Goal: Task Accomplishment & Management: Manage account settings

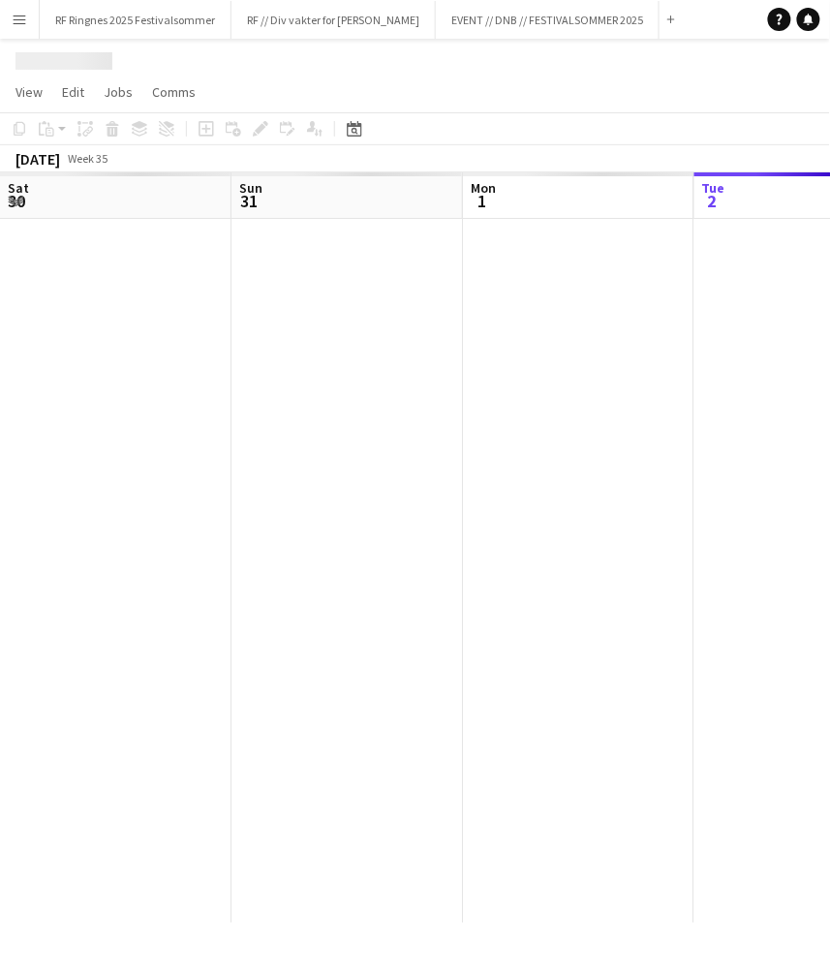
scroll to position [0, 462]
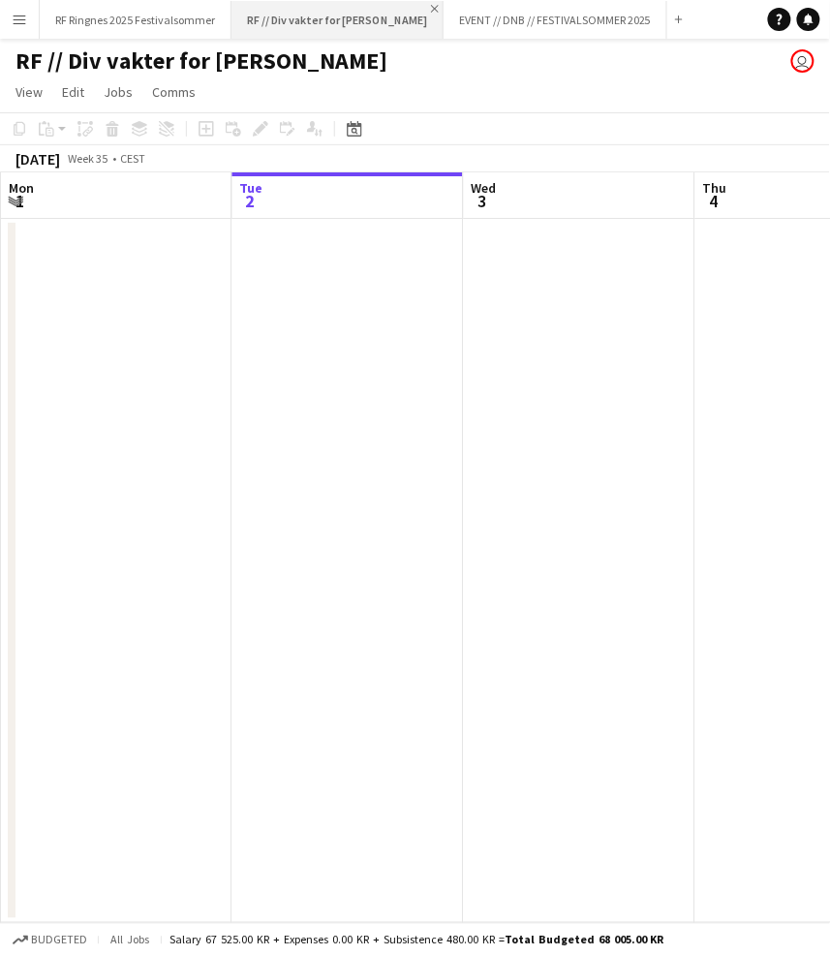
click at [431, 7] on app-icon "Close" at bounding box center [435, 9] width 8 height 8
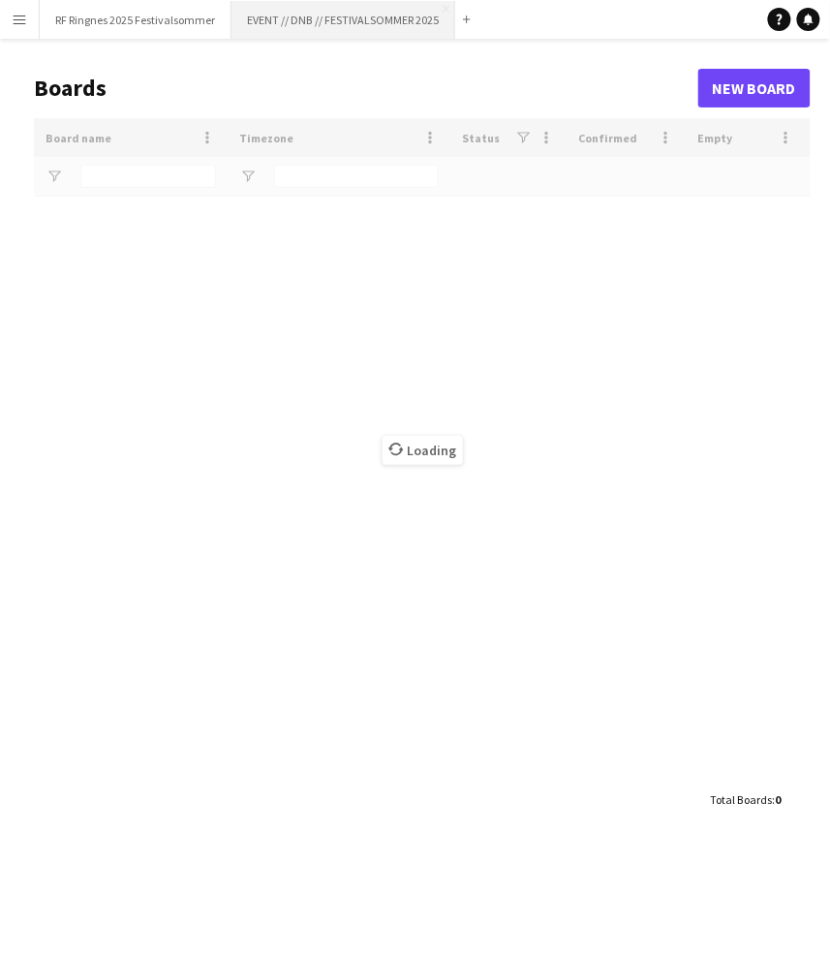
type input "*******"
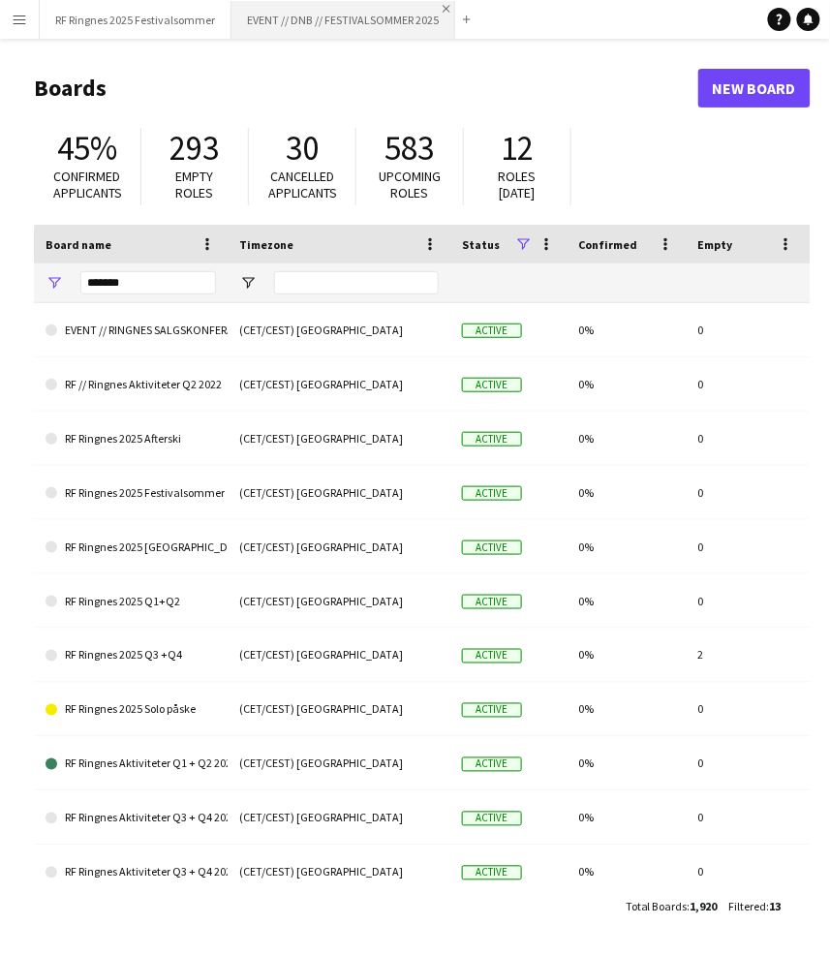
click at [447, 11] on app-icon "Close" at bounding box center [447, 9] width 8 height 8
click at [14, 15] on app-icon "Menu" at bounding box center [19, 19] width 15 height 15
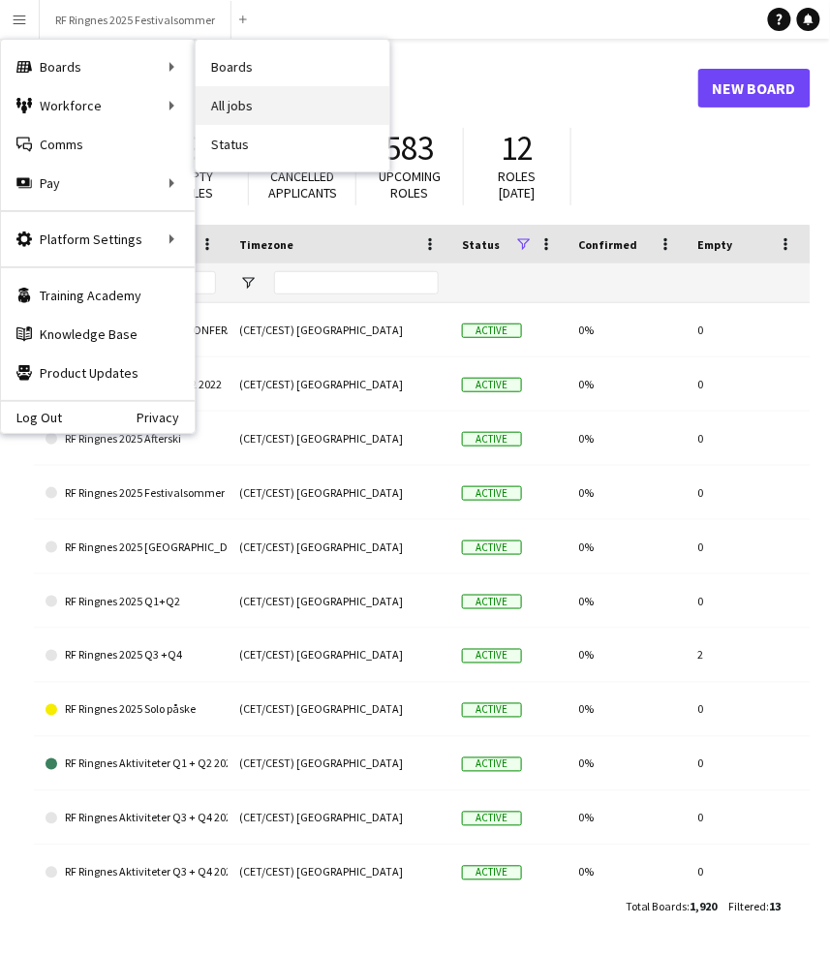
click at [214, 94] on link "All jobs" at bounding box center [293, 105] width 194 height 39
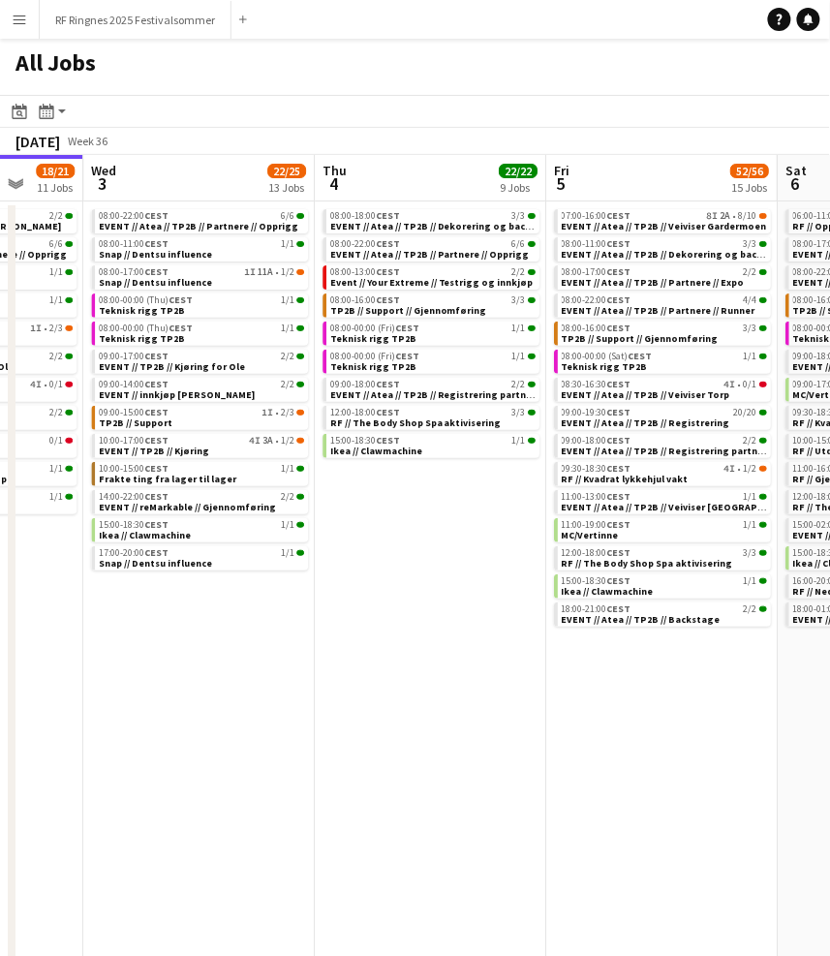
scroll to position [0, 843]
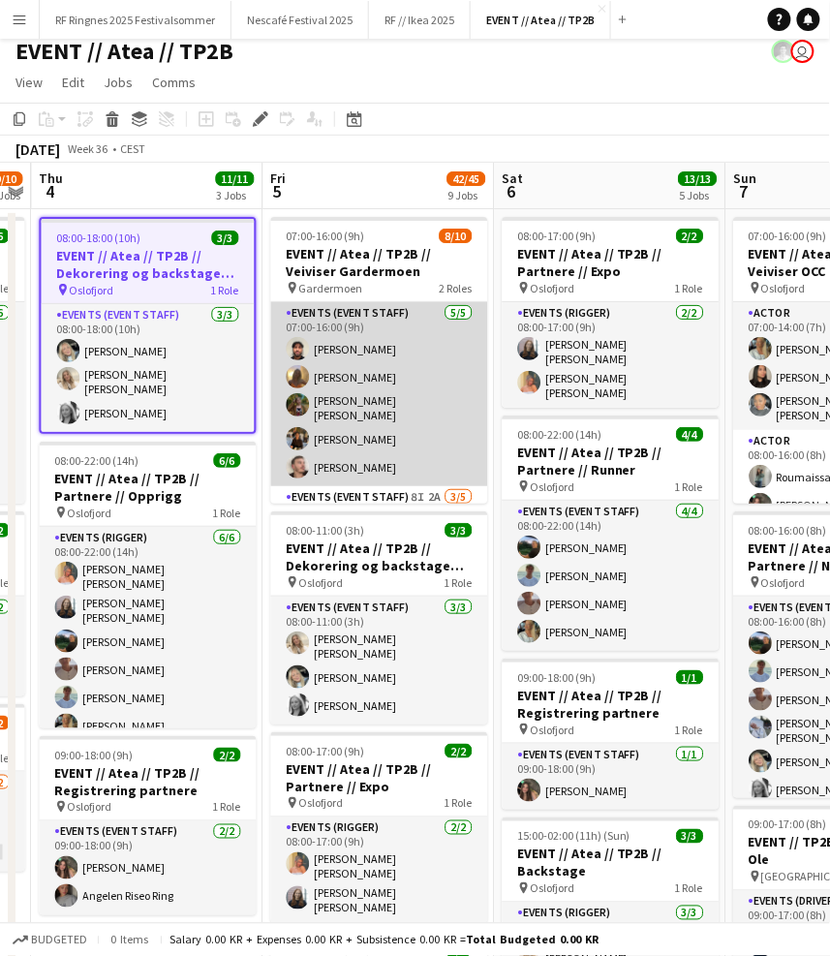
click at [376, 415] on app-card-role "Events (Event Staff) 5/5 07:00-16:00 (9h) Rohan Mahmood Emily Fjellheim Sarah E…" at bounding box center [378, 394] width 217 height 184
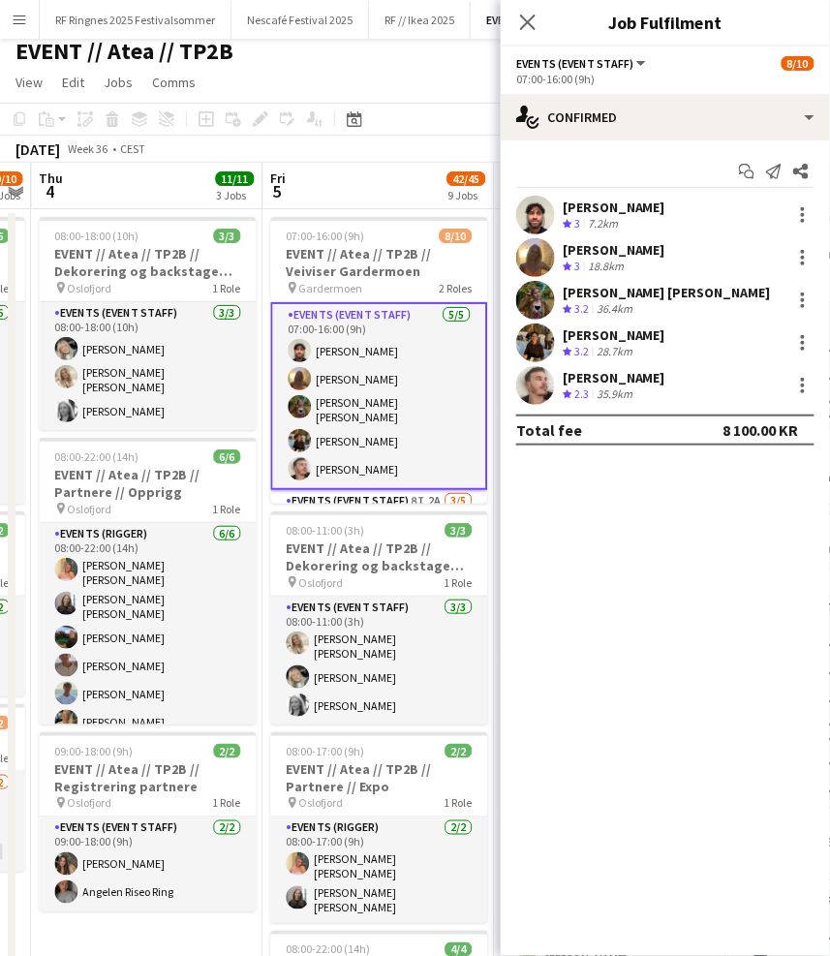
click at [535, 397] on app-user-avatar at bounding box center [535, 385] width 39 height 39
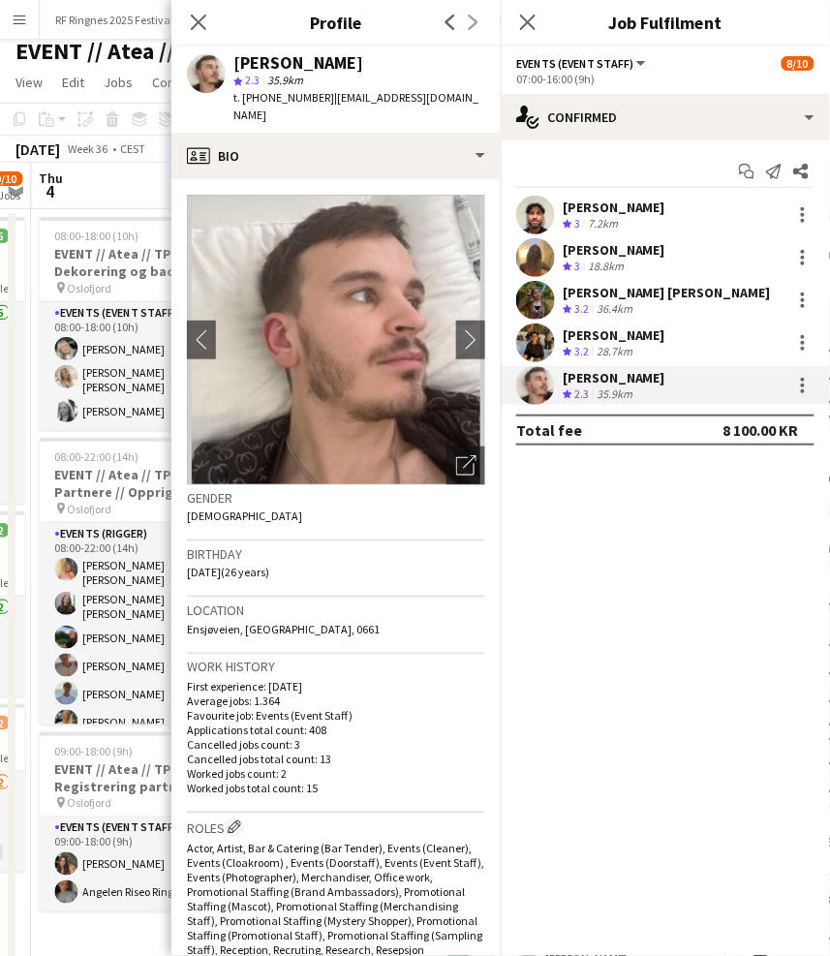
click at [534, 336] on app-user-avatar at bounding box center [535, 342] width 39 height 39
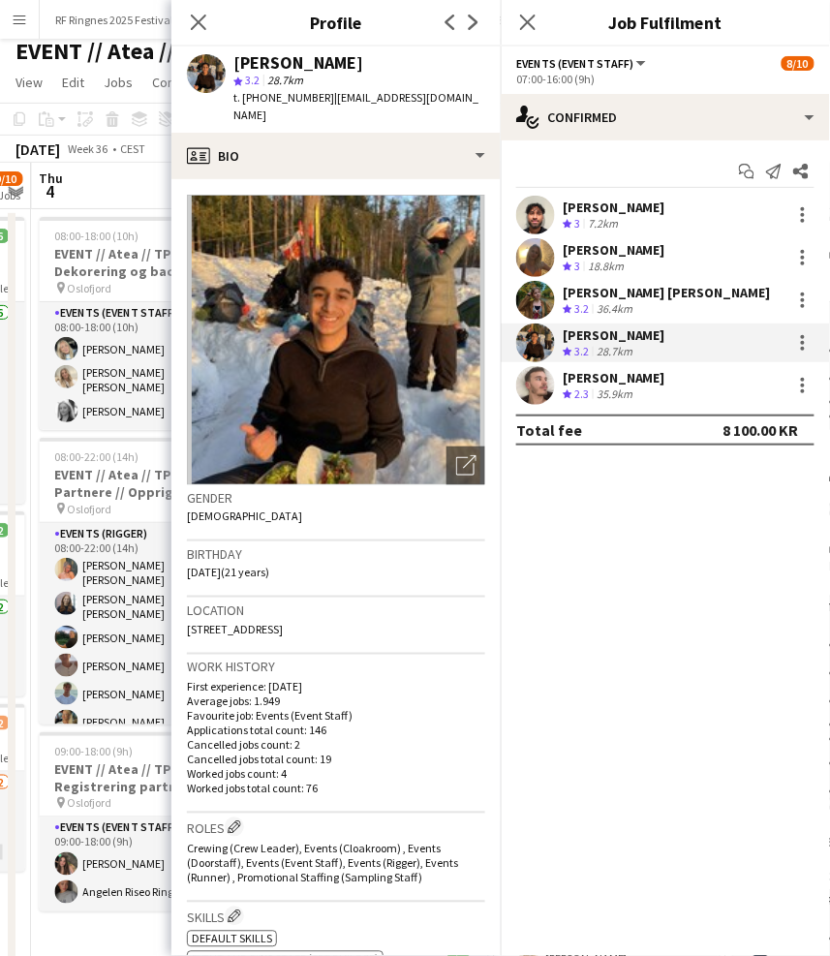
click at [535, 297] on app-user-avatar at bounding box center [535, 300] width 39 height 39
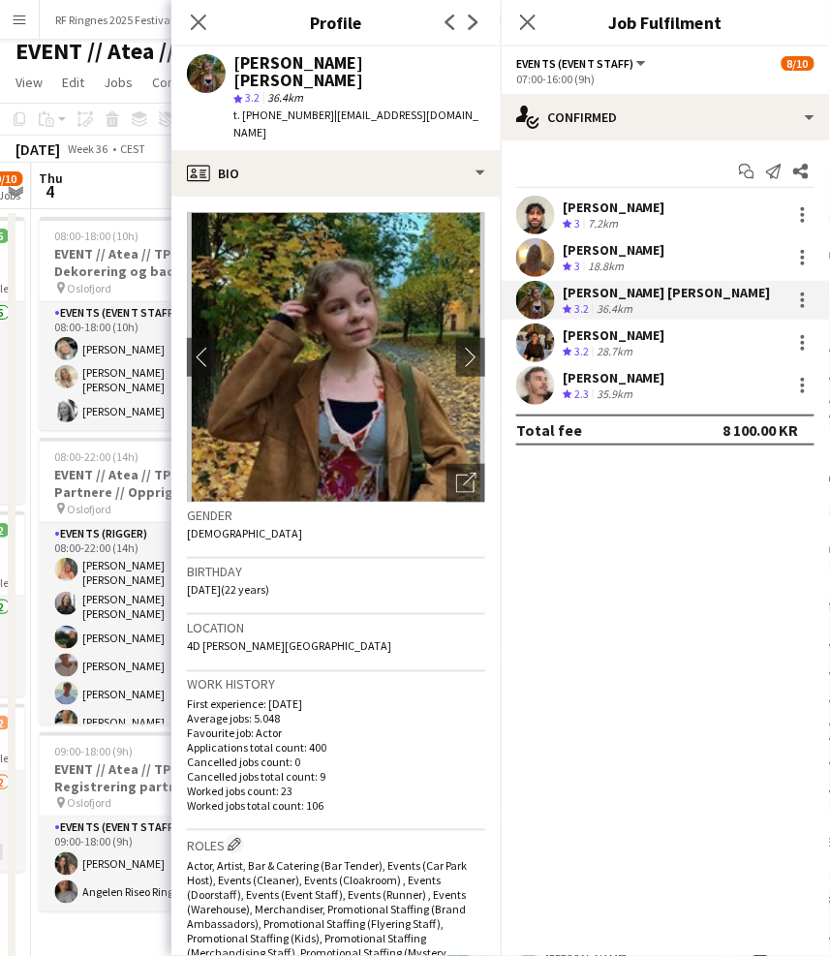
click at [528, 255] on app-user-avatar at bounding box center [535, 257] width 39 height 39
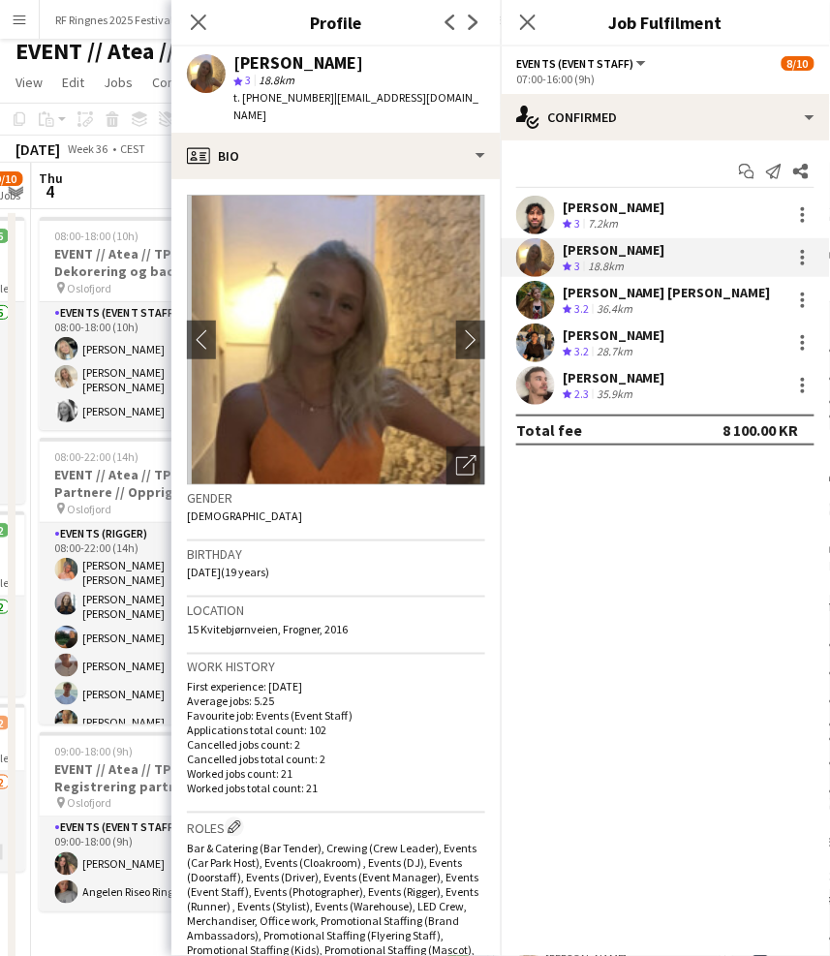
click at [532, 211] on app-user-avatar at bounding box center [535, 215] width 39 height 39
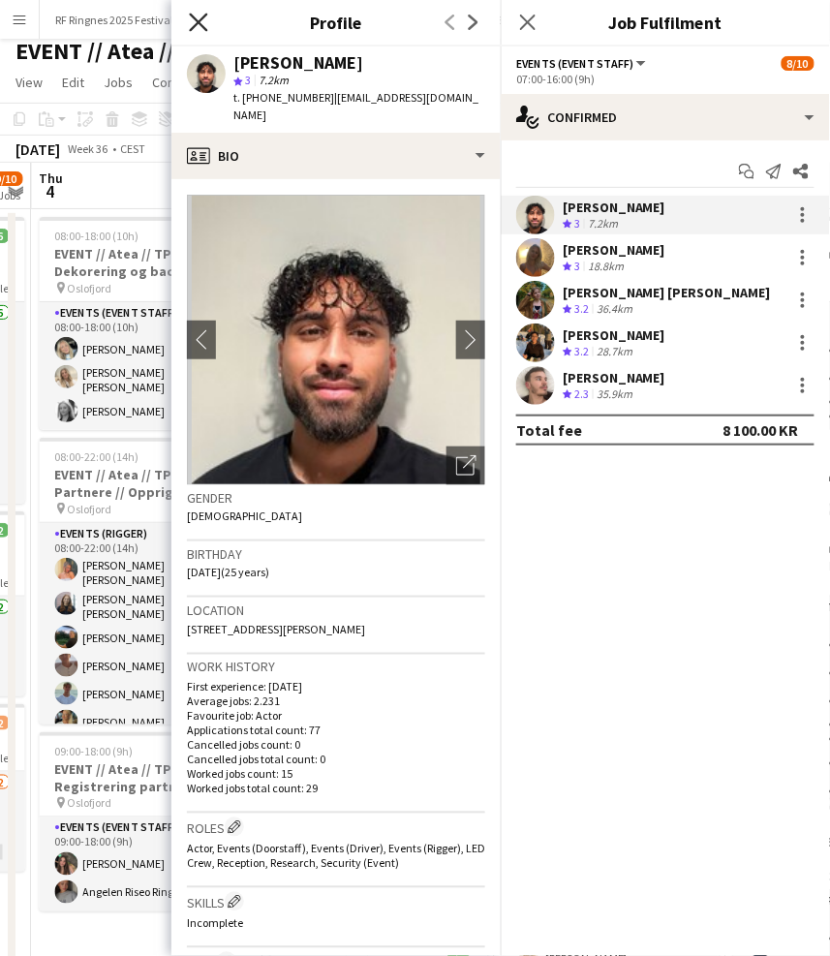
click at [199, 27] on icon "Close pop-in" at bounding box center [198, 22] width 18 height 18
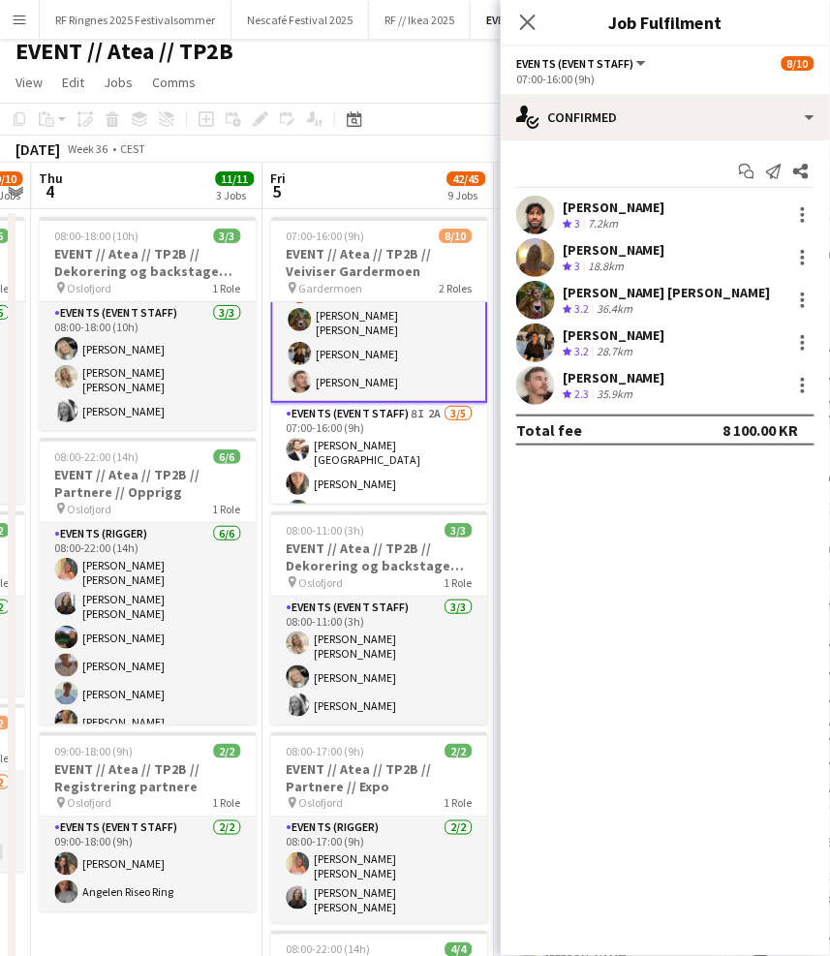
scroll to position [125, 0]
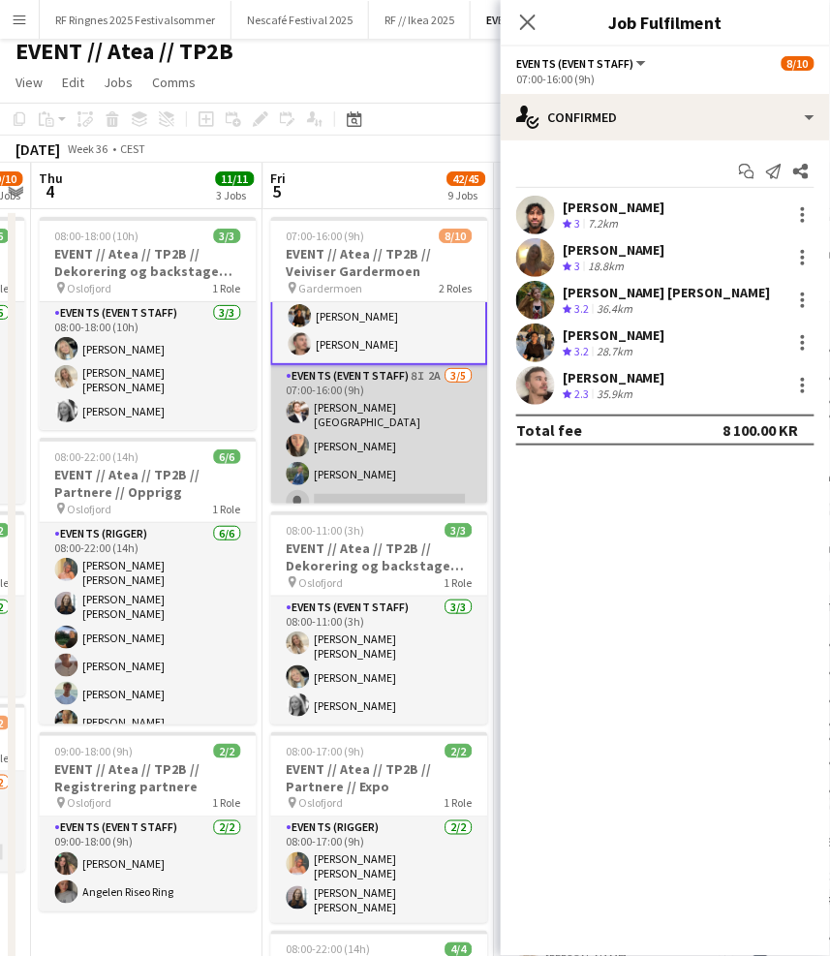
click at [385, 449] on app-card-role "Events (Event Staff) 8I 2A 3/5 07:00-16:00 (9h) Hans Torstein Lærum Amina Akaev…" at bounding box center [378, 457] width 217 height 184
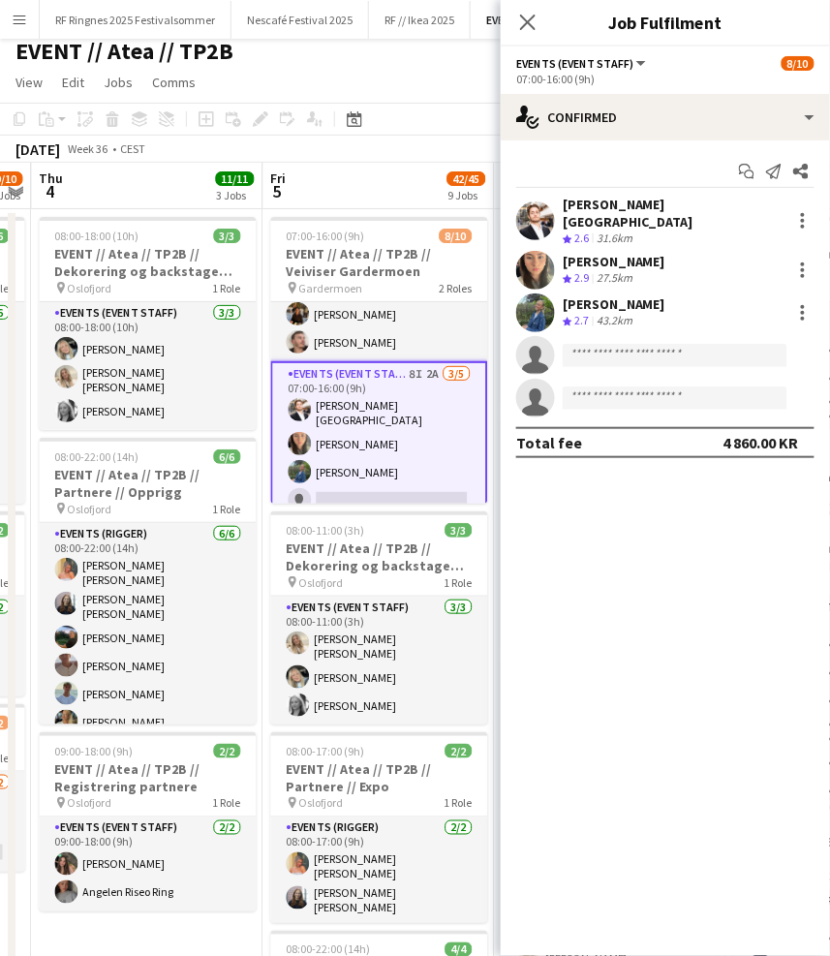
click at [531, 293] on app-user-avatar at bounding box center [535, 312] width 39 height 39
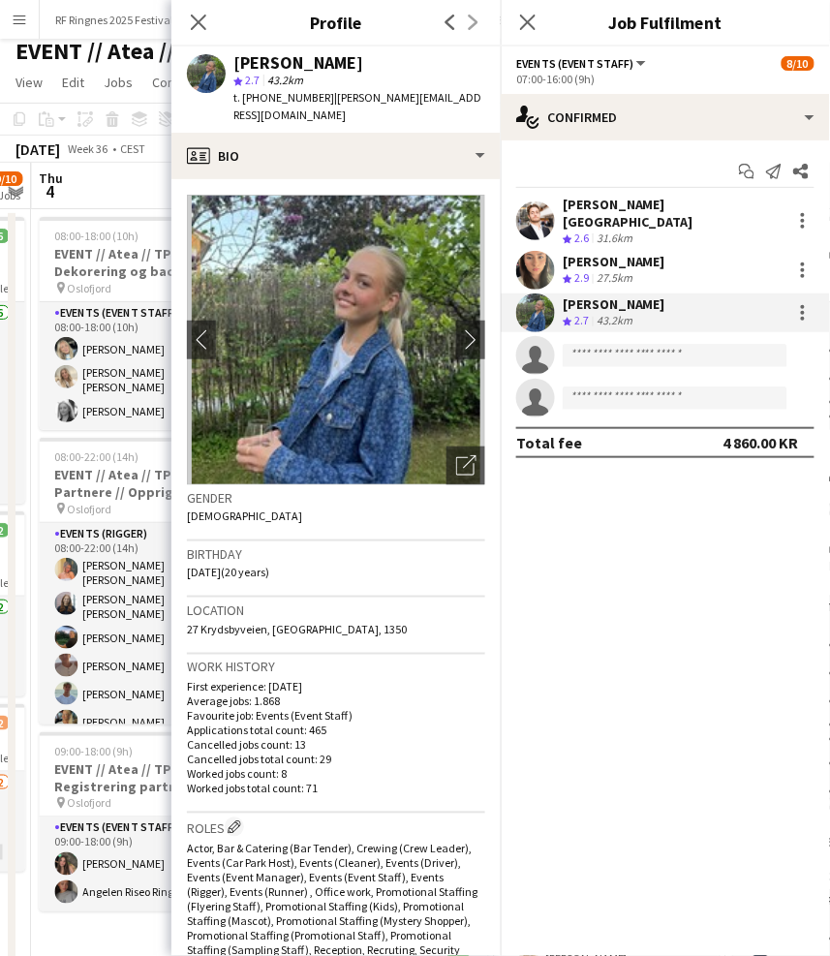
click at [520, 251] on app-user-avatar at bounding box center [535, 270] width 39 height 39
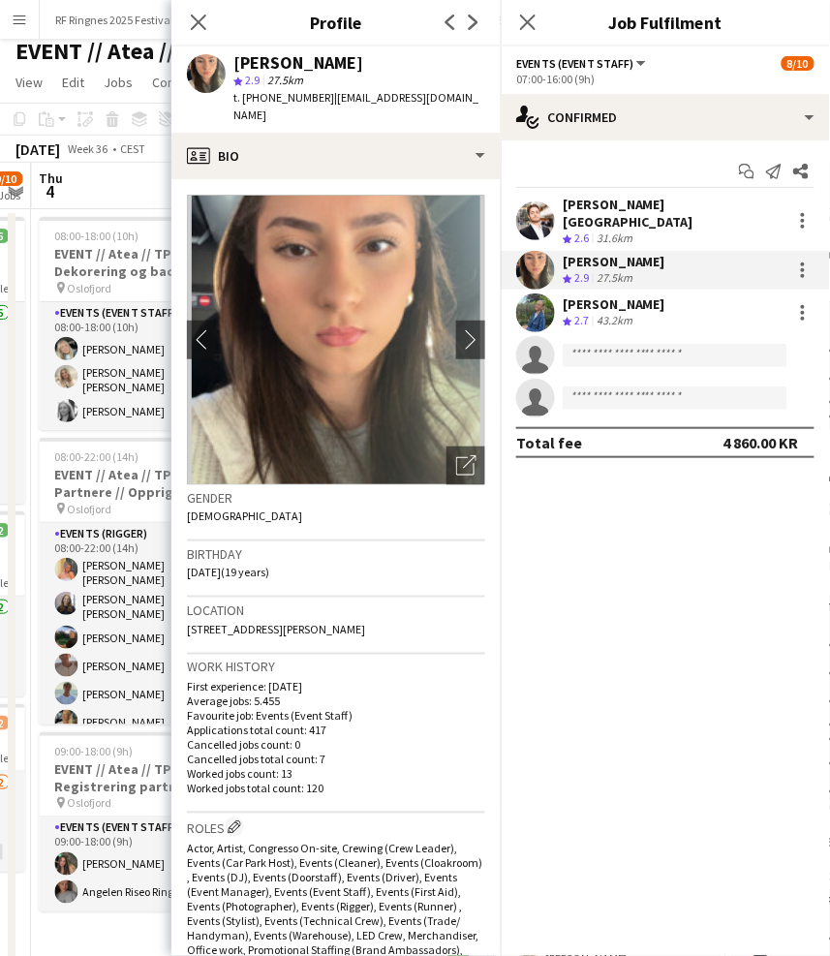
click at [525, 201] on div at bounding box center [535, 220] width 39 height 39
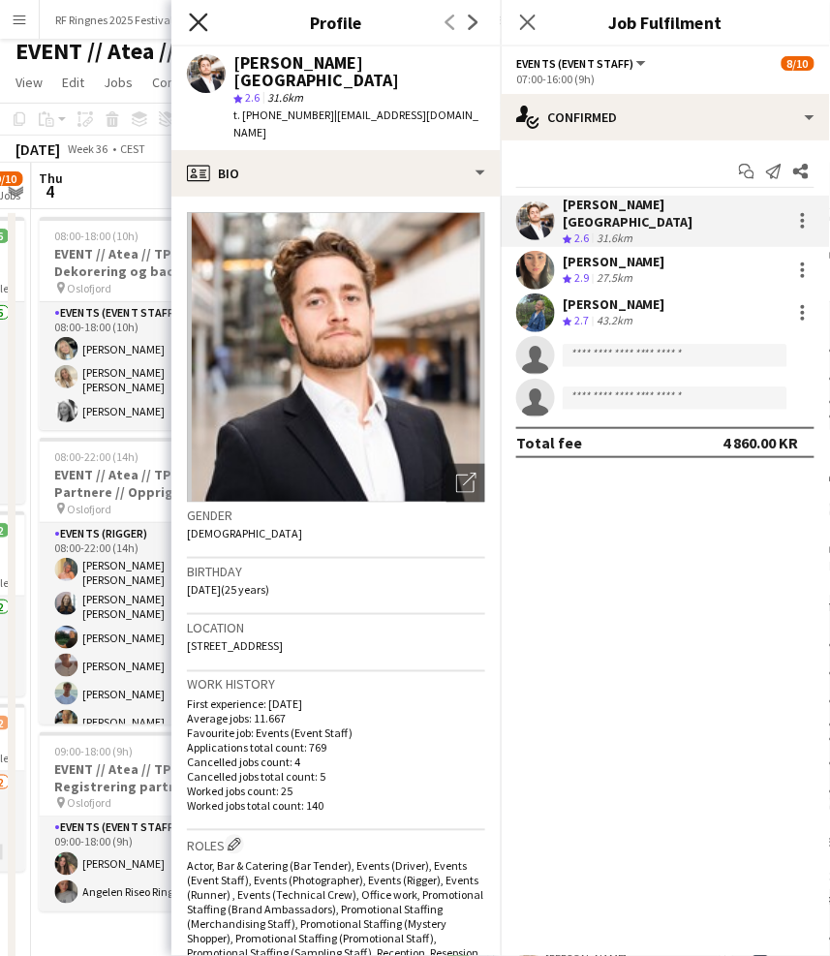
click at [199, 24] on icon "Close pop-in" at bounding box center [198, 22] width 18 height 18
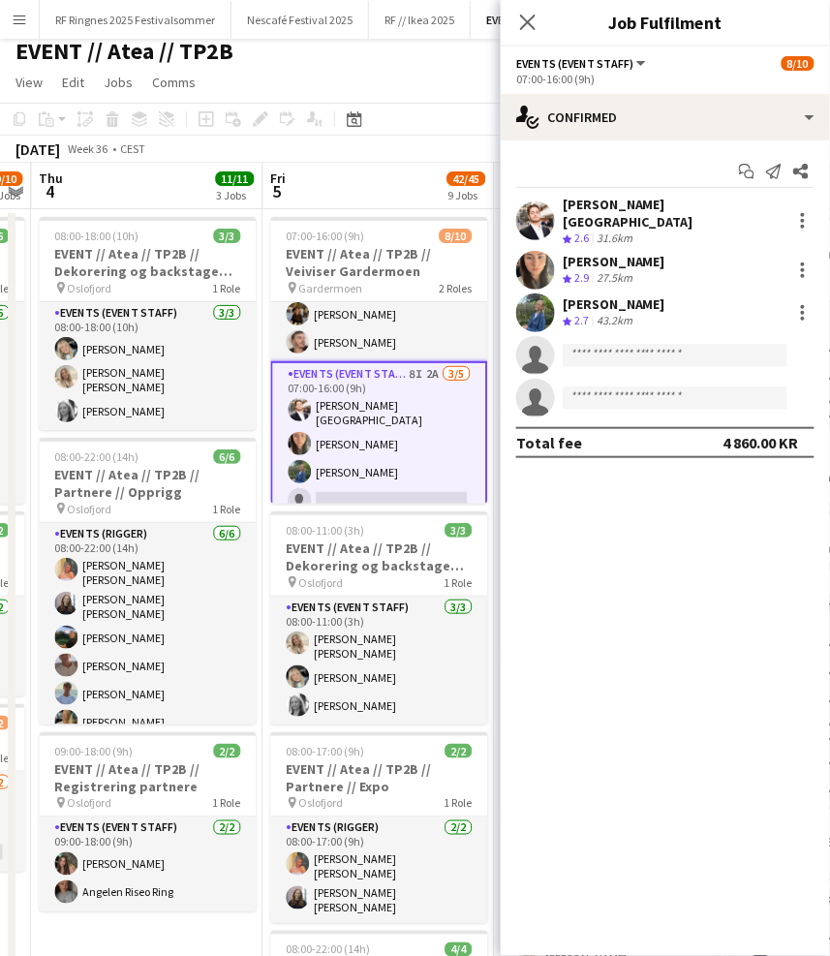
click at [314, 151] on div "September 2025 Week 36 • CEST" at bounding box center [415, 149] width 830 height 27
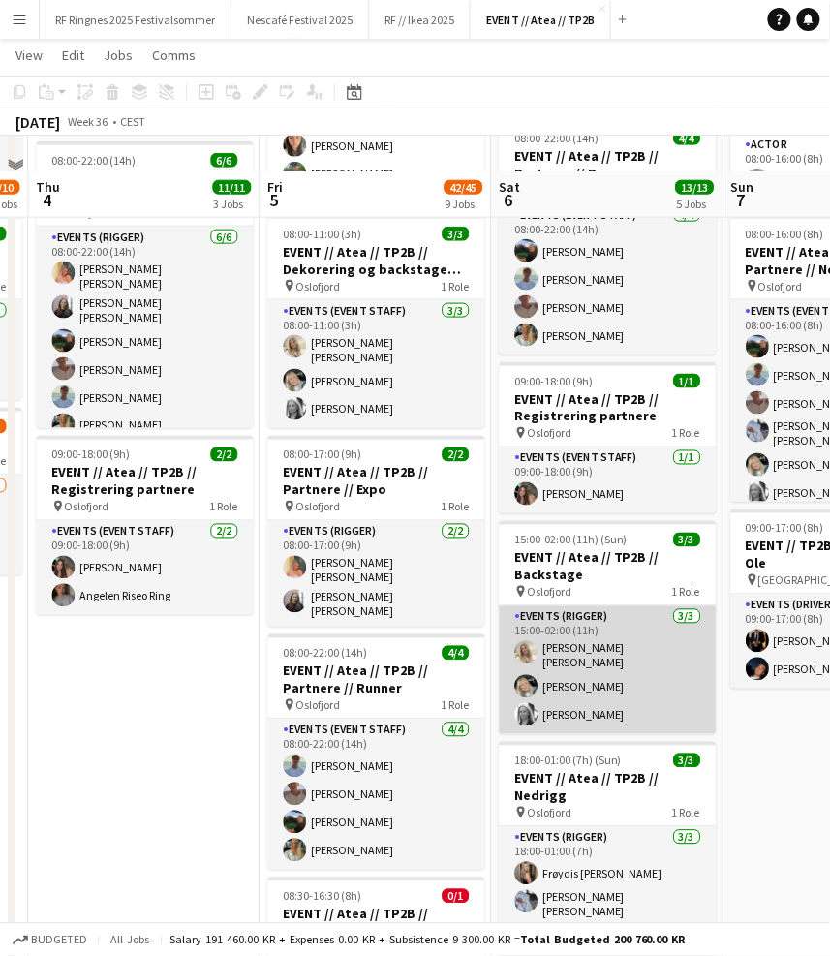
scroll to position [366, 0]
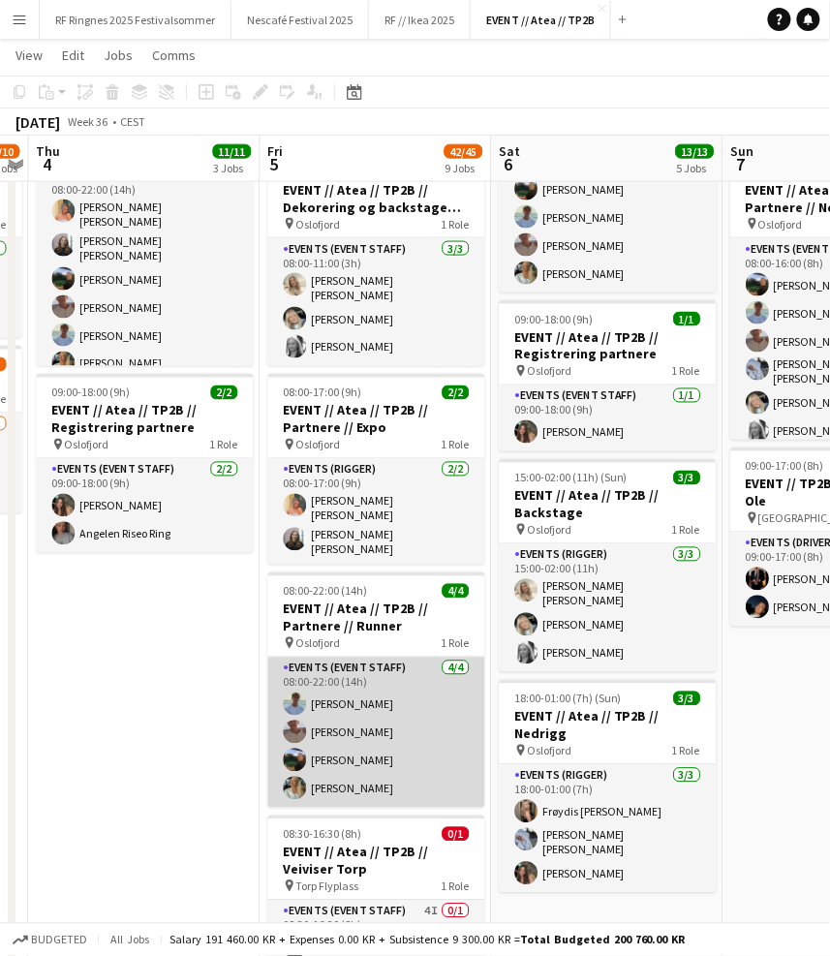
click at [436, 730] on app-card-role "Events (Event Staff) 4/4 08:00-22:00 (14h) Fredrik Bronken Næss Charlie Thomass…" at bounding box center [375, 733] width 217 height 150
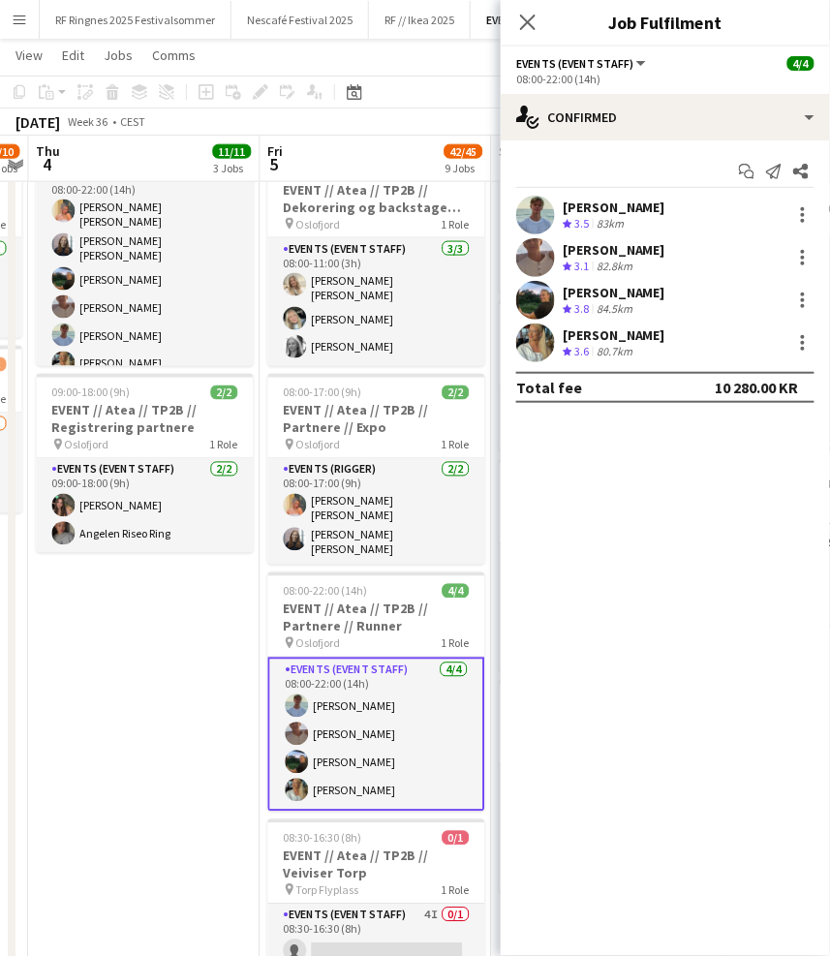
click at [525, 333] on app-user-avatar at bounding box center [535, 342] width 39 height 39
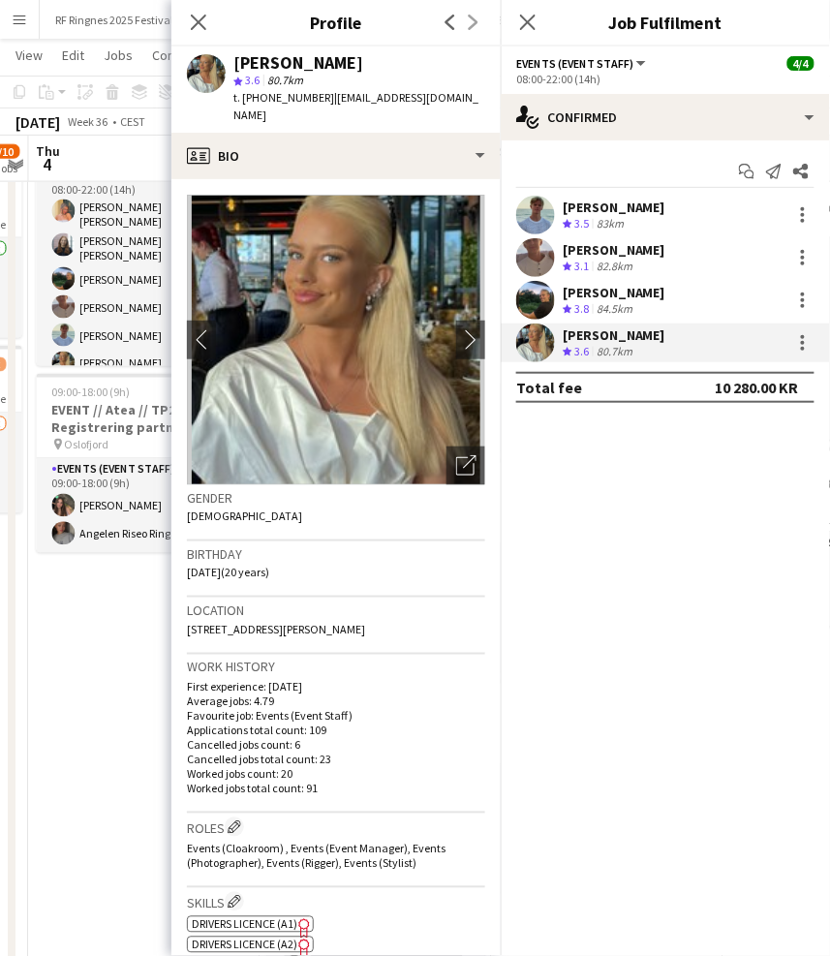
click at [525, 298] on app-user-avatar at bounding box center [535, 300] width 39 height 39
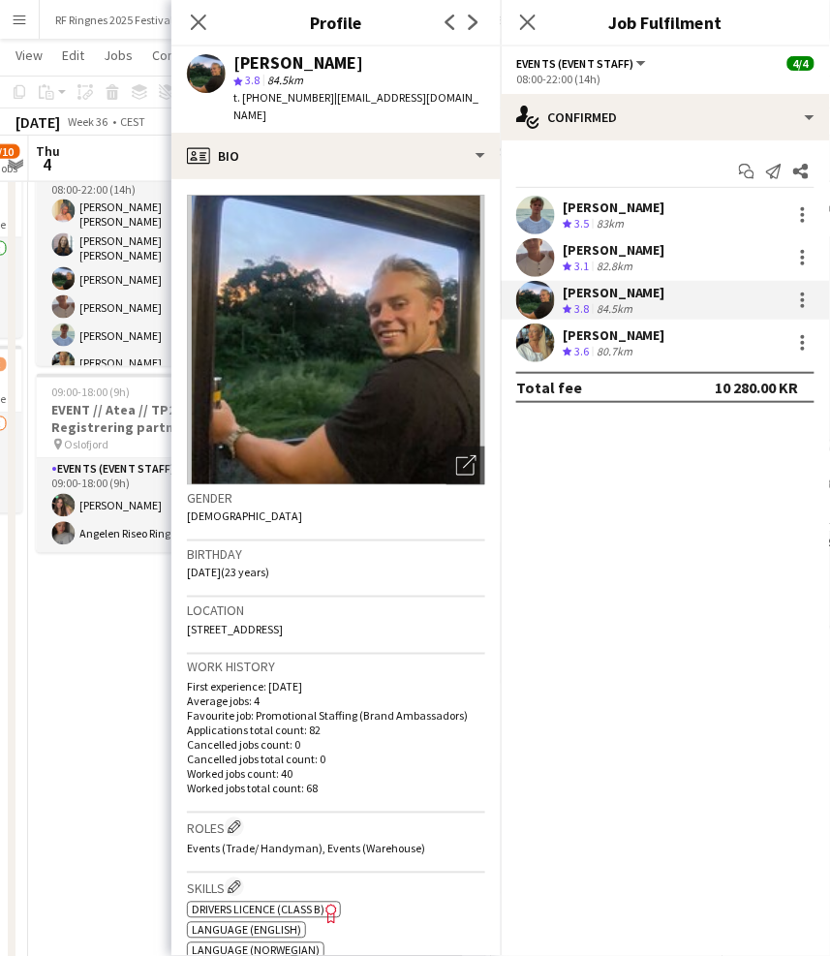
click at [536, 266] on app-user-avatar at bounding box center [535, 257] width 39 height 39
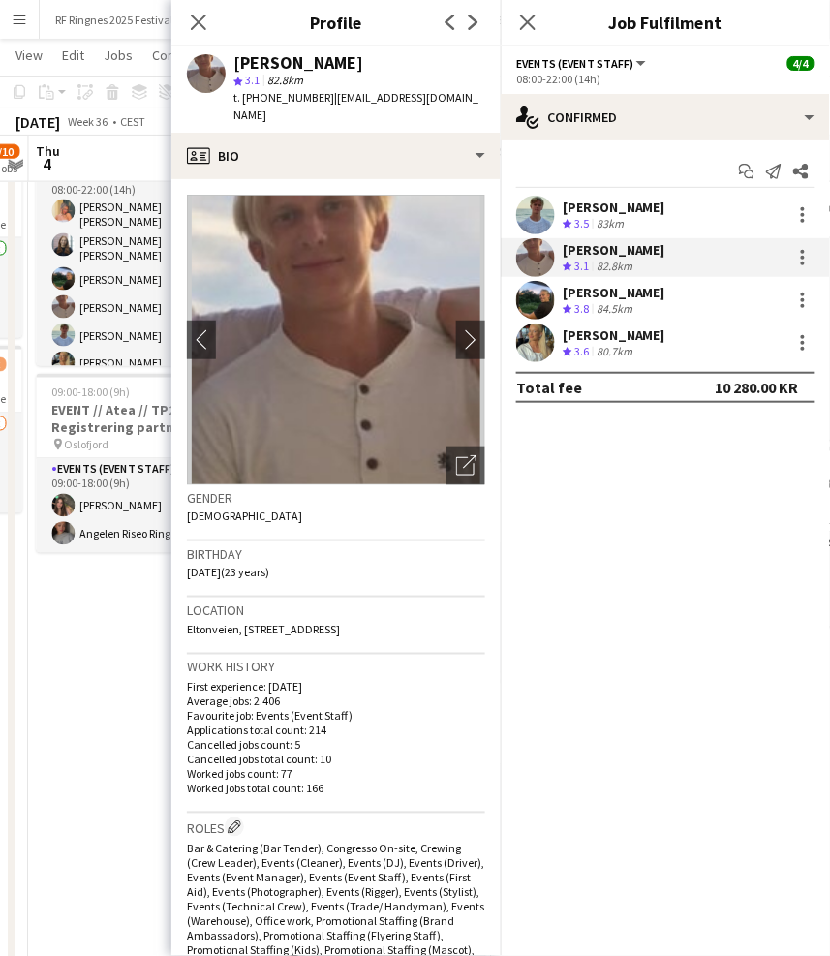
click at [533, 217] on app-user-avatar at bounding box center [535, 215] width 39 height 39
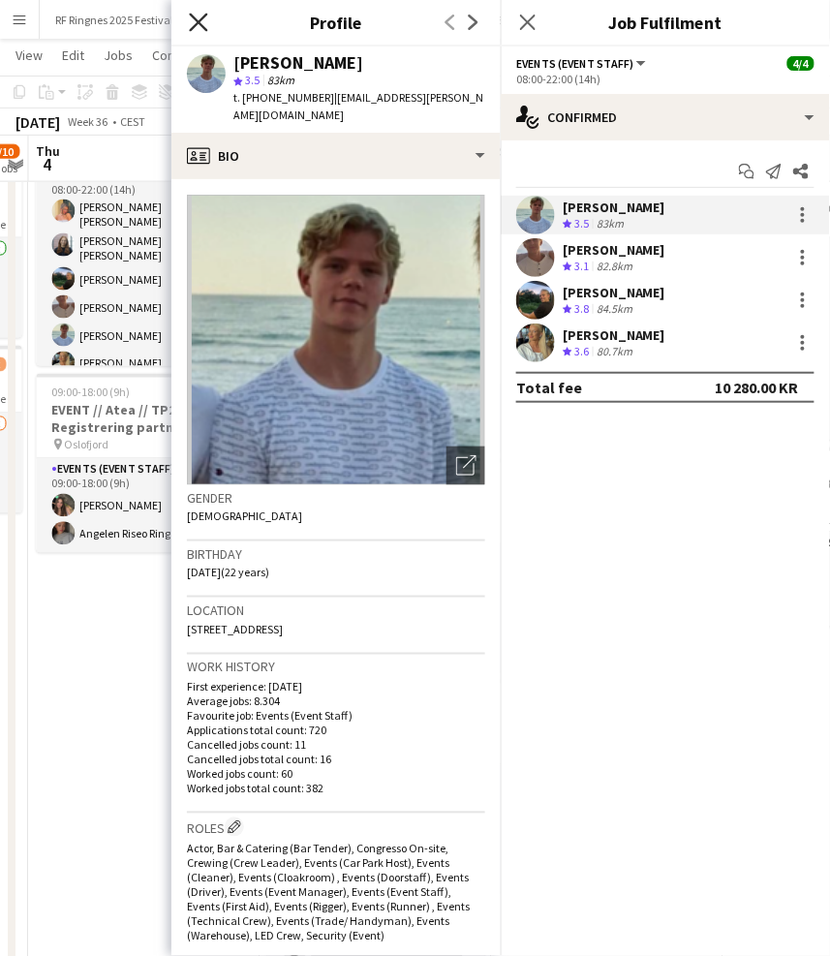
click at [193, 21] on icon "Close pop-in" at bounding box center [198, 22] width 18 height 18
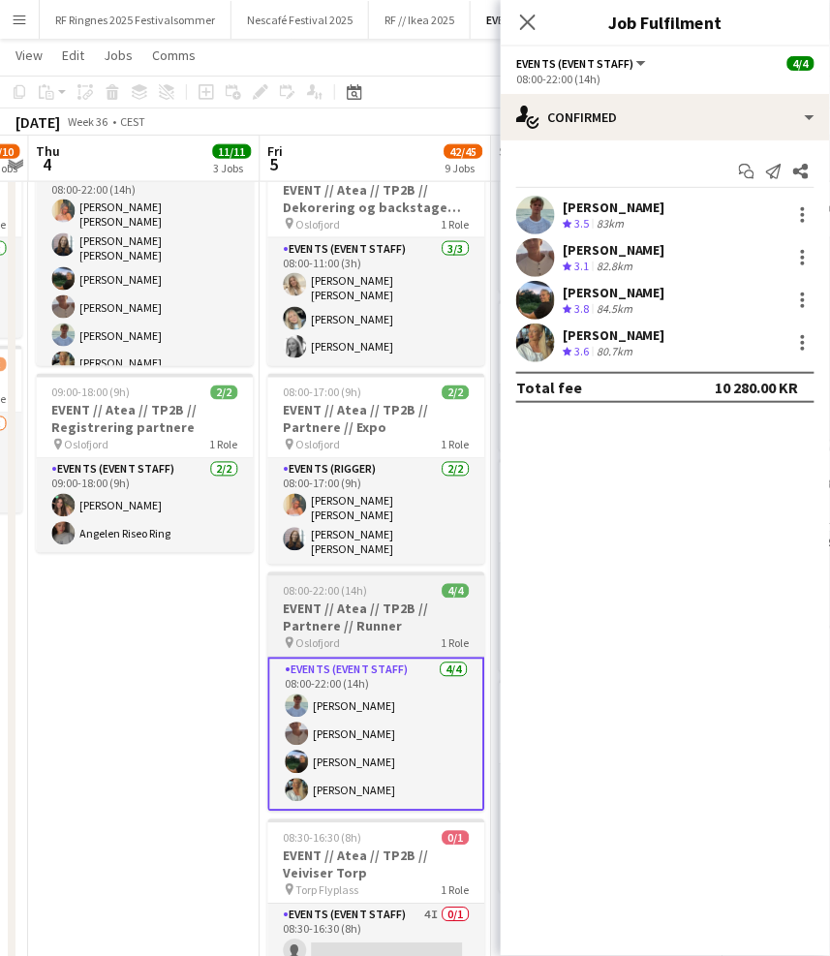
click at [404, 600] on h3 "EVENT // Atea // TP2B // Partnere // Runner" at bounding box center [375, 617] width 217 height 35
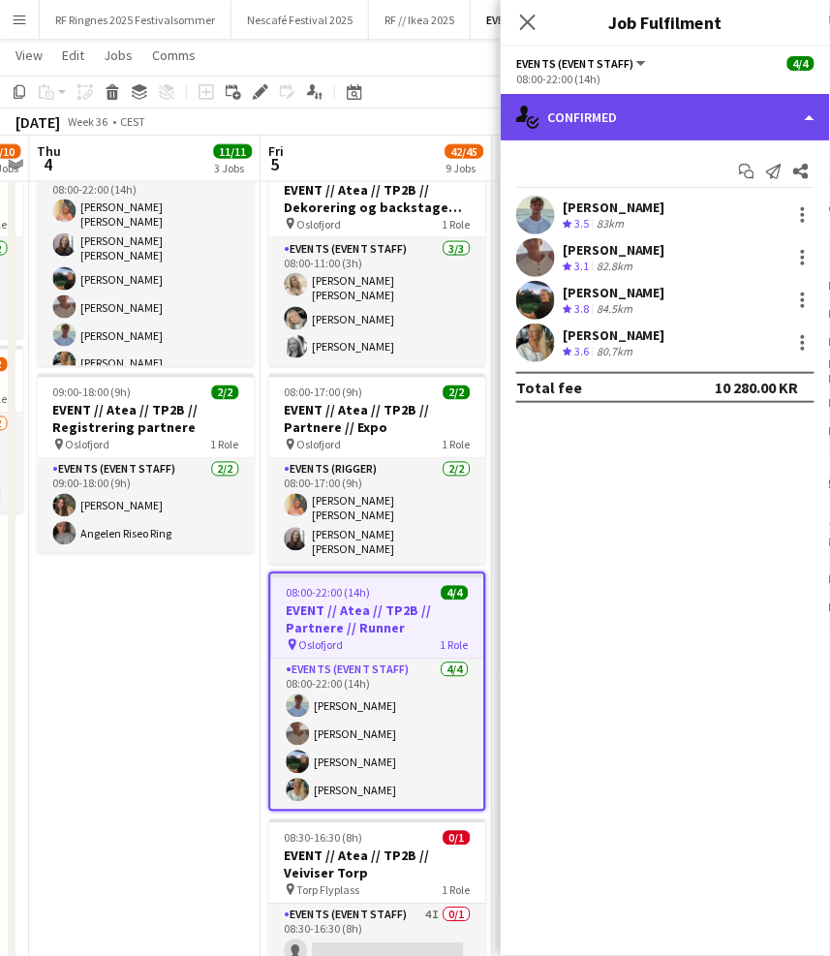
click at [616, 123] on div "single-neutral-actions-check-2 Confirmed" at bounding box center [665, 117] width 329 height 46
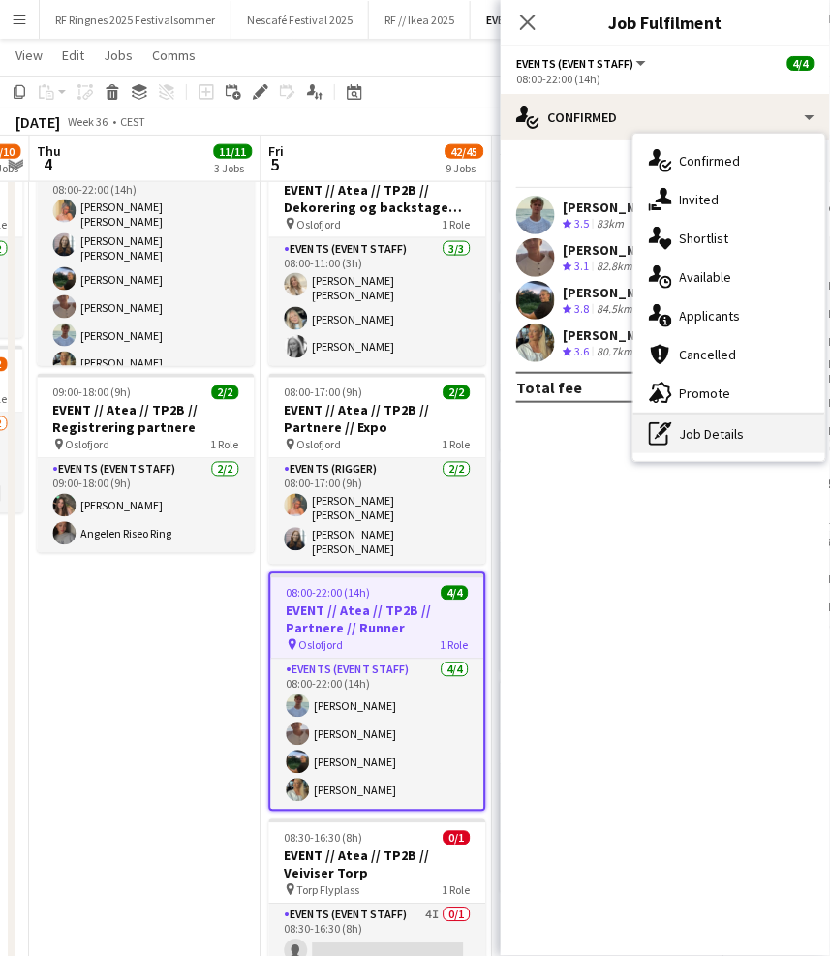
click at [766, 442] on div "pen-write Job Details" at bounding box center [729, 433] width 192 height 39
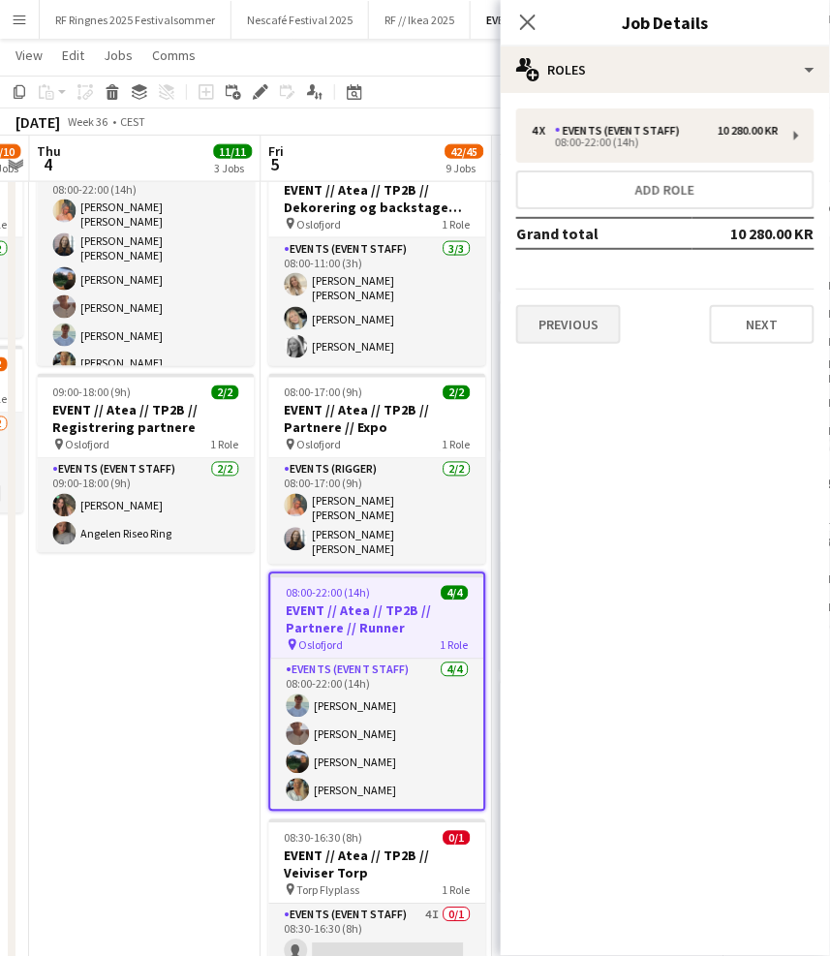
click at [580, 340] on button "Previous" at bounding box center [568, 324] width 105 height 39
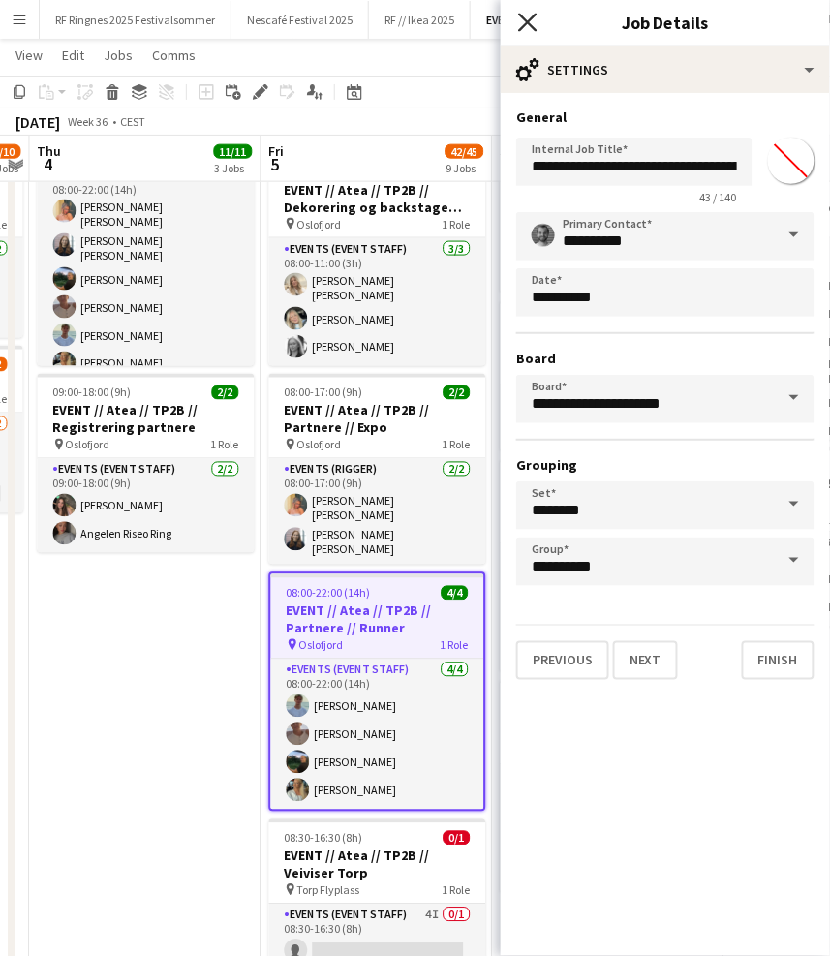
click at [525, 16] on icon "Close pop-in" at bounding box center [527, 22] width 18 height 18
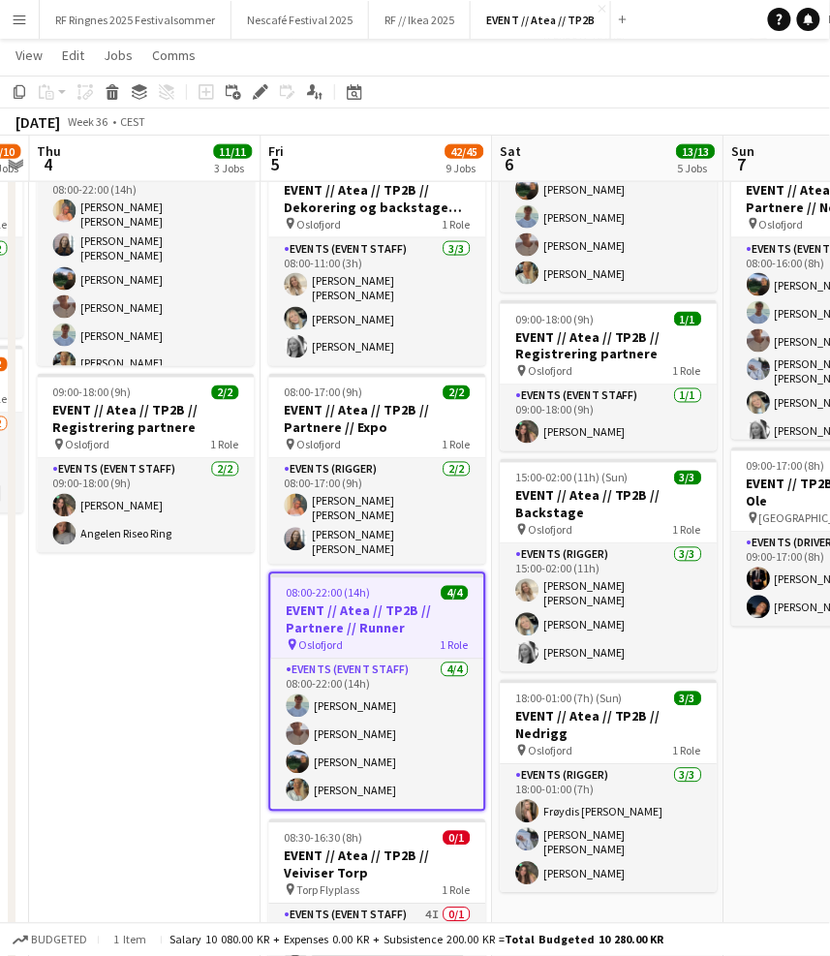
click at [528, 85] on app-toolbar "Copy Paste Paste Command V Paste with crew Command Shift V Paste linked Job Del…" at bounding box center [415, 92] width 830 height 33
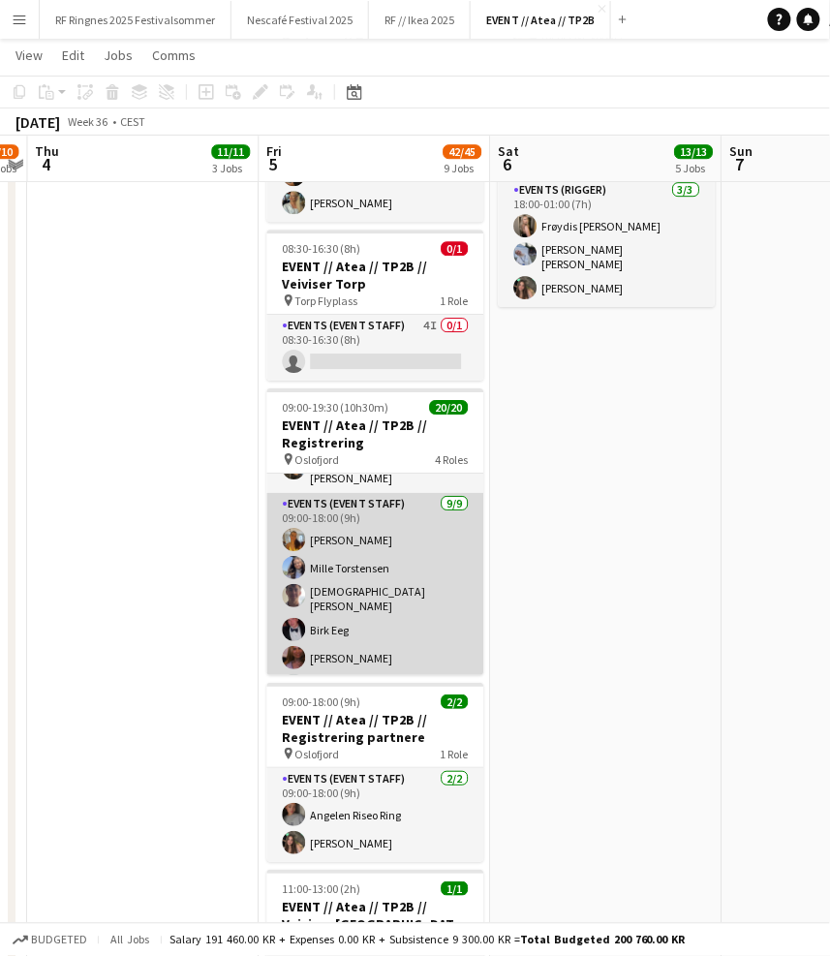
scroll to position [0, 666]
click at [415, 552] on app-card-role "Events (Event Staff) 9/9 09:00-18:00 (9h) Sofia Sgarioto Mille Torstensen Chris…" at bounding box center [375, 641] width 217 height 296
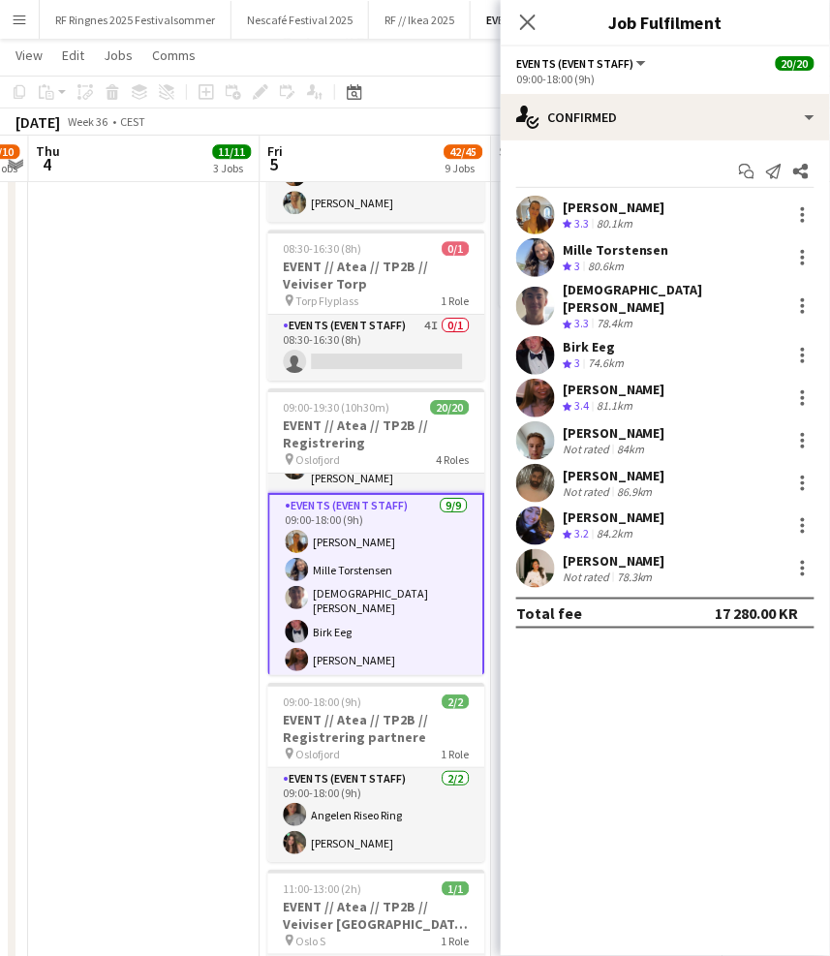
click at [538, 260] on app-user-avatar at bounding box center [535, 257] width 39 height 39
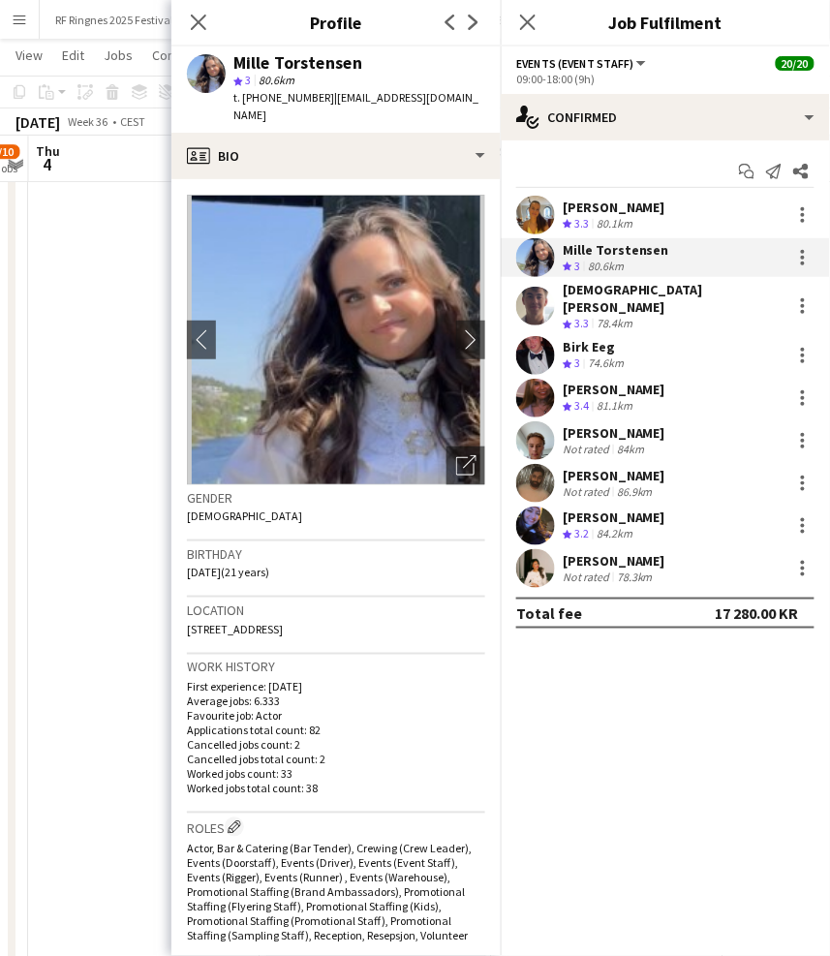
click at [533, 297] on app-user-avatar at bounding box center [535, 306] width 39 height 39
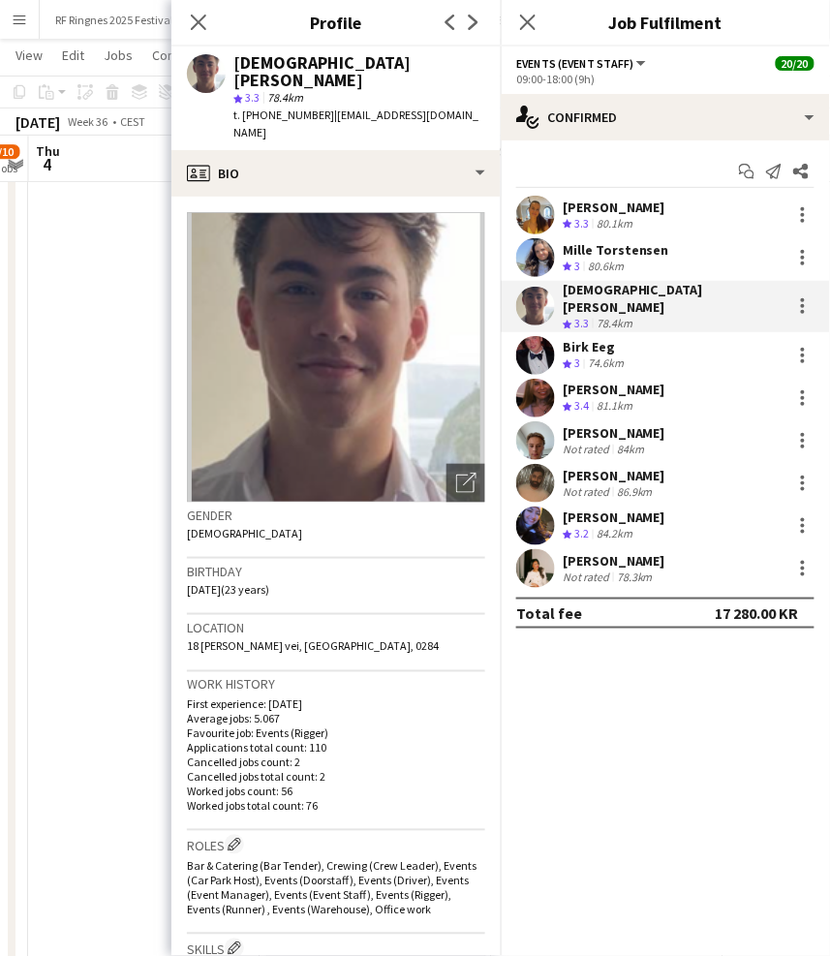
click at [534, 256] on app-user-avatar at bounding box center [535, 257] width 39 height 39
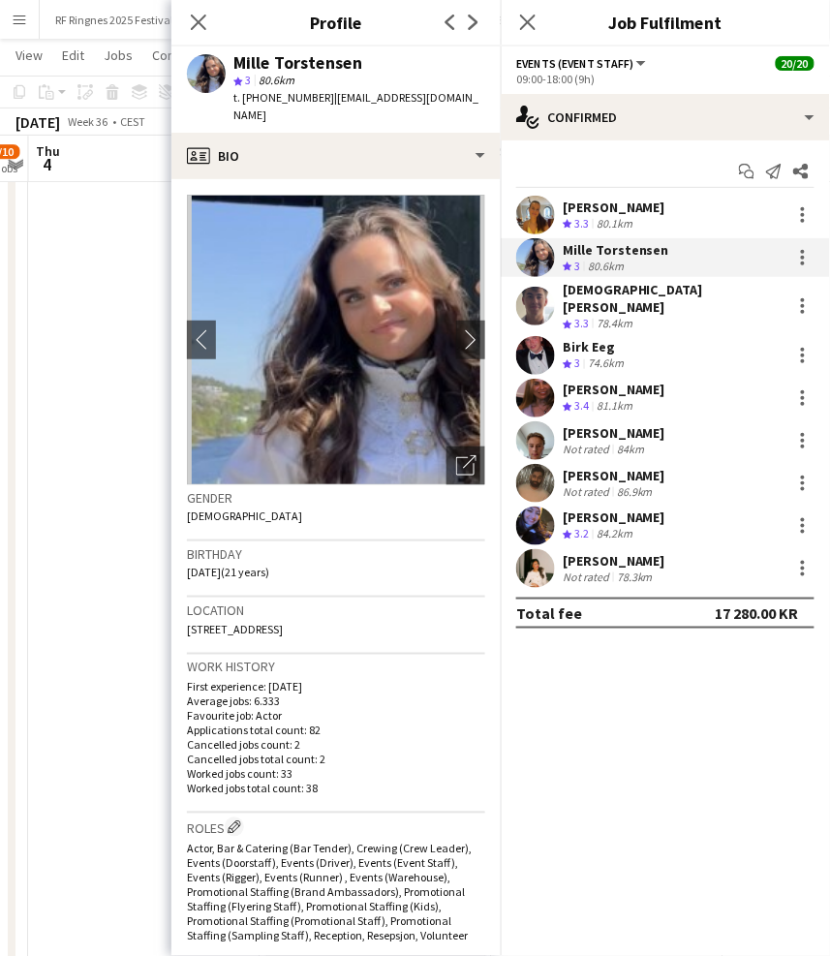
click at [536, 289] on app-user-avatar at bounding box center [535, 306] width 39 height 39
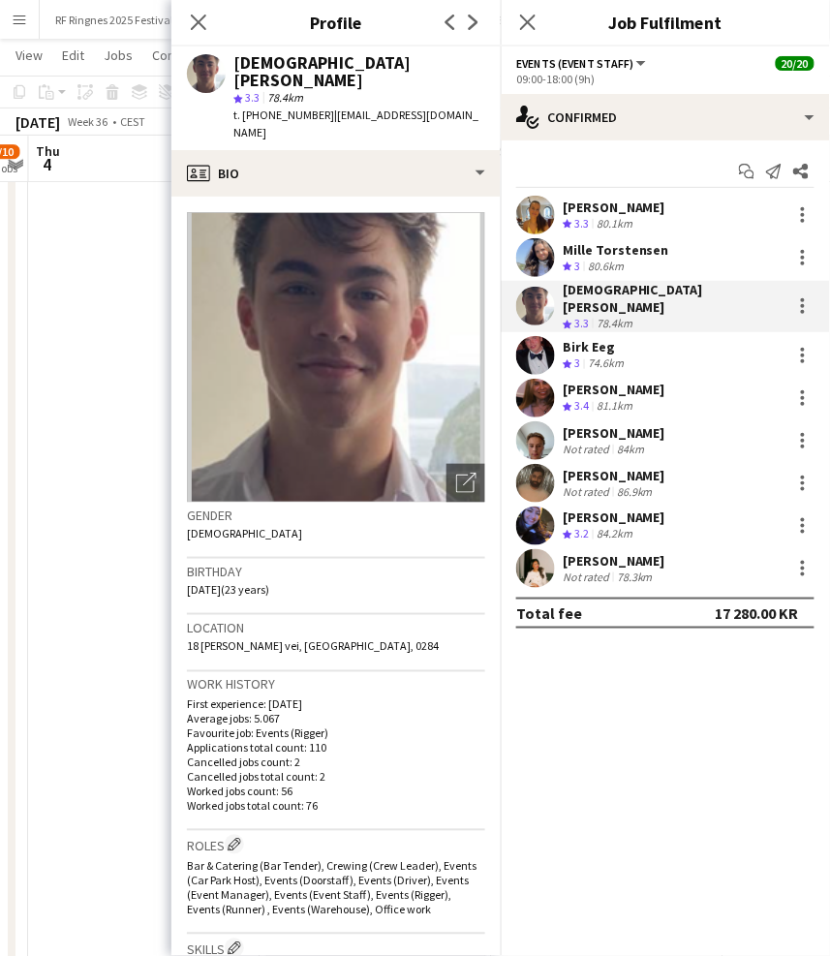
click at [541, 336] on app-user-avatar at bounding box center [535, 355] width 39 height 39
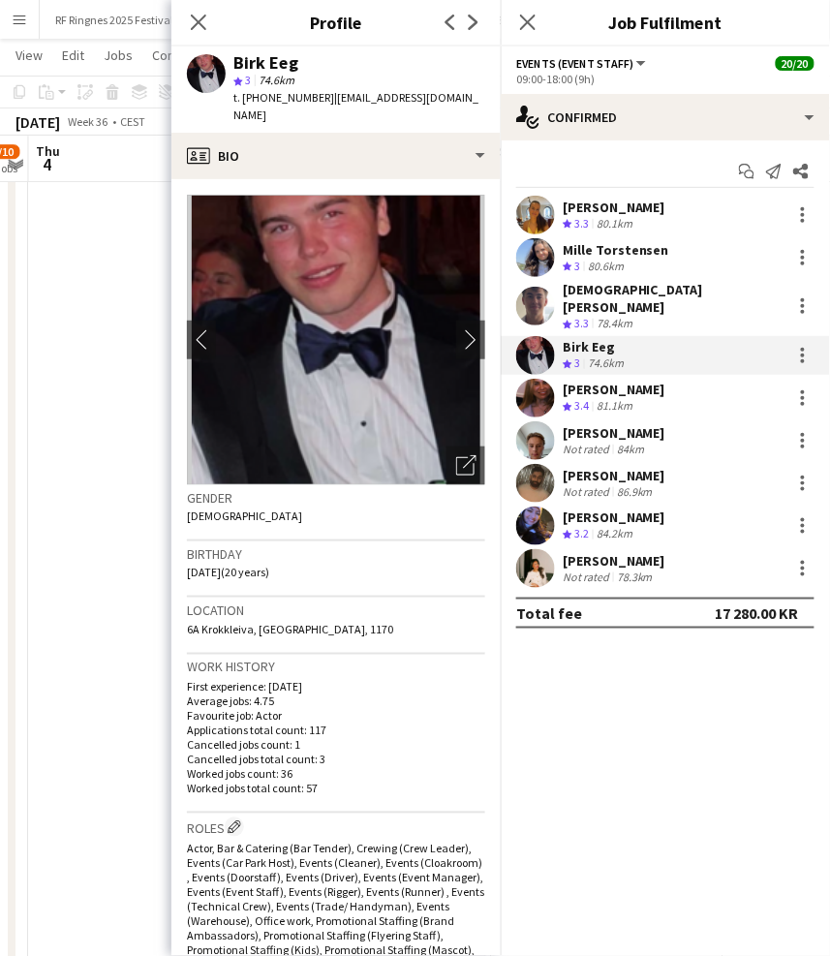
click at [543, 379] on app-user-avatar at bounding box center [535, 398] width 39 height 39
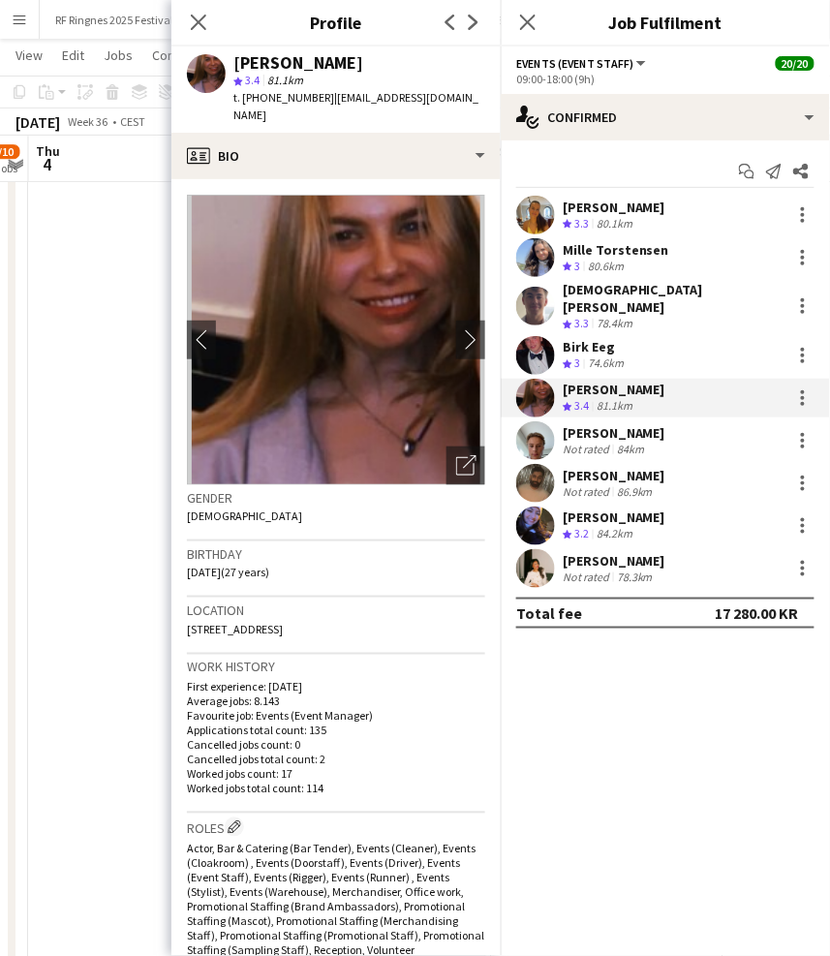
click at [540, 423] on app-user-avatar at bounding box center [535, 440] width 39 height 39
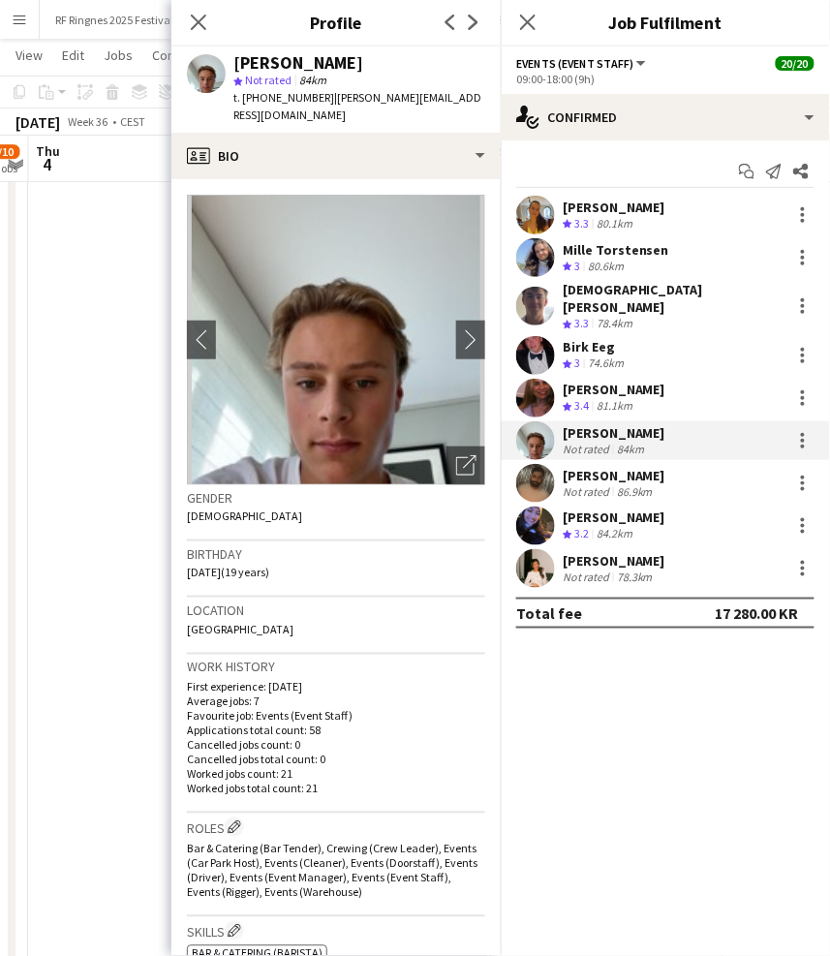
click at [539, 473] on app-user-avatar at bounding box center [535, 483] width 39 height 39
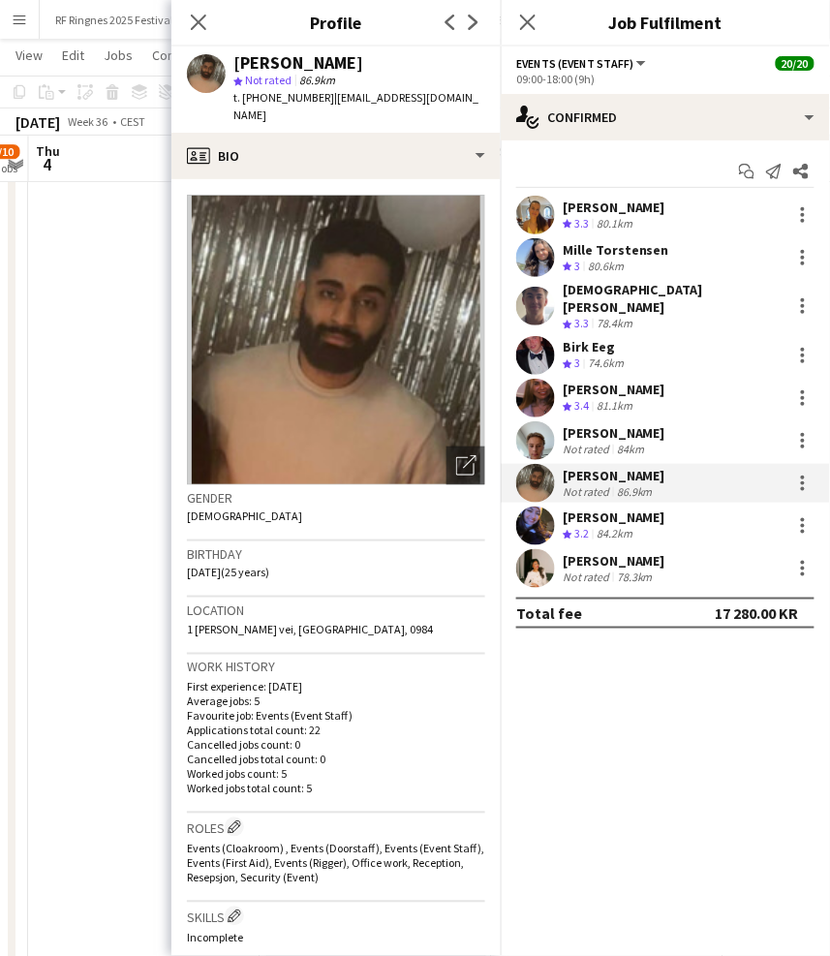
click at [539, 518] on app-user-avatar at bounding box center [535, 525] width 39 height 39
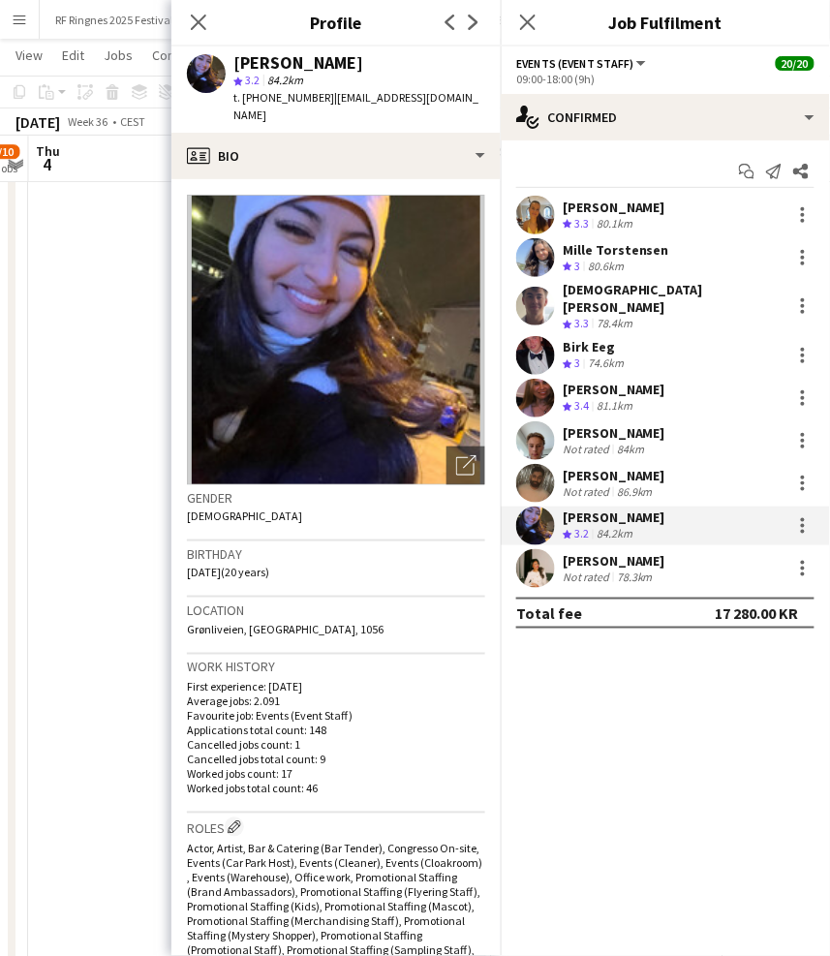
click at [539, 566] on app-user-avatar at bounding box center [535, 568] width 39 height 39
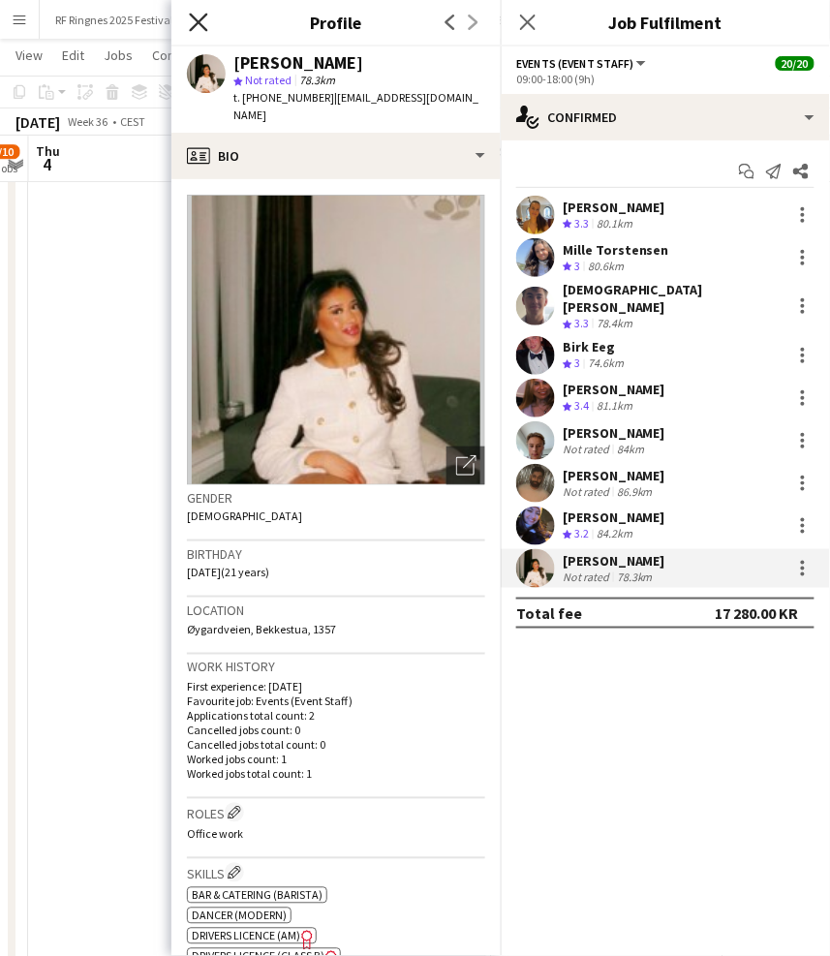
click at [199, 20] on icon at bounding box center [198, 22] width 18 height 18
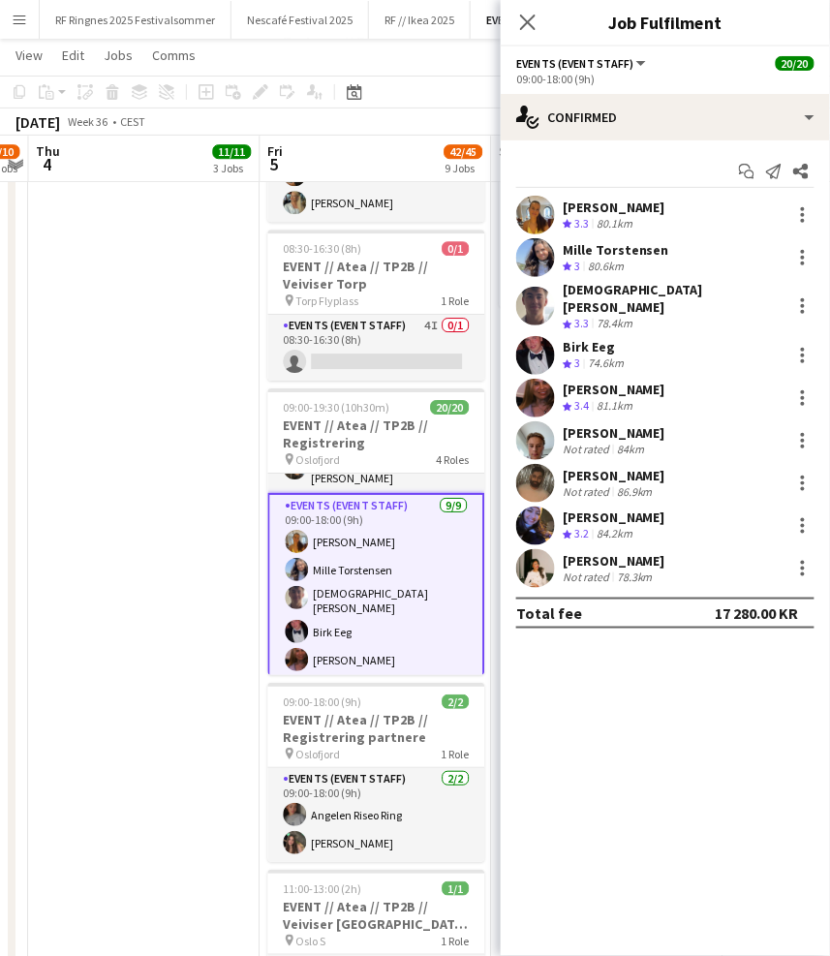
click at [298, 50] on app-page-menu "View Day view expanded Day view collapsed Month view Date picker Jump to [DATE]…" at bounding box center [415, 57] width 830 height 37
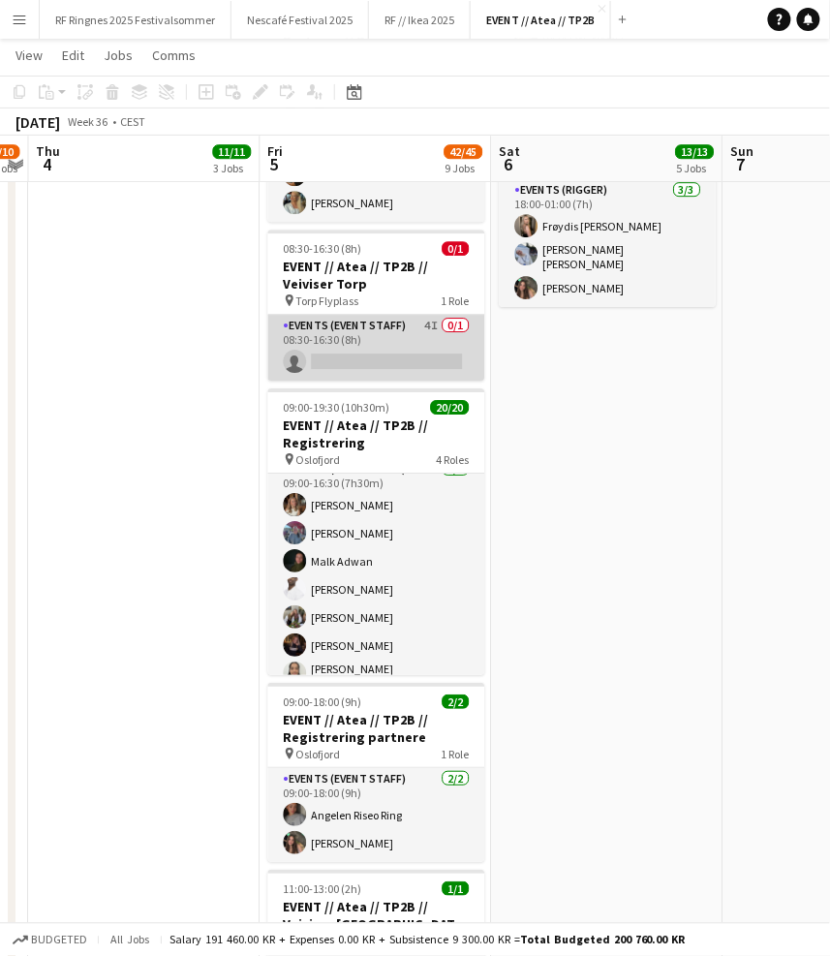
scroll to position [0, 665]
click at [412, 315] on app-card-role "Events (Event Staff) 4I 0/1 08:30-16:30 (8h) single-neutral-actions" at bounding box center [376, 348] width 217 height 66
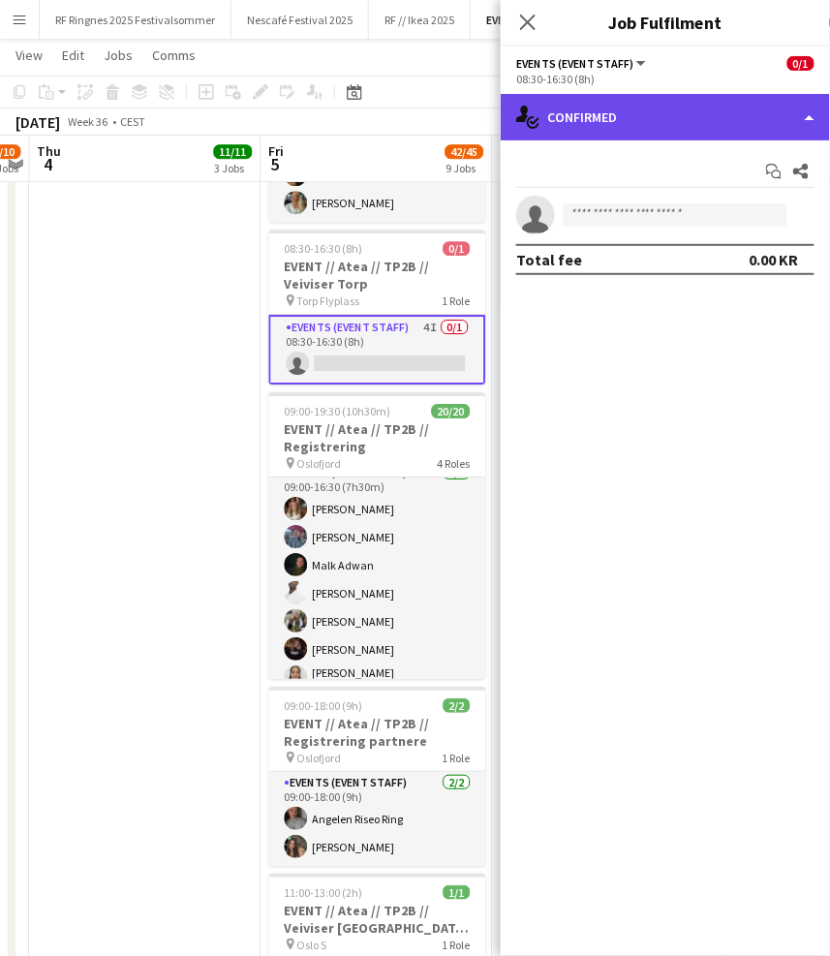
click at [568, 106] on div "single-neutral-actions-check-2 Confirmed" at bounding box center [665, 117] width 329 height 46
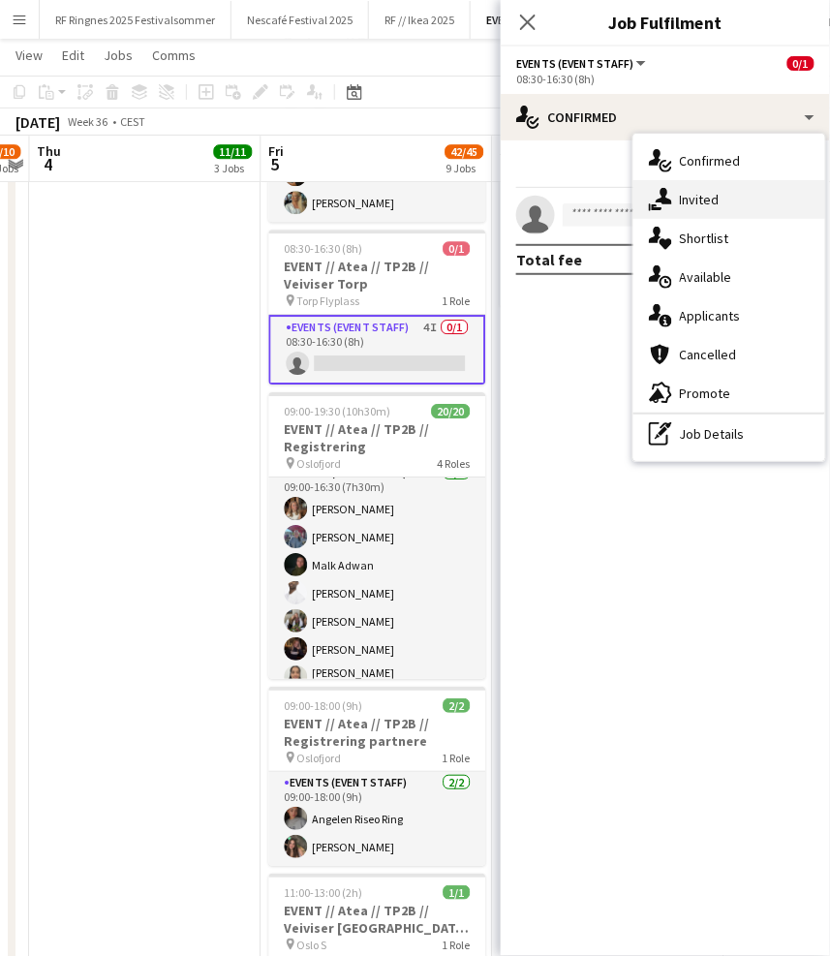
click at [675, 195] on div "single-neutral-actions-share-1 Invited" at bounding box center [729, 199] width 192 height 39
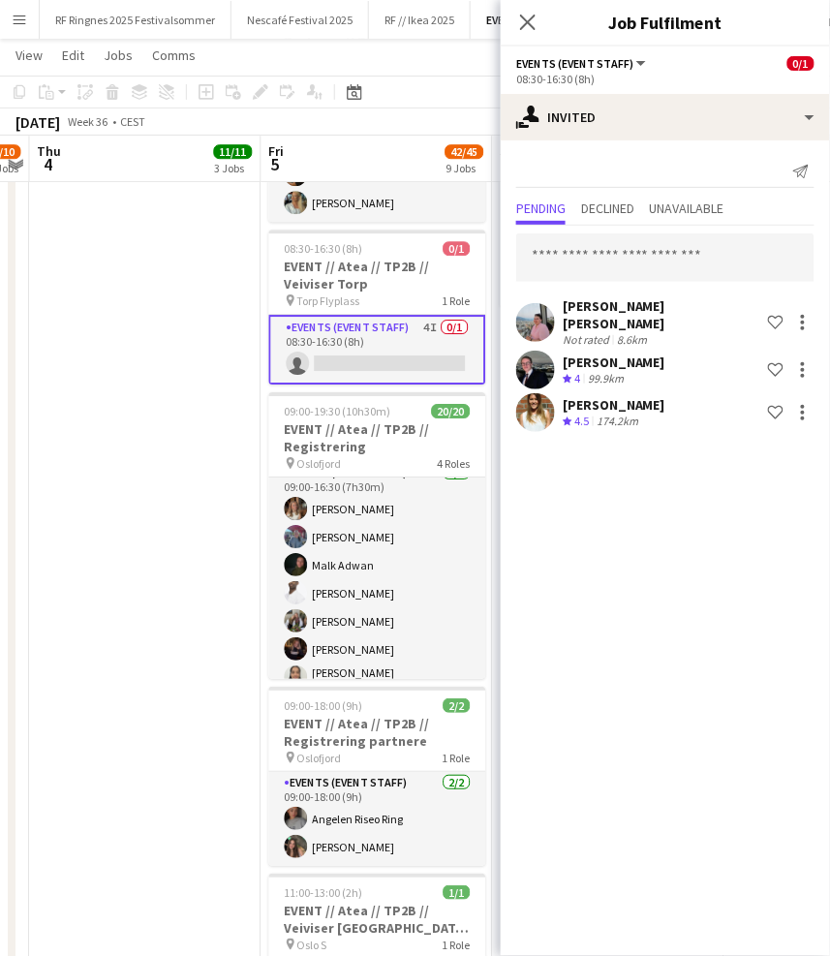
click at [539, 393] on app-user-avatar at bounding box center [535, 412] width 39 height 39
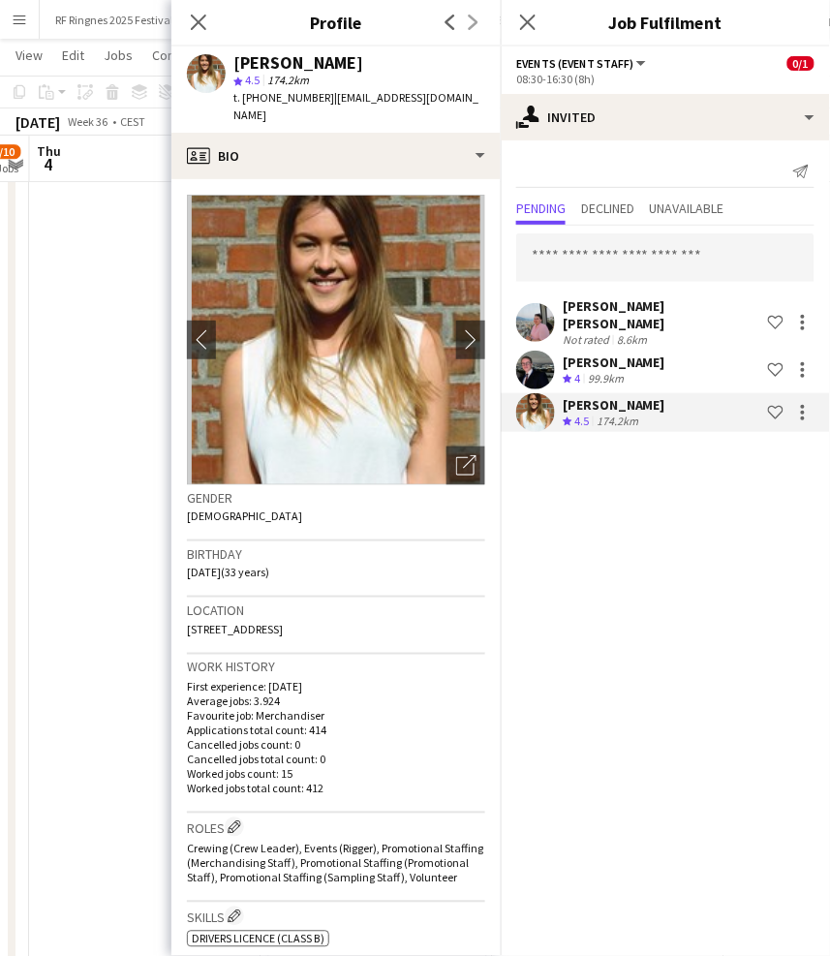
click at [541, 351] on app-user-avatar at bounding box center [535, 370] width 39 height 39
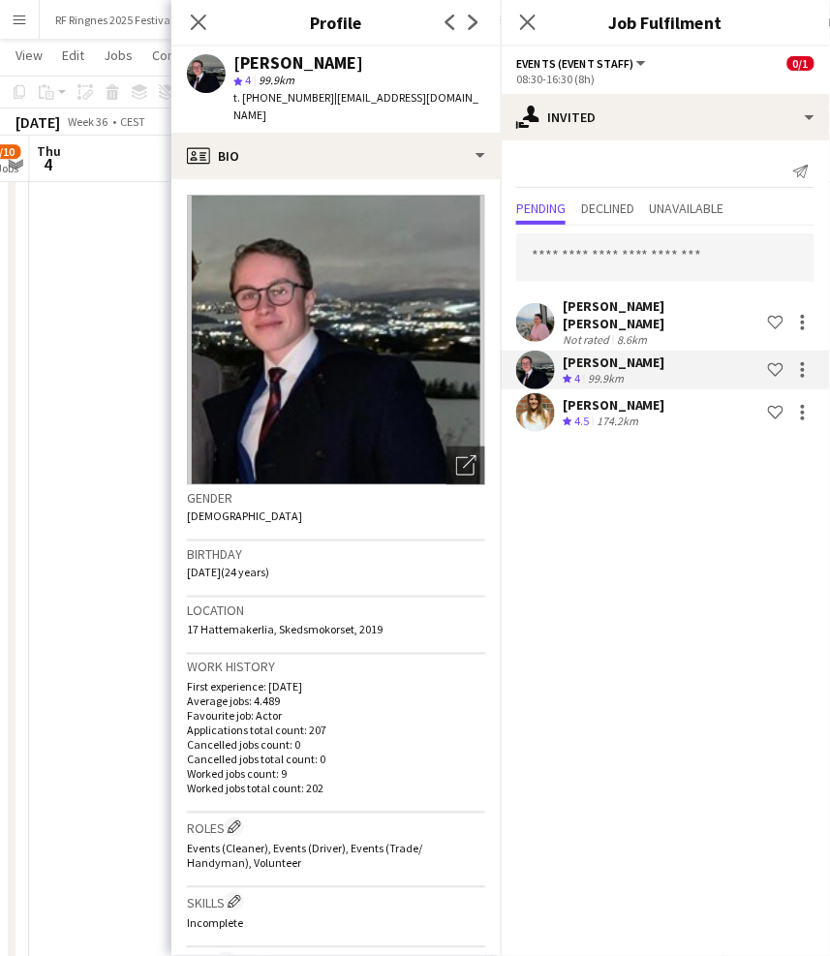
click at [533, 333] on app-user-avatar at bounding box center [535, 322] width 39 height 39
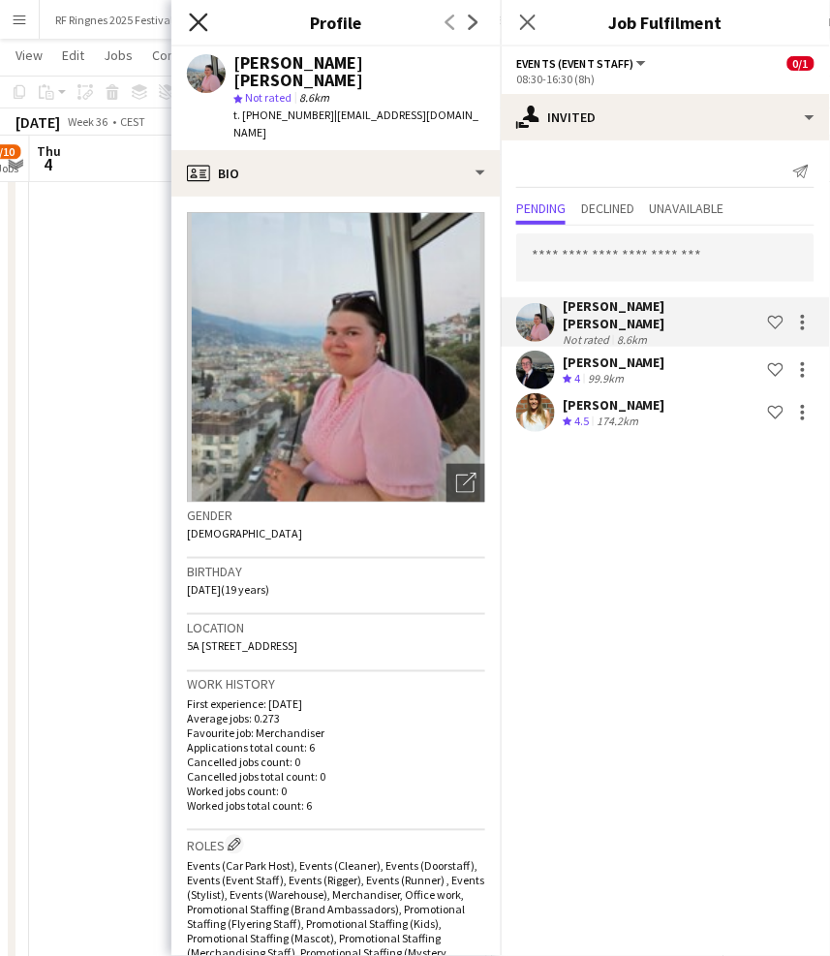
click at [200, 23] on icon at bounding box center [198, 22] width 18 height 18
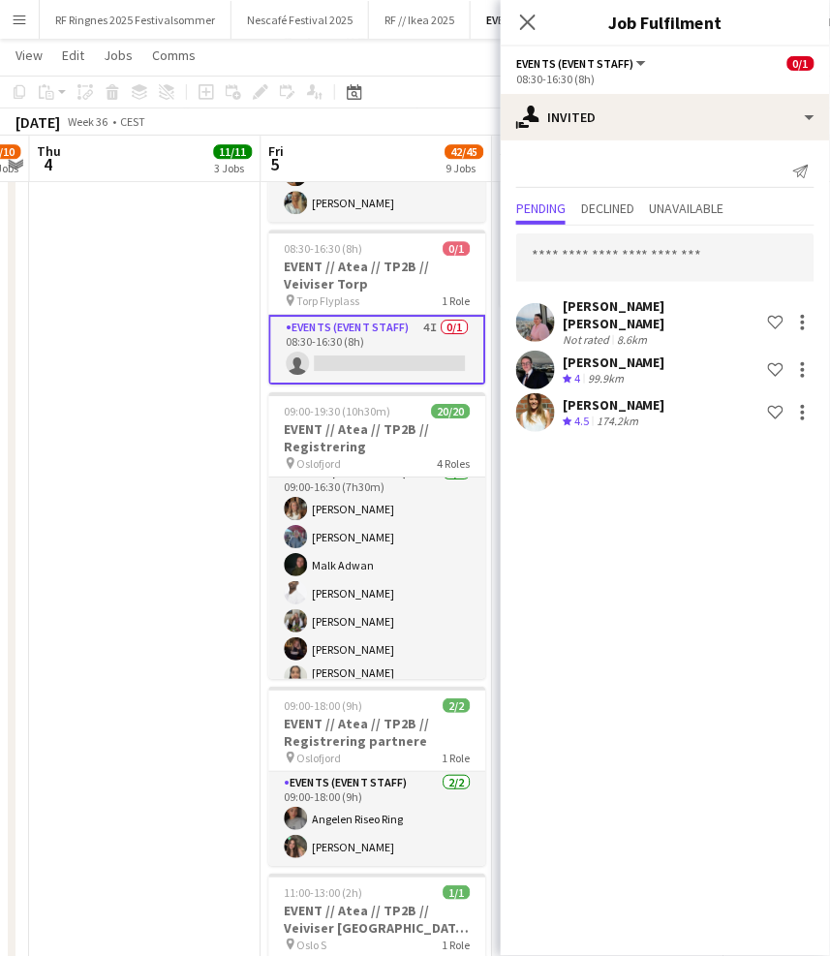
click at [289, 61] on app-page-menu "View Day view expanded Day view collapsed Month view Date picker Jump to [DATE]…" at bounding box center [415, 57] width 830 height 37
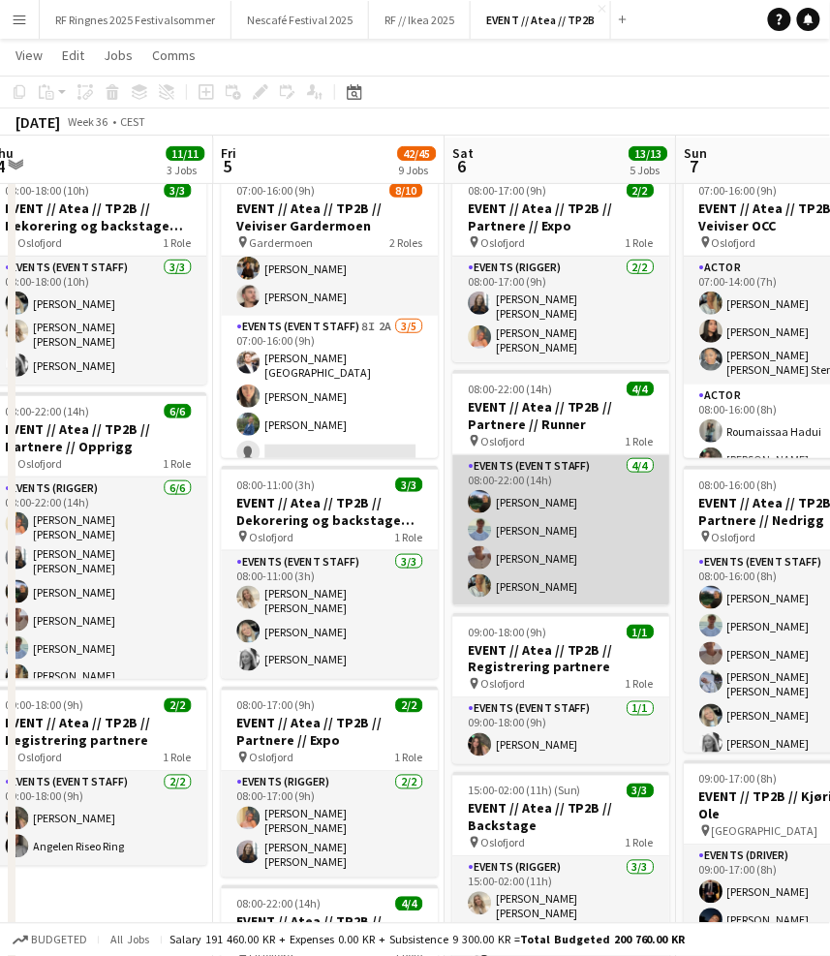
scroll to position [55, 0]
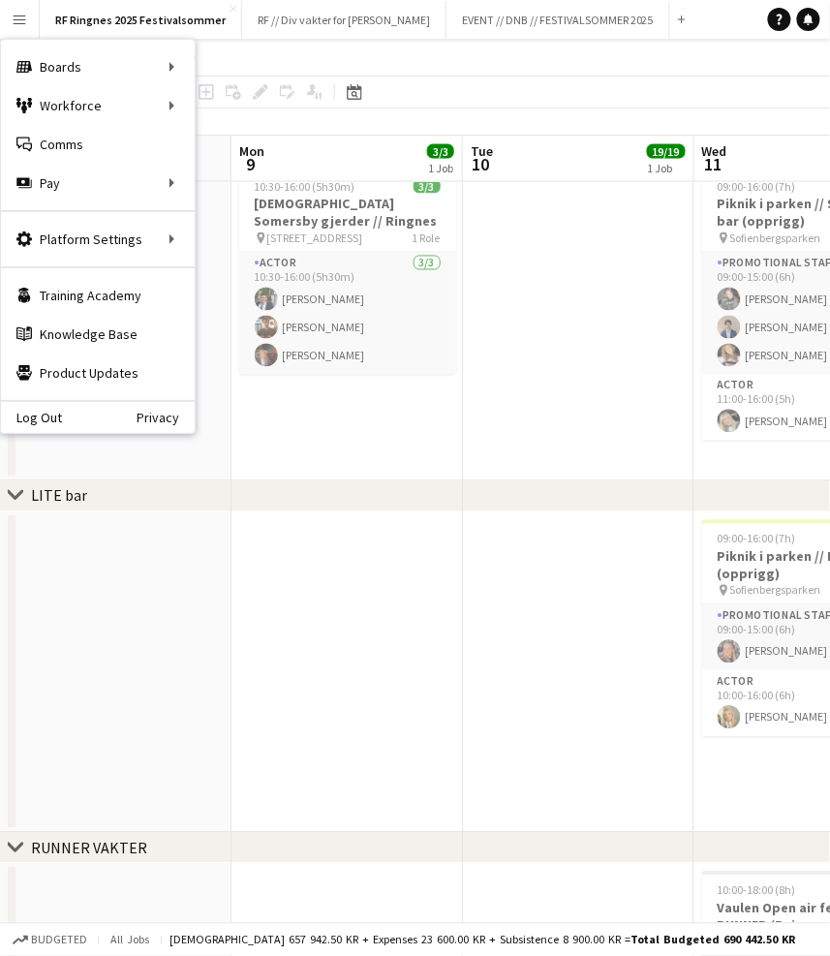
scroll to position [0, 543]
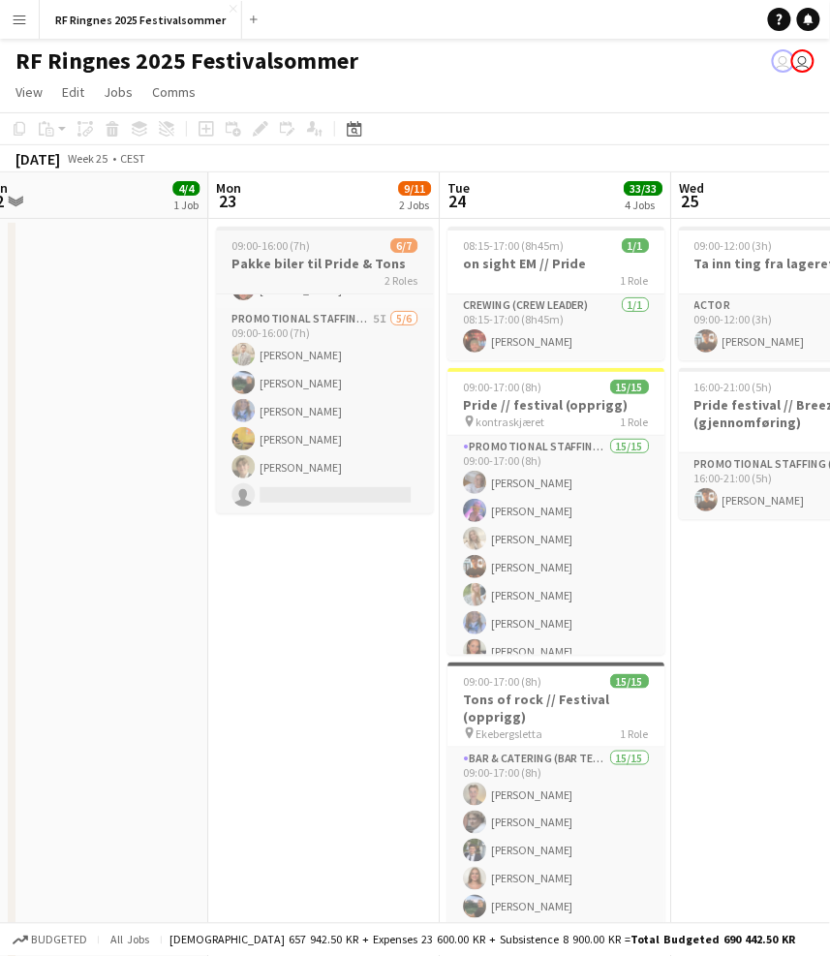
click at [336, 272] on div "2 Roles" at bounding box center [324, 279] width 217 height 15
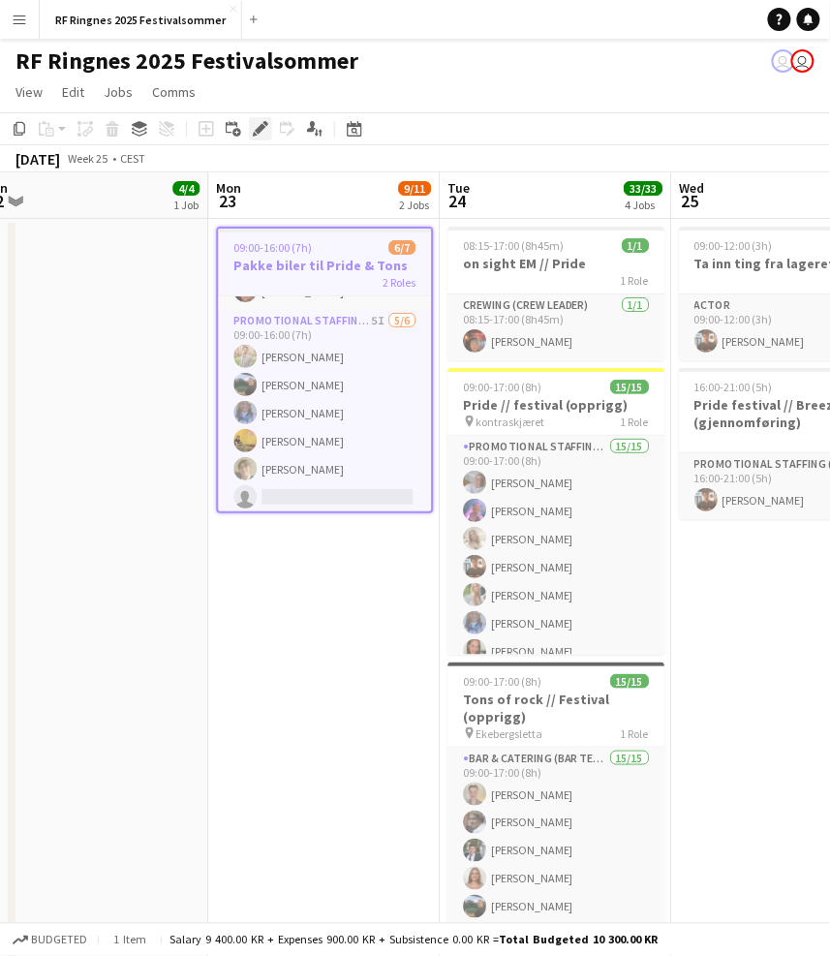
click at [261, 124] on icon at bounding box center [260, 129] width 11 height 11
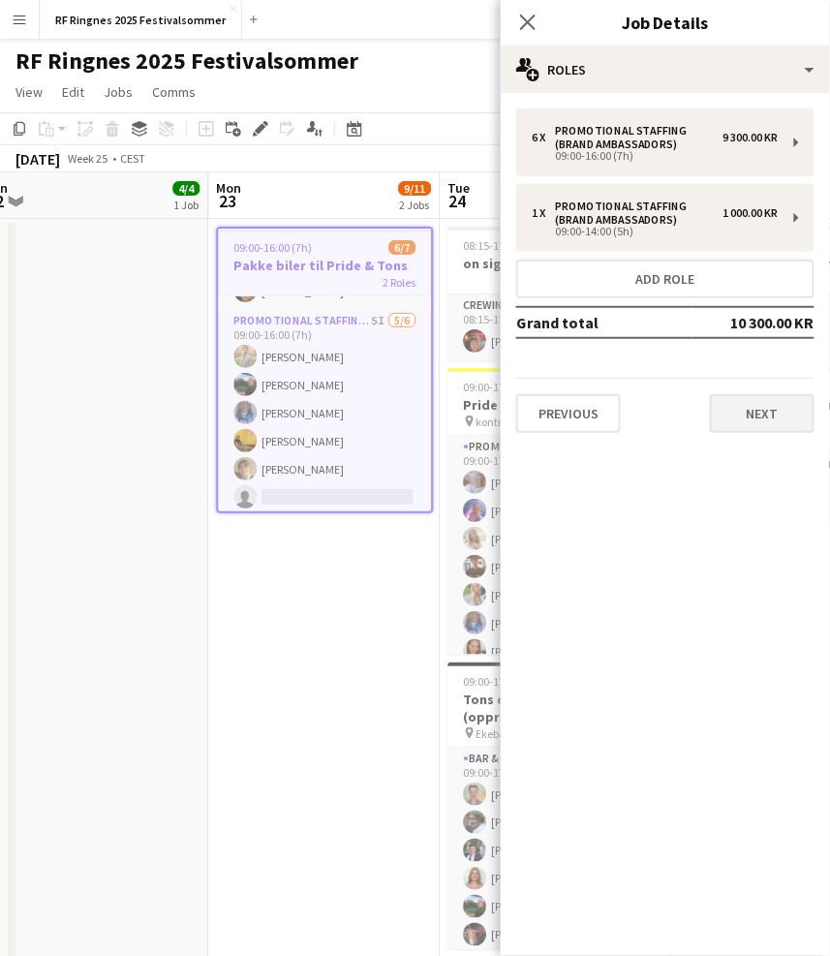
click at [756, 424] on button "Next" at bounding box center [762, 413] width 105 height 39
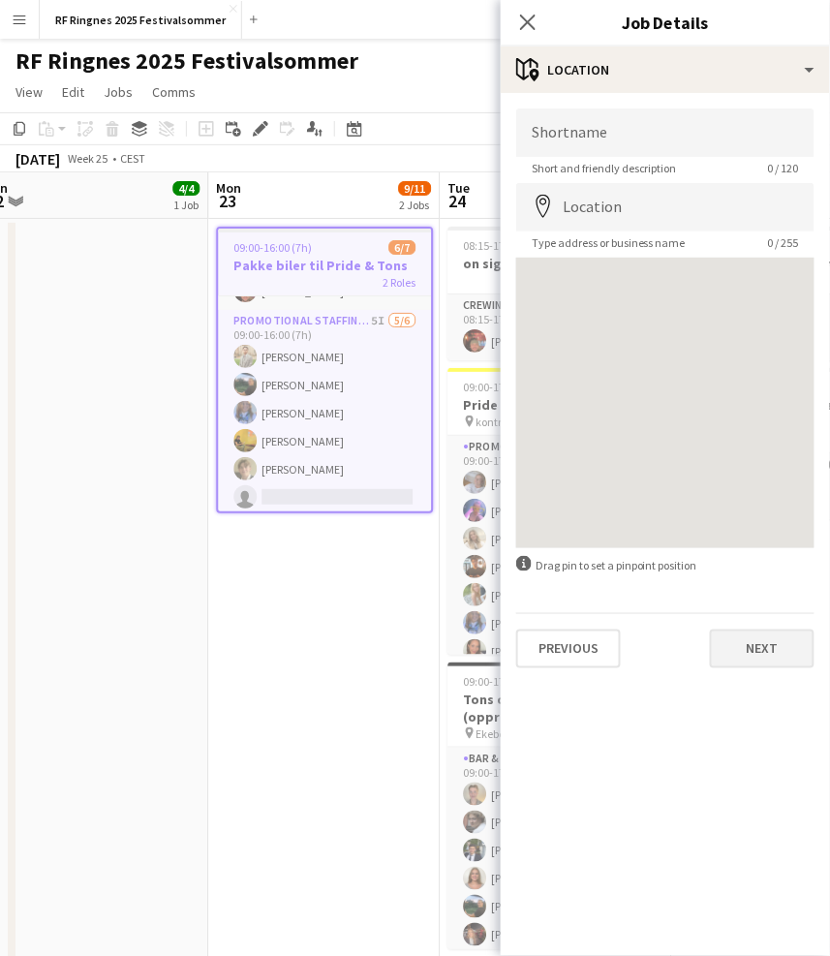
click at [754, 642] on button "Next" at bounding box center [762, 648] width 105 height 39
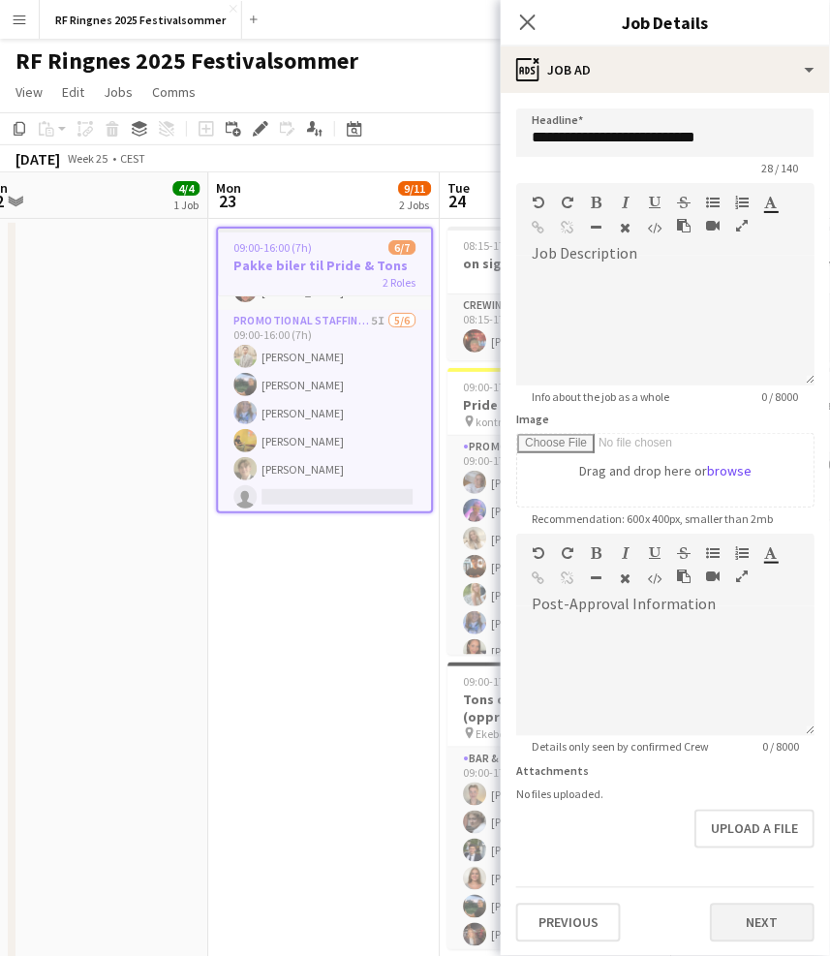
click at [756, 913] on button "Next" at bounding box center [762, 922] width 105 height 39
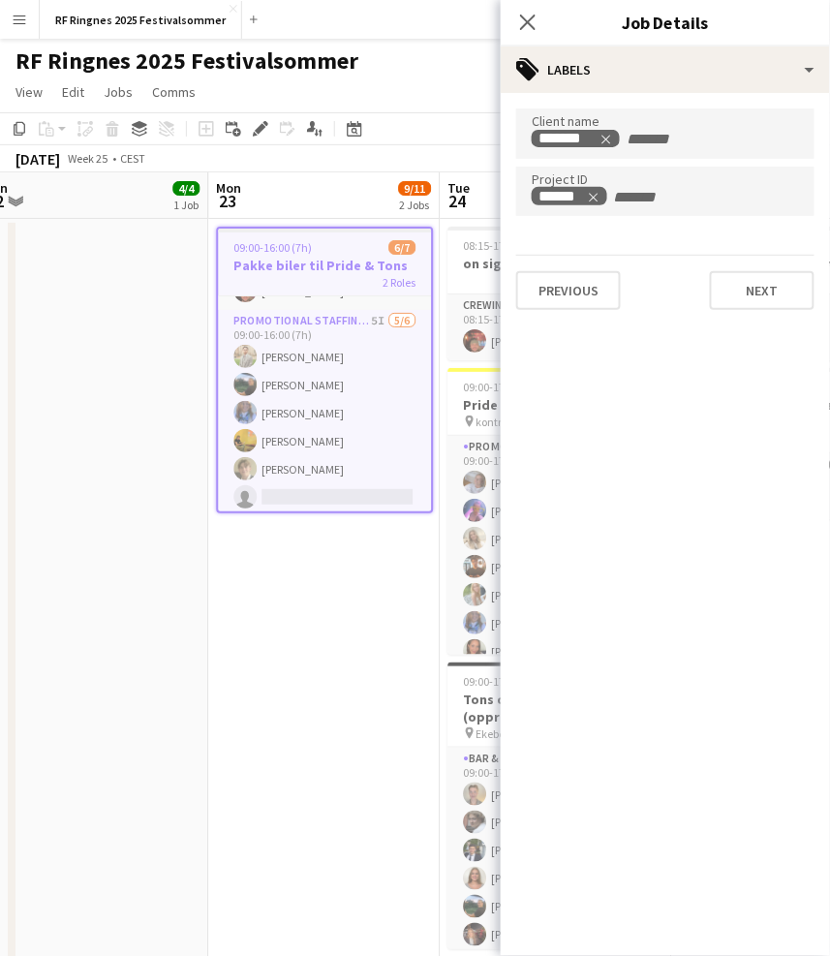
click at [267, 719] on app-date-cell "09:00-16:00 (7h) 6/7 Pakke biler til Pride & Tons 2 Roles Promotional Staffing …" at bounding box center [323, 604] width 231 height 771
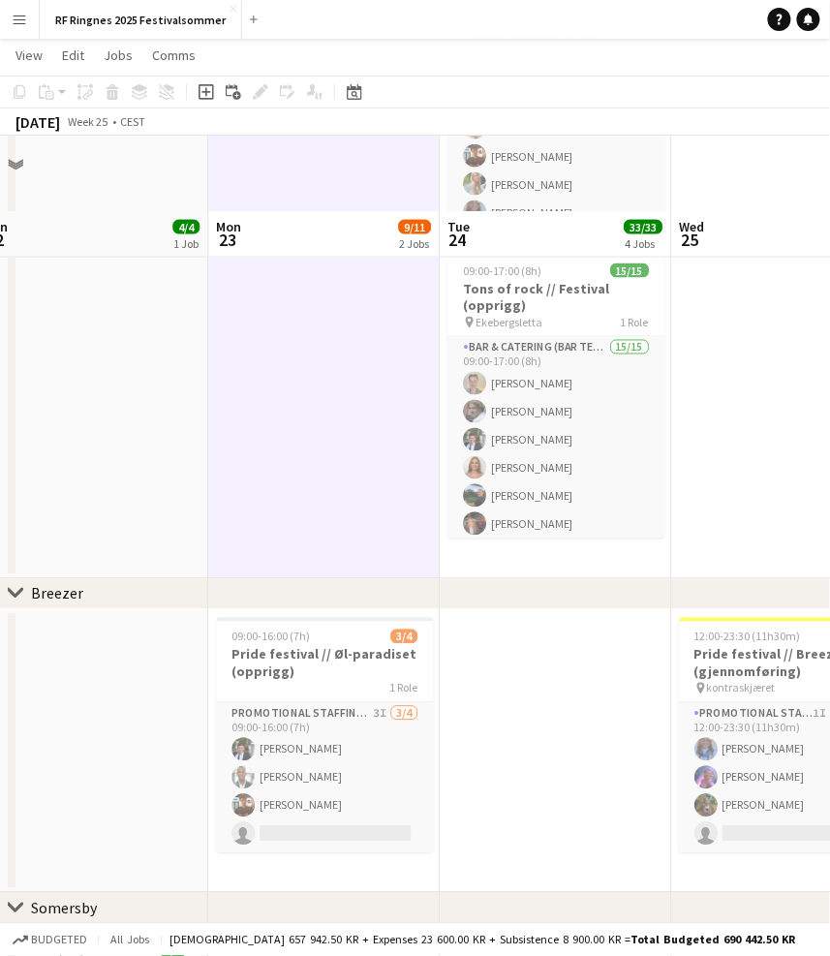
scroll to position [495, 0]
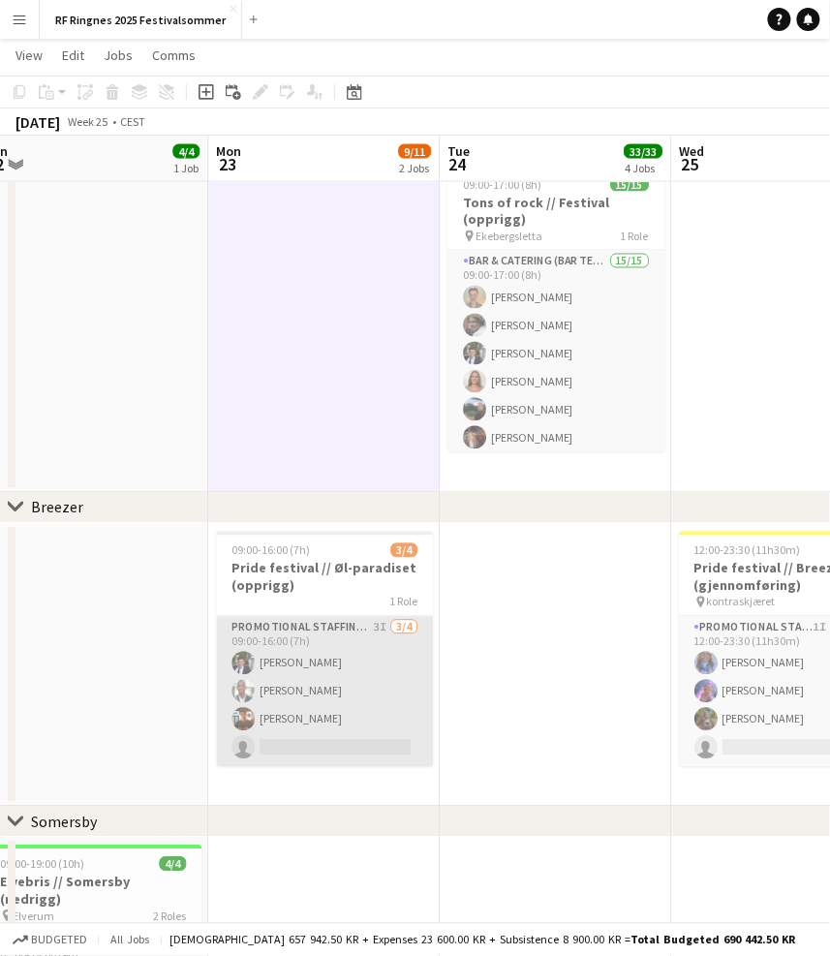
click at [318, 641] on app-card-role "Promotional Staffing (Brand Ambassadors) 3I 3/4 09:00-16:00 (7h) Ulrik Syversen…" at bounding box center [324, 692] width 217 height 150
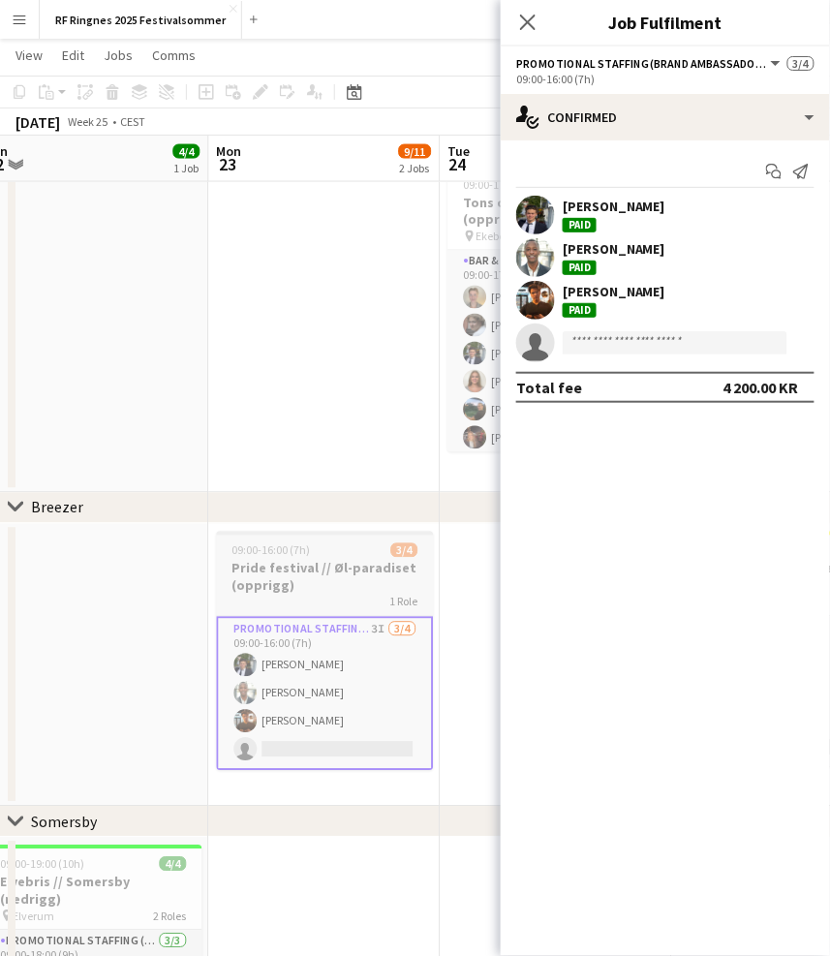
click at [333, 566] on h3 "Pride festival // Øl-paradiset (opprigg)" at bounding box center [324, 577] width 217 height 35
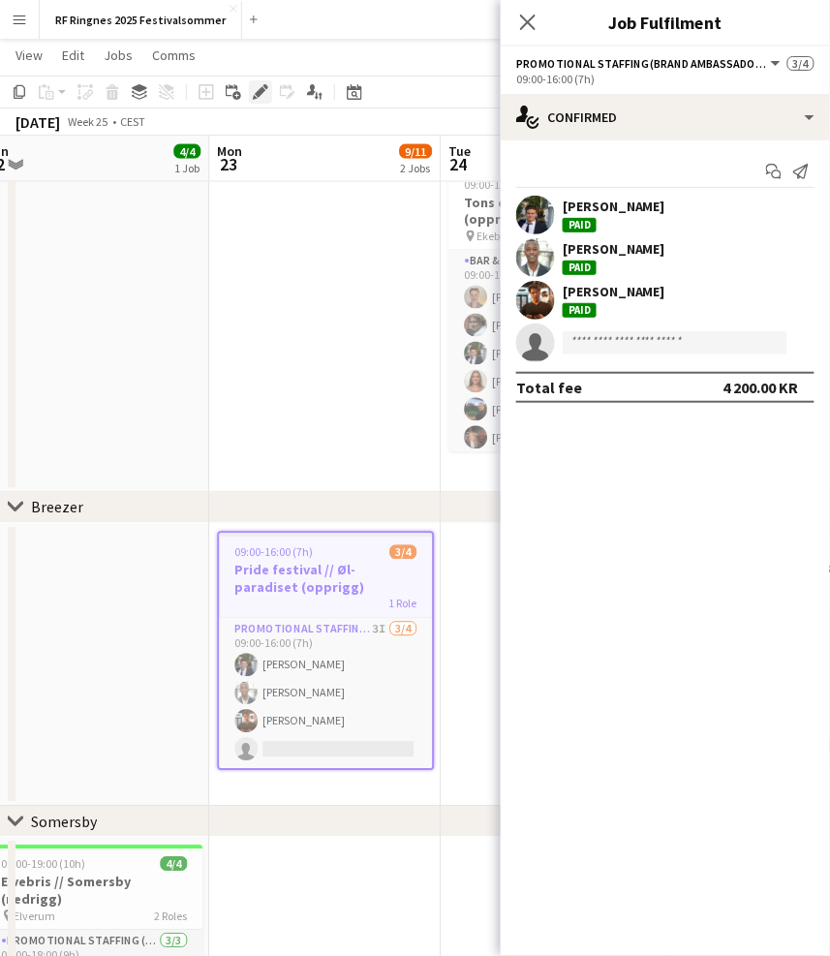
click at [260, 94] on icon "Edit" at bounding box center [260, 91] width 15 height 15
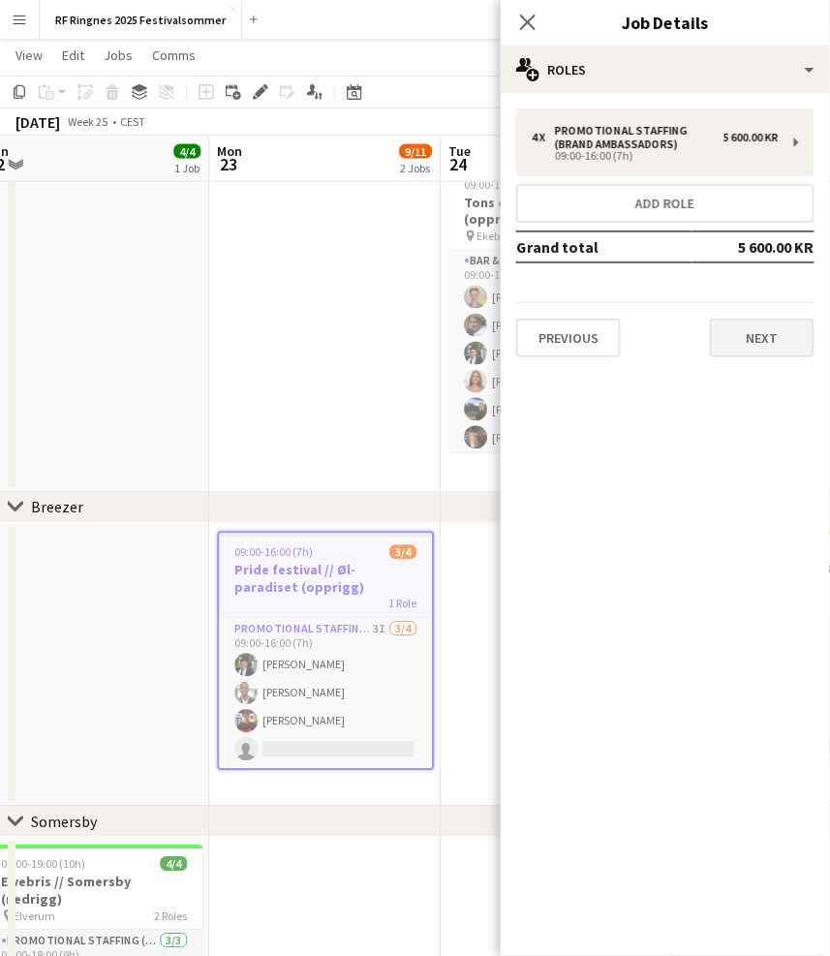
click at [795, 331] on button "Next" at bounding box center [762, 338] width 105 height 39
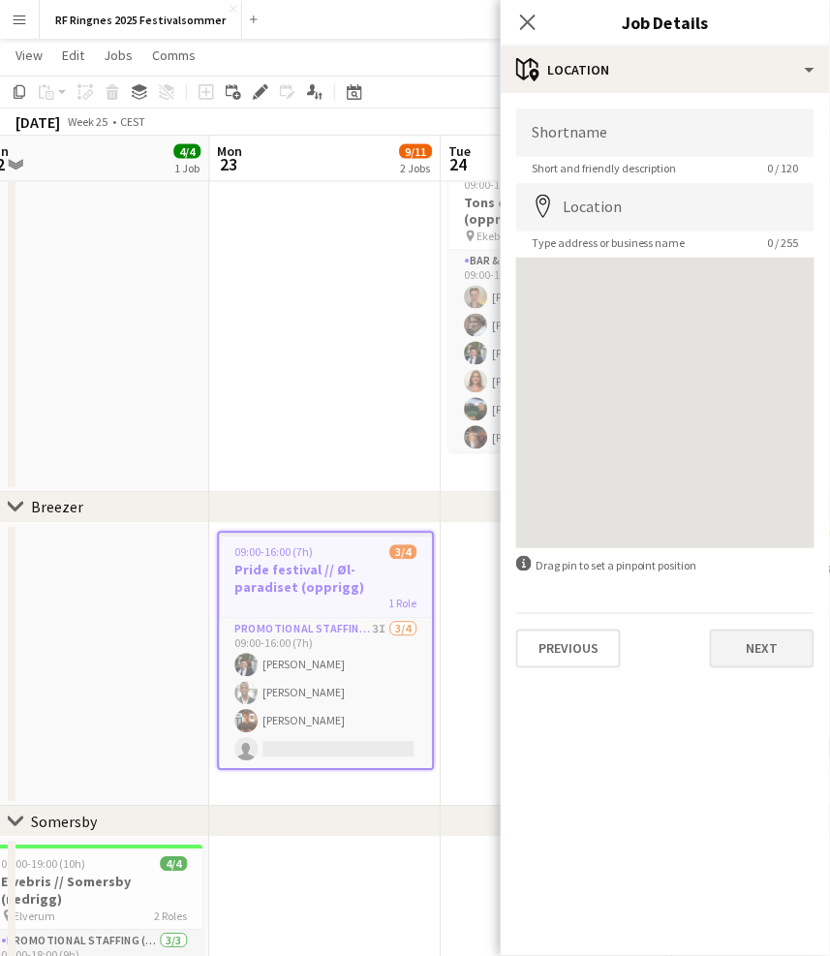
click at [758, 636] on button "Next" at bounding box center [762, 648] width 105 height 39
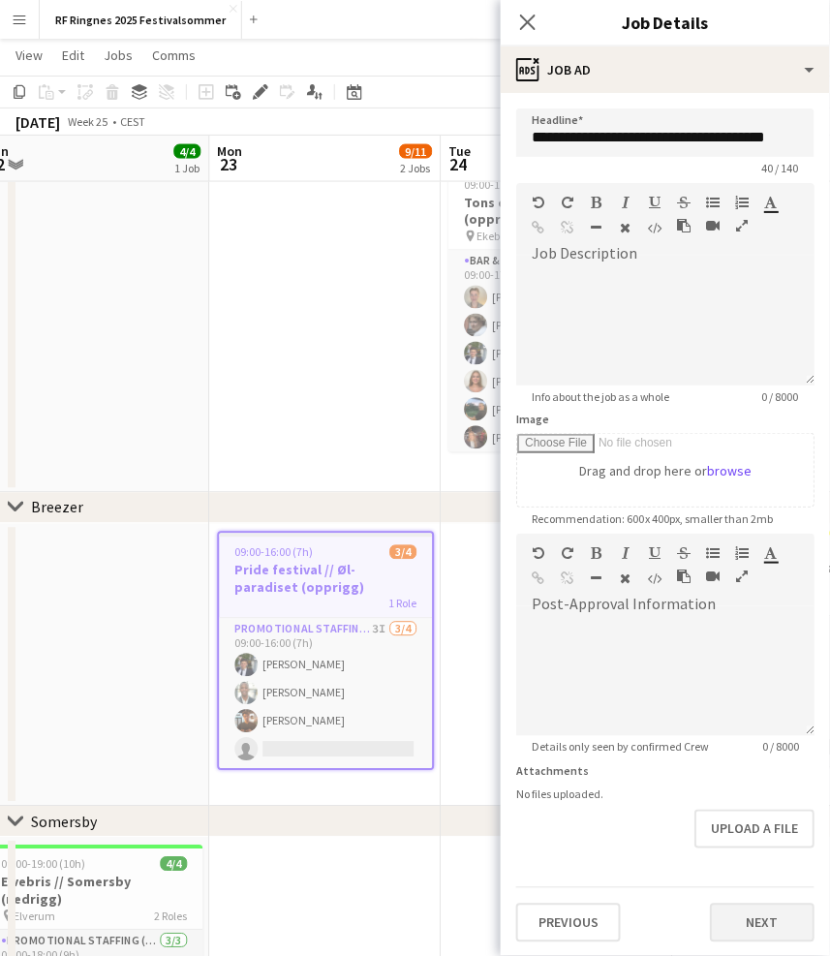
click at [766, 919] on button "Next" at bounding box center [762, 922] width 105 height 39
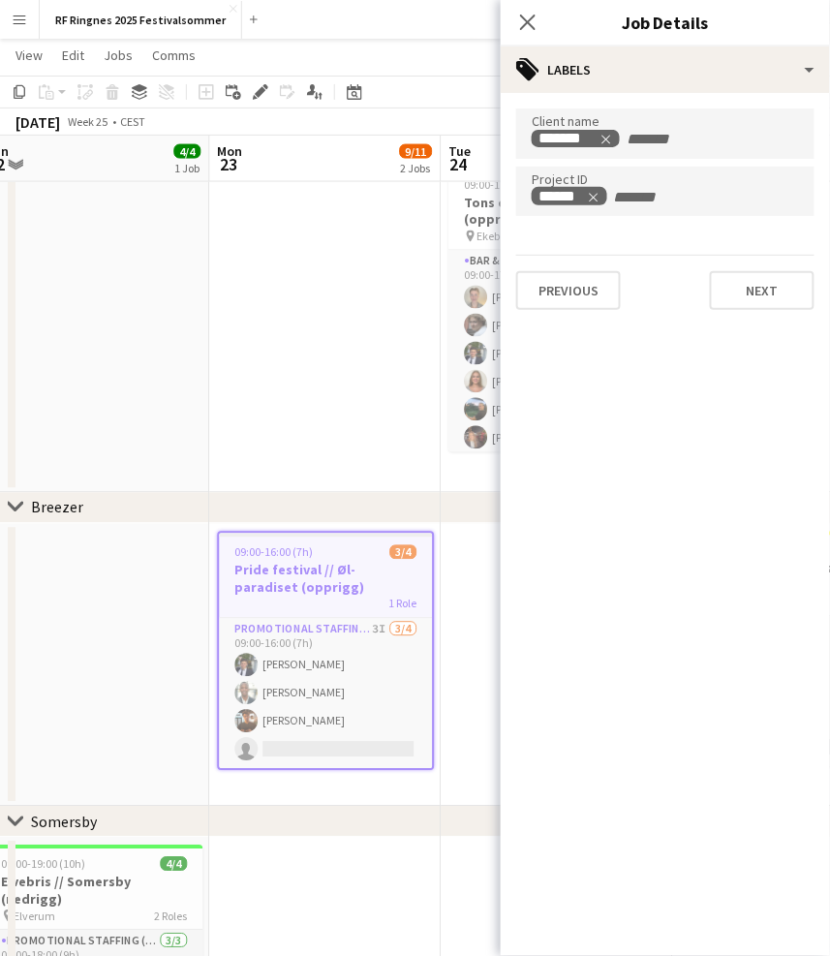
click at [352, 373] on app-date-cell "09:00-16:00 (7h) 6/7 Pakke biler til Pride & Tons 2 Roles Promotional Staffing …" at bounding box center [324, 107] width 231 height 771
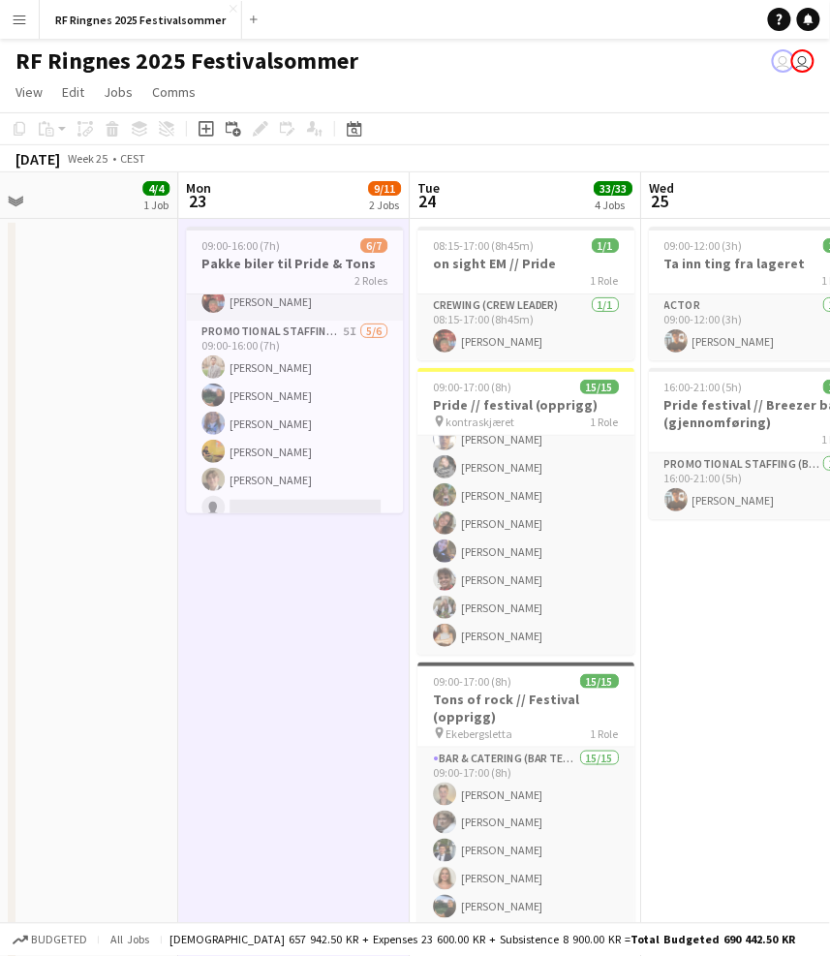
scroll to position [239, 0]
click at [533, 262] on h3 "on sight EM // Pride" at bounding box center [525, 263] width 217 height 17
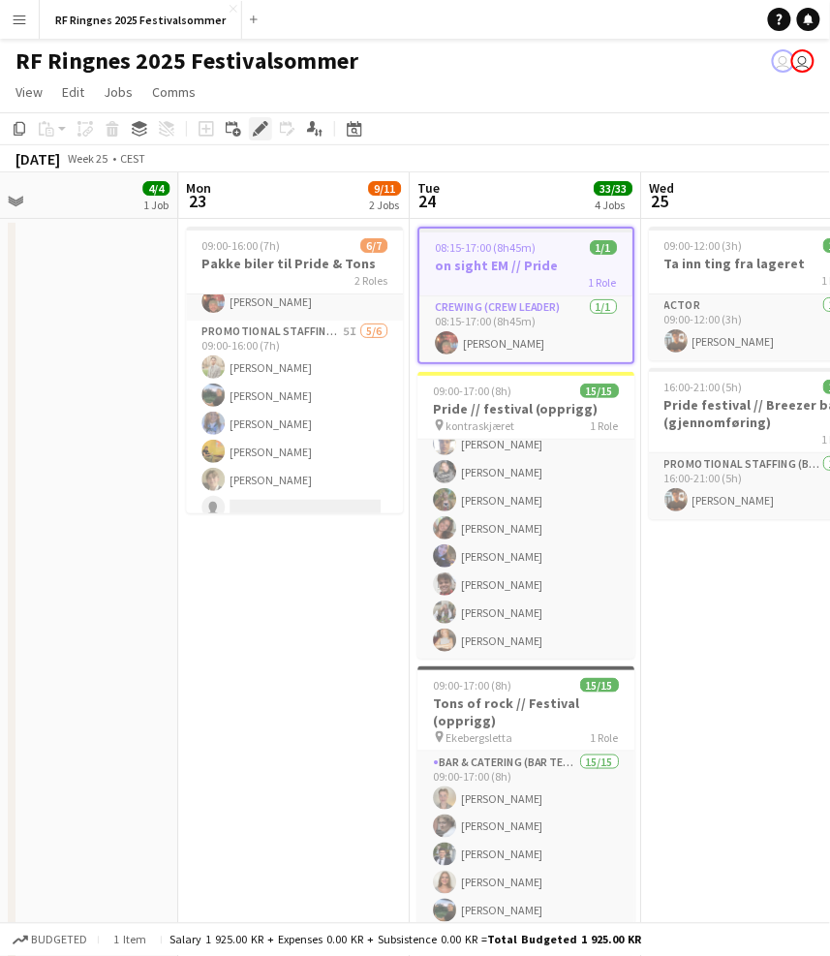
click at [269, 125] on div "Edit" at bounding box center [260, 128] width 23 height 23
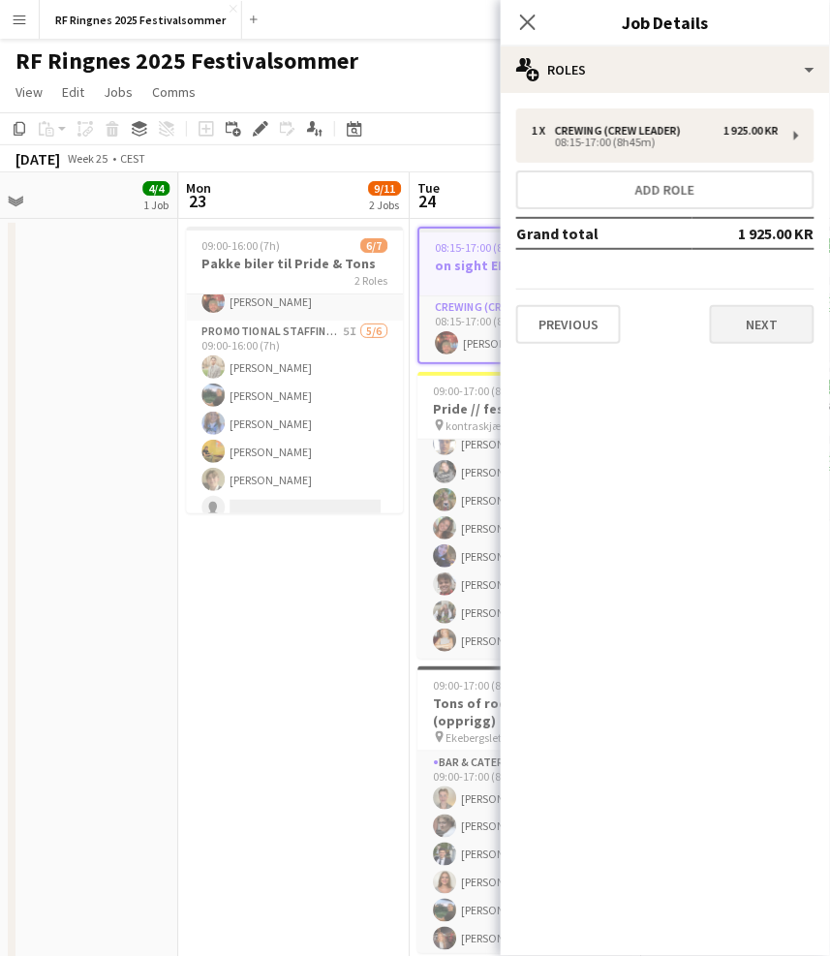
click at [737, 323] on button "Next" at bounding box center [762, 324] width 105 height 39
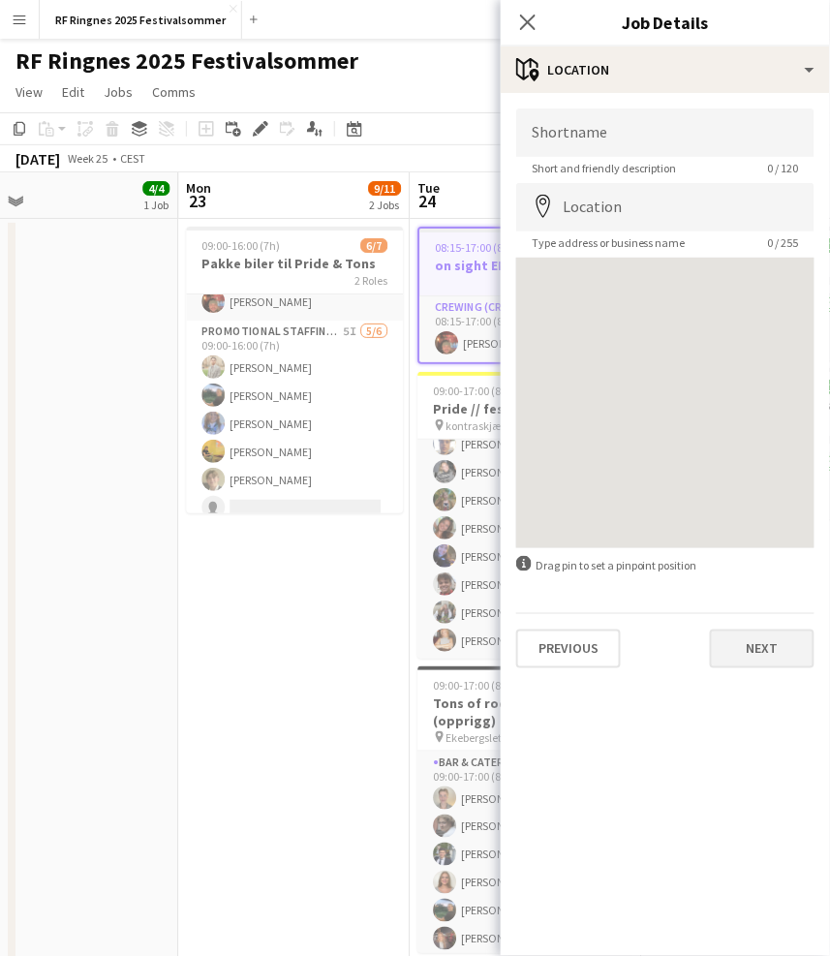
click at [769, 661] on button "Next" at bounding box center [762, 648] width 105 height 39
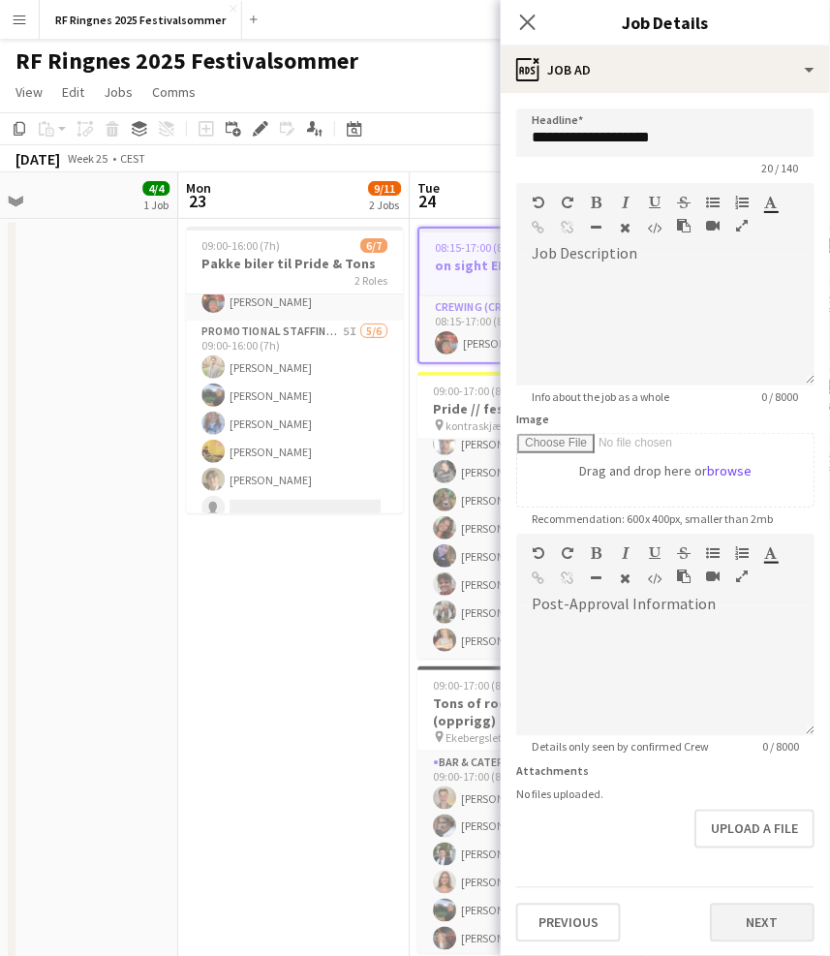
click at [764, 908] on button "Next" at bounding box center [762, 922] width 105 height 39
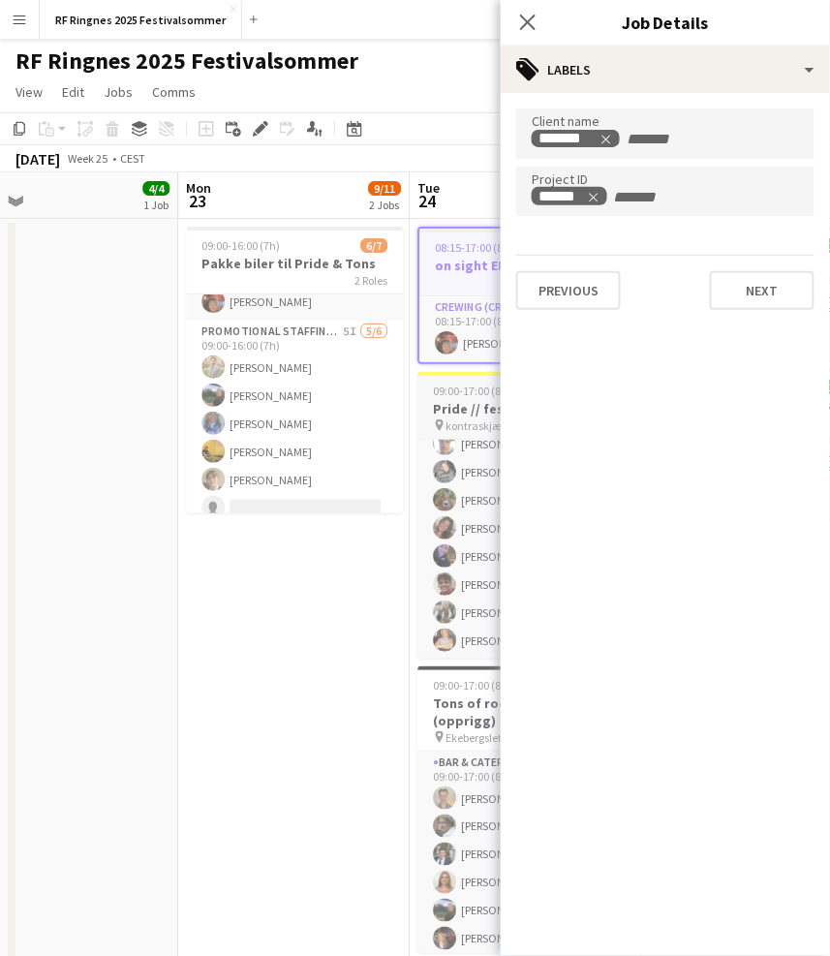
click at [450, 388] on span "09:00-17:00 (8h)" at bounding box center [472, 390] width 78 height 15
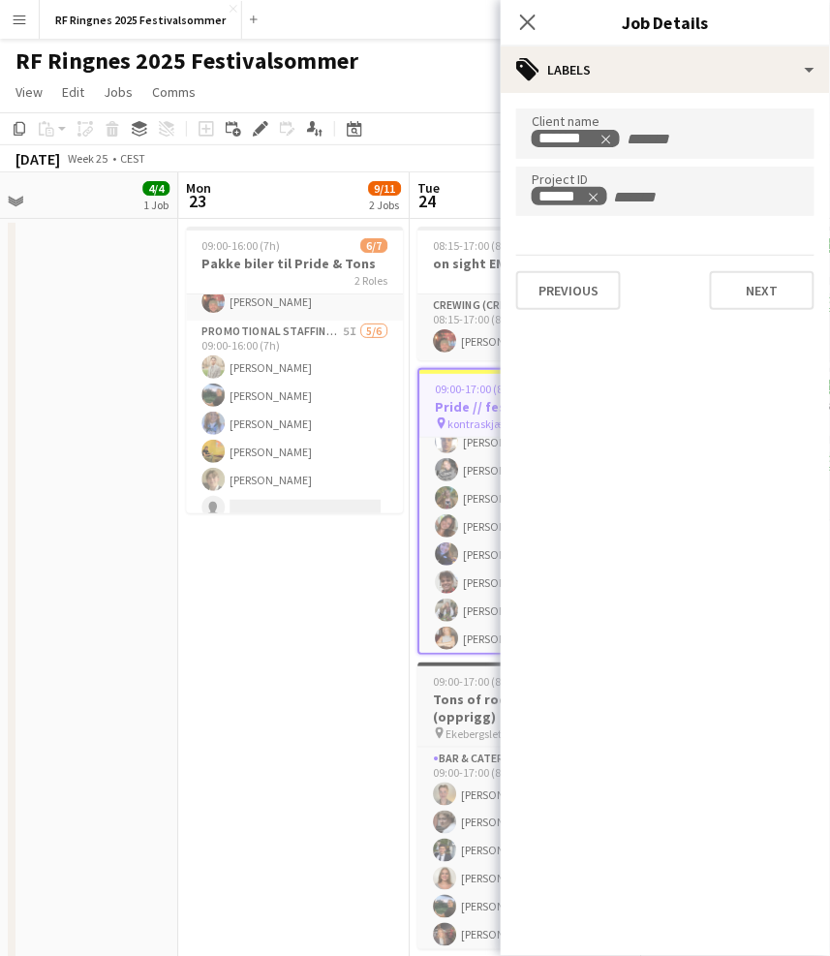
click at [441, 688] on app-job-card "09:00-17:00 (8h) 15/15 Tons of rock // Festival (opprigg) pin Ekebergsletta 1 R…" at bounding box center [525, 805] width 217 height 287
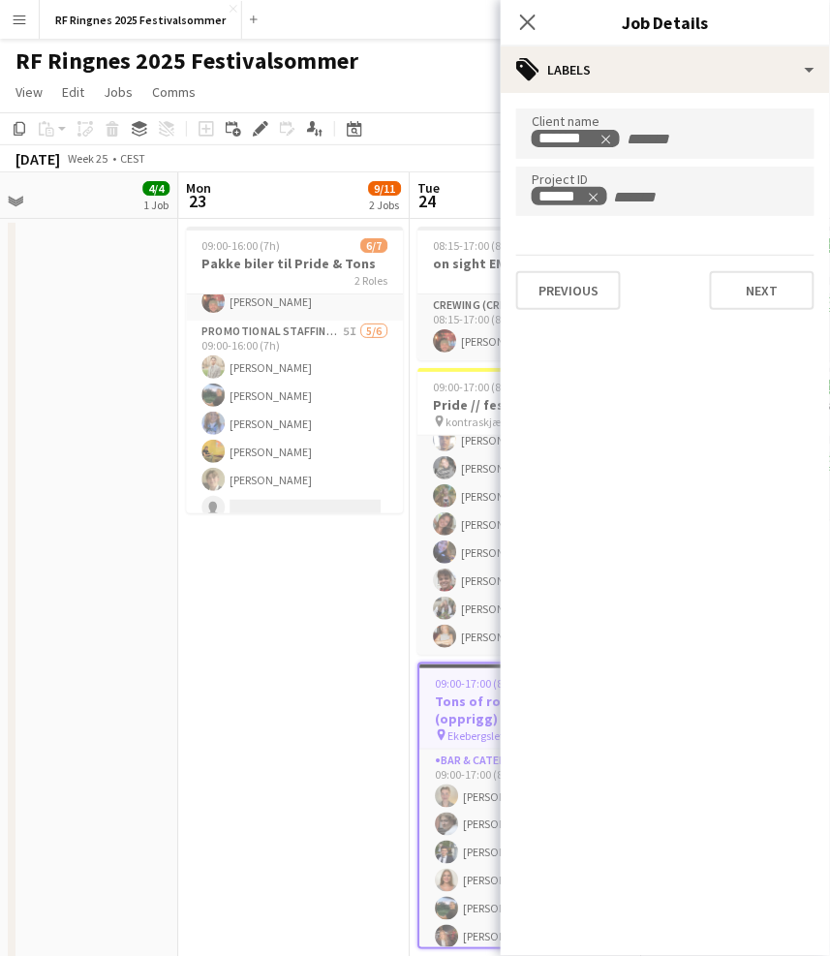
click at [315, 633] on app-date-cell "09:00-16:00 (7h) 6/7 Pakke biler til Pride & Tons 2 Roles Promotional Staffing …" at bounding box center [293, 604] width 231 height 771
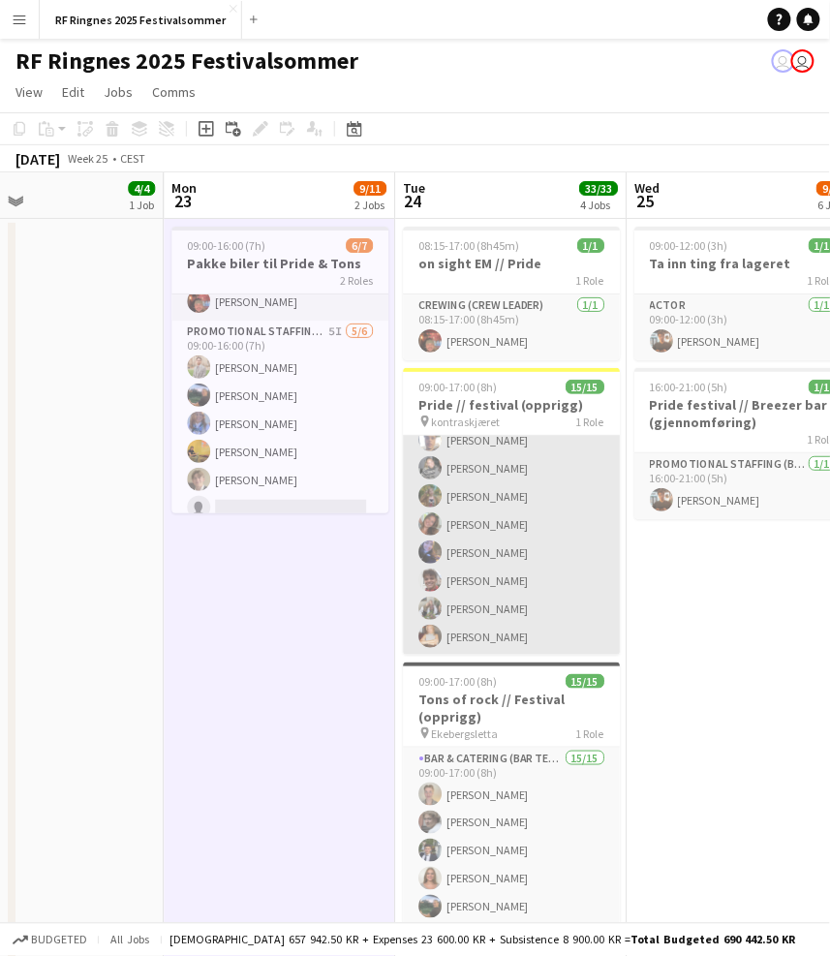
scroll to position [0, 763]
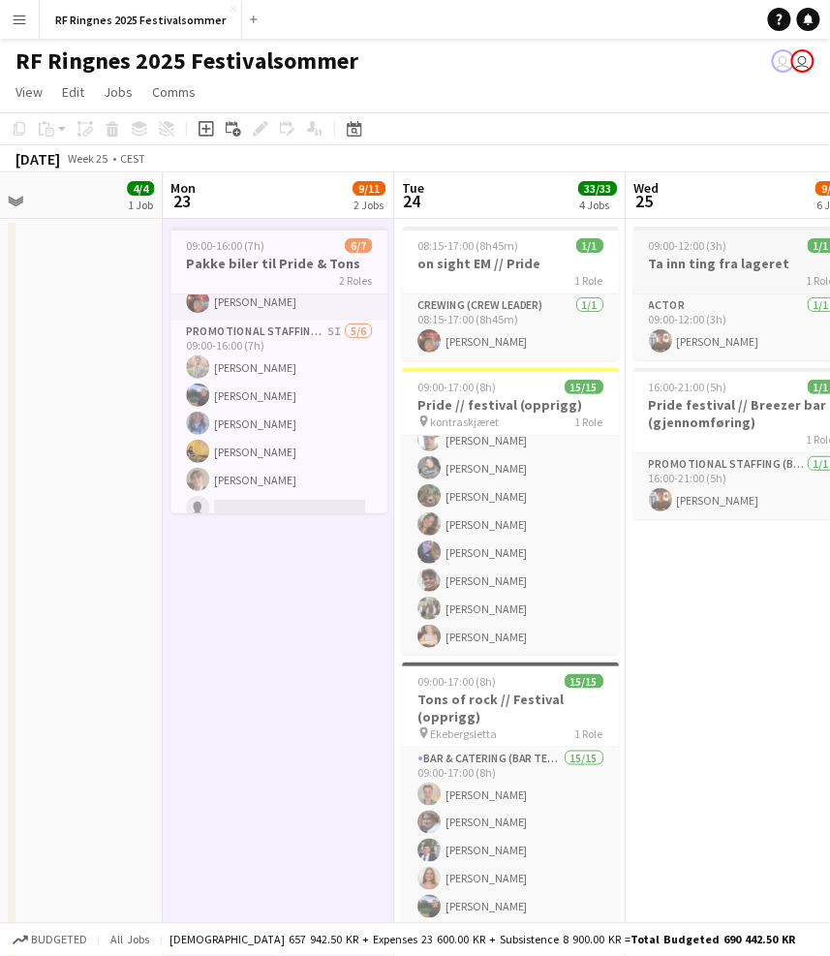
click at [719, 266] on h3 "Ta inn ting fra lageret" at bounding box center [741, 263] width 217 height 17
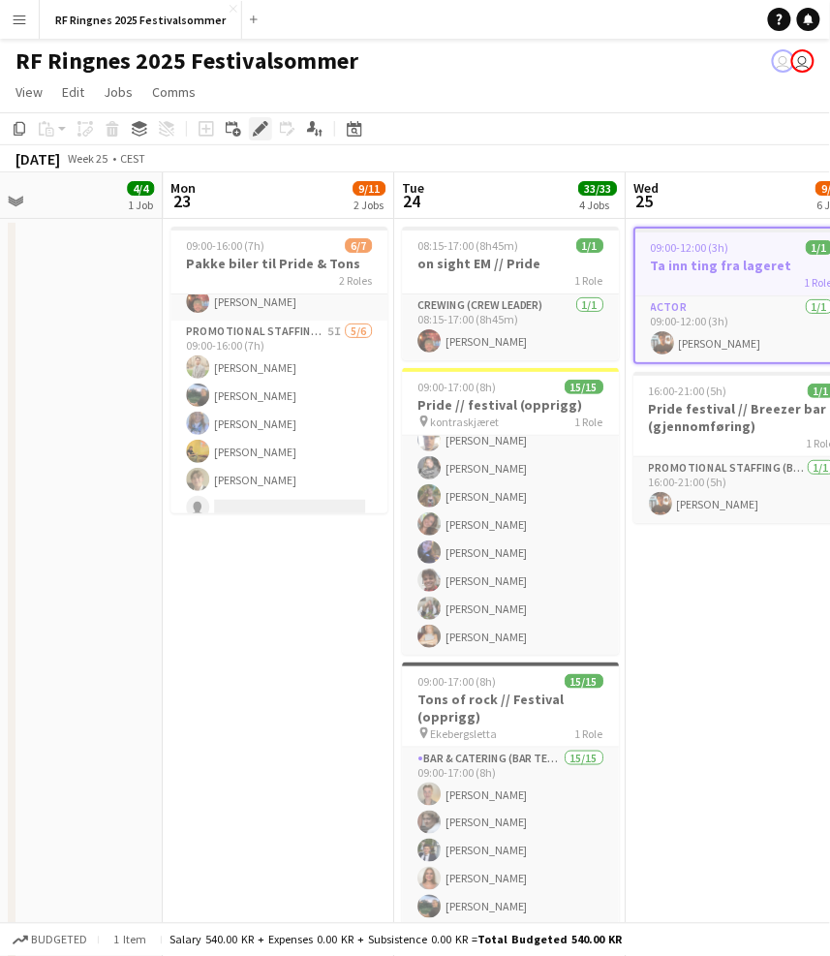
click at [260, 126] on icon at bounding box center [260, 129] width 11 height 11
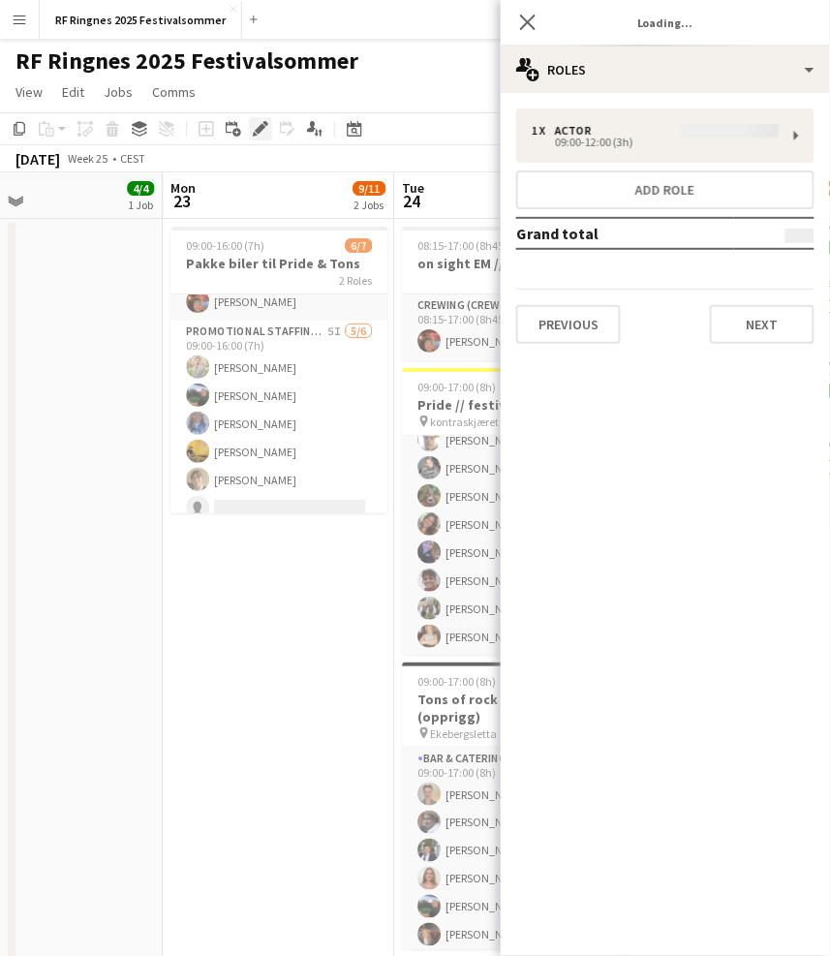
type input "**********"
click at [745, 324] on button "Next" at bounding box center [762, 324] width 105 height 39
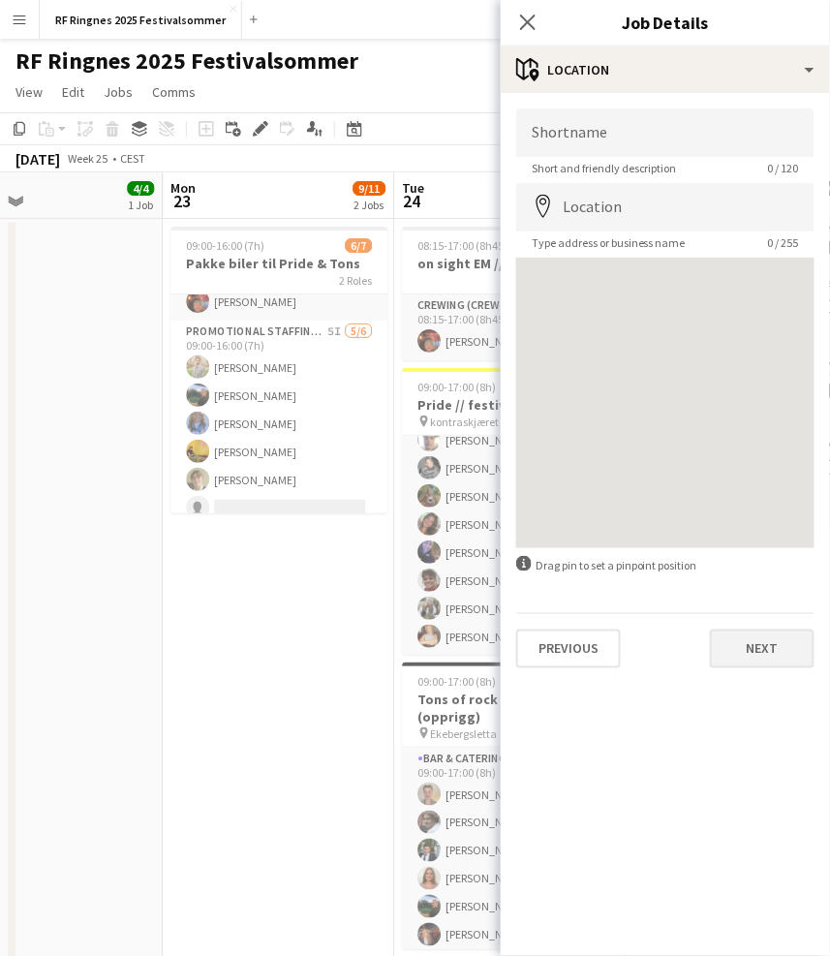
click at [741, 650] on button "Next" at bounding box center [762, 648] width 105 height 39
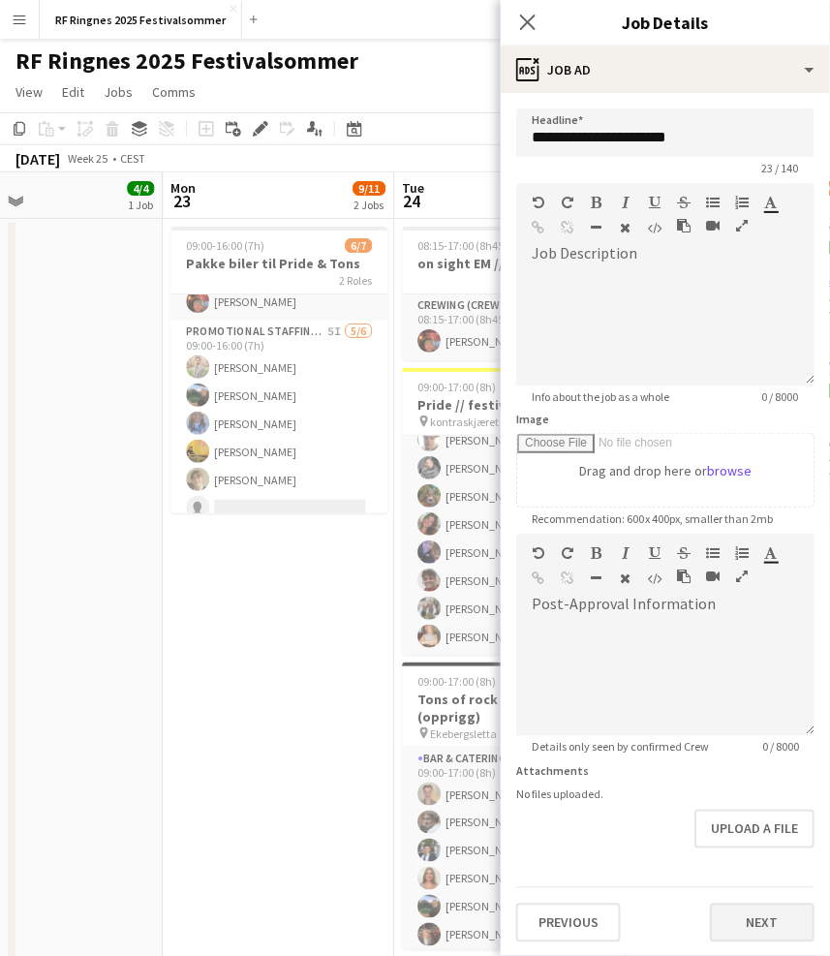
click at [759, 921] on button "Next" at bounding box center [762, 922] width 105 height 39
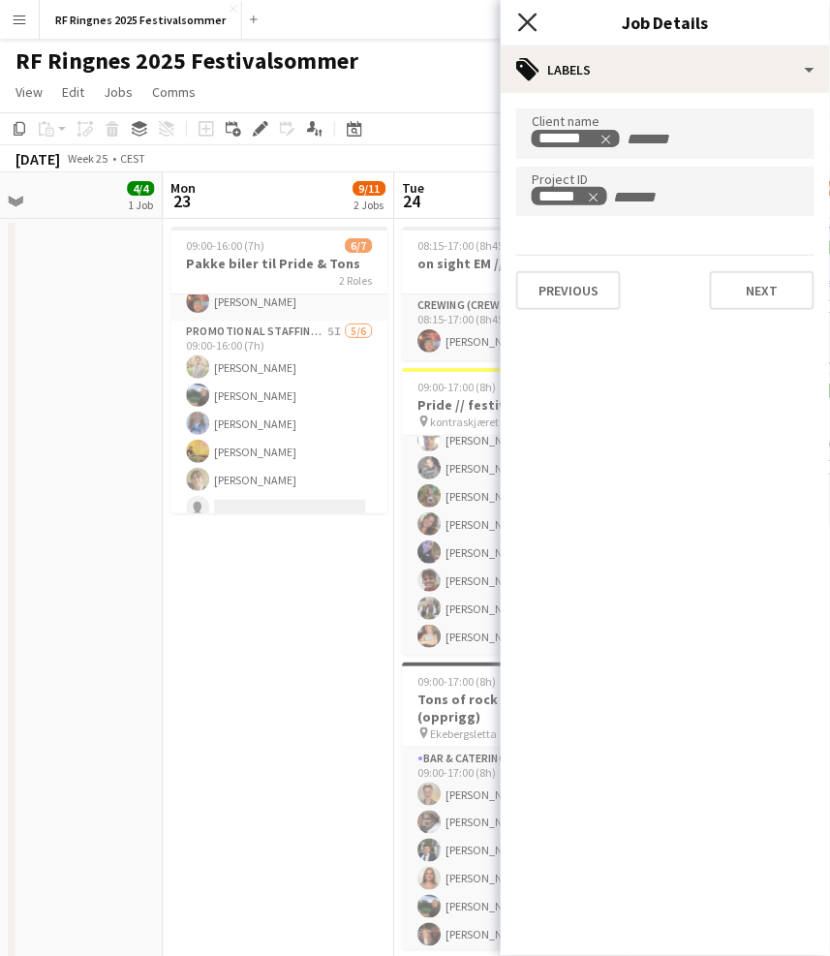
click at [532, 30] on icon "Close pop-in" at bounding box center [527, 22] width 18 height 18
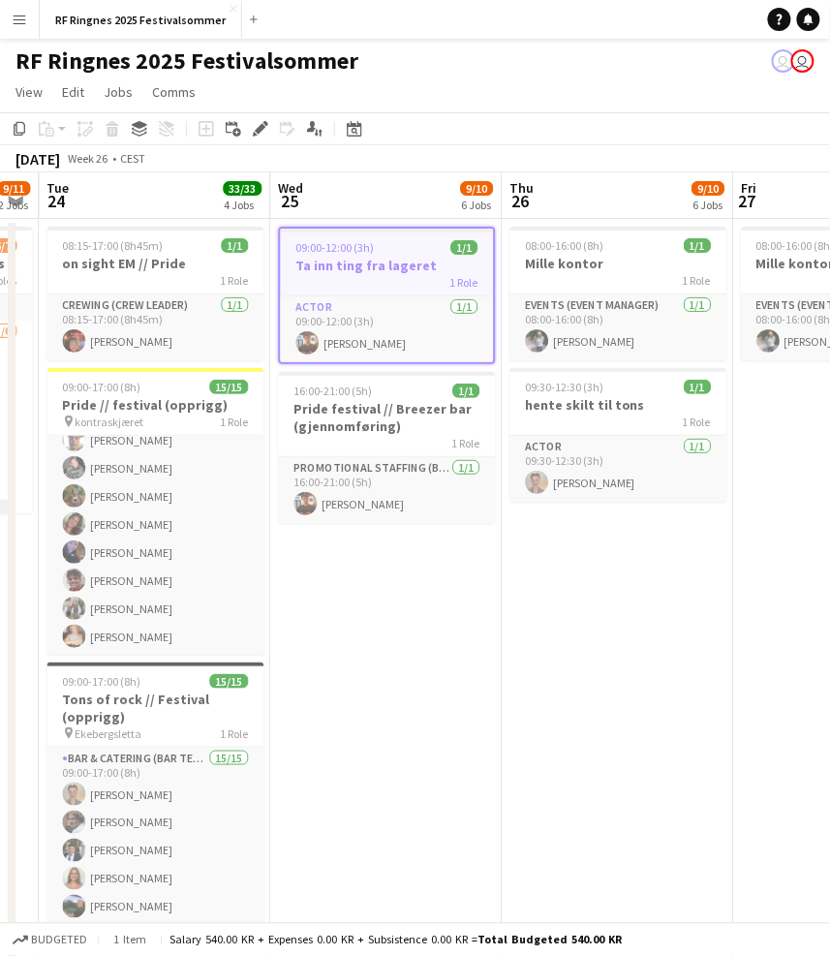
scroll to position [0, 667]
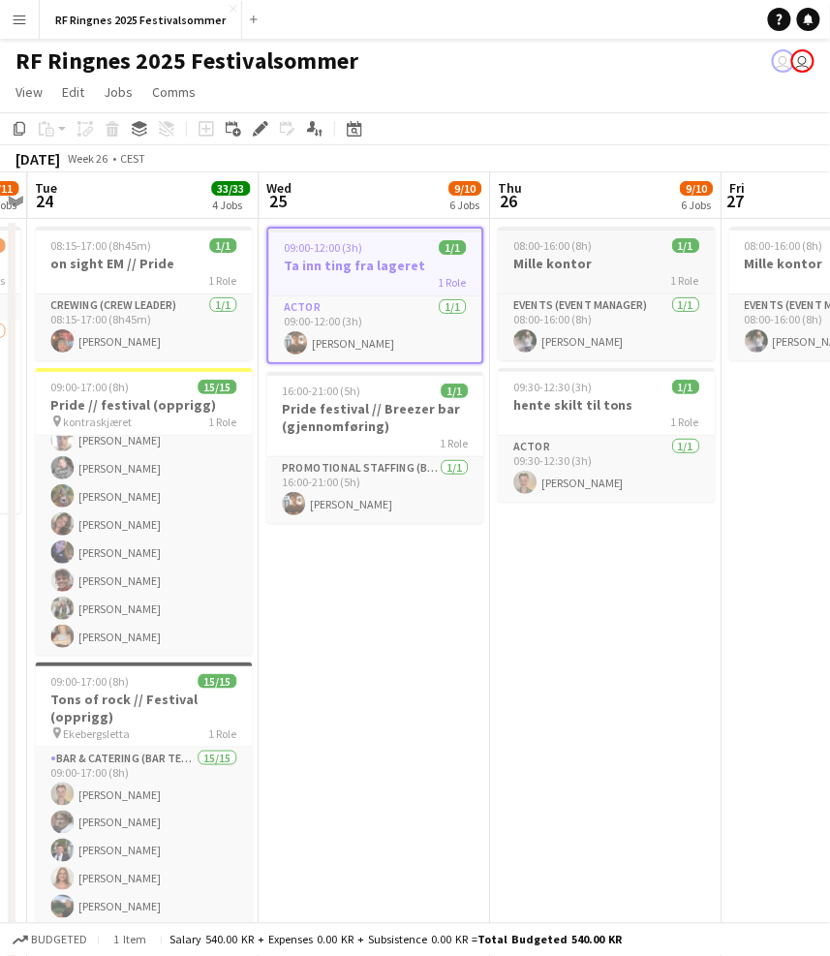
click at [640, 256] on h3 "Mille kontor" at bounding box center [606, 263] width 217 height 17
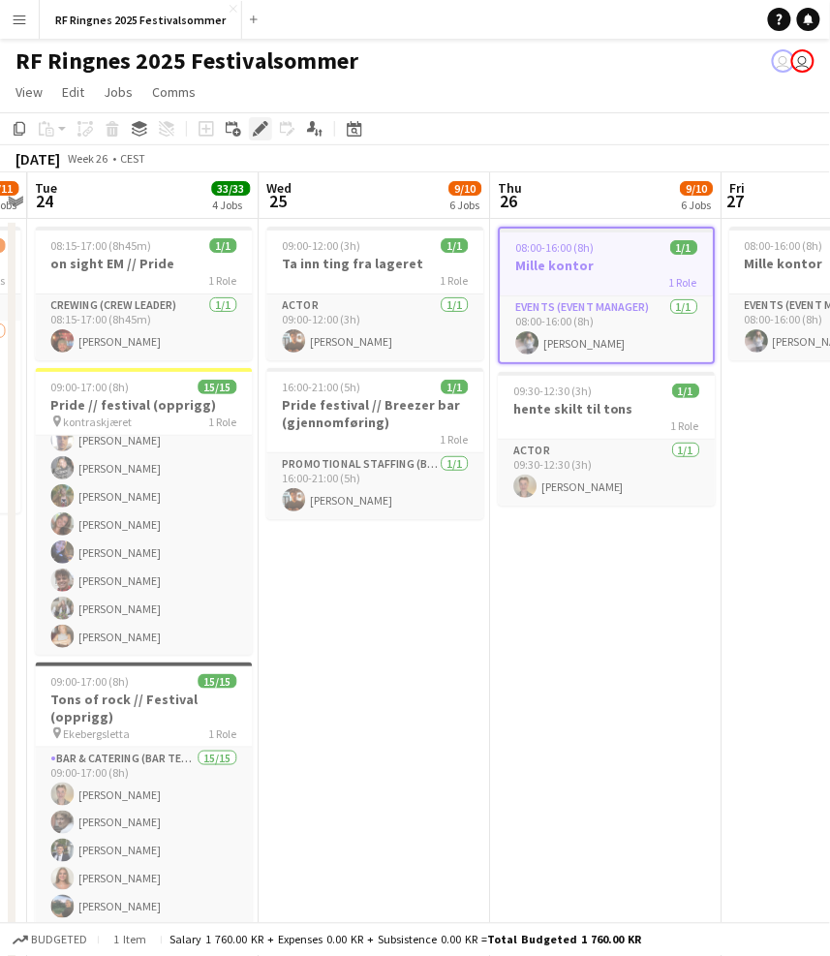
click at [260, 135] on icon "Edit" at bounding box center [260, 128] width 15 height 15
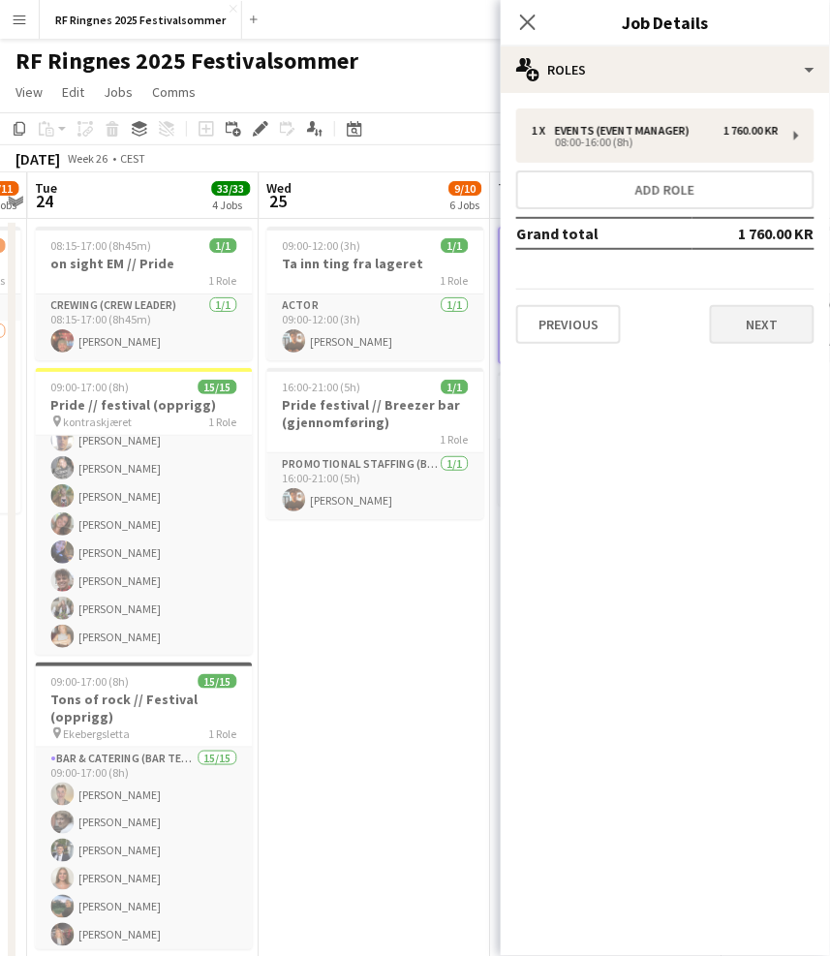
click at [754, 332] on button "Next" at bounding box center [762, 324] width 105 height 39
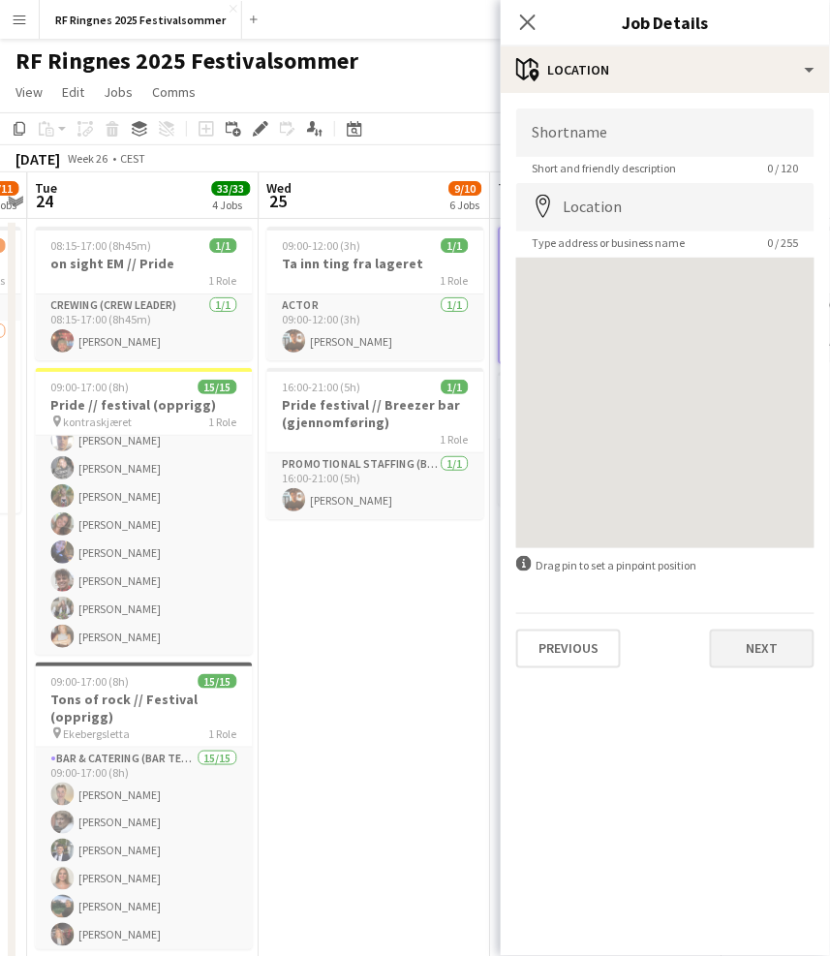
click at [776, 654] on button "Next" at bounding box center [762, 648] width 105 height 39
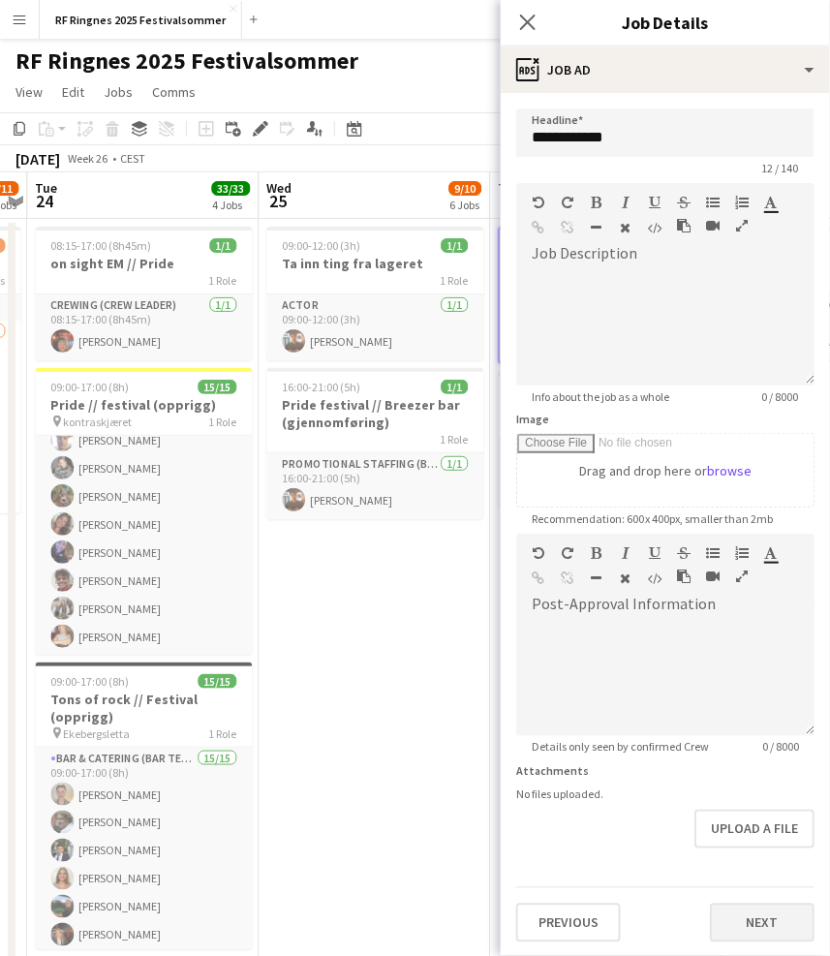
click at [762, 903] on button "Next" at bounding box center [762, 922] width 105 height 39
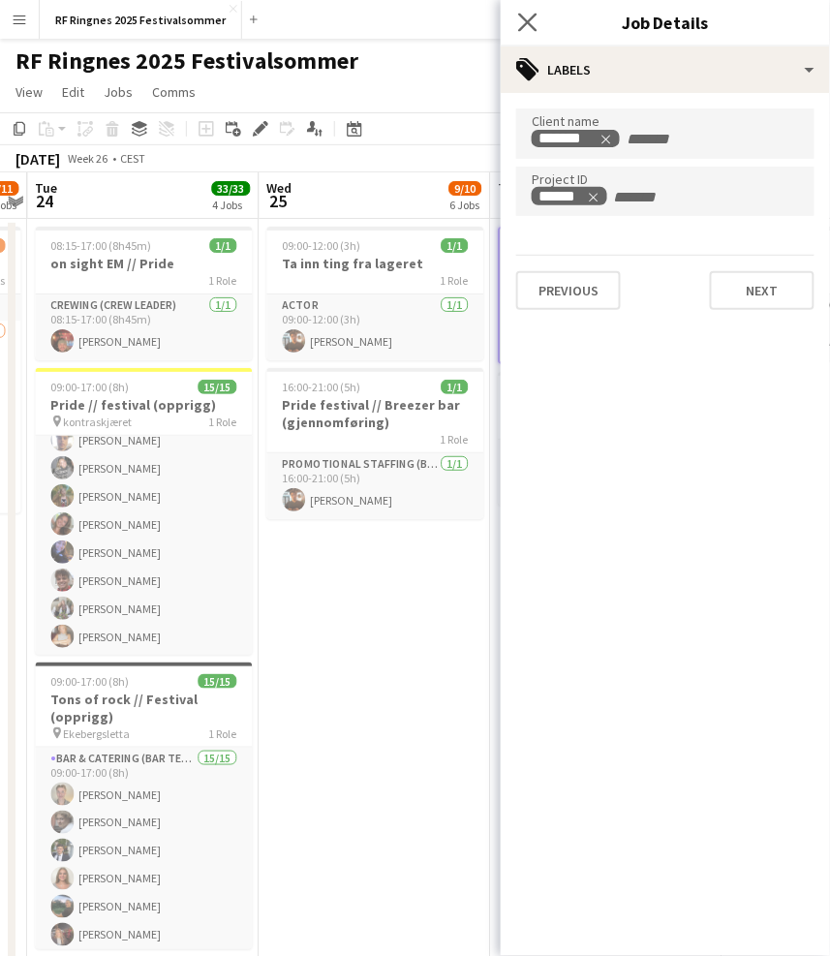
click at [537, 12] on app-icon "Close pop-in" at bounding box center [528, 23] width 28 height 28
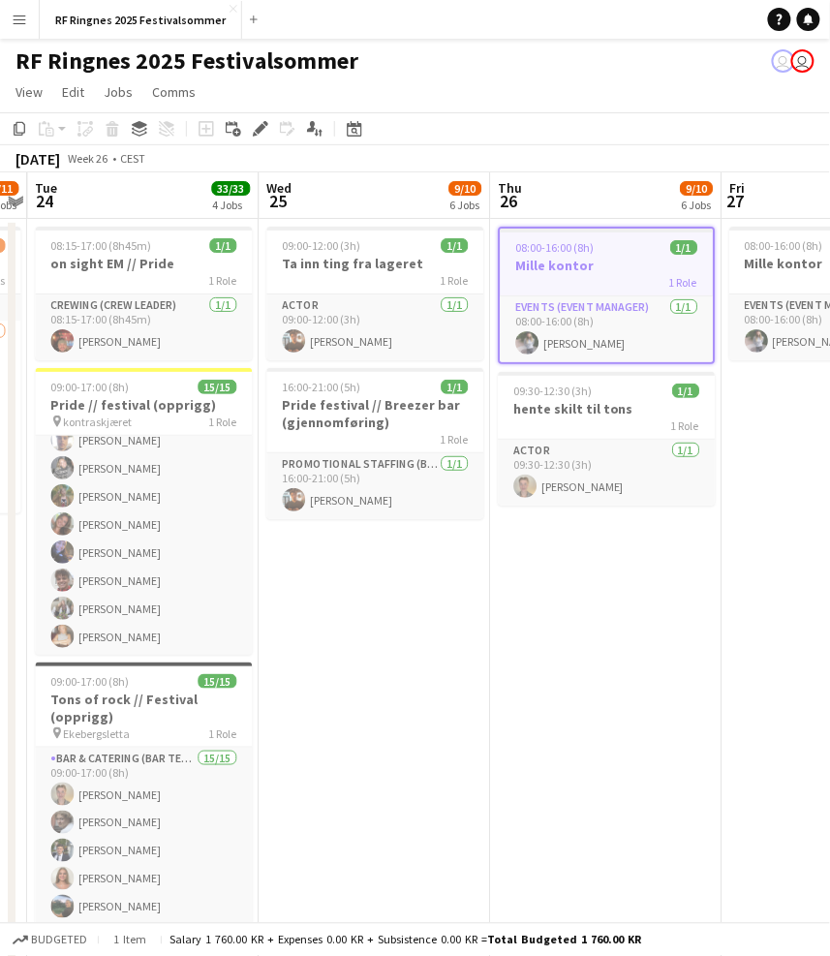
click at [540, 40] on div "RF Ringnes 2025 Festivalsommer user user" at bounding box center [415, 57] width 830 height 37
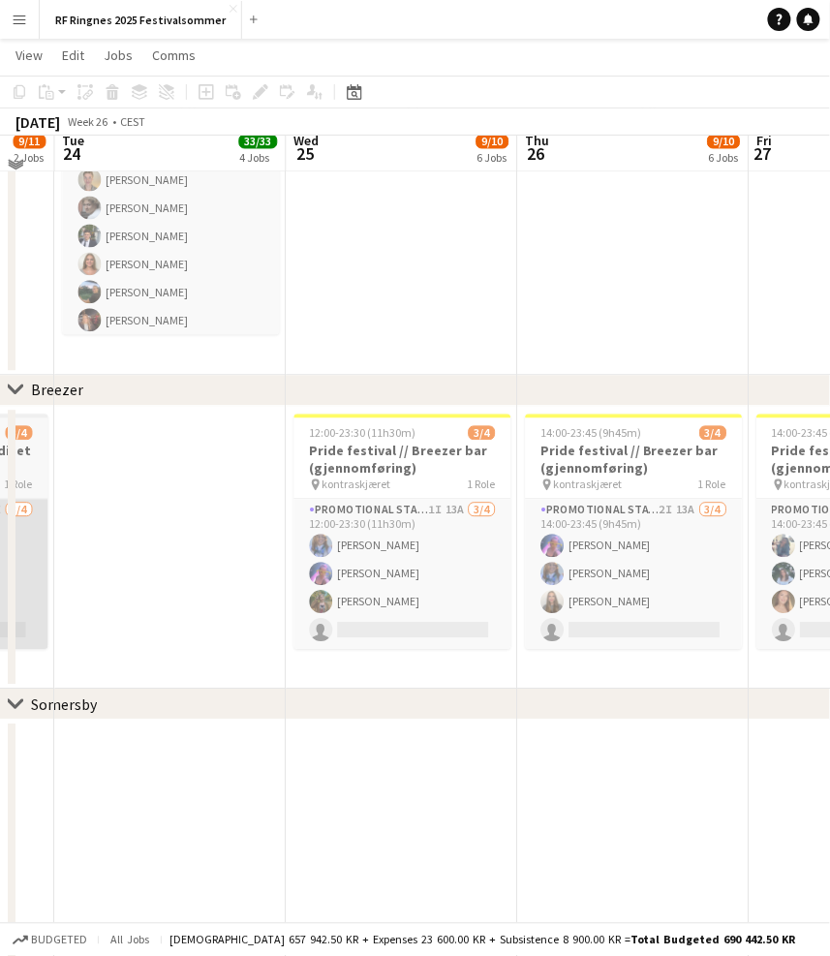
scroll to position [600, 0]
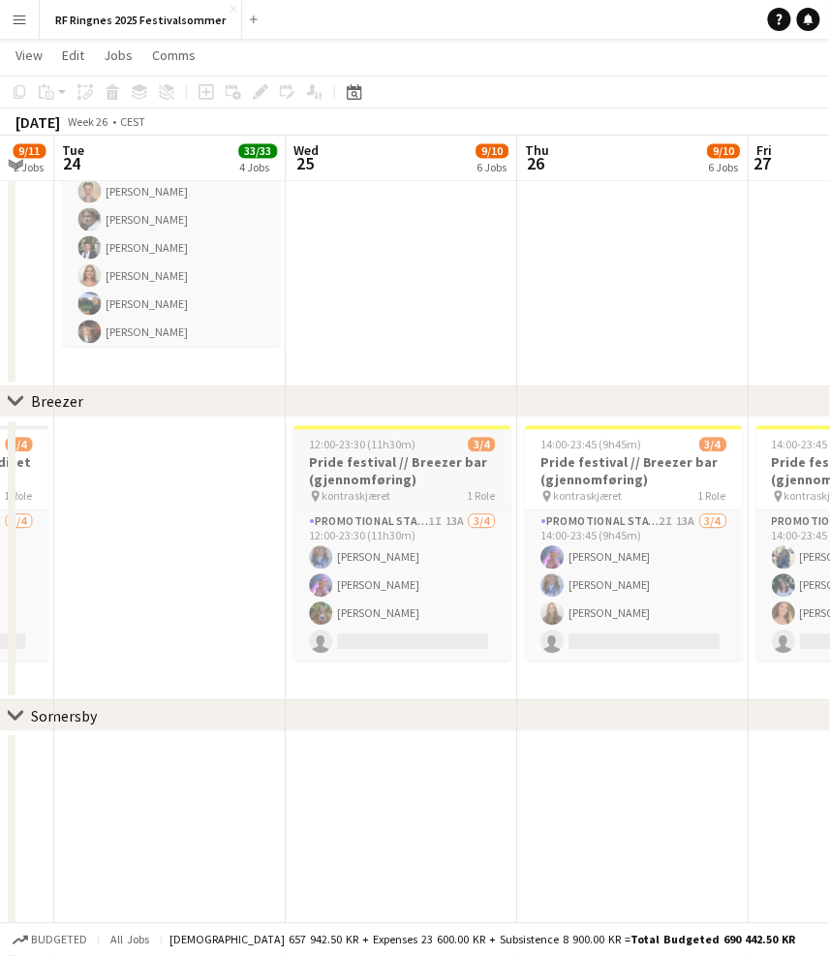
click at [416, 470] on h3 "Pride festival // Breezer bar (gjennomføring)" at bounding box center [402, 471] width 217 height 35
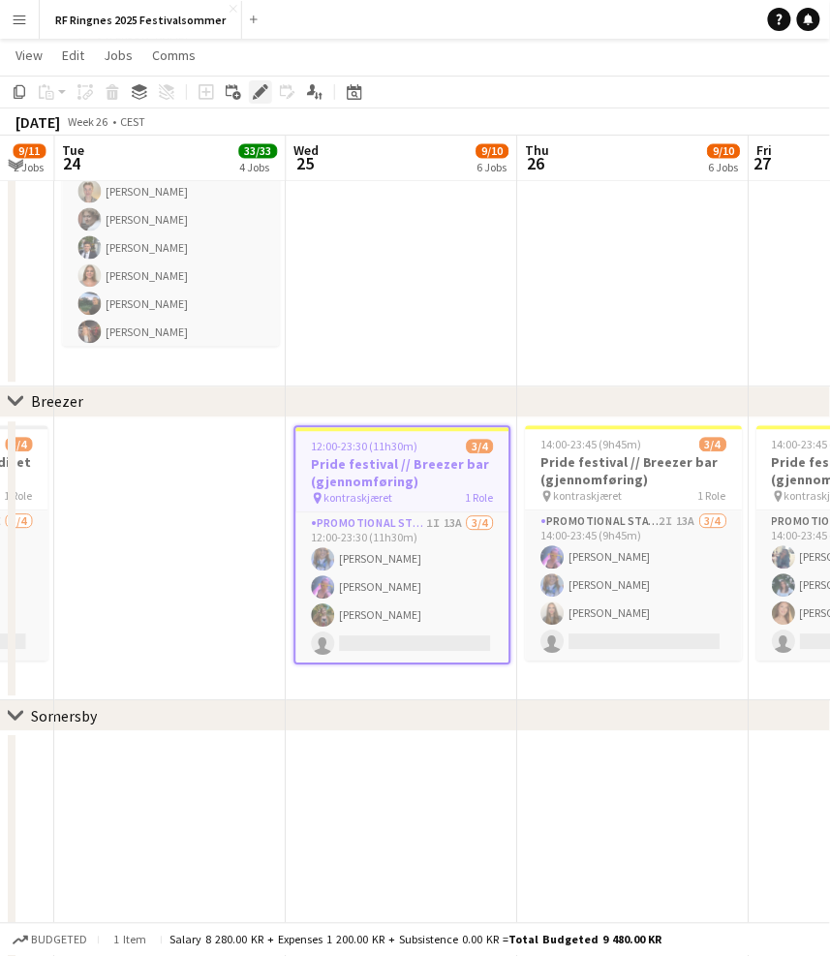
click at [256, 93] on icon at bounding box center [260, 92] width 11 height 11
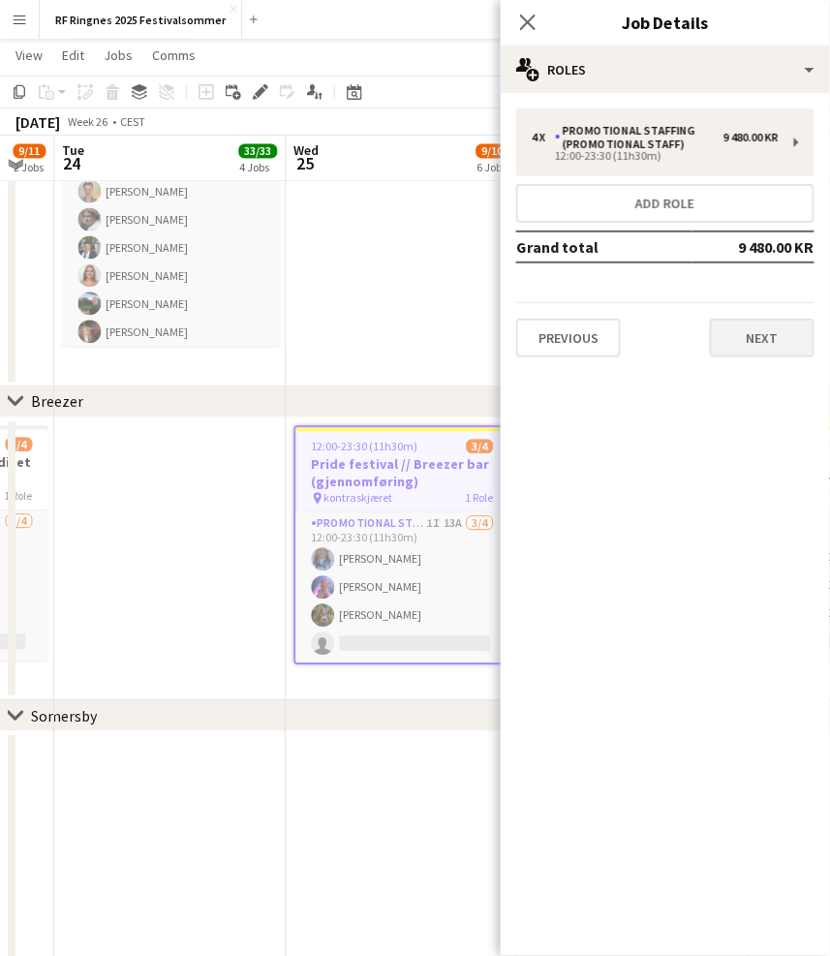
click at [725, 341] on button "Next" at bounding box center [762, 338] width 105 height 39
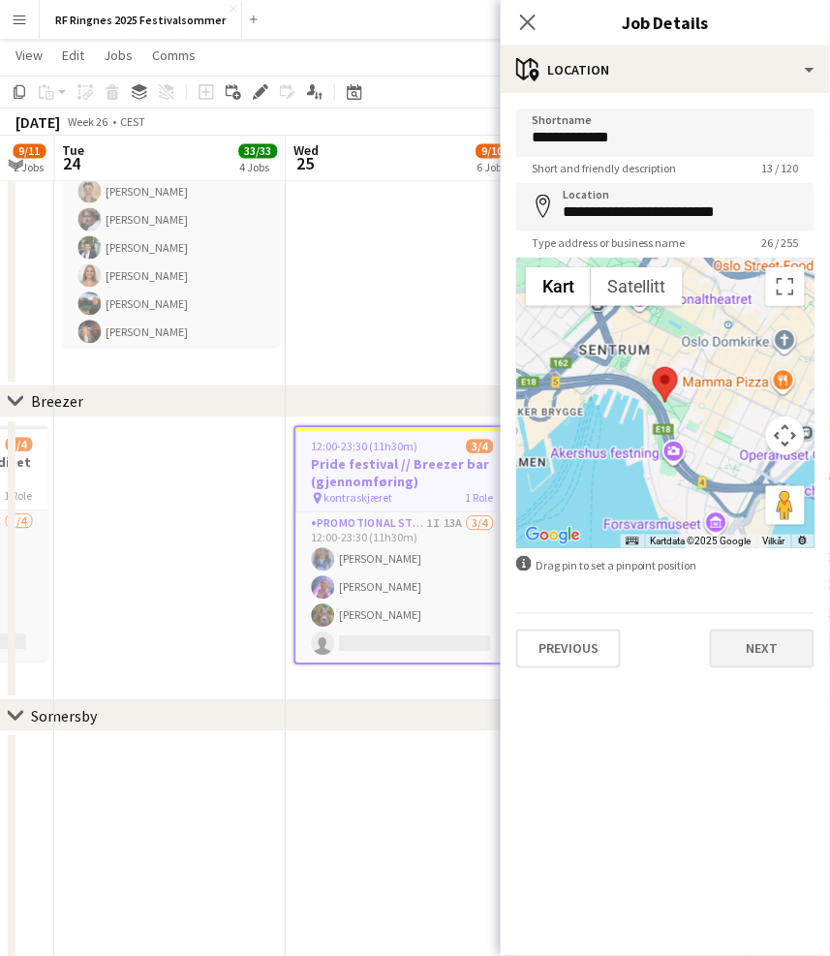
click at [740, 661] on button "Next" at bounding box center [762, 648] width 105 height 39
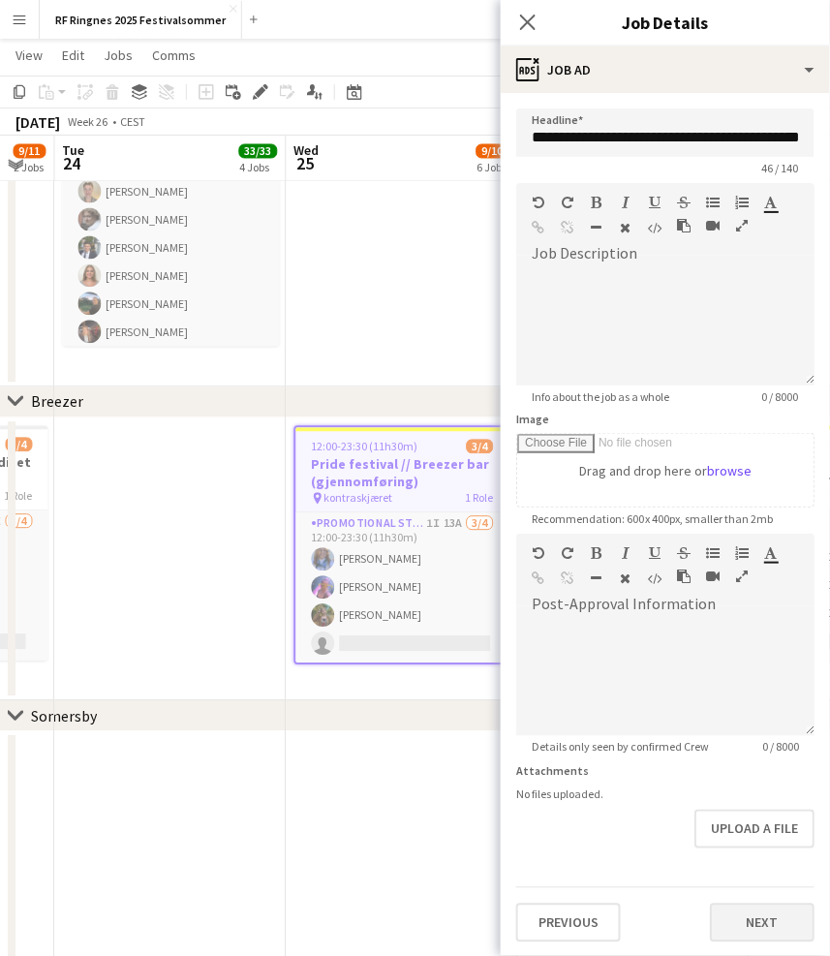
click at [766, 907] on button "Next" at bounding box center [762, 922] width 105 height 39
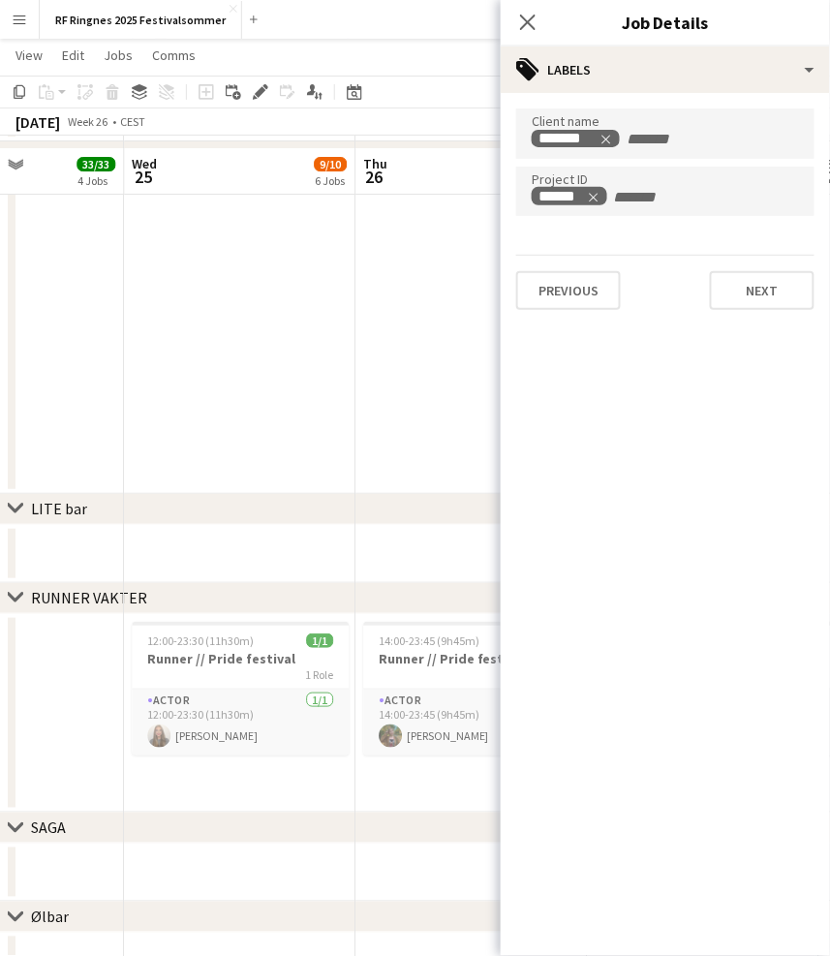
scroll to position [1173, 0]
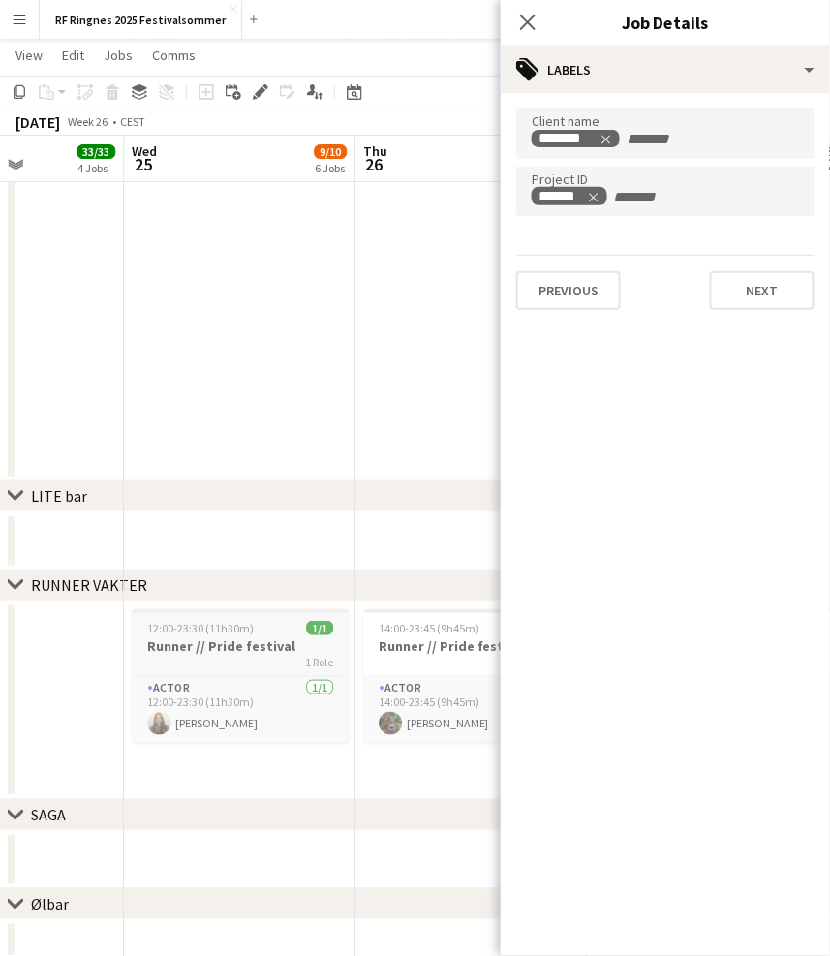
click at [272, 644] on h3 "Runner // Pride festival" at bounding box center [240, 645] width 217 height 17
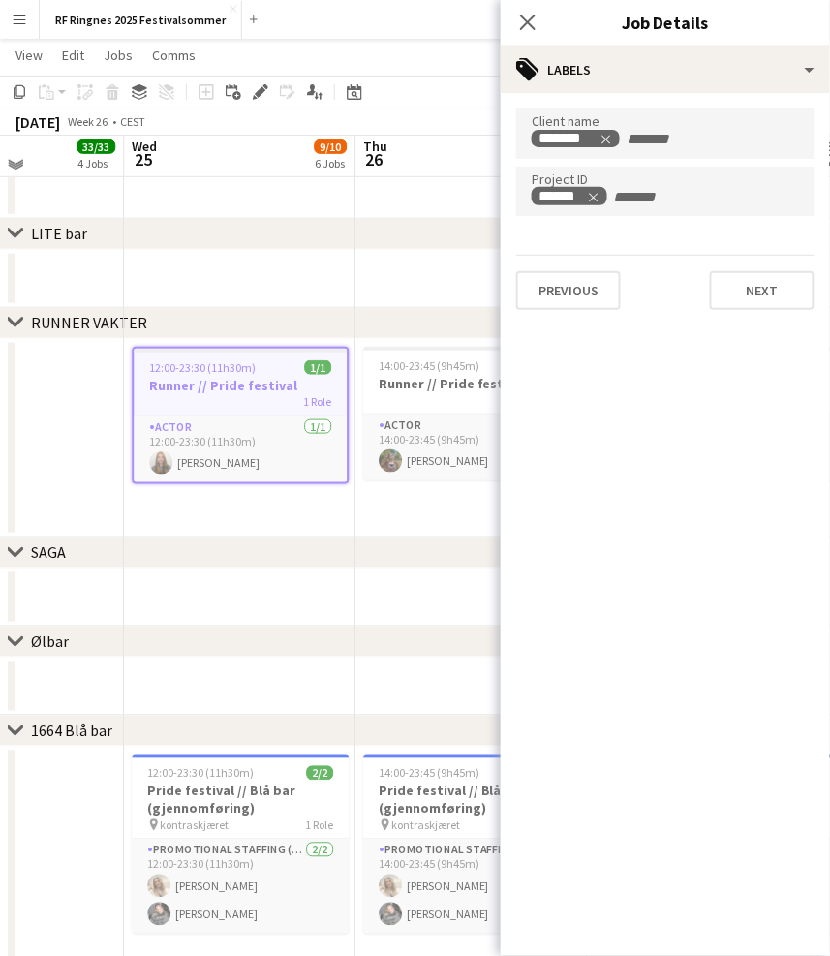
scroll to position [1477, 0]
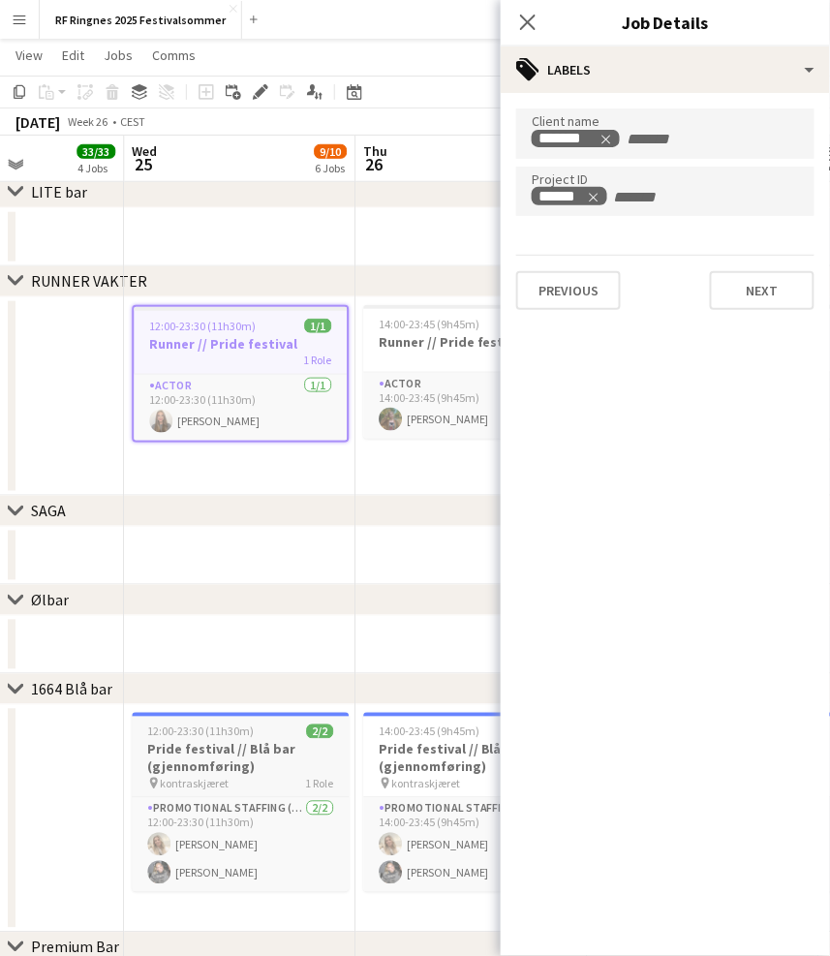
click at [266, 771] on h3 "Pride festival // Blå bar (gjennomføring)" at bounding box center [240, 758] width 217 height 35
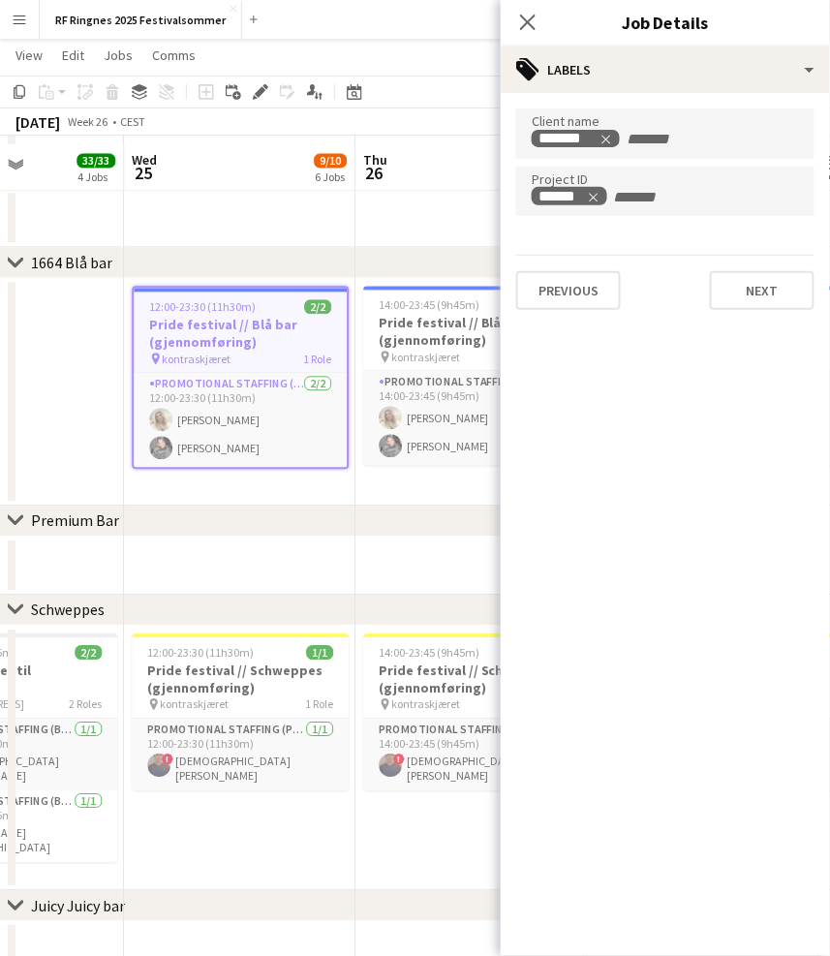
scroll to position [1913, 0]
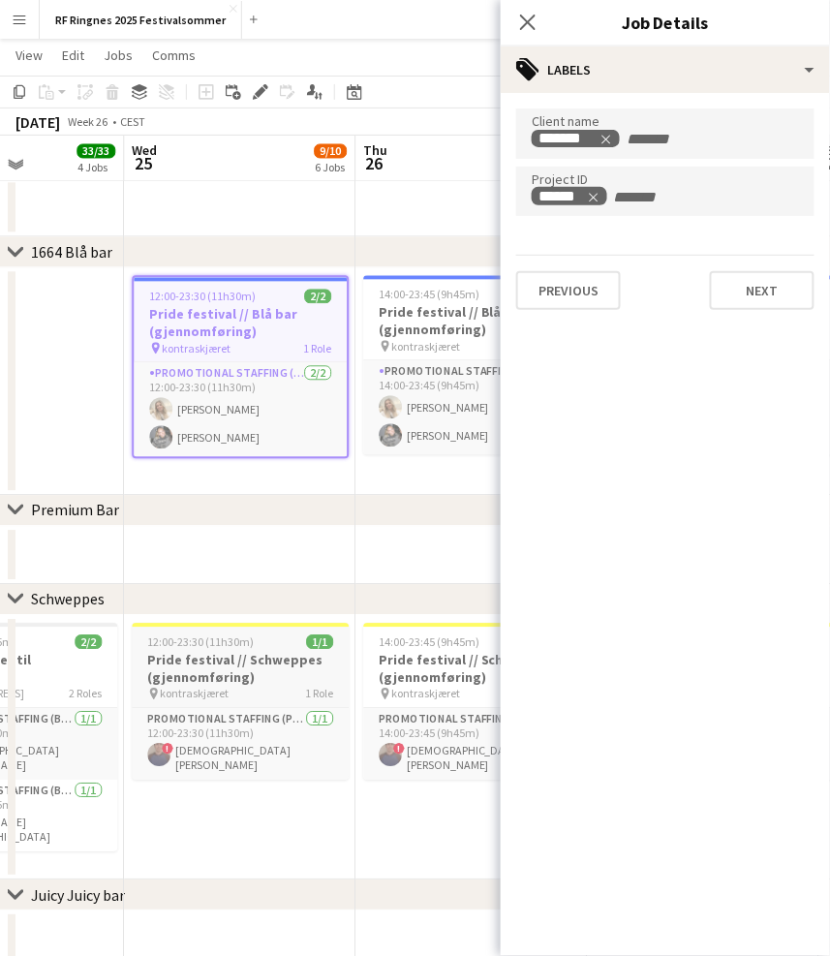
click at [263, 670] on h3 "Pride festival // Schweppes (gjennomføring)" at bounding box center [240, 669] width 217 height 35
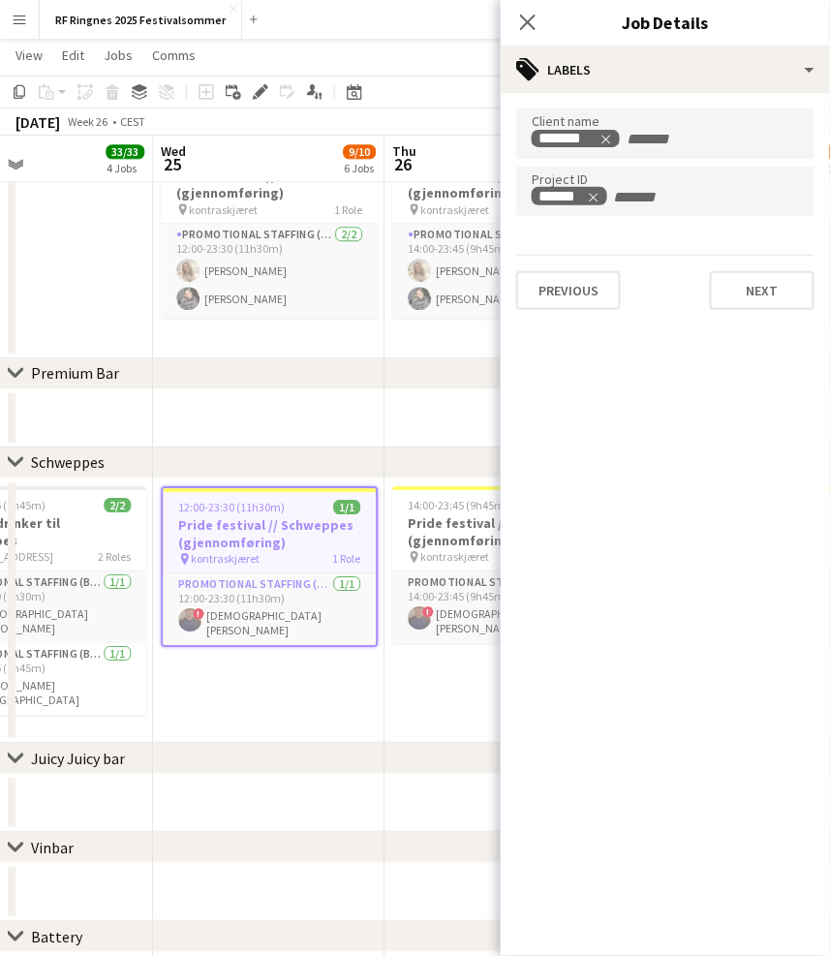
scroll to position [0, 769]
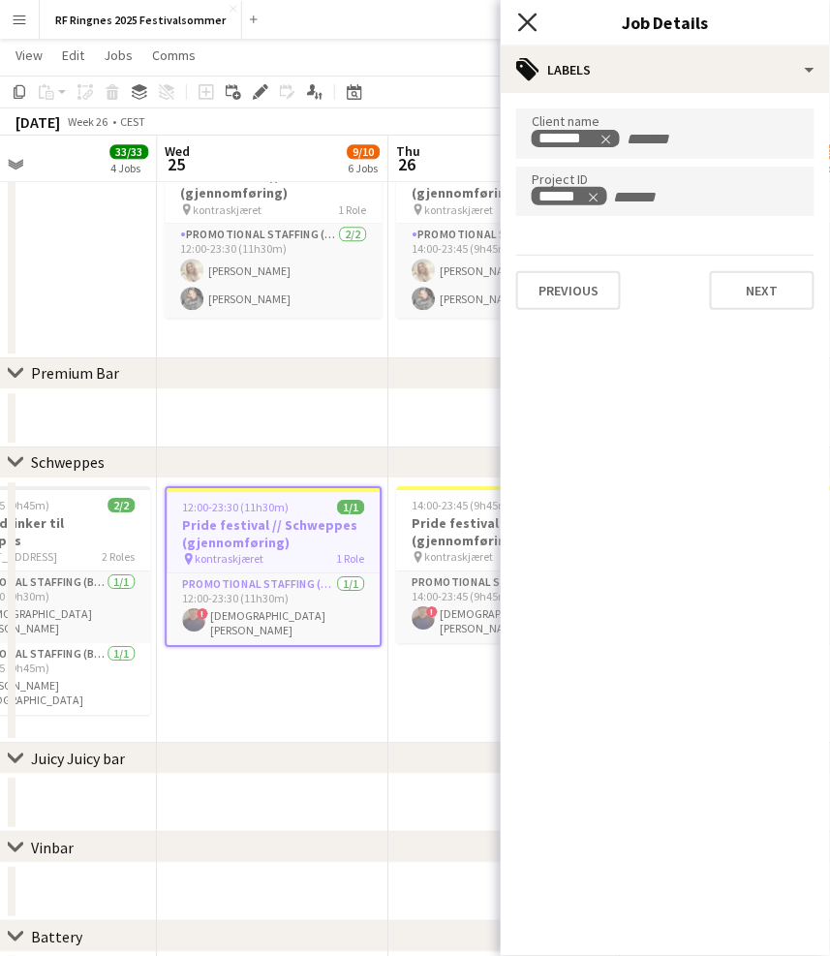
click at [526, 20] on icon at bounding box center [527, 22] width 18 height 18
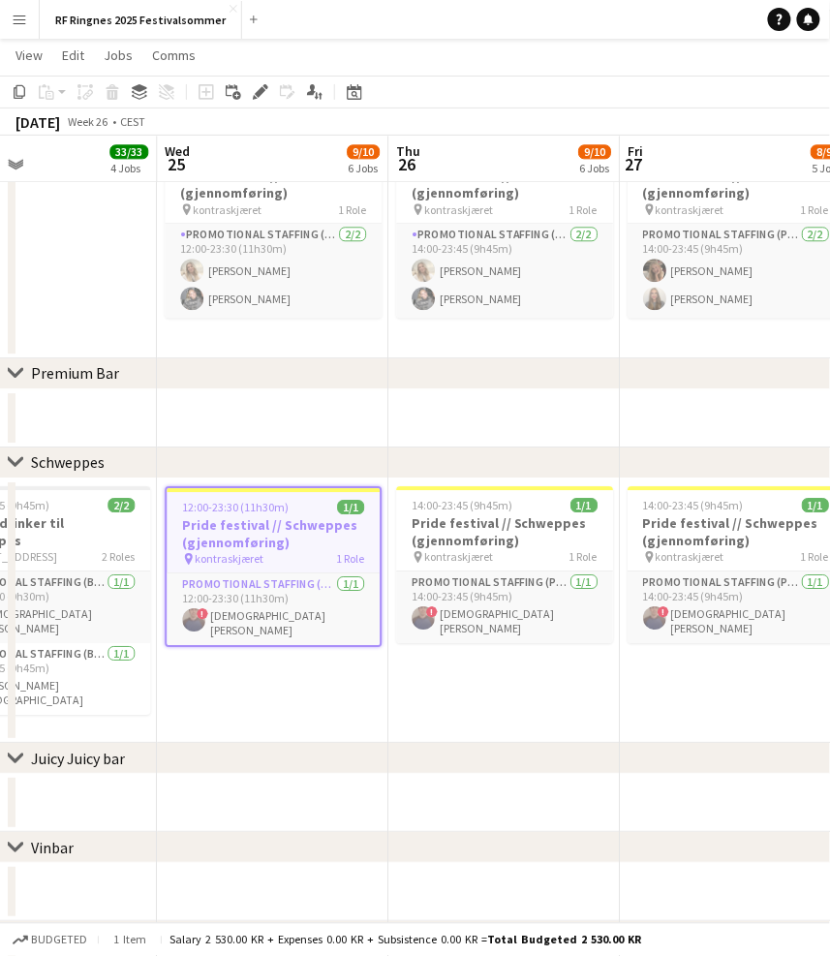
click at [326, 403] on app-date-cell at bounding box center [272, 418] width 231 height 58
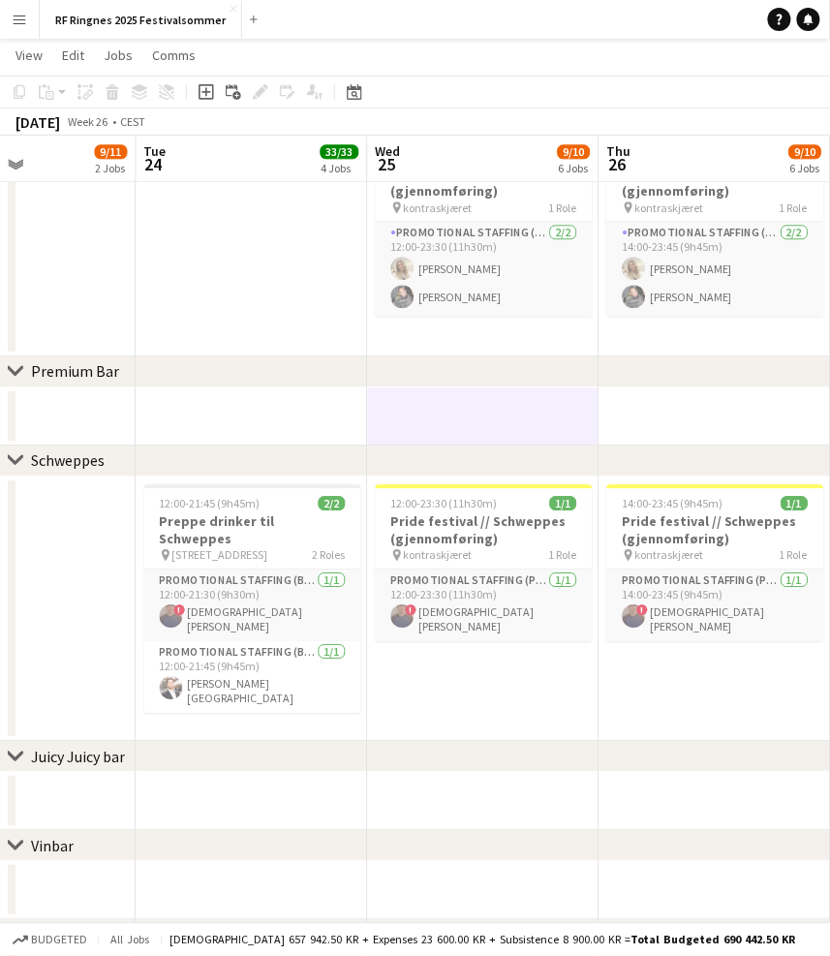
scroll to position [0, 559]
click at [189, 545] on app-job-card "12:00-21:45 (9h45m) 2/2 Preppe drinker til Schweppes pin Storgata 26 2 Roles Pr…" at bounding box center [251, 598] width 217 height 229
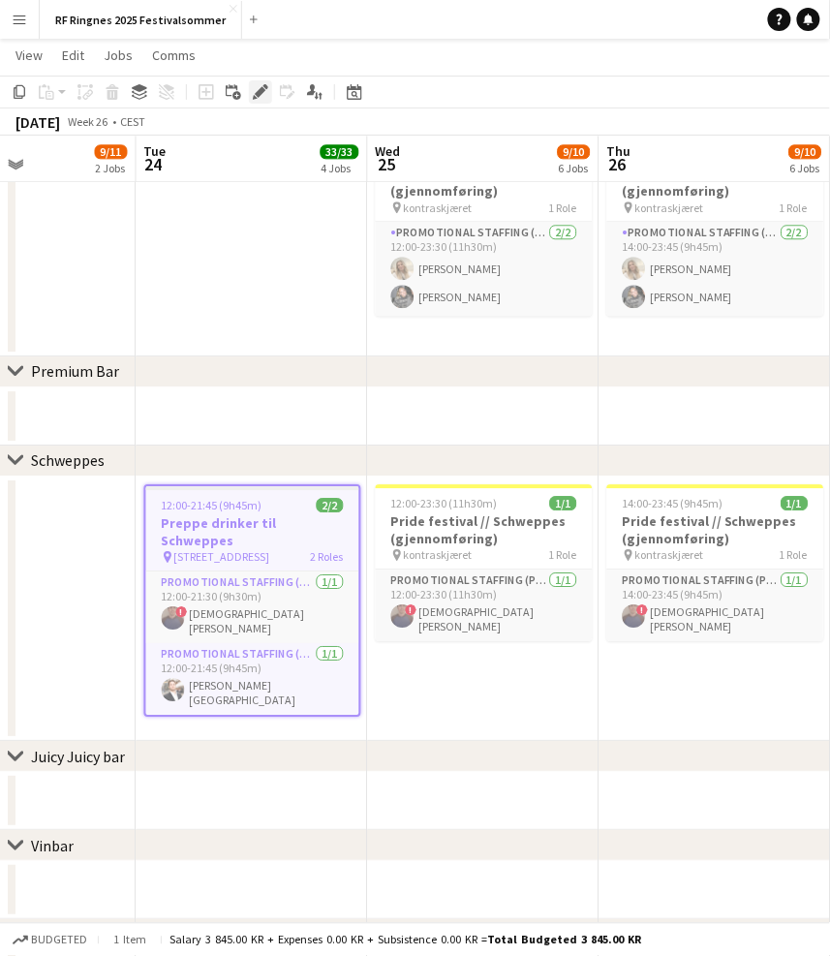
click at [262, 87] on icon "Edit" at bounding box center [260, 91] width 15 height 15
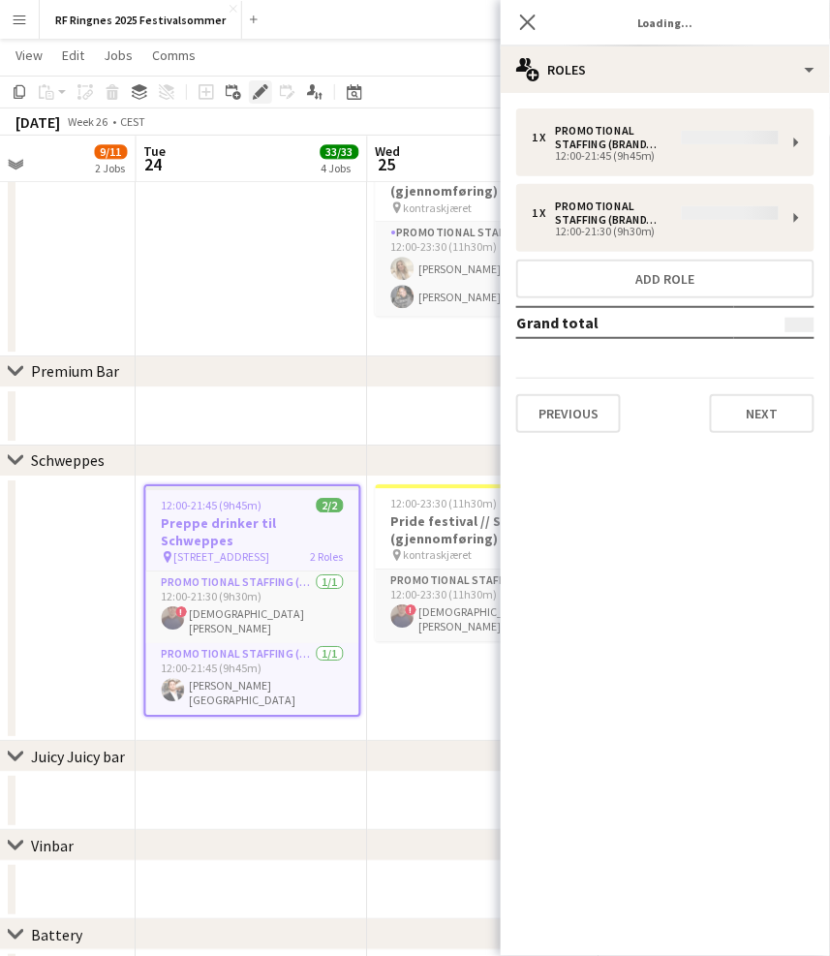
type input "**********"
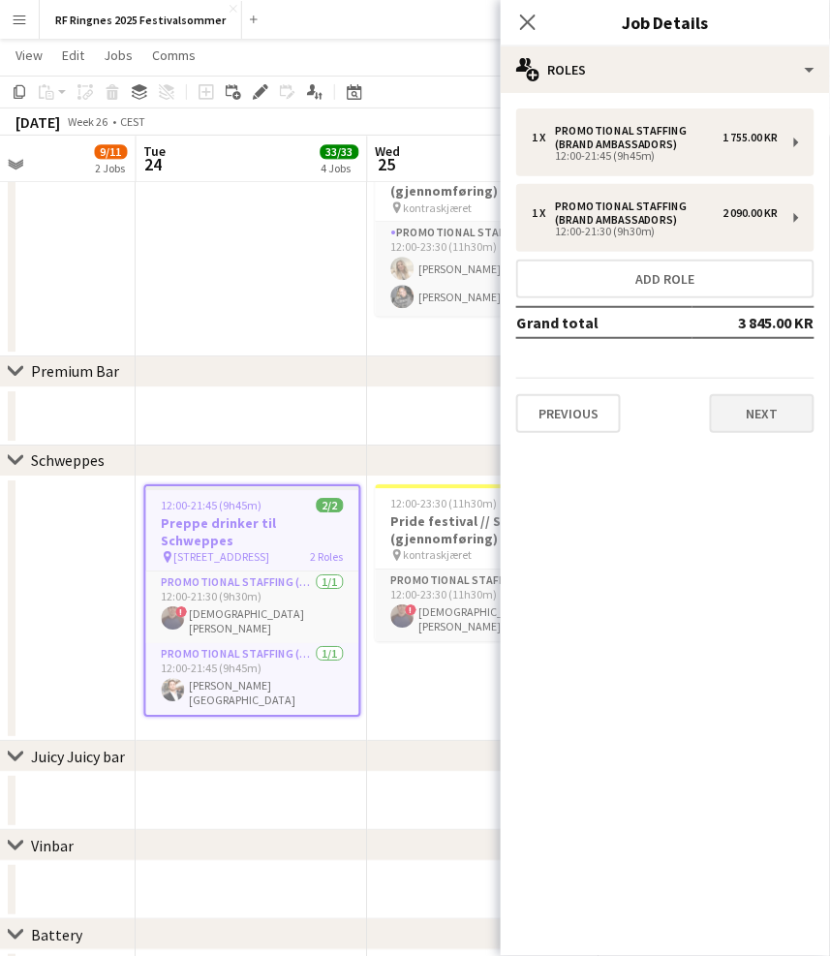
click at [767, 396] on button "Next" at bounding box center [762, 413] width 105 height 39
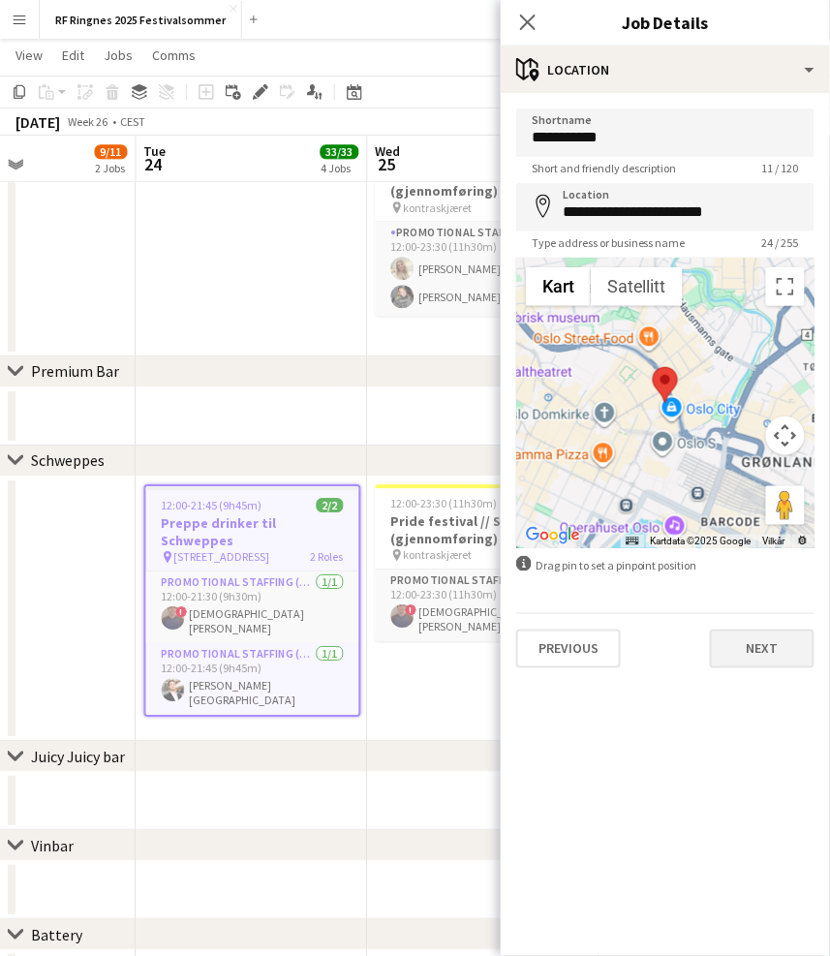
click at [769, 657] on button "Next" at bounding box center [762, 648] width 105 height 39
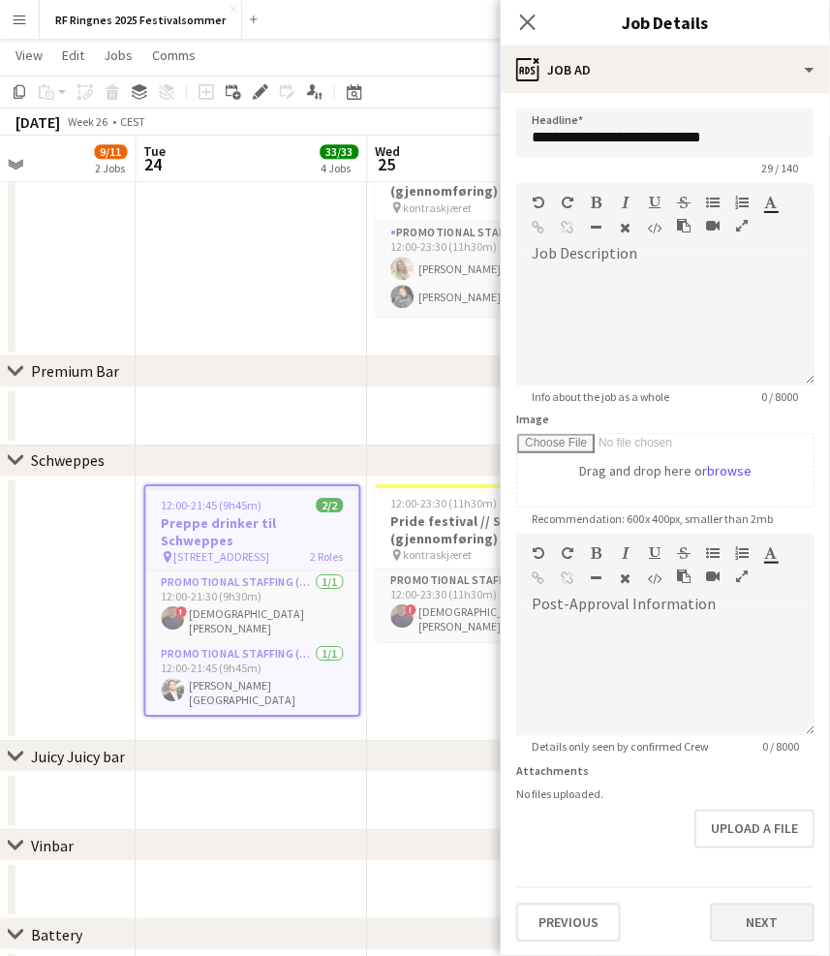
click at [771, 915] on button "Next" at bounding box center [762, 922] width 105 height 39
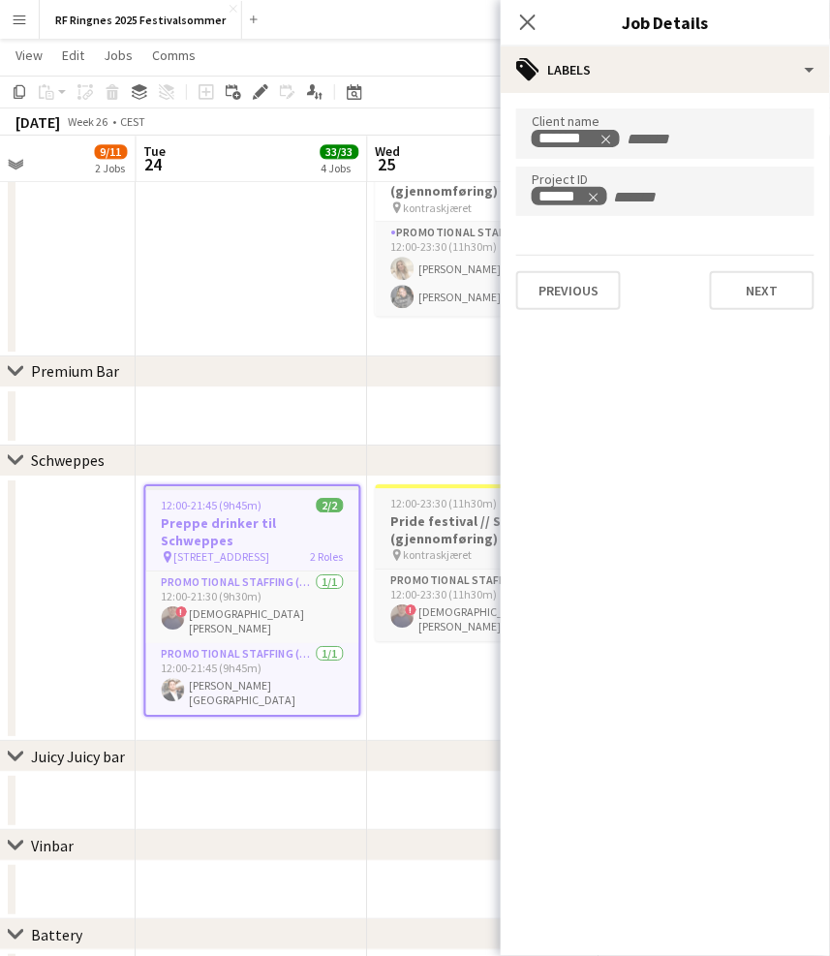
click at [424, 515] on h3 "Pride festival // Schweppes (gjennomføring)" at bounding box center [484, 529] width 217 height 35
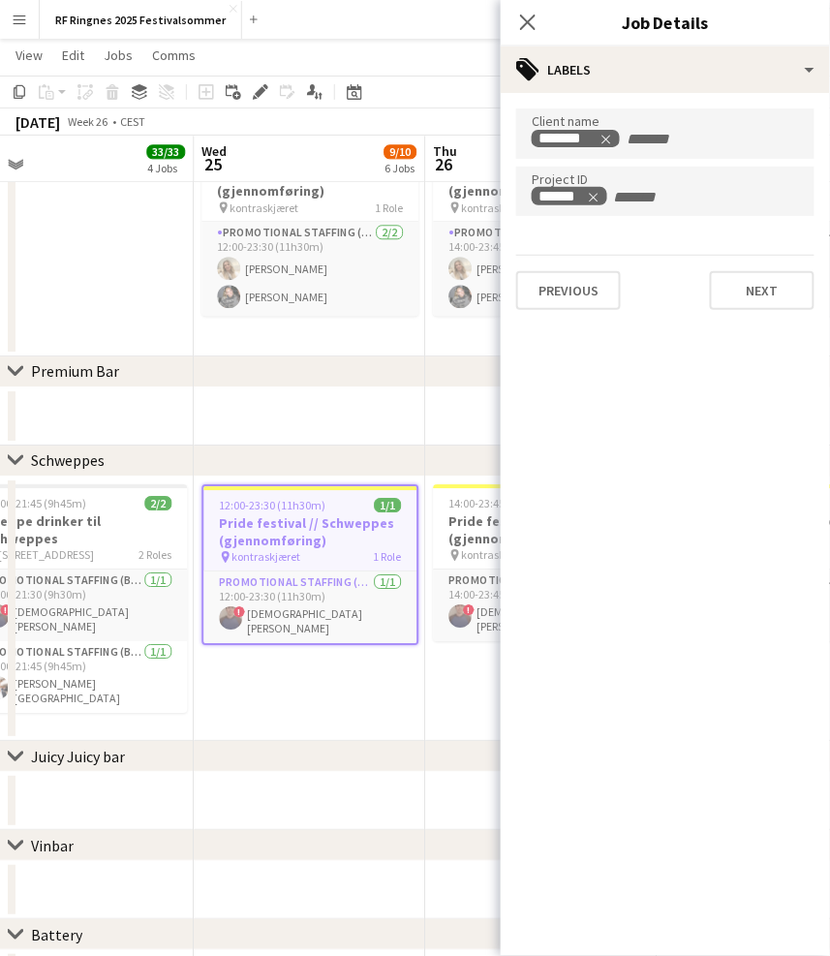
scroll to position [0, 751]
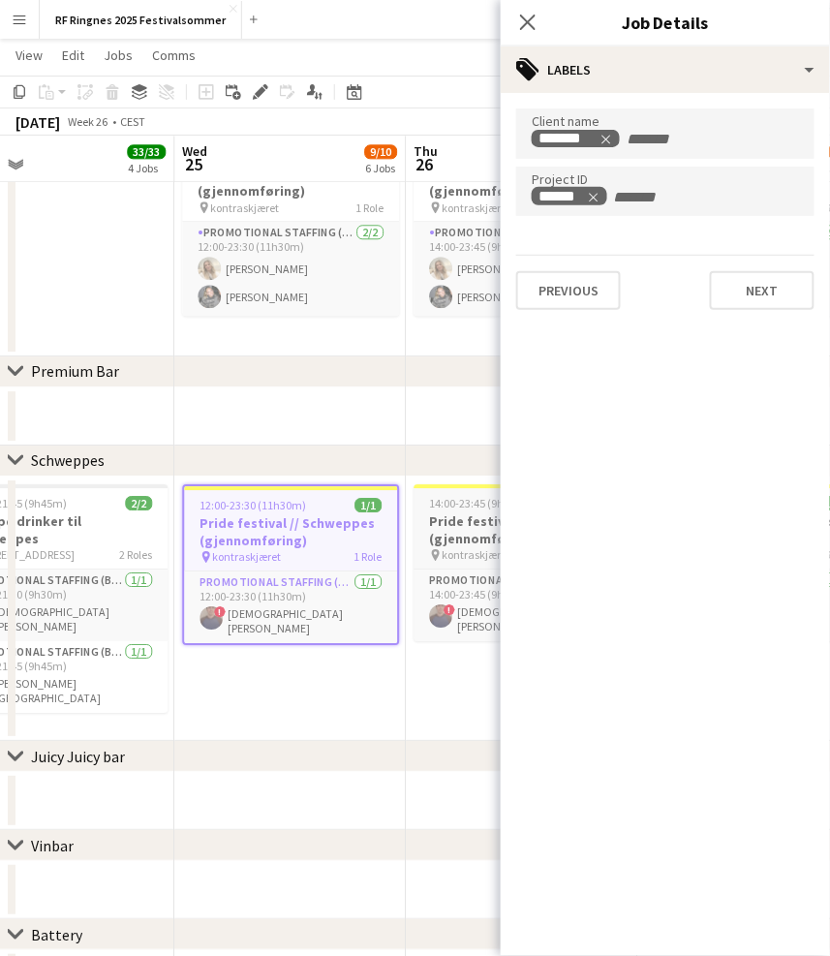
click at [453, 518] on h3 "Pride festival // Schweppes (gjennomføring)" at bounding box center [521, 529] width 217 height 35
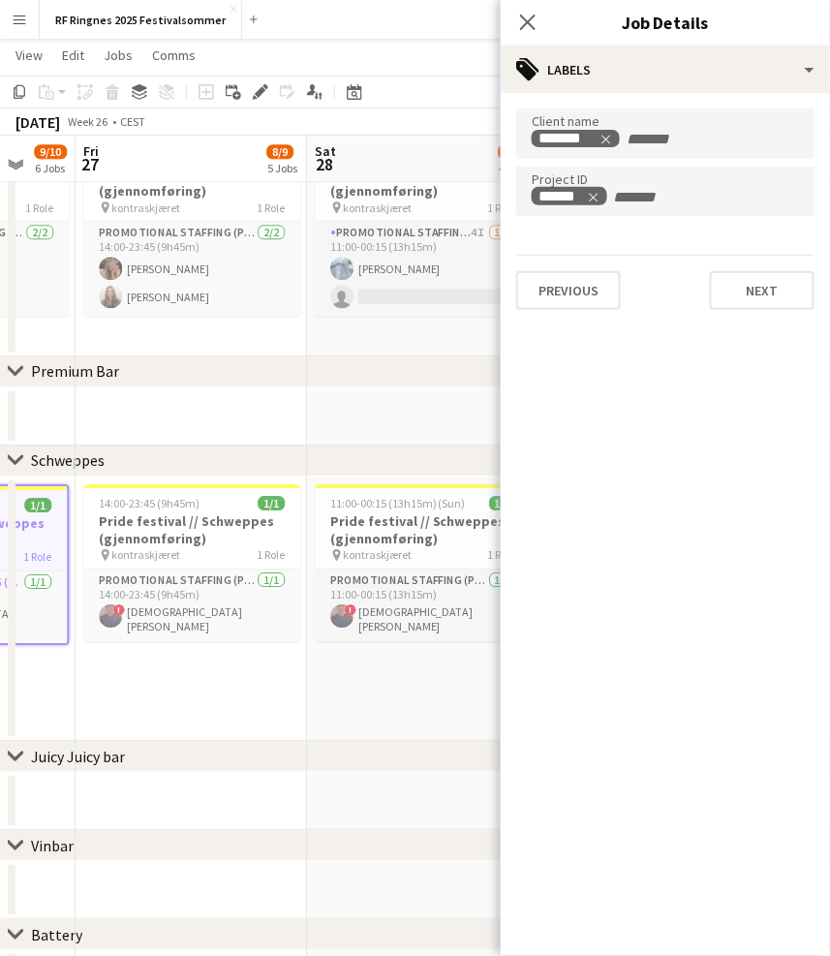
scroll to position [0, 863]
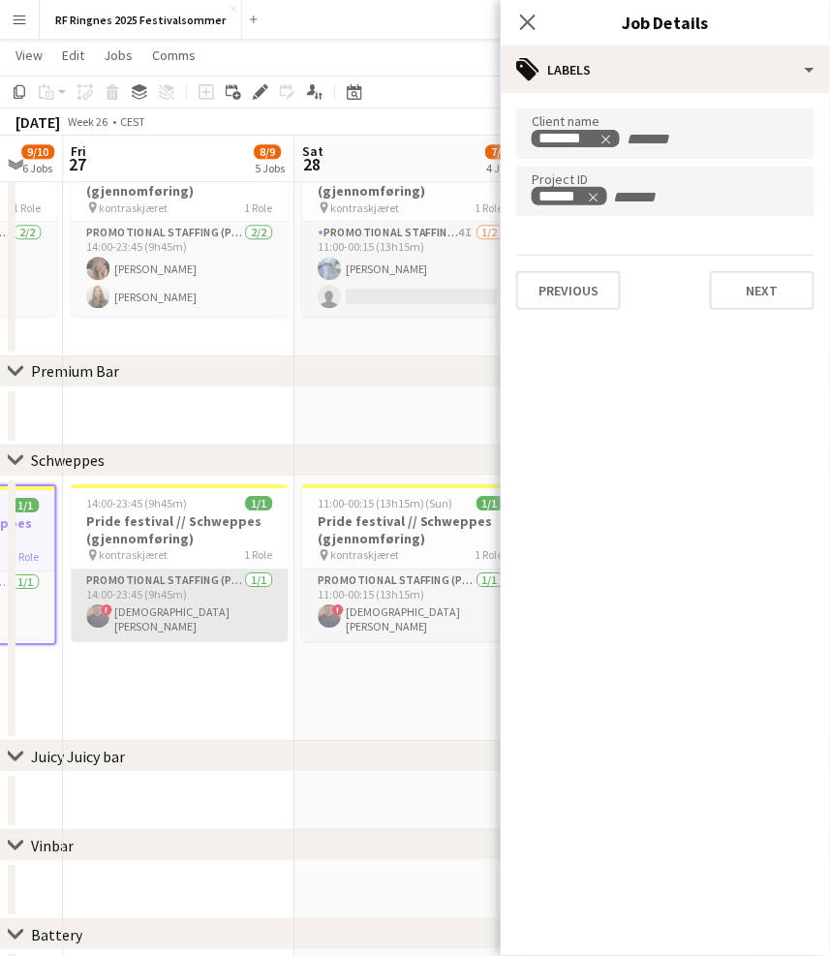
click at [225, 608] on app-card-role "Promotional Staffing (Promotional Staff) 1/1 14:00-23:45 (9h45m) ! Christian Te…" at bounding box center [179, 605] width 217 height 72
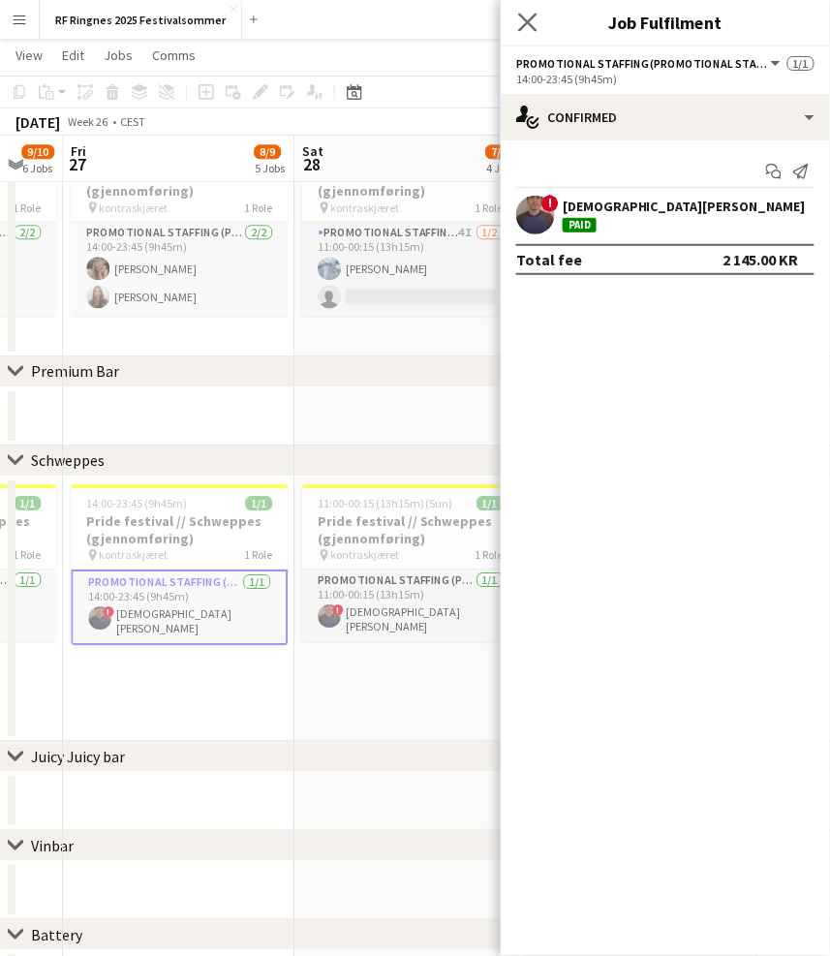
click at [524, 10] on app-icon "Close pop-in" at bounding box center [528, 23] width 28 height 28
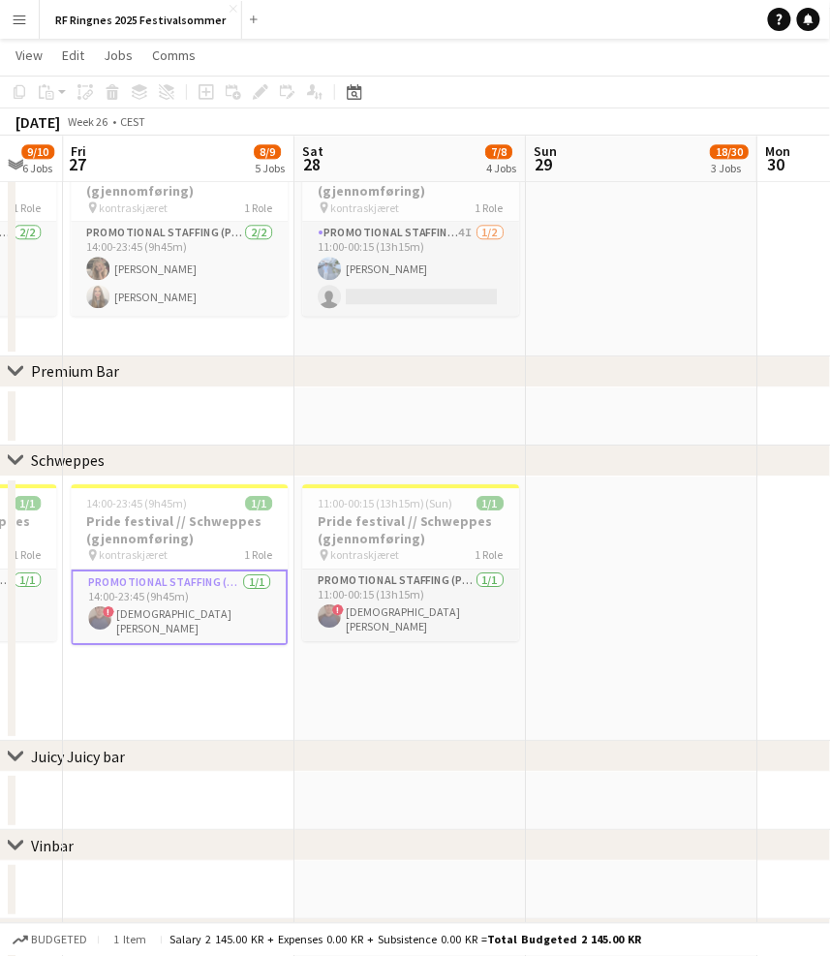
click at [333, 421] on app-date-cell at bounding box center [409, 416] width 231 height 58
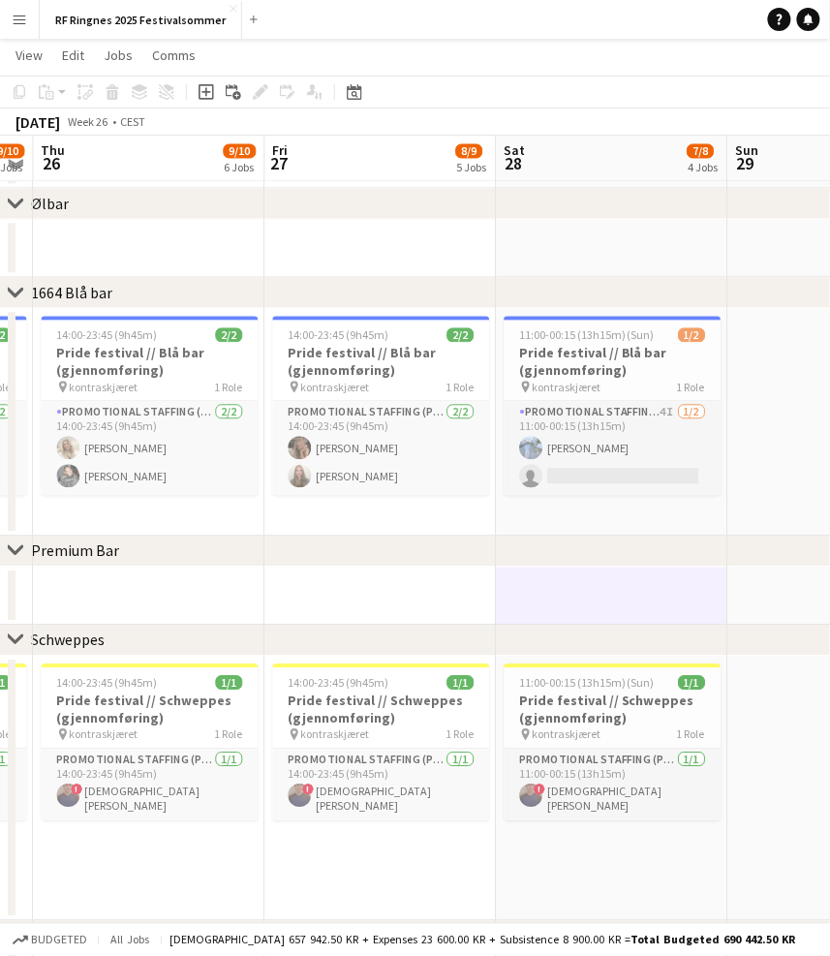
scroll to position [1873, 0]
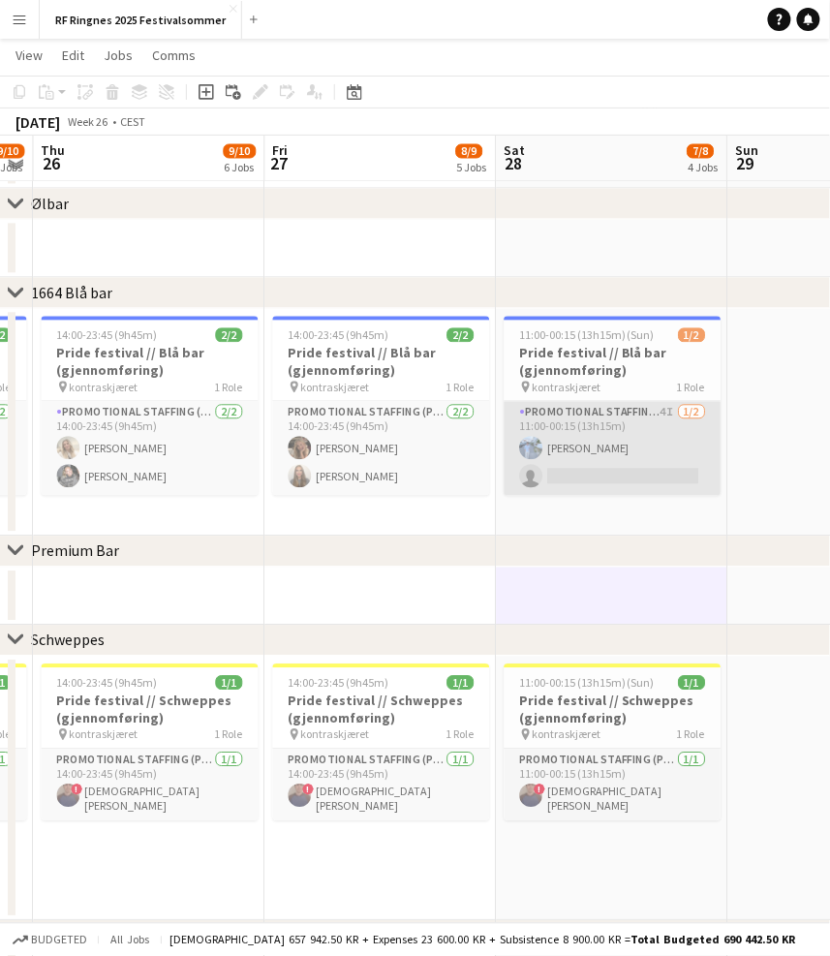
click at [601, 447] on app-card-role "Promotional Staffing (Promotional Staff) 4I 1/2 11:00-00:15 (13h15m) Filip weng…" at bounding box center [612, 449] width 217 height 94
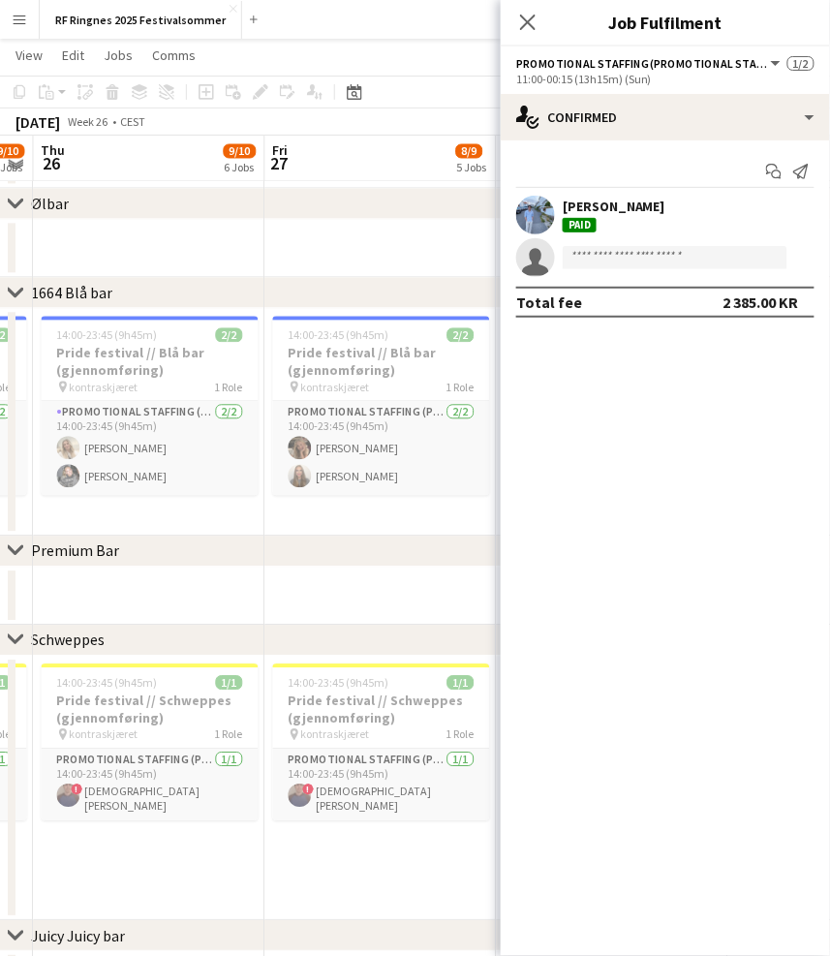
click at [514, 196] on div "Filip weng Stordal Paid" at bounding box center [665, 215] width 329 height 39
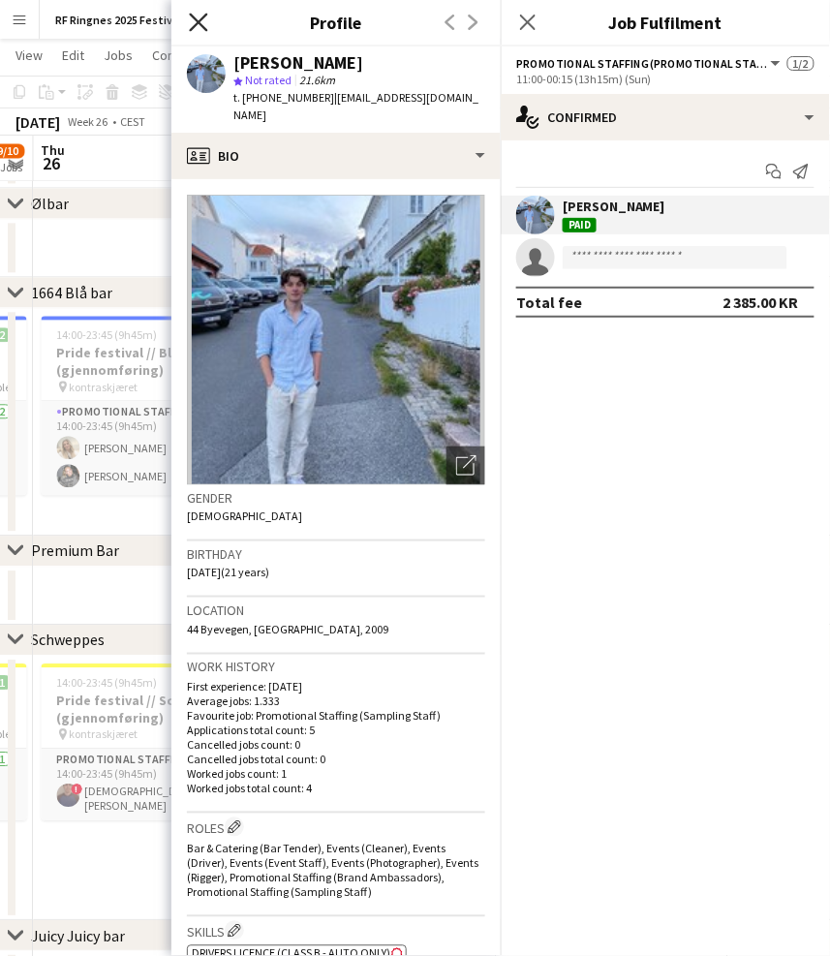
click at [196, 18] on icon at bounding box center [198, 22] width 18 height 18
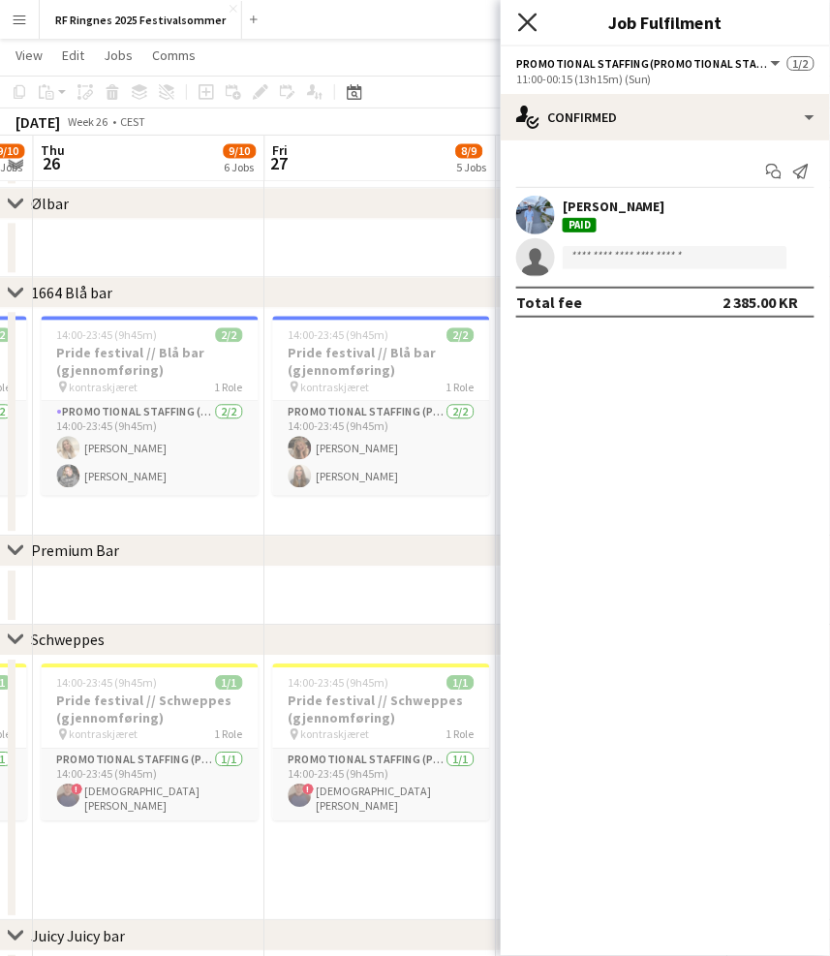
click at [525, 18] on icon at bounding box center [527, 22] width 18 height 18
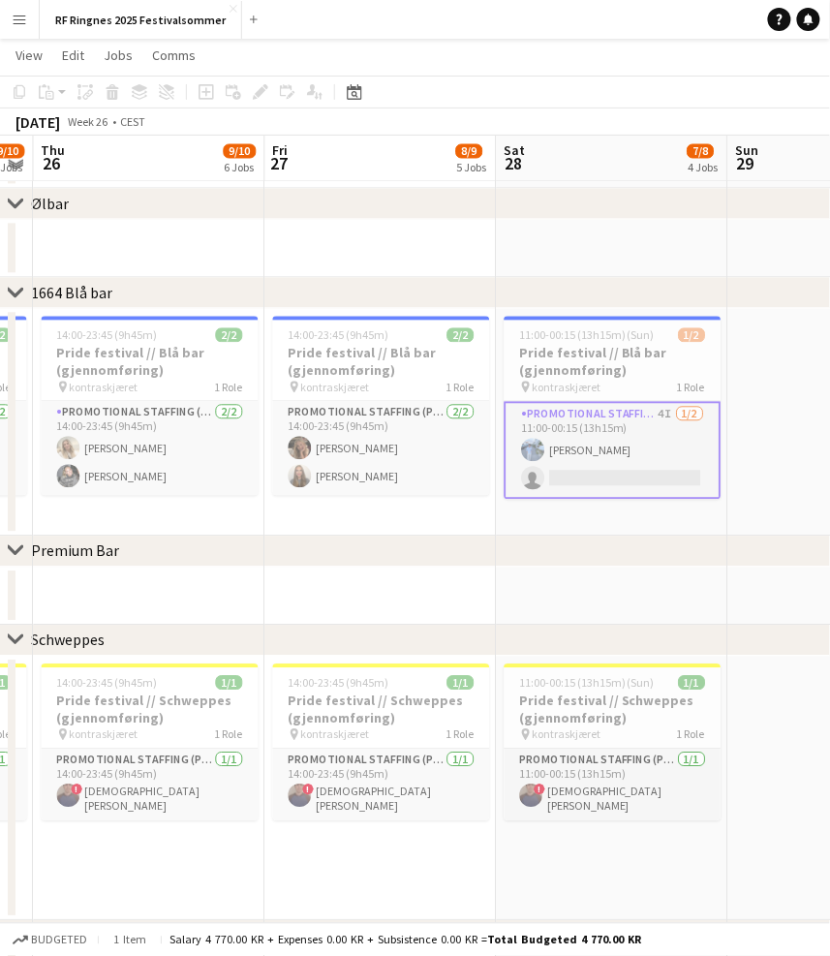
click at [556, 70] on app-page-menu "View Day view expanded Day view collapsed Month view Date picker Jump to [DATE]…" at bounding box center [415, 57] width 830 height 37
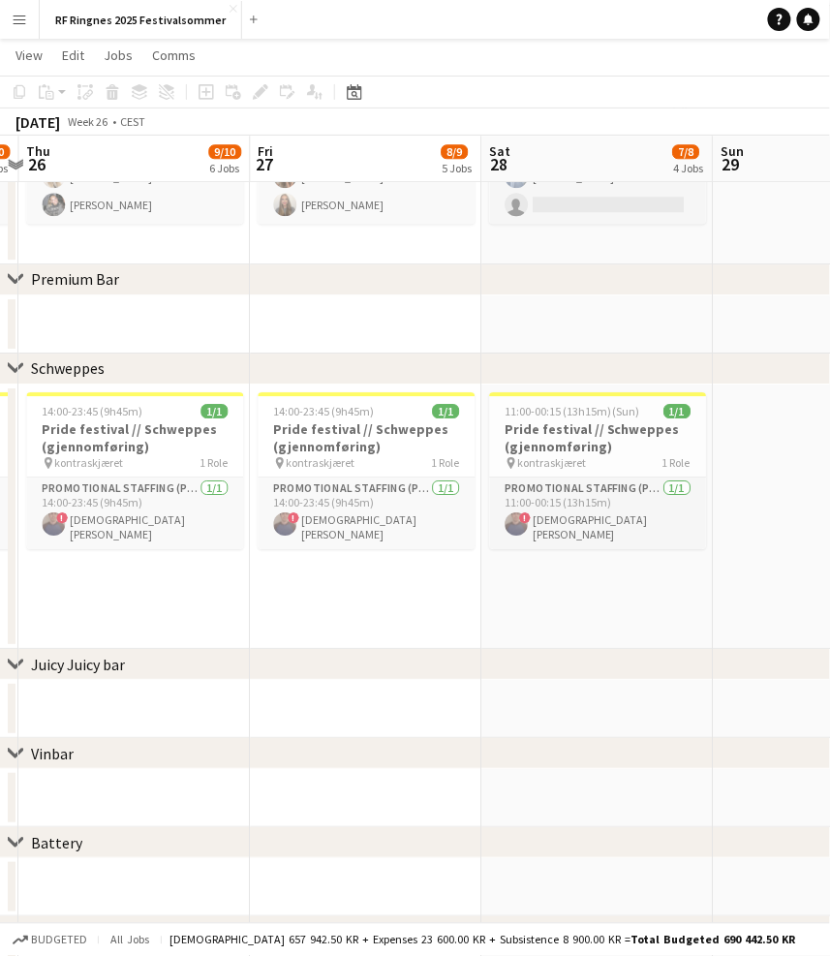
scroll to position [0, 679]
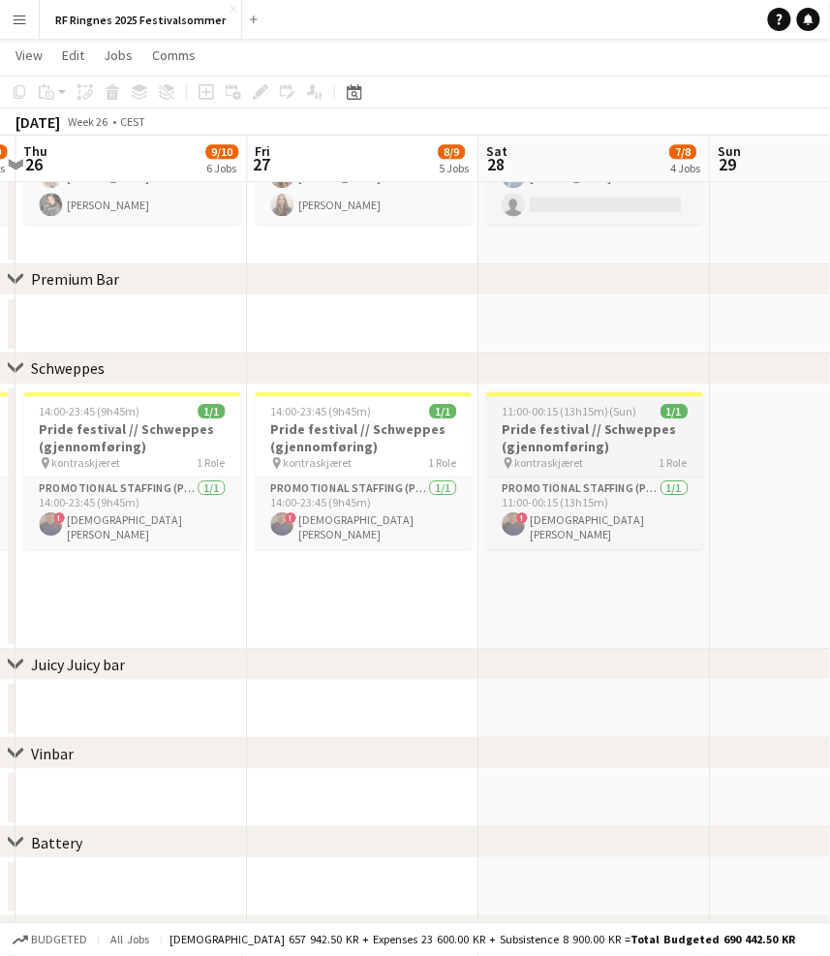
click at [566, 442] on h3 "Pride festival // Schweppes (gjennomføring)" at bounding box center [594, 437] width 217 height 35
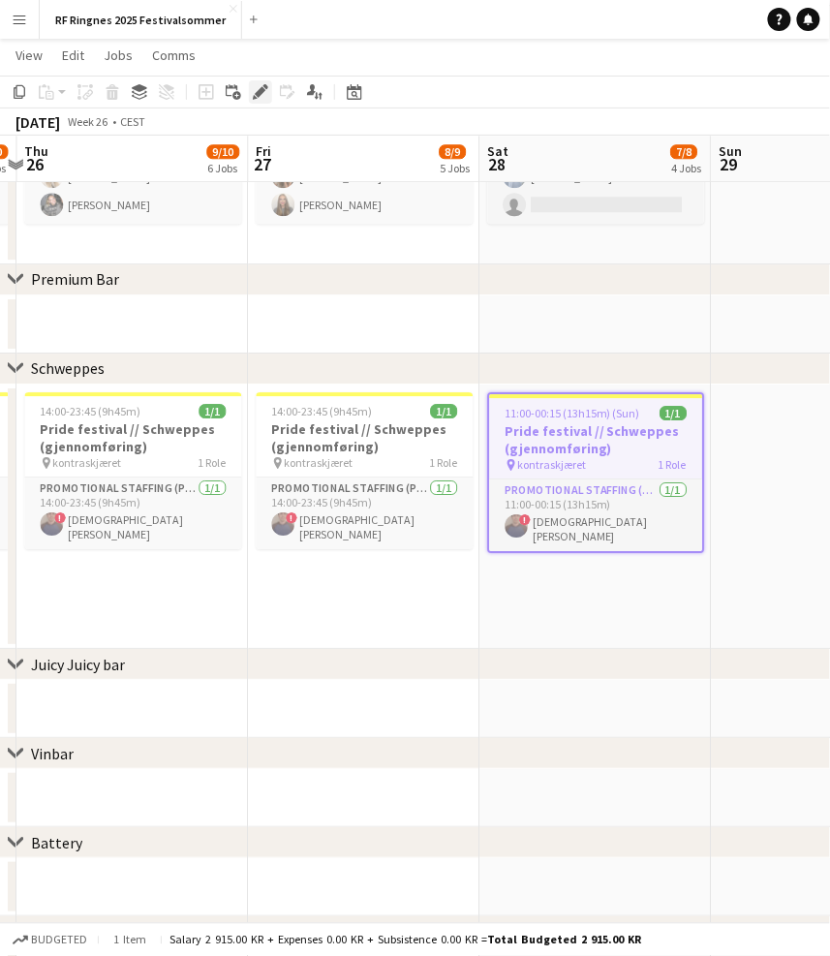
click at [255, 91] on icon "Edit" at bounding box center [260, 91] width 15 height 15
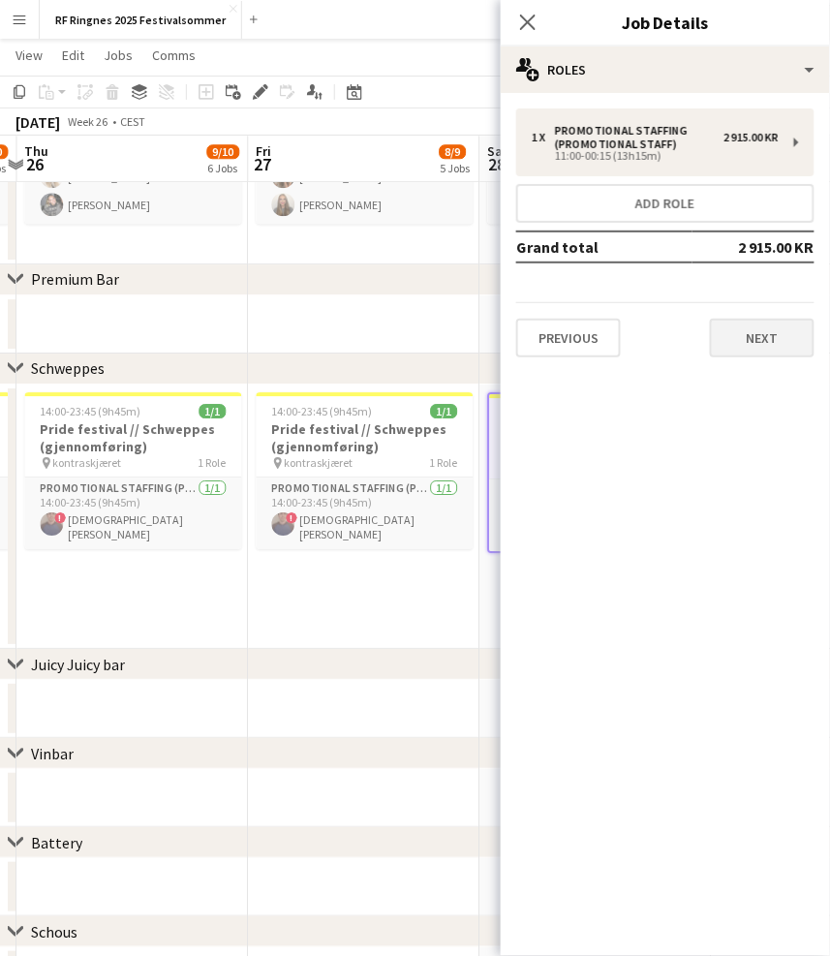
click at [741, 319] on button "Next" at bounding box center [762, 338] width 105 height 39
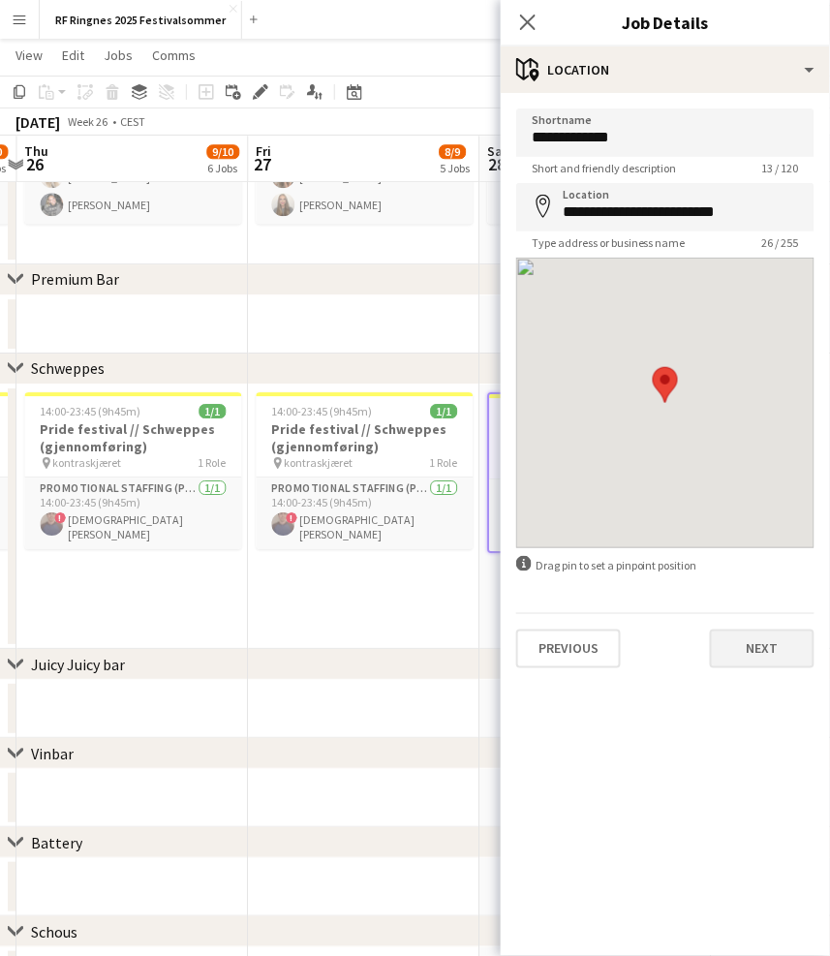
click at [772, 637] on button "Next" at bounding box center [762, 648] width 105 height 39
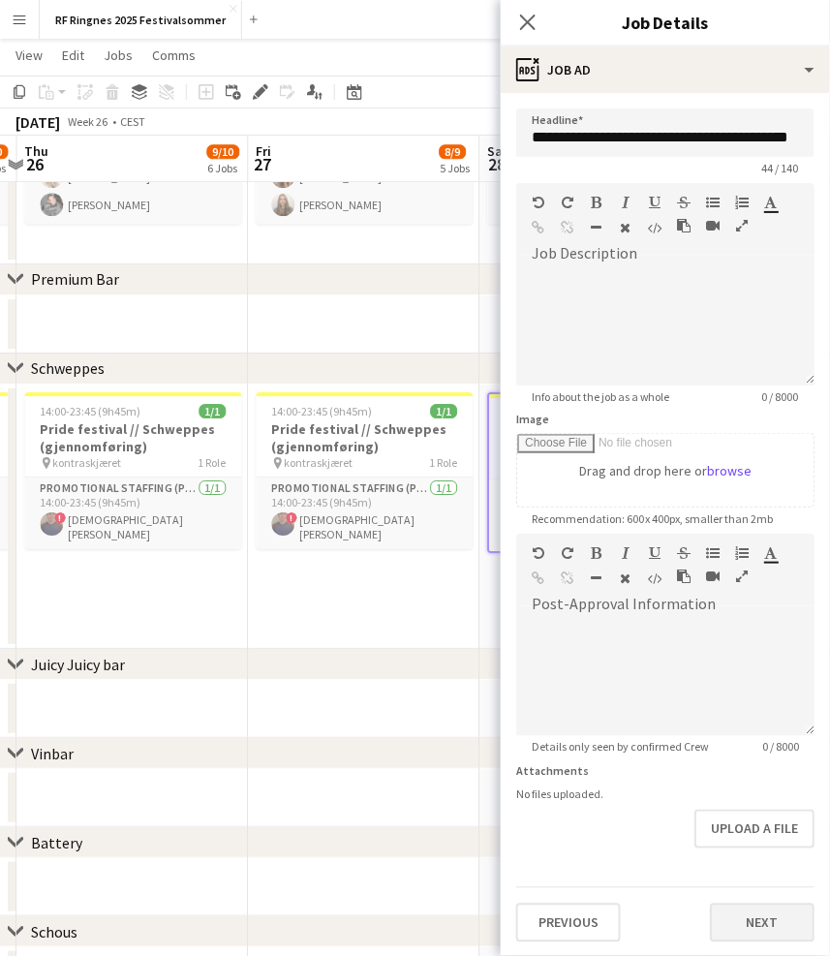
click at [774, 908] on button "Next" at bounding box center [762, 922] width 105 height 39
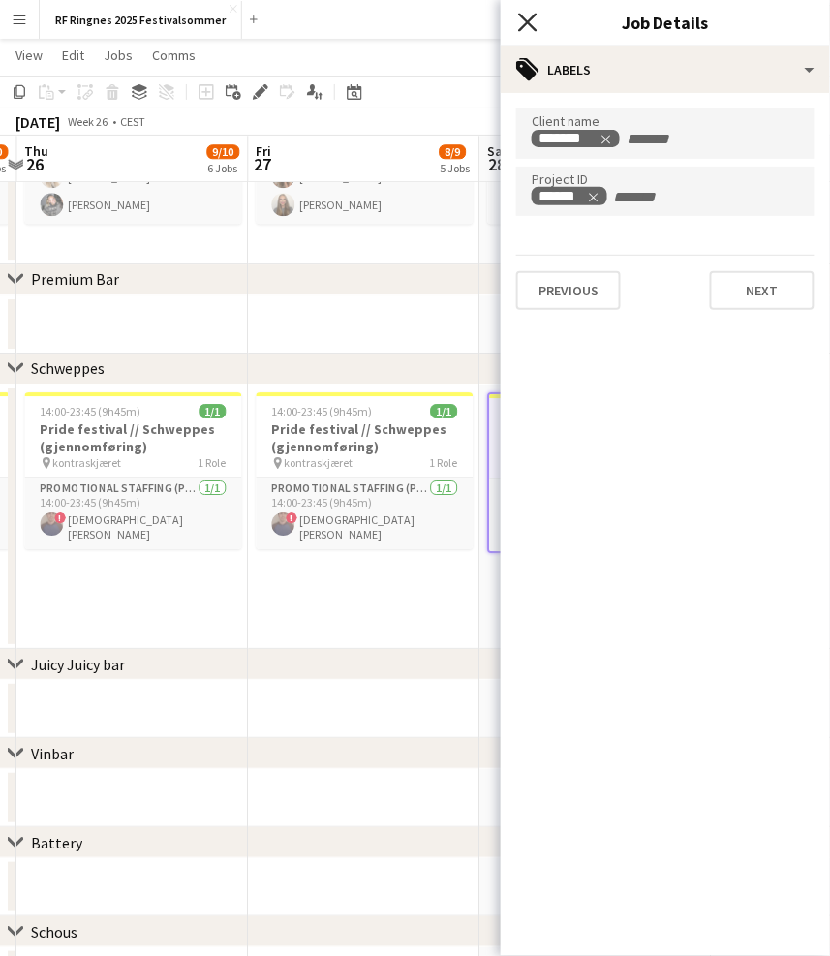
click at [531, 16] on icon "Close pop-in" at bounding box center [527, 22] width 18 height 18
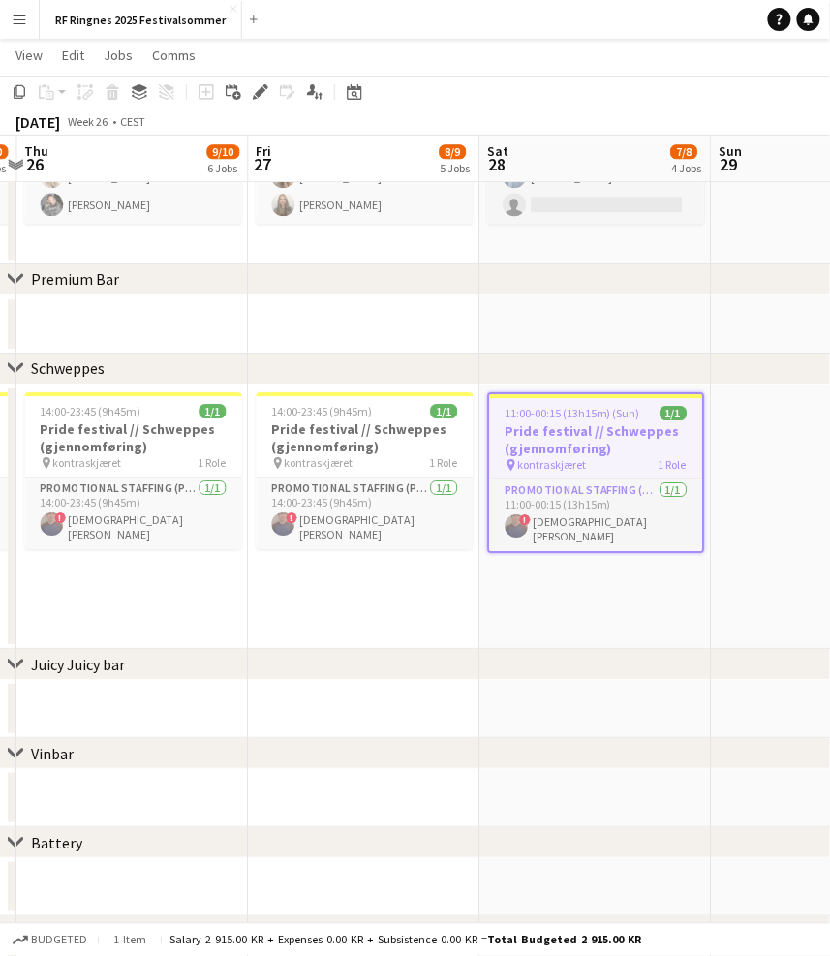
click at [437, 612] on app-date-cell "14:00-23:45 (9h45m) 1/1 Pride festival // Schweppes (gjennomføring) pin kontras…" at bounding box center [363, 516] width 231 height 265
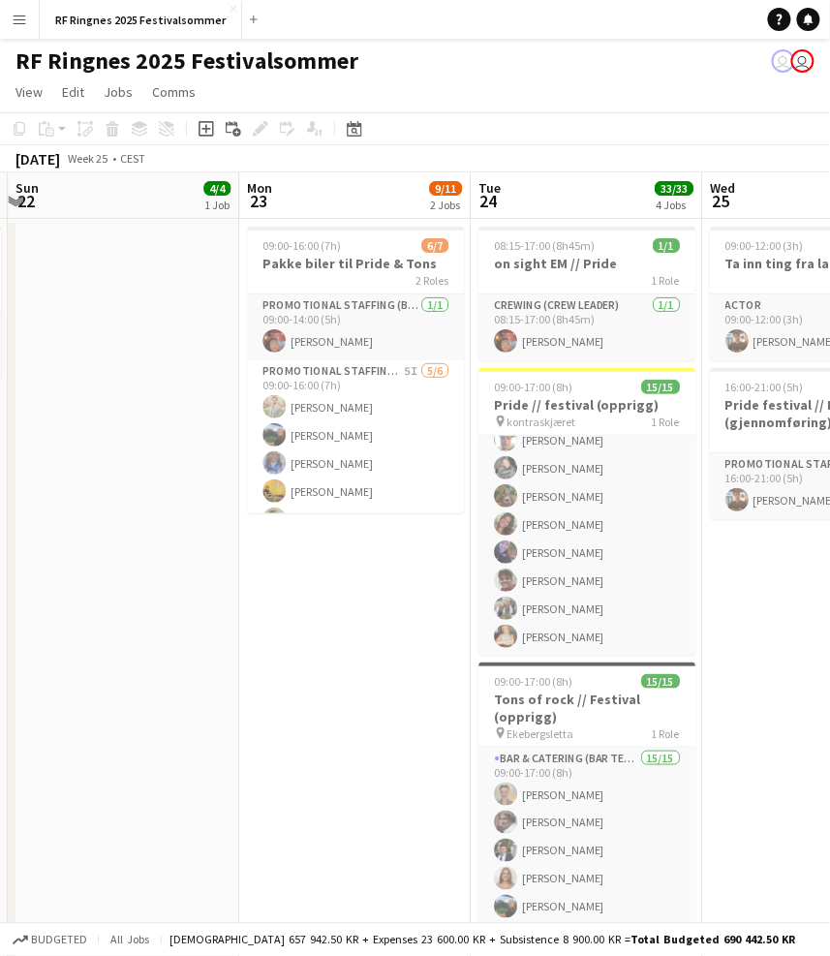
scroll to position [0, 688]
click at [561, 704] on h3 "Tons of rock // Festival (opprigg)" at bounding box center [585, 707] width 217 height 35
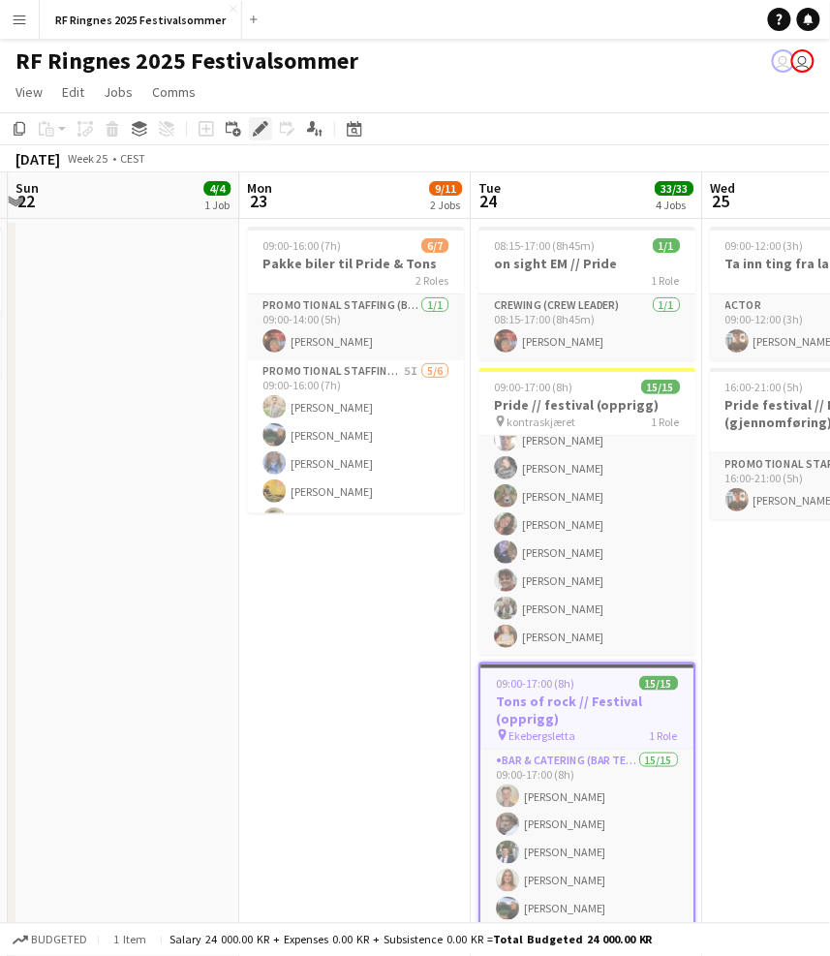
click at [266, 121] on icon "Edit" at bounding box center [260, 128] width 15 height 15
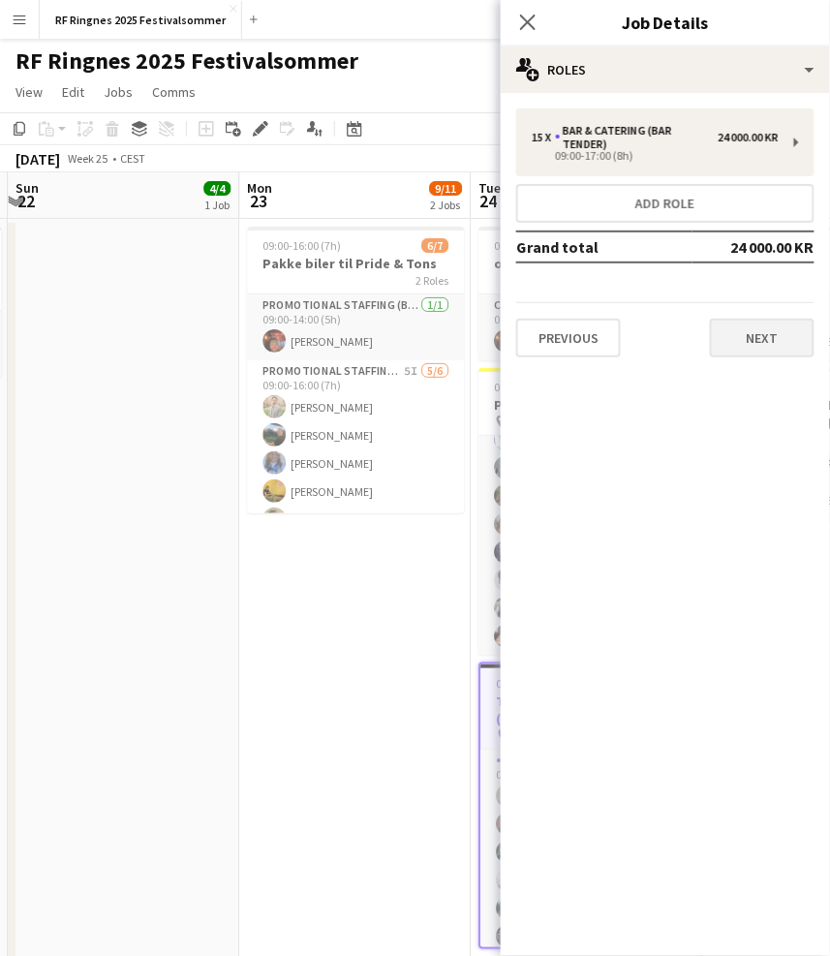
click at [732, 324] on button "Next" at bounding box center [762, 338] width 105 height 39
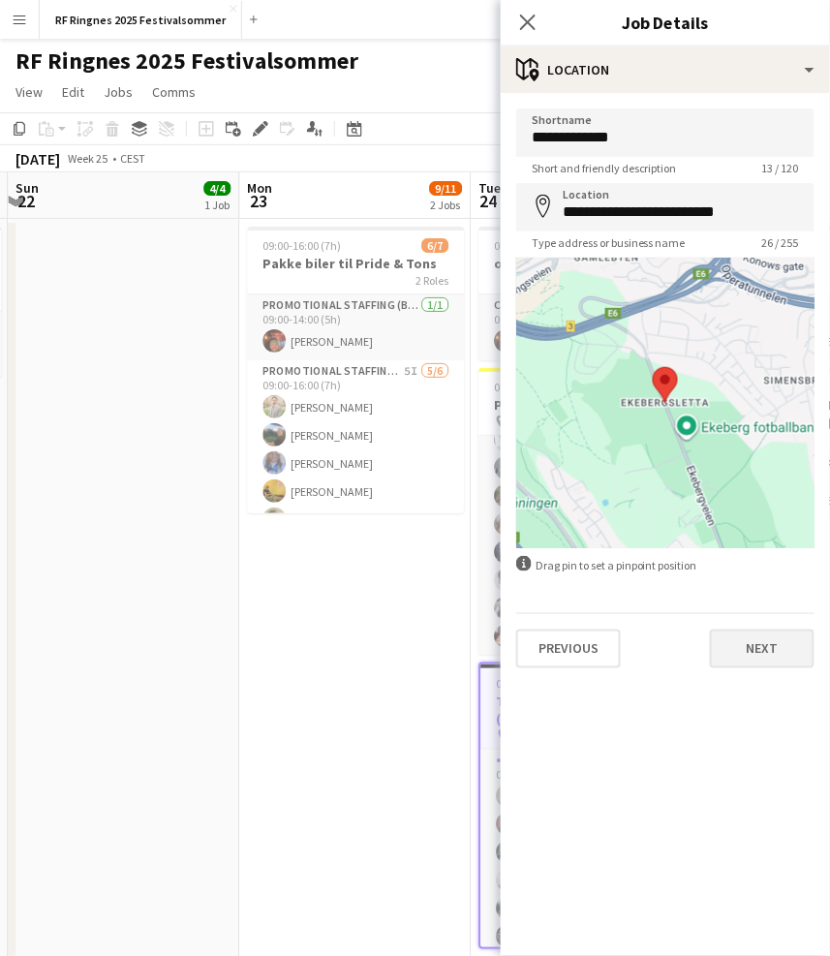
click at [739, 638] on button "Next" at bounding box center [762, 648] width 105 height 39
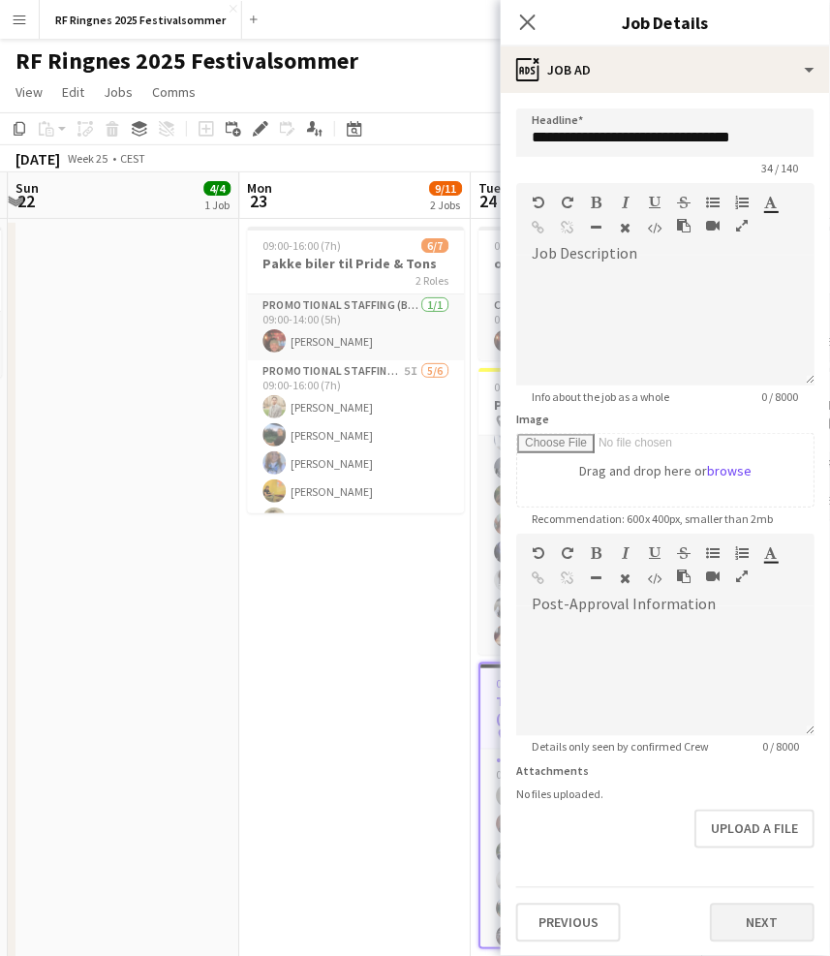
click at [757, 911] on button "Next" at bounding box center [762, 922] width 105 height 39
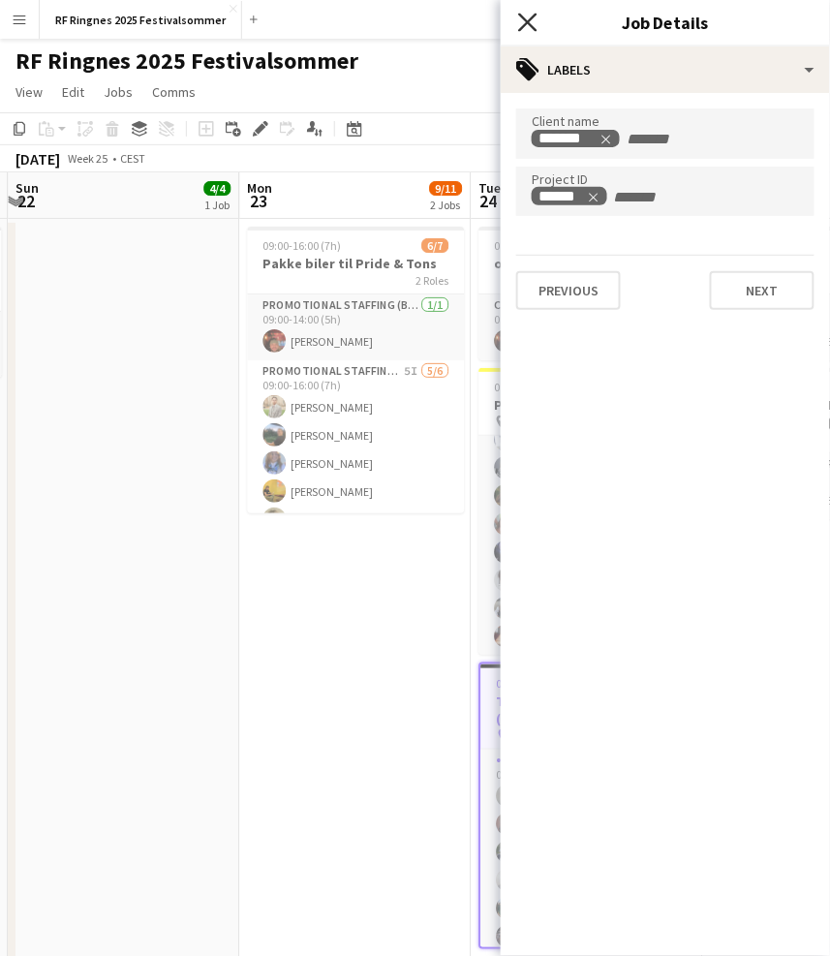
click at [524, 27] on icon "Close pop-in" at bounding box center [527, 22] width 18 height 18
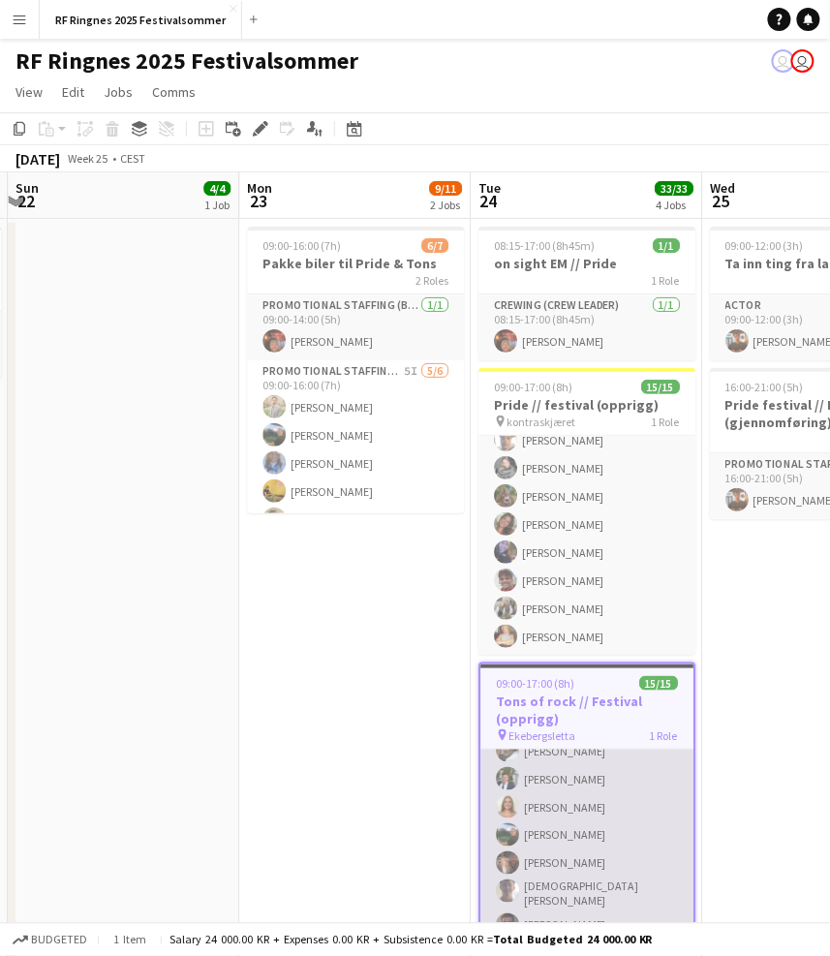
scroll to position [76, 0]
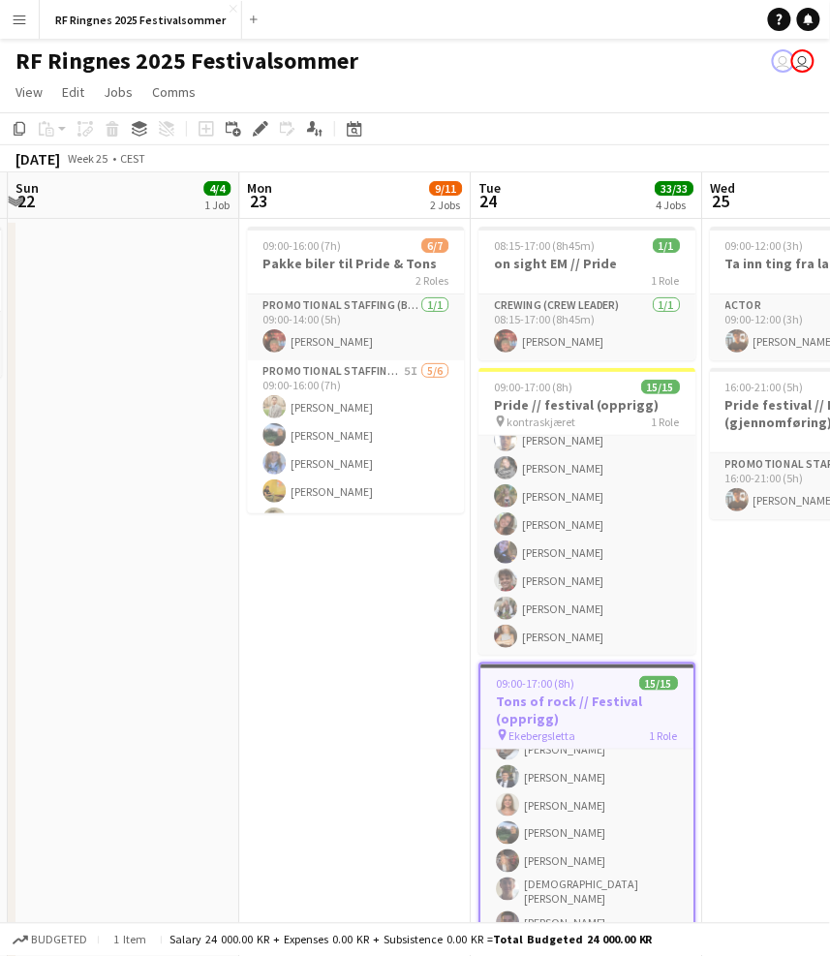
click at [798, 685] on app-date-cell "09:00-12:00 (3h) 1/1 Ta inn ting fra lageret 1 Role Actor 1/1 09:00-12:00 (3h) …" at bounding box center [817, 604] width 231 height 771
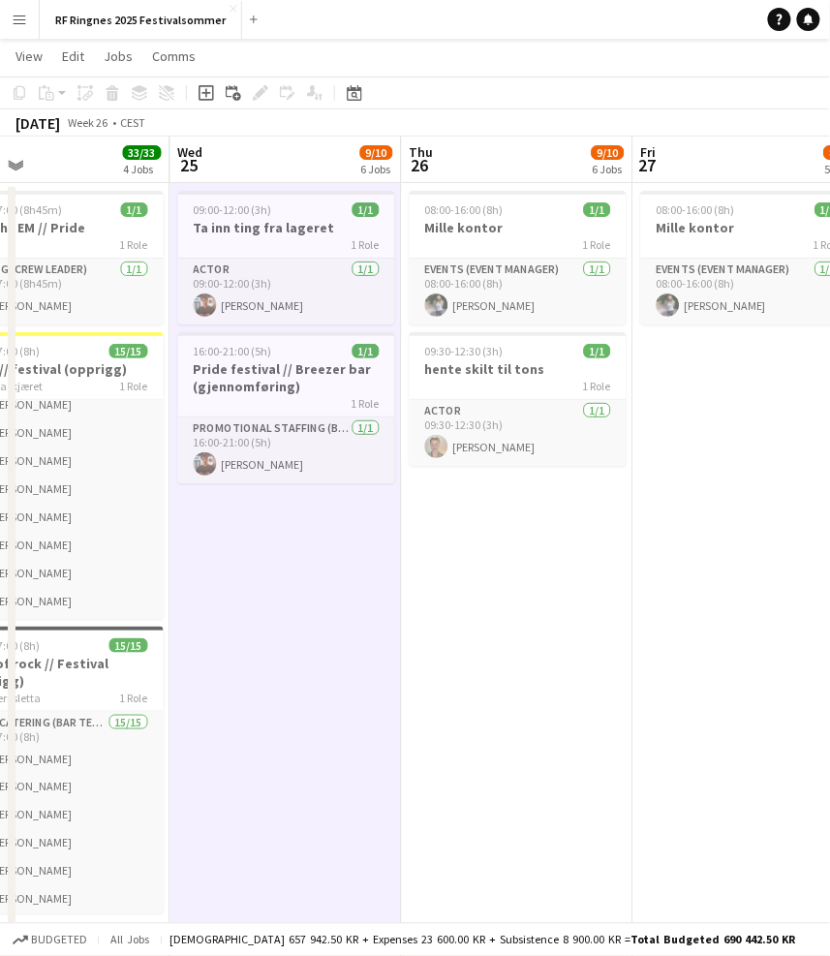
scroll to position [4, 0]
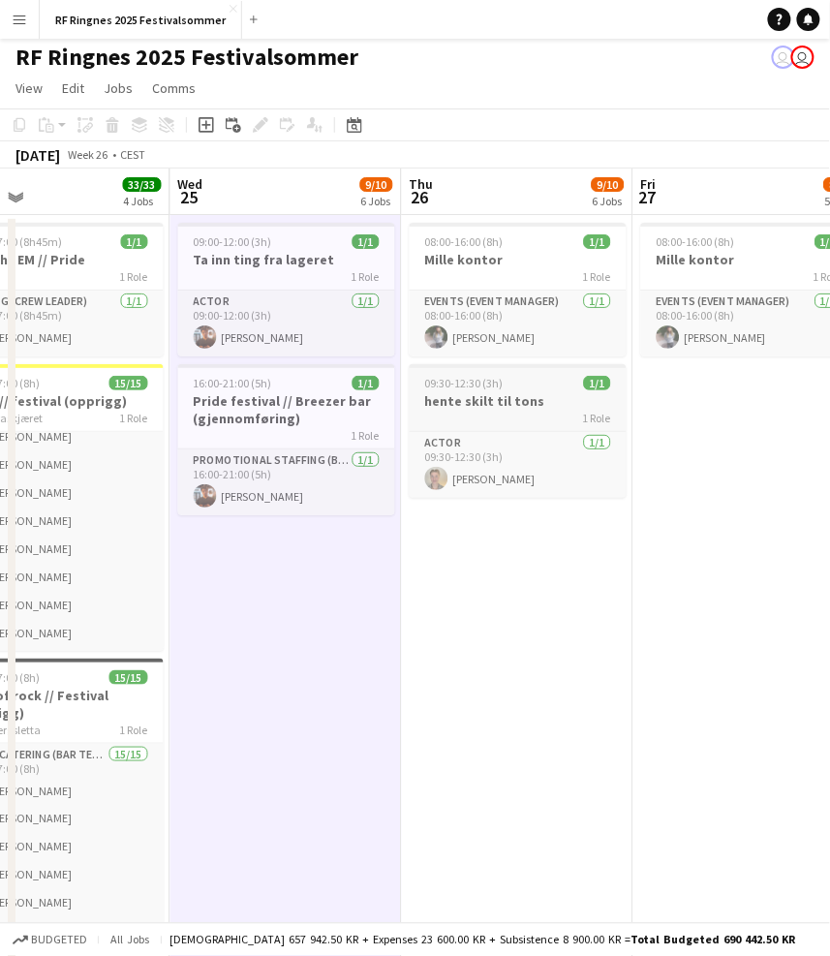
click at [499, 395] on h3 "hente skilt til tons" at bounding box center [518, 400] width 217 height 17
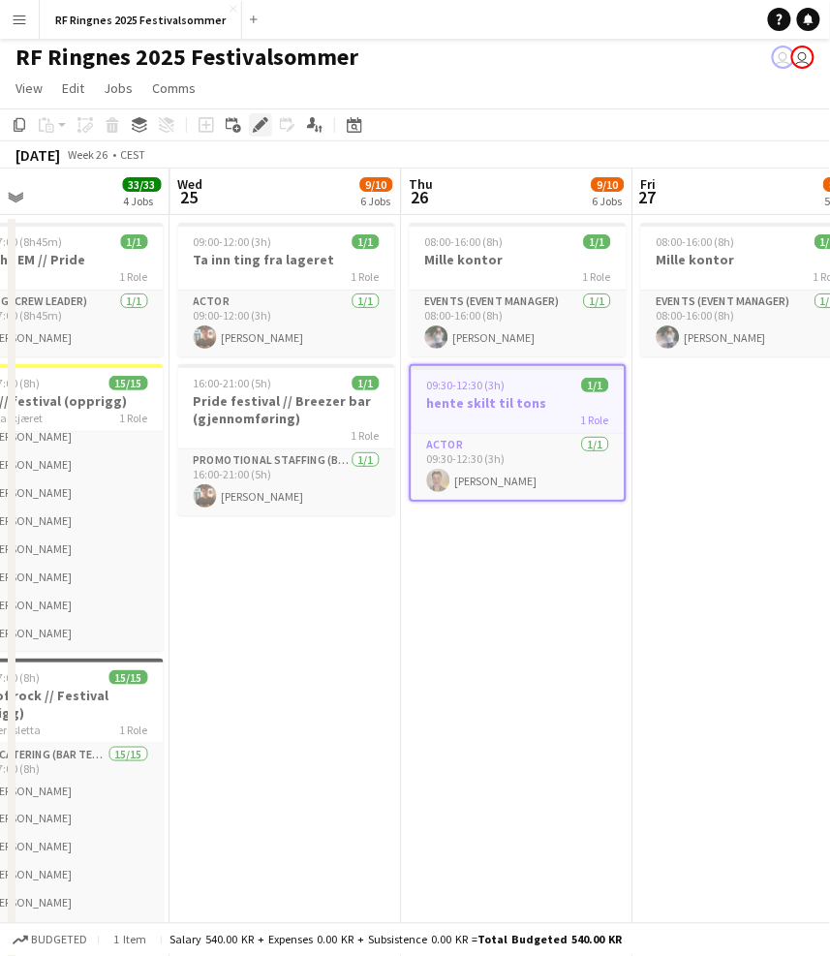
click at [263, 117] on icon at bounding box center [265, 119] width 5 height 5
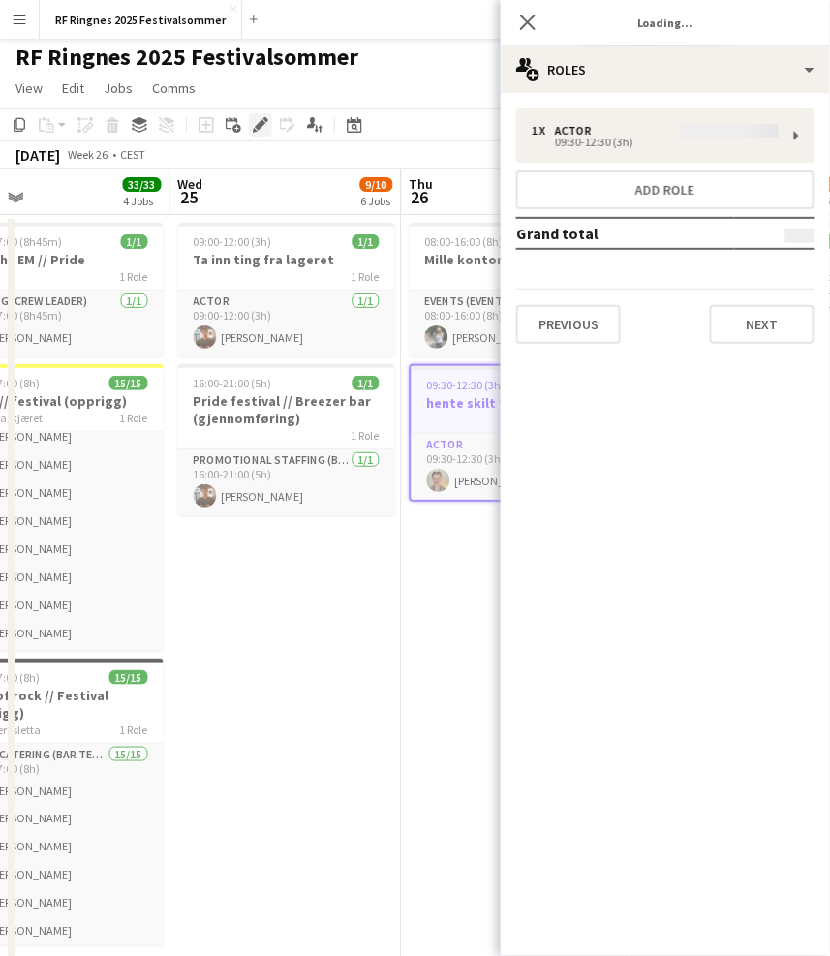
type input "**********"
click at [778, 309] on button "Next" at bounding box center [762, 324] width 105 height 39
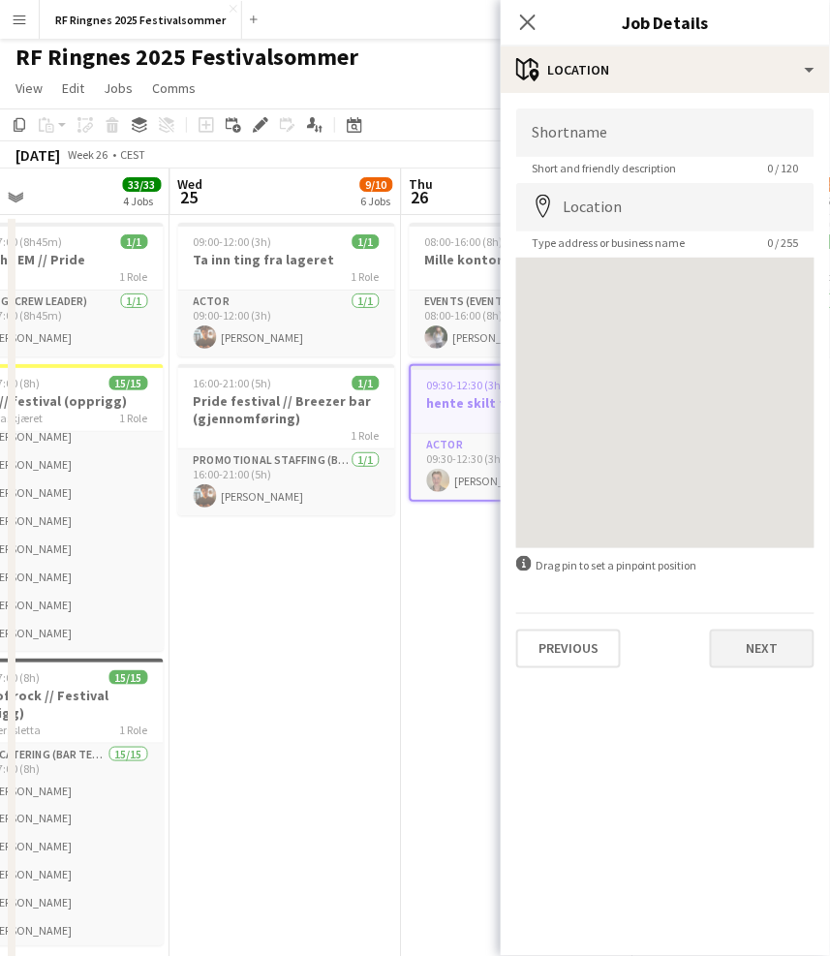
click at [780, 656] on button "Next" at bounding box center [762, 648] width 105 height 39
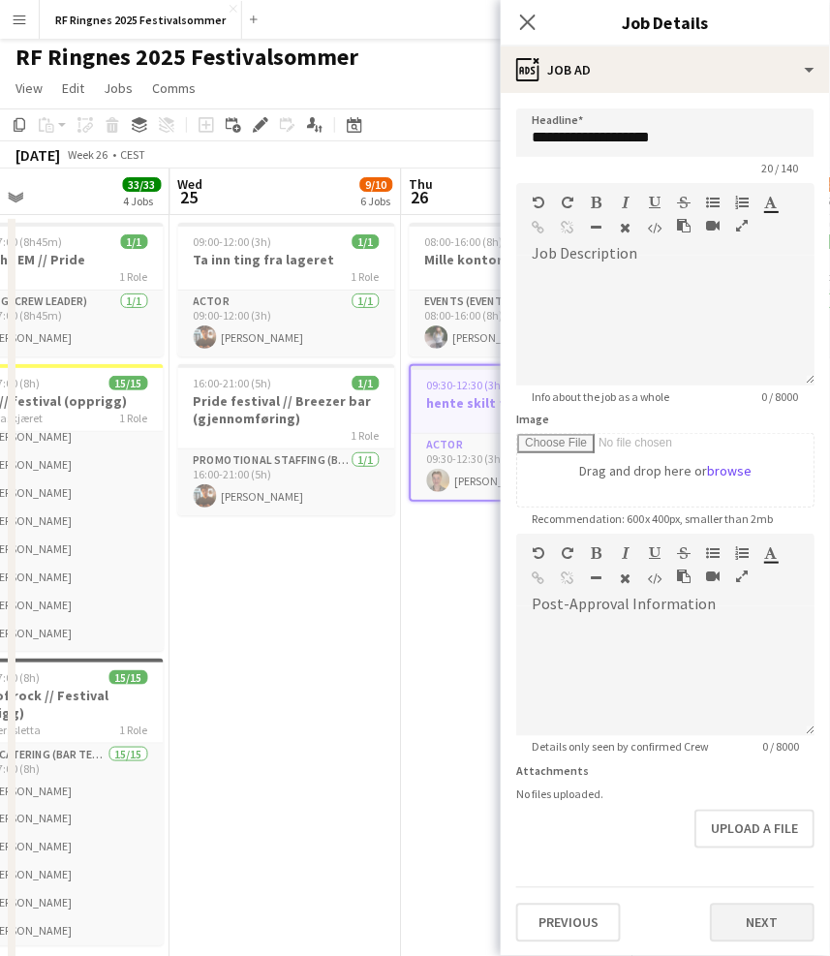
click at [783, 903] on button "Next" at bounding box center [762, 922] width 105 height 39
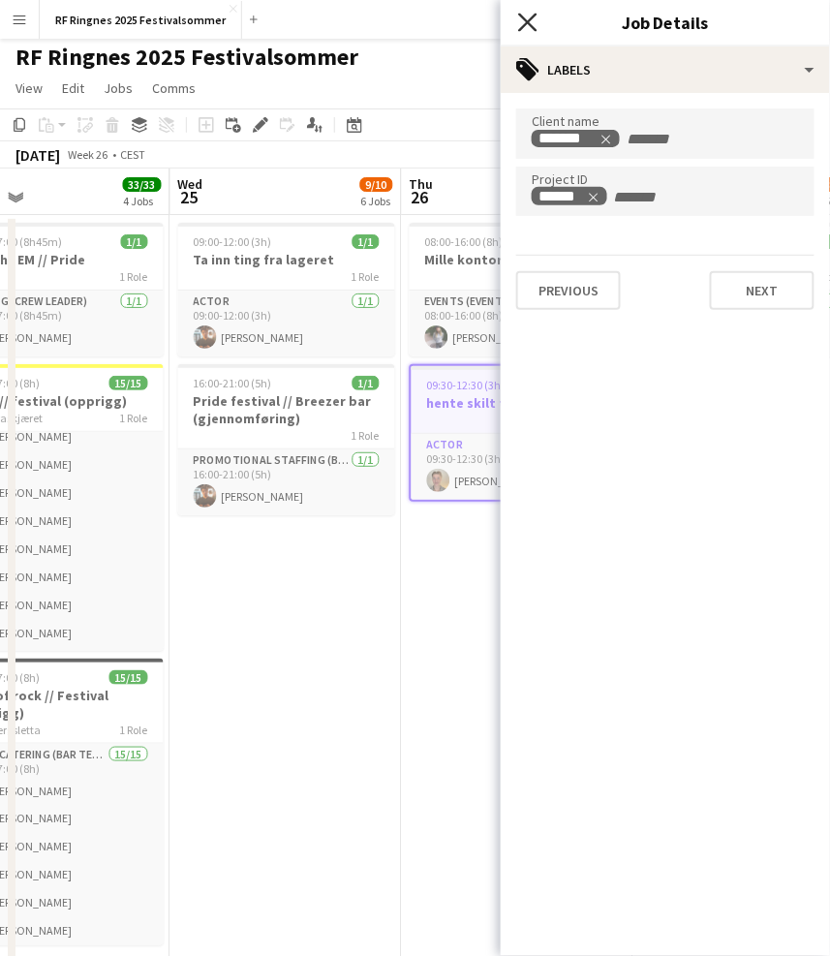
click at [528, 20] on icon at bounding box center [527, 22] width 18 height 18
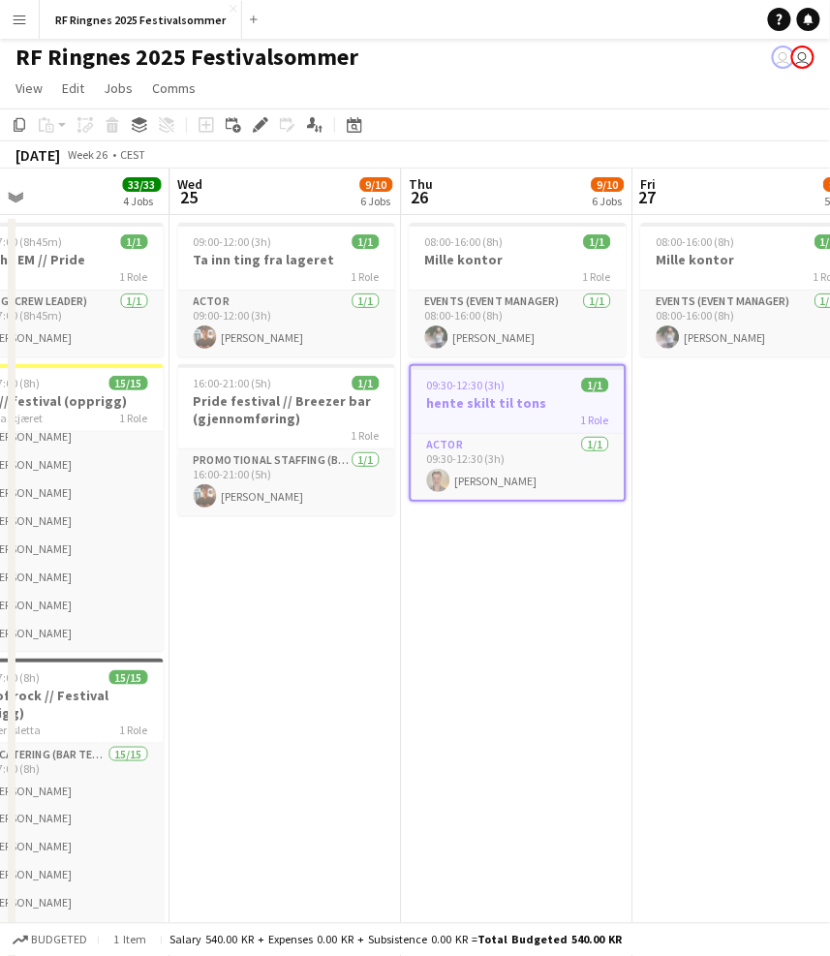
click at [569, 117] on app-toolbar "Copy Paste Paste Command V Paste with crew Command Shift V Paste linked Job Del…" at bounding box center [415, 124] width 830 height 33
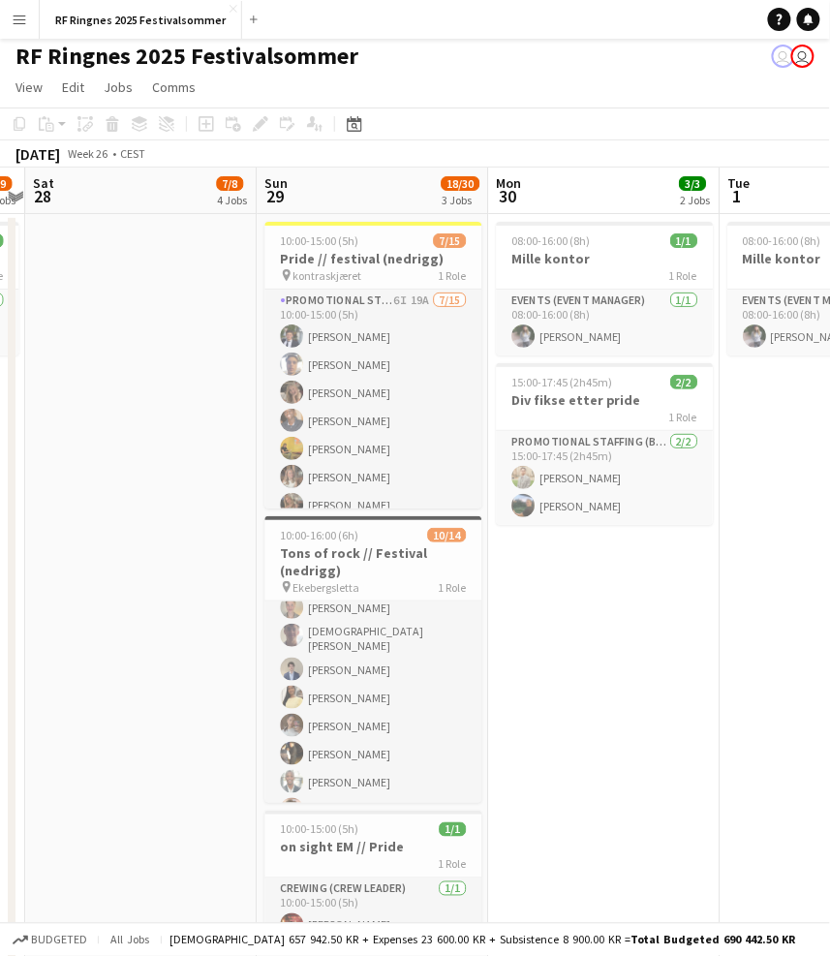
scroll to position [0, 676]
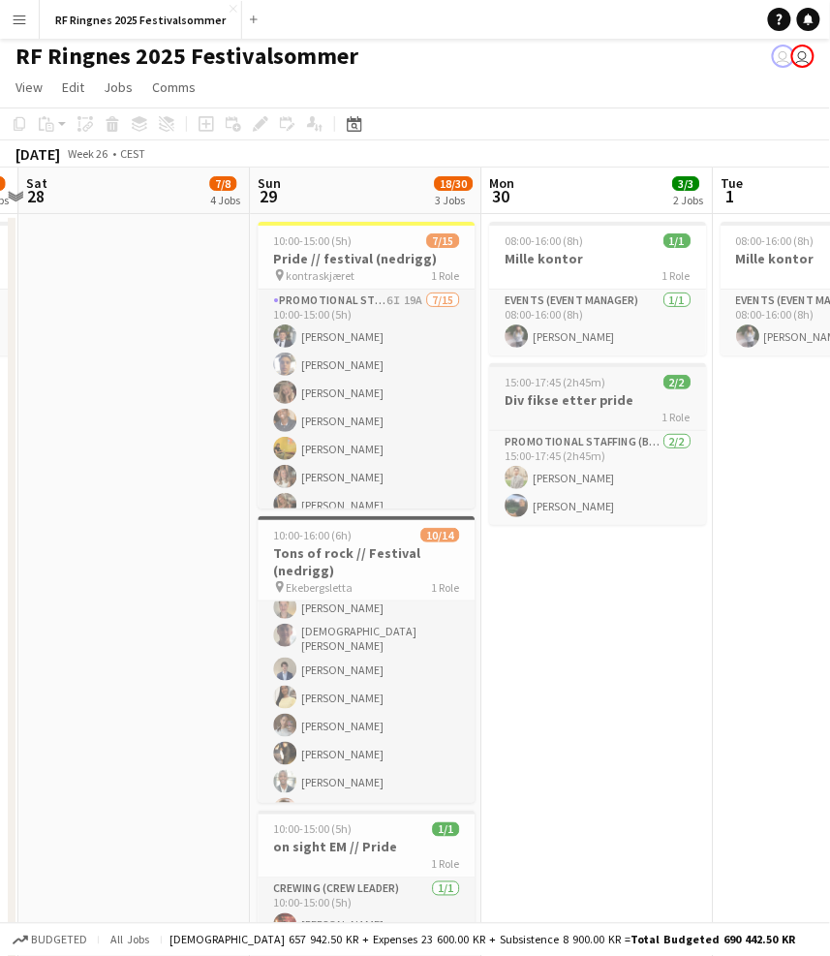
click at [566, 395] on h3 "Div fikse etter pride" at bounding box center [597, 399] width 217 height 17
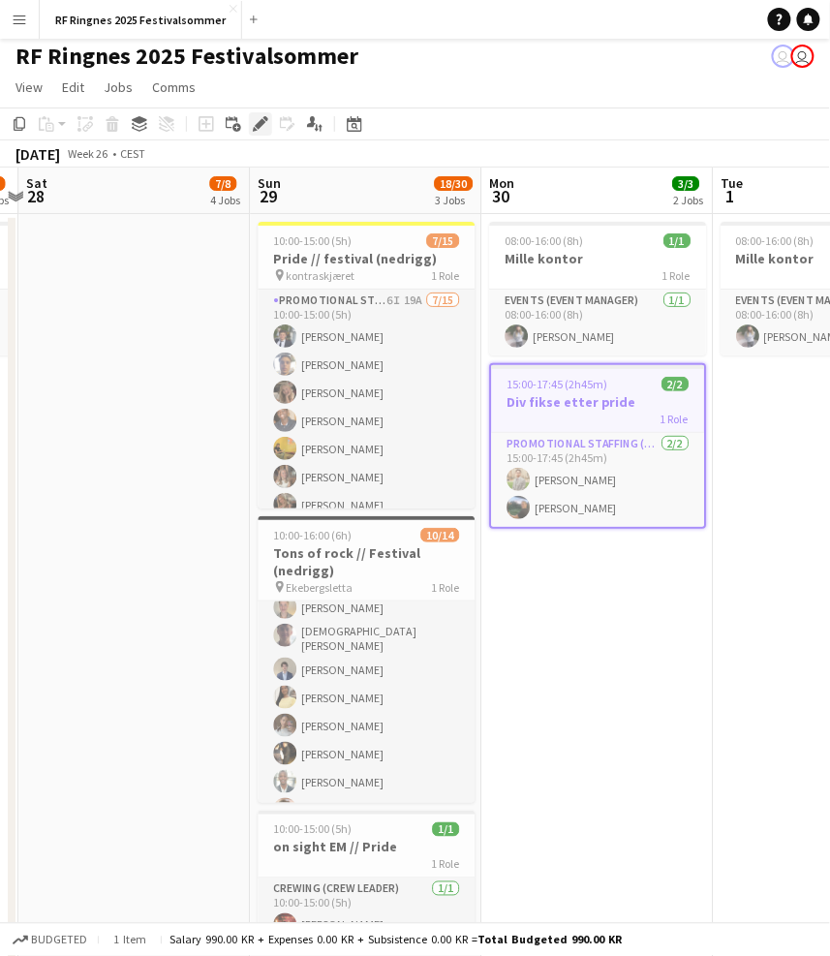
click at [256, 119] on icon "Edit" at bounding box center [260, 123] width 15 height 15
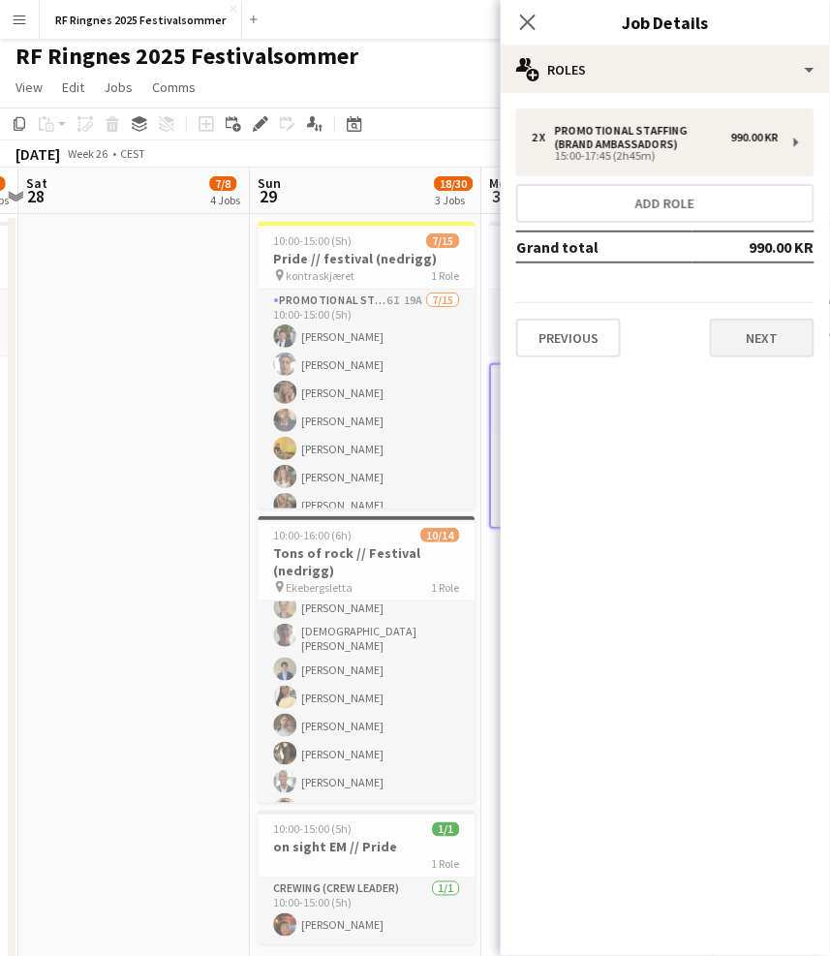
click at [770, 327] on button "Next" at bounding box center [762, 338] width 105 height 39
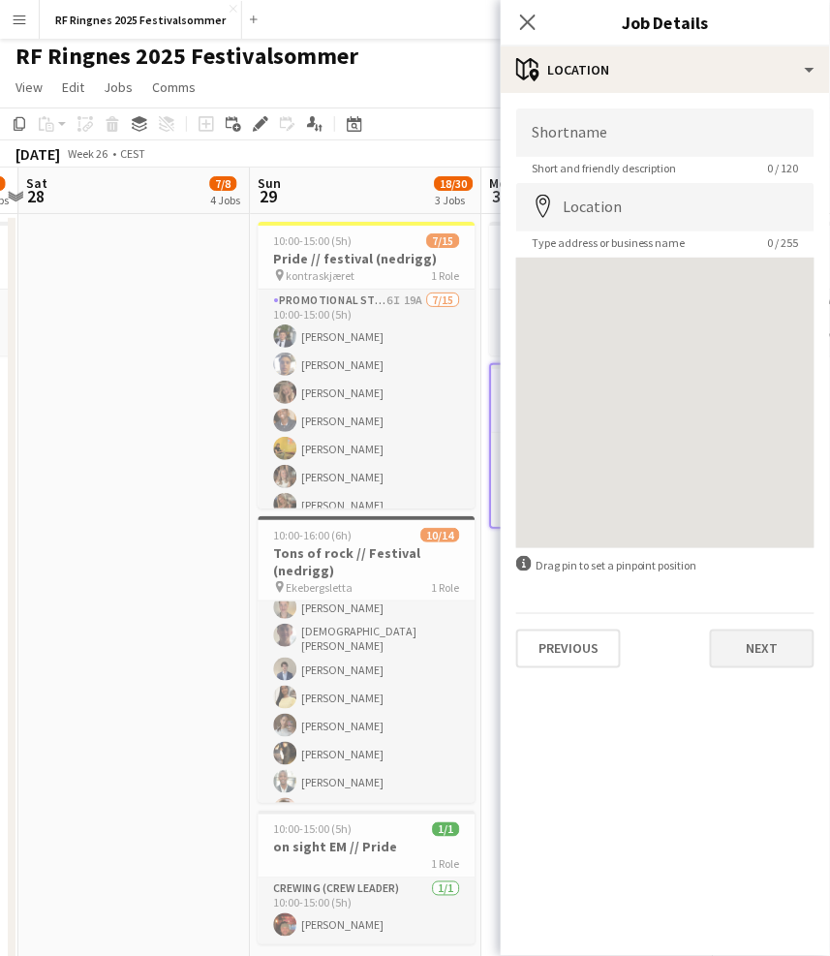
click at [776, 634] on button "Next" at bounding box center [762, 648] width 105 height 39
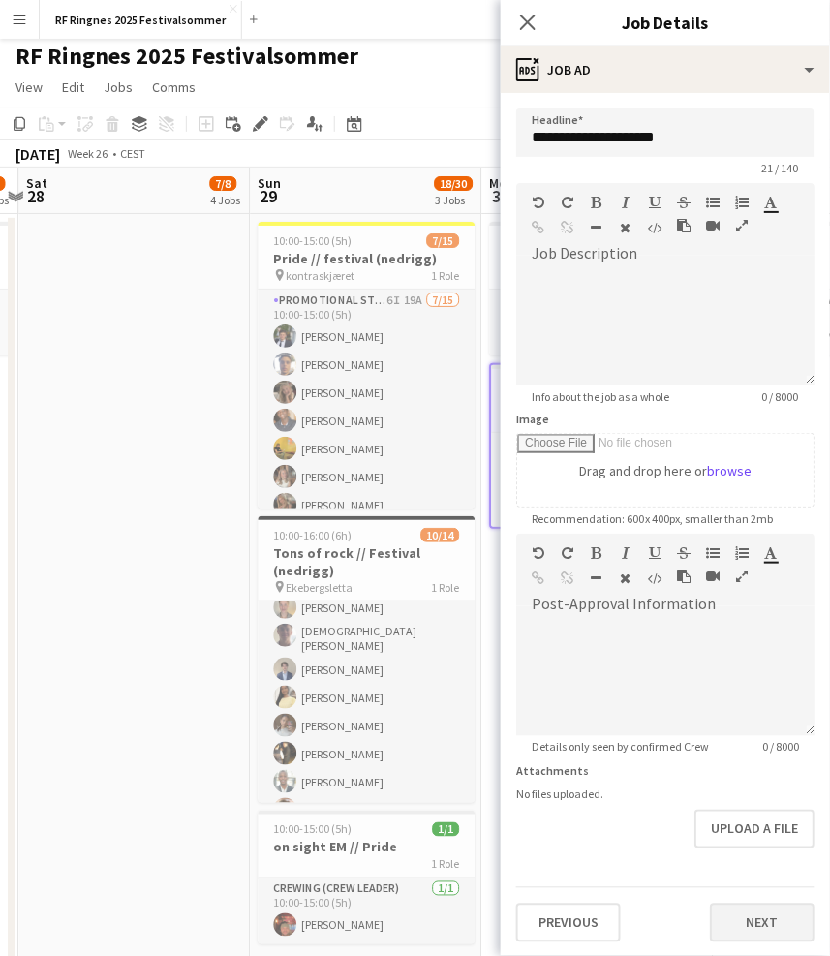
click at [754, 903] on button "Next" at bounding box center [762, 922] width 105 height 39
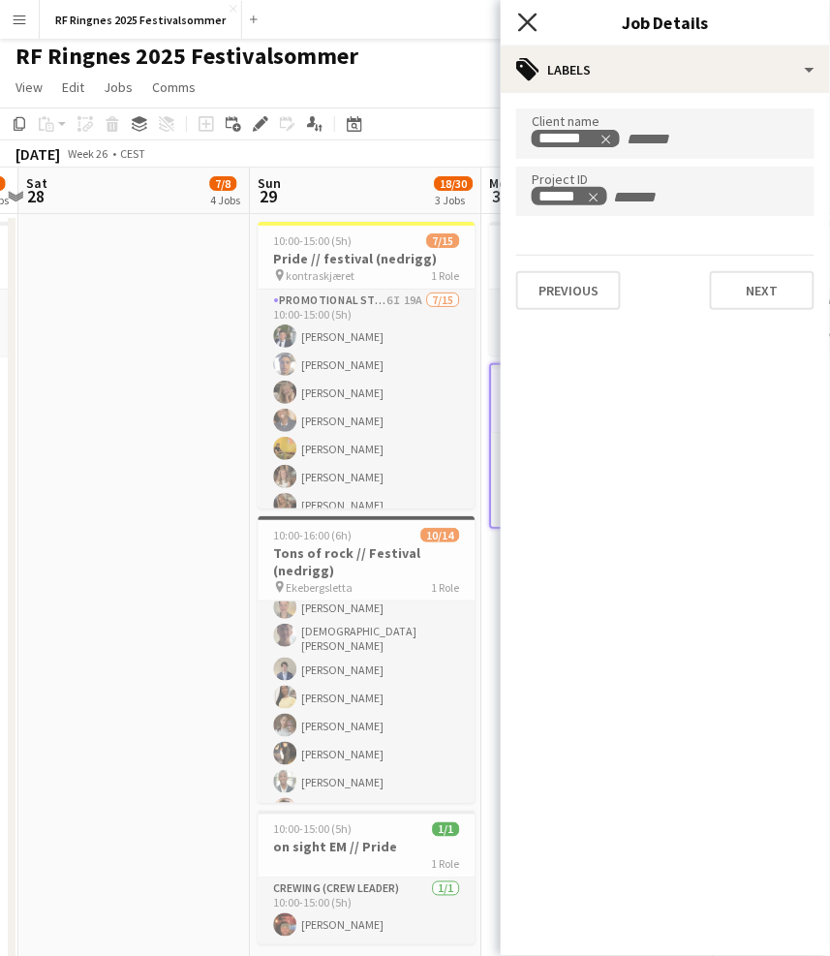
click at [526, 20] on icon at bounding box center [527, 22] width 18 height 18
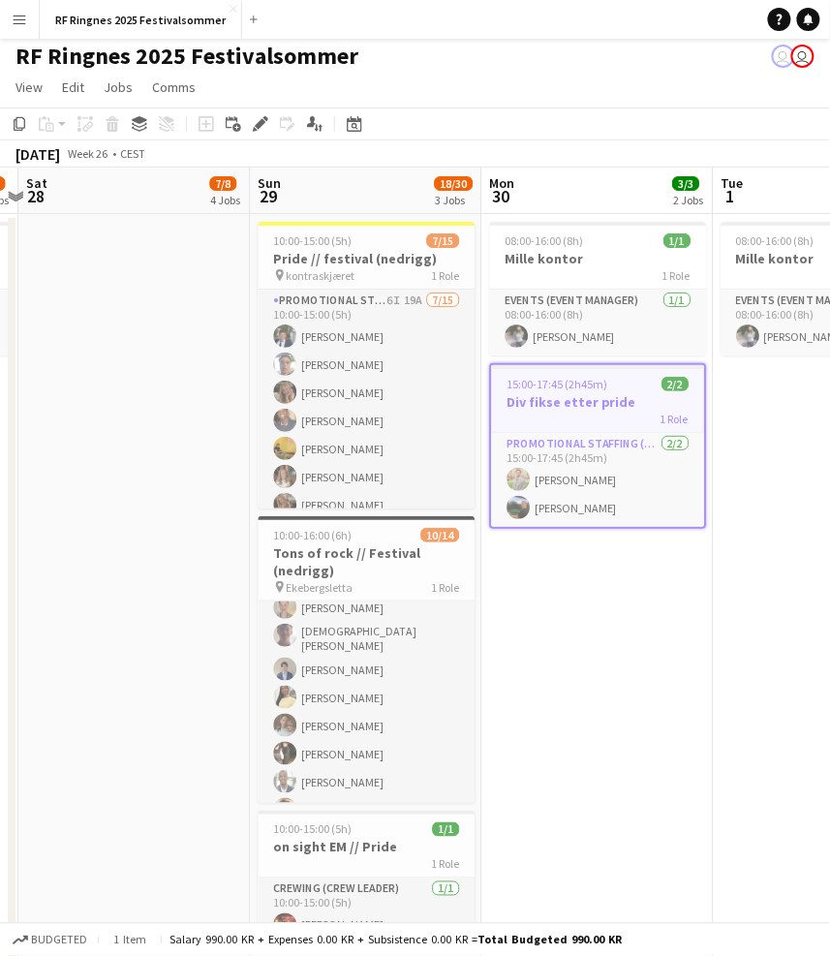
click at [566, 107] on app-toolbar "Copy Paste Paste Command V Paste with crew Command Shift V Paste linked Job Del…" at bounding box center [415, 123] width 830 height 33
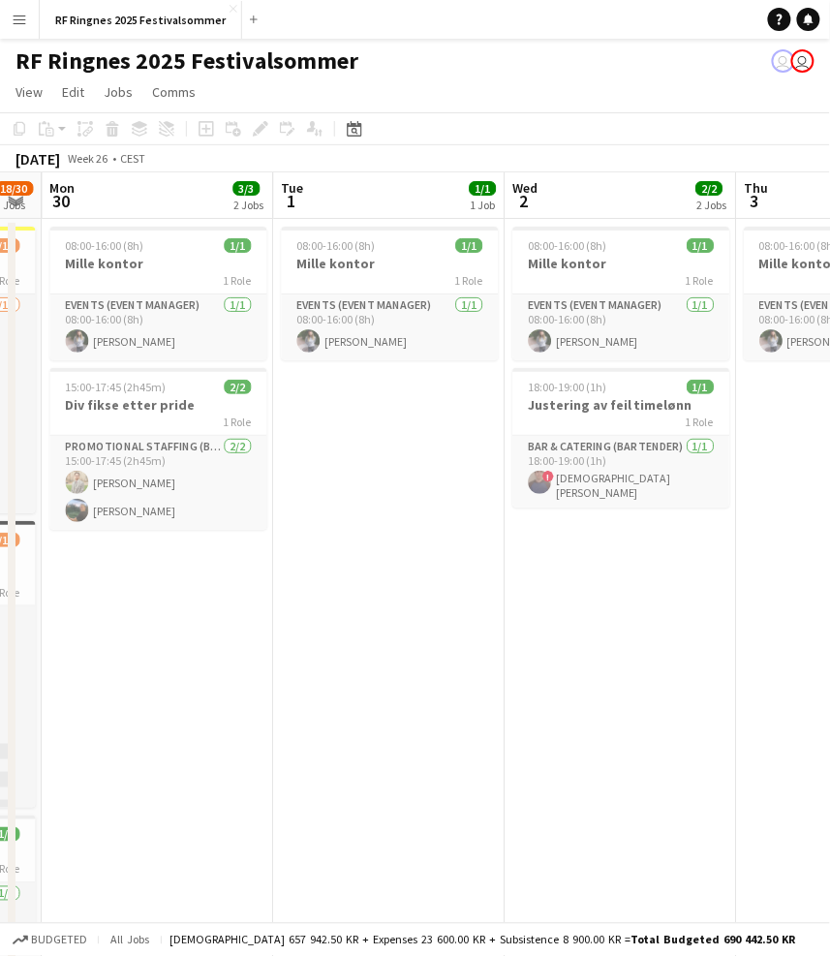
scroll to position [0, 650]
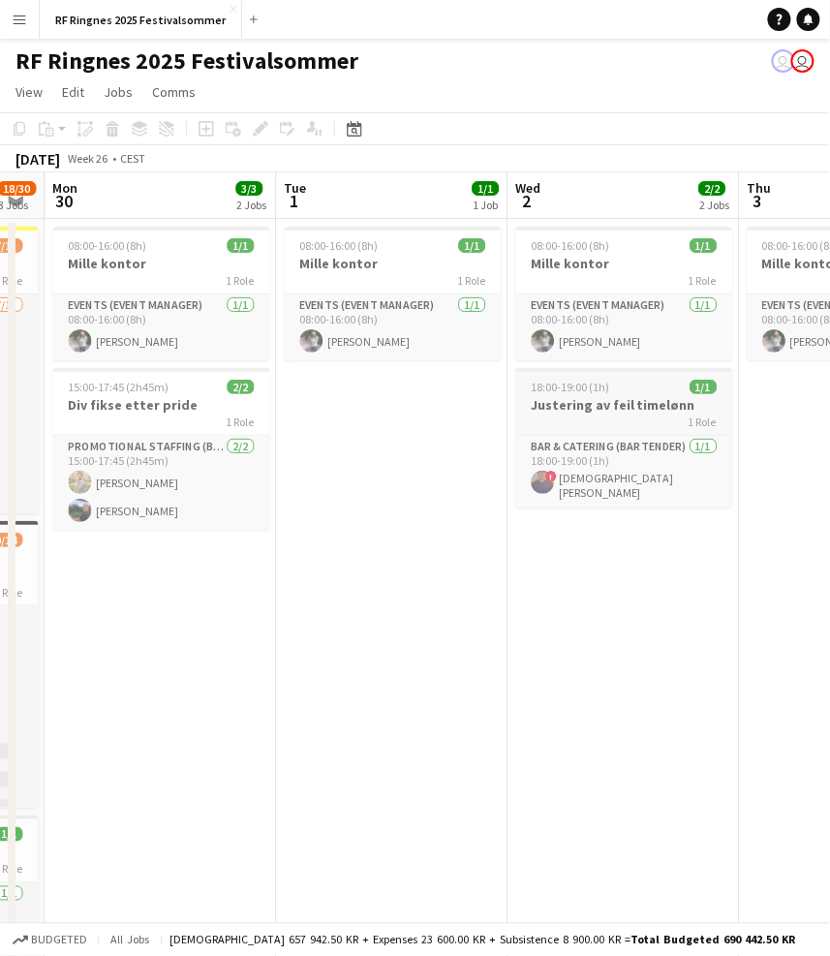
click at [616, 413] on div "1 Role" at bounding box center [623, 420] width 217 height 15
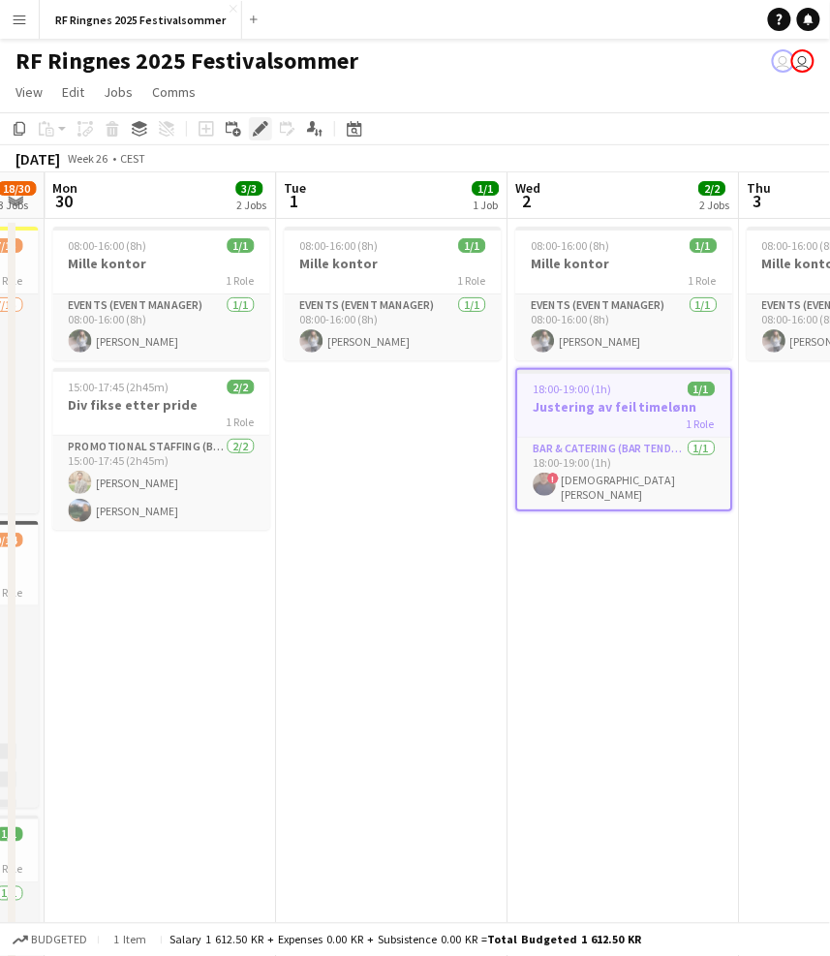
click at [262, 118] on div "Edit" at bounding box center [260, 128] width 23 height 23
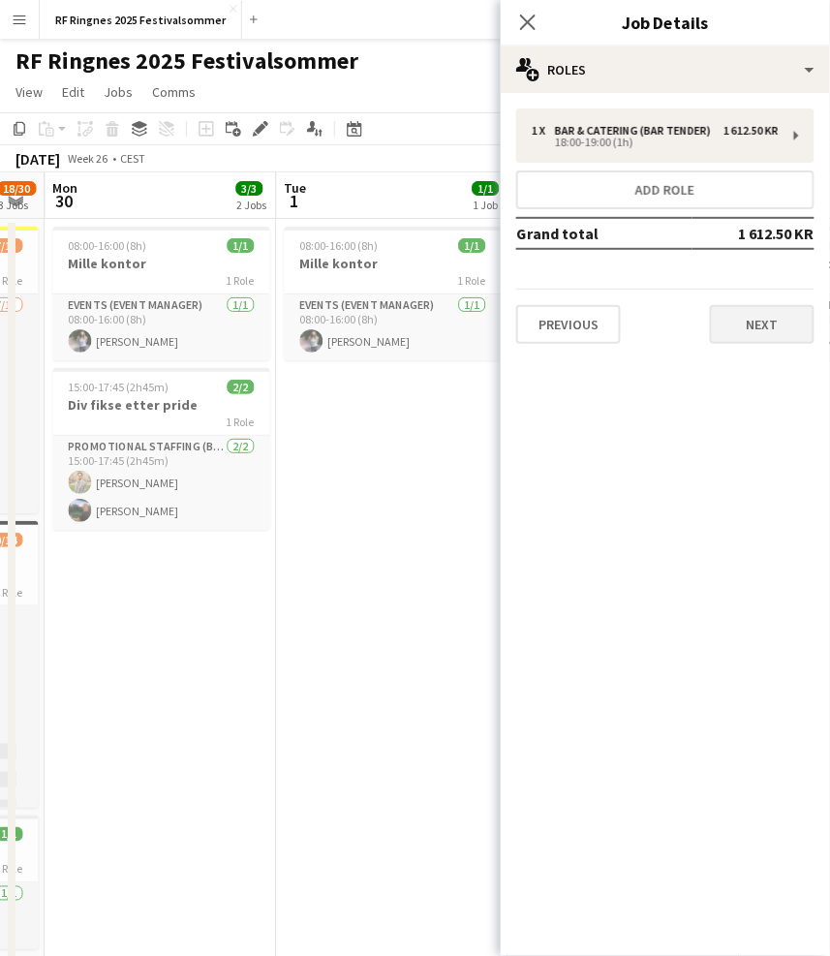
click at [790, 318] on button "Next" at bounding box center [762, 324] width 105 height 39
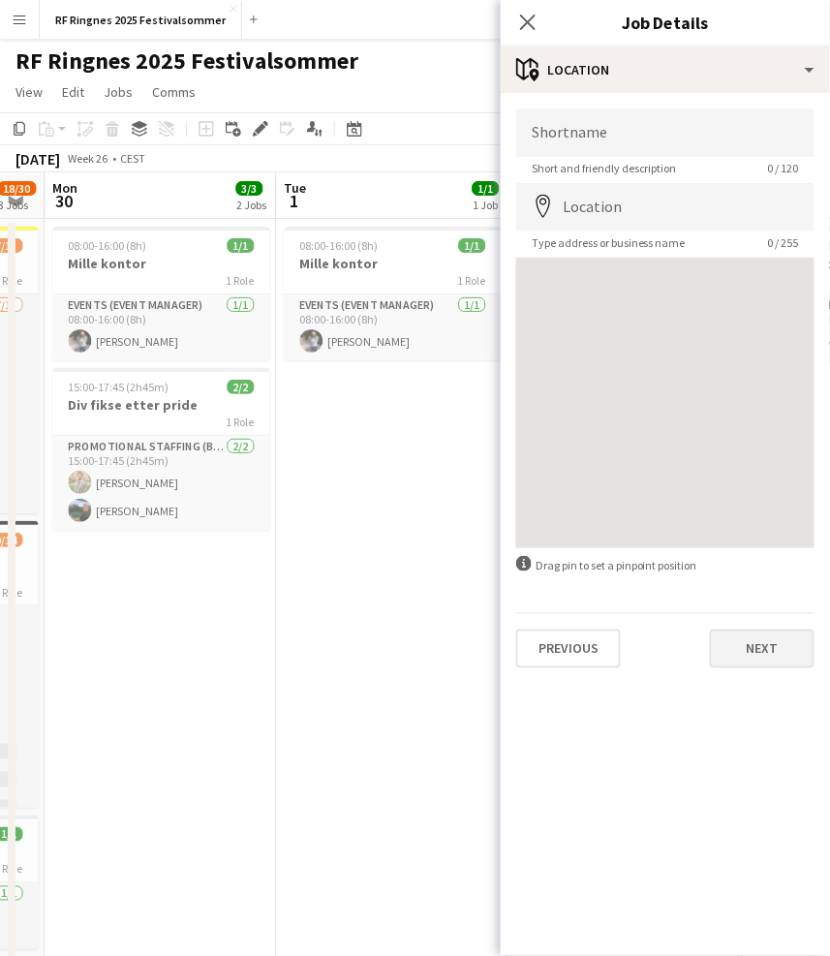
click at [756, 650] on button "Next" at bounding box center [762, 648] width 105 height 39
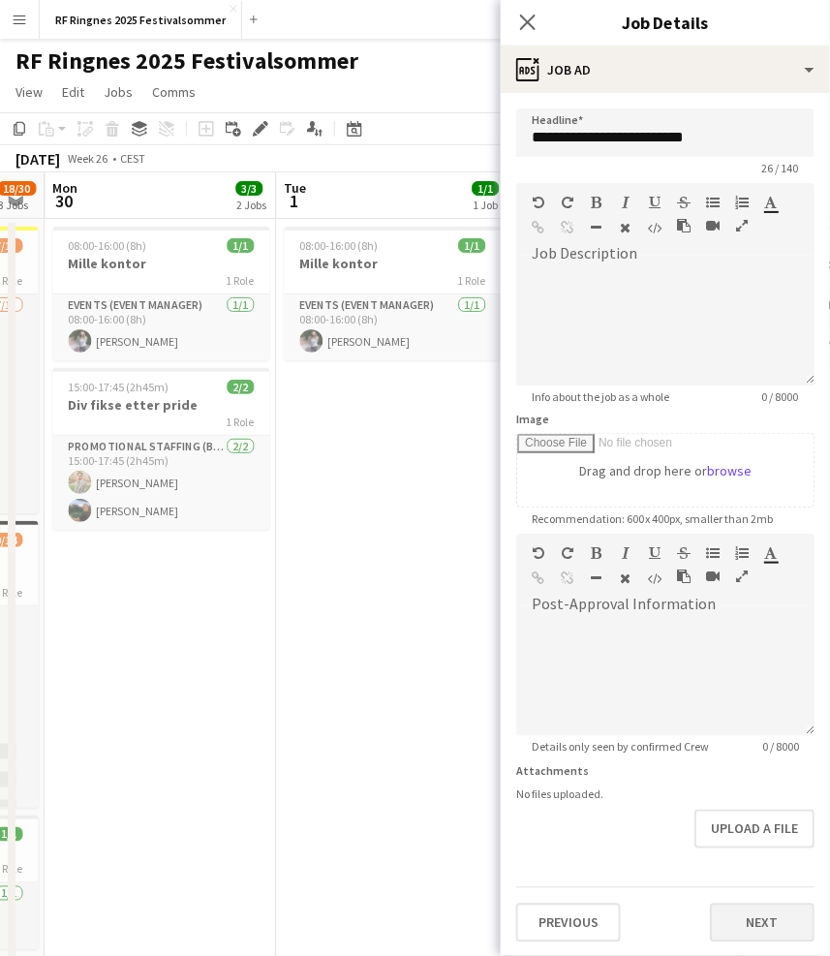
click at [772, 915] on button "Next" at bounding box center [762, 922] width 105 height 39
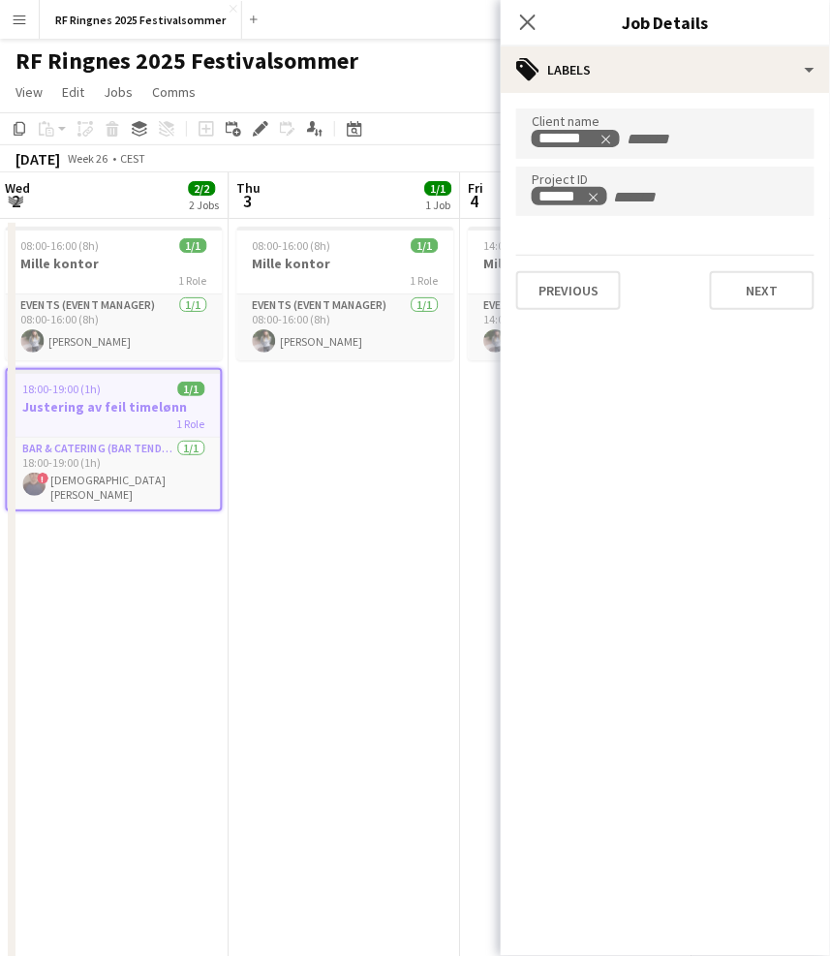
scroll to position [0, 697]
click at [531, 12] on app-icon "Close pop-in" at bounding box center [528, 23] width 28 height 28
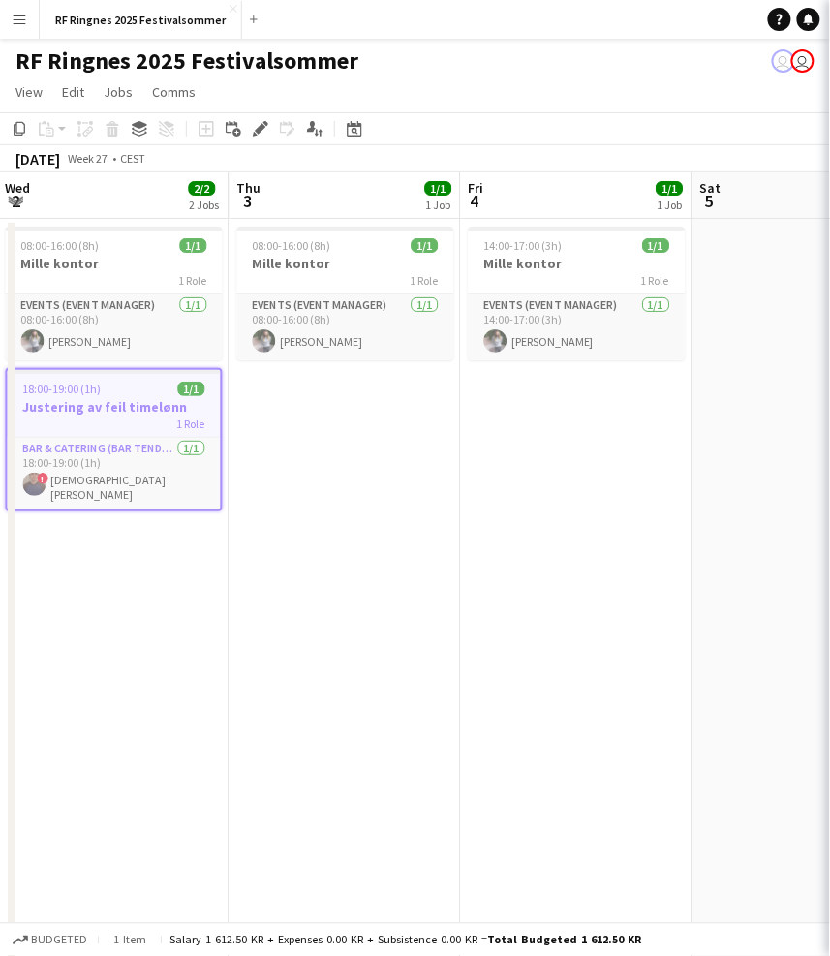
click at [524, 28] on app-navbar "Menu Boards Boards Boards All jobs Status Workforce Workforce My Workforce Recr…" at bounding box center [415, 19] width 830 height 39
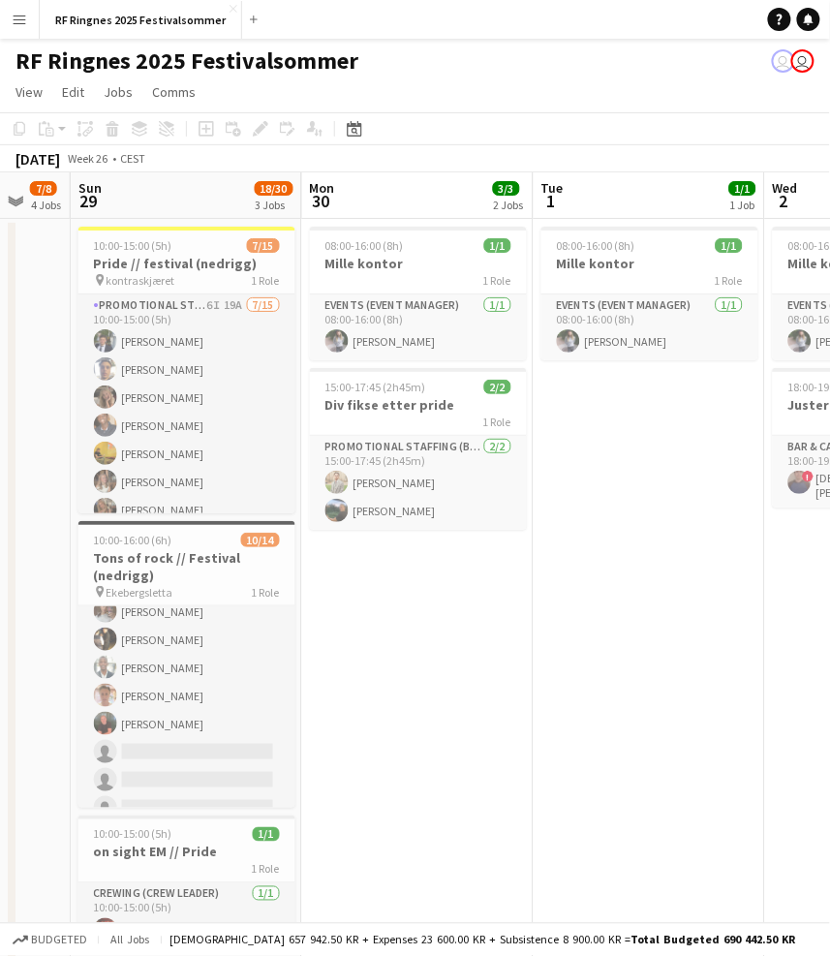
scroll to position [0, 391]
click at [209, 557] on h3 "Tons of rock // Festival (nedrigg)" at bounding box center [187, 566] width 217 height 35
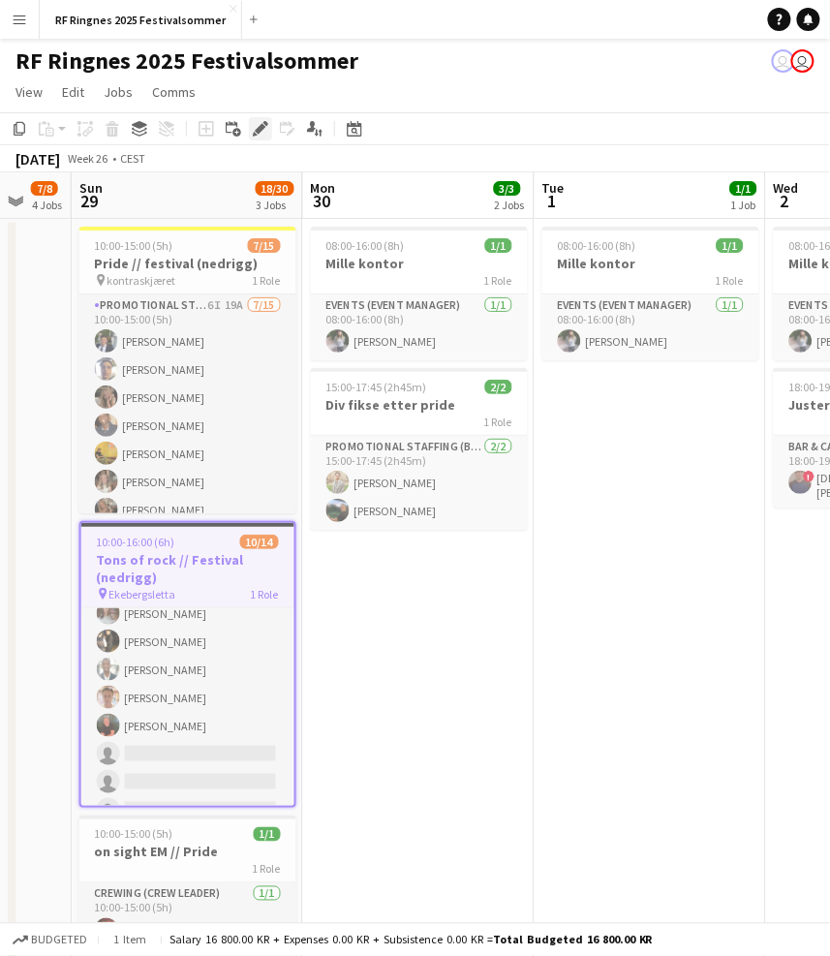
click at [263, 123] on icon at bounding box center [265, 123] width 5 height 5
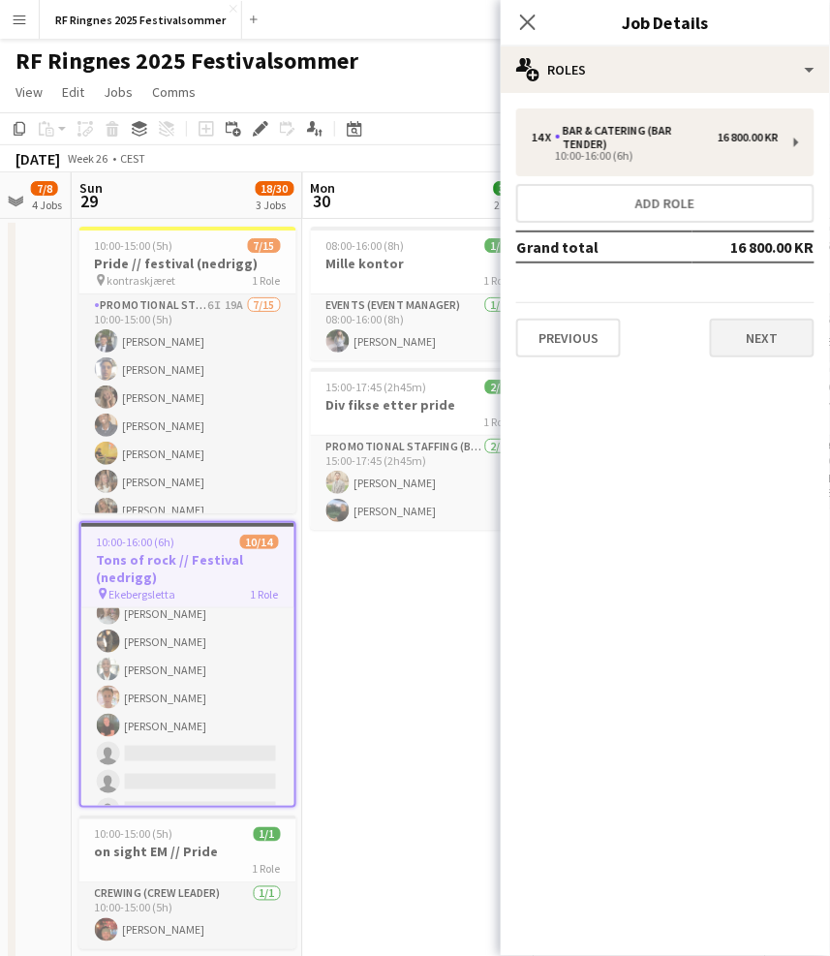
click at [756, 340] on button "Next" at bounding box center [762, 338] width 105 height 39
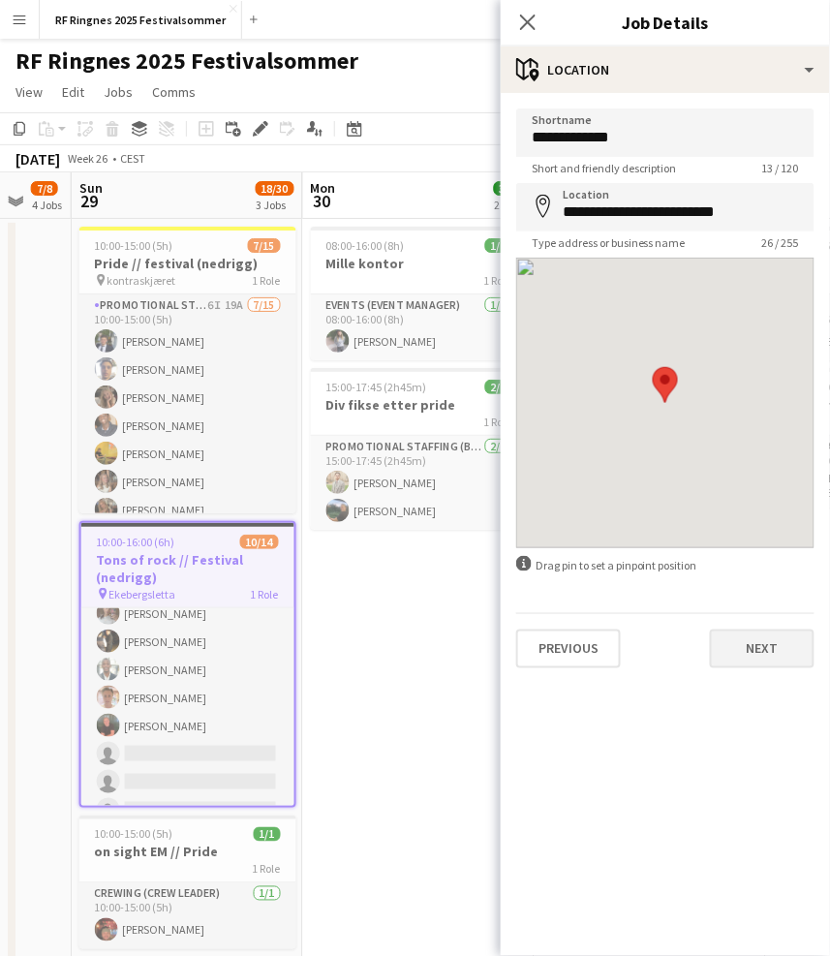
click at [764, 638] on button "Next" at bounding box center [762, 648] width 105 height 39
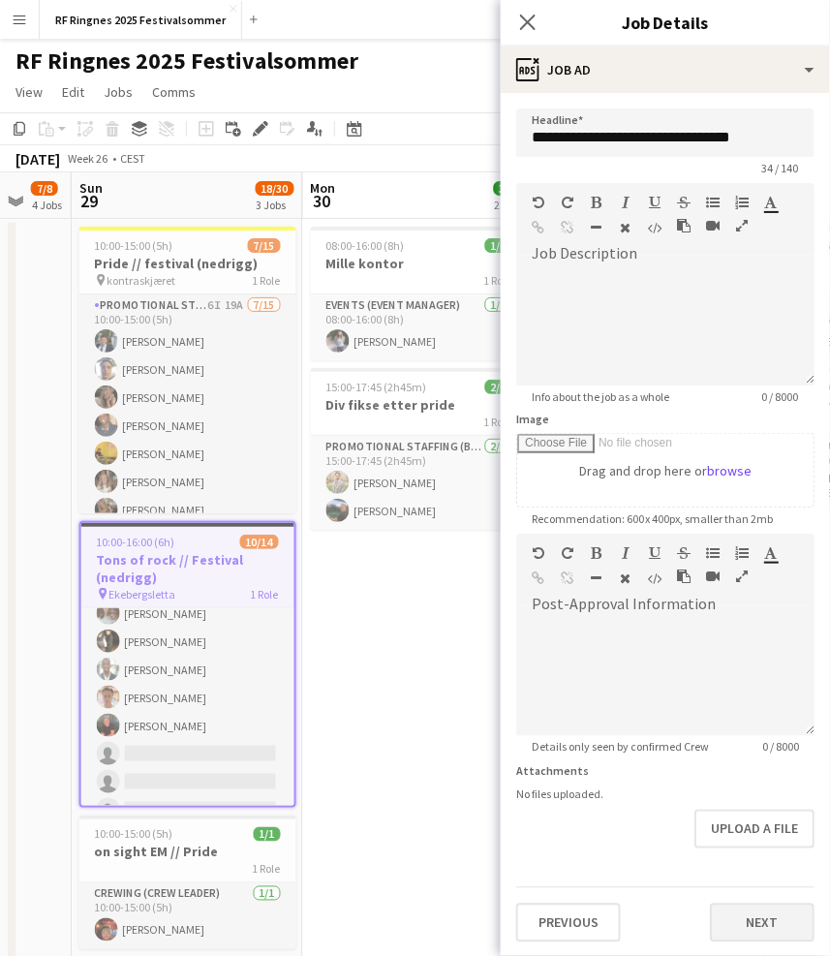
click at [782, 903] on button "Next" at bounding box center [762, 922] width 105 height 39
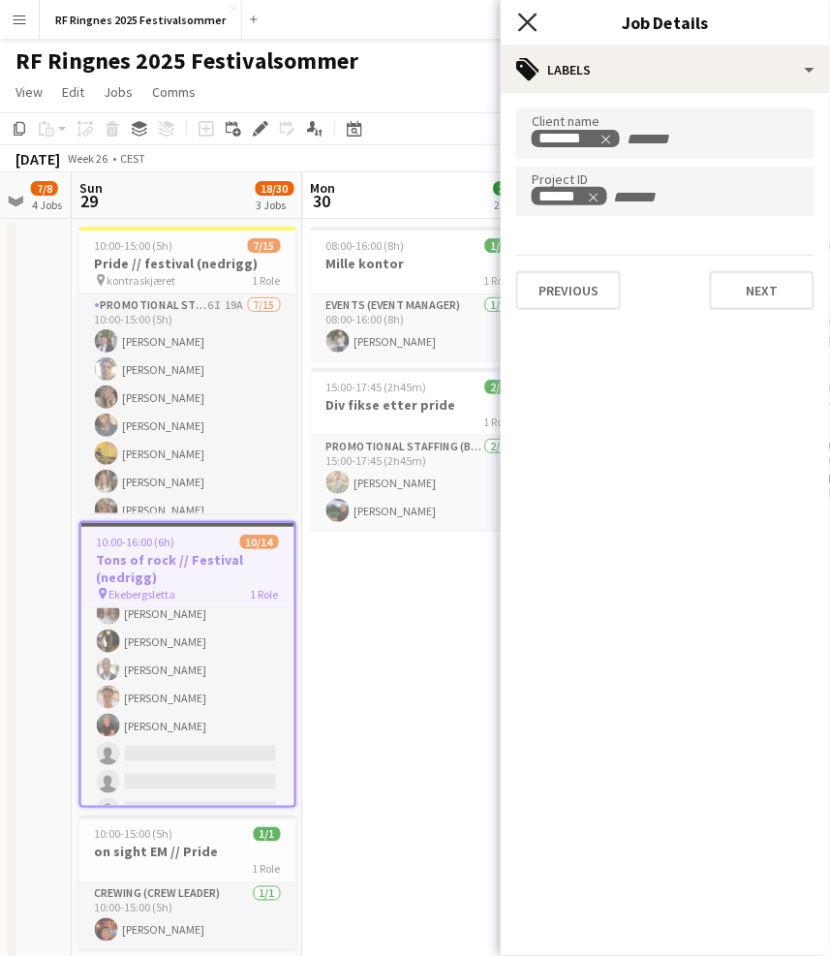
click at [527, 24] on icon "Close pop-in" at bounding box center [527, 22] width 18 height 18
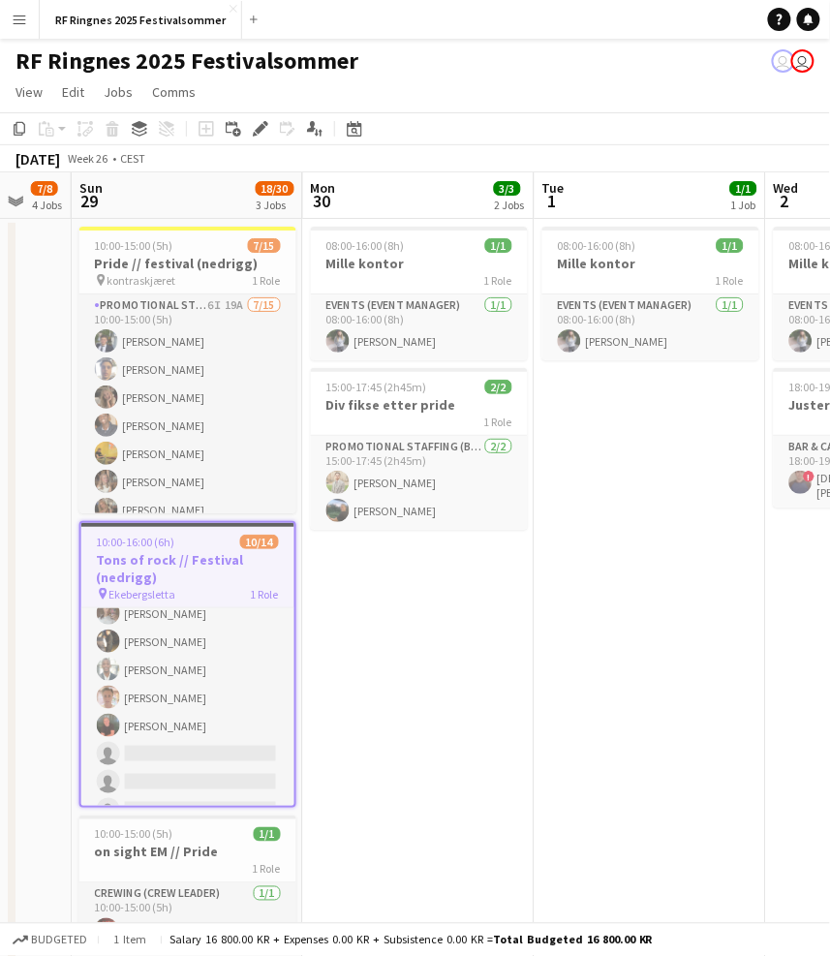
click at [546, 746] on app-date-cell "08:00-16:00 (8h) 1/1 Mille kontor 1 Role Events (Event Manager) 1/1 08:00-16:00…" at bounding box center [650, 604] width 231 height 771
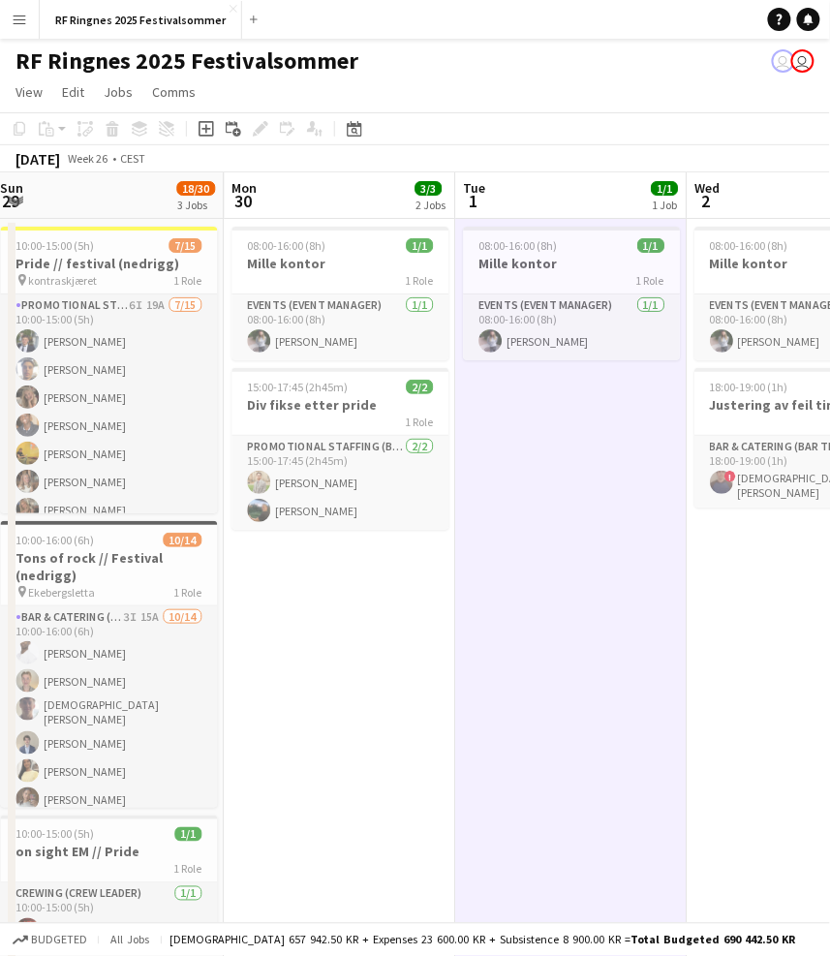
scroll to position [0, 728]
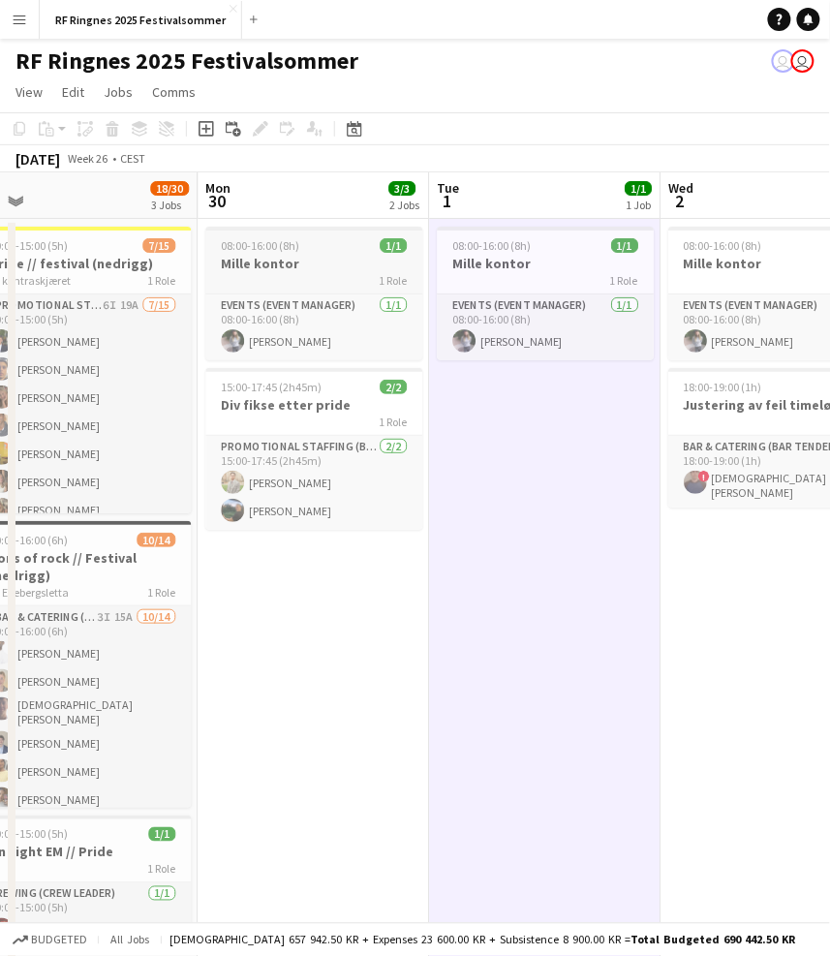
click at [323, 261] on h3 "Mille kontor" at bounding box center [313, 263] width 217 height 17
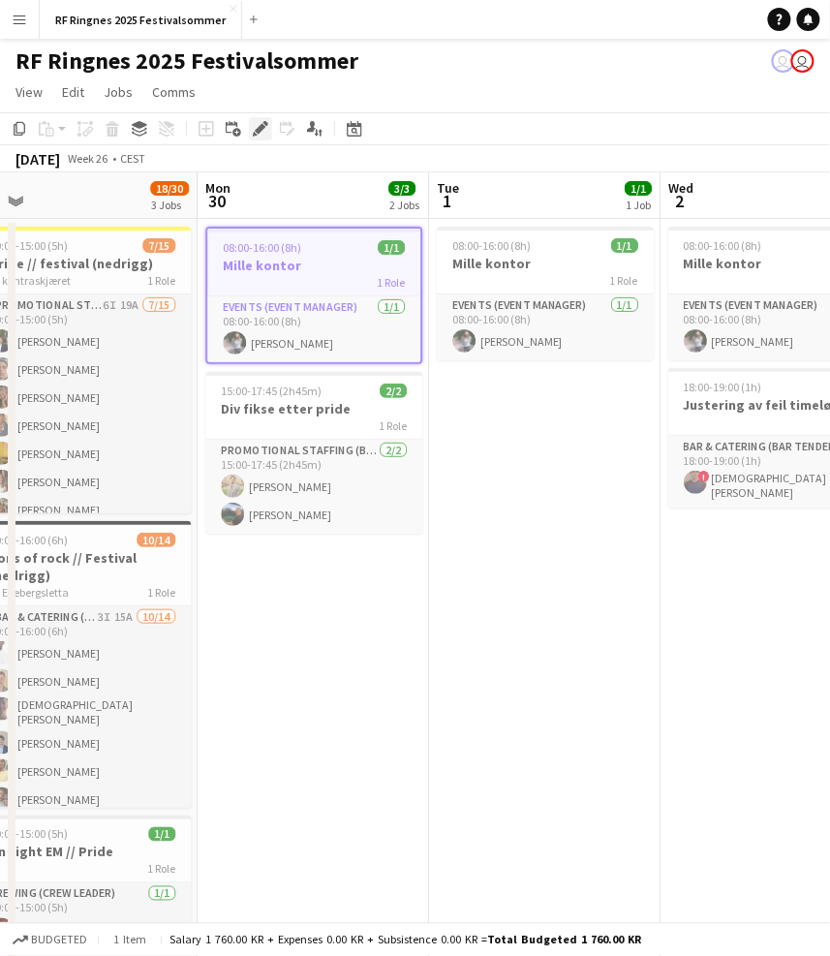
click at [257, 127] on icon at bounding box center [260, 129] width 11 height 11
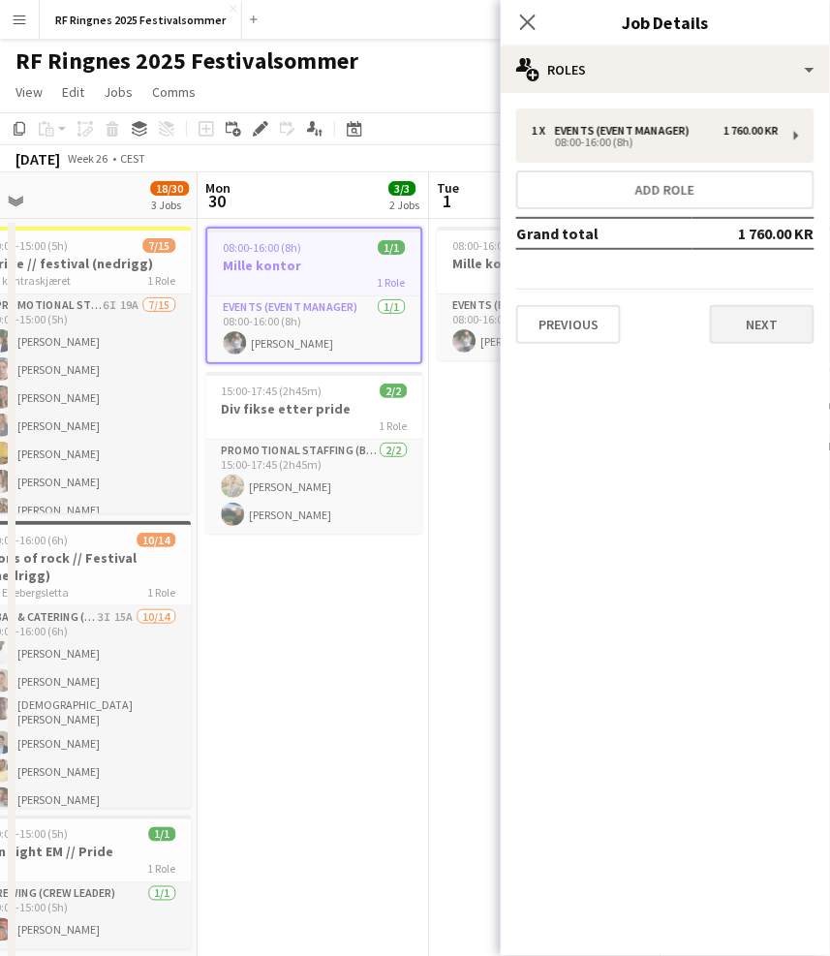
click at [750, 313] on button "Next" at bounding box center [762, 324] width 105 height 39
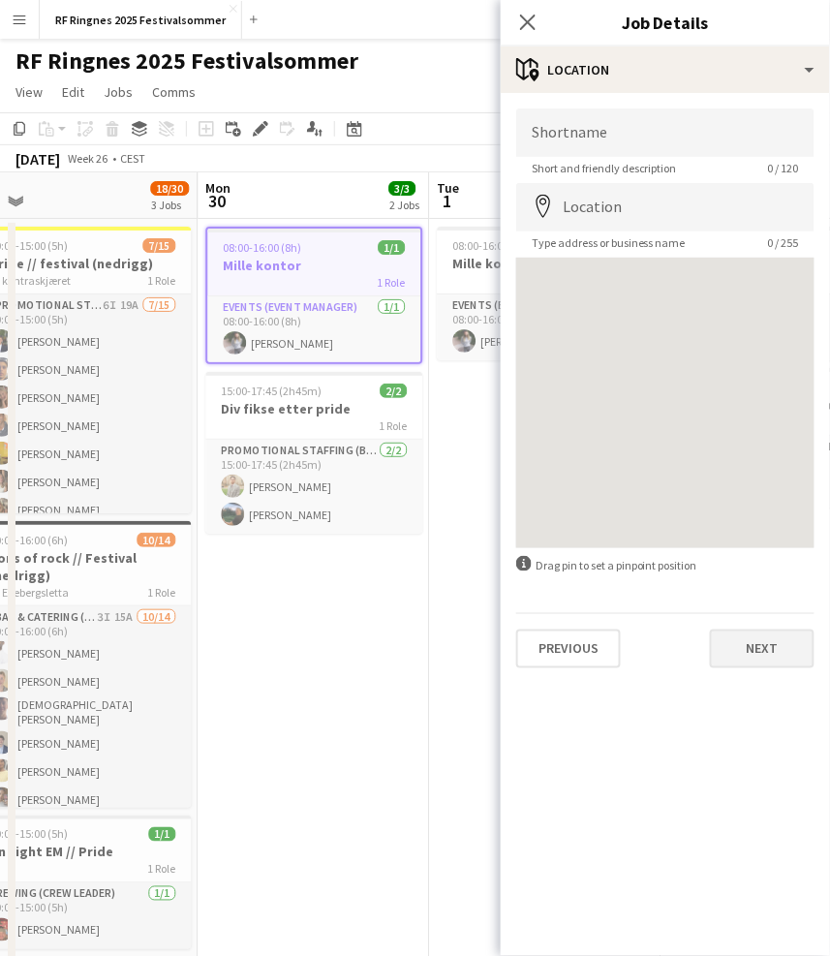
click at [772, 643] on button "Next" at bounding box center [762, 648] width 105 height 39
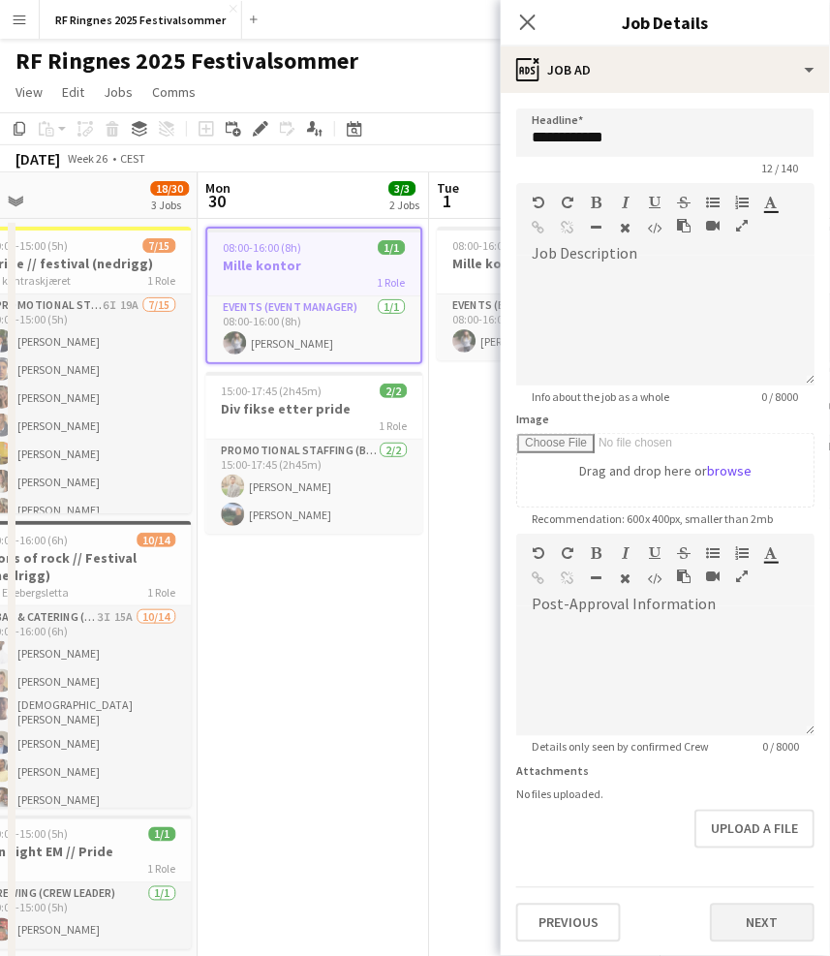
click at [788, 925] on button "Next" at bounding box center [762, 922] width 105 height 39
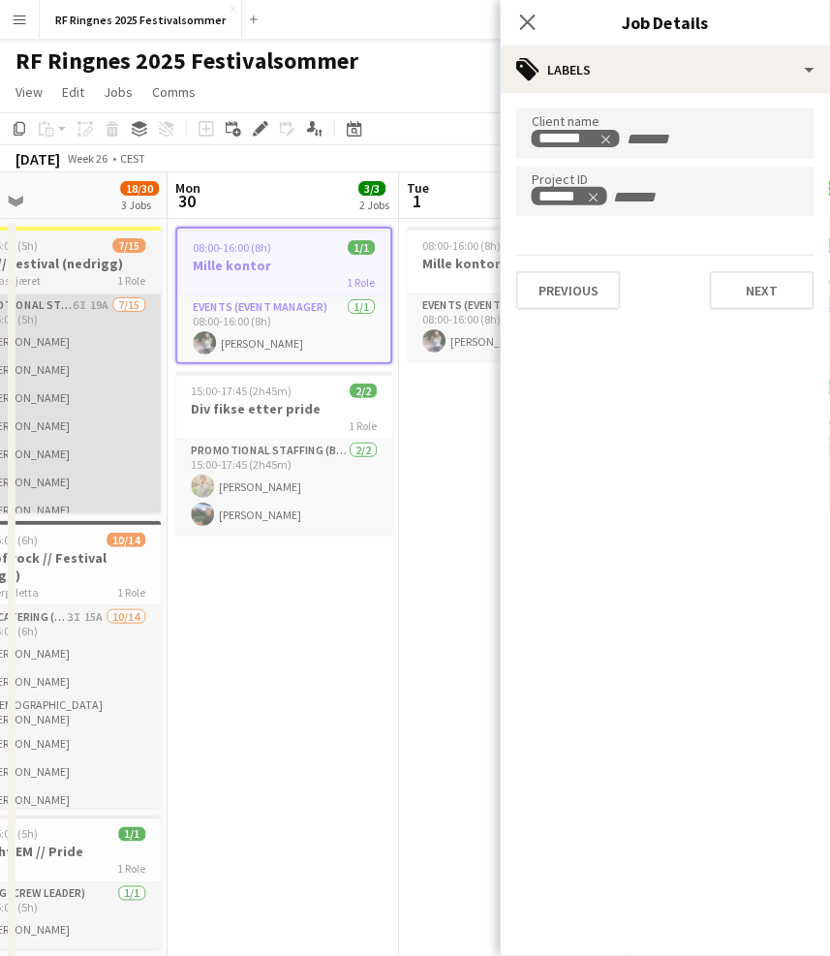
scroll to position [0, 765]
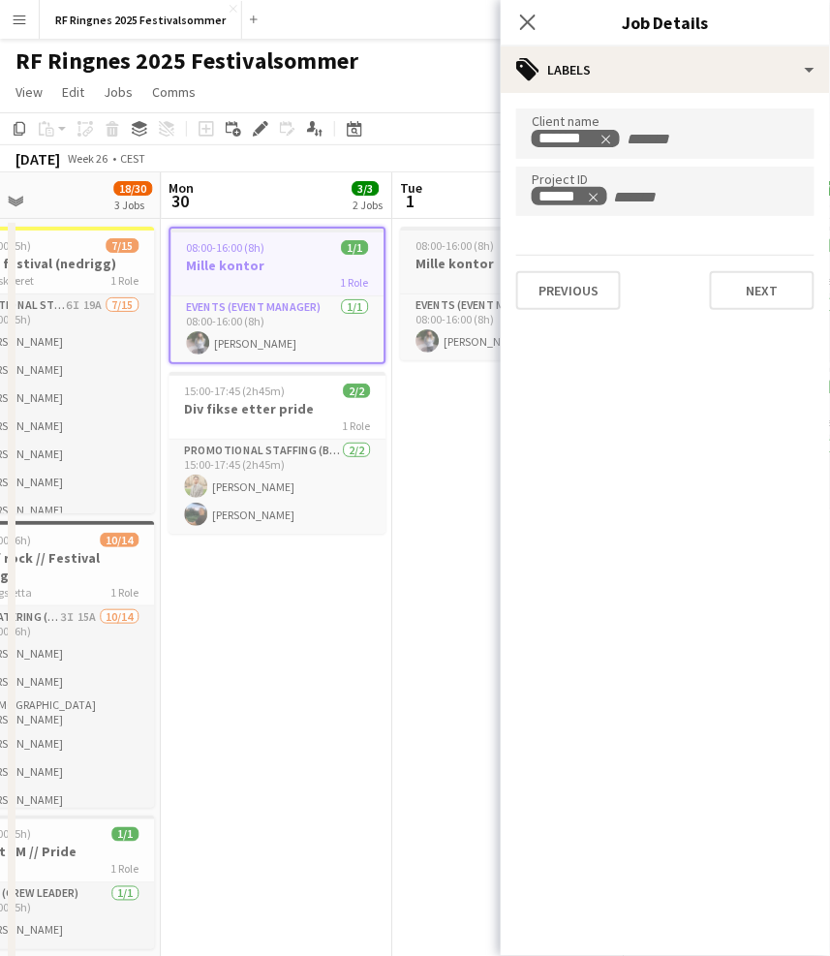
click at [444, 272] on div "1 Role" at bounding box center [508, 279] width 217 height 15
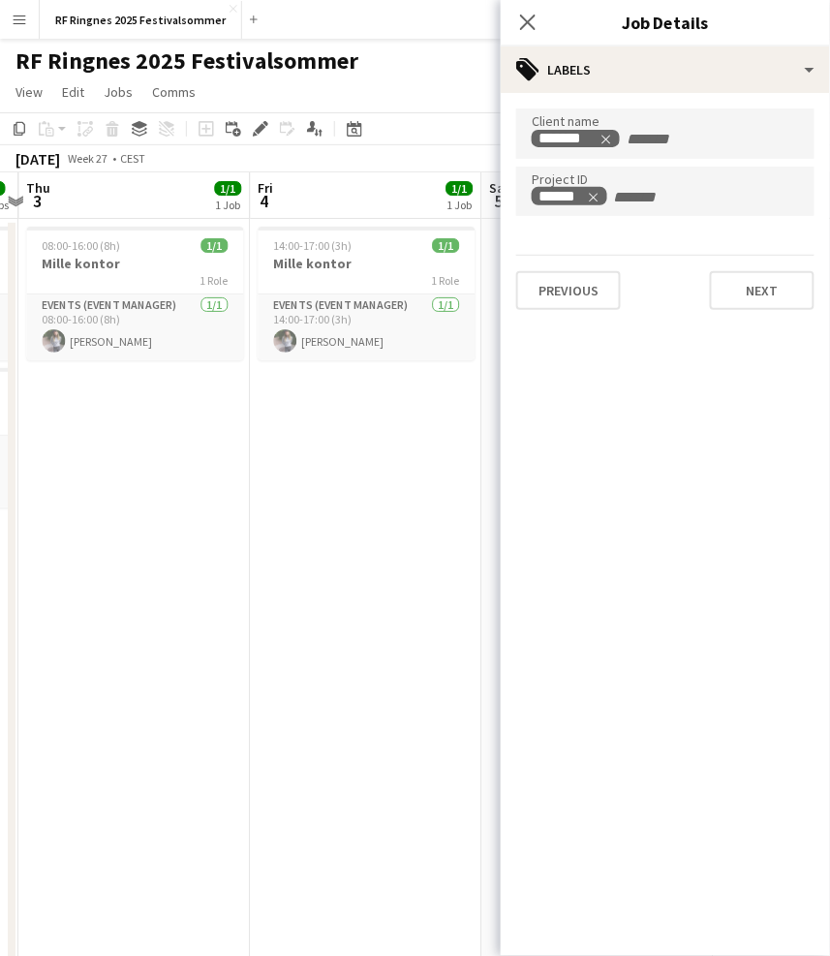
scroll to position [0, 675]
click at [123, 266] on h3 "Mille kontor" at bounding box center [135, 263] width 217 height 17
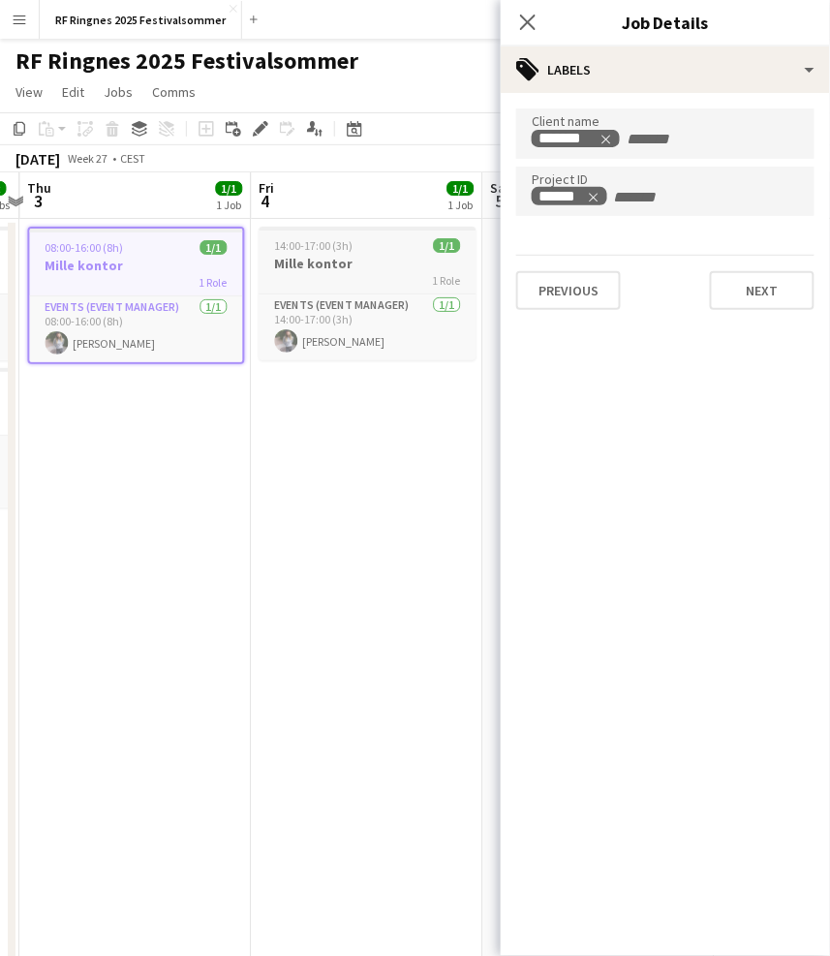
click at [325, 272] on div "1 Role" at bounding box center [367, 279] width 217 height 15
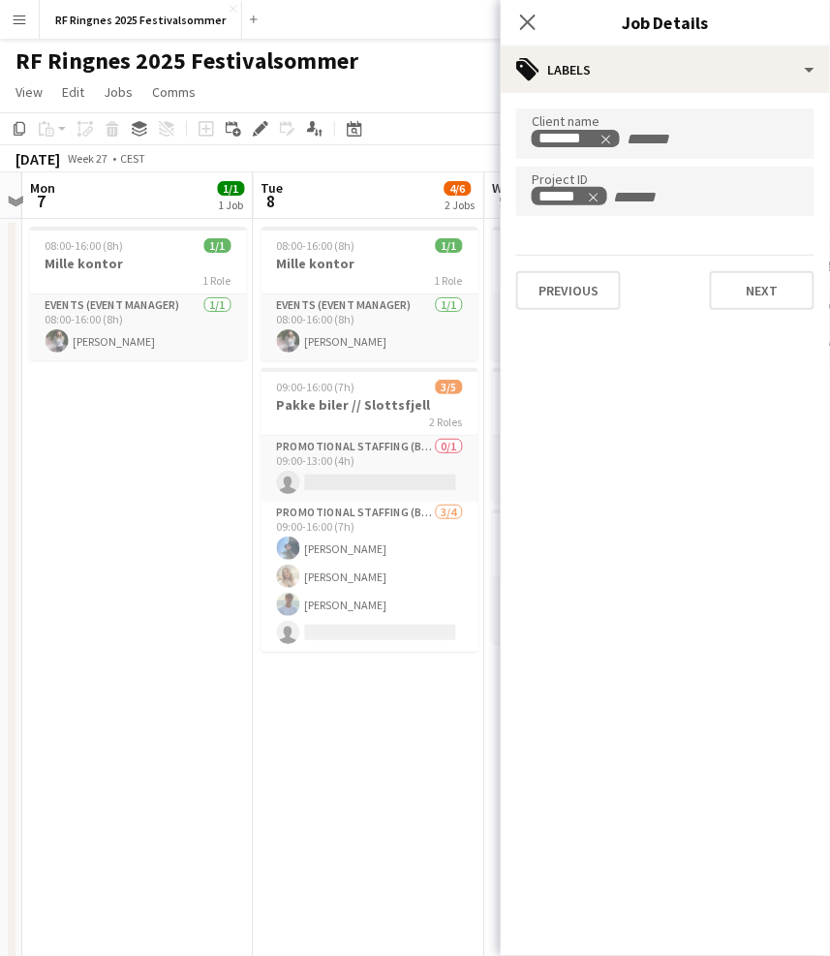
scroll to position [0, 414]
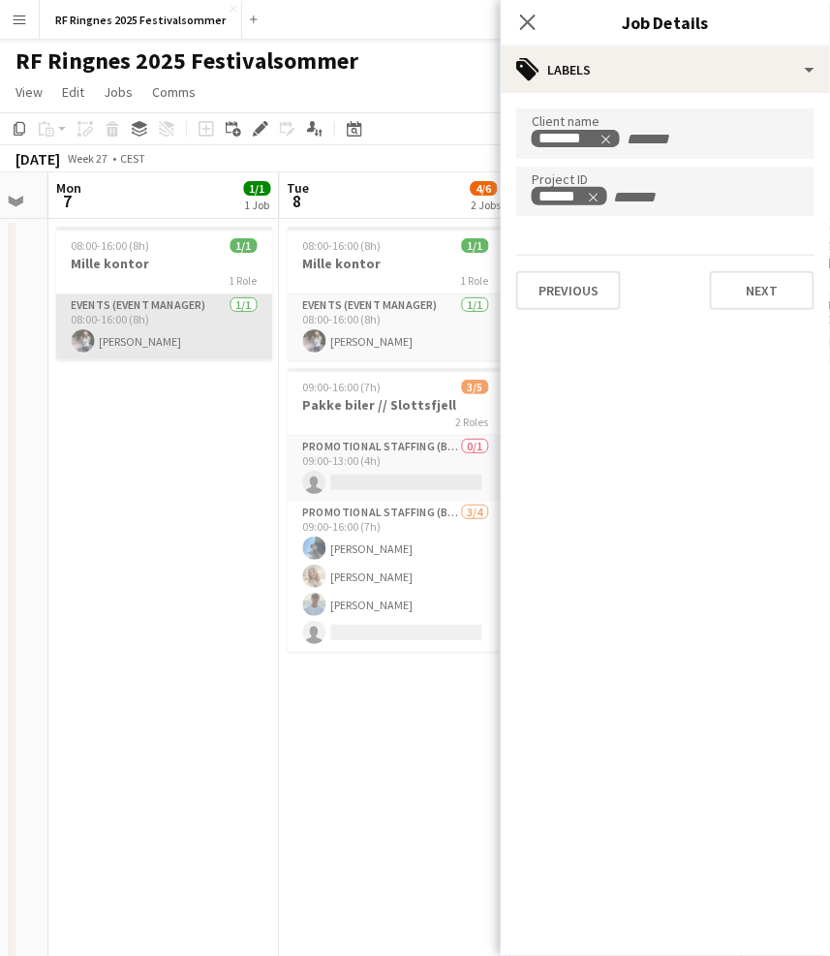
click at [176, 321] on app-card-role "Events (Event Manager) 1/1 08:00-16:00 (8h) Mille Berger" at bounding box center [164, 327] width 217 height 66
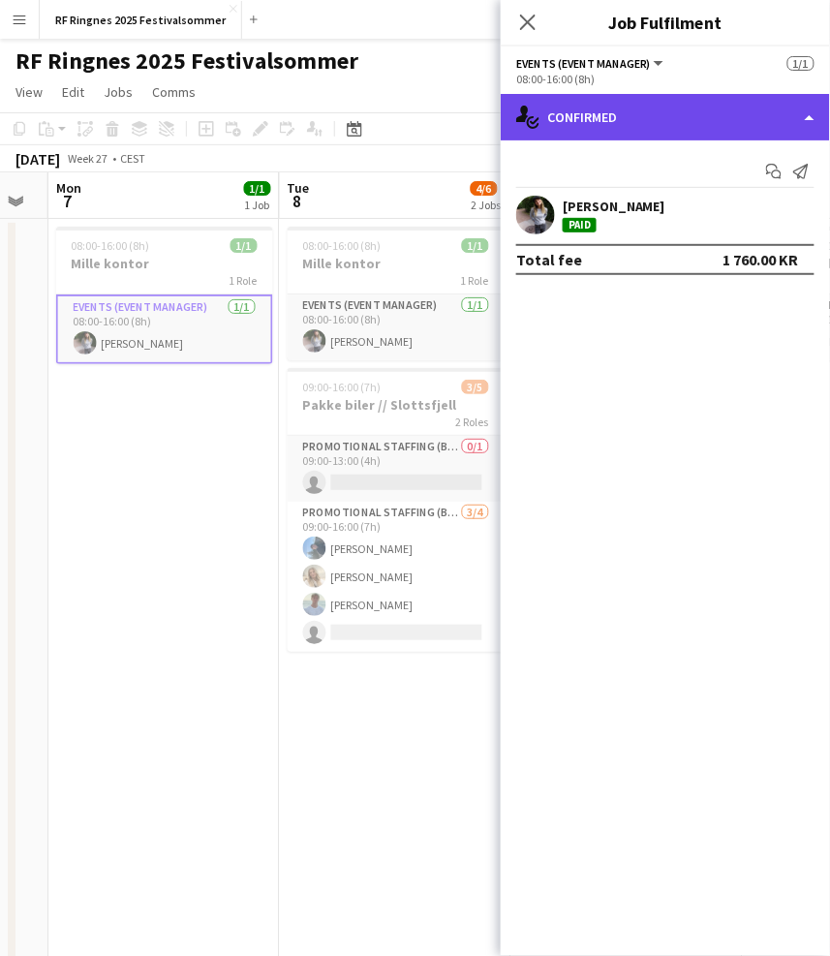
click at [598, 108] on div "single-neutral-actions-check-2 Confirmed" at bounding box center [665, 117] width 329 height 46
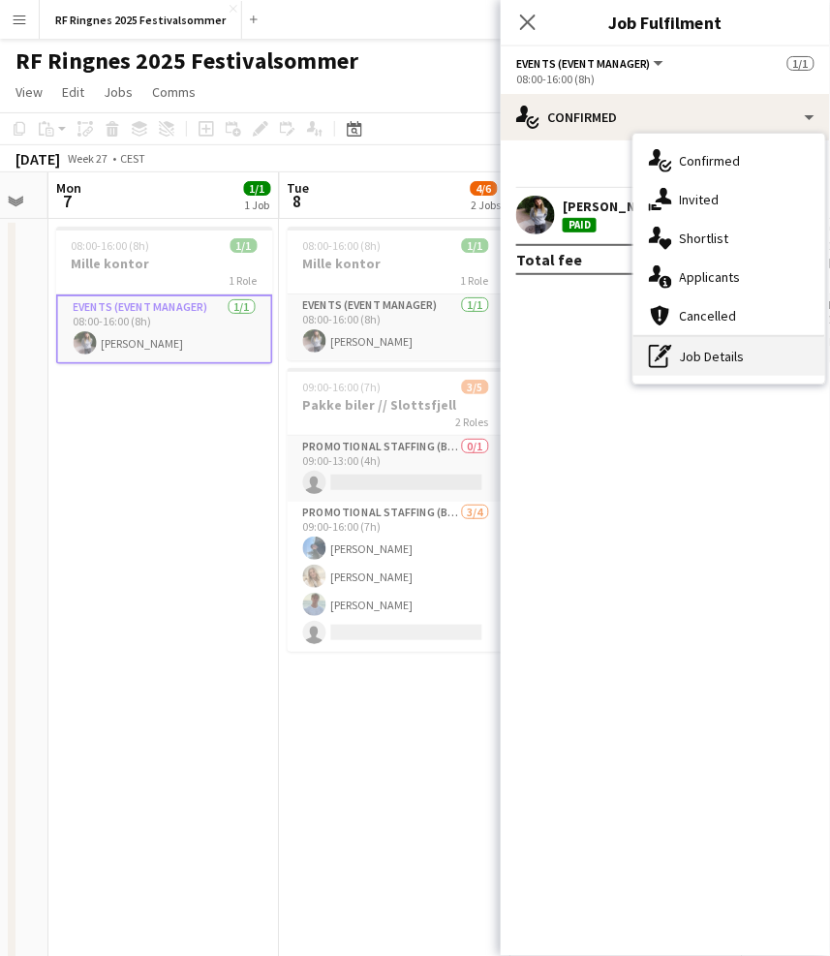
click at [776, 365] on div "pen-write Job Details" at bounding box center [729, 356] width 192 height 39
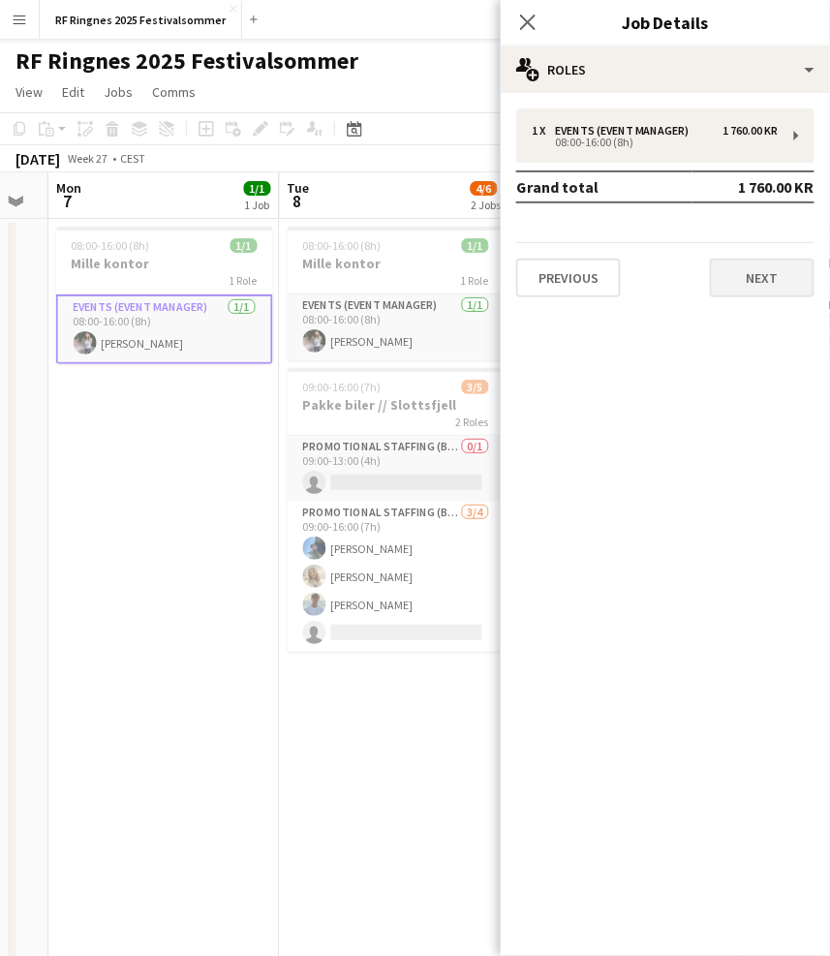
click at [774, 266] on button "Next" at bounding box center [762, 278] width 105 height 39
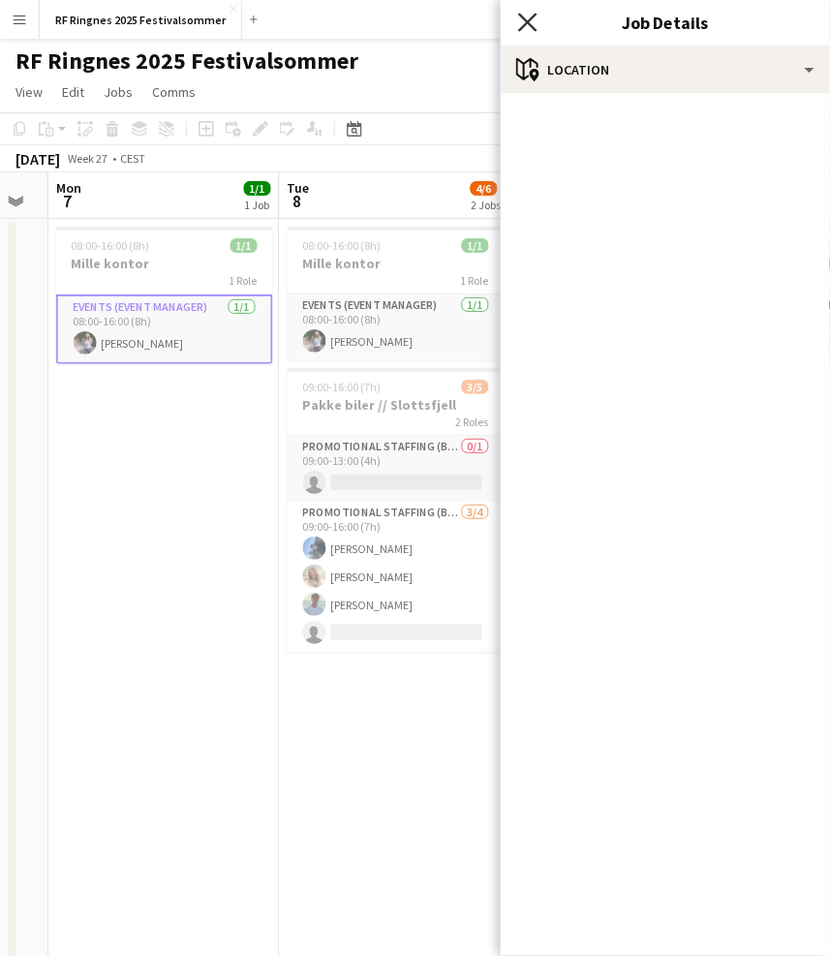
click at [533, 23] on icon "Close pop-in" at bounding box center [527, 22] width 18 height 18
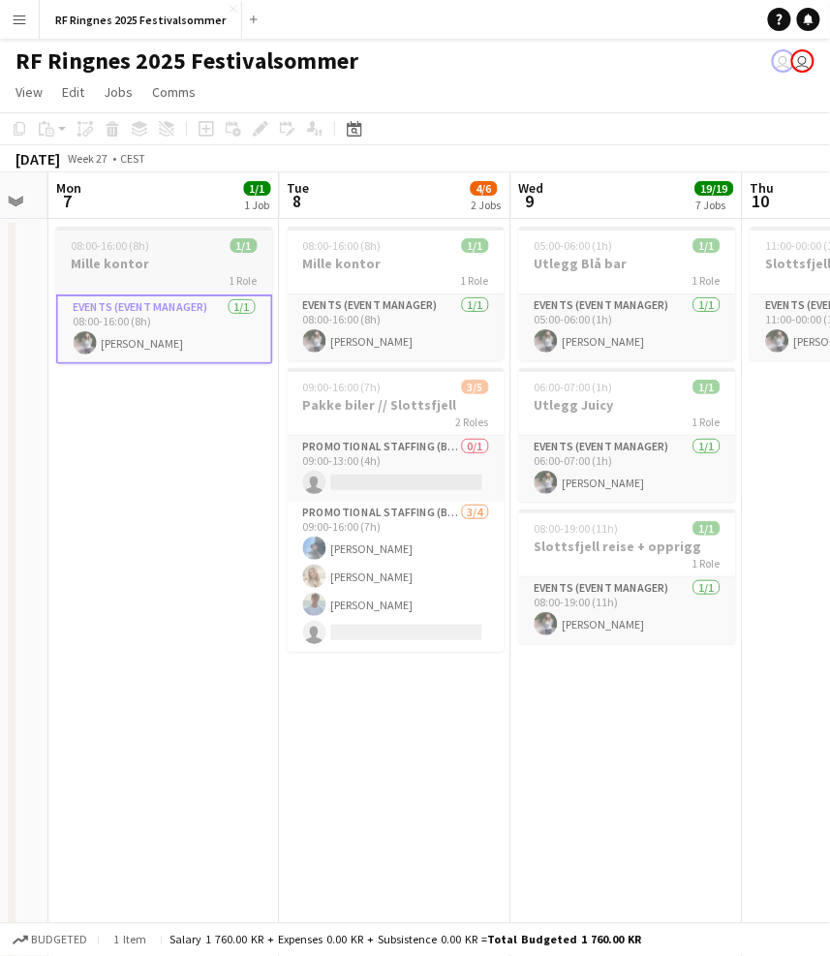
click at [152, 257] on h3 "Mille kontor" at bounding box center [164, 263] width 217 height 17
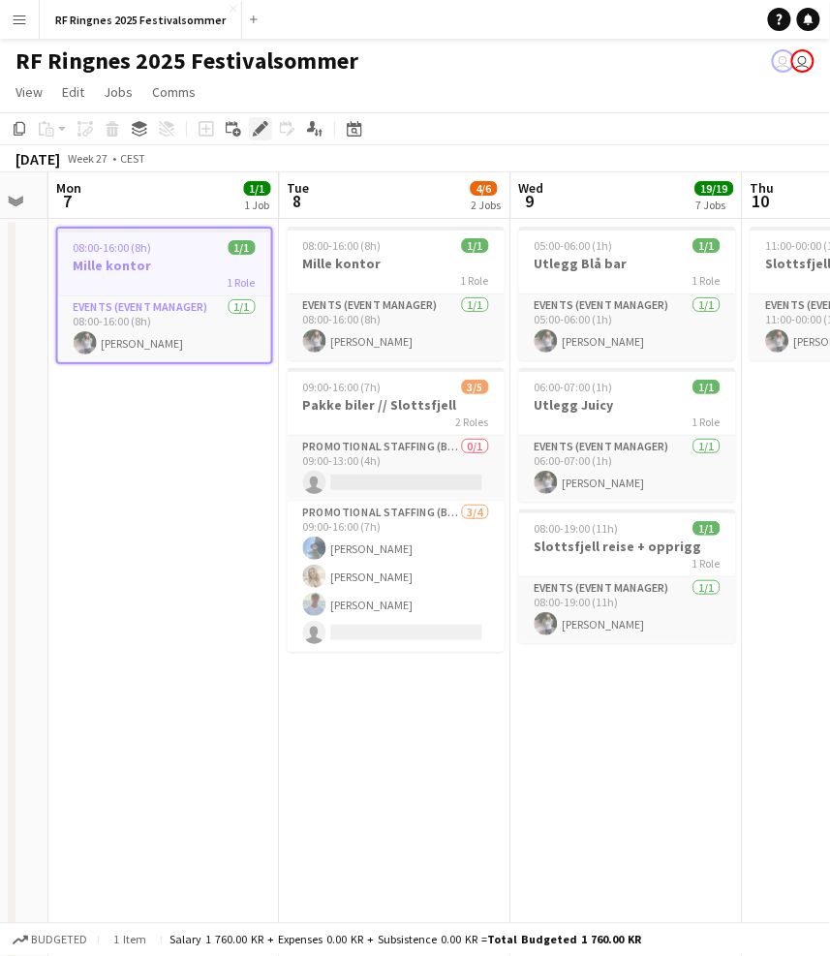
click at [262, 127] on icon "Edit" at bounding box center [260, 128] width 15 height 15
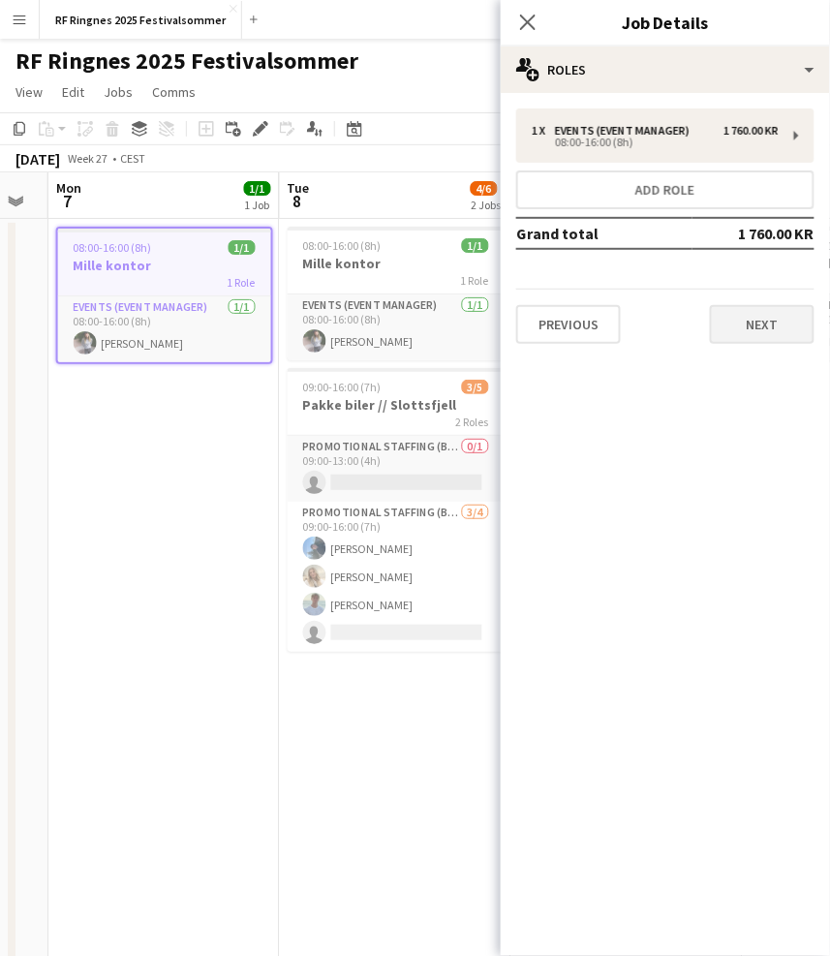
click at [744, 321] on button "Next" at bounding box center [762, 324] width 105 height 39
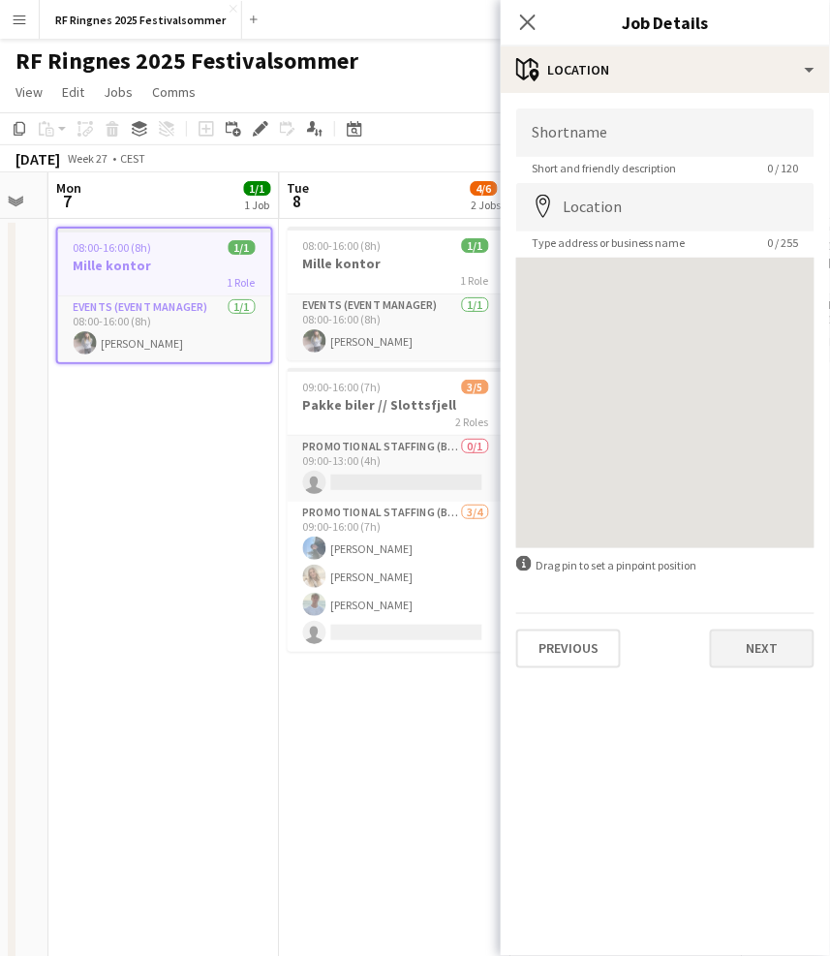
click at [773, 648] on button "Next" at bounding box center [762, 648] width 105 height 39
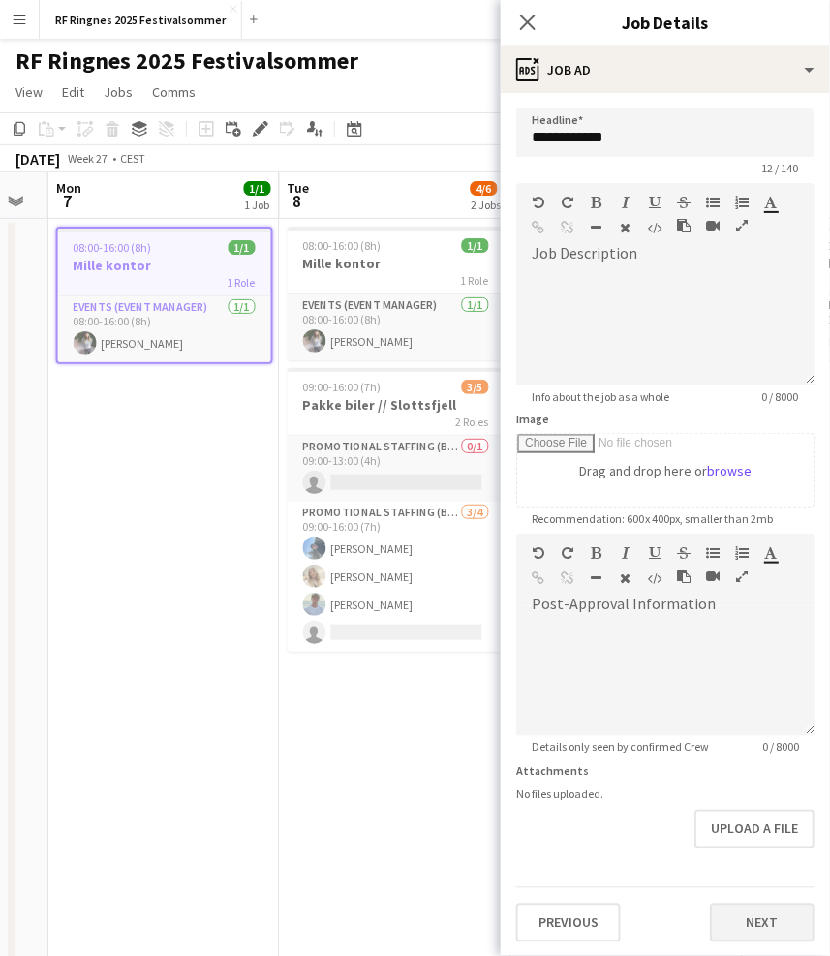
click at [778, 931] on button "Next" at bounding box center [762, 922] width 105 height 39
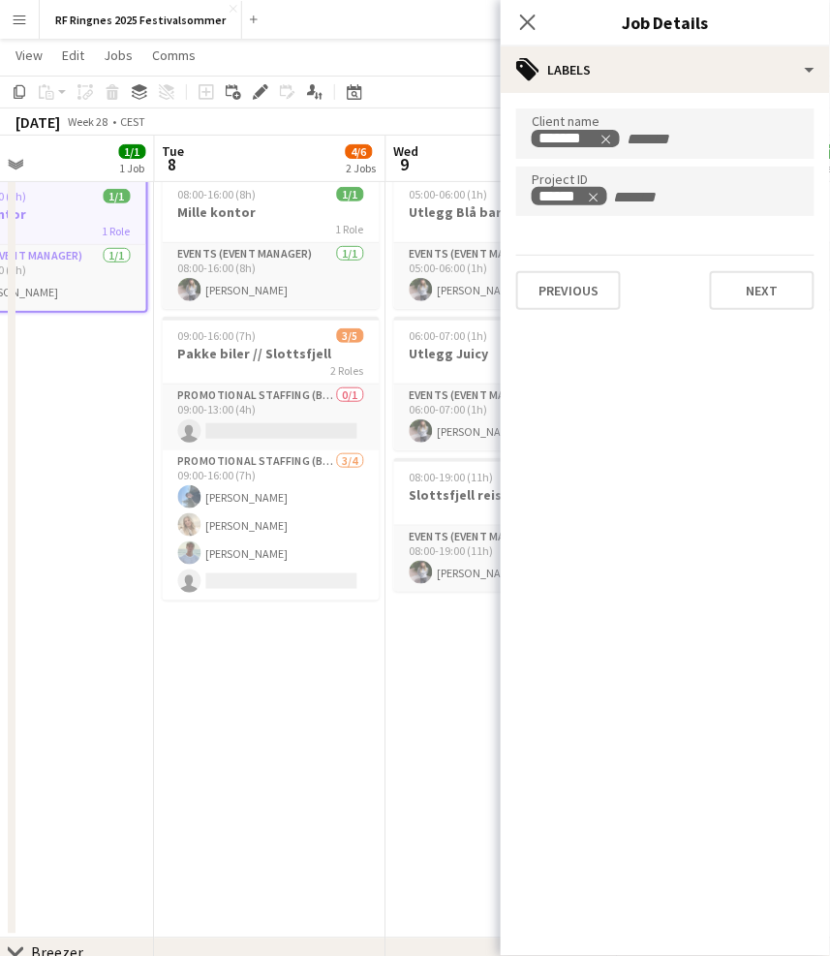
scroll to position [41, 0]
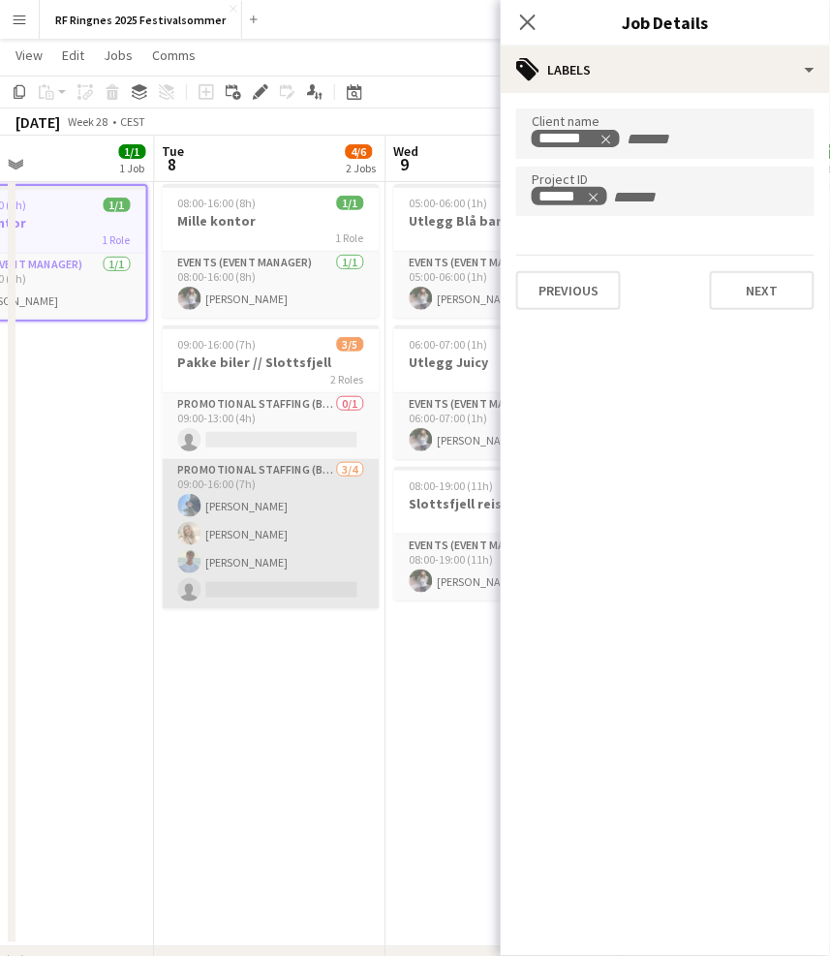
click at [267, 508] on app-card-role "Promotional Staffing (Brand Ambassadors) 3/4 09:00-16:00 (7h) Aaron Moss Vaness…" at bounding box center [271, 534] width 217 height 150
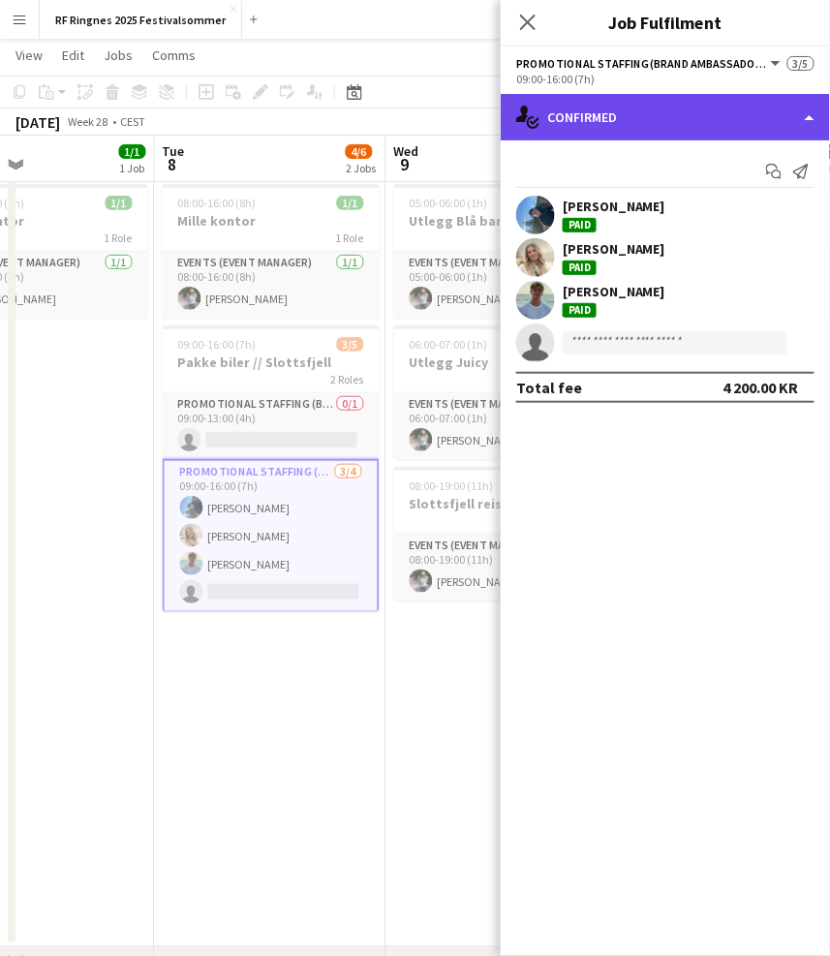
click at [669, 107] on div "single-neutral-actions-check-2 Confirmed" at bounding box center [665, 117] width 329 height 46
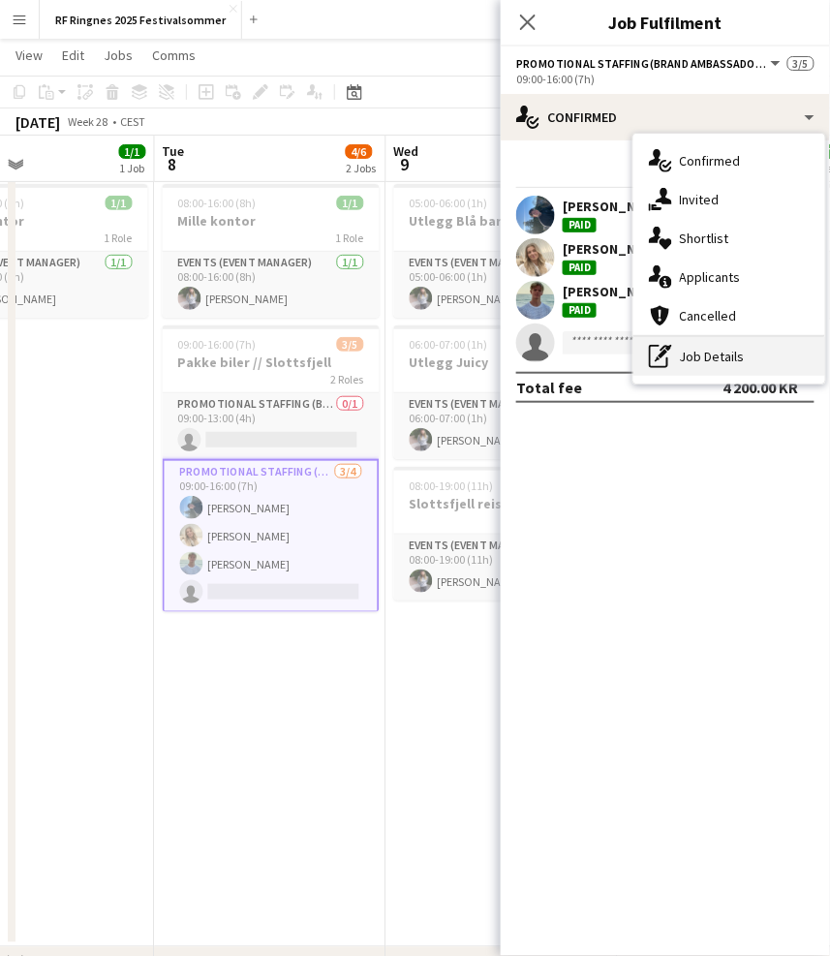
click at [752, 367] on div "pen-write Job Details" at bounding box center [729, 356] width 192 height 39
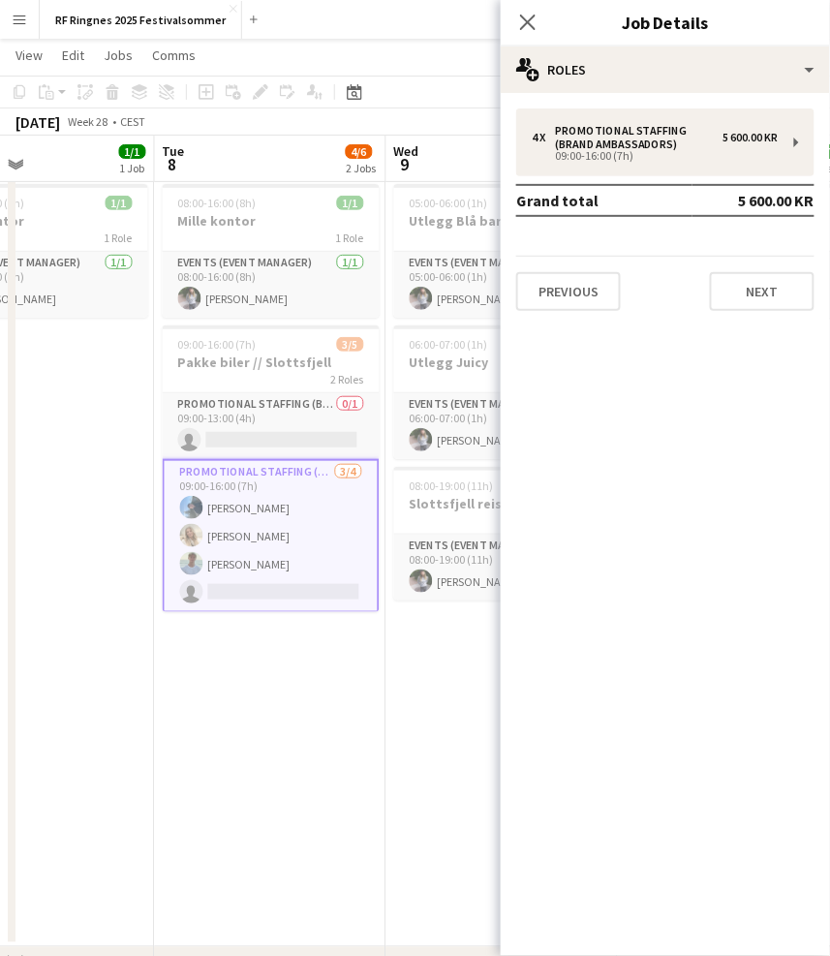
click at [772, 260] on div "Previous Next" at bounding box center [665, 283] width 298 height 55
click at [774, 274] on button "Next" at bounding box center [762, 291] width 105 height 39
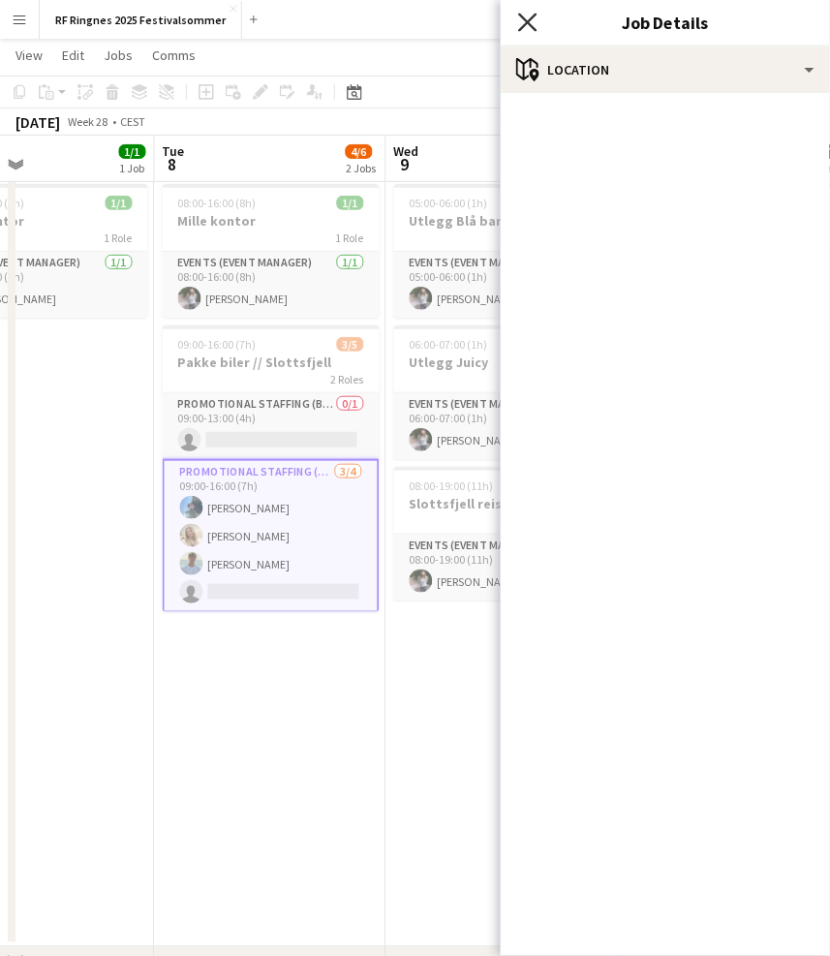
click at [526, 15] on icon "Close pop-in" at bounding box center [527, 22] width 18 height 18
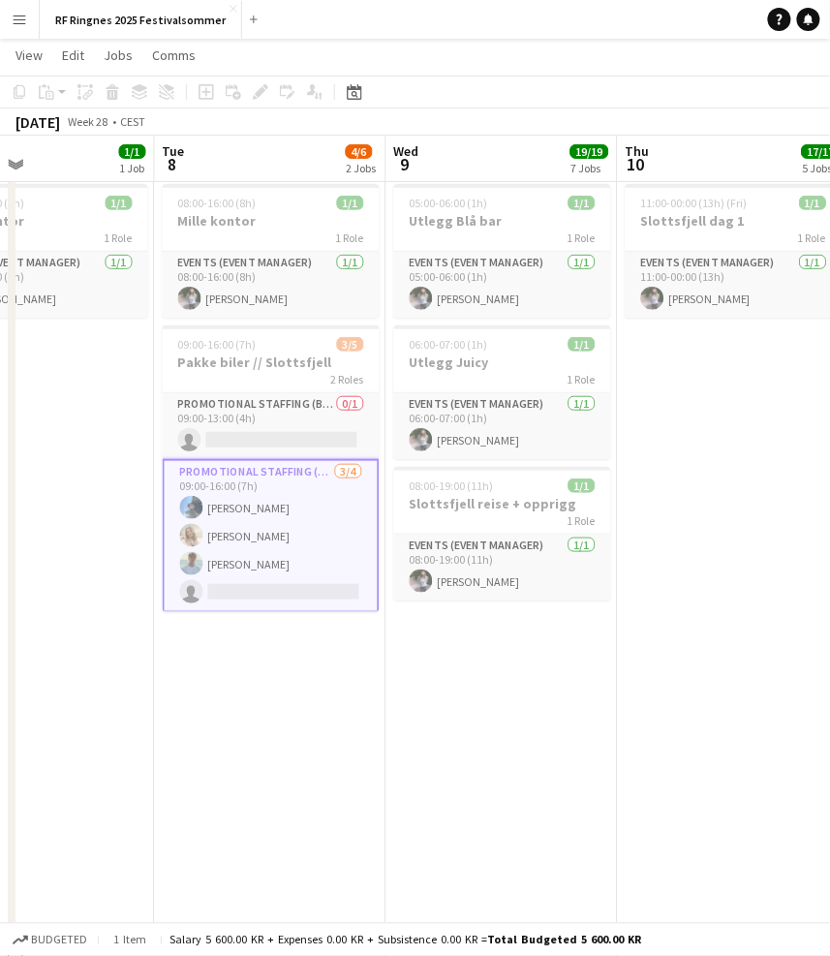
click at [290, 372] on div "2 Roles" at bounding box center [271, 378] width 217 height 15
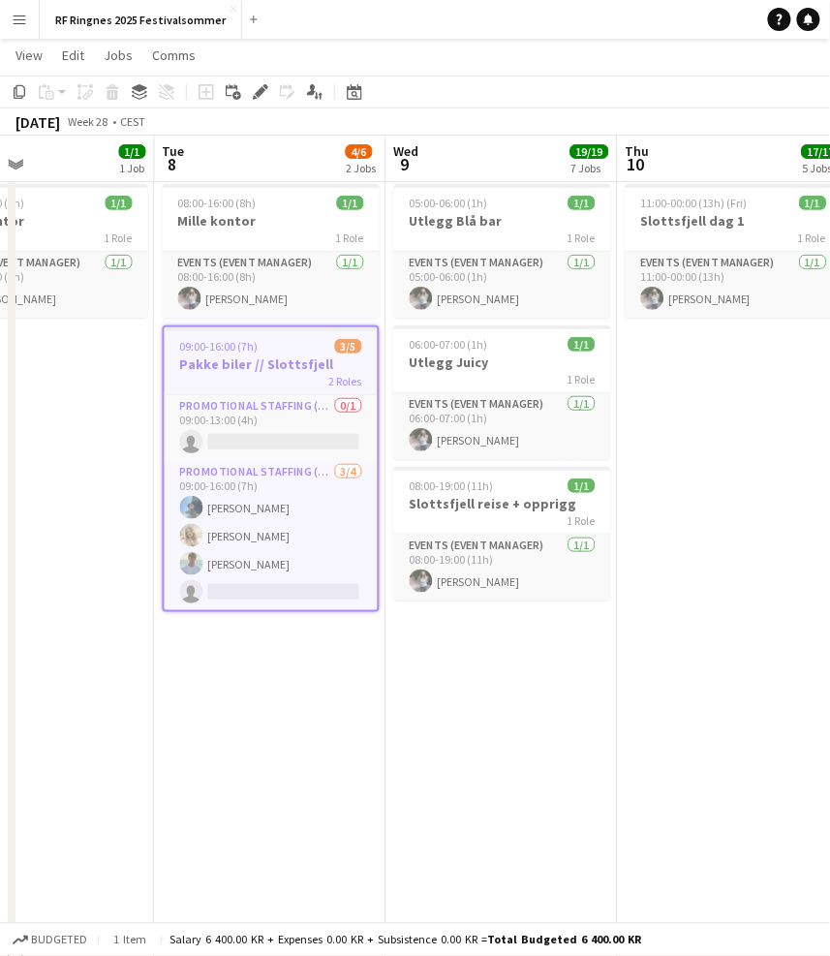
click at [289, 355] on h3 "Pakke biler // Slottsfjell" at bounding box center [271, 363] width 213 height 17
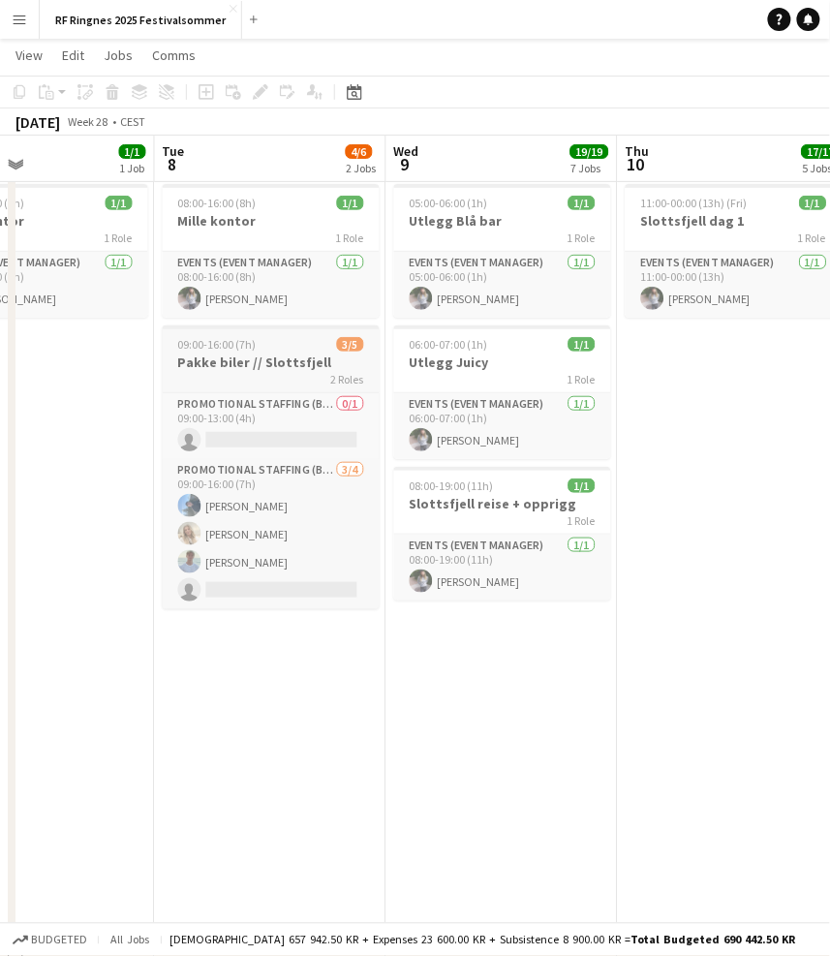
click at [293, 340] on div "09:00-16:00 (7h) 3/5" at bounding box center [271, 344] width 217 height 15
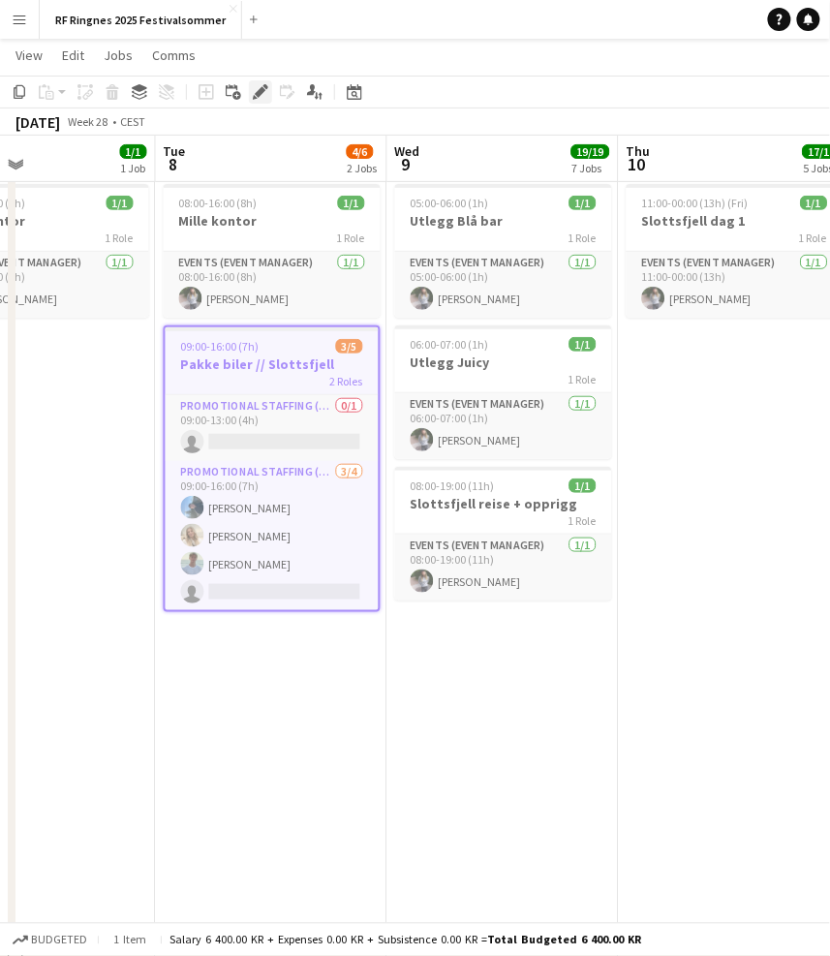
click at [261, 86] on icon "Edit" at bounding box center [260, 91] width 15 height 15
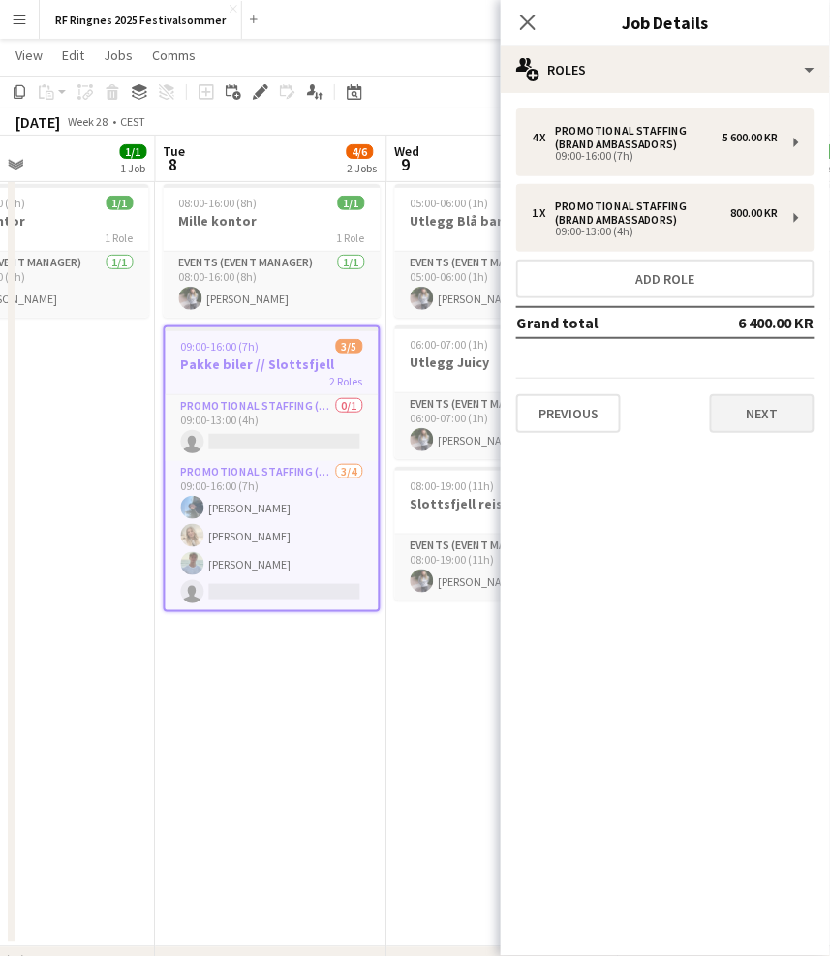
click at [766, 421] on button "Next" at bounding box center [762, 413] width 105 height 39
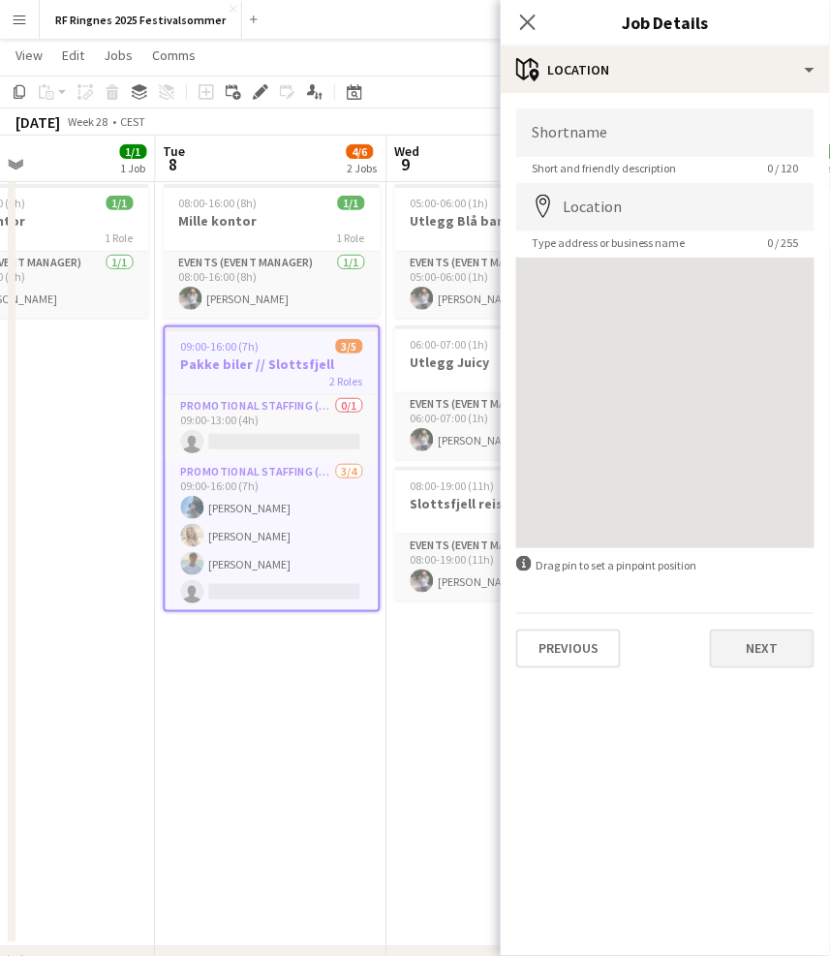
click at [776, 659] on button "Next" at bounding box center [762, 648] width 105 height 39
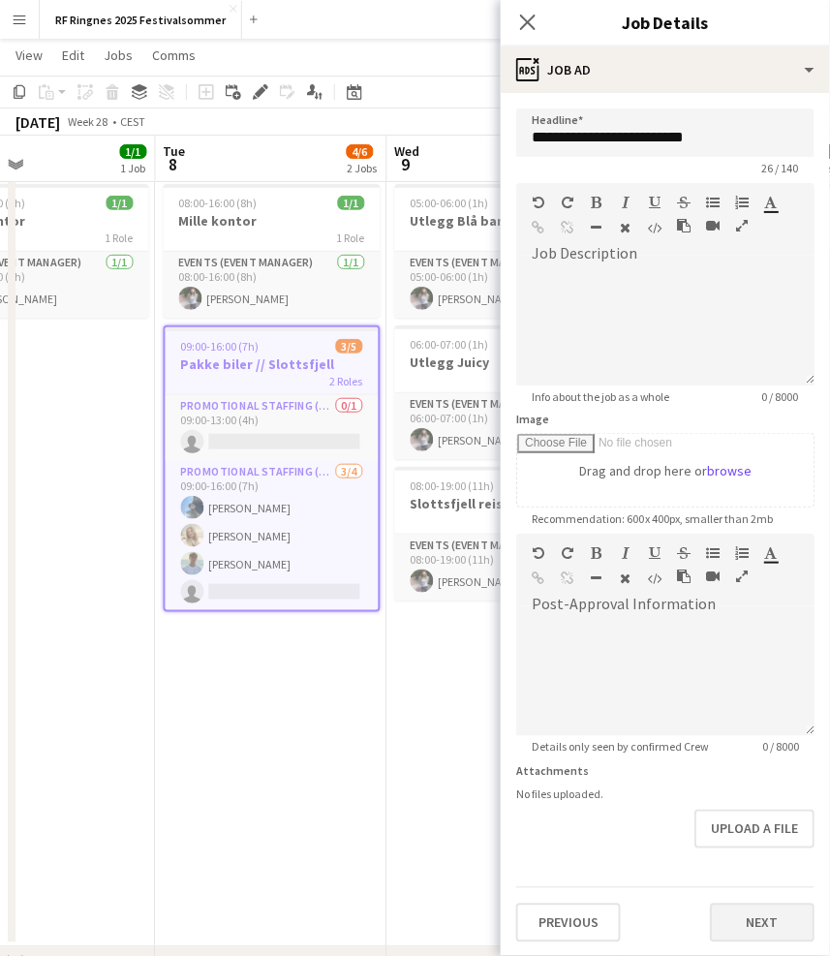
click at [796, 905] on button "Next" at bounding box center [762, 922] width 105 height 39
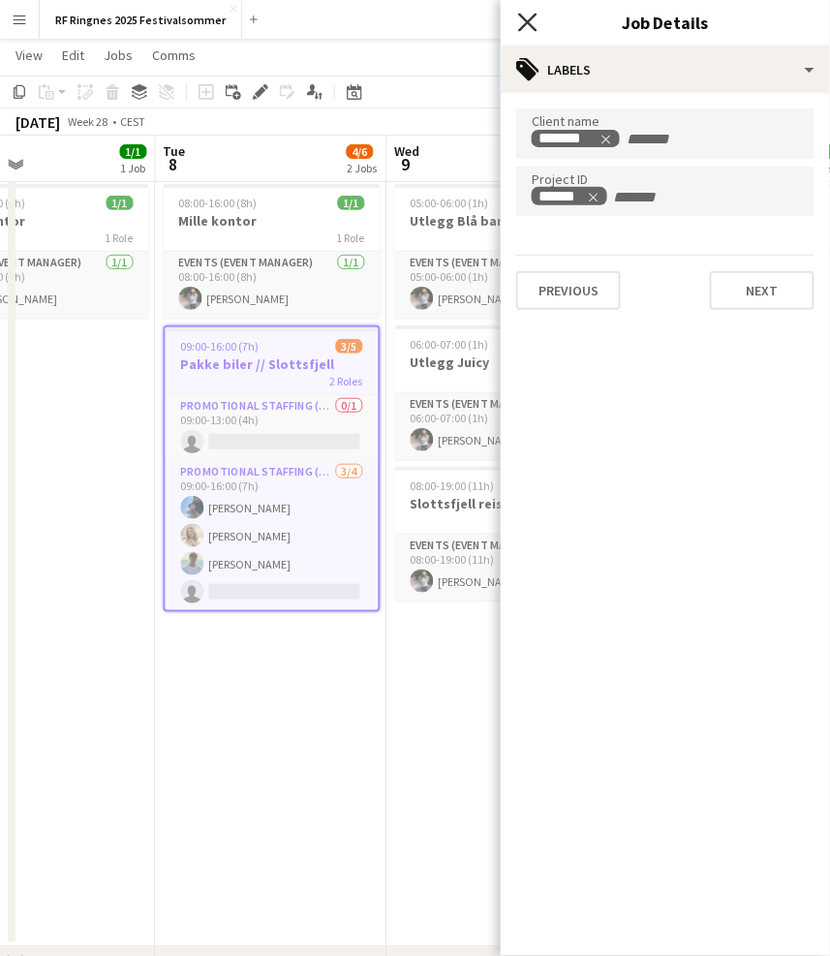
click at [525, 27] on icon "Close pop-in" at bounding box center [527, 22] width 18 height 18
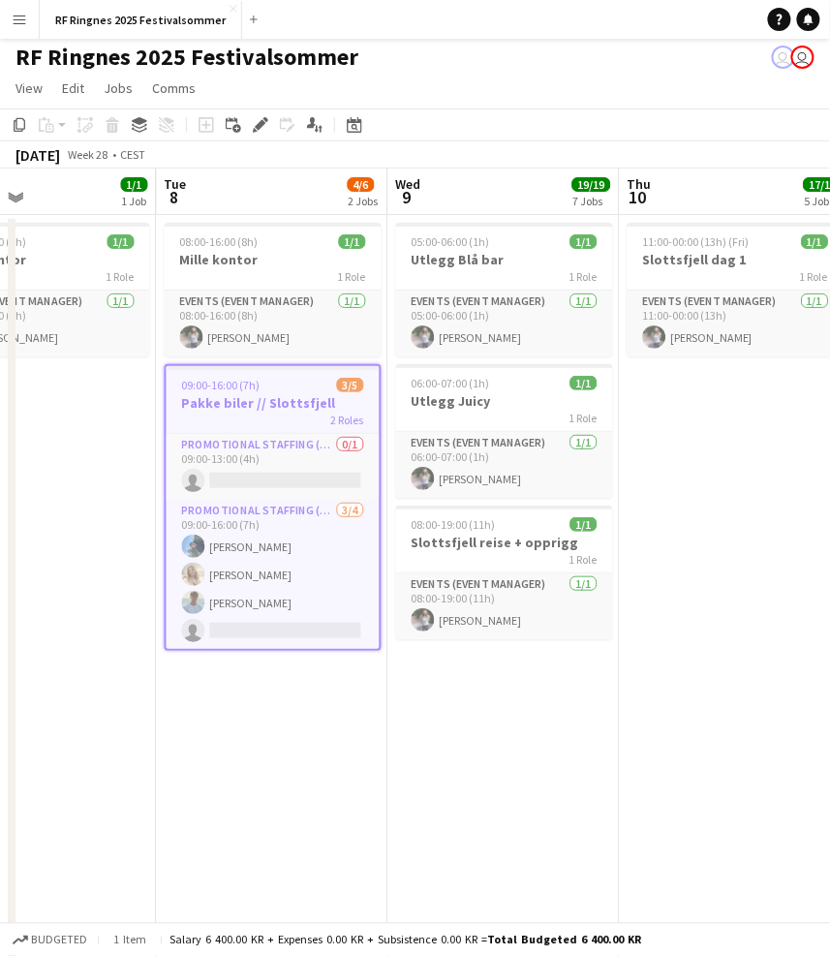
scroll to position [2, 0]
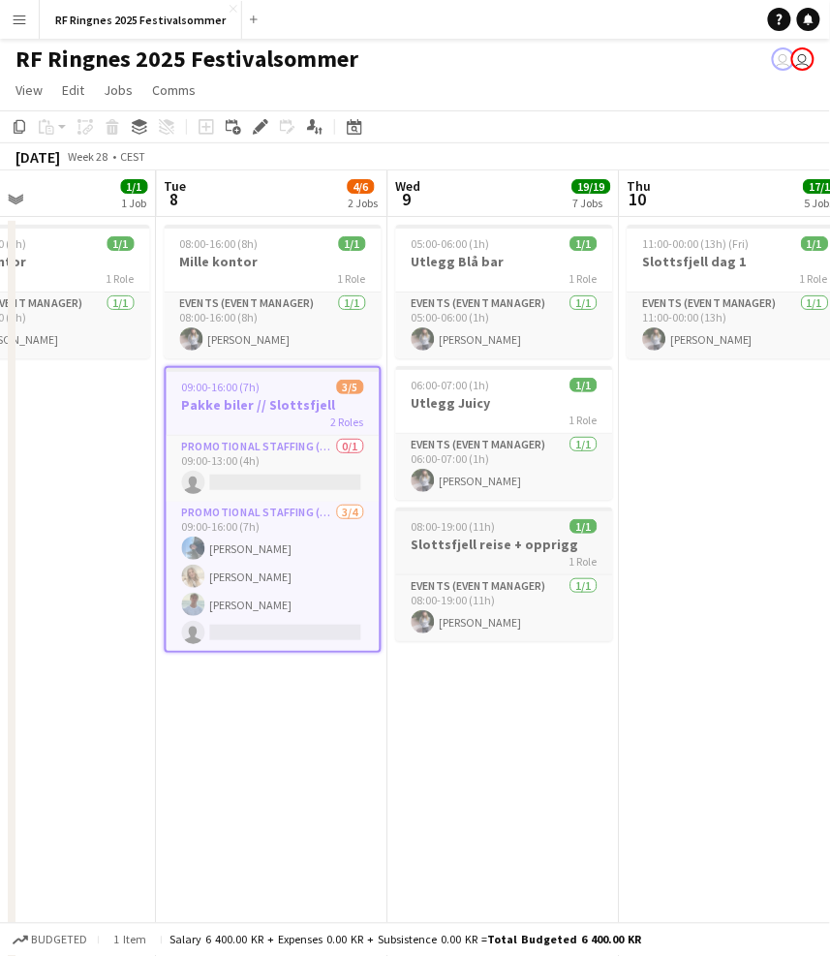
click at [494, 540] on h3 "Slottsfjell reise + opprigg" at bounding box center [504, 543] width 217 height 17
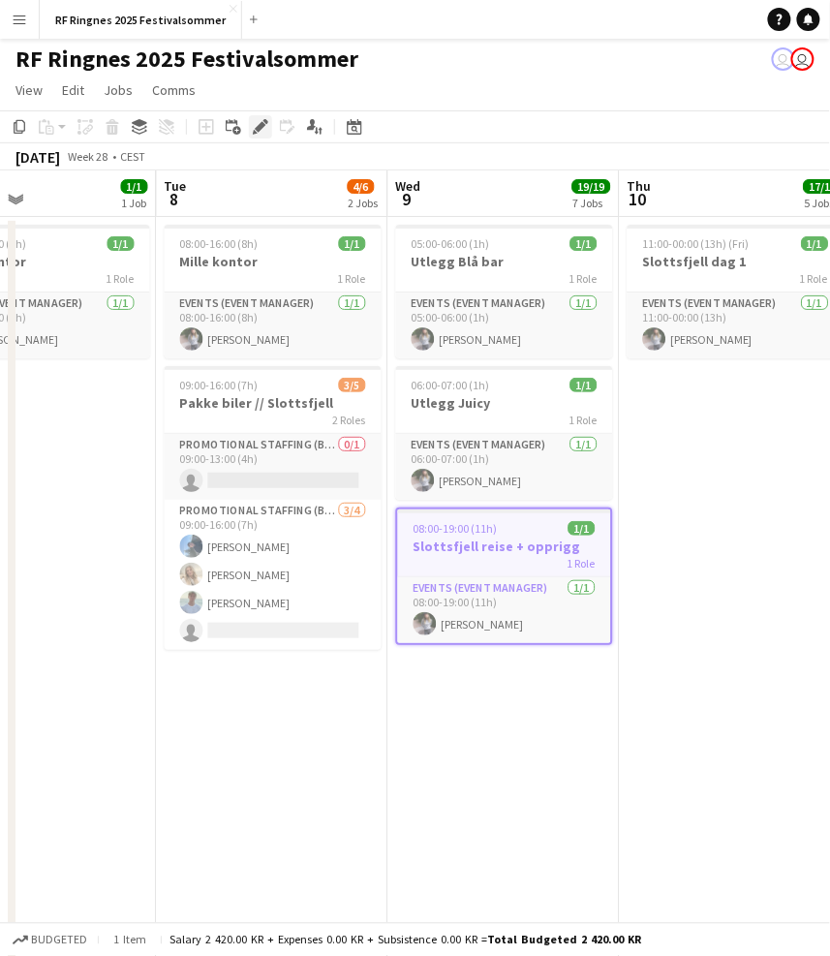
click at [256, 123] on icon "Edit" at bounding box center [260, 126] width 15 height 15
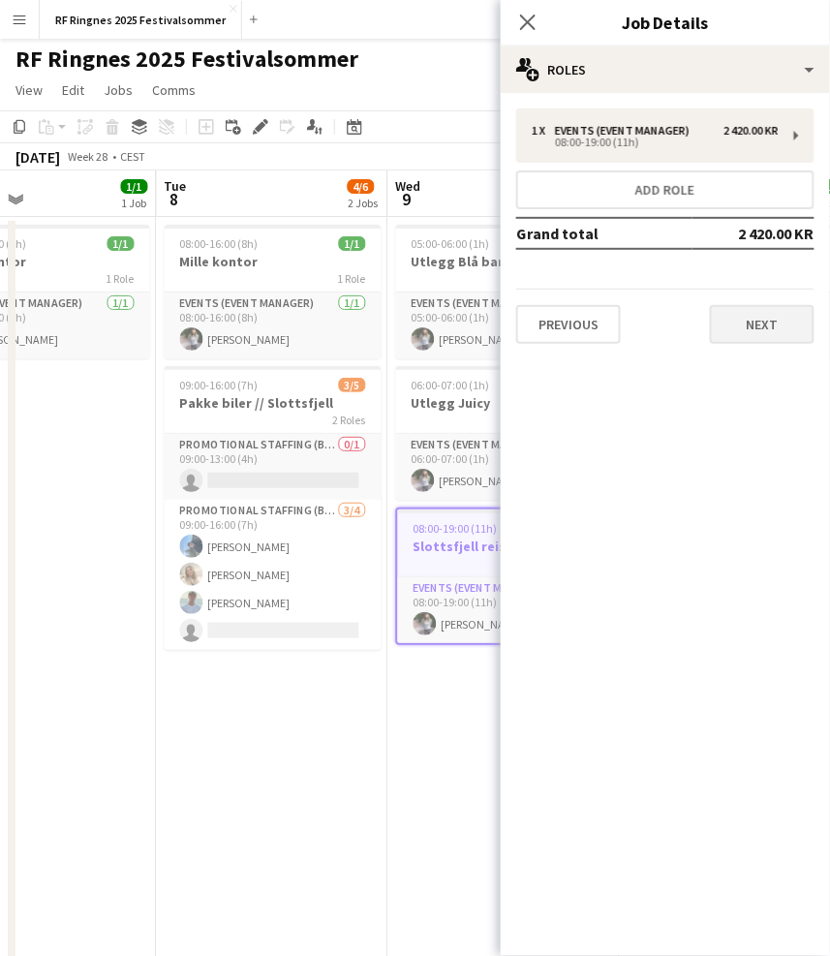
click at [740, 315] on button "Next" at bounding box center [762, 324] width 105 height 39
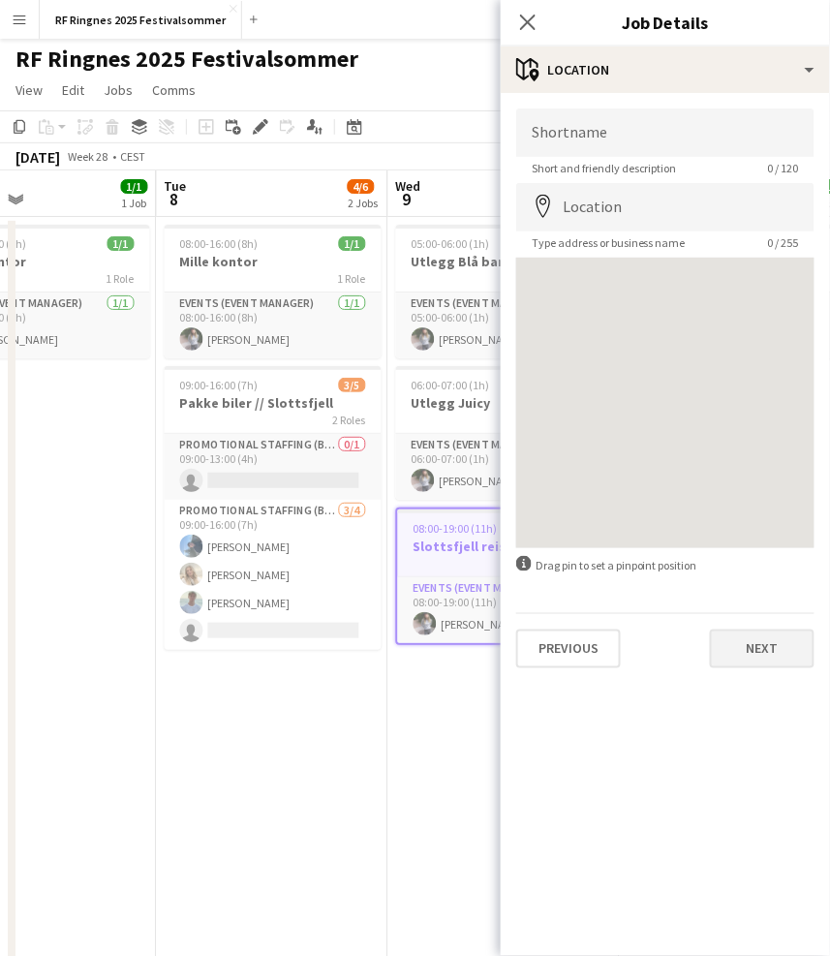
click at [781, 657] on button "Next" at bounding box center [762, 648] width 105 height 39
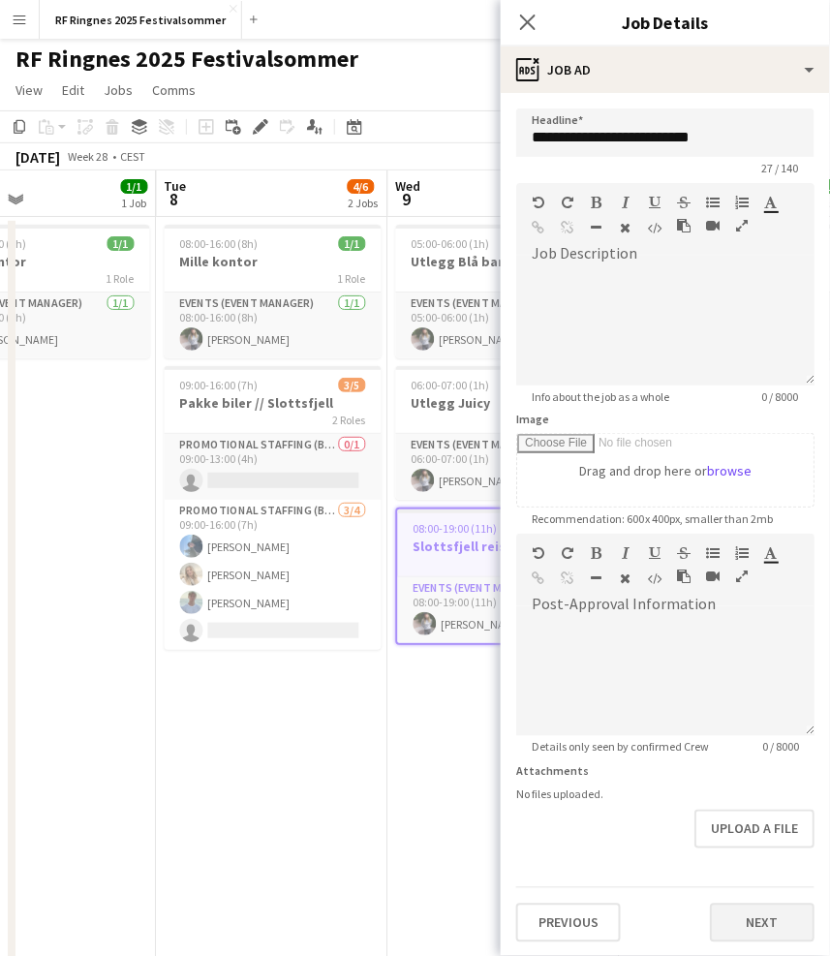
click at [786, 906] on button "Next" at bounding box center [762, 922] width 105 height 39
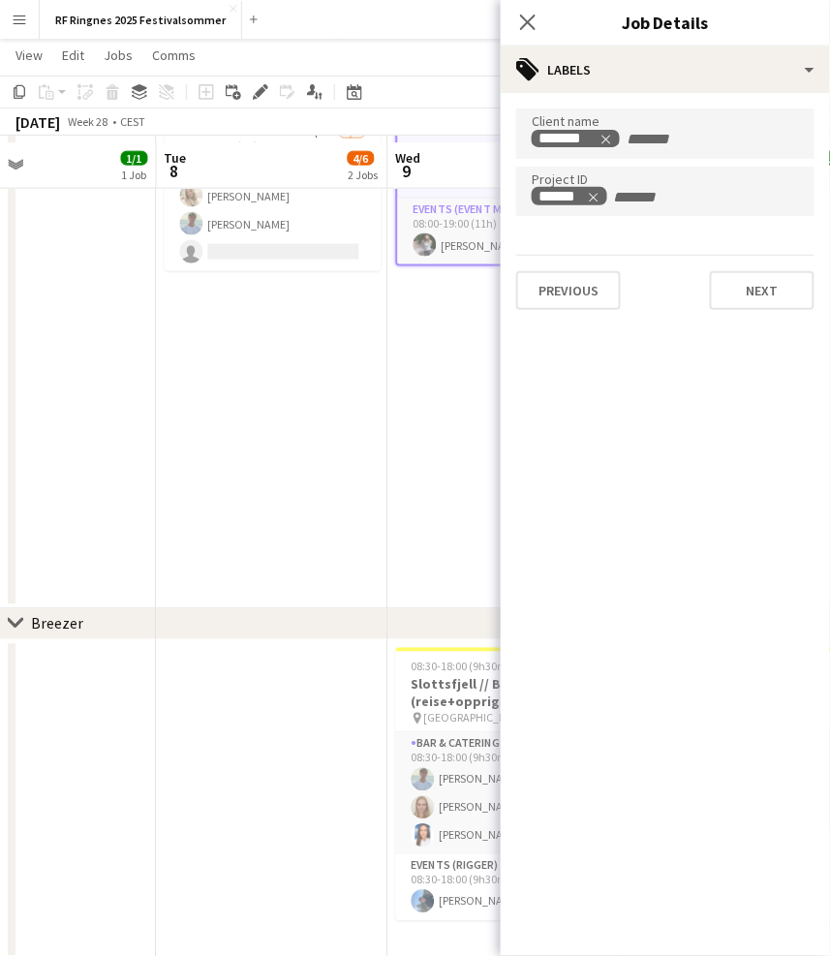
scroll to position [385, 0]
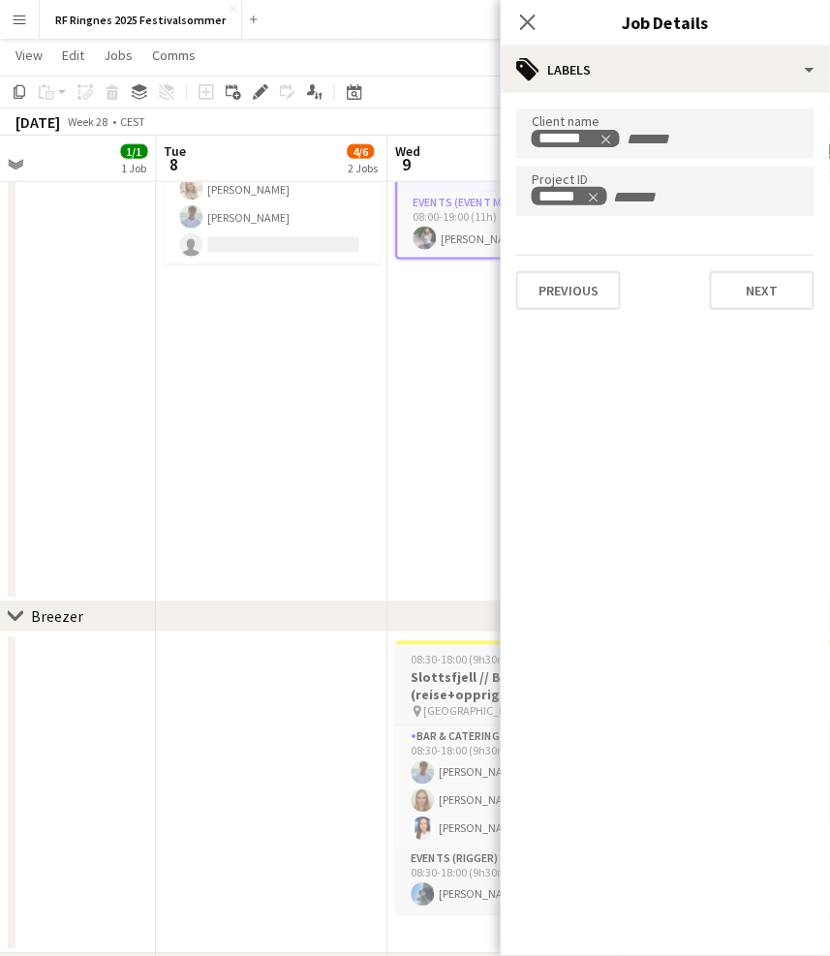
click at [447, 677] on h3 "Slottsfjell // Breezer bar (reise+opprigg)" at bounding box center [504, 686] width 217 height 35
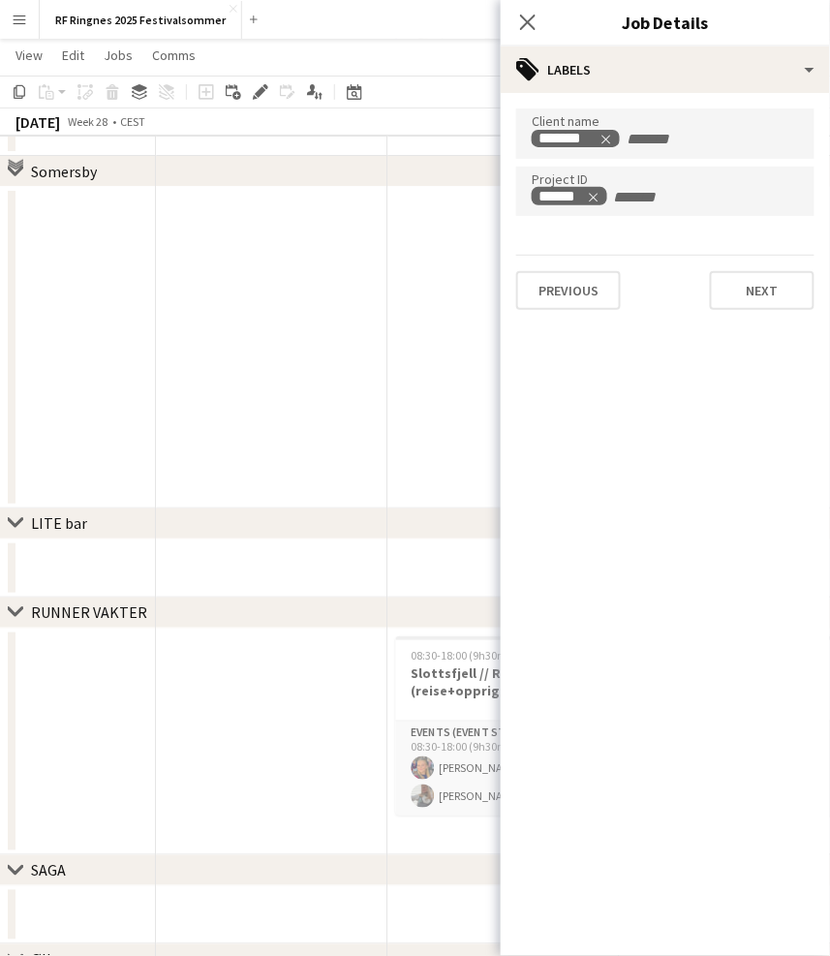
scroll to position [1293, 0]
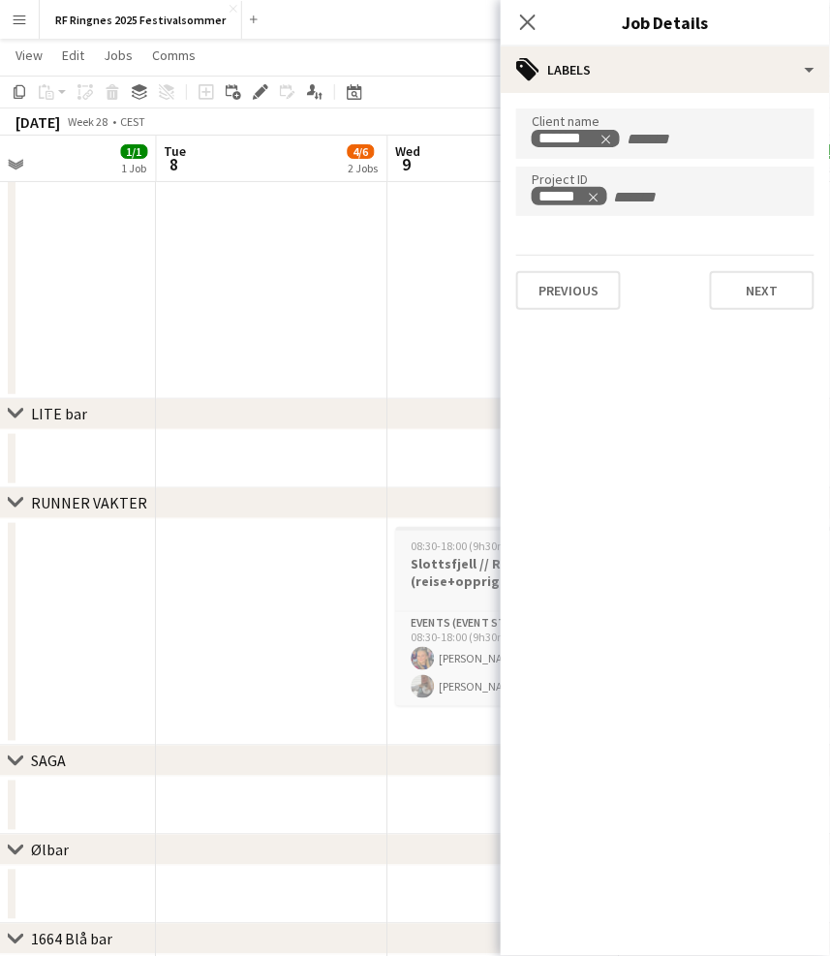
click at [440, 579] on h3 "Slottsfjell // RUNNER (reise+opprigg)" at bounding box center [504, 572] width 217 height 35
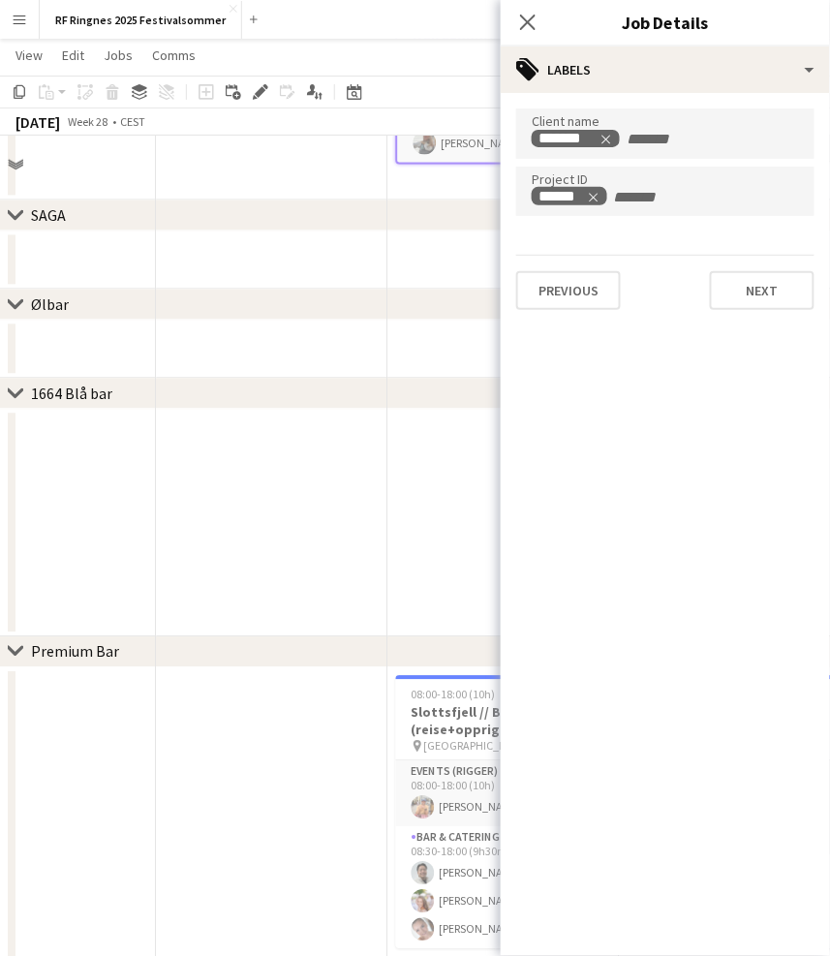
scroll to position [1881, 0]
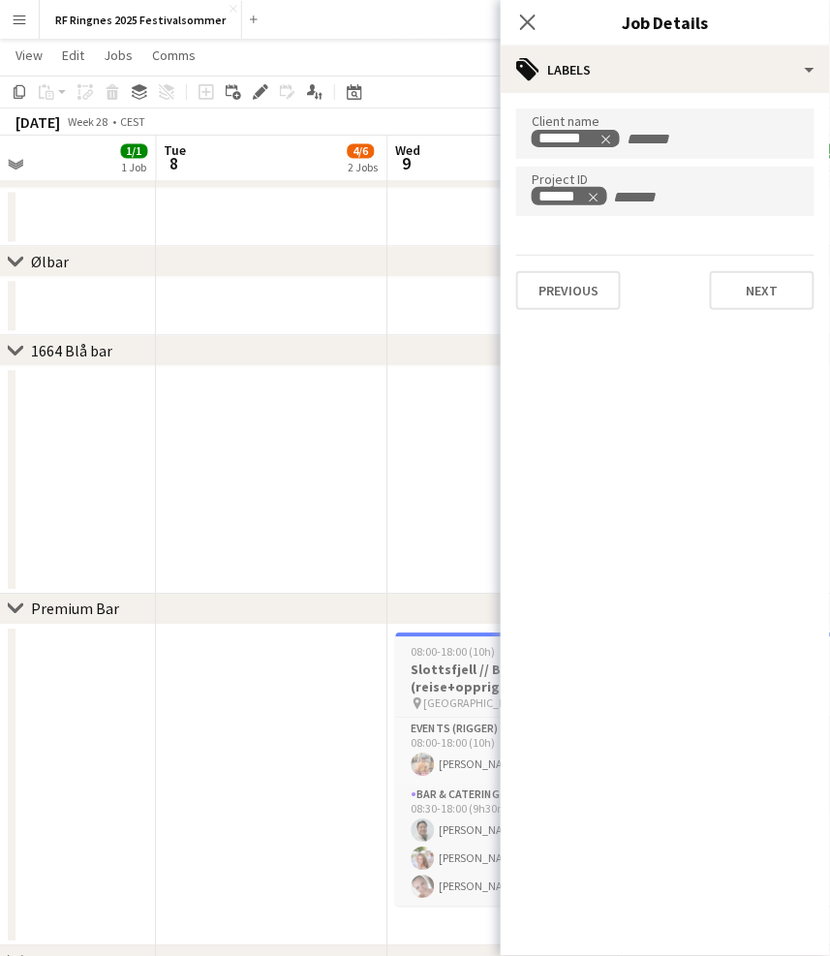
click at [440, 658] on app-job-card "08:00-18:00 (10h) 4/4 Slottsfjell // Blå bar (reise+opprigg) pin Tønsberg 2 Rol…" at bounding box center [504, 769] width 217 height 273
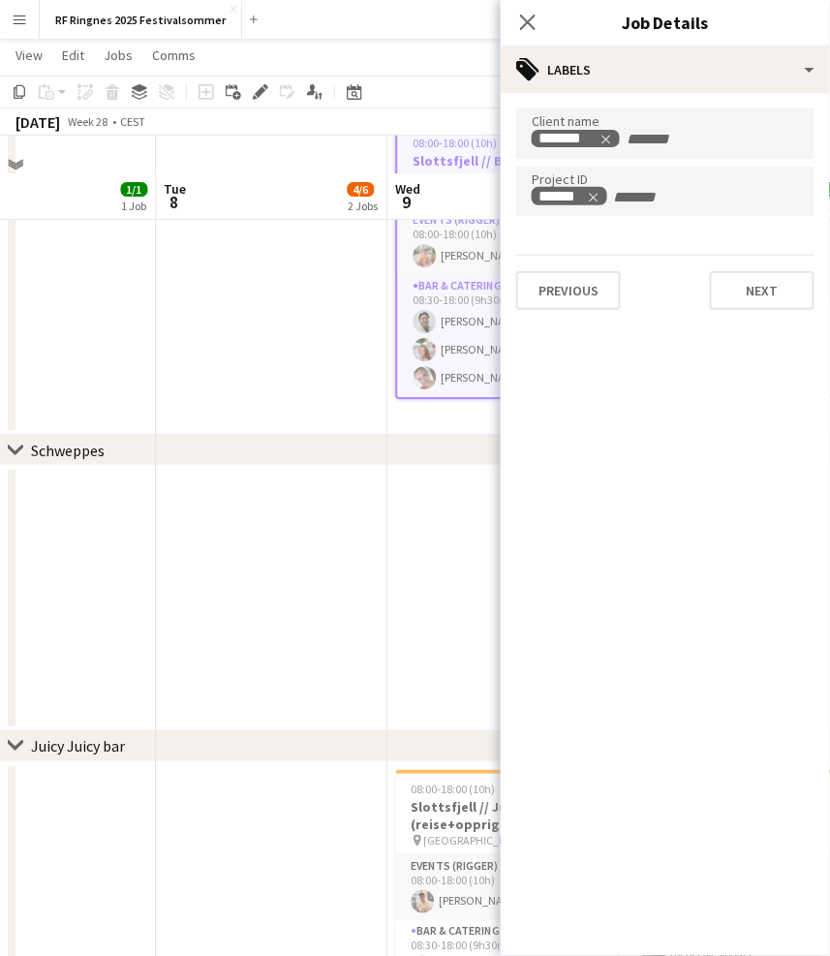
scroll to position [2430, 0]
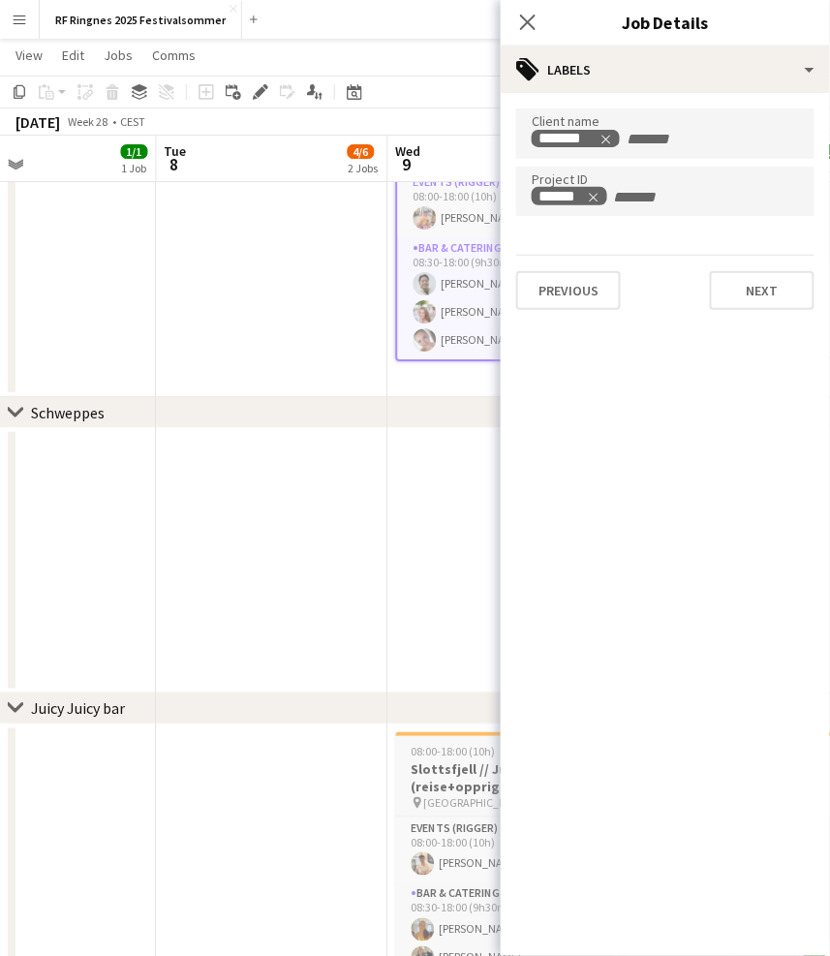
click at [437, 782] on h3 "Slottsfjell // Juicy Juicy bar (reise+opprigg)" at bounding box center [504, 777] width 217 height 35
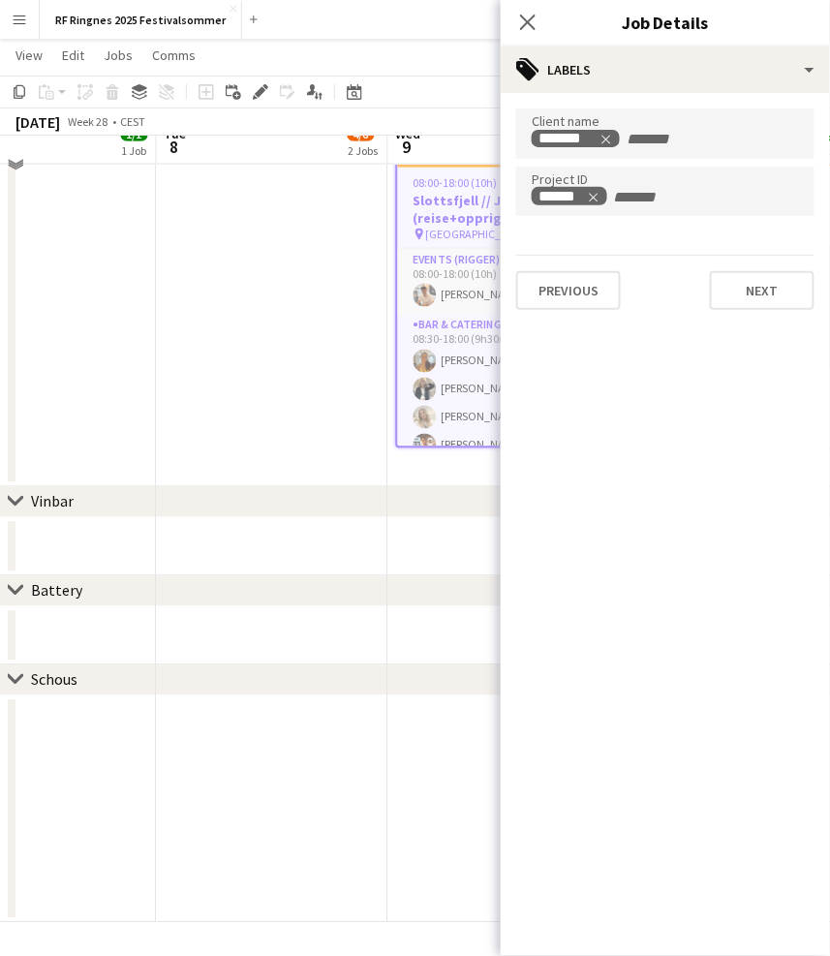
scroll to position [2703, 0]
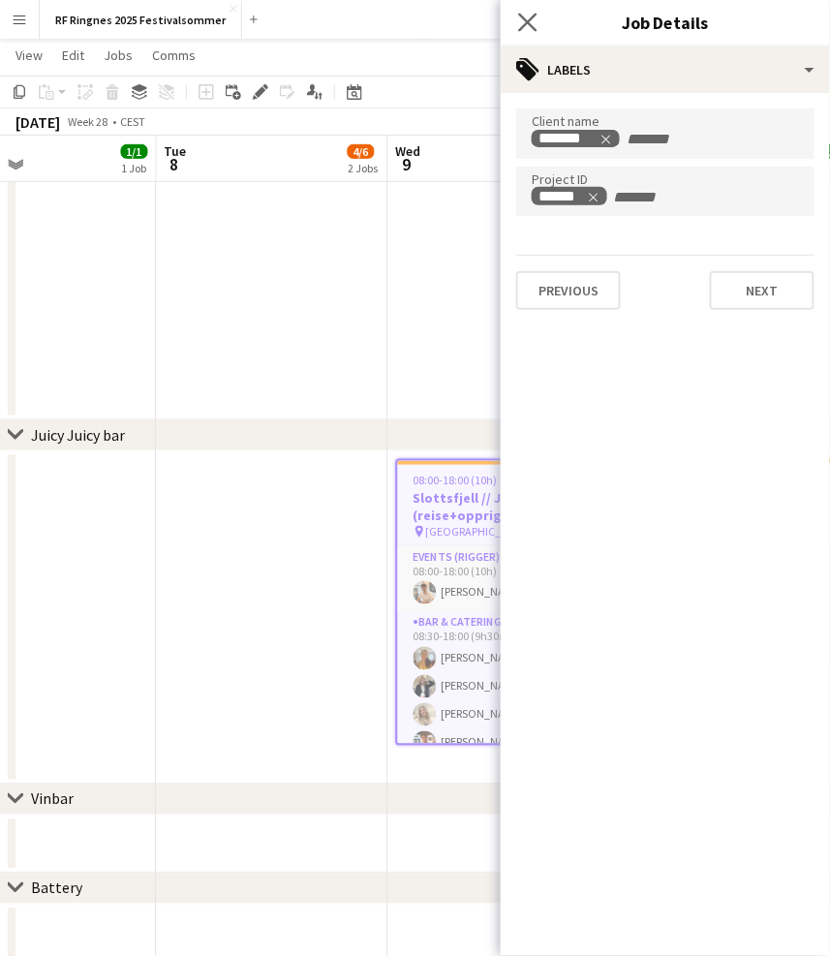
click at [538, 21] on app-icon "Close pop-in" at bounding box center [528, 23] width 28 height 28
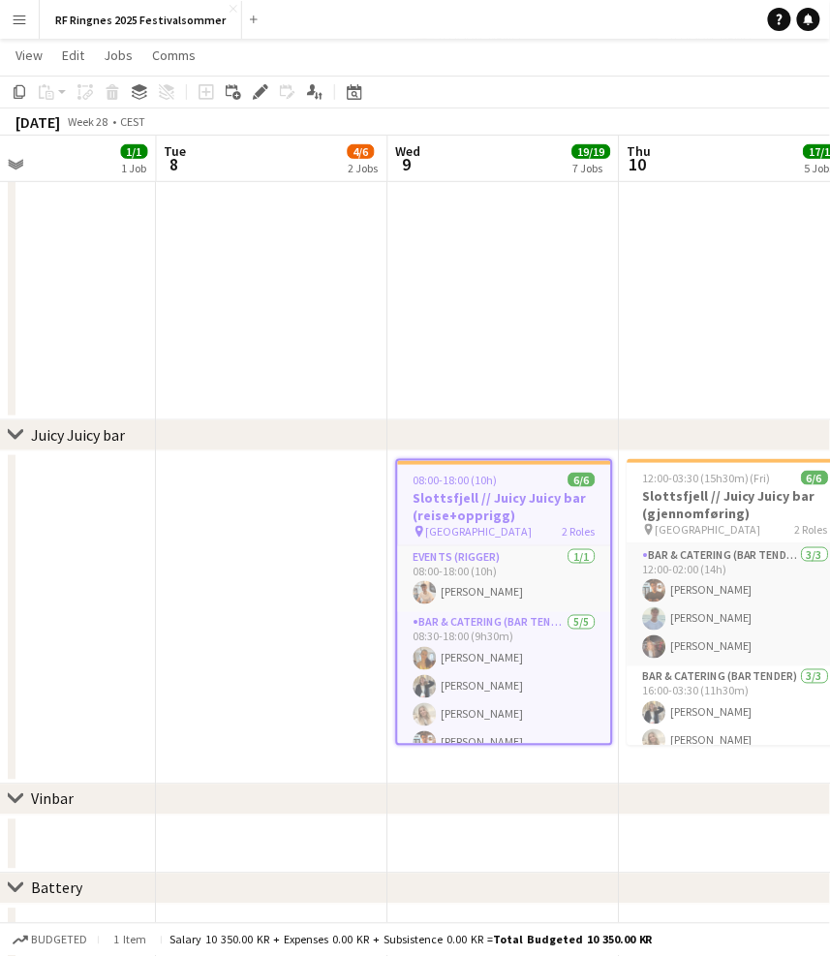
click at [528, 265] on app-date-cell at bounding box center [503, 287] width 231 height 265
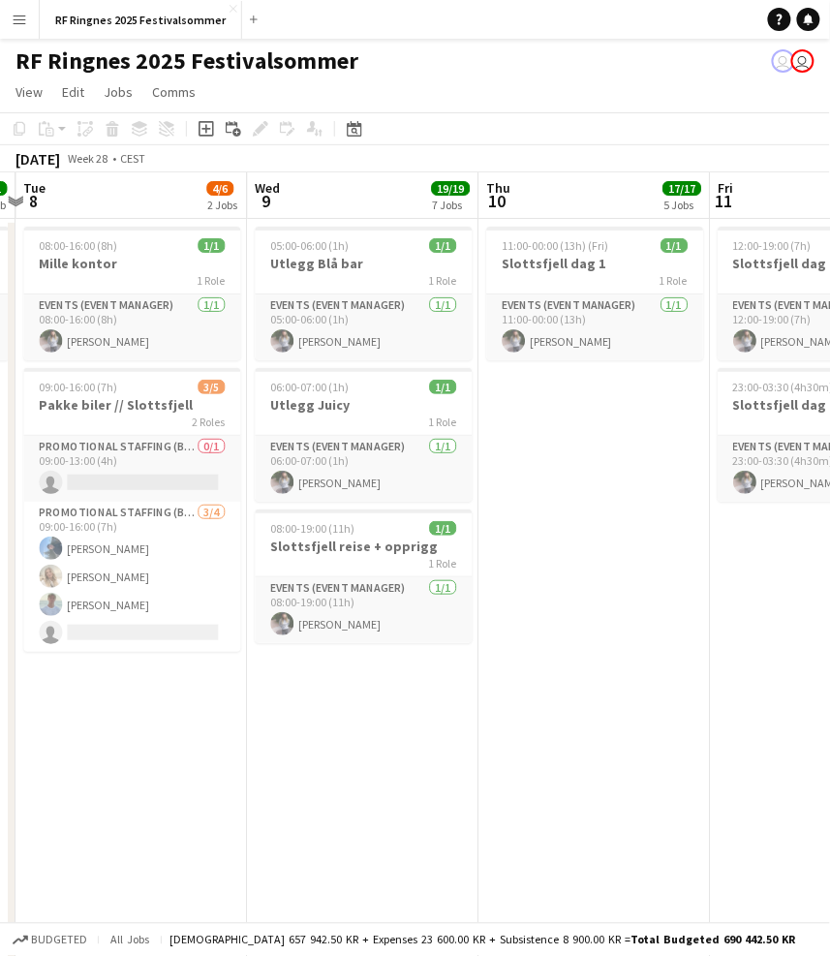
scroll to position [0, 682]
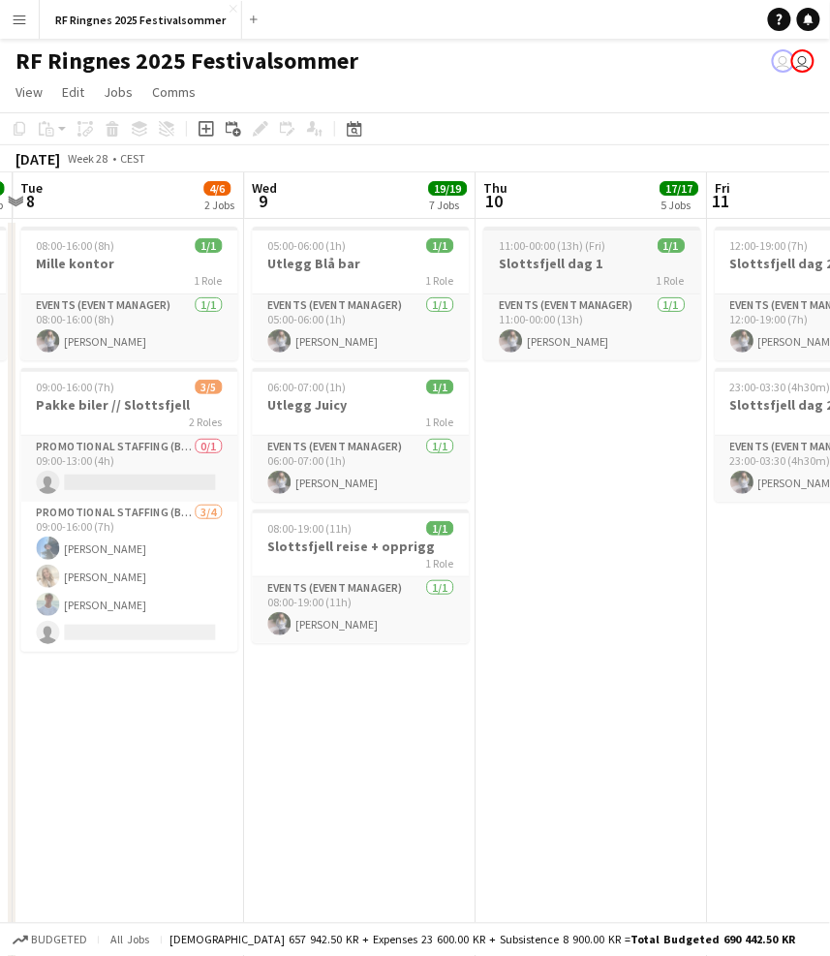
click at [610, 261] on h3 "Slottsfjell dag 1" at bounding box center [591, 263] width 217 height 17
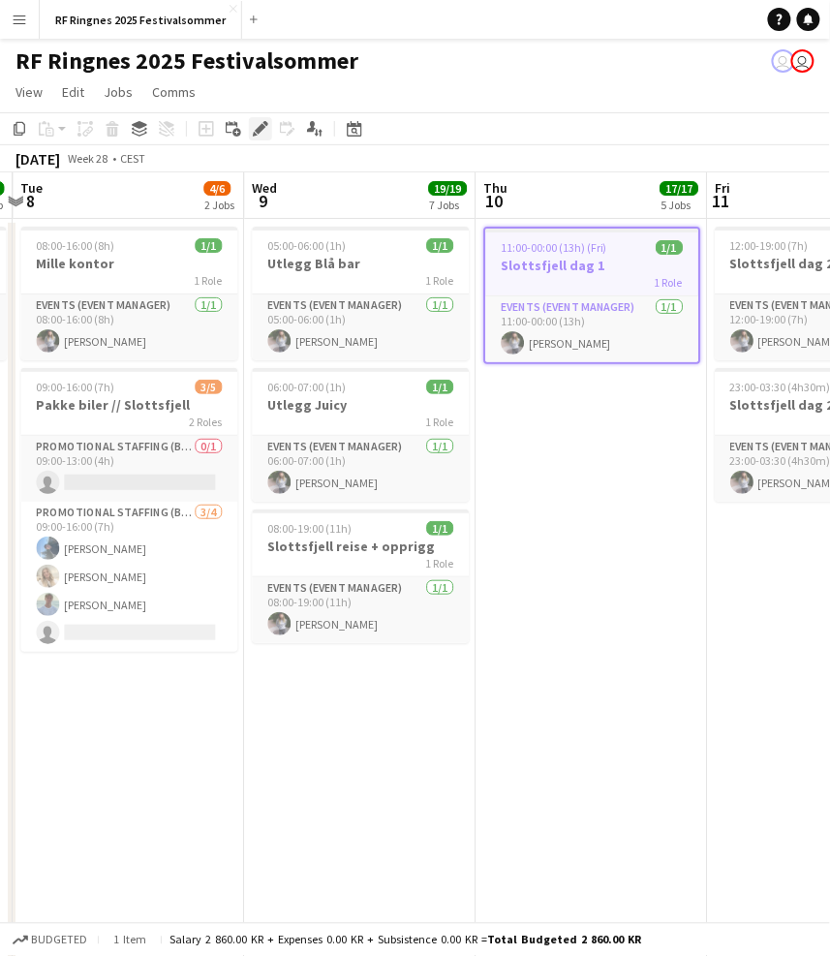
click at [268, 118] on div "Edit" at bounding box center [260, 128] width 23 height 23
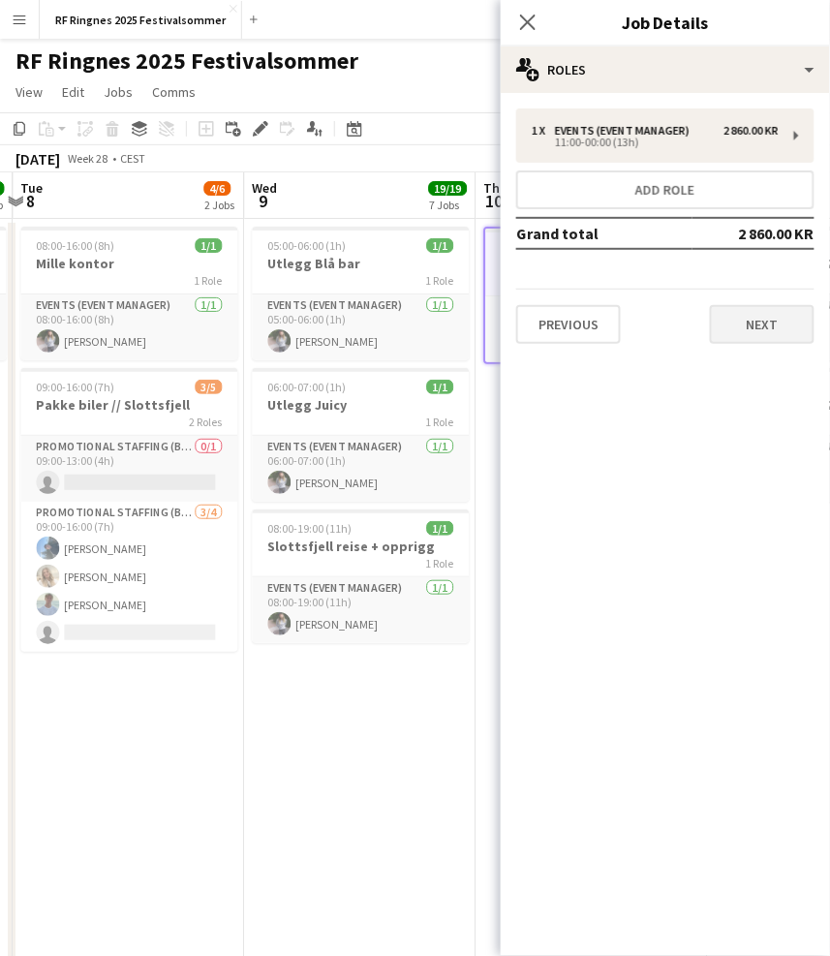
click at [782, 313] on button "Next" at bounding box center [762, 324] width 105 height 39
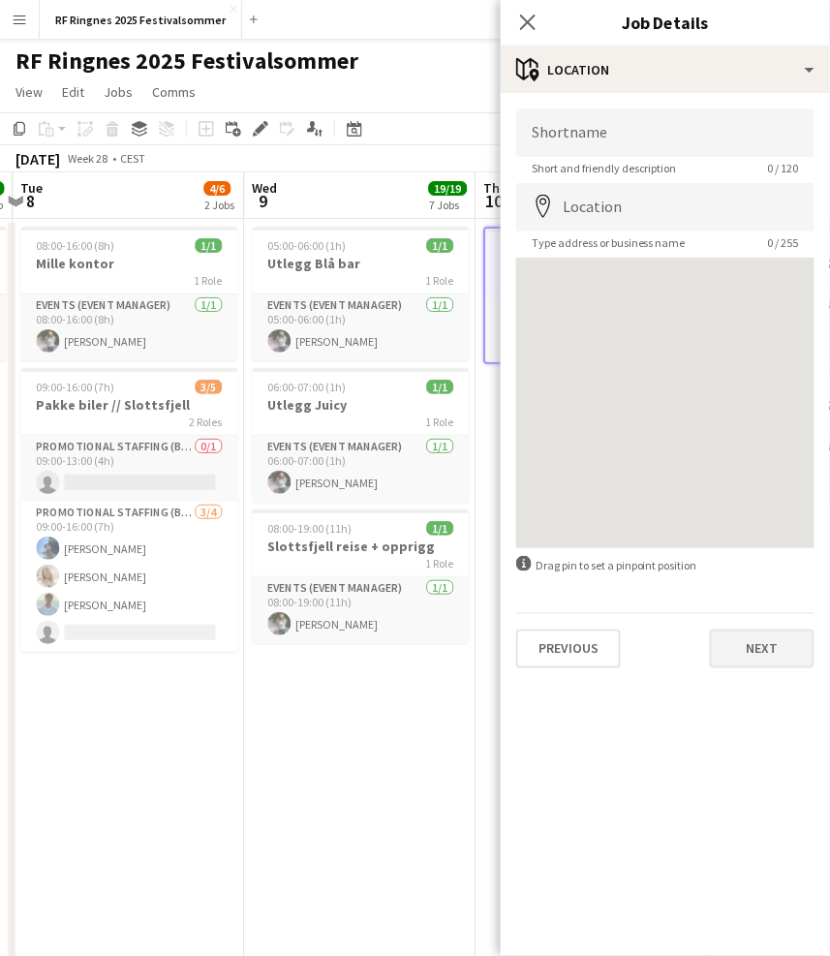
click at [771, 638] on button "Next" at bounding box center [762, 648] width 105 height 39
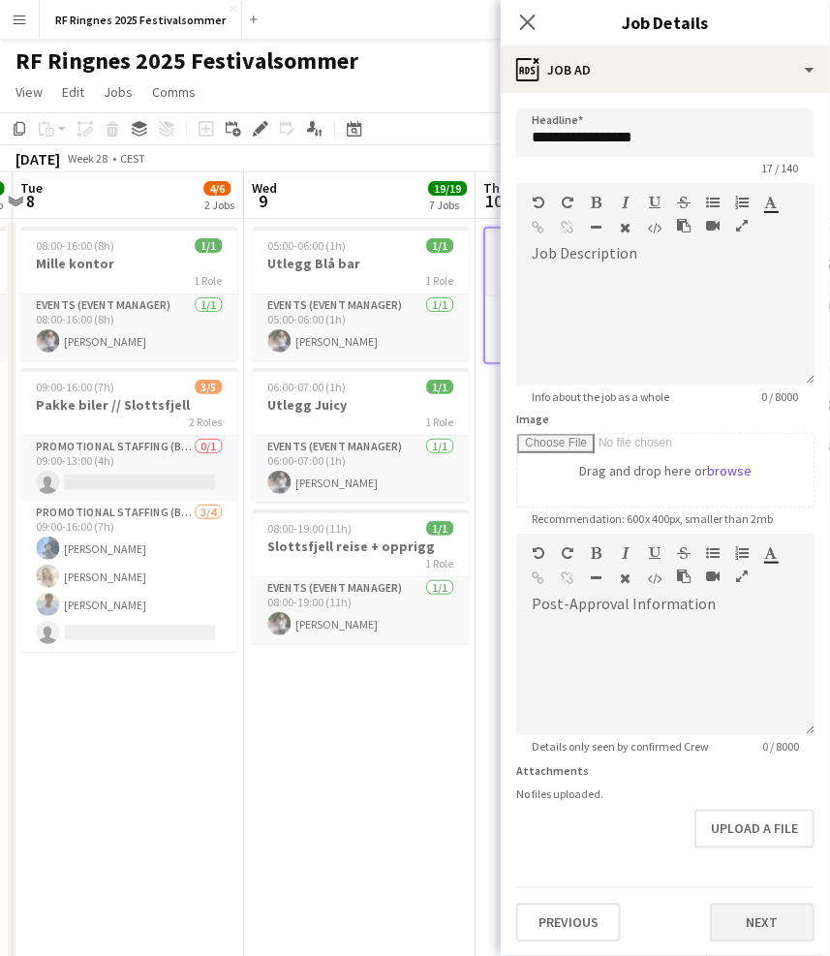
click at [760, 903] on button "Next" at bounding box center [762, 922] width 105 height 39
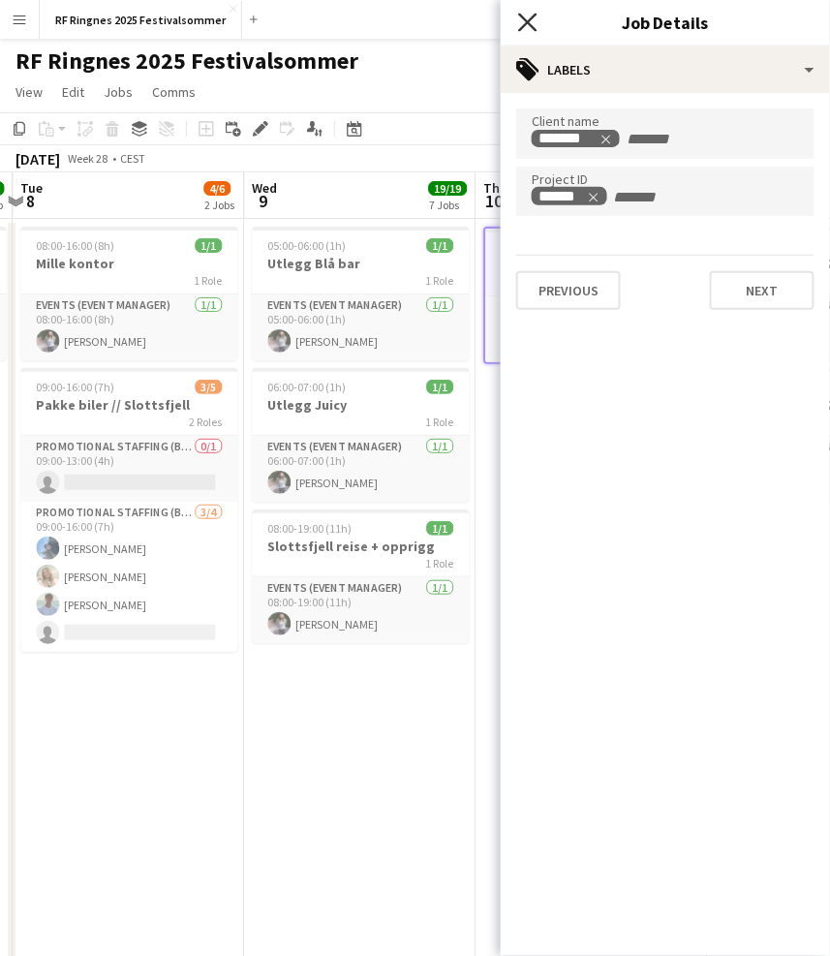
click at [530, 21] on icon "Close pop-in" at bounding box center [527, 22] width 18 height 18
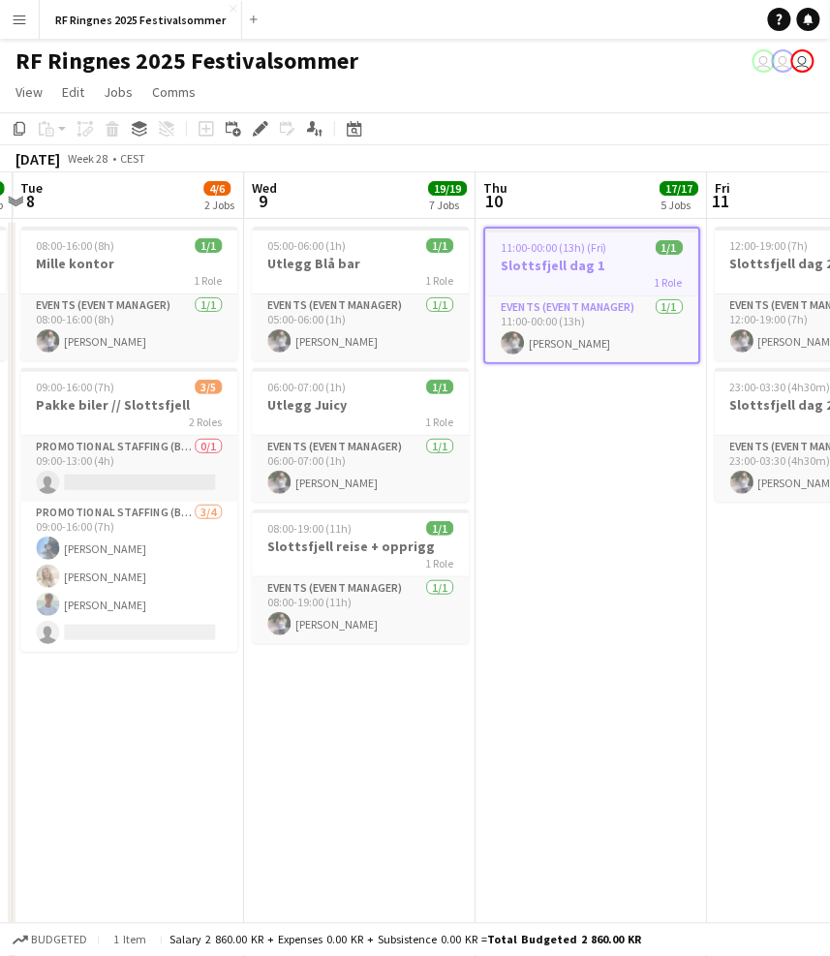
click at [537, 36] on app-navbar "Menu Boards Boards Boards All jobs Status Workforce Workforce My Workforce Recr…" at bounding box center [415, 19] width 830 height 39
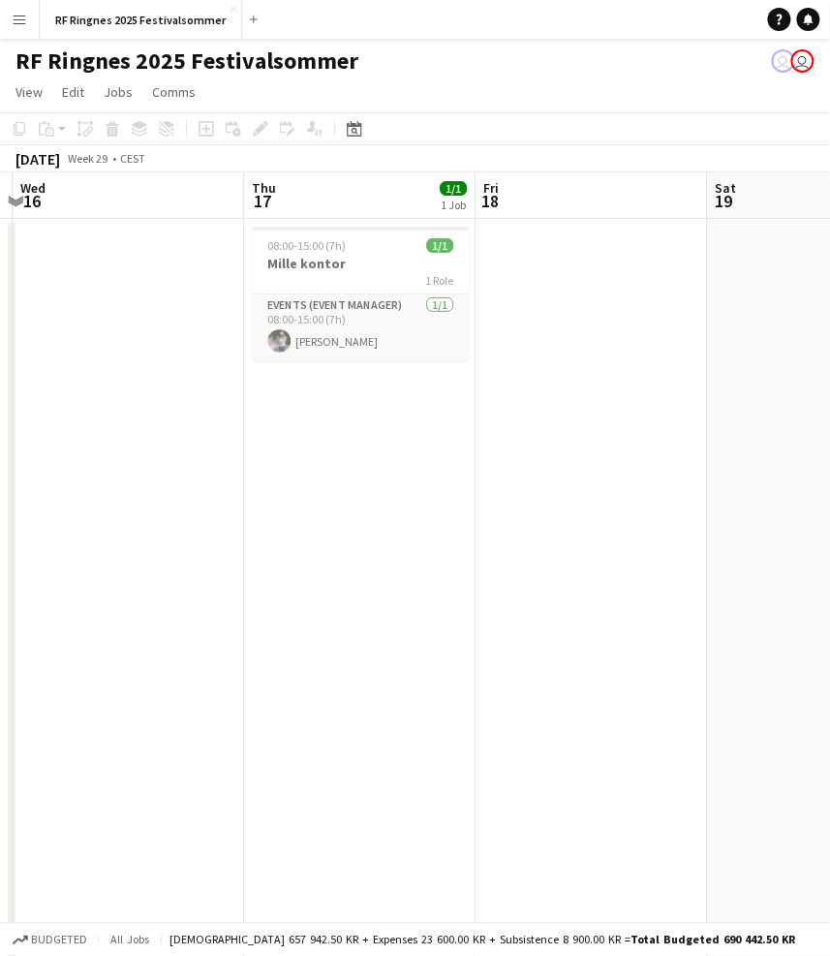
scroll to position [0, 708]
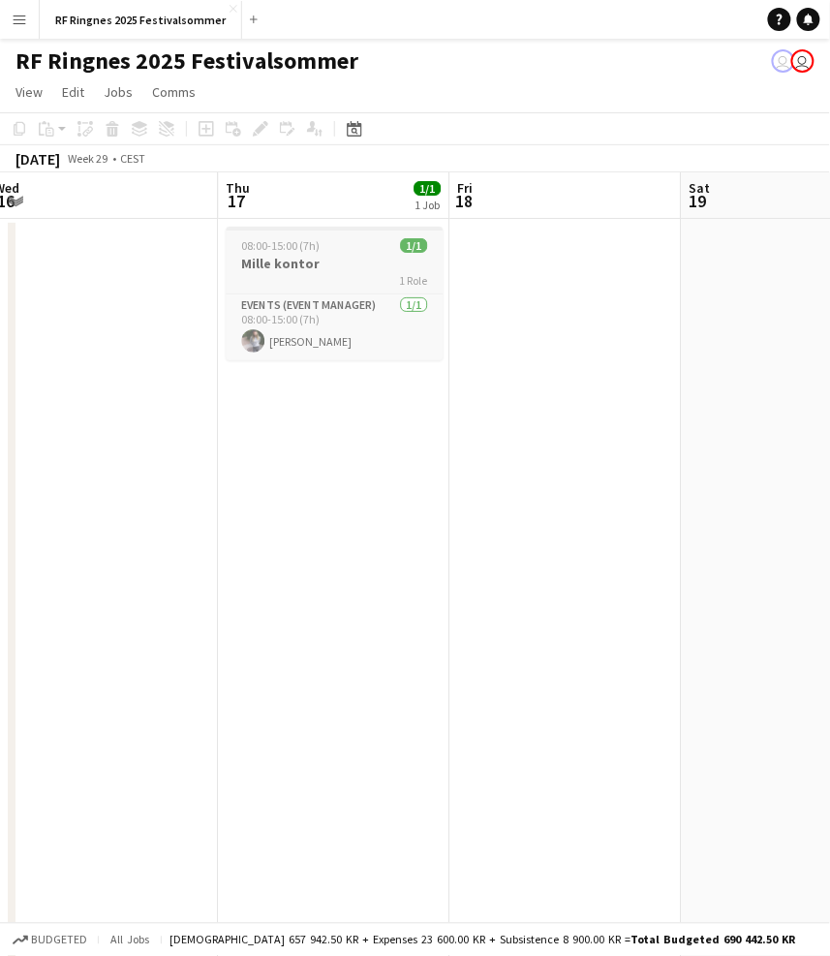
click at [297, 266] on h3 "Mille kontor" at bounding box center [334, 263] width 217 height 17
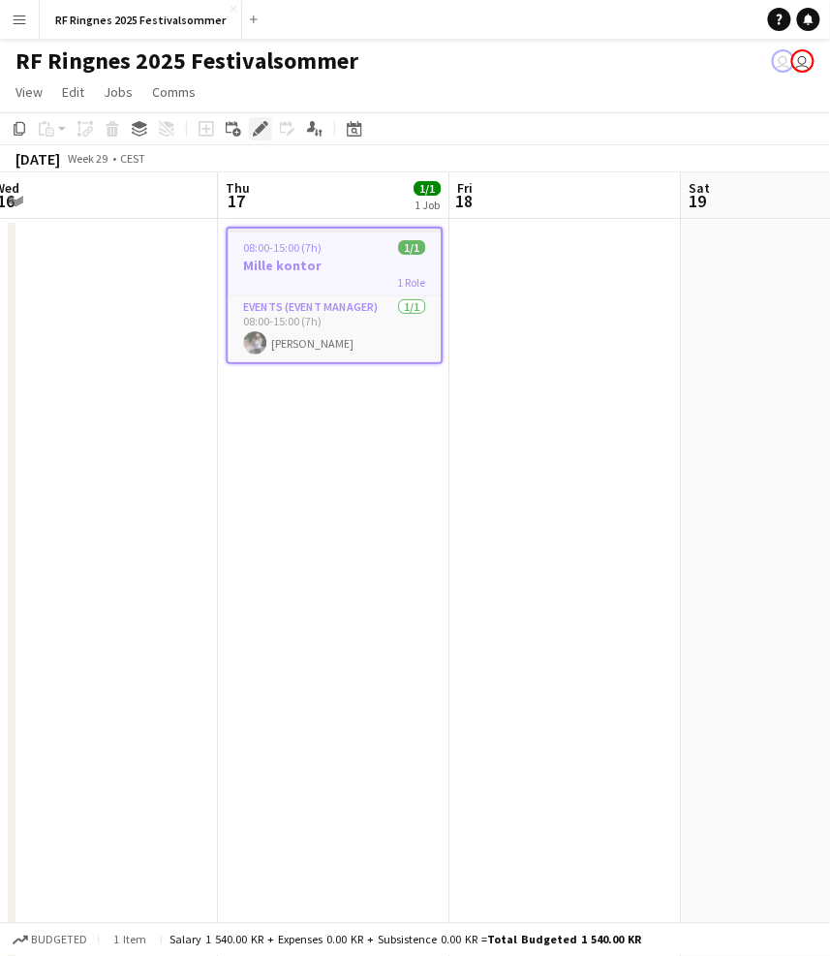
click at [260, 124] on icon at bounding box center [260, 129] width 11 height 11
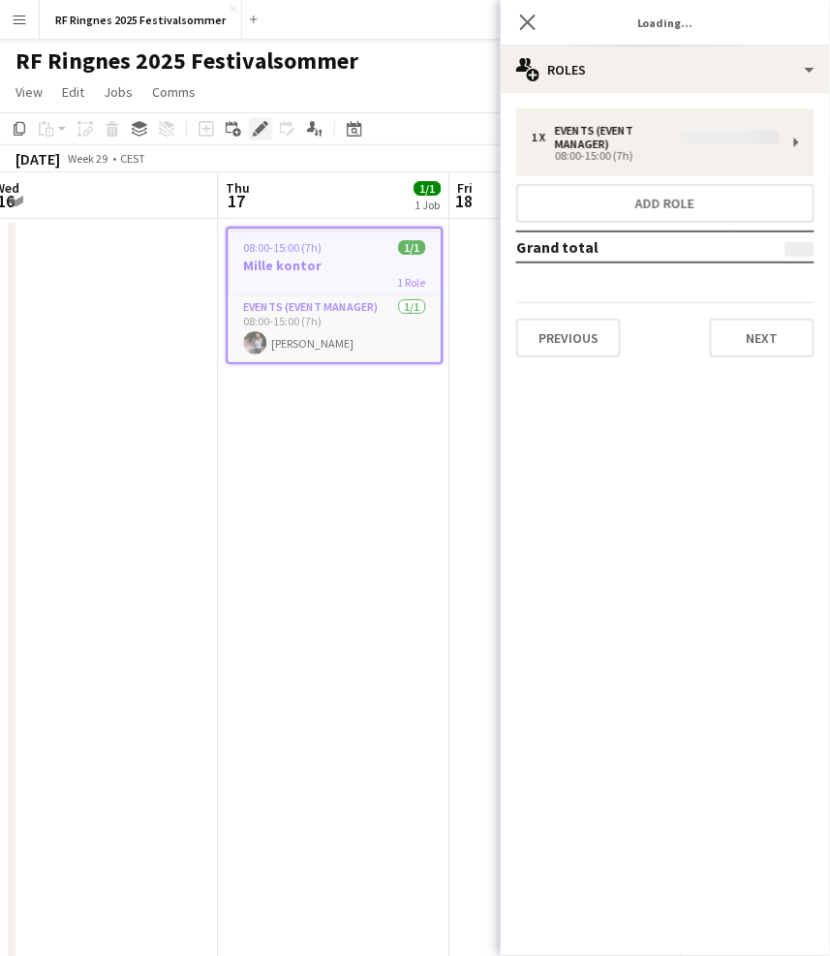
type input "**********"
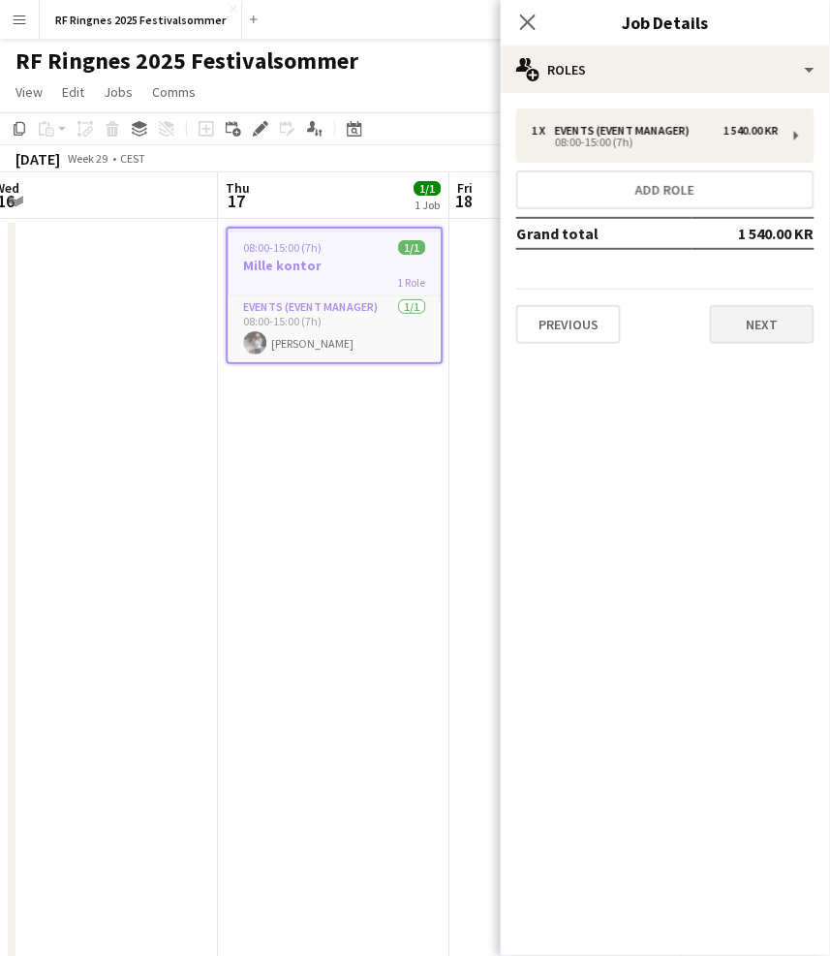
click at [762, 324] on button "Next" at bounding box center [762, 324] width 105 height 39
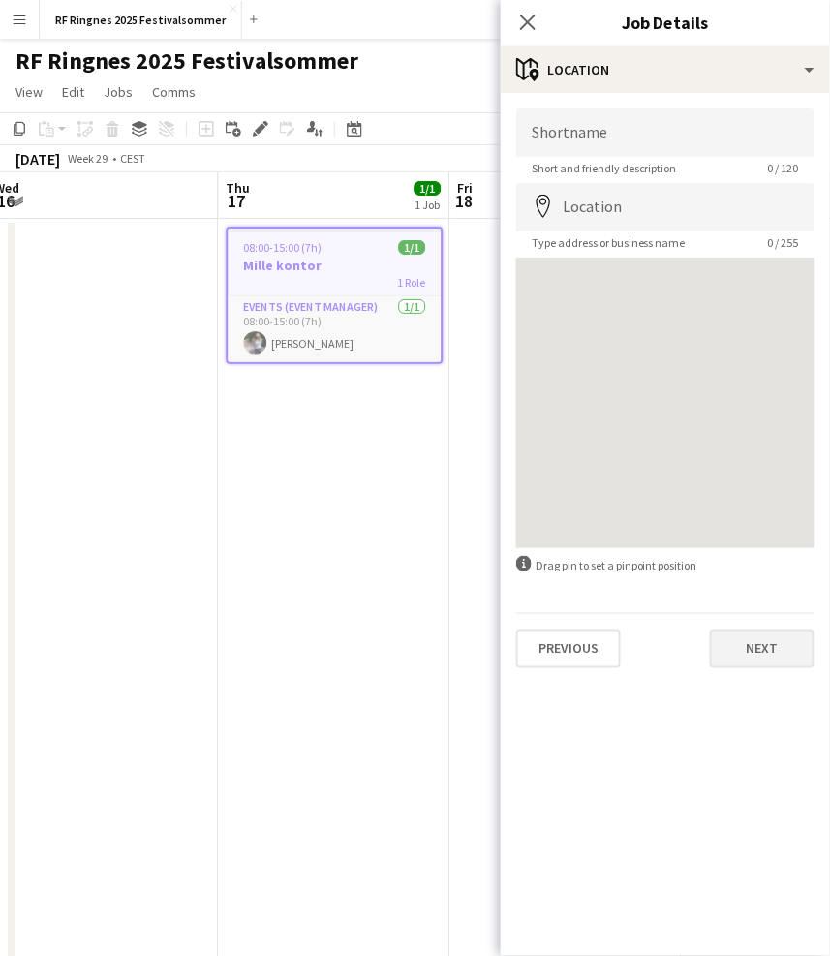
click at [780, 651] on button "Next" at bounding box center [762, 648] width 105 height 39
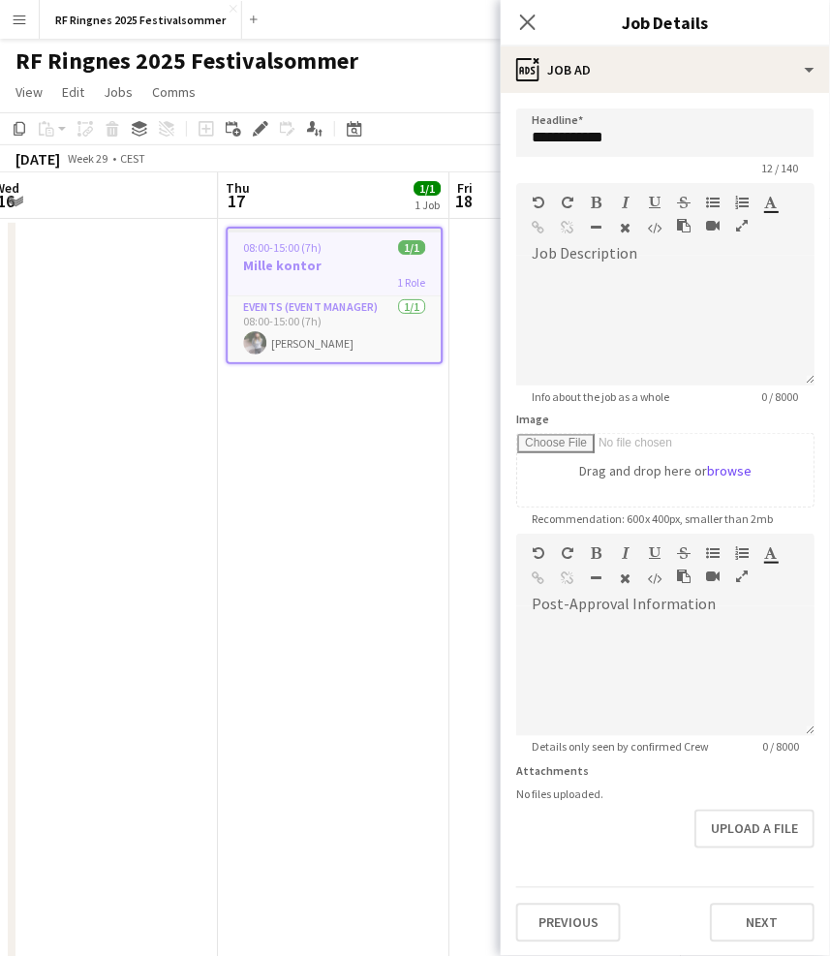
click at [756, 933] on div "**********" at bounding box center [665, 525] width 329 height 865
click at [756, 925] on button "Next" at bounding box center [762, 922] width 105 height 39
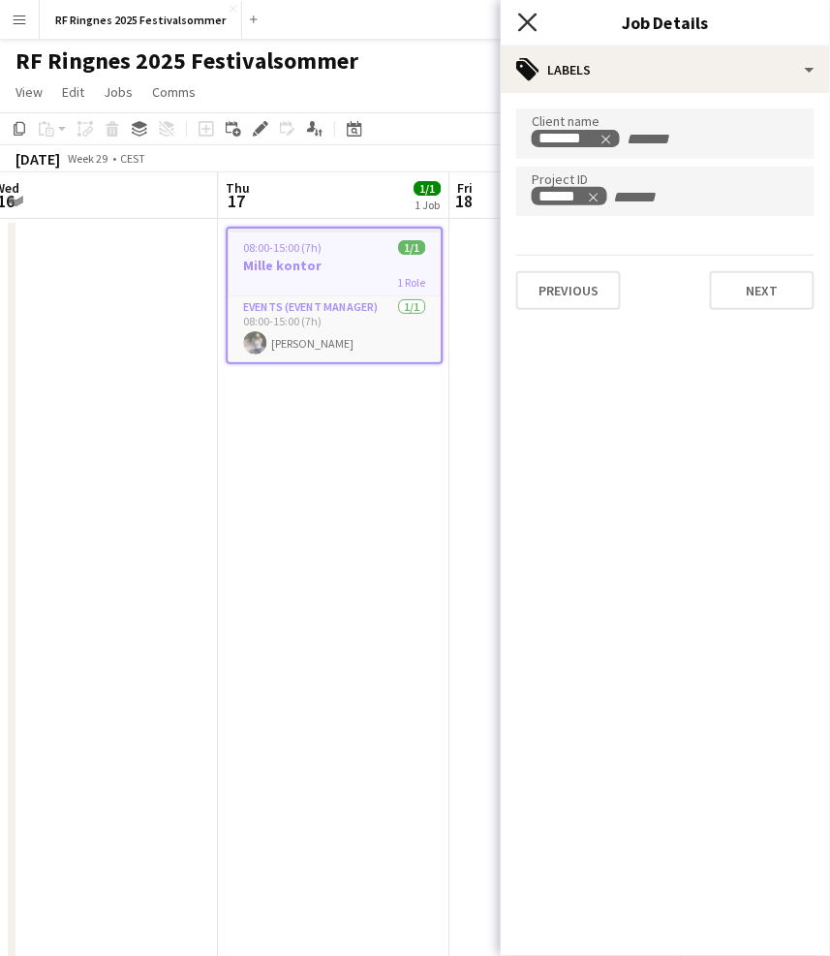
click at [527, 24] on icon "Close pop-in" at bounding box center [527, 22] width 18 height 18
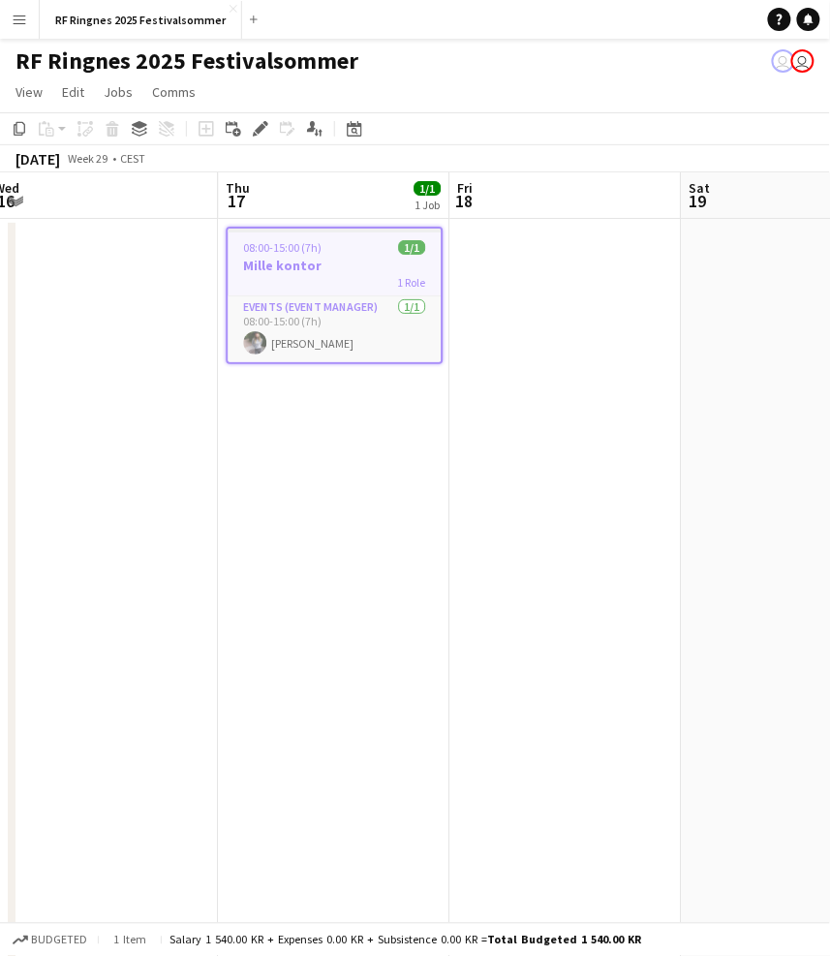
click at [528, 60] on div "RF Ringnes 2025 Festivalsommer user user" at bounding box center [415, 57] width 830 height 37
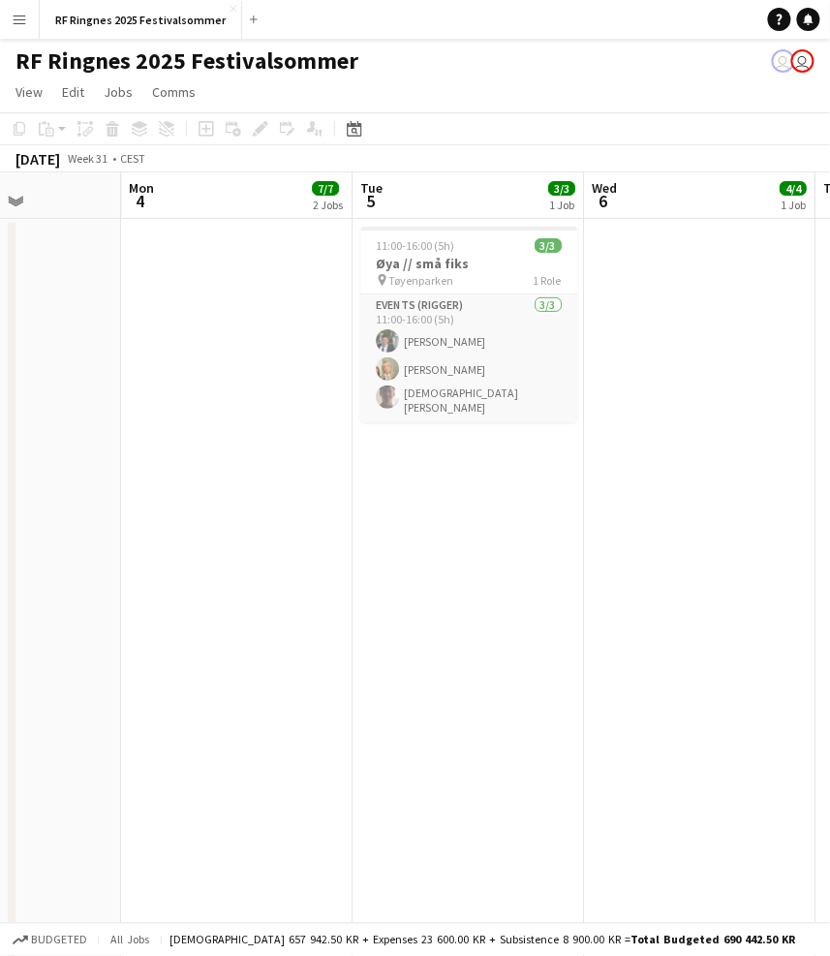
scroll to position [0, 804]
click at [450, 261] on h3 "Øya // små fiks" at bounding box center [469, 263] width 217 height 17
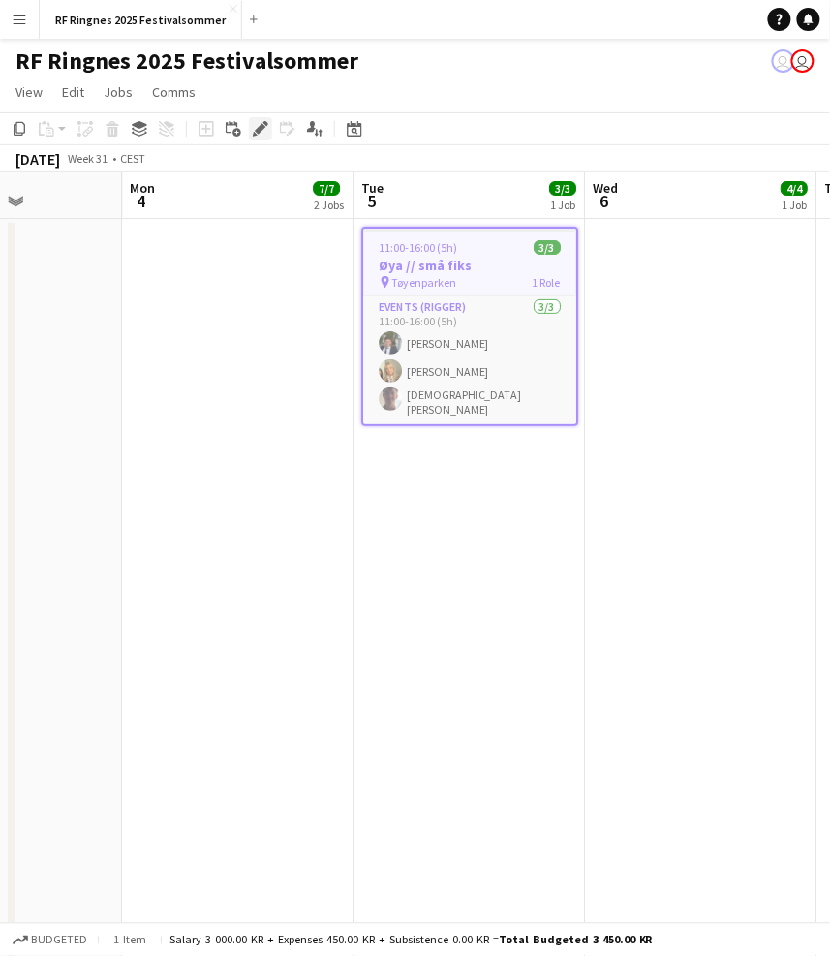
click at [253, 121] on icon "Edit" at bounding box center [260, 128] width 15 height 15
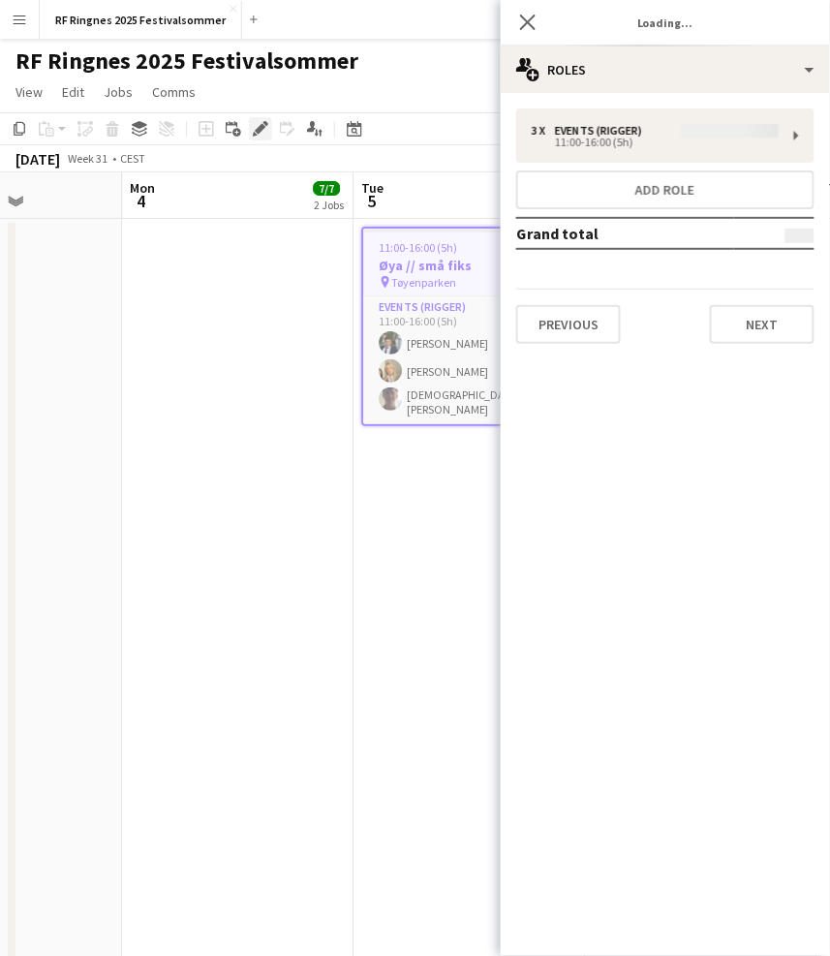
type input "**********"
click at [769, 313] on button "Next" at bounding box center [762, 324] width 105 height 39
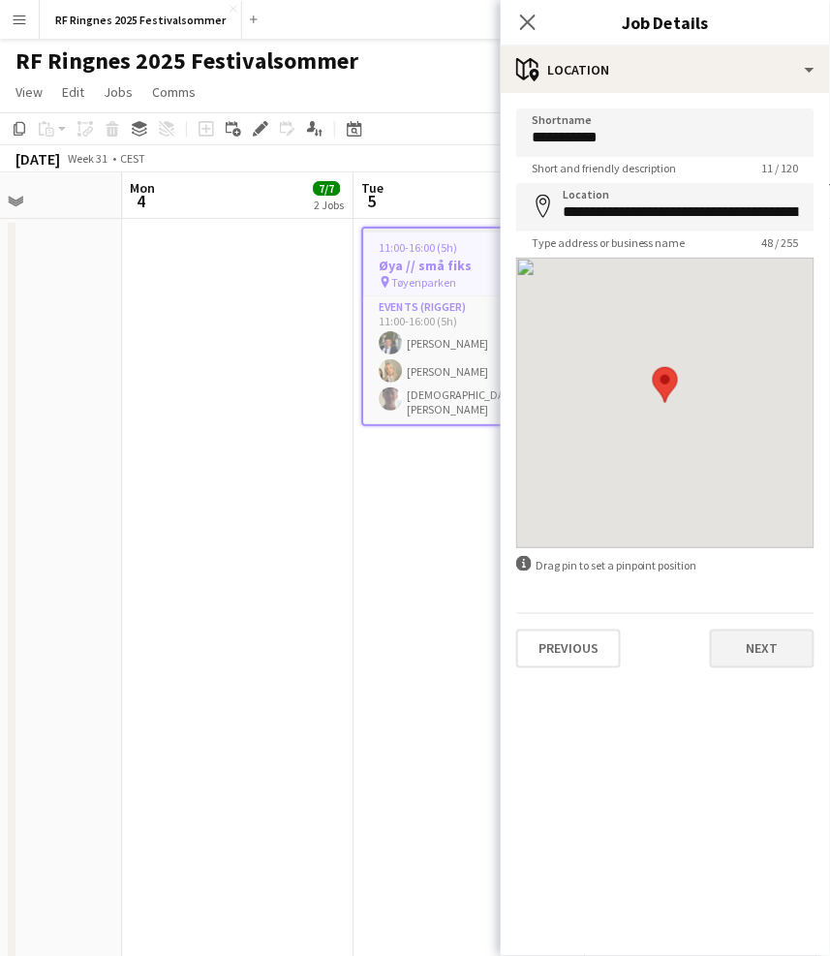
click at [763, 656] on button "Next" at bounding box center [762, 648] width 105 height 39
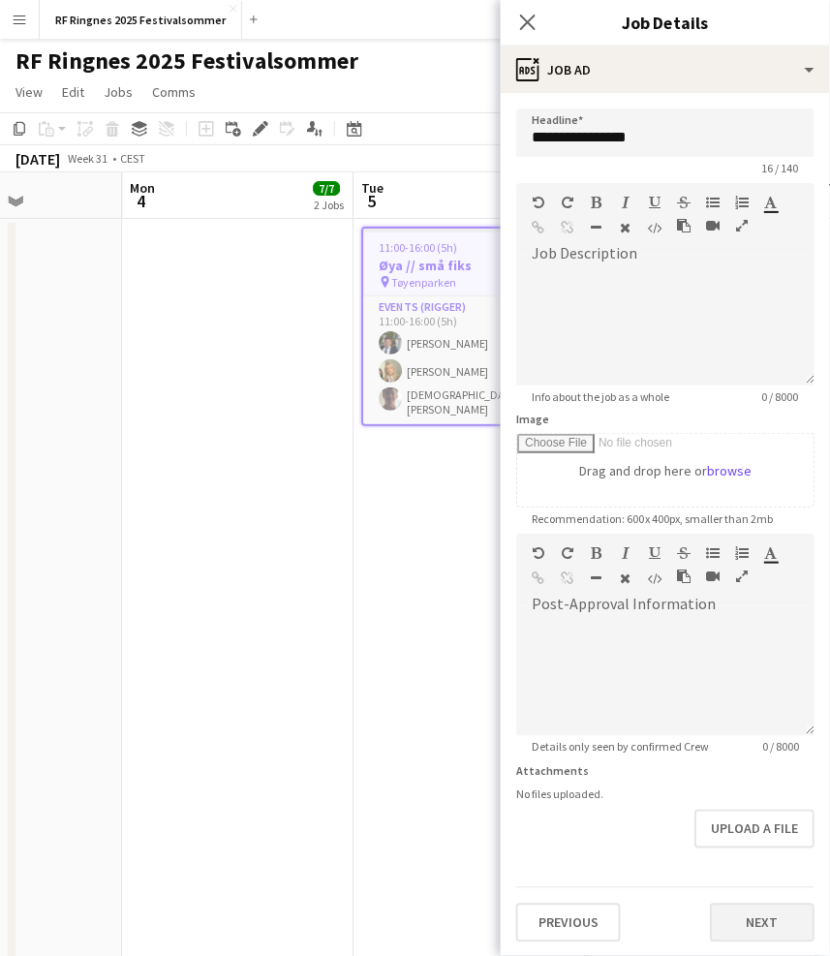
click at [770, 903] on button "Next" at bounding box center [762, 922] width 105 height 39
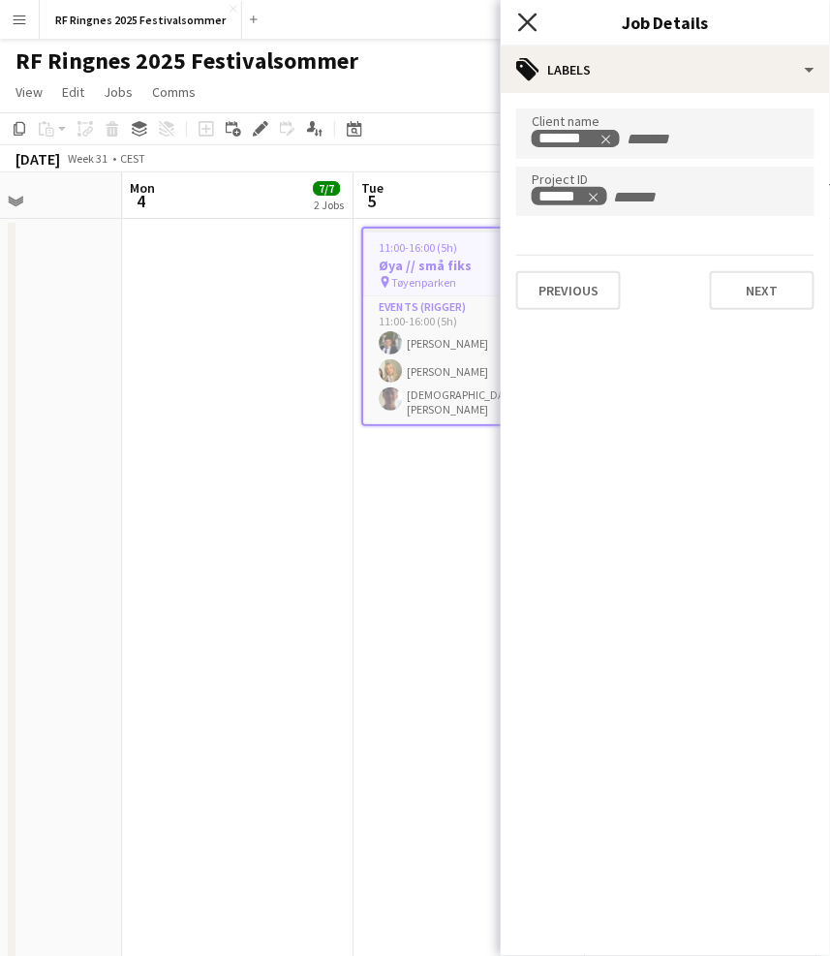
click at [530, 24] on icon at bounding box center [527, 22] width 18 height 18
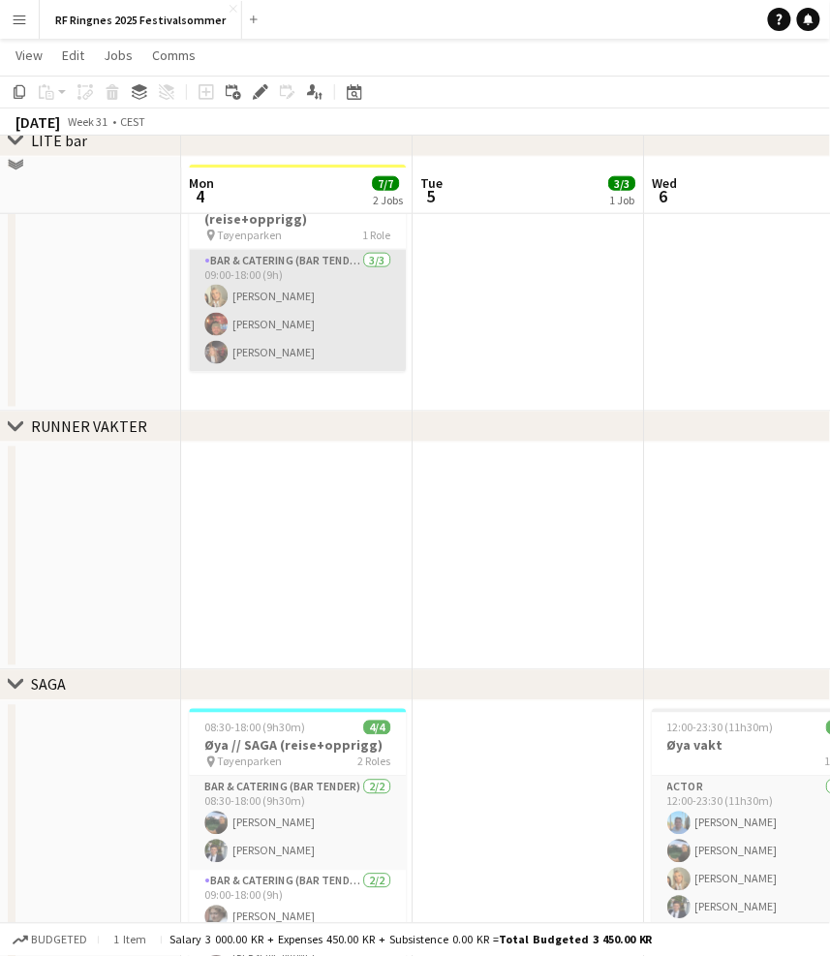
scroll to position [1560, 0]
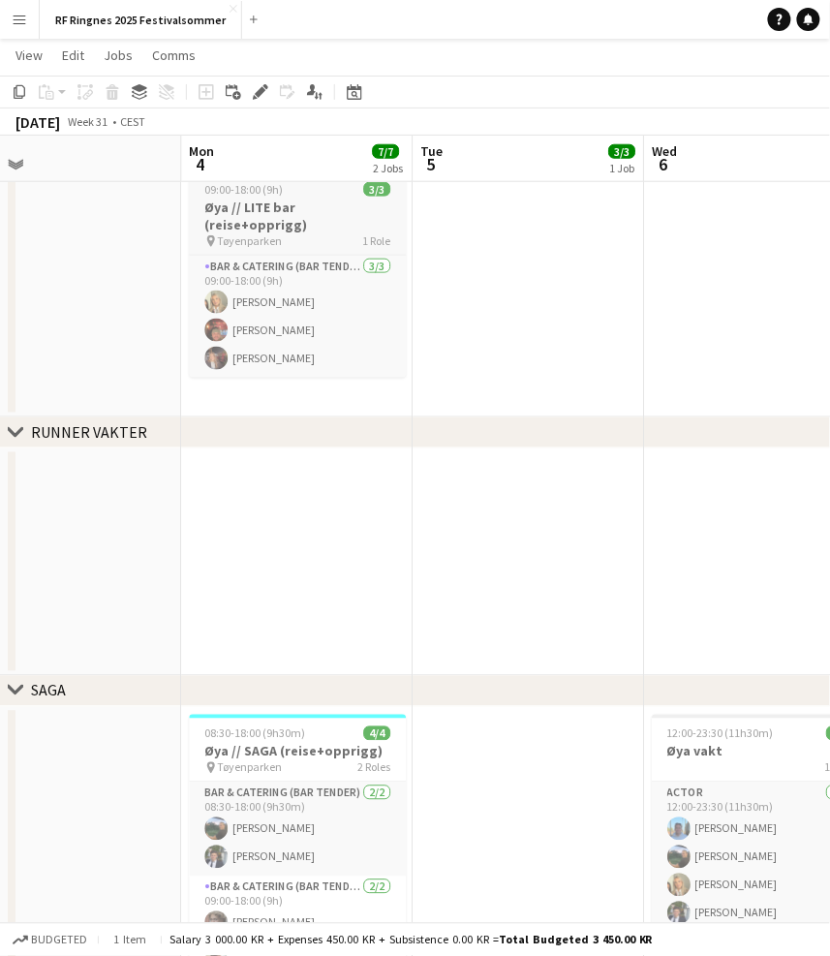
click at [294, 210] on h3 "Øya // LITE bar (reise+opprigg)" at bounding box center [297, 216] width 217 height 35
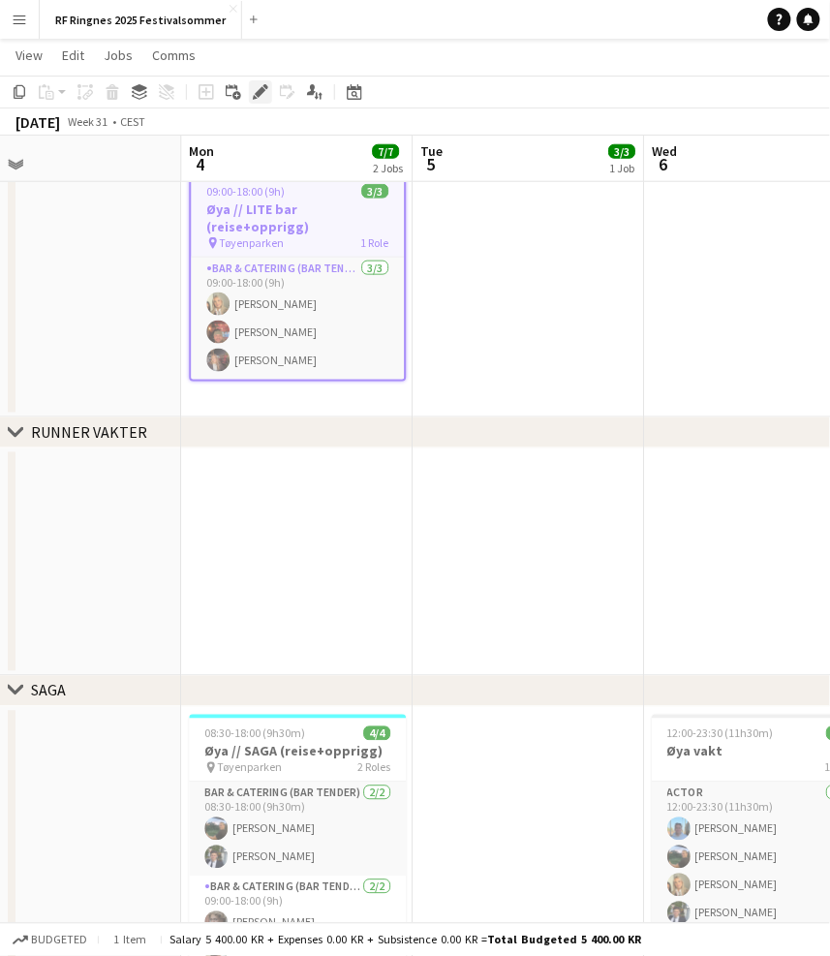
click at [260, 81] on div "Edit" at bounding box center [260, 91] width 23 height 23
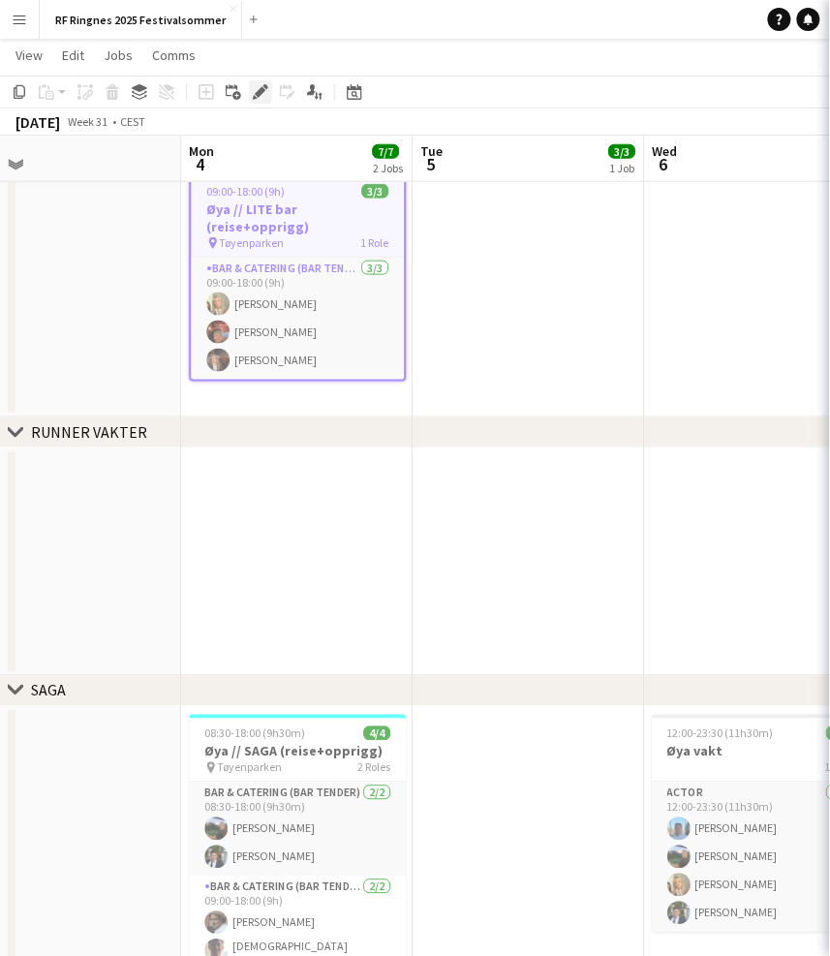
type input "**********"
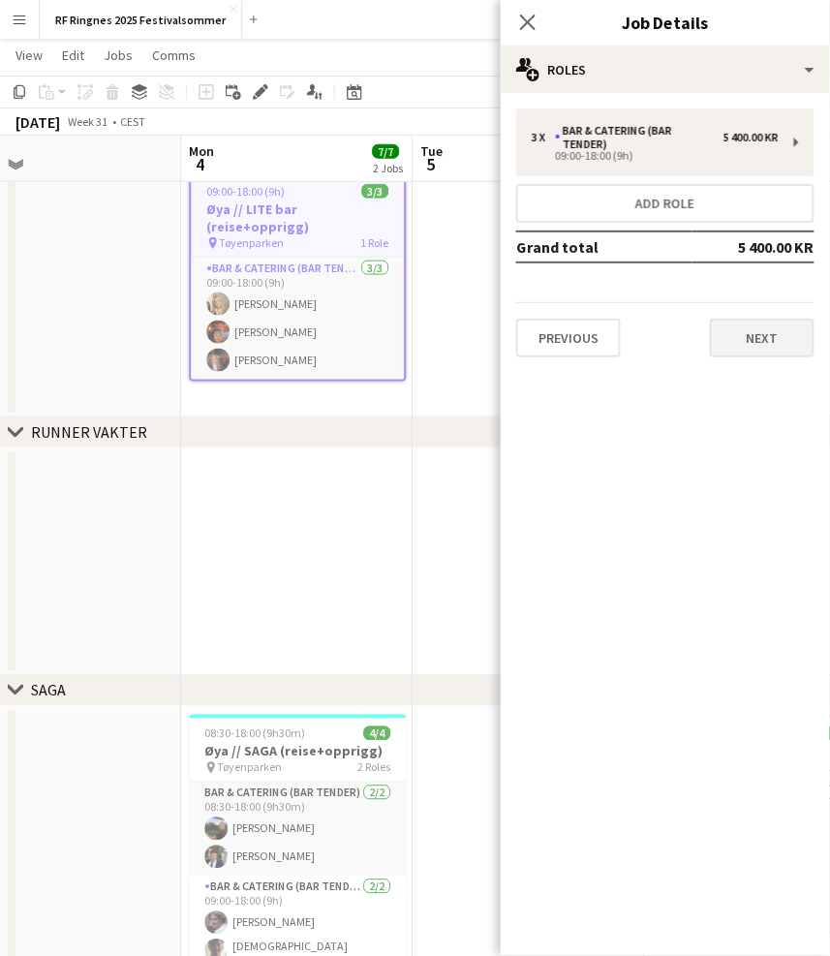
click at [770, 351] on button "Next" at bounding box center [762, 338] width 105 height 39
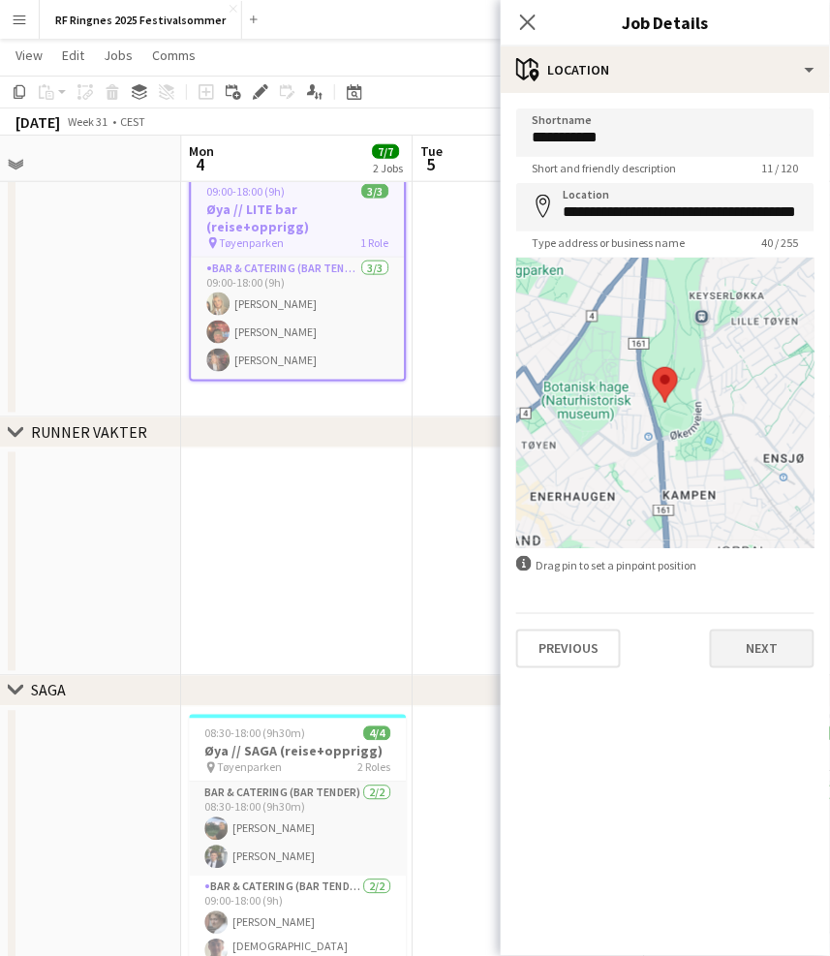
click at [763, 636] on button "Next" at bounding box center [762, 648] width 105 height 39
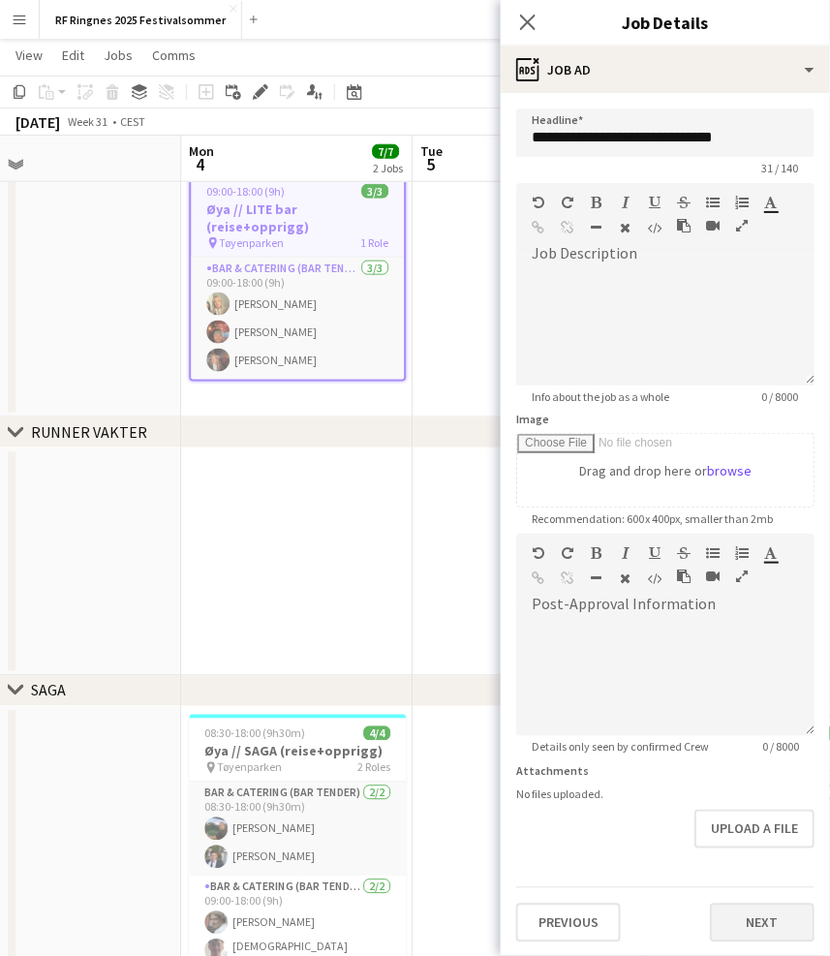
click at [757, 906] on button "Next" at bounding box center [762, 922] width 105 height 39
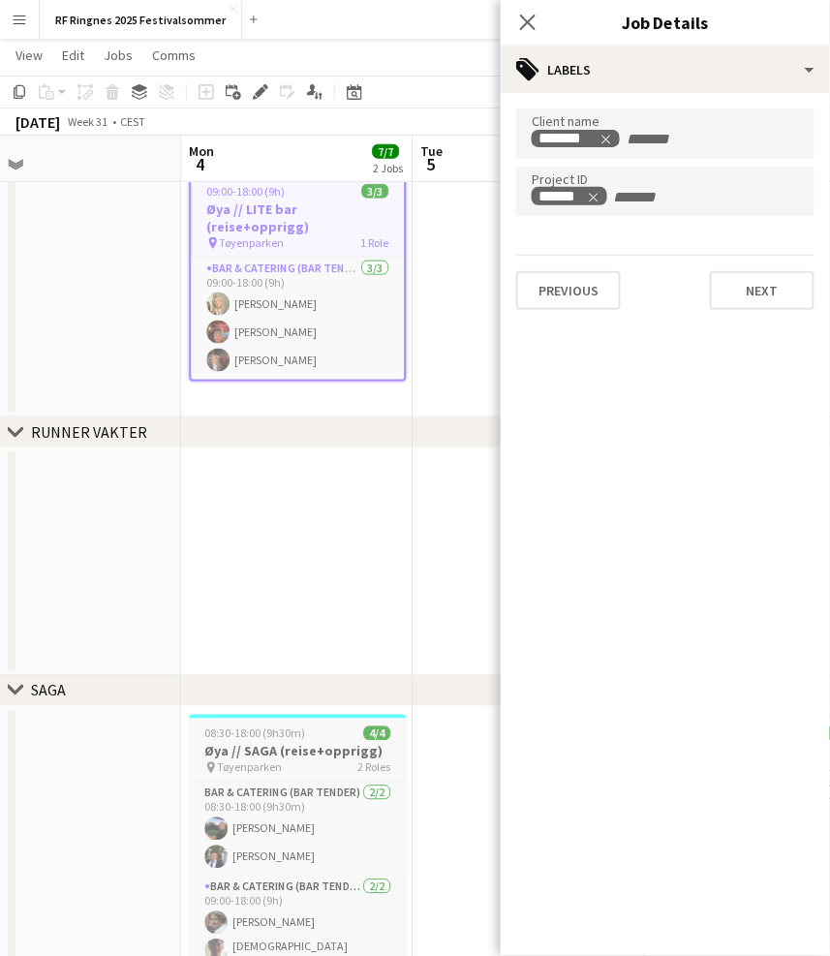
click at [324, 743] on h3 "Øya // SAGA (reise+opprigg)" at bounding box center [297, 751] width 217 height 17
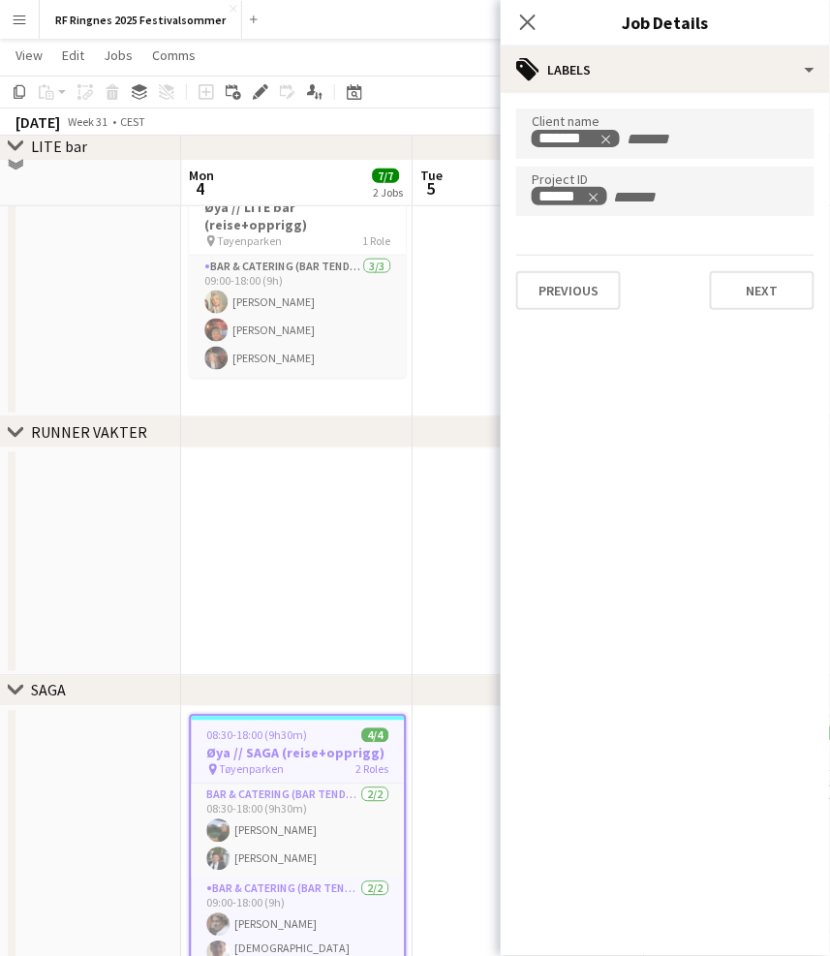
scroll to position [1585, 0]
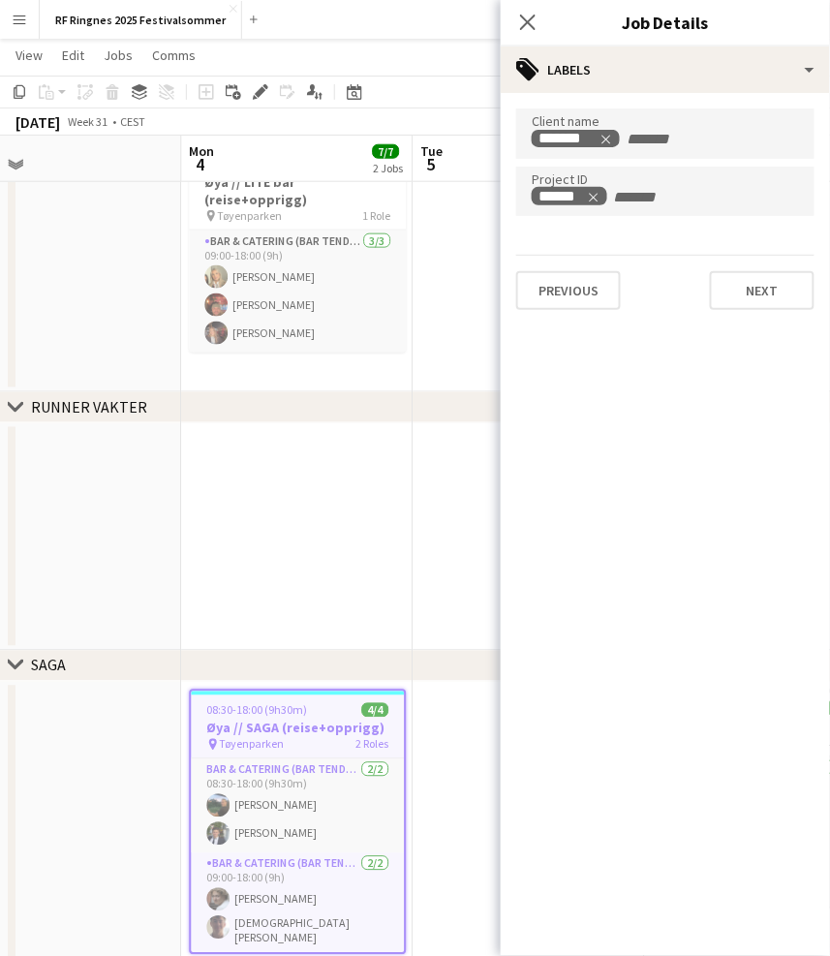
click at [345, 563] on app-date-cell at bounding box center [296, 537] width 231 height 228
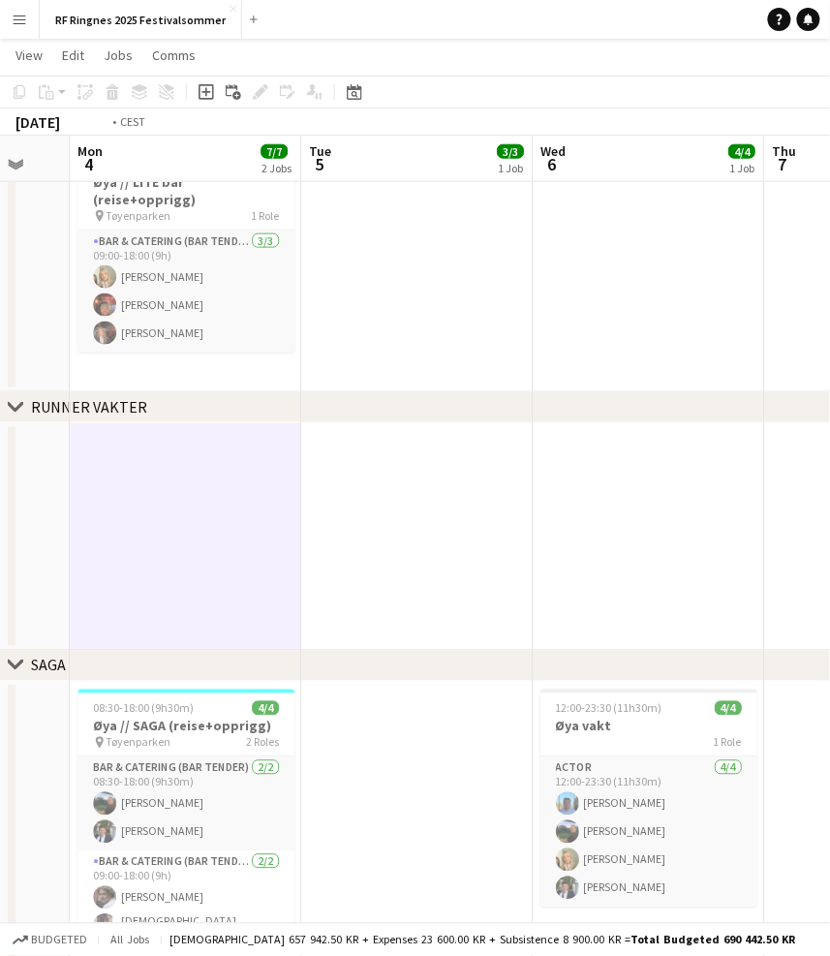
scroll to position [0, 642]
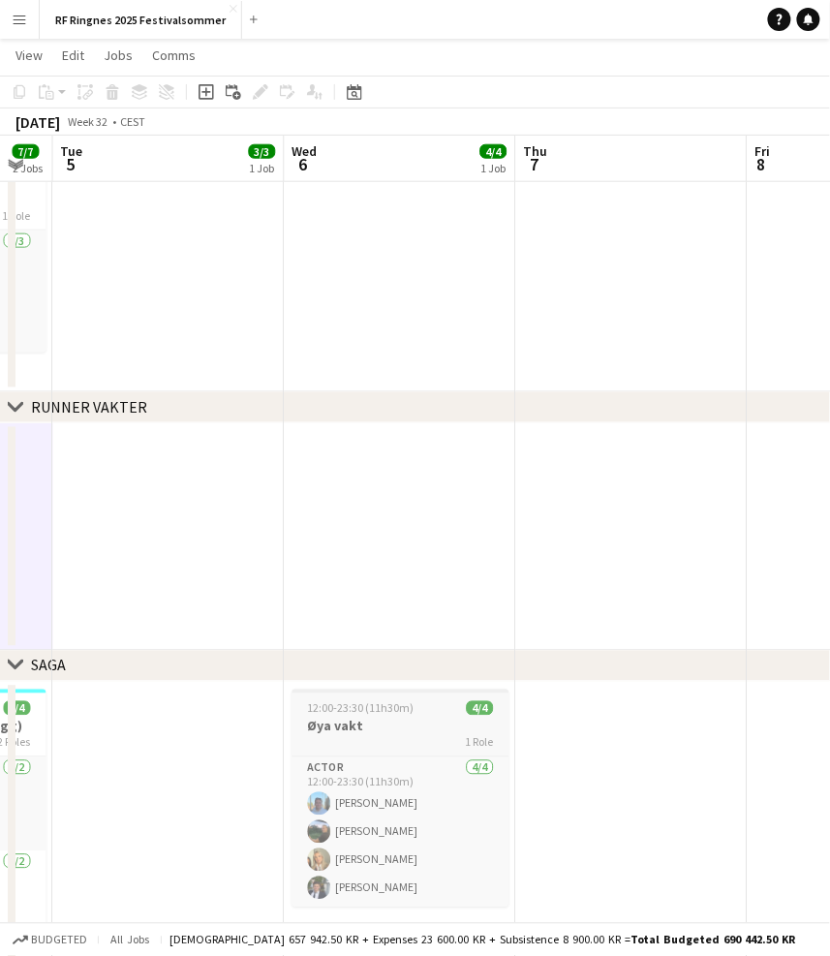
click at [425, 723] on h3 "Øya vakt" at bounding box center [399, 726] width 217 height 17
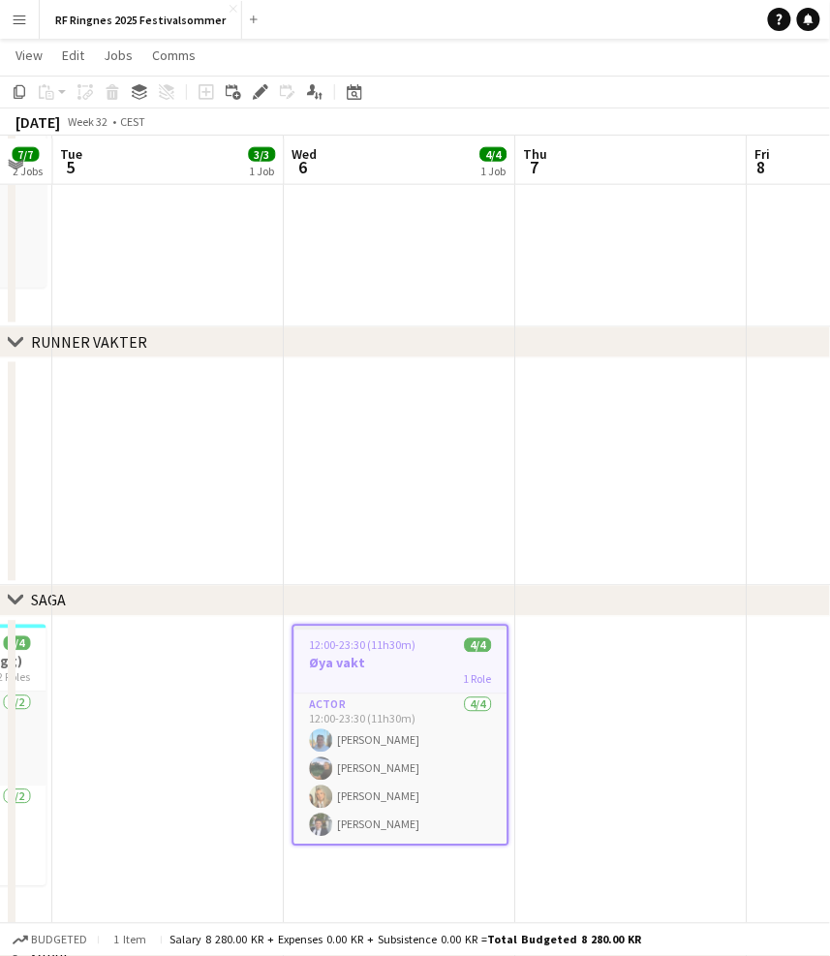
scroll to position [1653, 0]
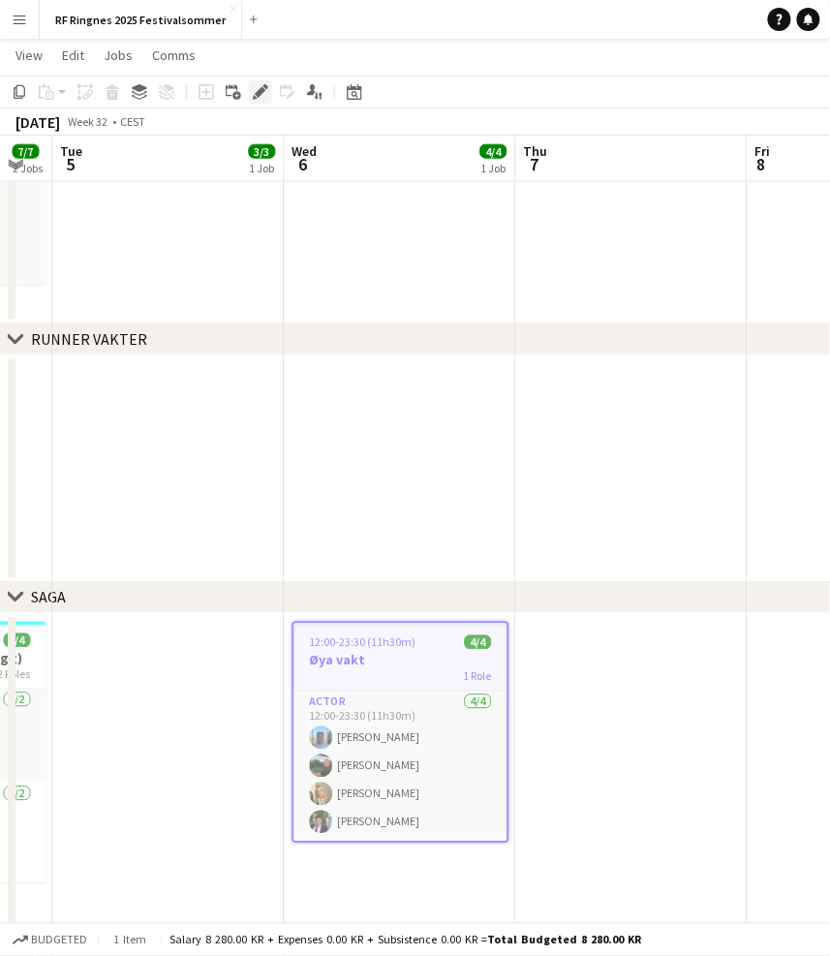
click at [260, 89] on icon at bounding box center [260, 92] width 11 height 11
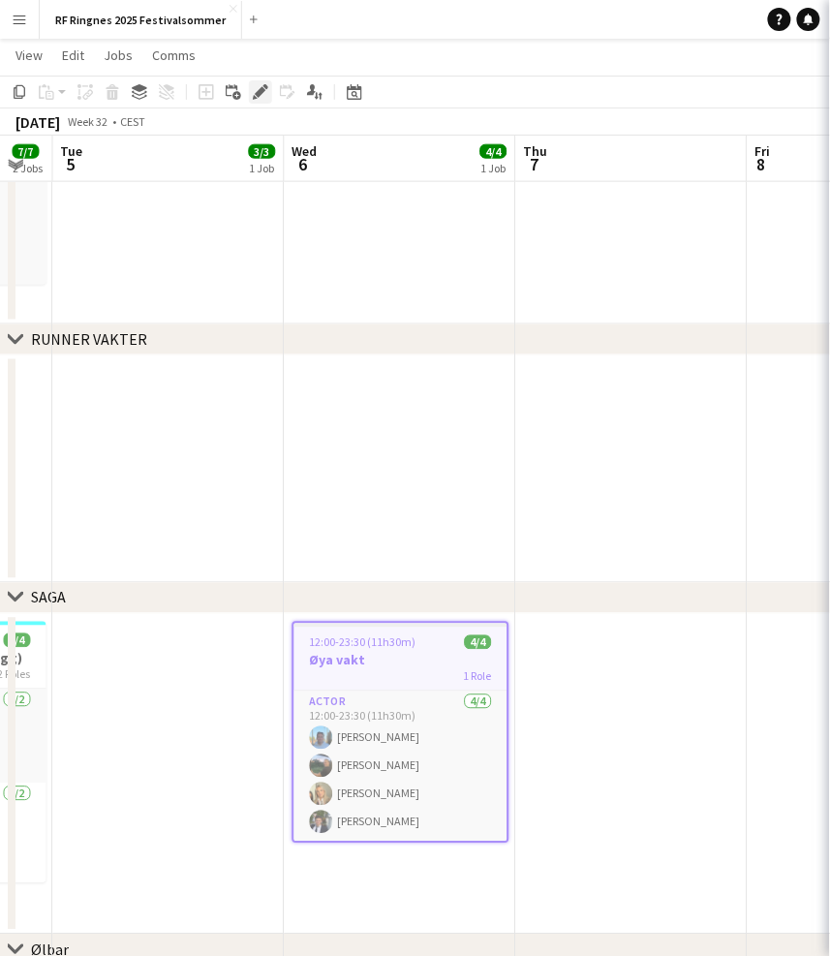
type input "********"
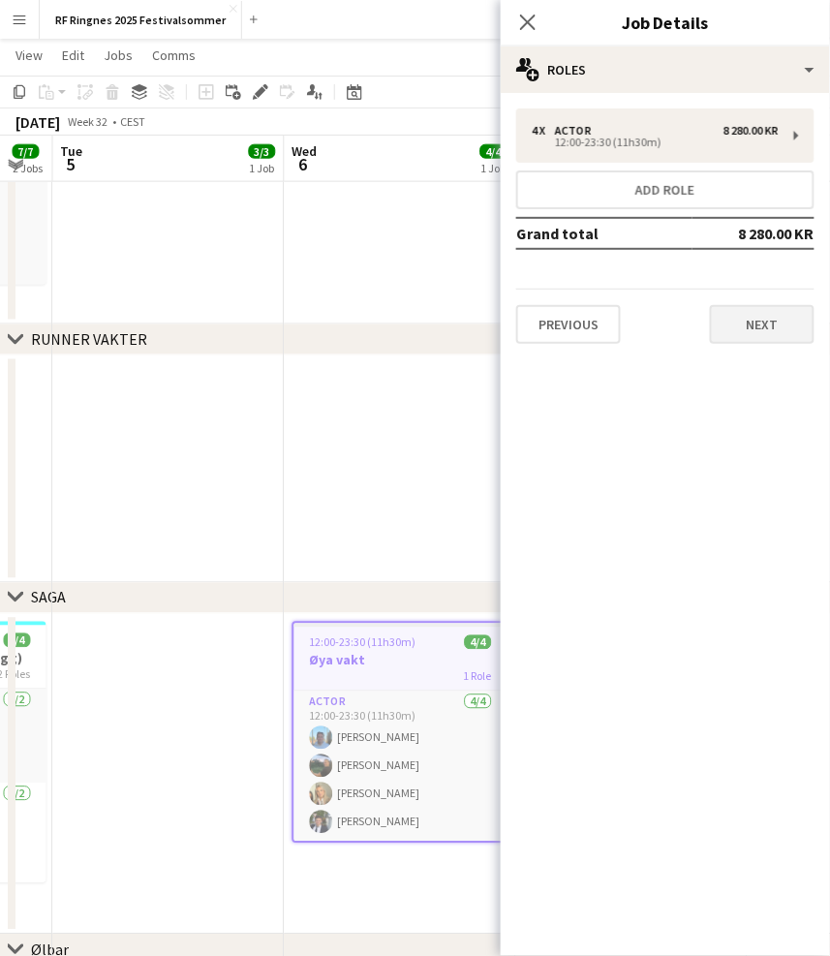
click at [770, 326] on button "Next" at bounding box center [762, 324] width 105 height 39
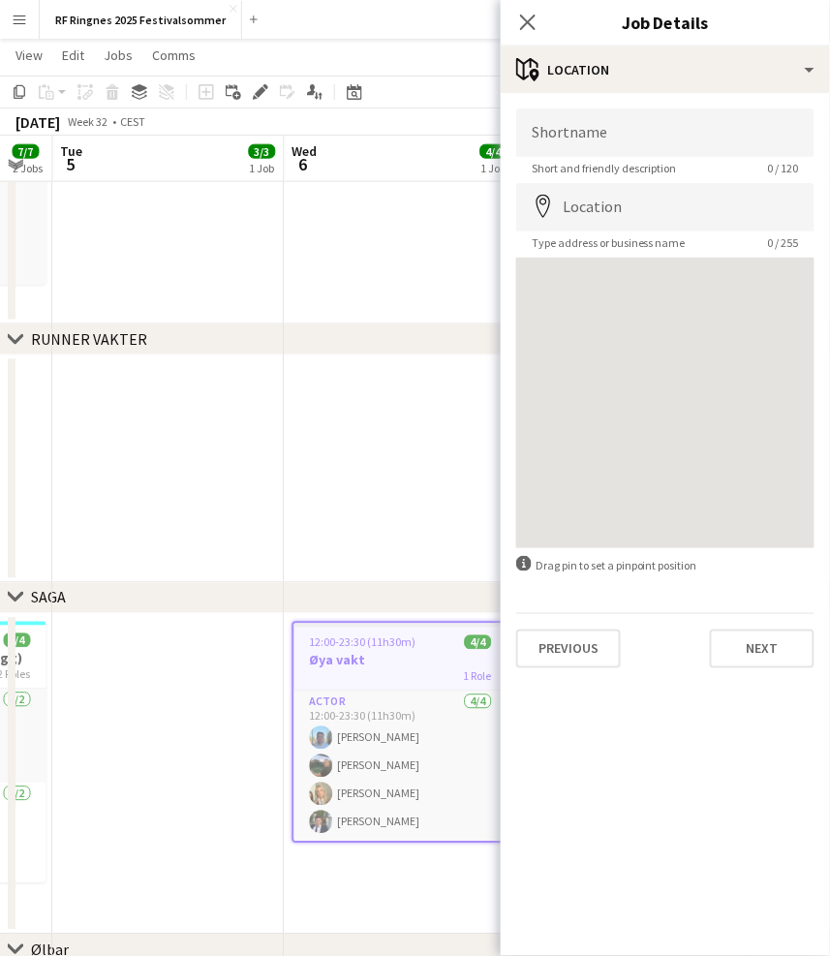
click at [781, 618] on div "Previous Next" at bounding box center [665, 640] width 298 height 55
click at [784, 649] on button "Next" at bounding box center [762, 648] width 105 height 39
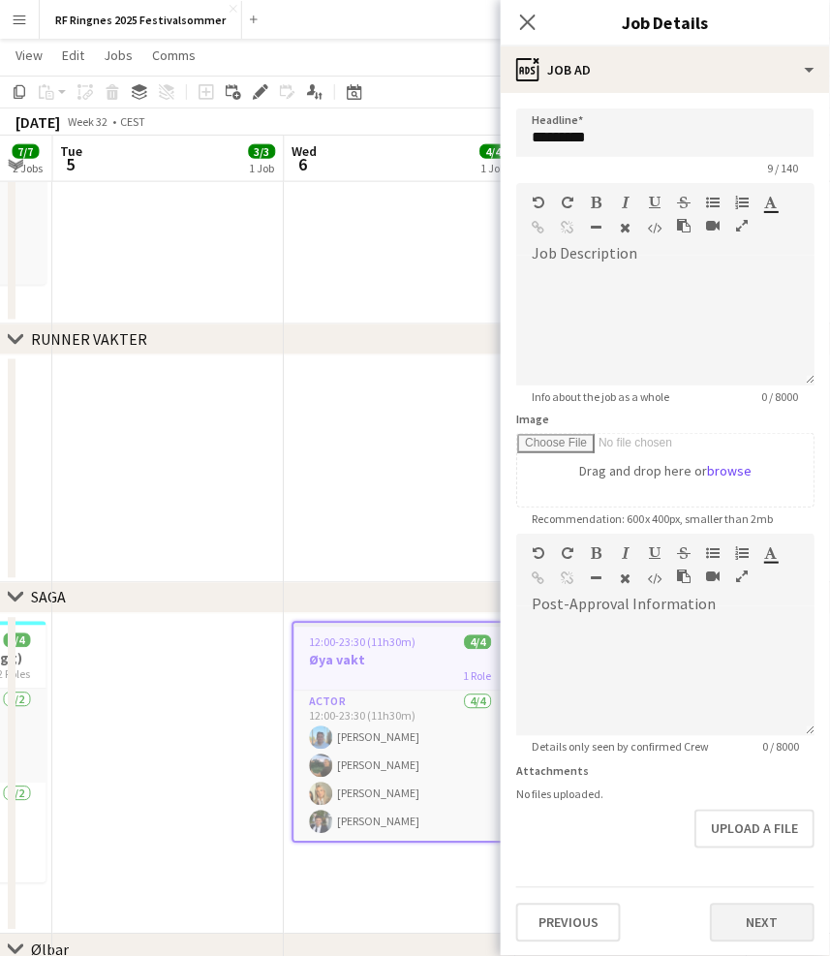
click at [778, 924] on button "Next" at bounding box center [762, 922] width 105 height 39
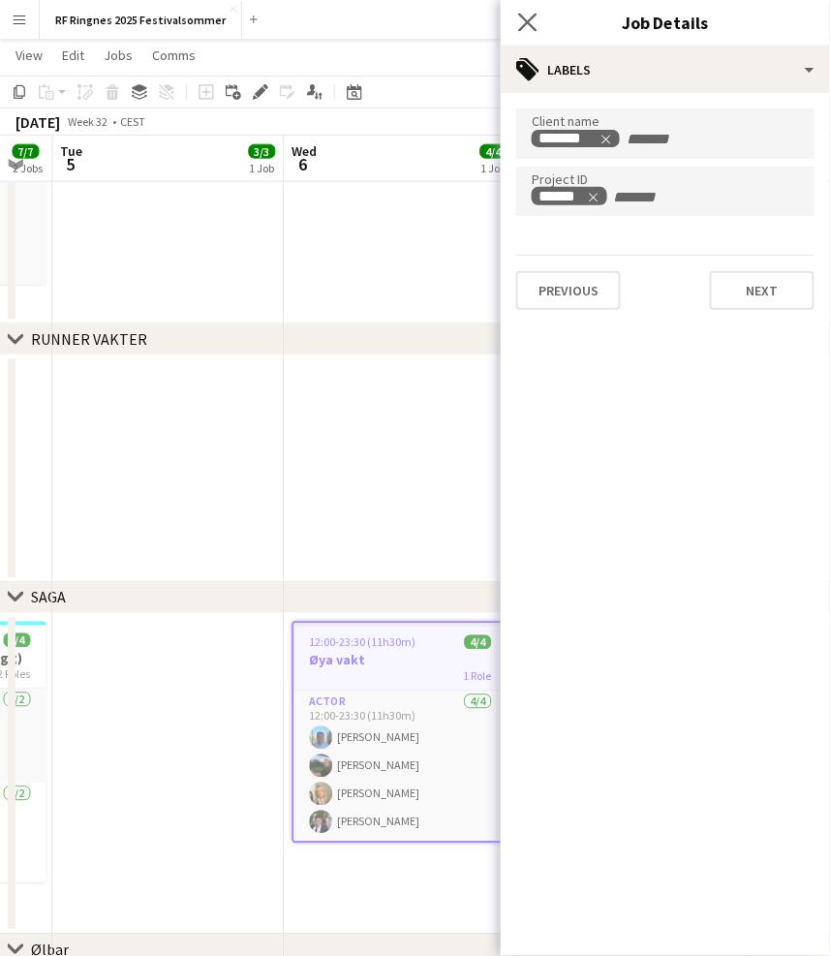
click at [537, 9] on div "Close pop-in" at bounding box center [528, 22] width 54 height 45
click at [537, 12] on app-icon "Close pop-in" at bounding box center [528, 23] width 28 height 28
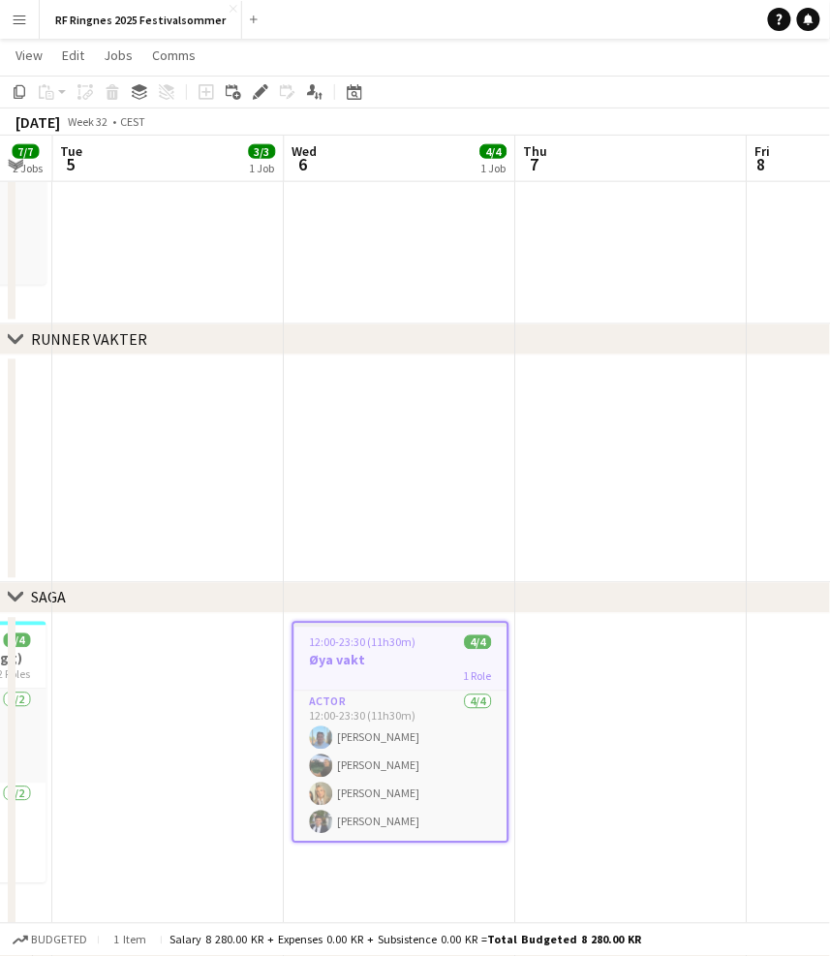
click at [526, 65] on app-page-menu "View Day view expanded Day view collapsed Month view Date picker Jump to [DATE]…" at bounding box center [415, 57] width 830 height 37
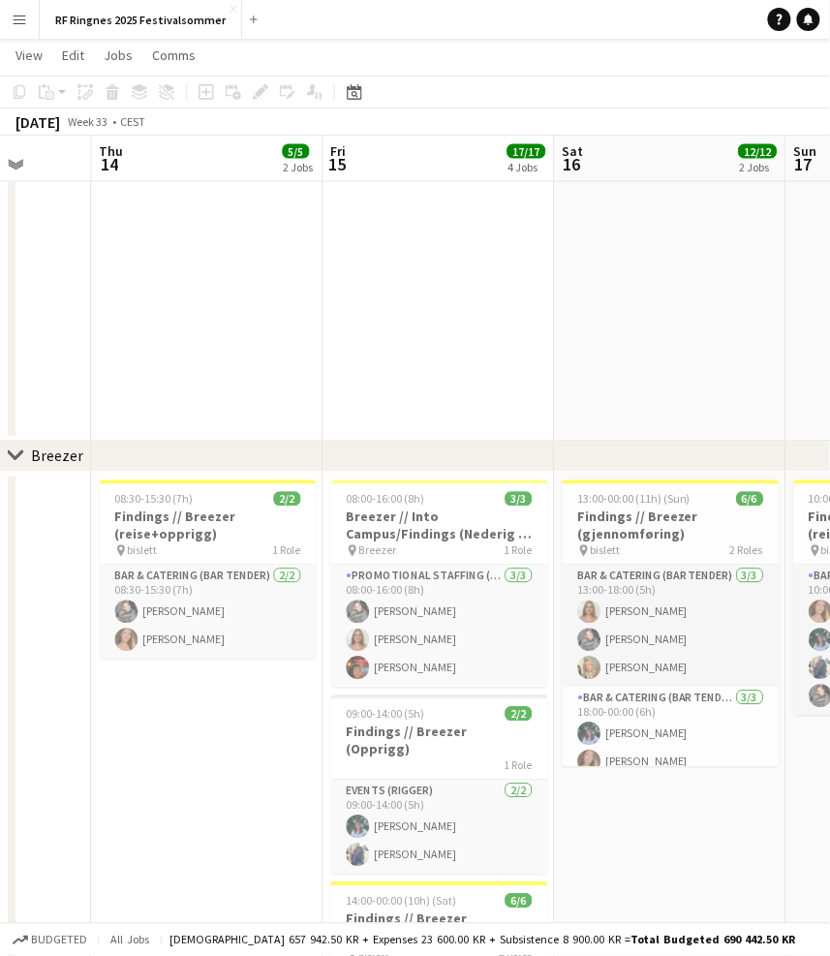
scroll to position [556, 0]
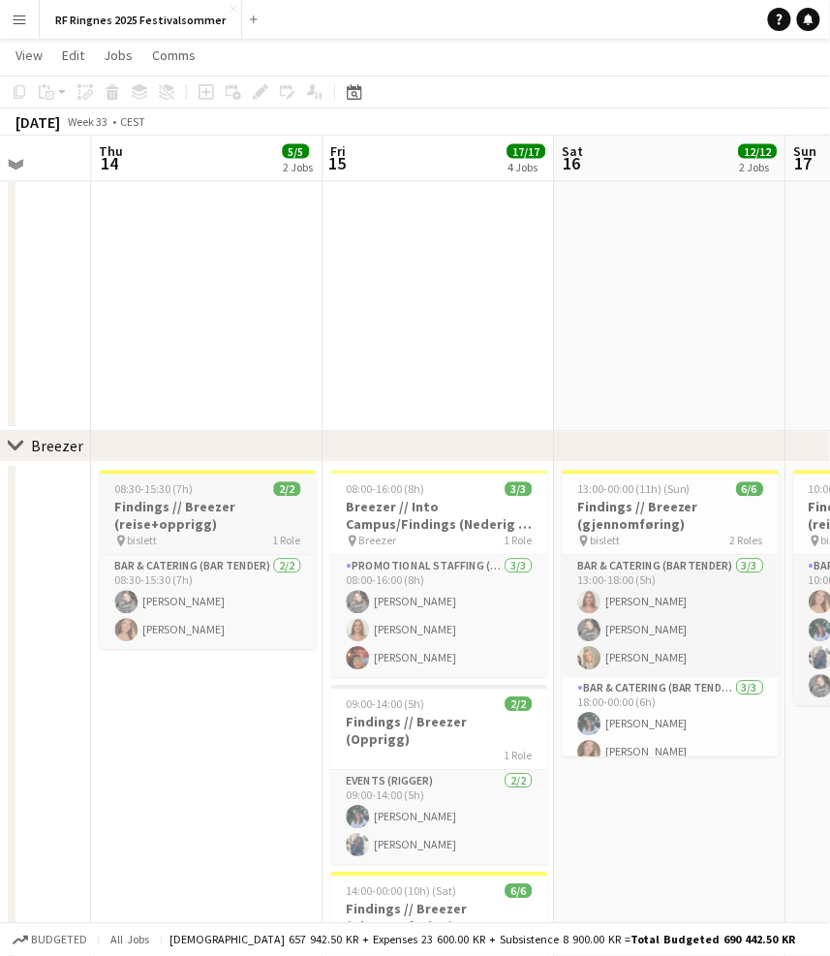
click at [215, 512] on h3 "Findings // Breezer (reise+opprigg)" at bounding box center [208, 516] width 217 height 35
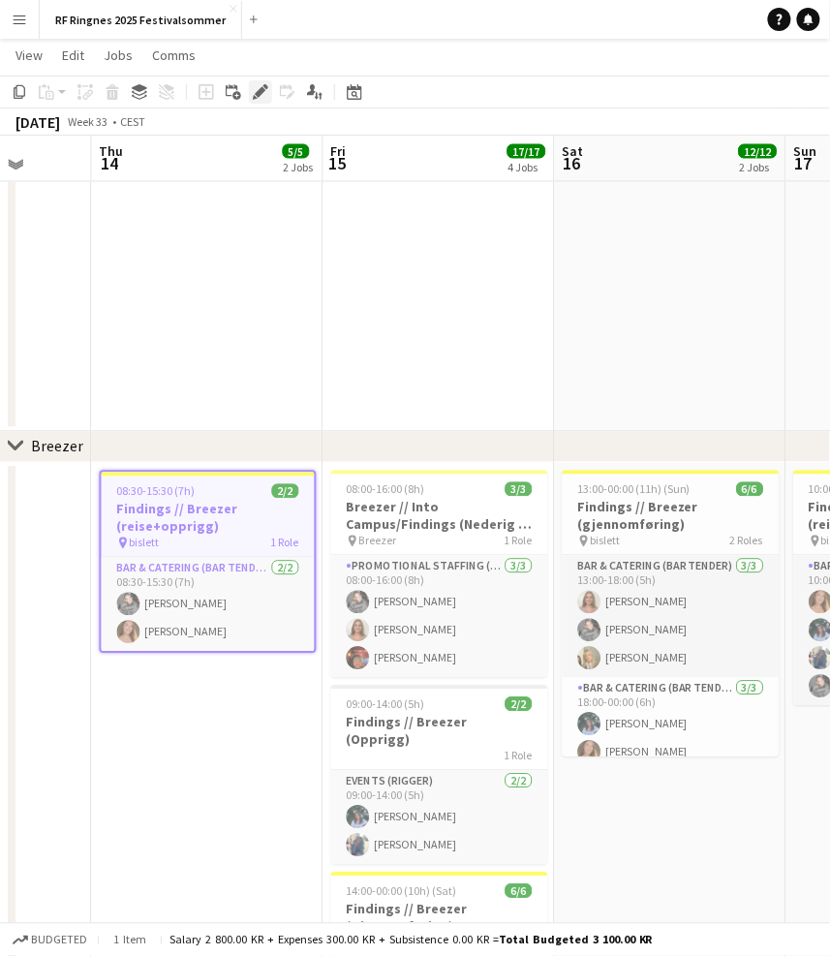
click at [254, 89] on icon "Edit" at bounding box center [260, 91] width 15 height 15
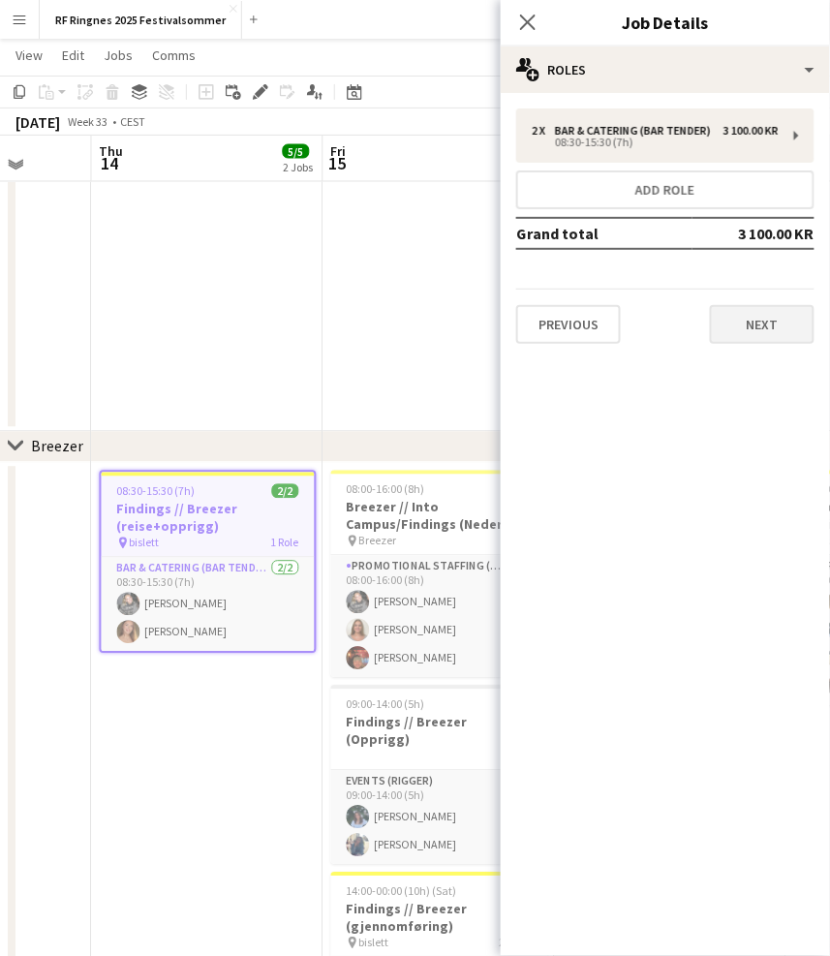
click at [748, 314] on button "Next" at bounding box center [762, 324] width 105 height 39
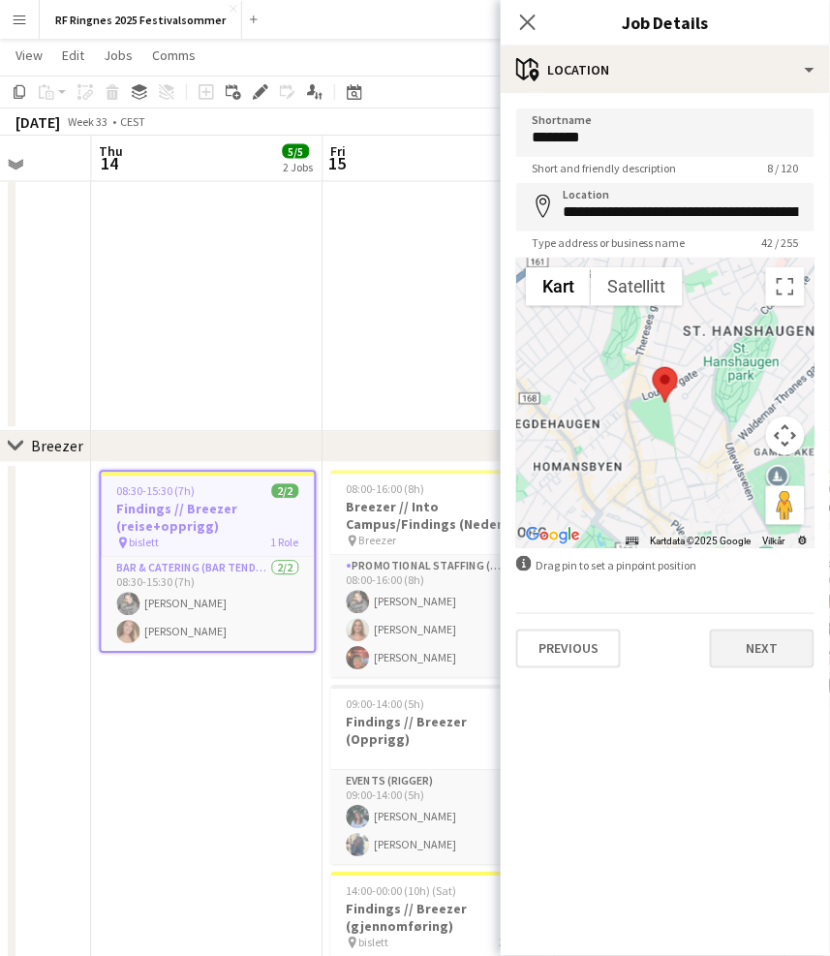
click at [782, 662] on button "Next" at bounding box center [762, 648] width 105 height 39
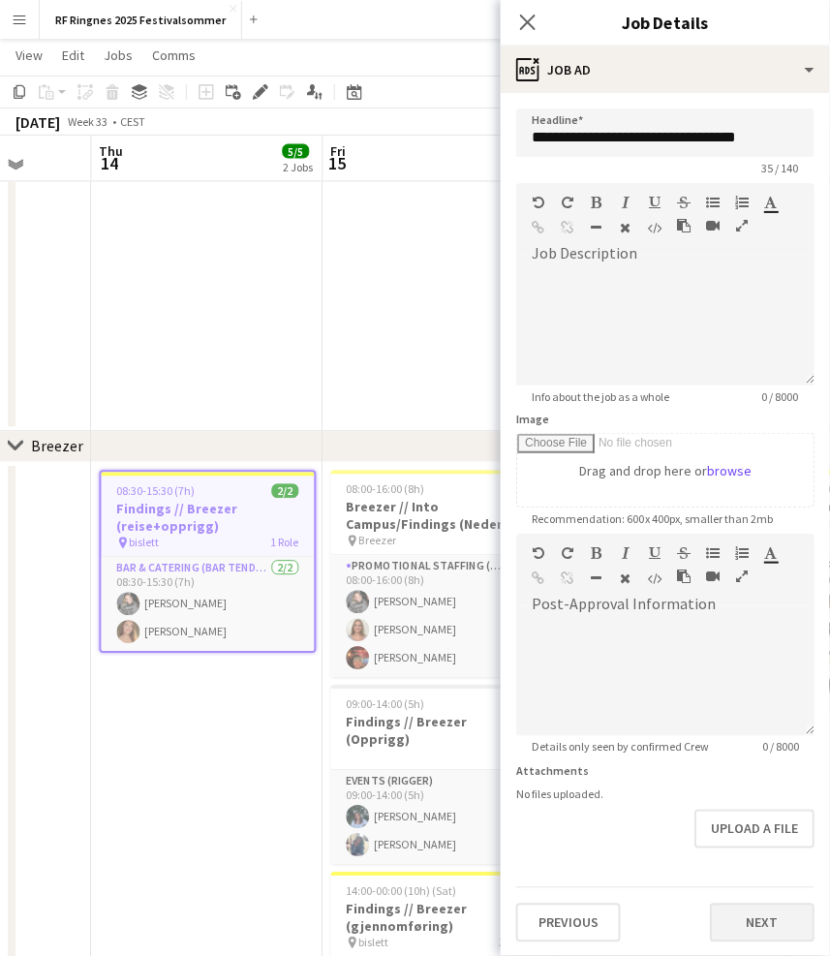
click at [784, 905] on button "Next" at bounding box center [762, 922] width 105 height 39
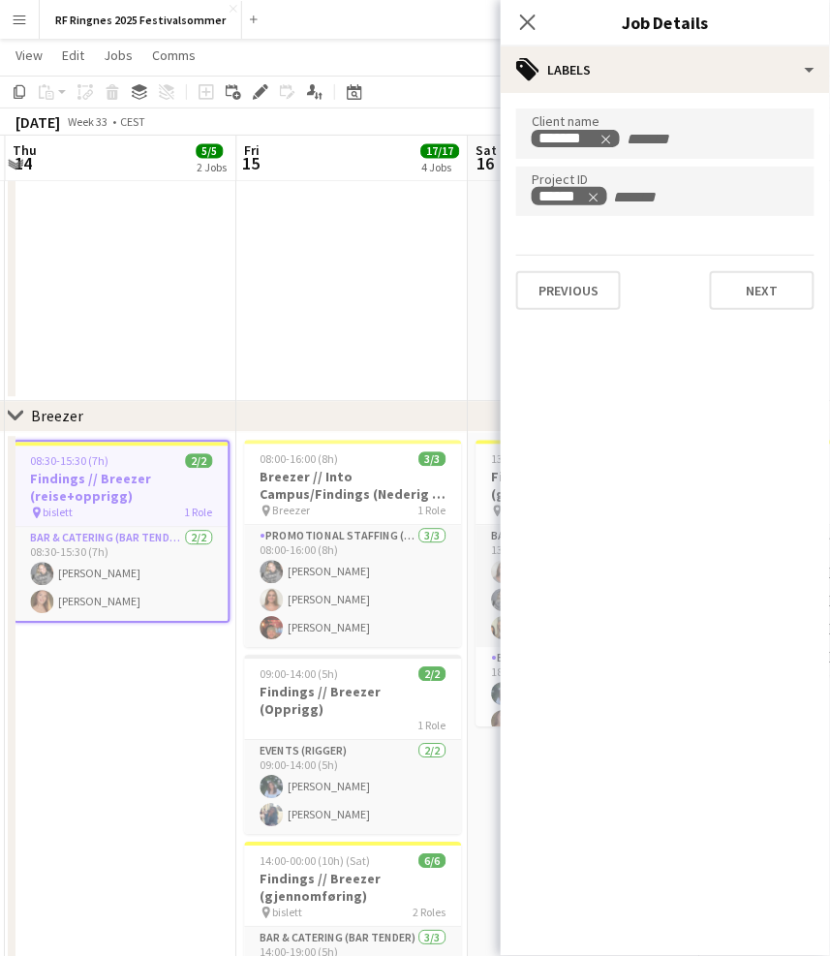
scroll to position [0, 701]
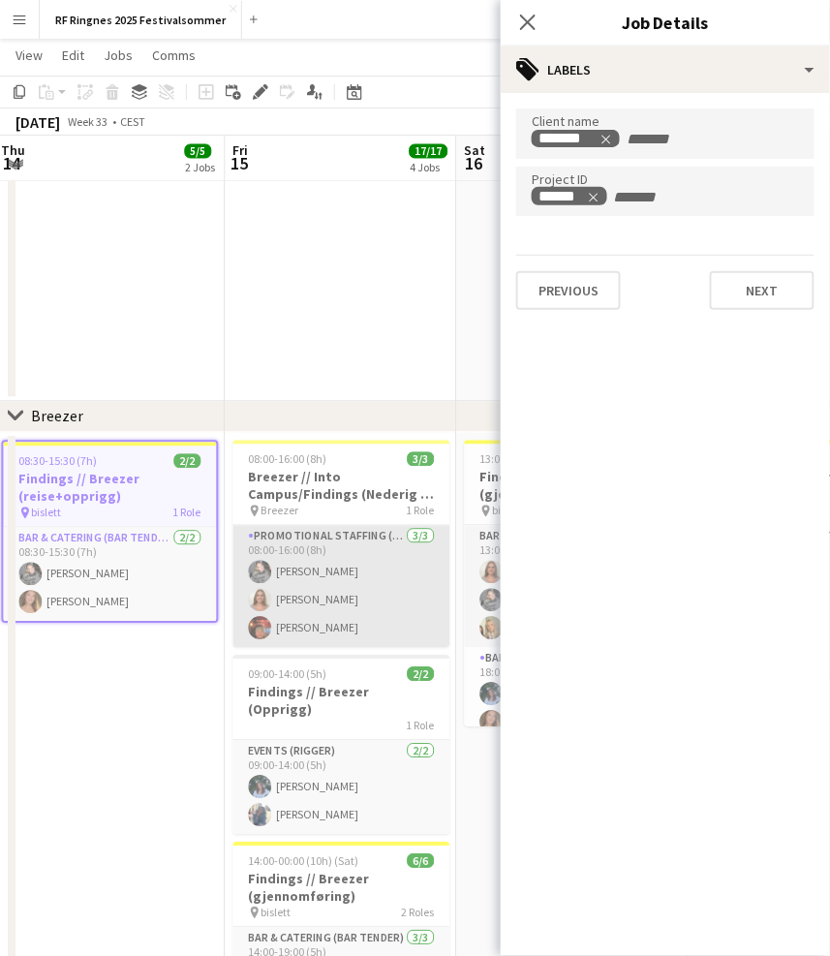
click at [307, 575] on app-card-role "Promotional Staffing (Brand Ambassadors) 3/3 08:00-16:00 (8h) Emilia Scantlebur…" at bounding box center [340, 587] width 217 height 122
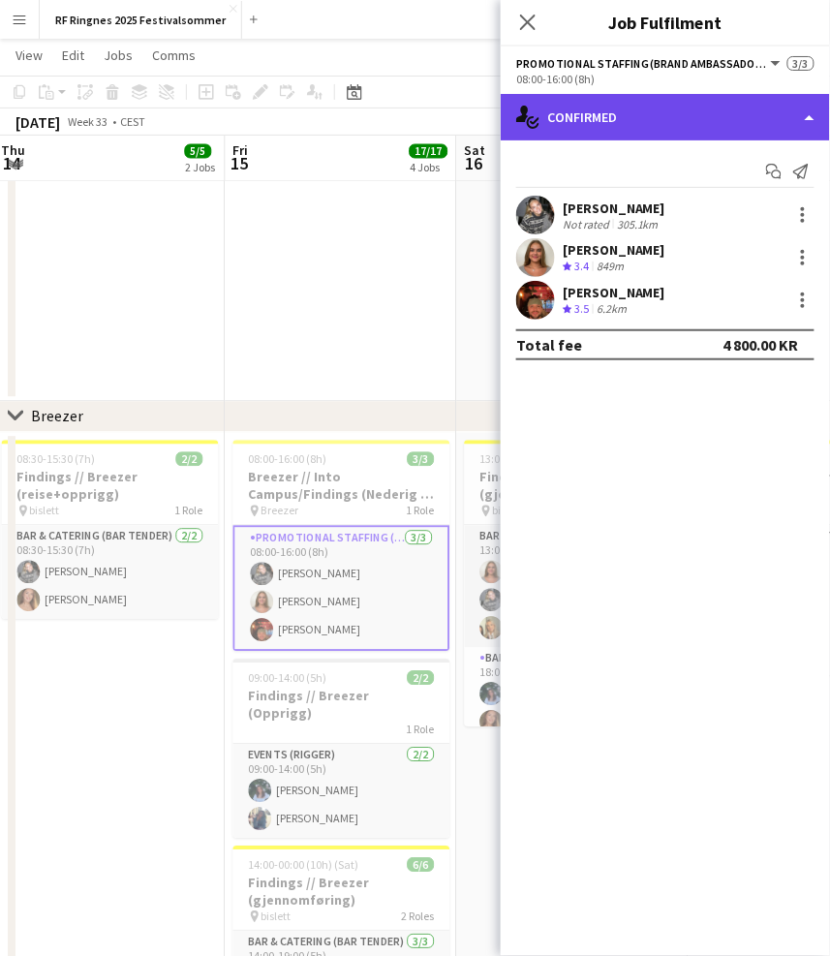
click at [629, 119] on div "single-neutral-actions-check-2 Confirmed" at bounding box center [665, 117] width 329 height 46
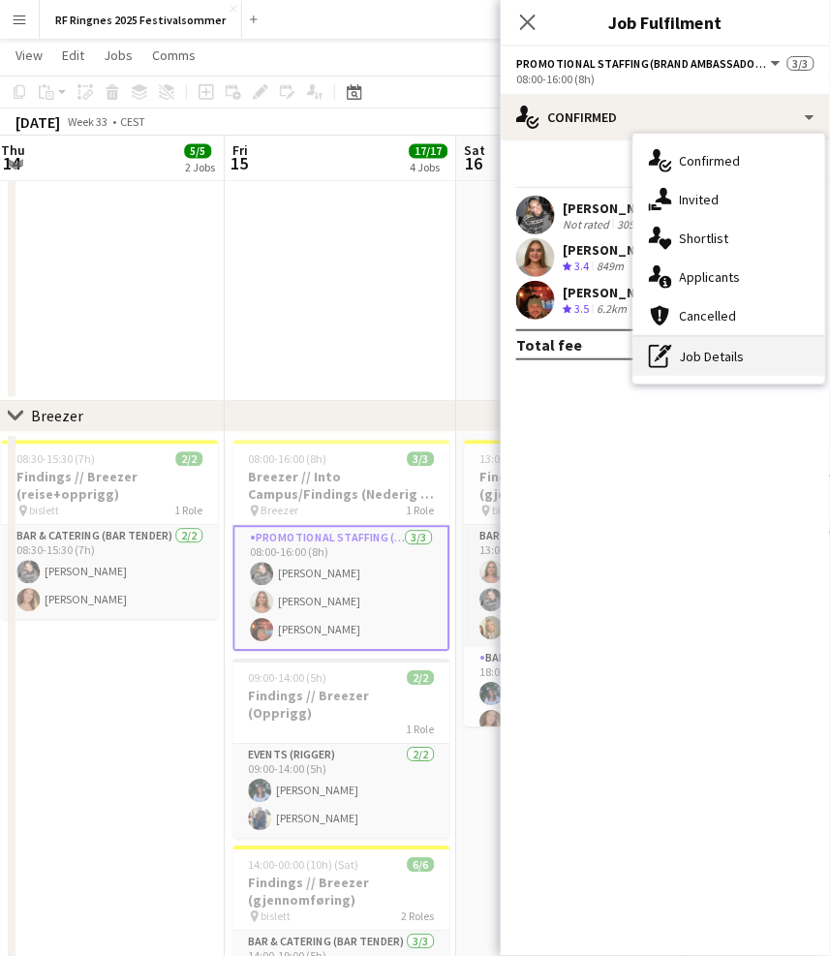
click at [740, 351] on div "pen-write Job Details" at bounding box center [729, 356] width 192 height 39
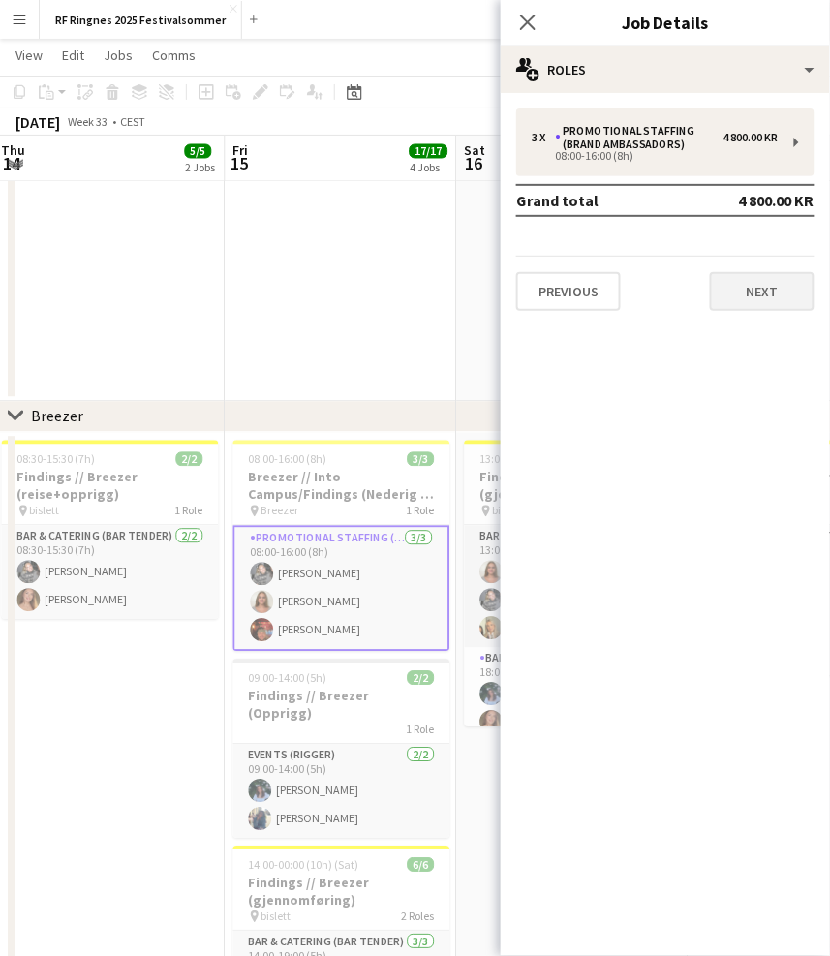
click at [748, 293] on button "Next" at bounding box center [762, 291] width 105 height 39
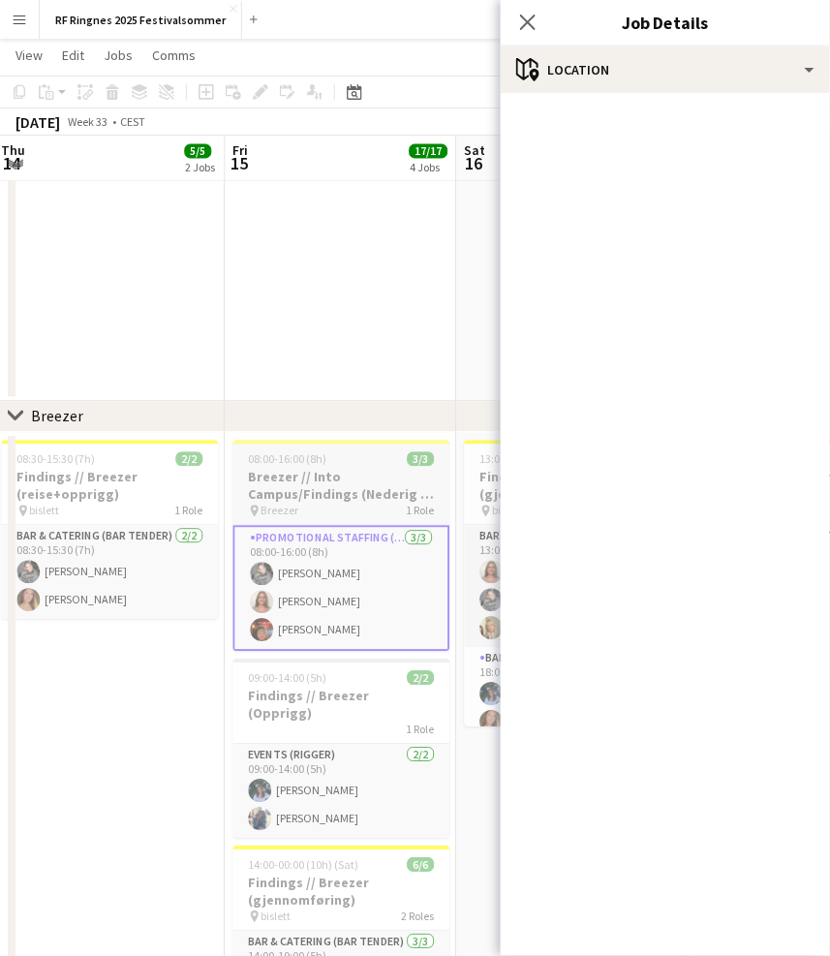
click at [311, 489] on h3 "Breezer // Into Campus/Findings (Nederig + Opprigg)" at bounding box center [340, 486] width 217 height 35
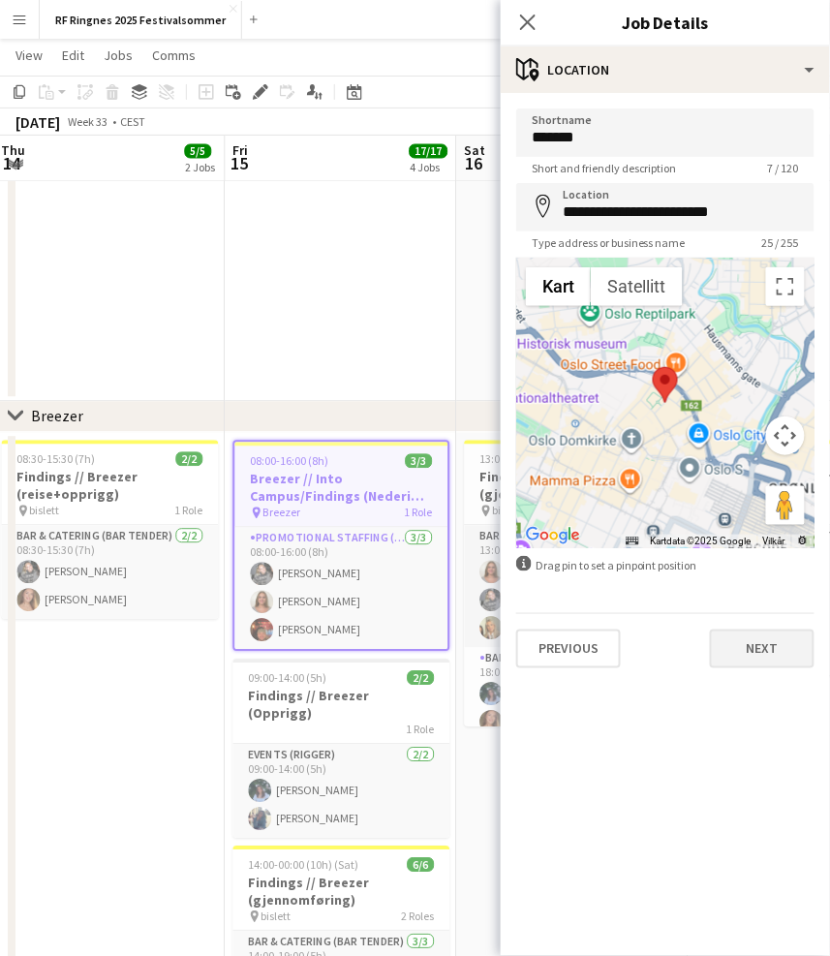
click at [738, 640] on button "Next" at bounding box center [762, 648] width 105 height 39
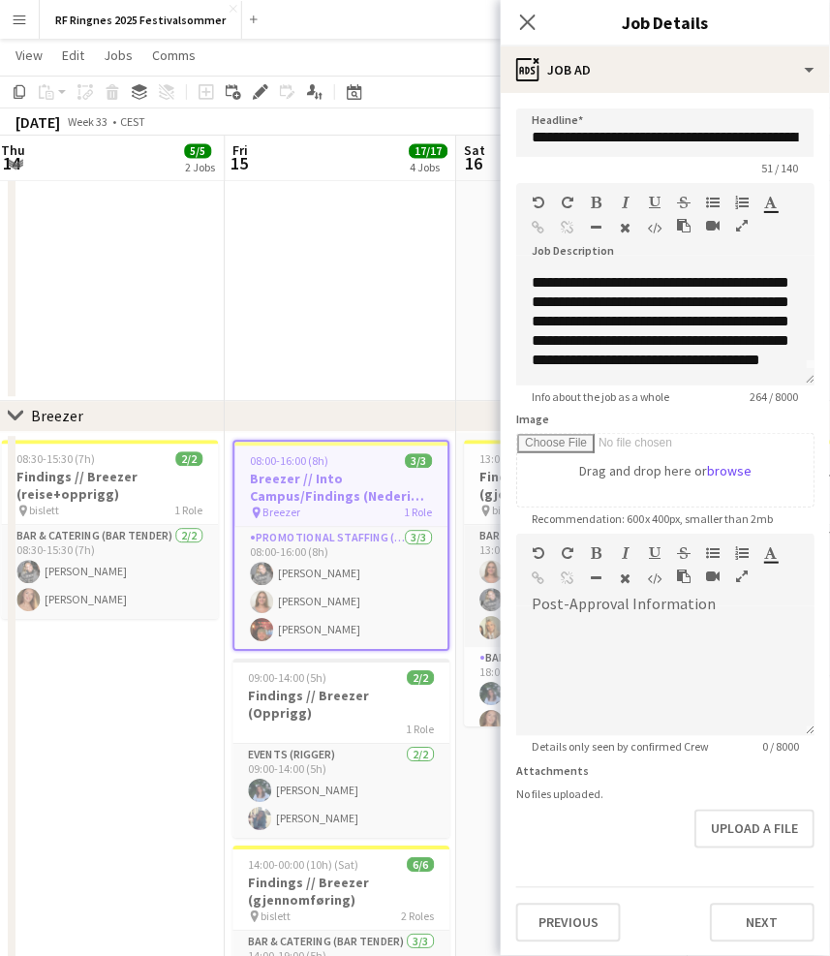
scroll to position [34, 0]
click at [760, 911] on button "Next" at bounding box center [762, 922] width 105 height 39
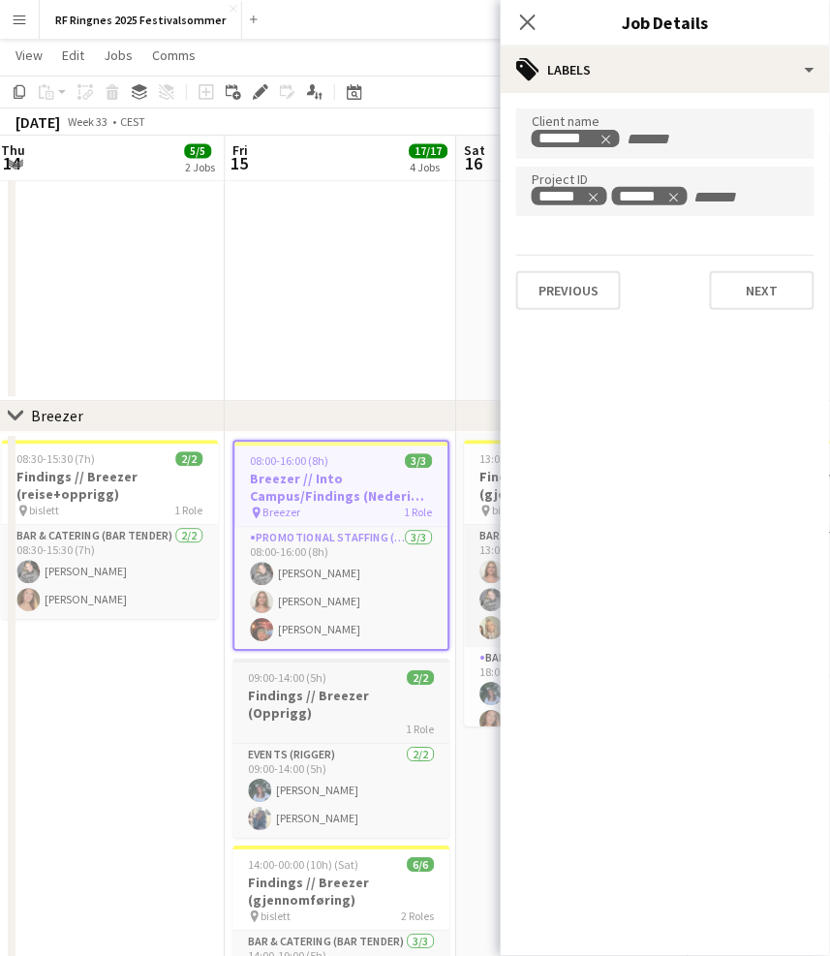
click at [337, 688] on h3 "Findings // Breezer (Opprigg)" at bounding box center [340, 705] width 217 height 35
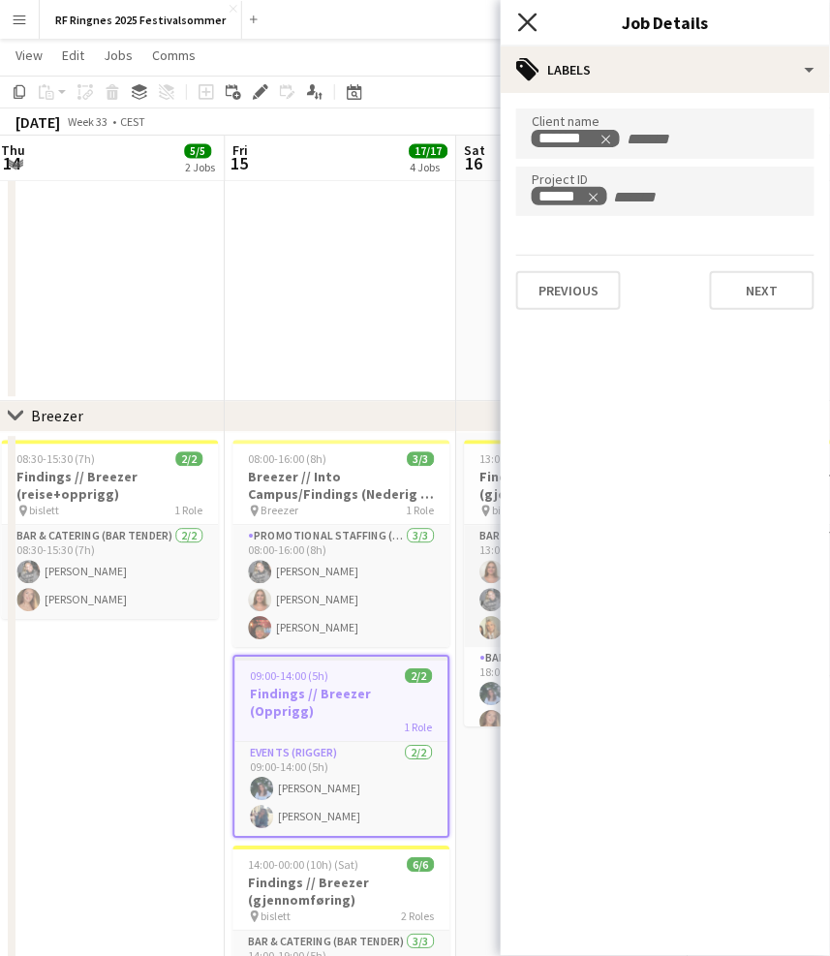
click at [530, 22] on icon at bounding box center [527, 22] width 18 height 18
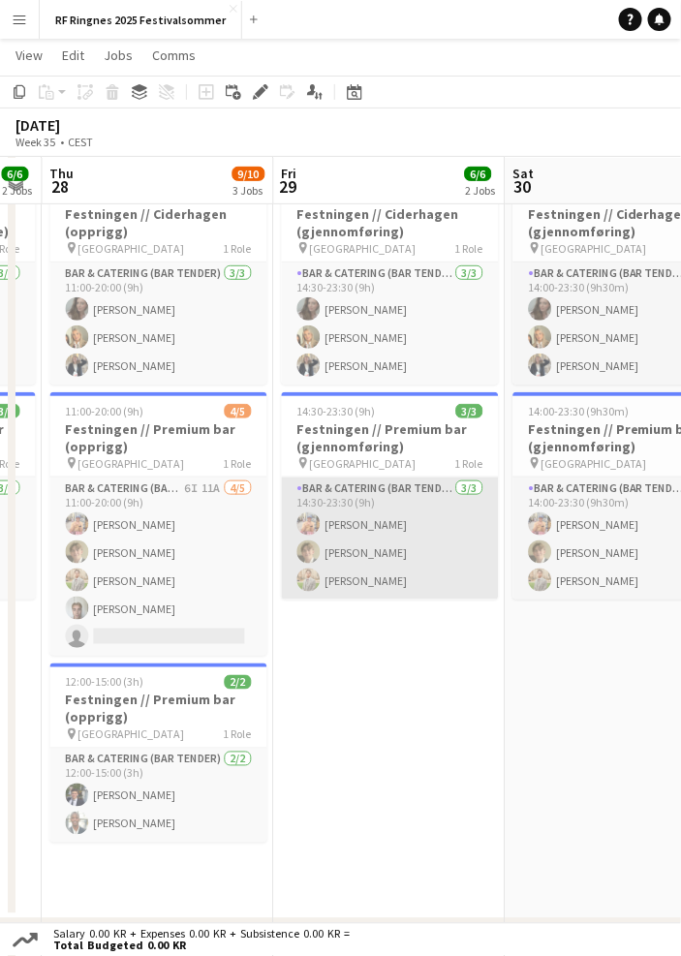
scroll to position [70, 0]
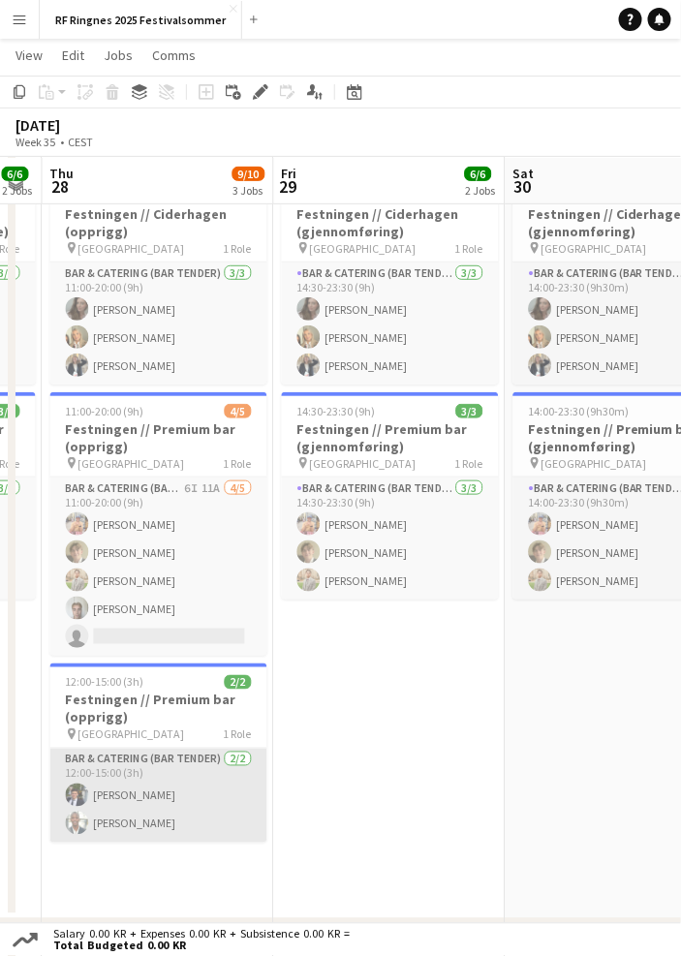
click at [181, 799] on app-card-role "Bar & Catering (Bar Tender) 2/2 12:00-15:00 (3h) Ulrik Syversen Elie Kayitana" at bounding box center [157, 796] width 217 height 94
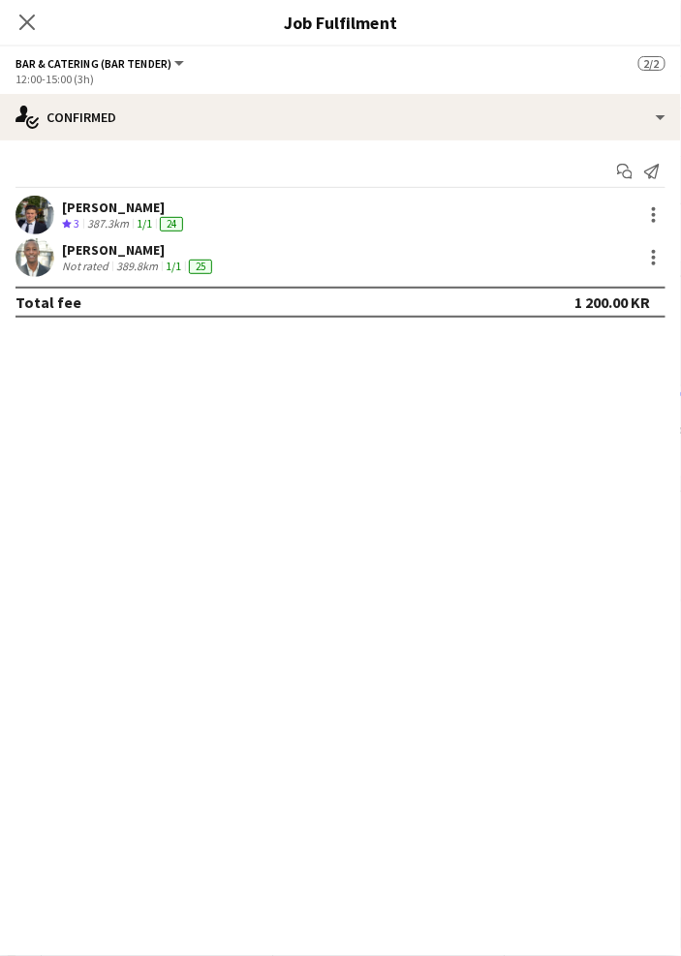
click at [42, 205] on app-user-avatar at bounding box center [34, 215] width 39 height 39
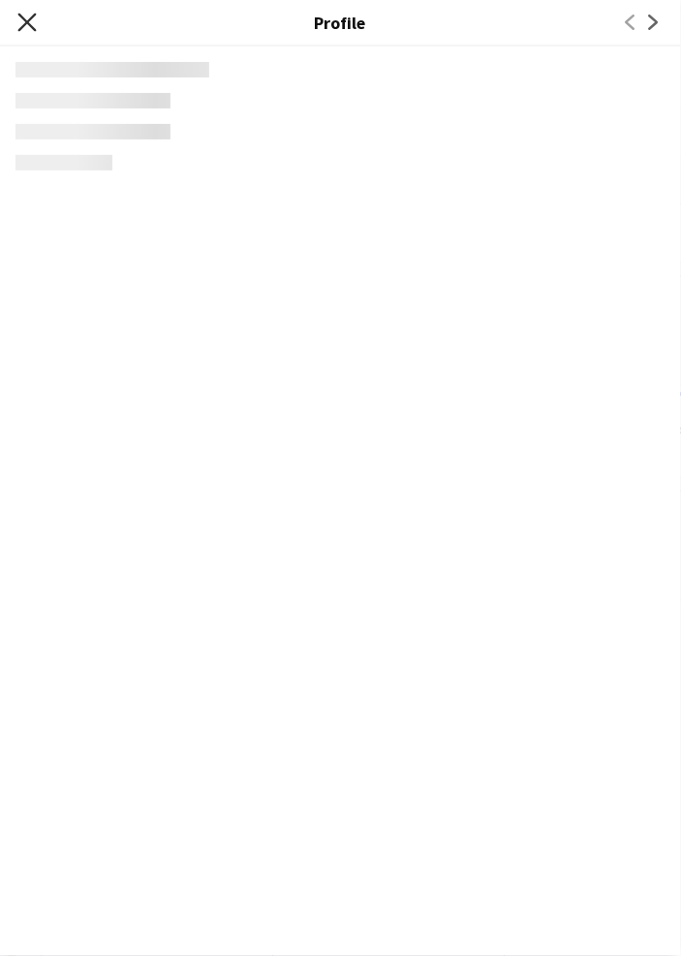
click at [26, 14] on icon "Close pop-in" at bounding box center [26, 22] width 18 height 18
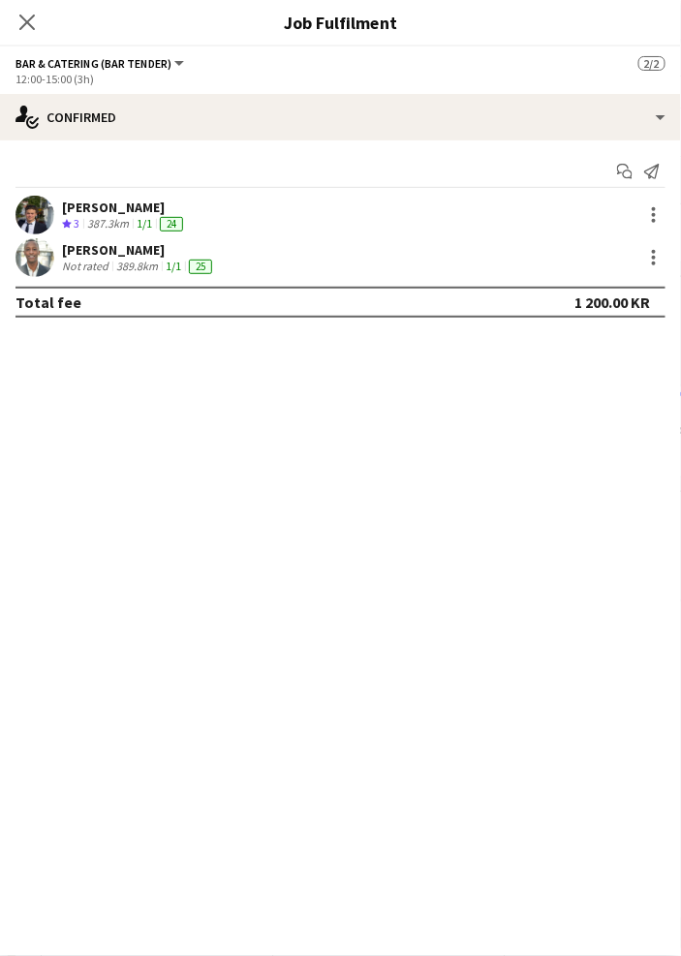
click at [26, 210] on app-user-avatar at bounding box center [34, 215] width 39 height 39
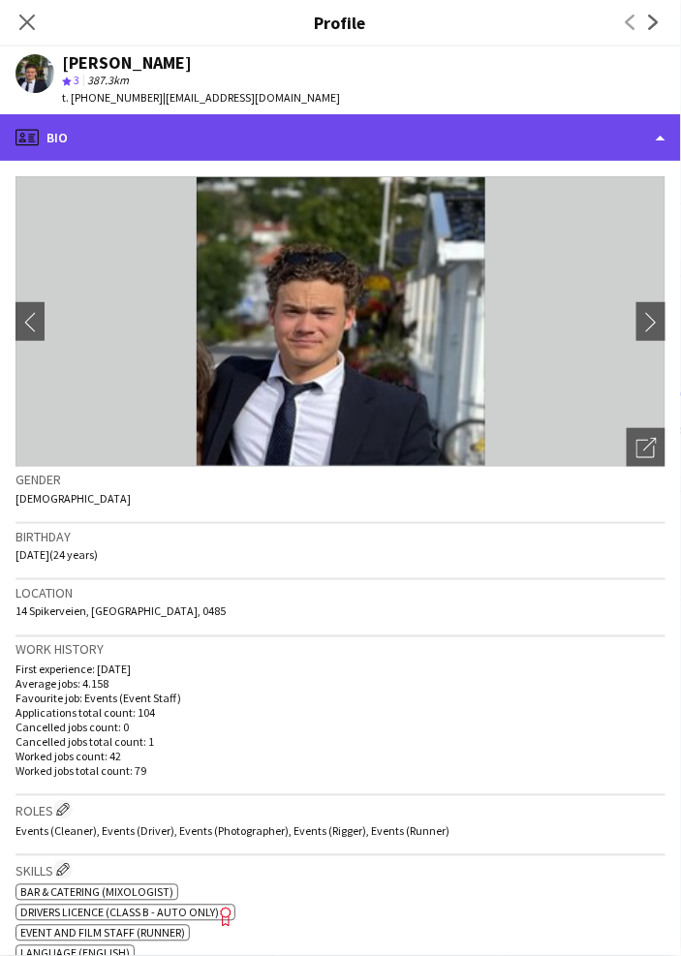
click at [467, 142] on div "profile Bio" at bounding box center [340, 137] width 681 height 46
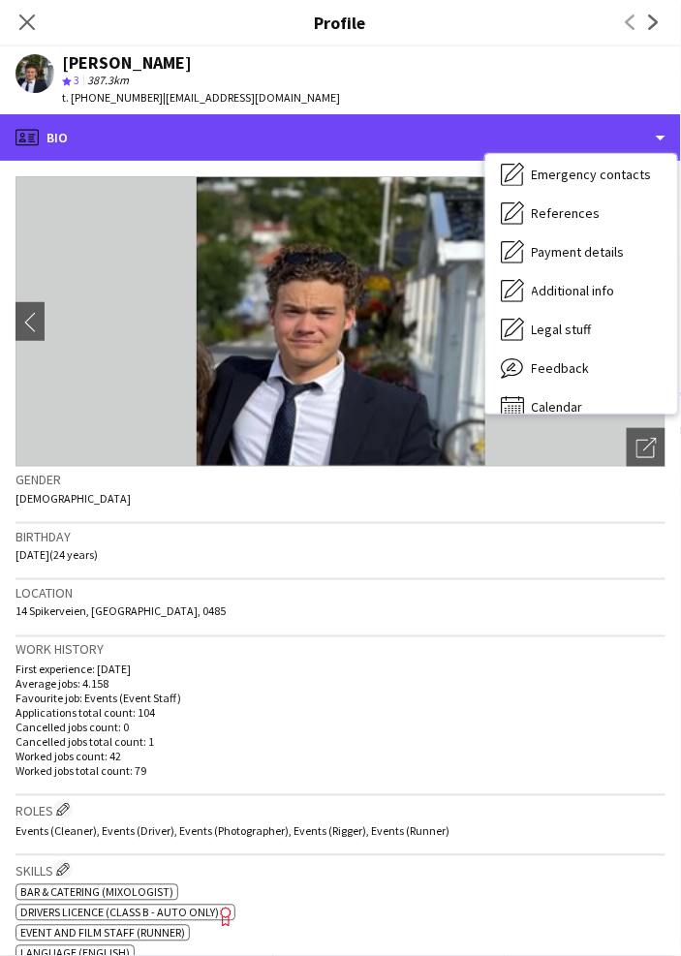
scroll to position [181, 0]
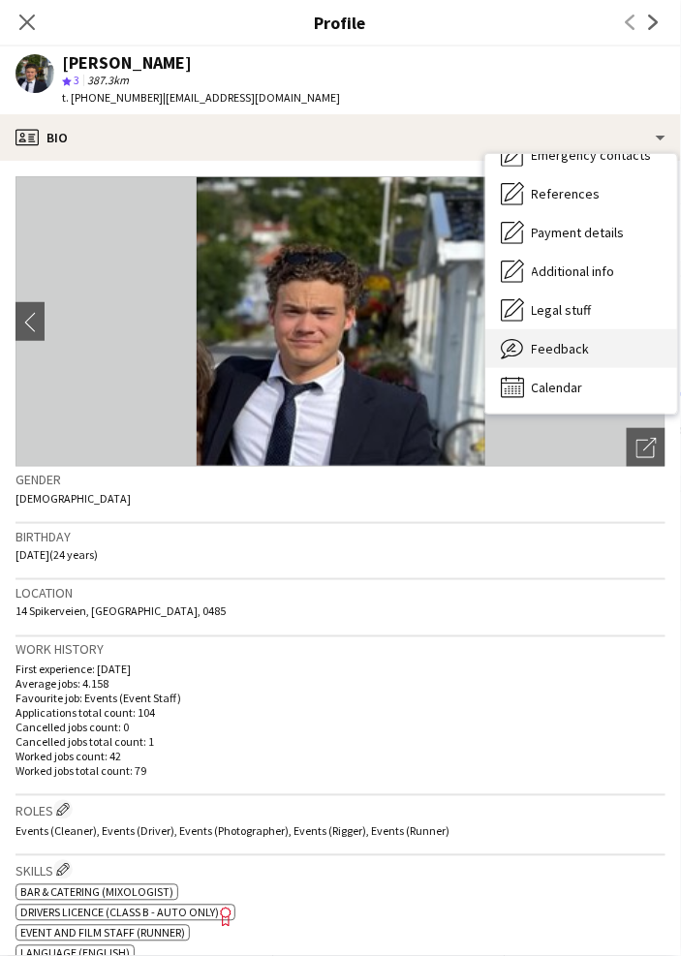
click at [565, 331] on div "Feedback Feedback" at bounding box center [581, 348] width 192 height 39
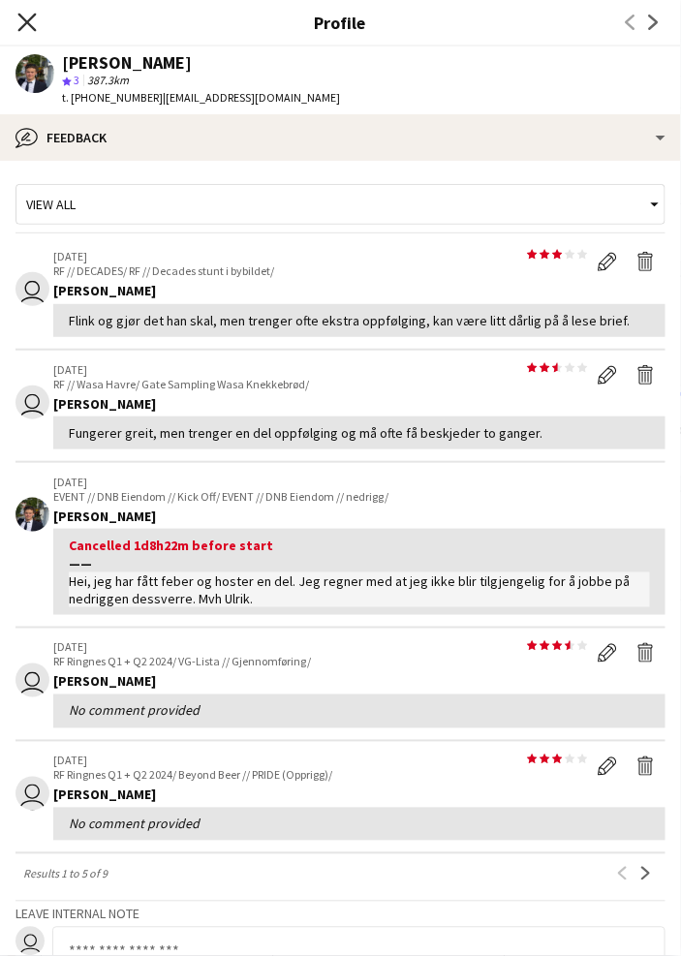
click at [31, 17] on icon "Close pop-in" at bounding box center [26, 22] width 18 height 18
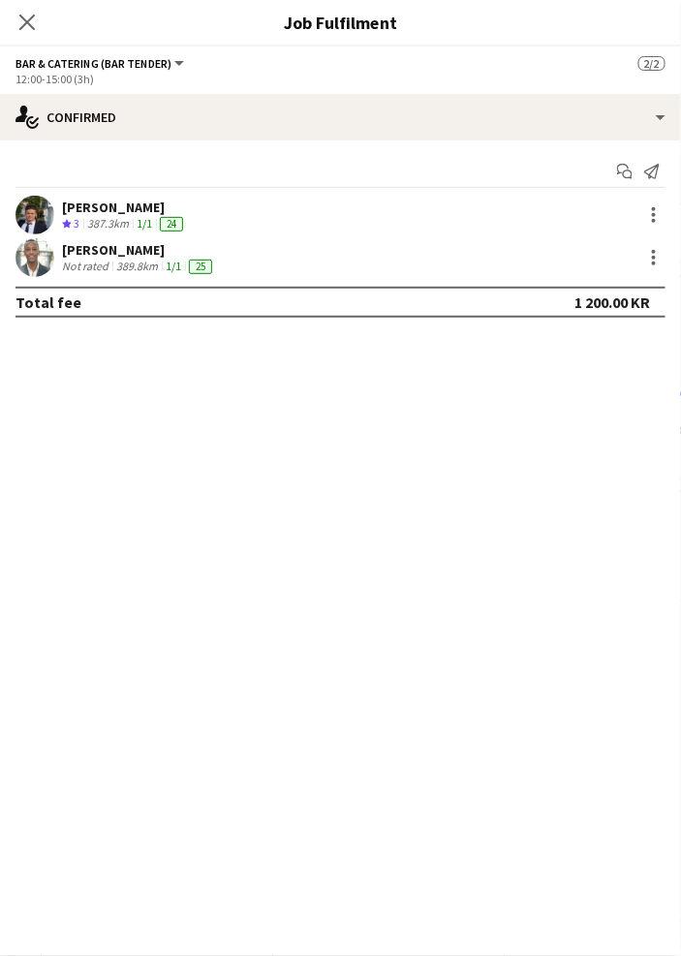
click at [38, 255] on app-user-avatar at bounding box center [34, 257] width 39 height 39
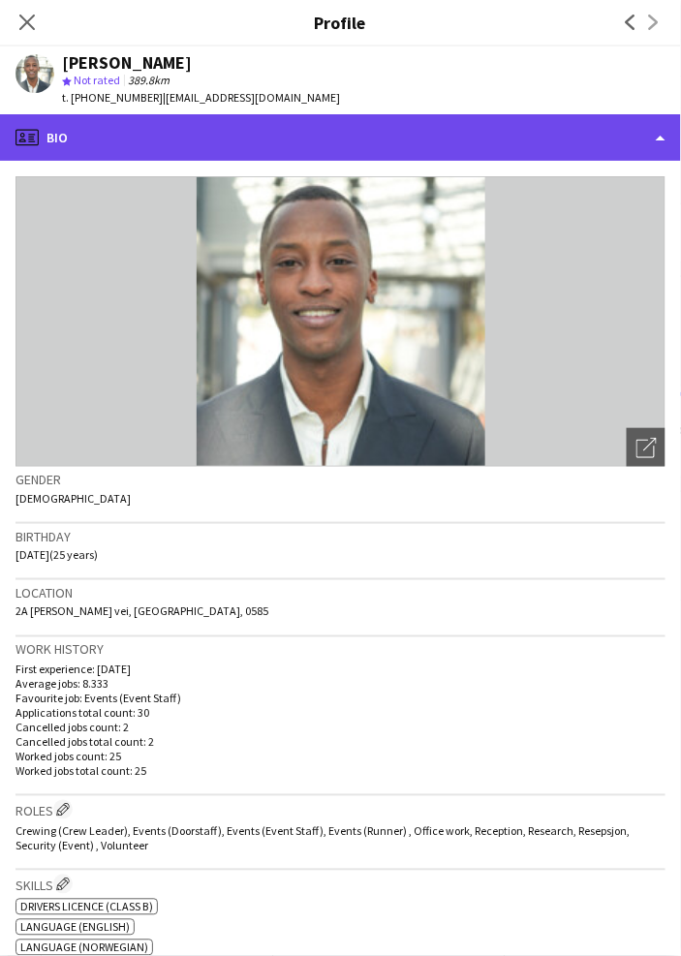
click at [265, 150] on div "profile Bio" at bounding box center [340, 137] width 681 height 46
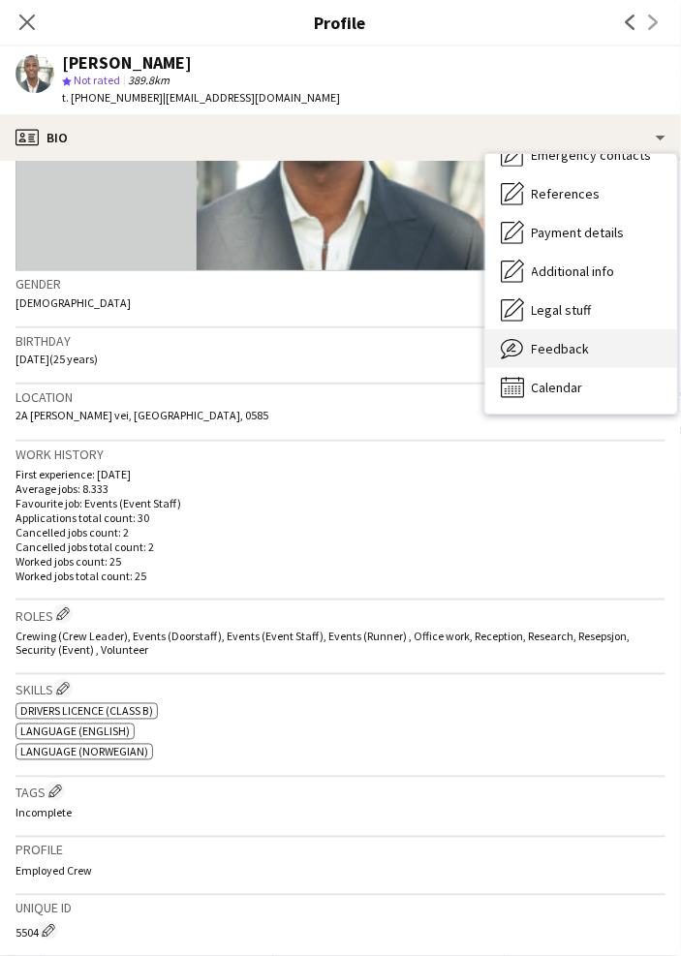
click at [595, 357] on div "Feedback Feedback" at bounding box center [581, 348] width 192 height 39
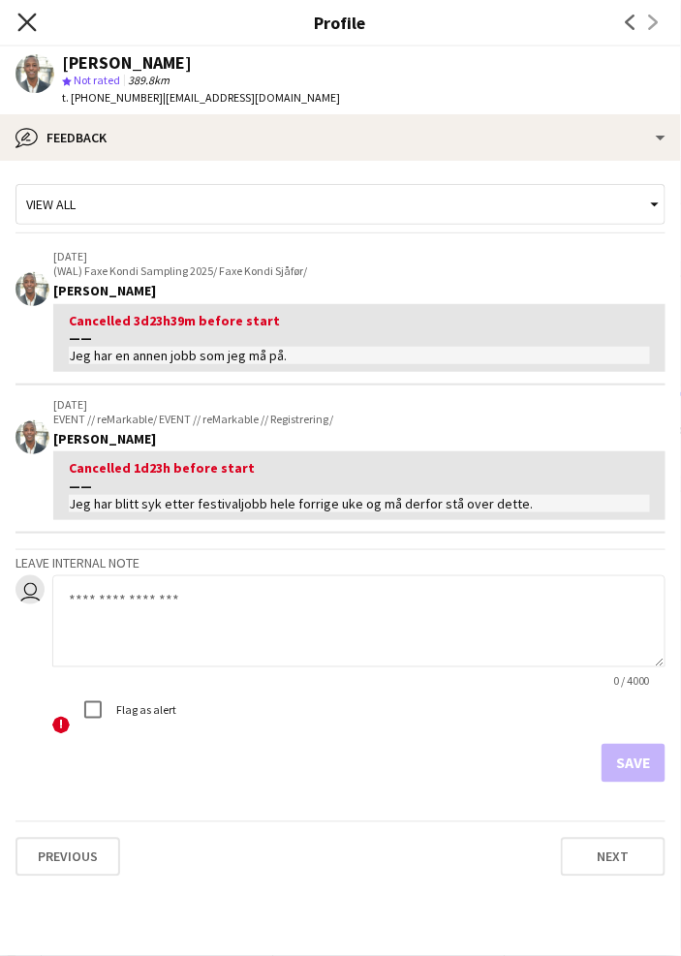
click at [26, 23] on icon "Close pop-in" at bounding box center [26, 22] width 18 height 18
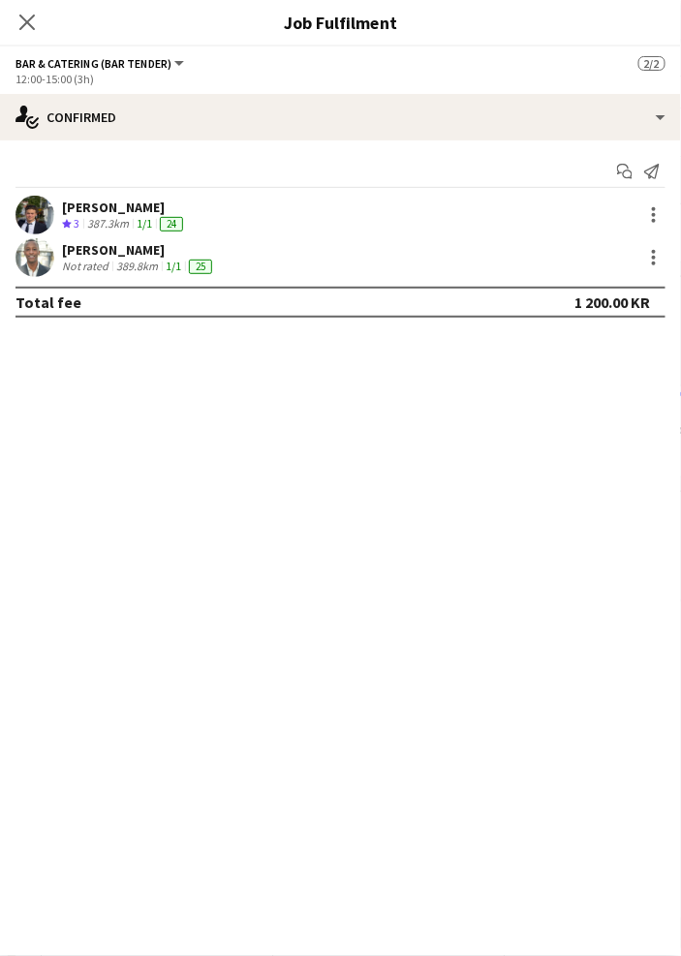
click at [26, 23] on icon "Close pop-in" at bounding box center [26, 22] width 15 height 15
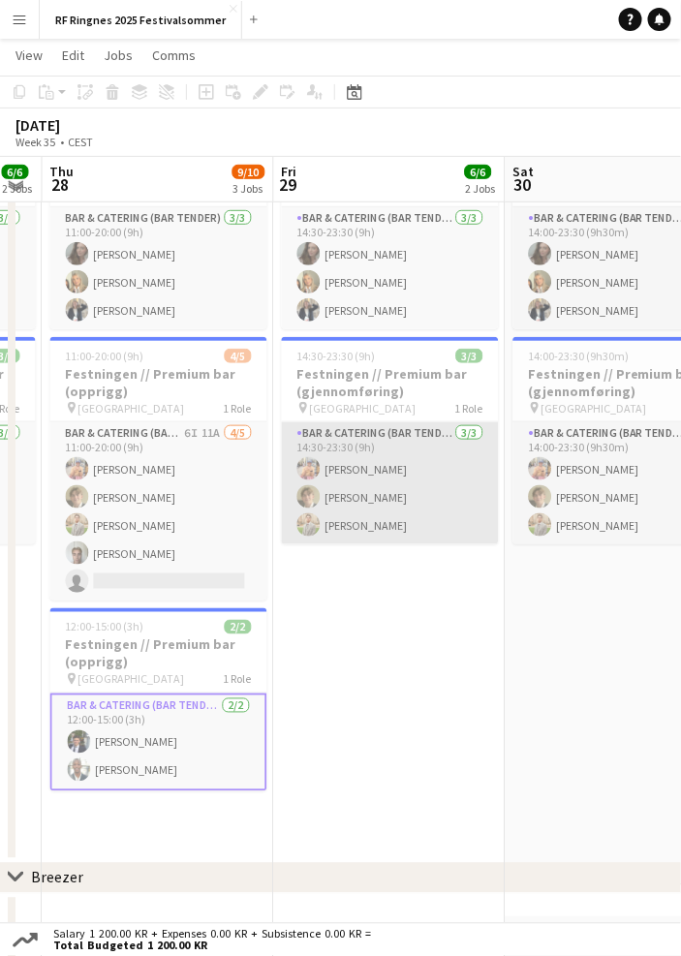
scroll to position [127, 0]
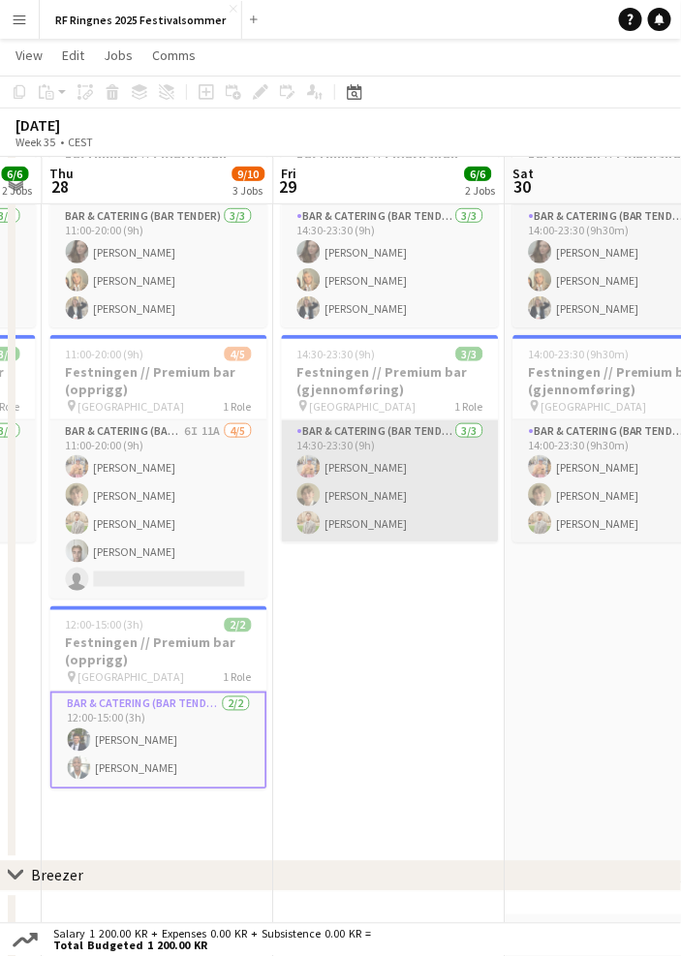
click at [391, 508] on app-card-role "Bar & Catering (Bar Tender) 3/3 14:30-23:30 (9h) Filip Øverli Bastian Solem Ale…" at bounding box center [389, 481] width 217 height 122
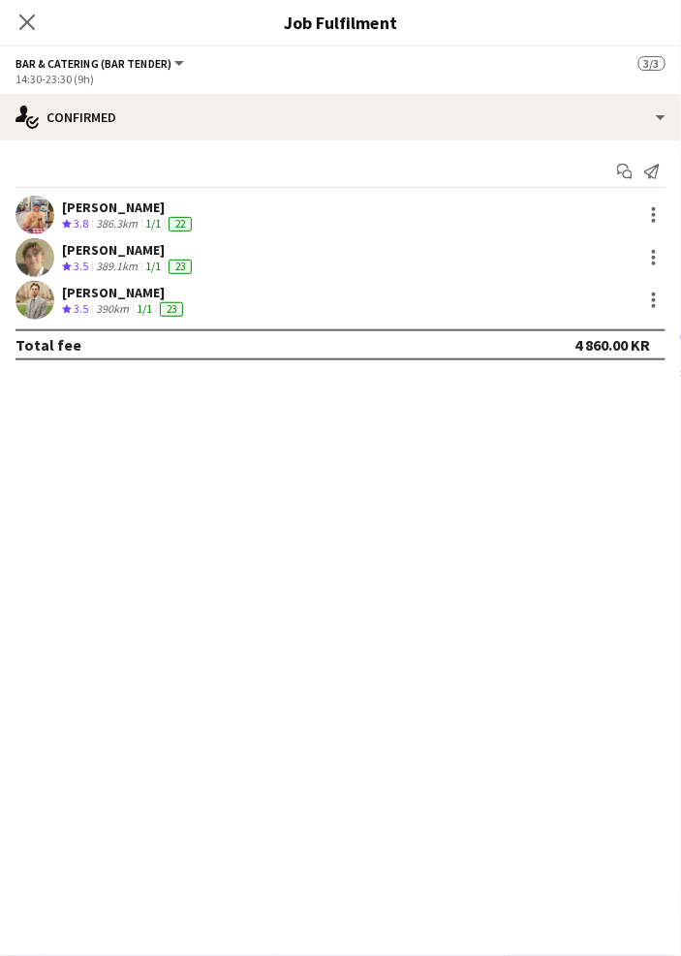
click at [28, 259] on app-user-avatar at bounding box center [34, 257] width 39 height 39
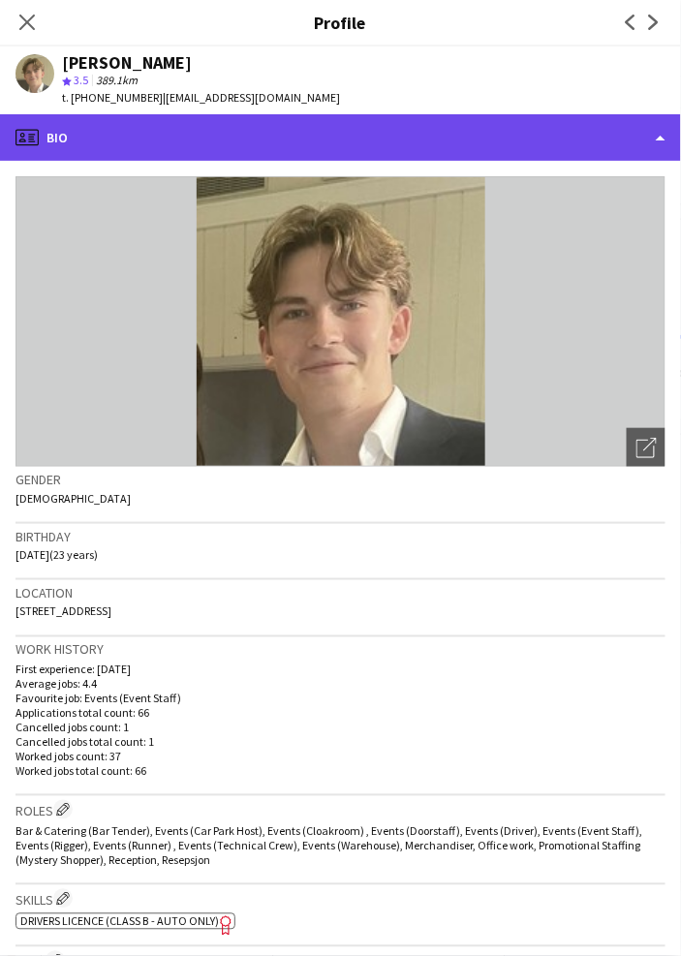
click at [274, 137] on div "profile Bio" at bounding box center [340, 137] width 681 height 46
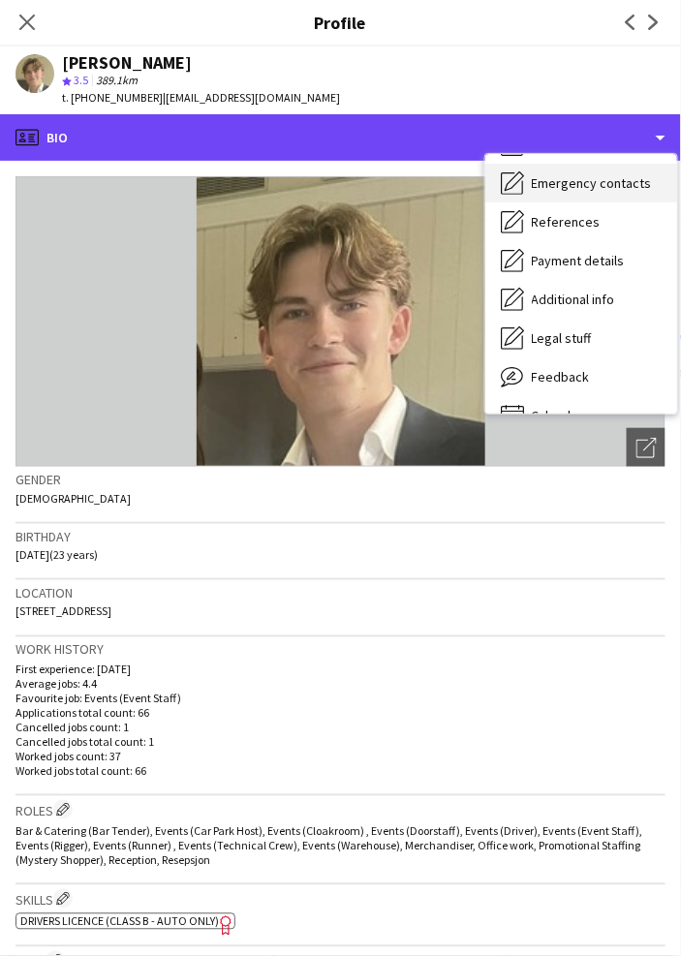
scroll to position [179, 0]
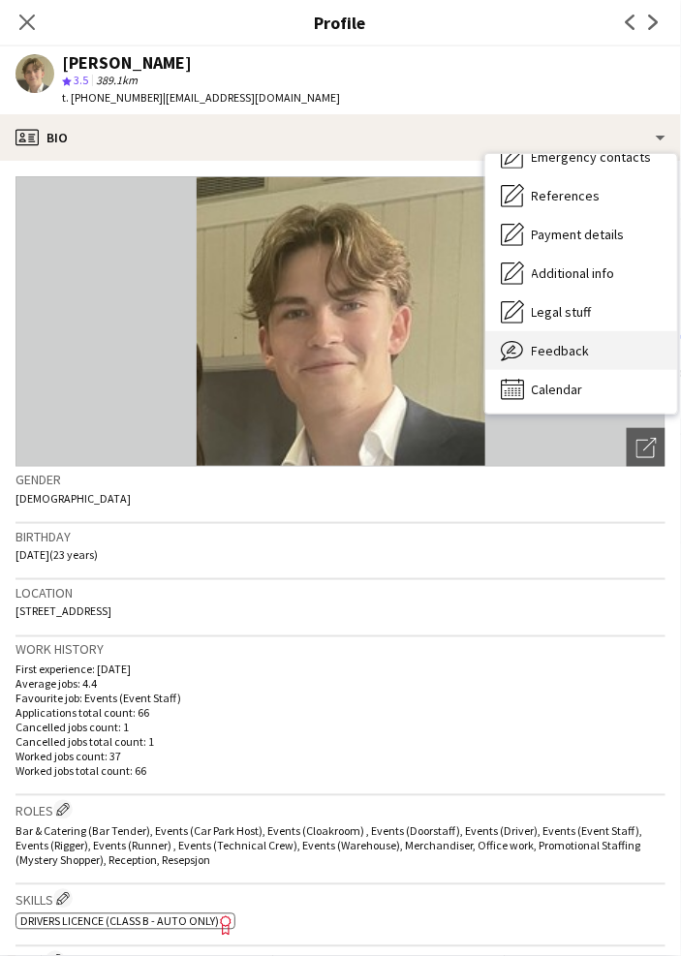
click at [565, 358] on div "Feedback Feedback" at bounding box center [581, 350] width 192 height 39
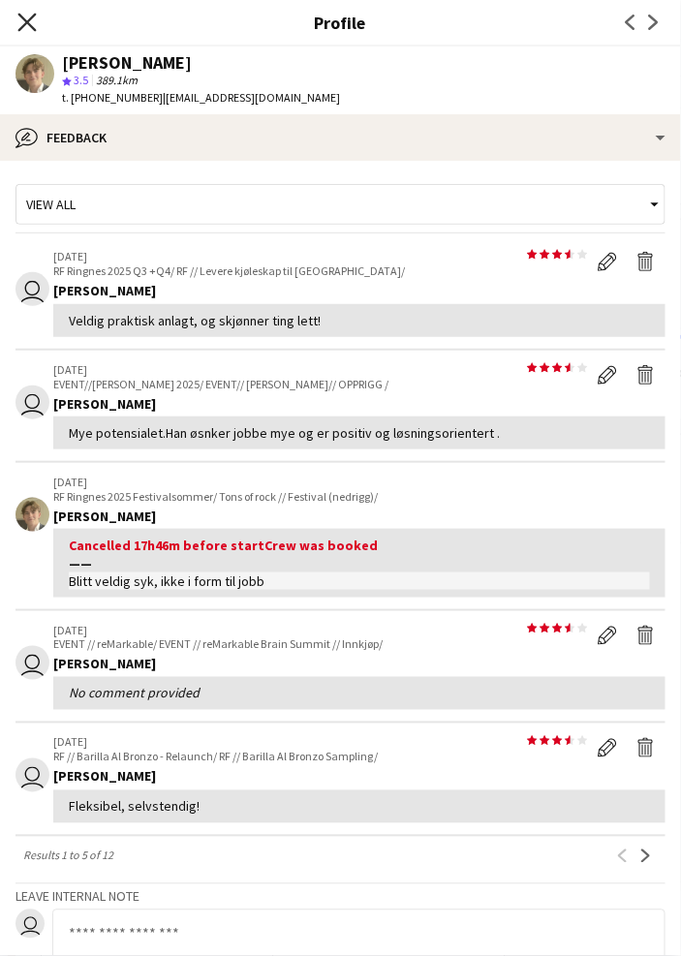
click at [20, 17] on icon "Close pop-in" at bounding box center [26, 22] width 18 height 18
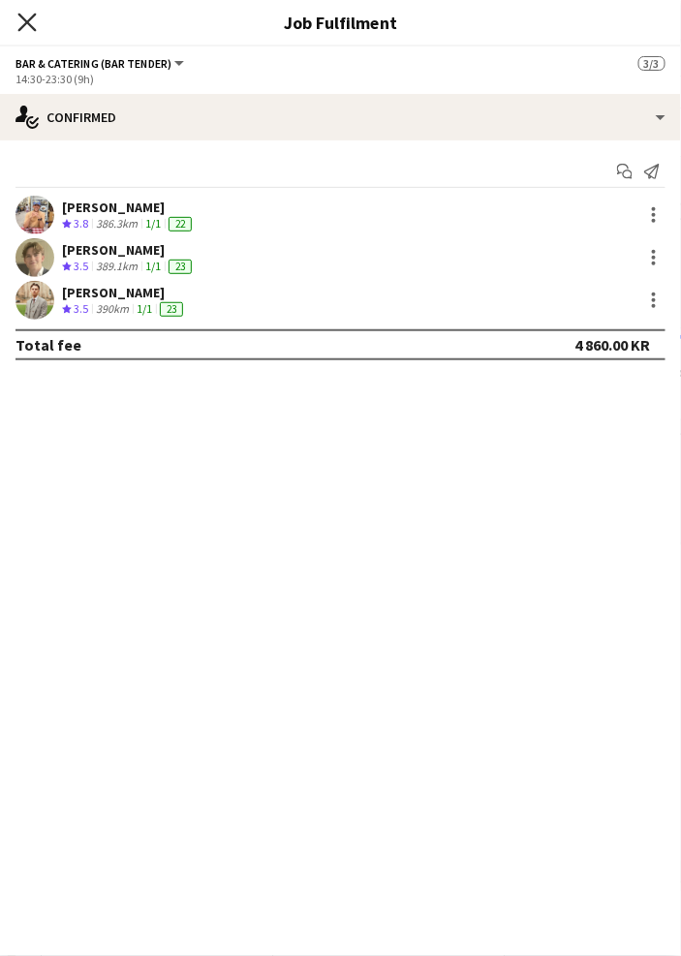
click at [29, 18] on icon at bounding box center [26, 22] width 18 height 18
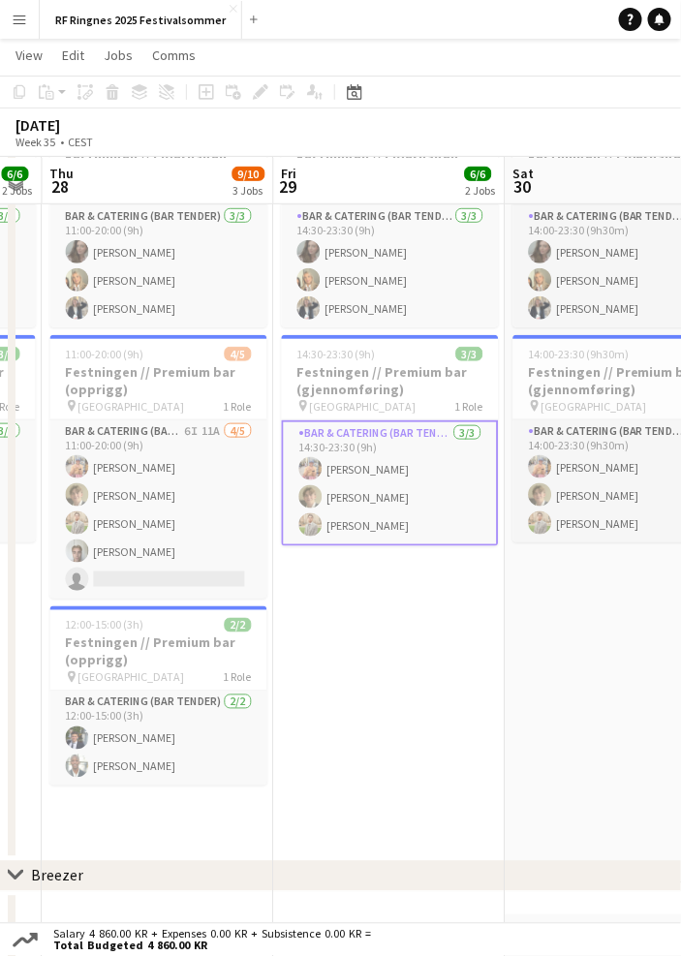
click at [26, 26] on app-icon "Menu" at bounding box center [19, 19] width 15 height 15
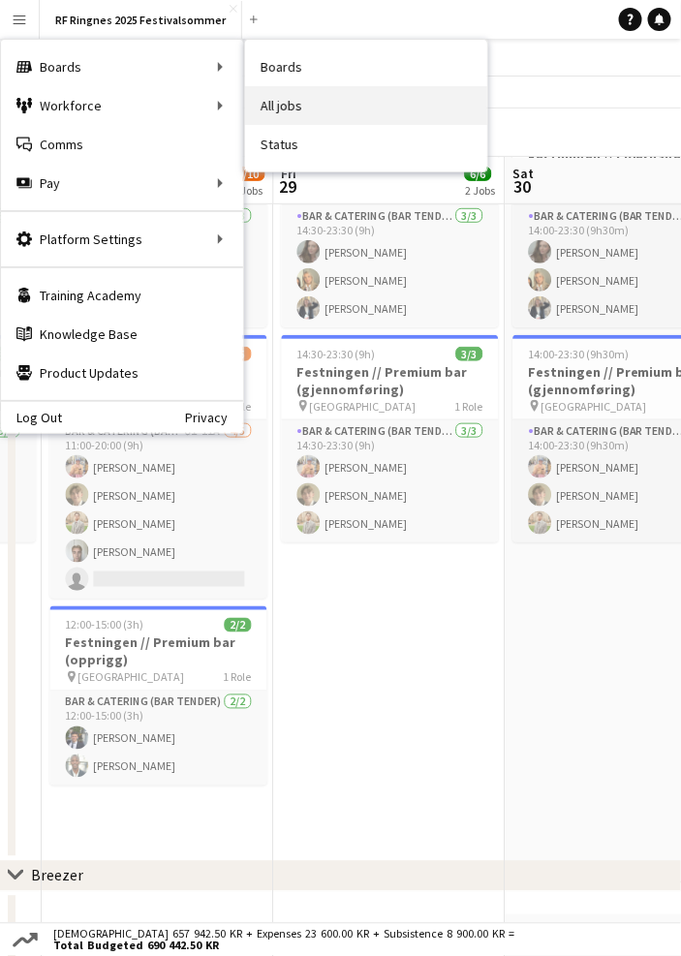
click at [266, 101] on link "All jobs" at bounding box center [366, 105] width 242 height 39
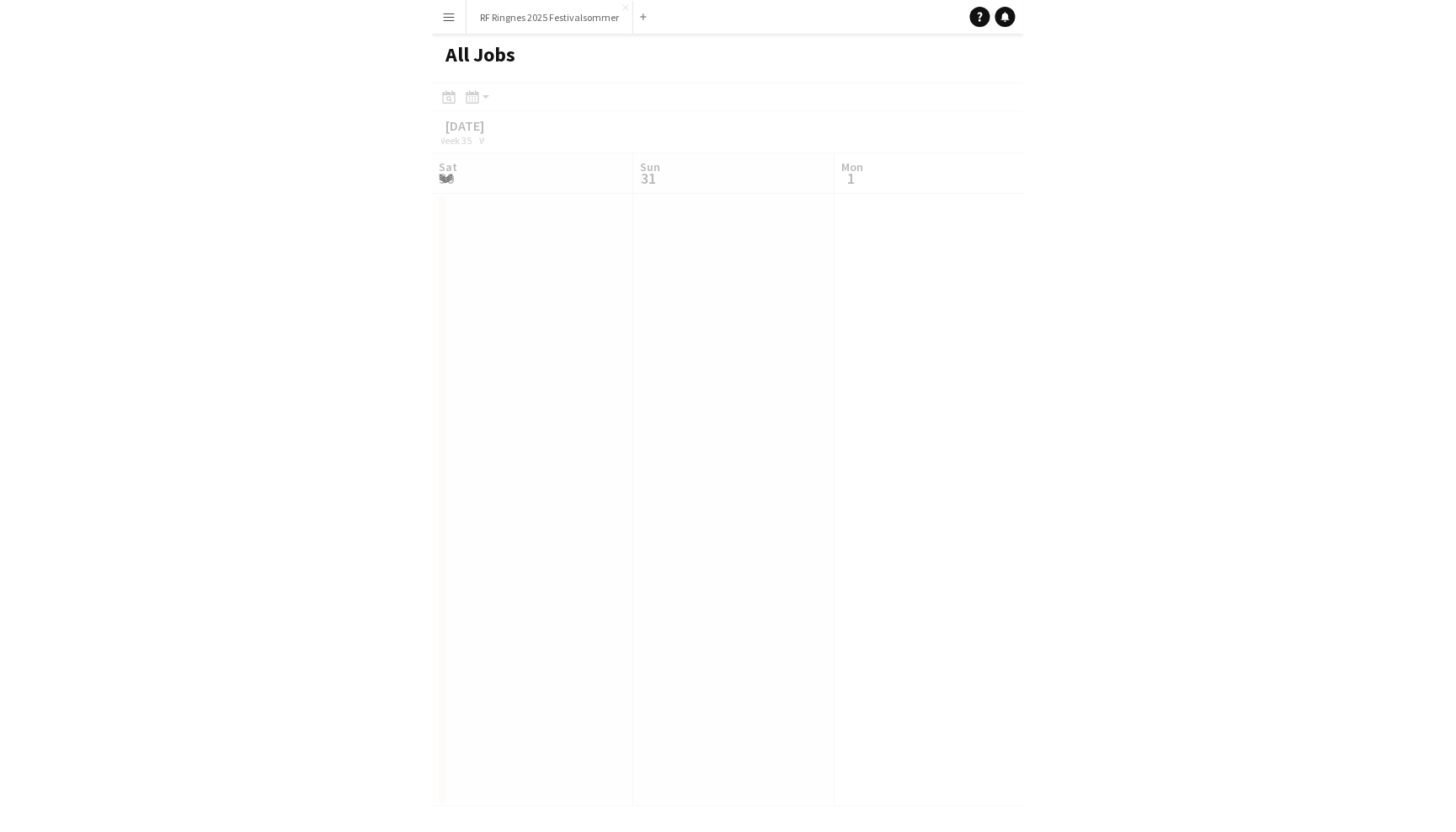
scroll to position [0, 402]
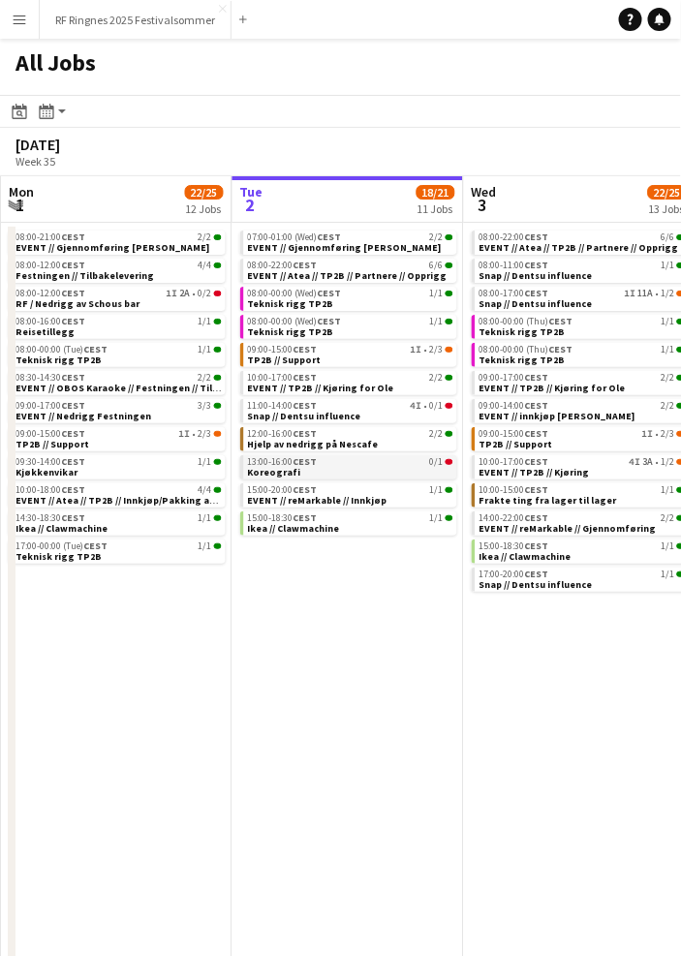
click at [382, 456] on link "13:00-16:00 CEST 0/1 Koreografi" at bounding box center [350, 466] width 205 height 22
click at [33, 11] on button "Menu" at bounding box center [19, 19] width 39 height 39
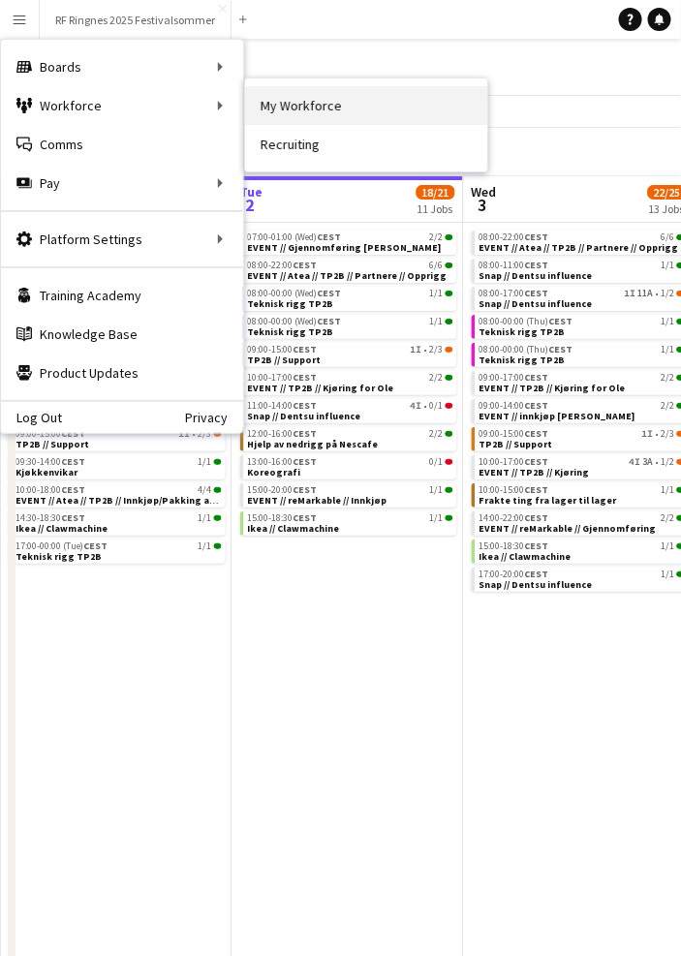
click at [285, 117] on link "My Workforce" at bounding box center [366, 105] width 242 height 39
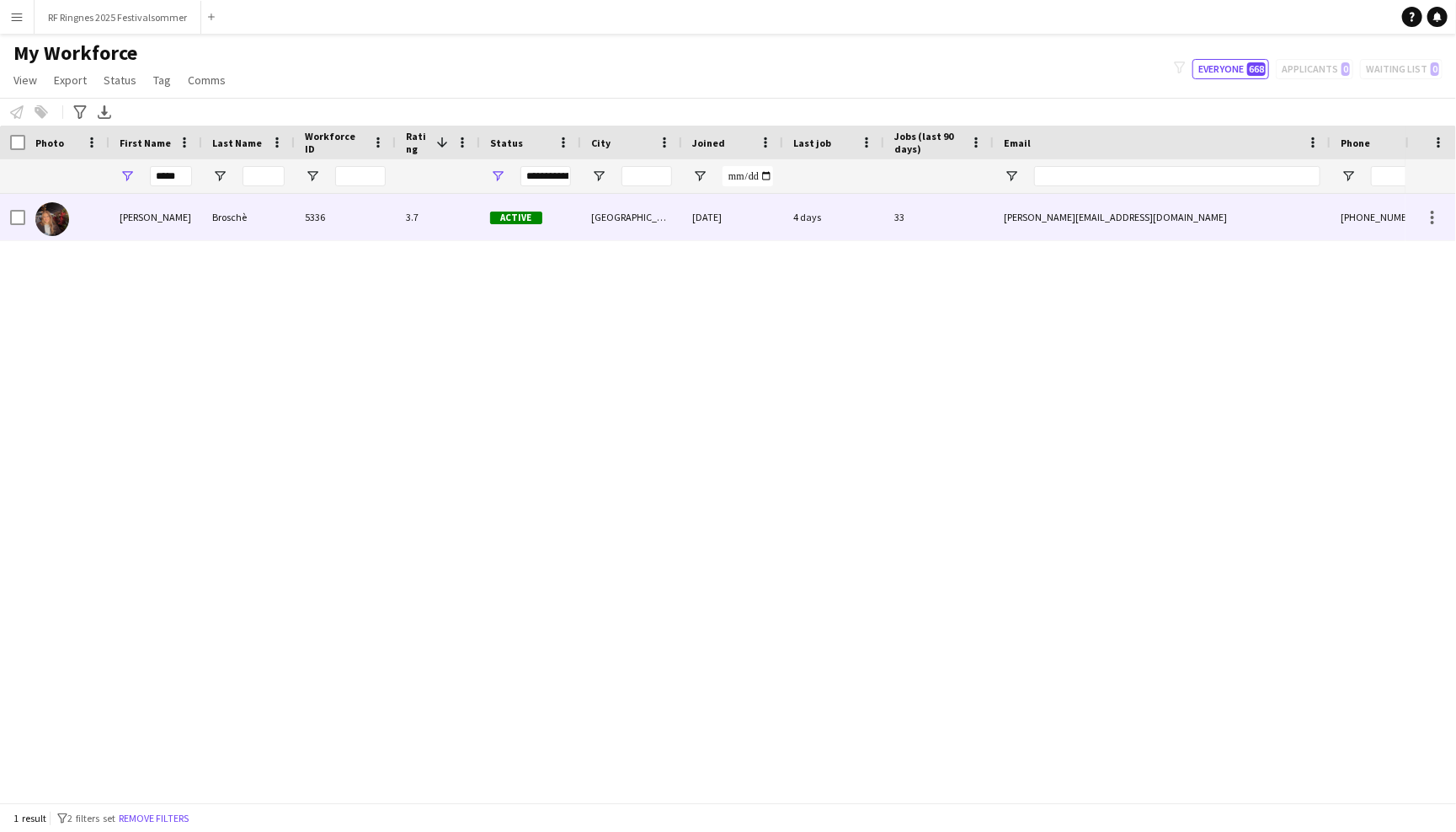
click at [218, 221] on div "Broschè" at bounding box center [248, 217] width 93 height 46
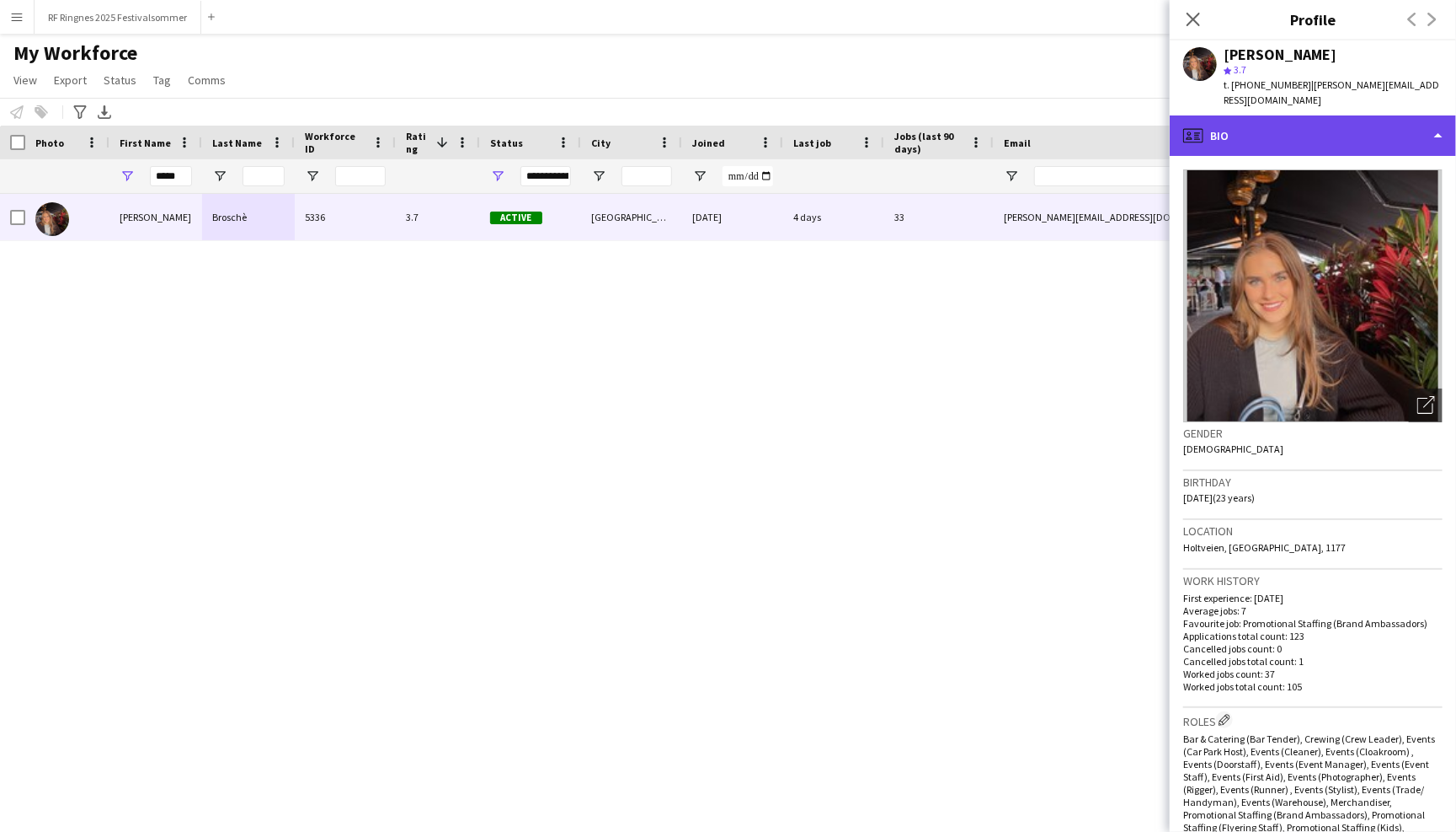
click at [721, 121] on div "profile Bio" at bounding box center [1312, 136] width 286 height 40
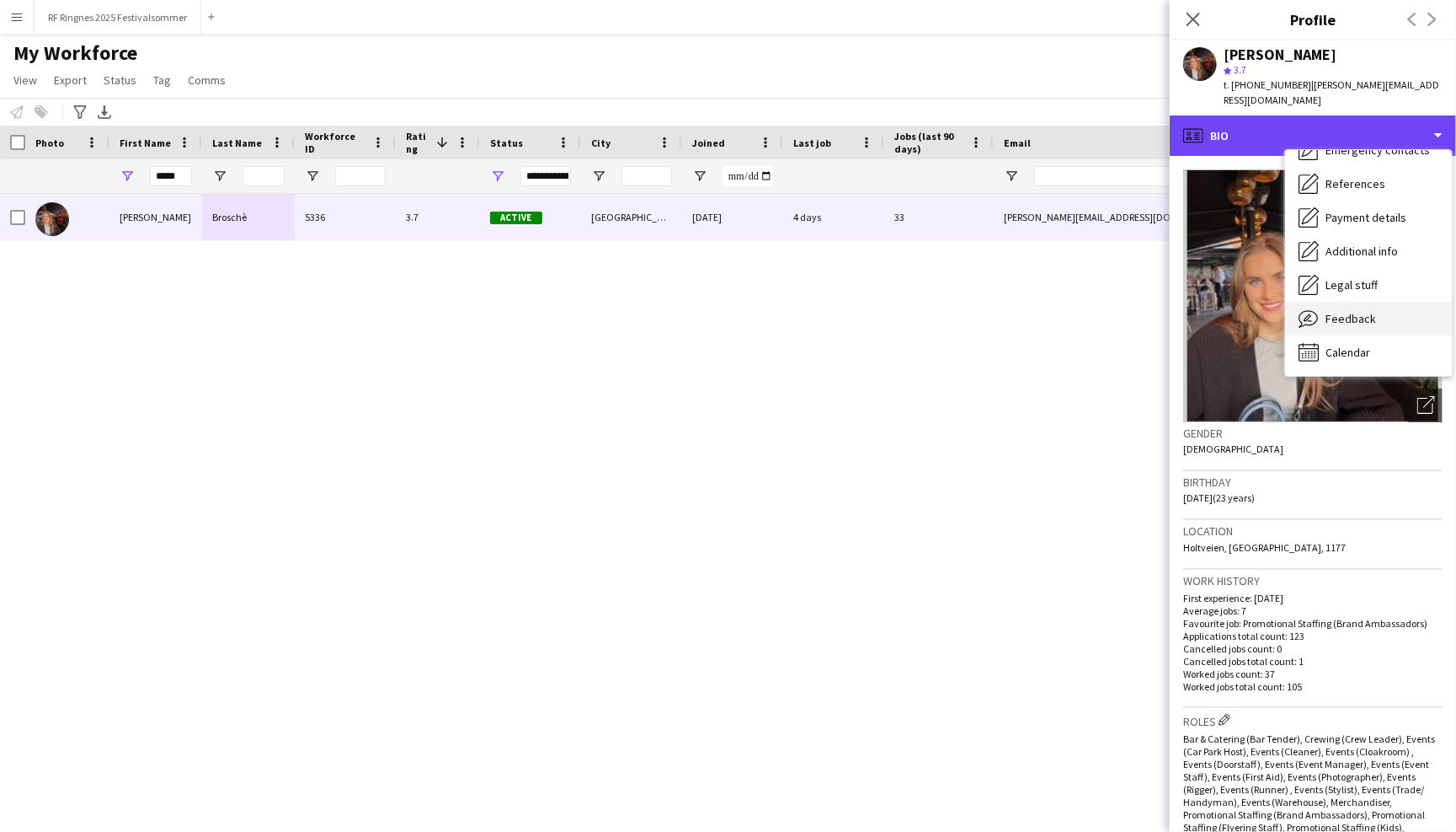
scroll to position [158, 0]
click at [721, 302] on div "Feedback Feedback" at bounding box center [1369, 319] width 167 height 34
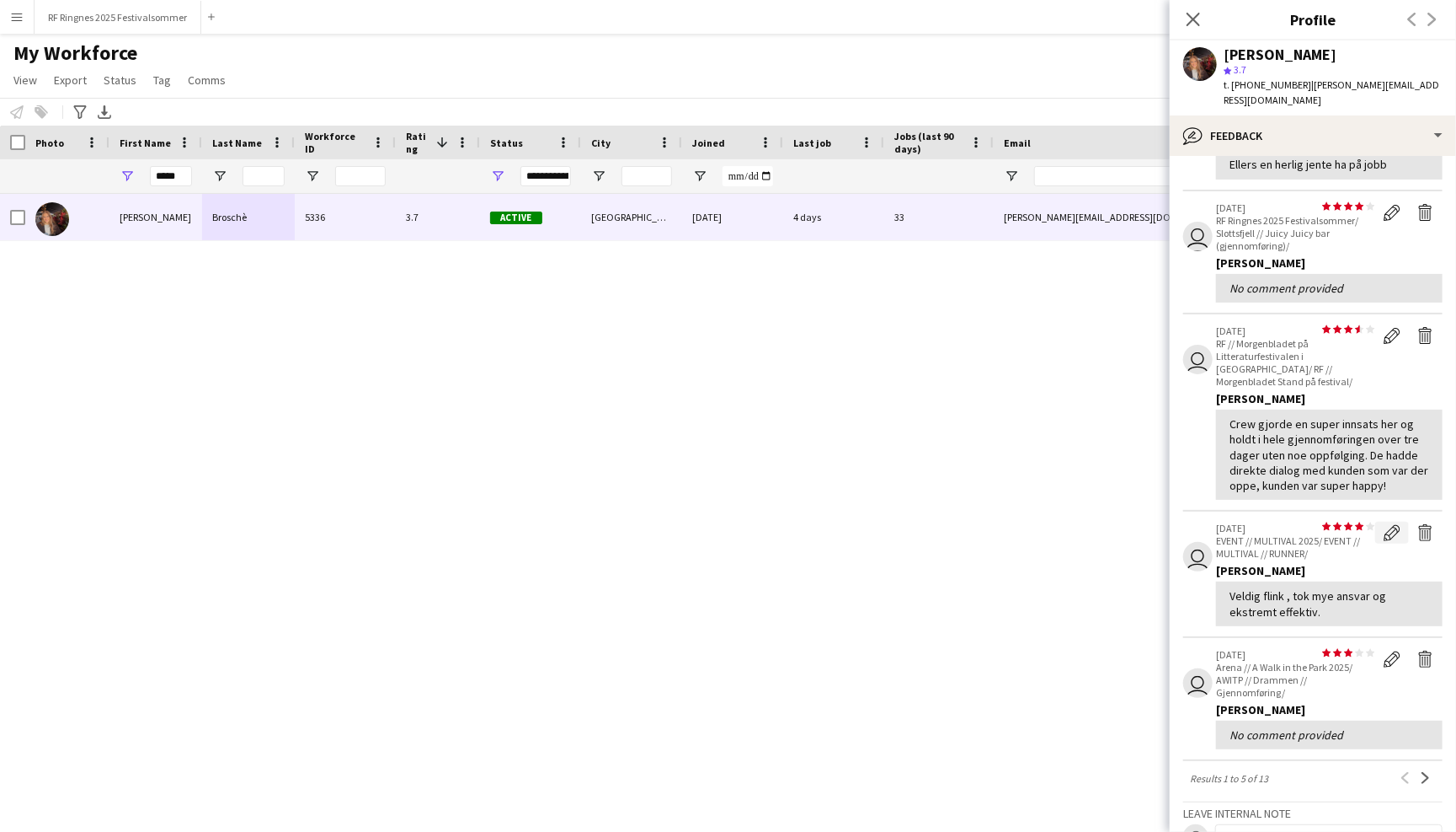
scroll to position [196, 0]
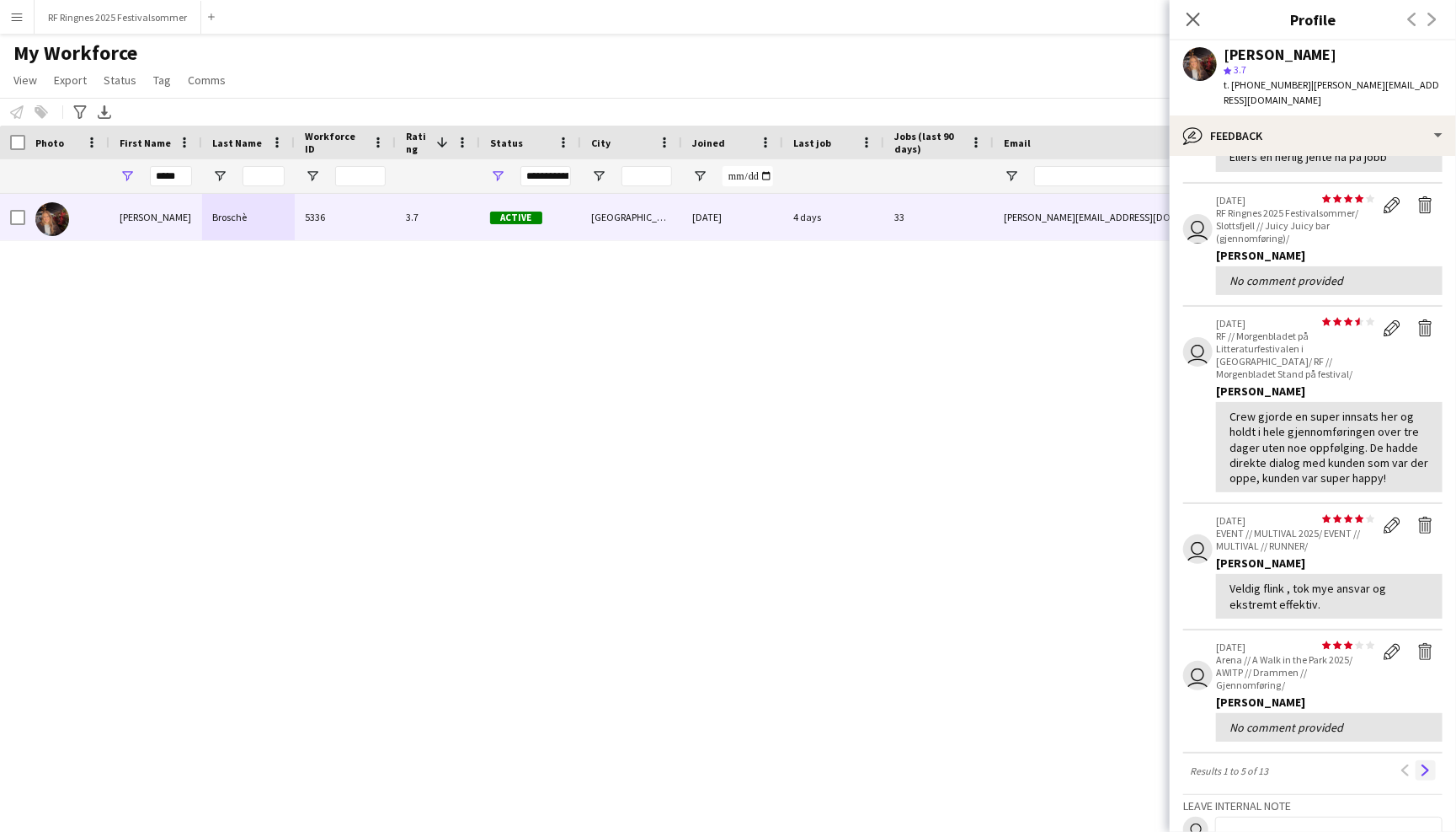
click at [721, 764] on app-icon "Next" at bounding box center [1426, 770] width 12 height 12
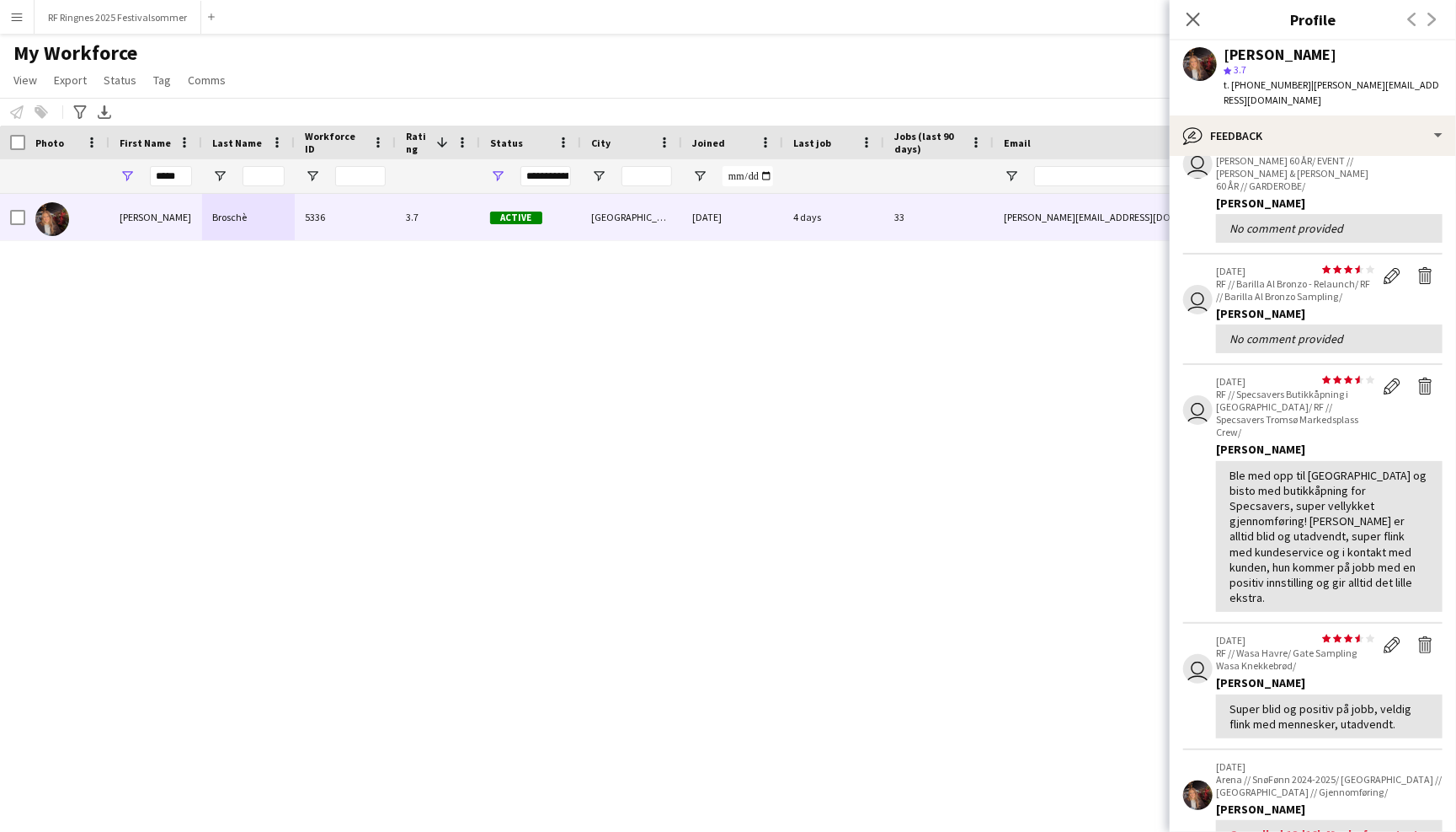
scroll to position [124, 0]
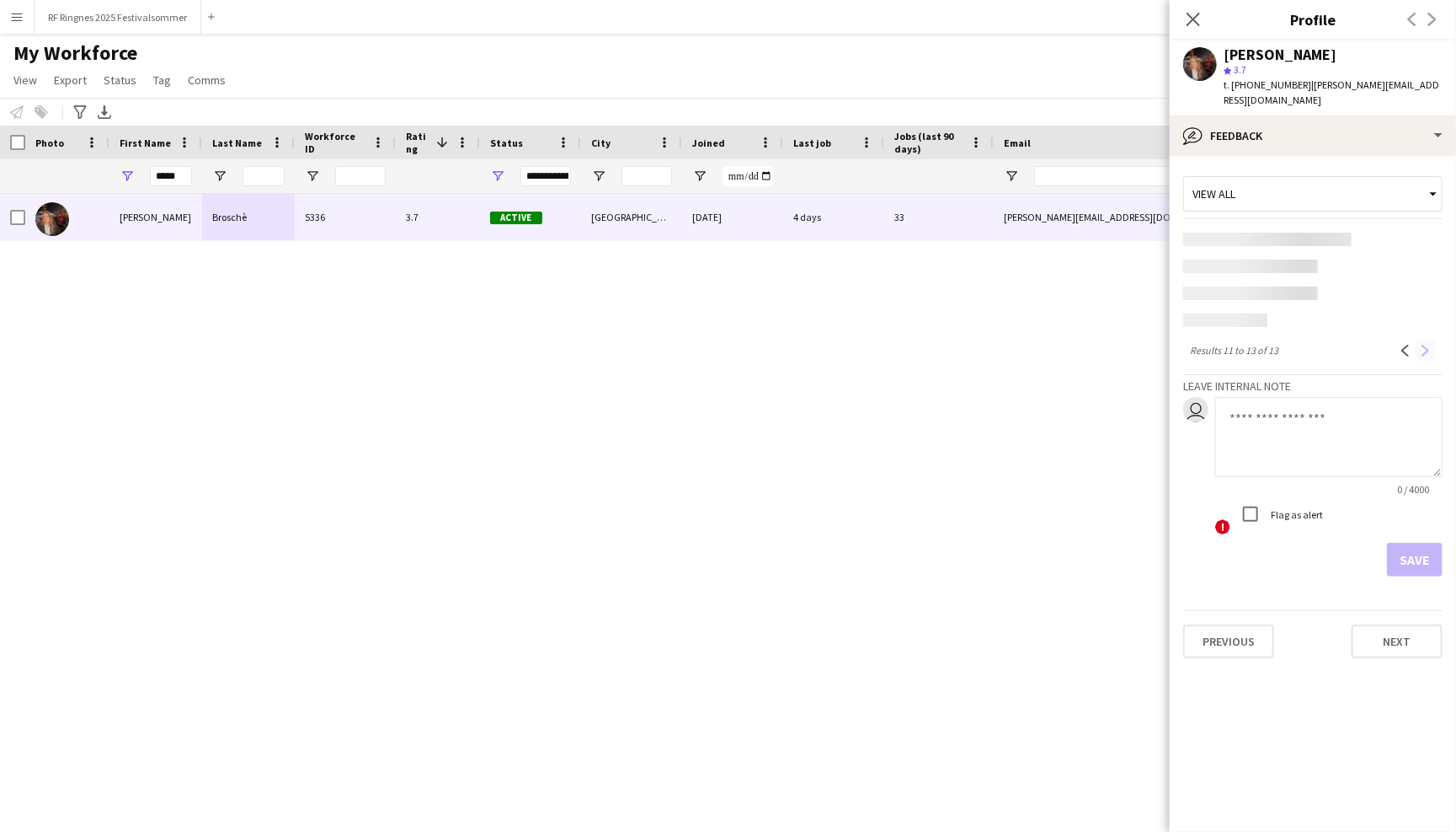
scroll to position [0, 0]
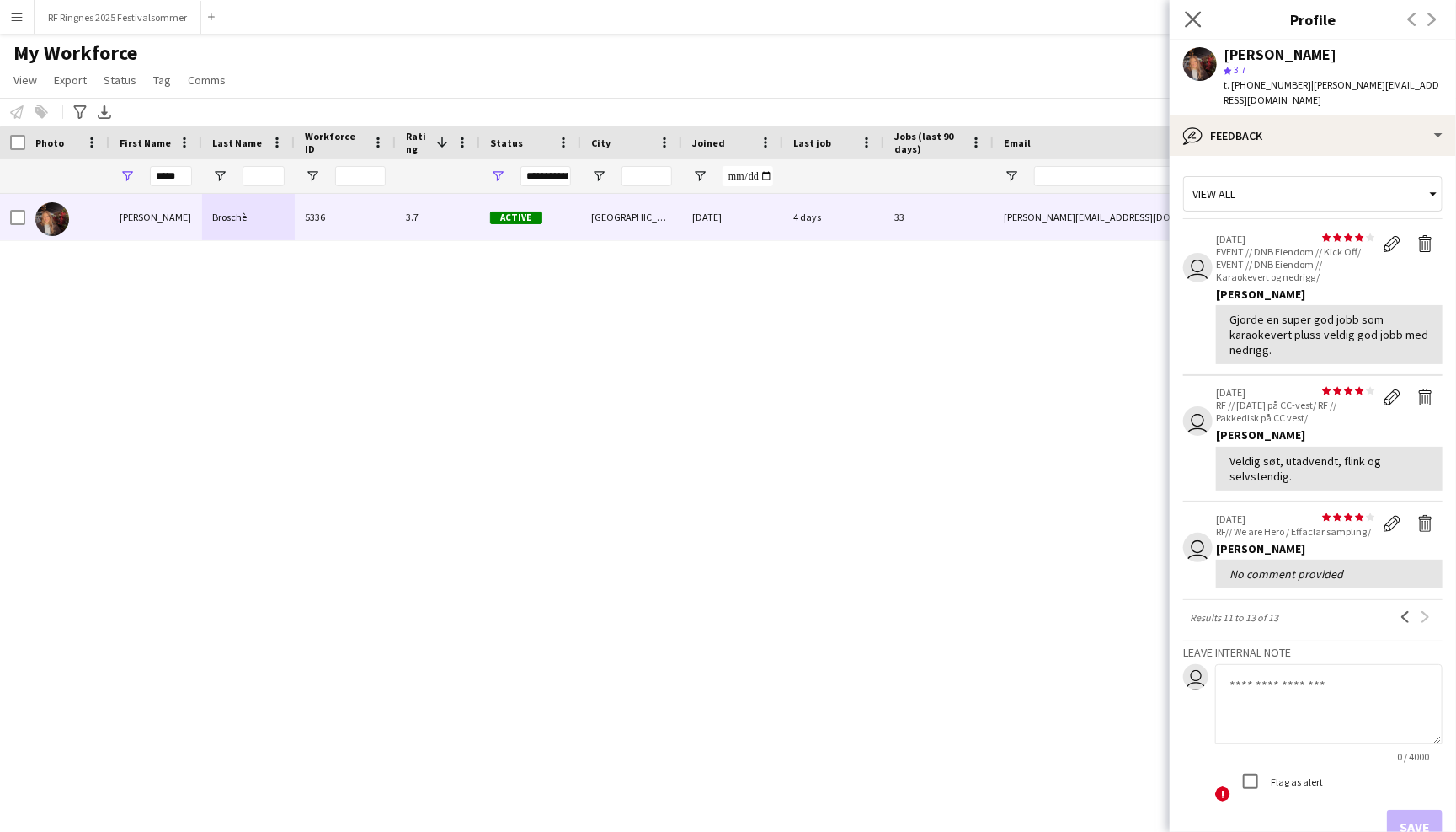
click at [721, 10] on app-icon "Close pop-in" at bounding box center [1194, 20] width 24 height 24
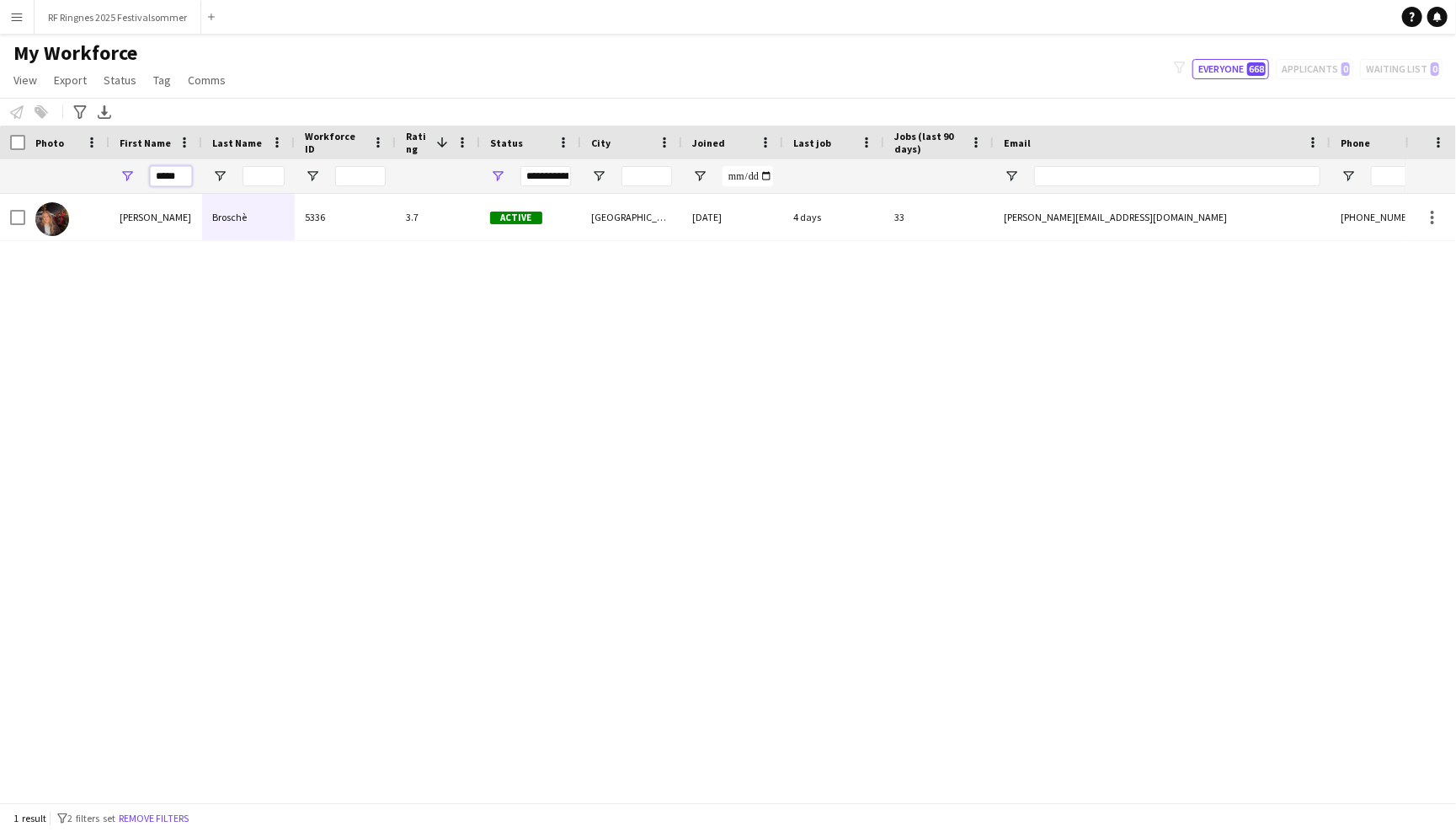
drag, startPoint x: 178, startPoint y: 173, endPoint x: 119, endPoint y: 173, distance: 59.0
click at [119, 173] on div "*****" at bounding box center [156, 176] width 93 height 34
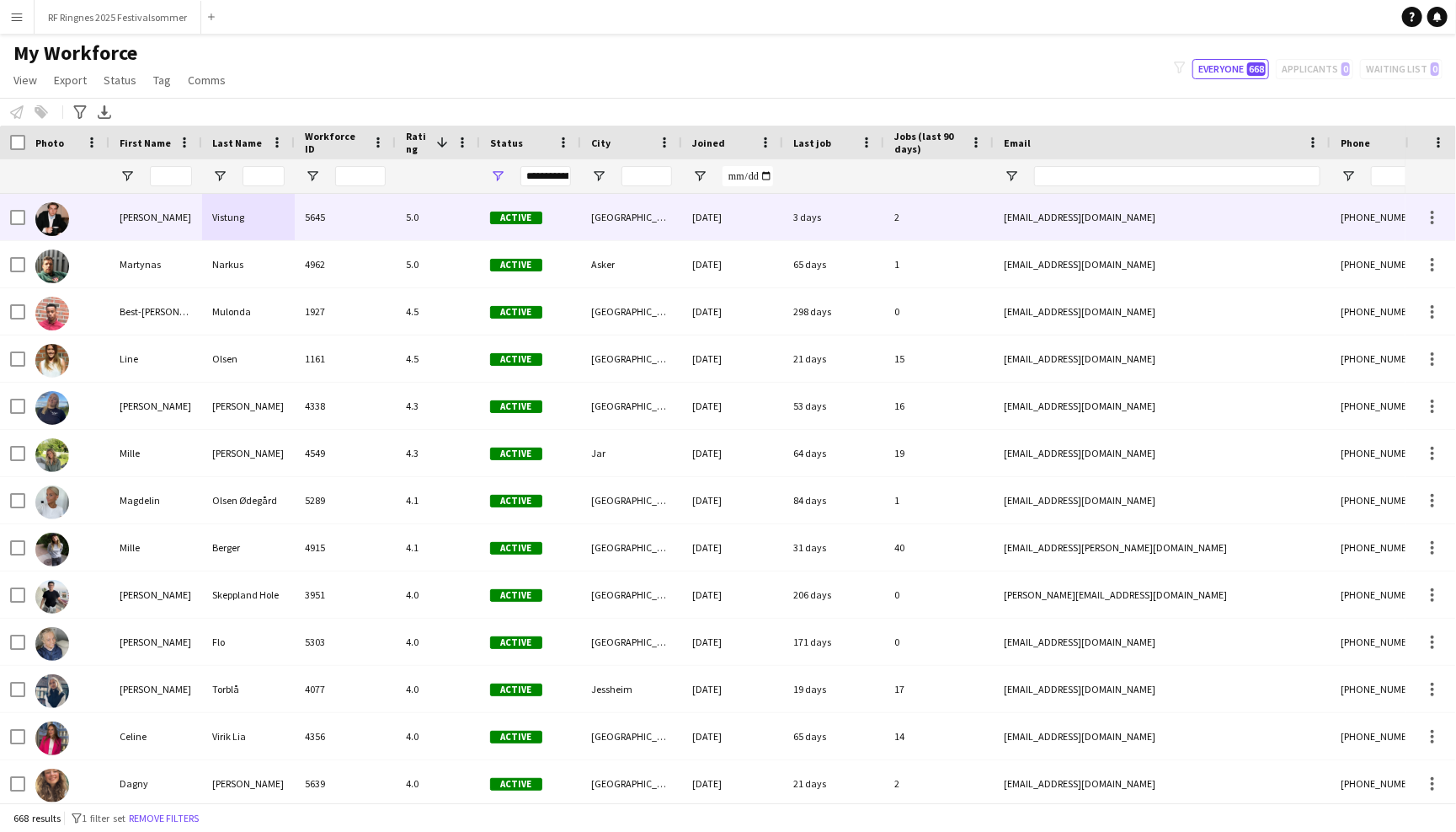
click at [369, 221] on div "5645" at bounding box center [345, 217] width 101 height 46
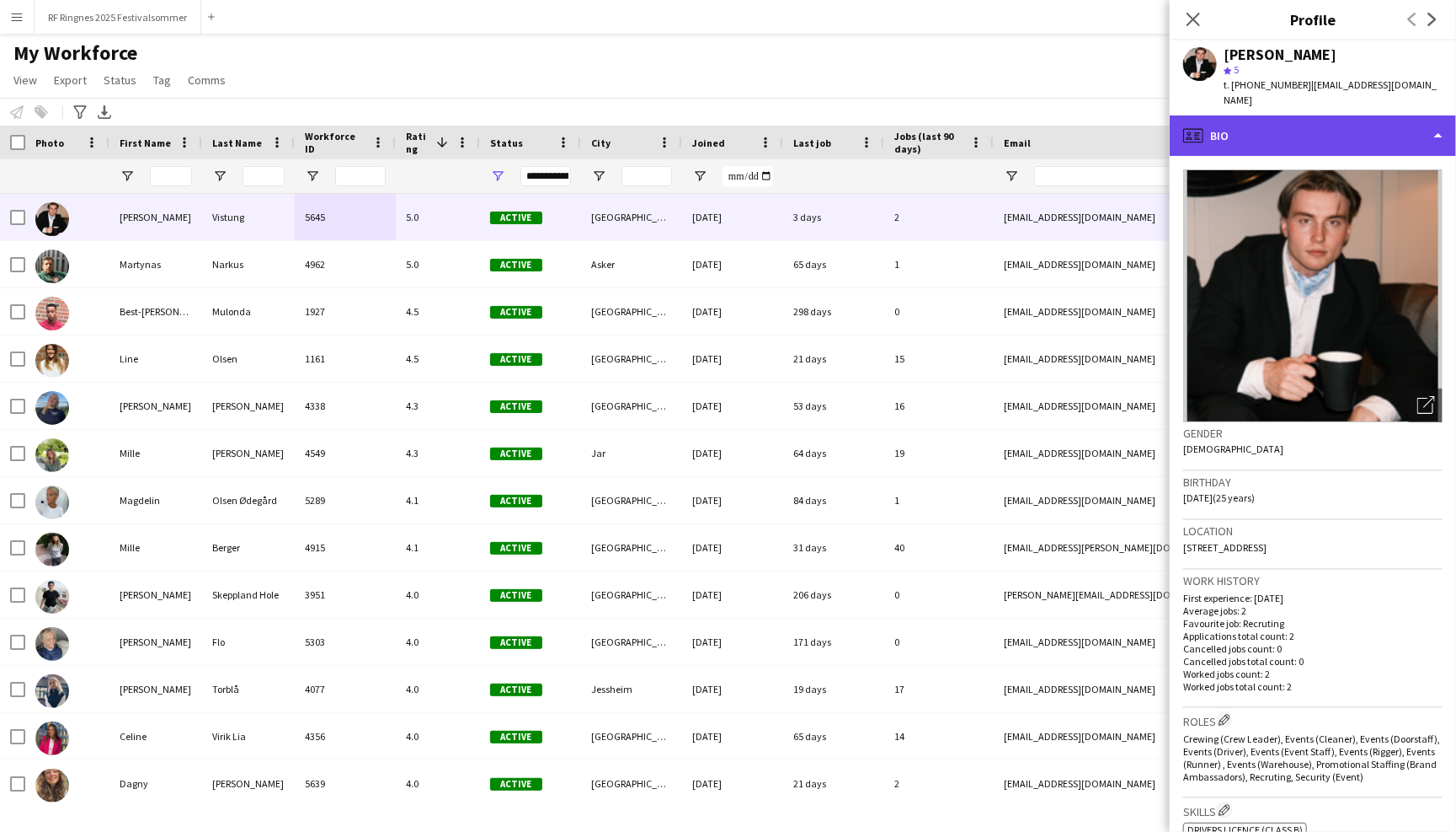
click at [721, 144] on div "profile Bio" at bounding box center [1312, 136] width 286 height 40
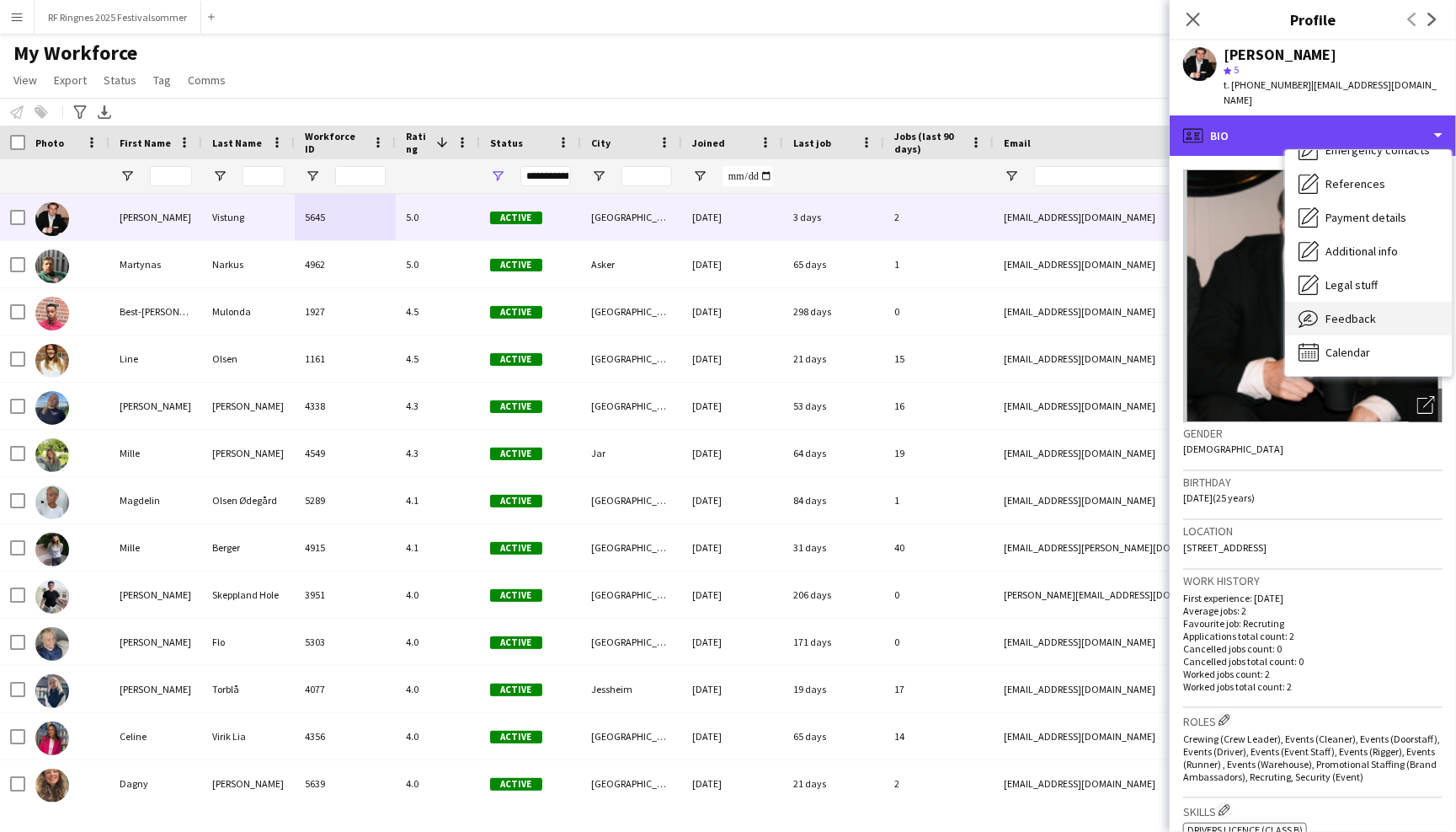
scroll to position [158, 0]
click at [721, 305] on div "Feedback Feedback" at bounding box center [1369, 319] width 167 height 34
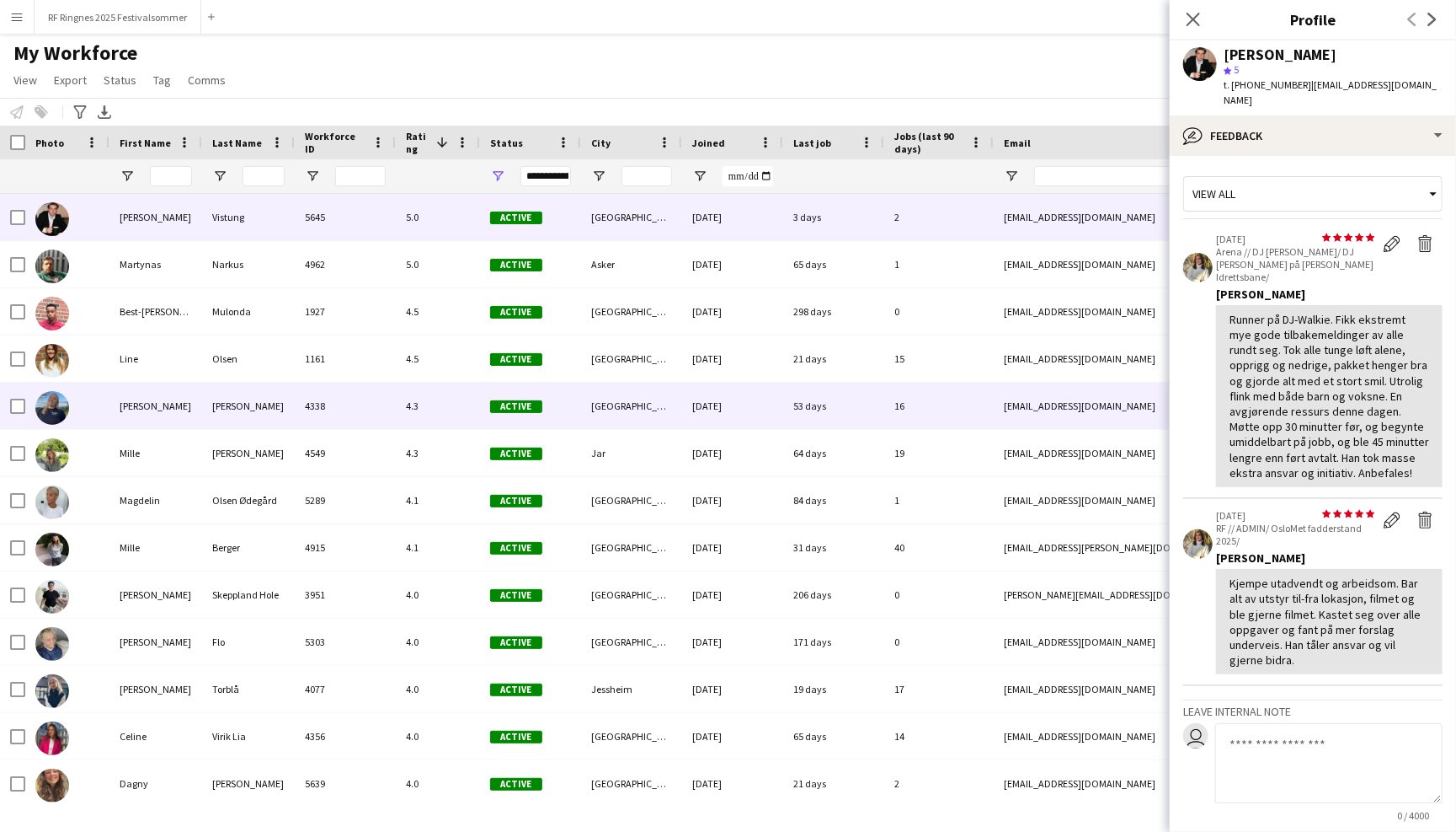
click at [721, 399] on div "12-02-2023" at bounding box center [732, 406] width 101 height 46
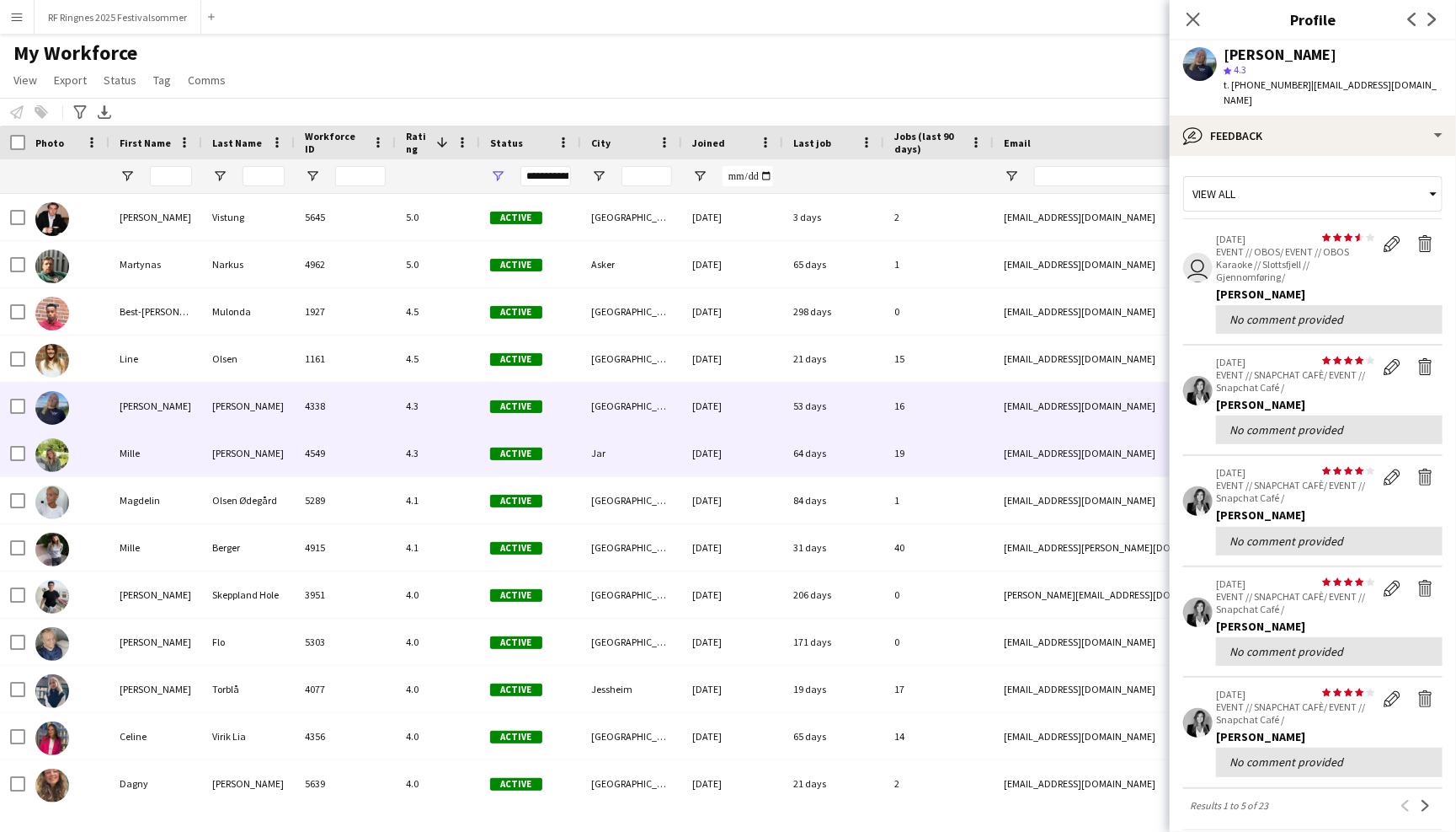
click at [721, 442] on div "09-06-2023" at bounding box center [732, 453] width 101 height 46
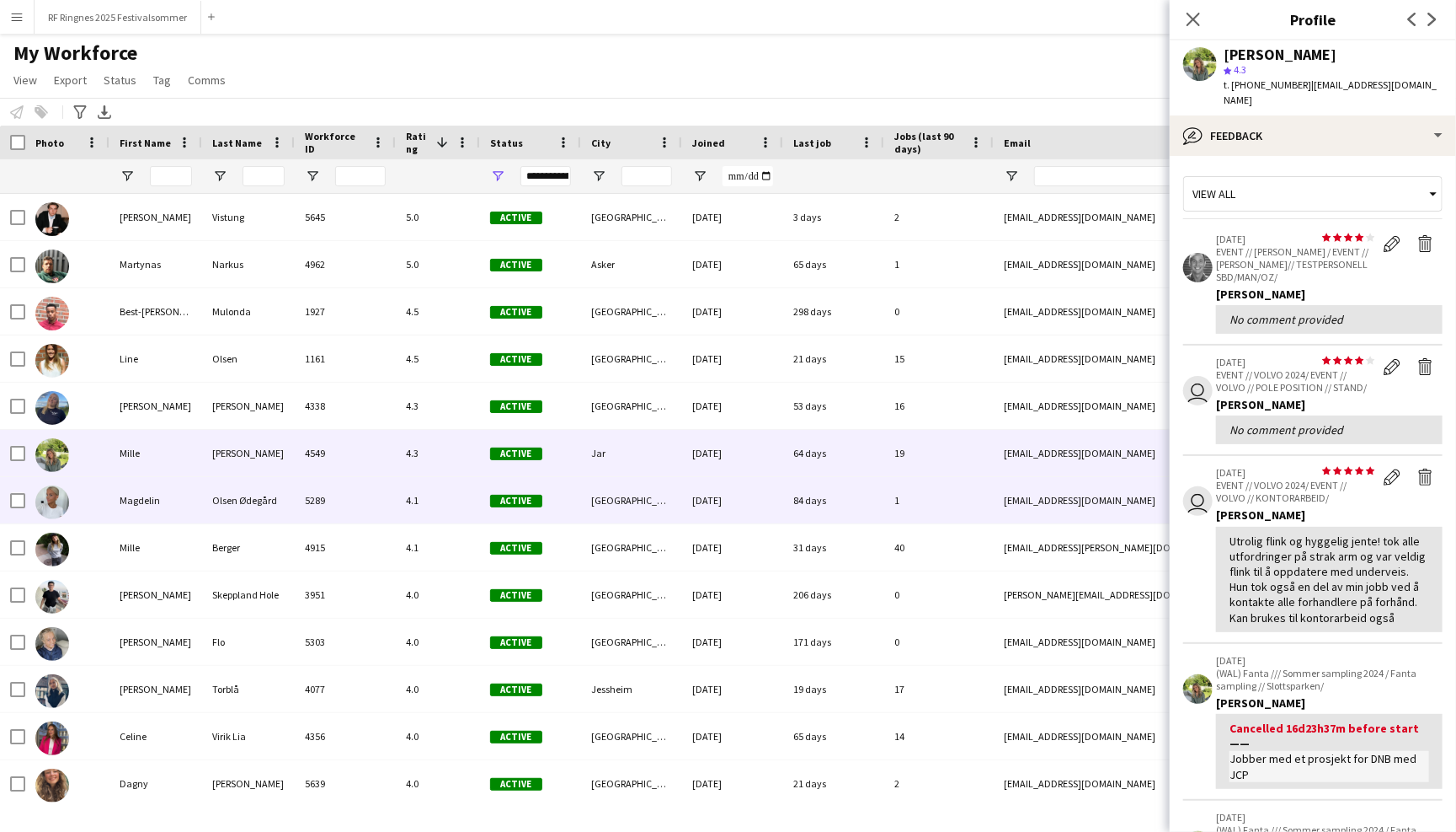
click at [721, 490] on div "01-10-2024" at bounding box center [732, 500] width 101 height 46
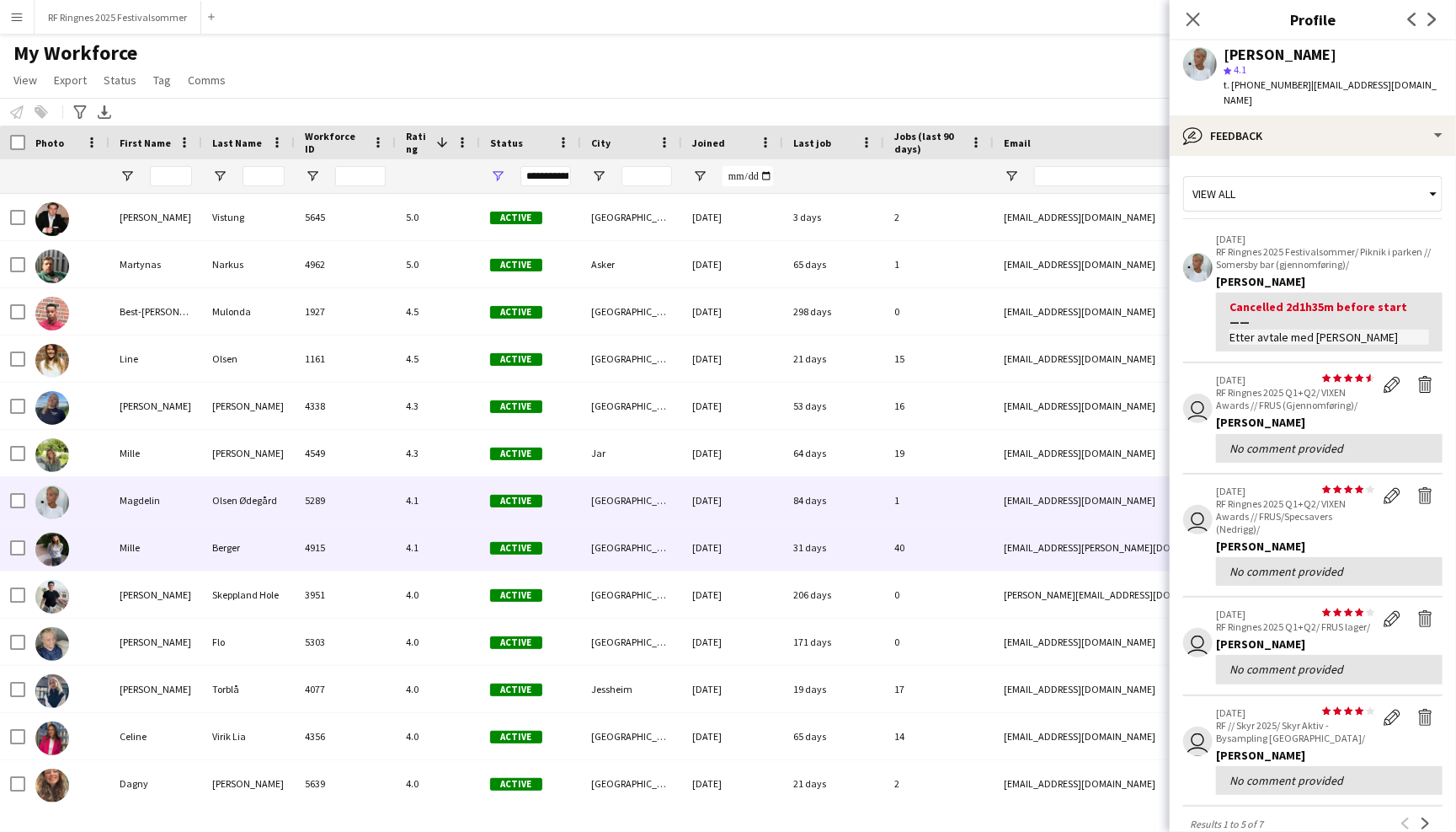
click at [721, 529] on div "22-02-2024" at bounding box center [732, 547] width 101 height 46
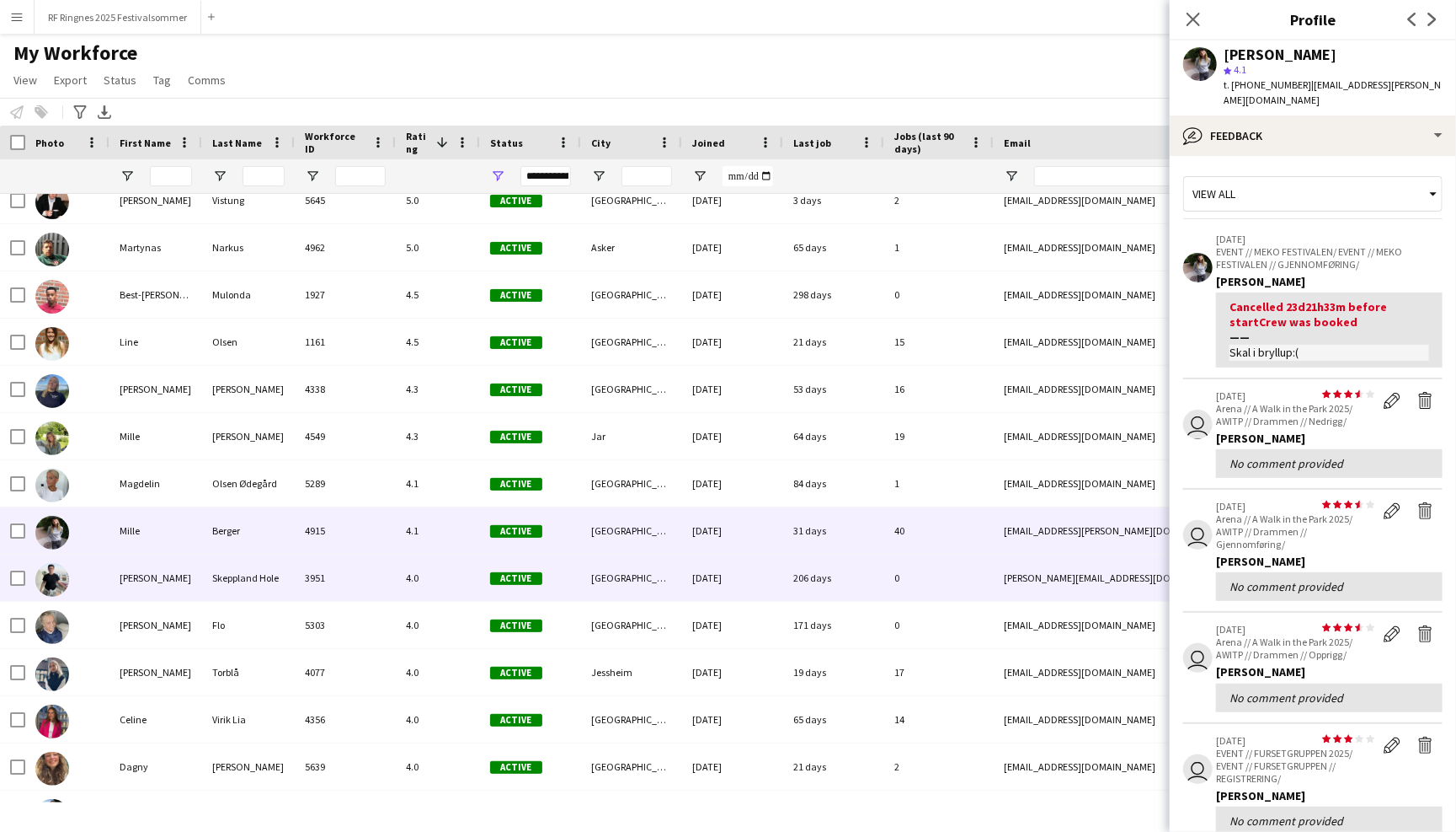
scroll to position [17, 0]
click at [721, 579] on div "04-08-2022" at bounding box center [732, 576] width 101 height 46
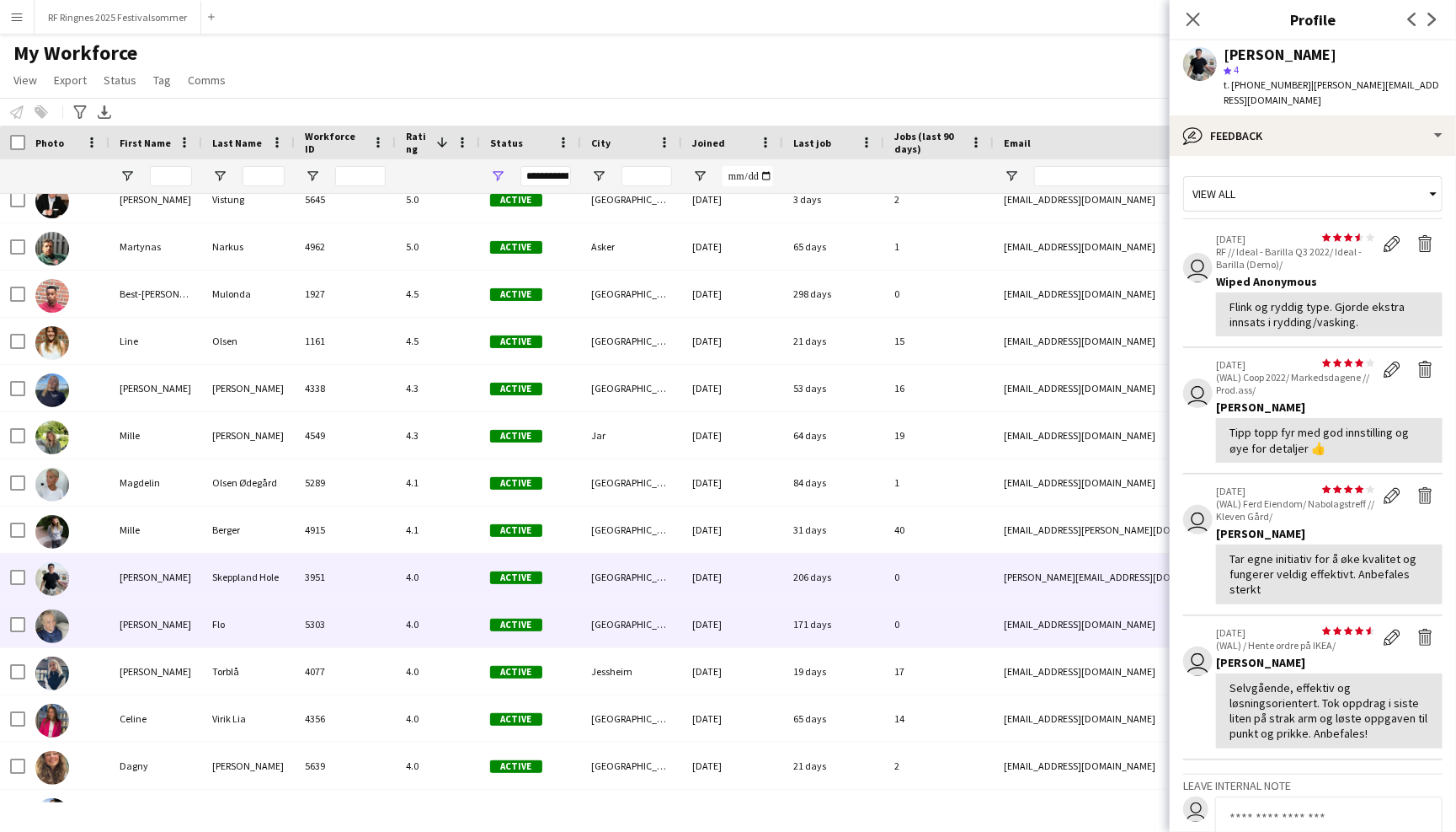
click at [721, 621] on div "10-10-2024" at bounding box center [732, 623] width 101 height 46
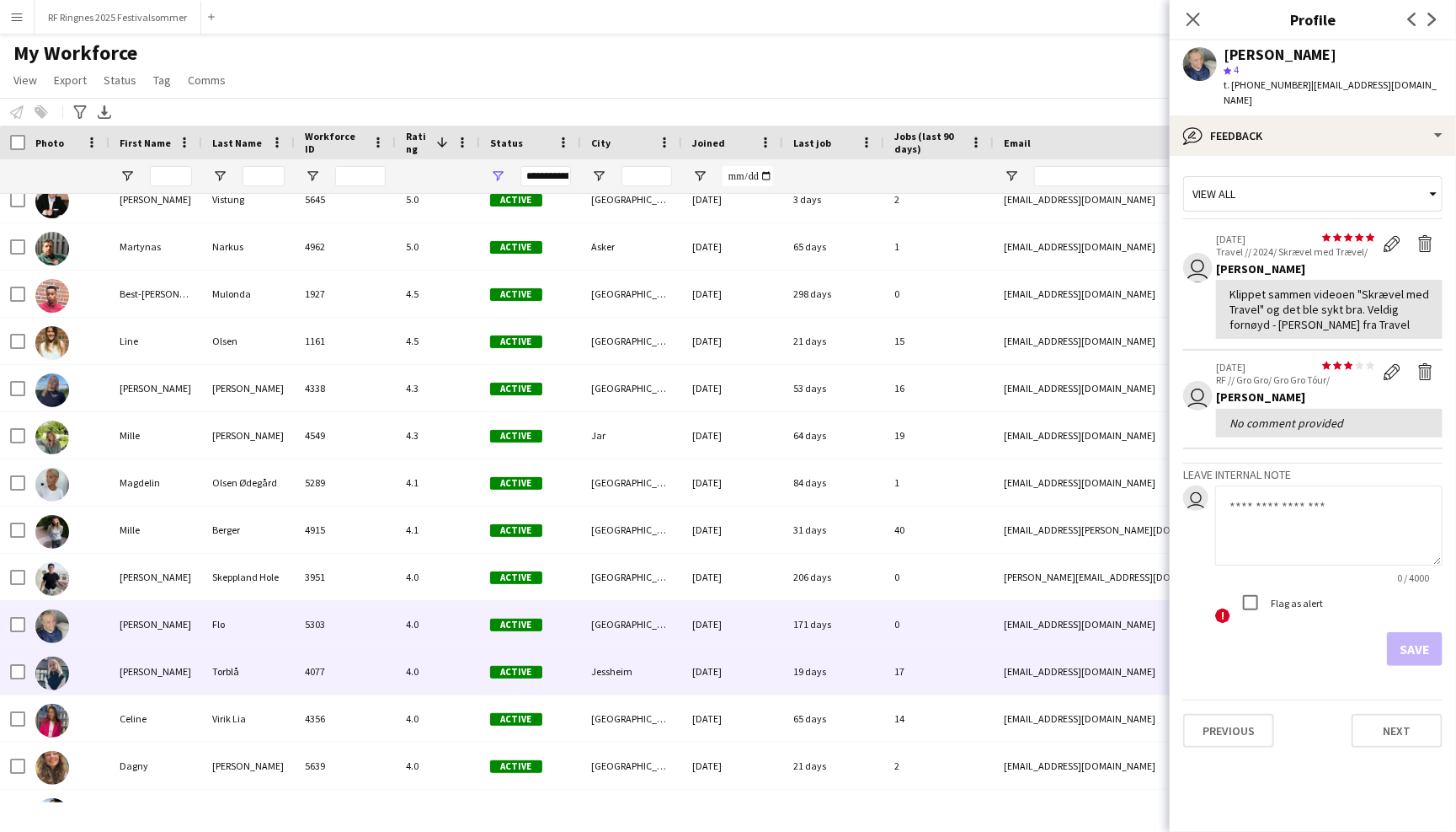
click at [721, 663] on div "13-09-2022" at bounding box center [732, 671] width 101 height 46
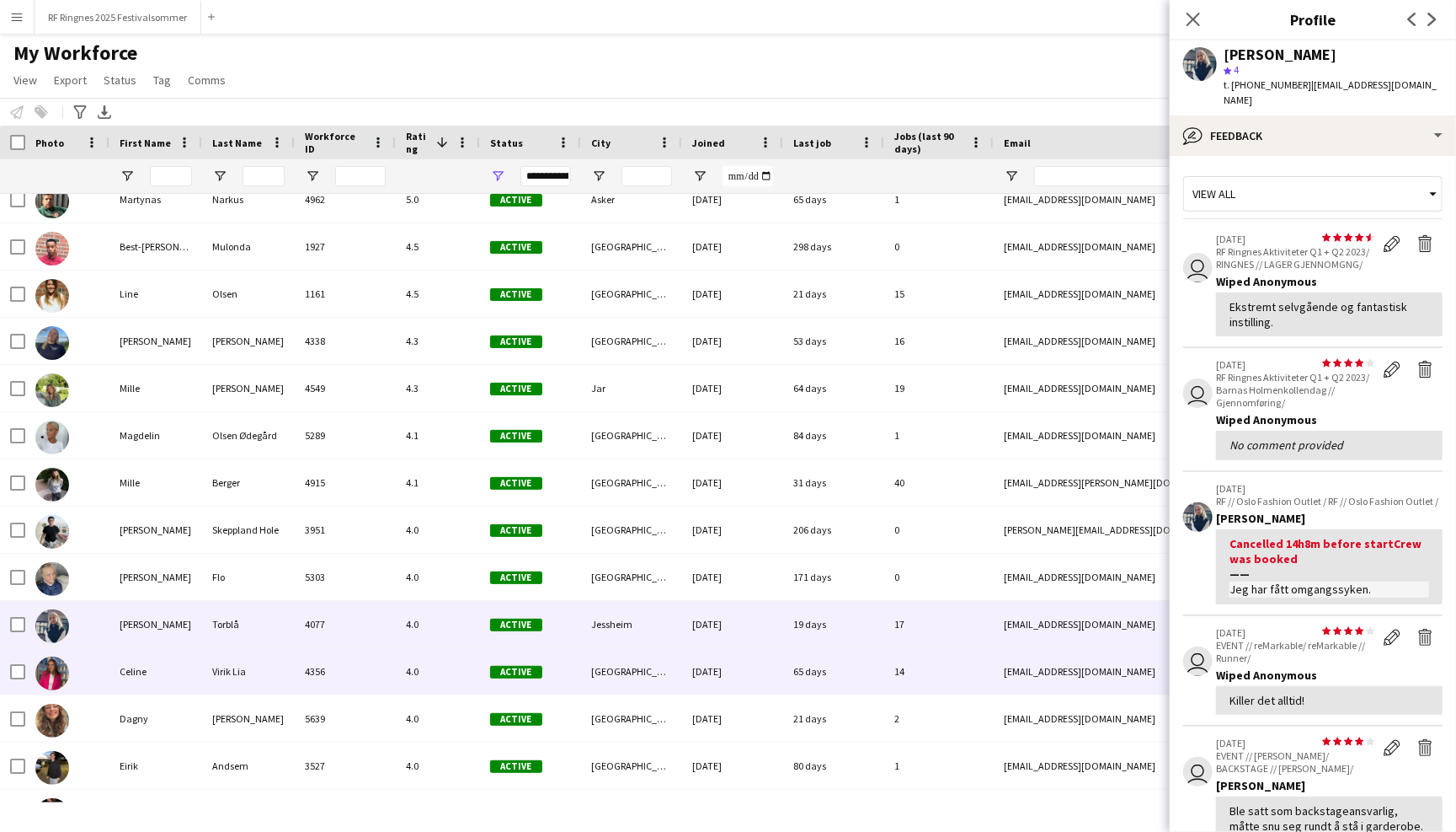
scroll to position [64, 0]
click at [721, 682] on div "09-03-2023" at bounding box center [732, 671] width 101 height 46
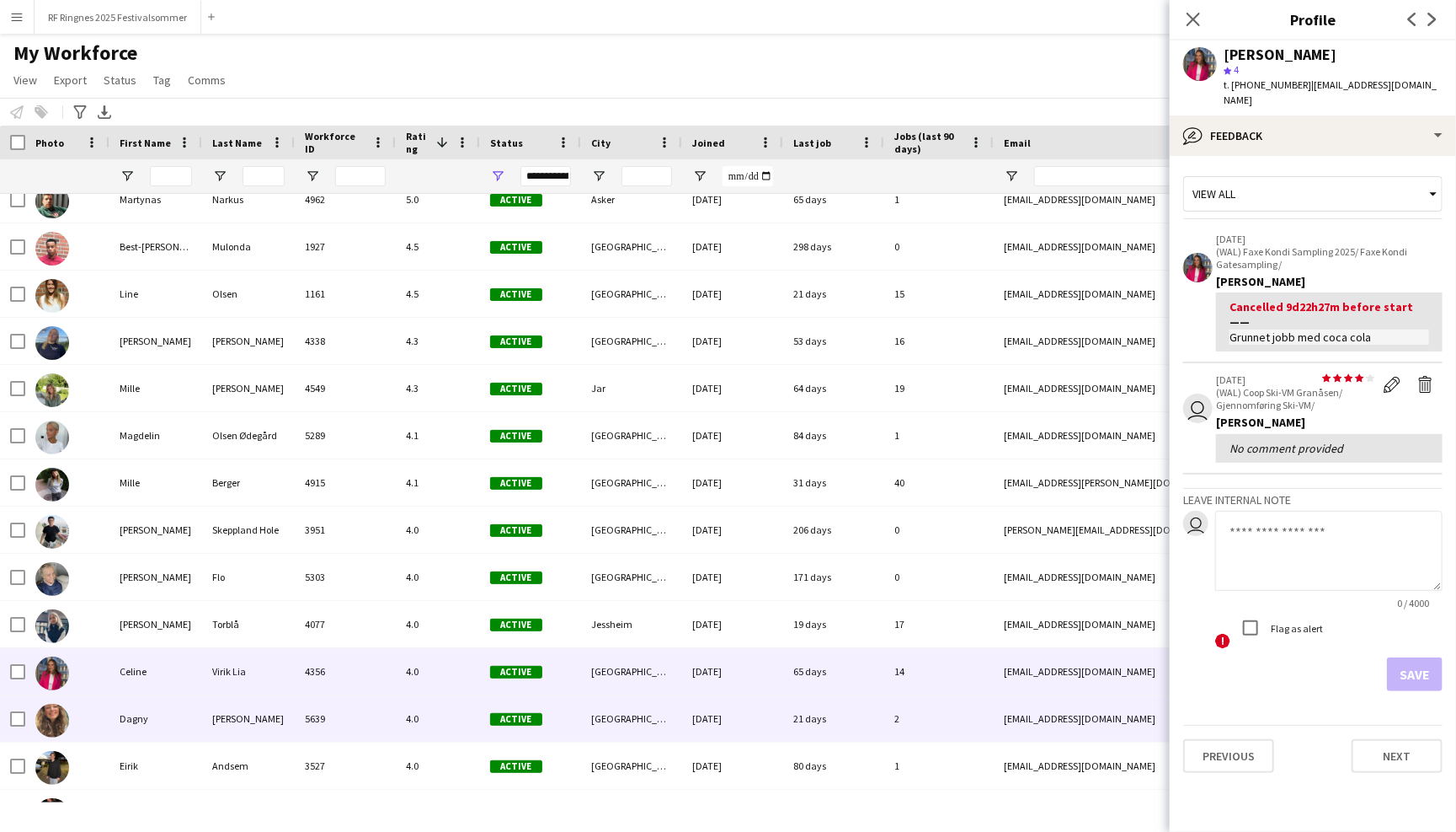
click at [721, 714] on div "08-08-2025" at bounding box center [732, 718] width 101 height 46
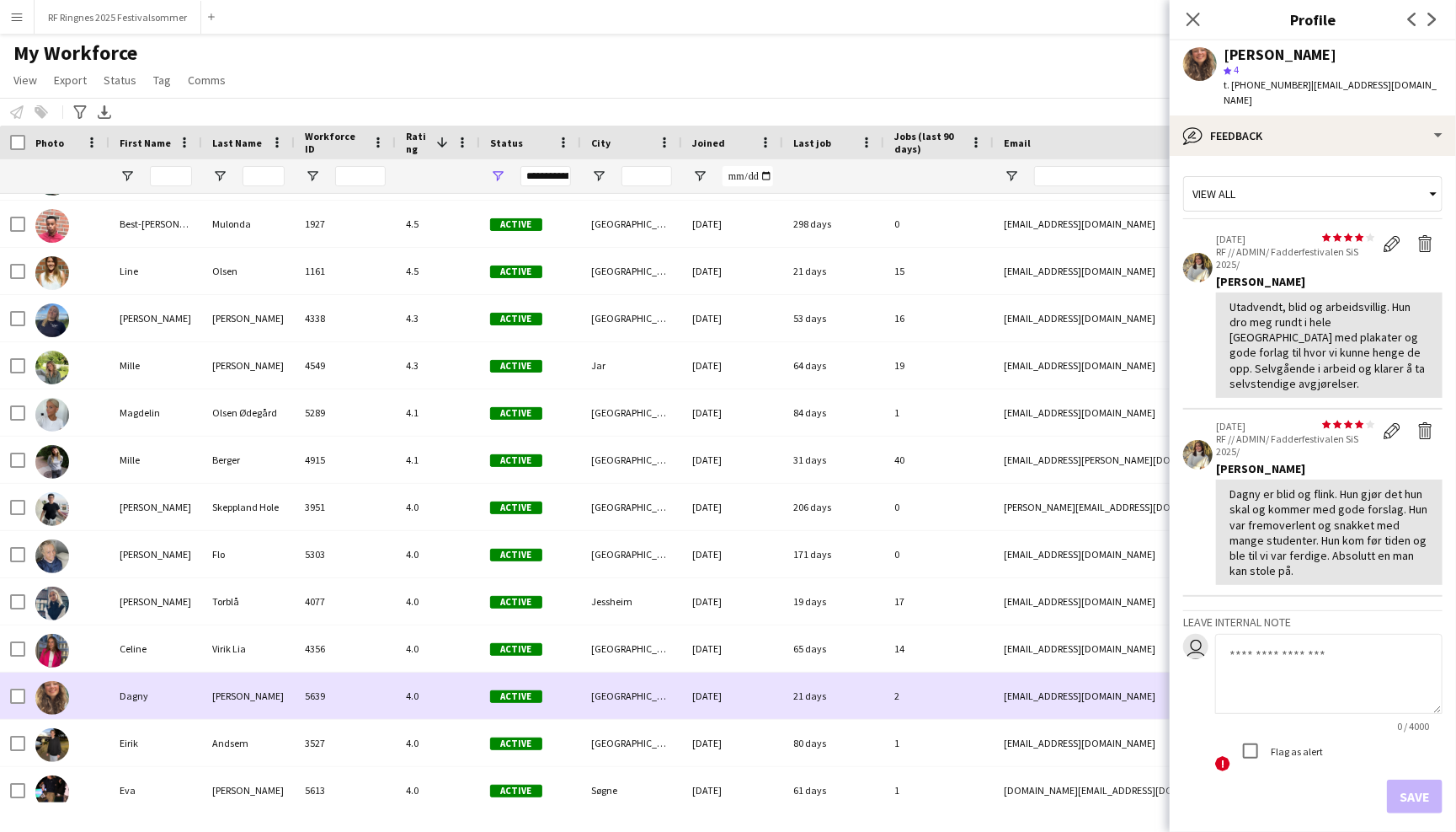
scroll to position [0, 0]
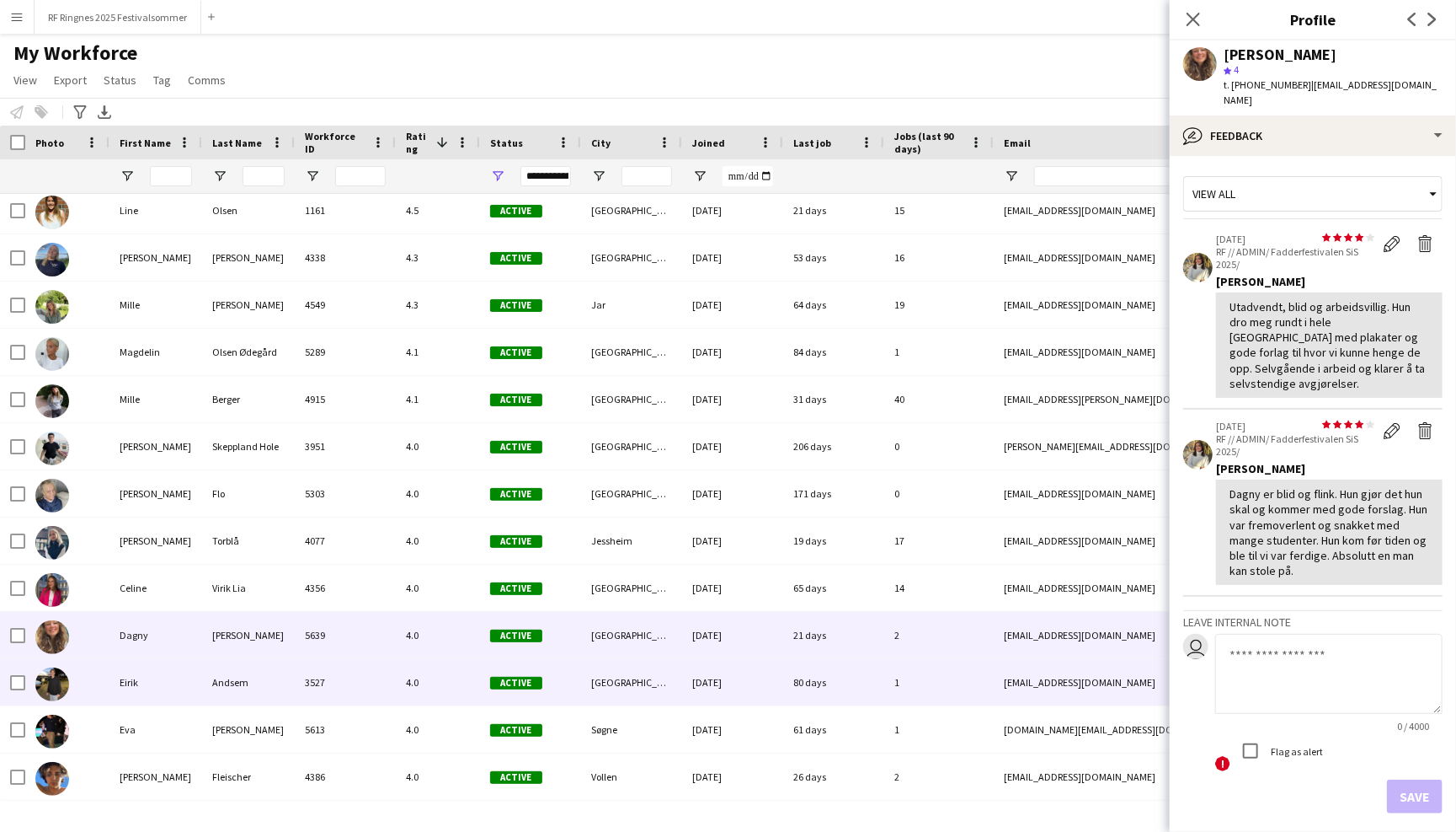
click at [721, 701] on div "25-02-2022" at bounding box center [732, 681] width 101 height 46
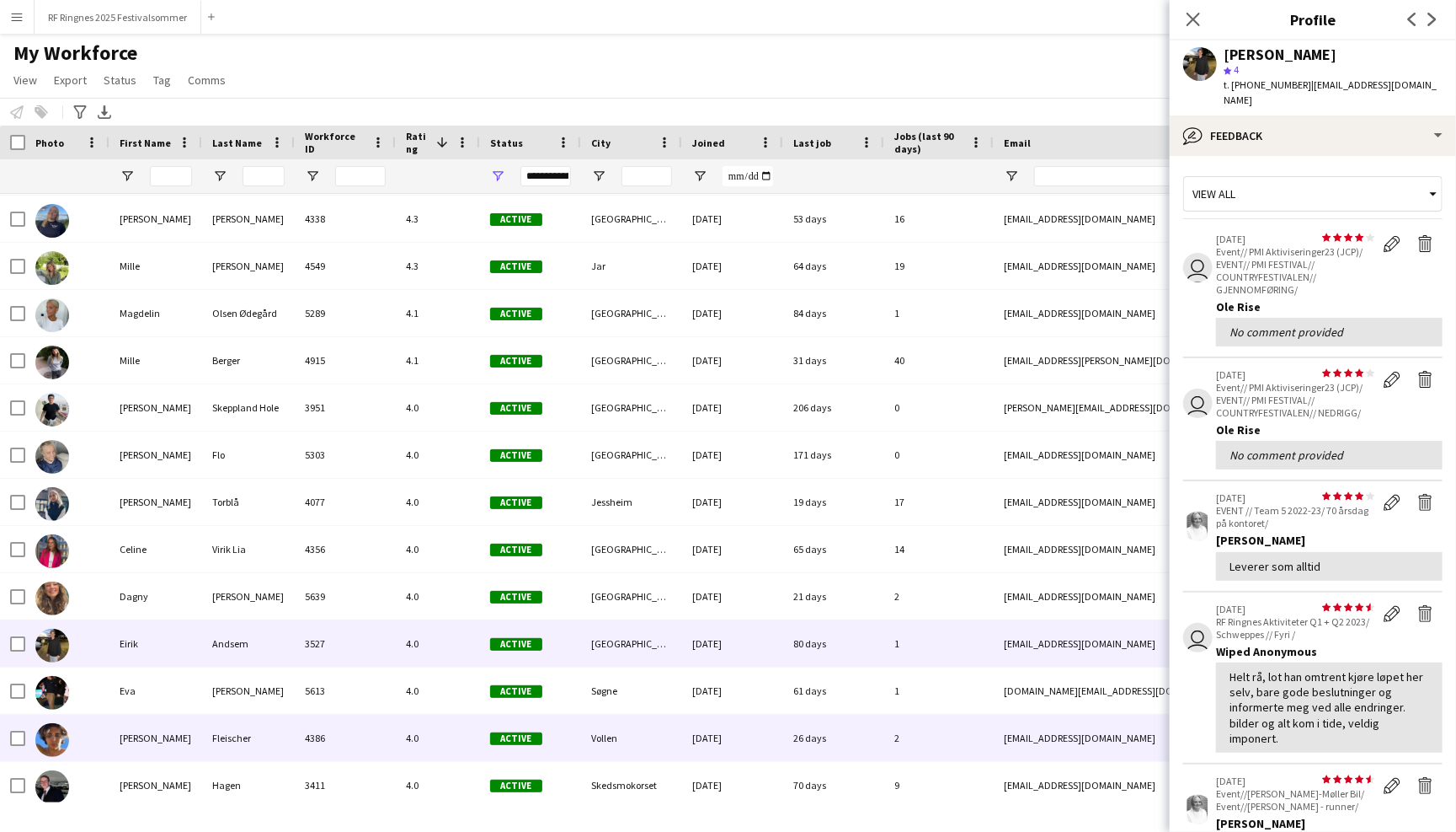
click at [721, 727] on div "22-03-2023" at bounding box center [732, 737] width 101 height 46
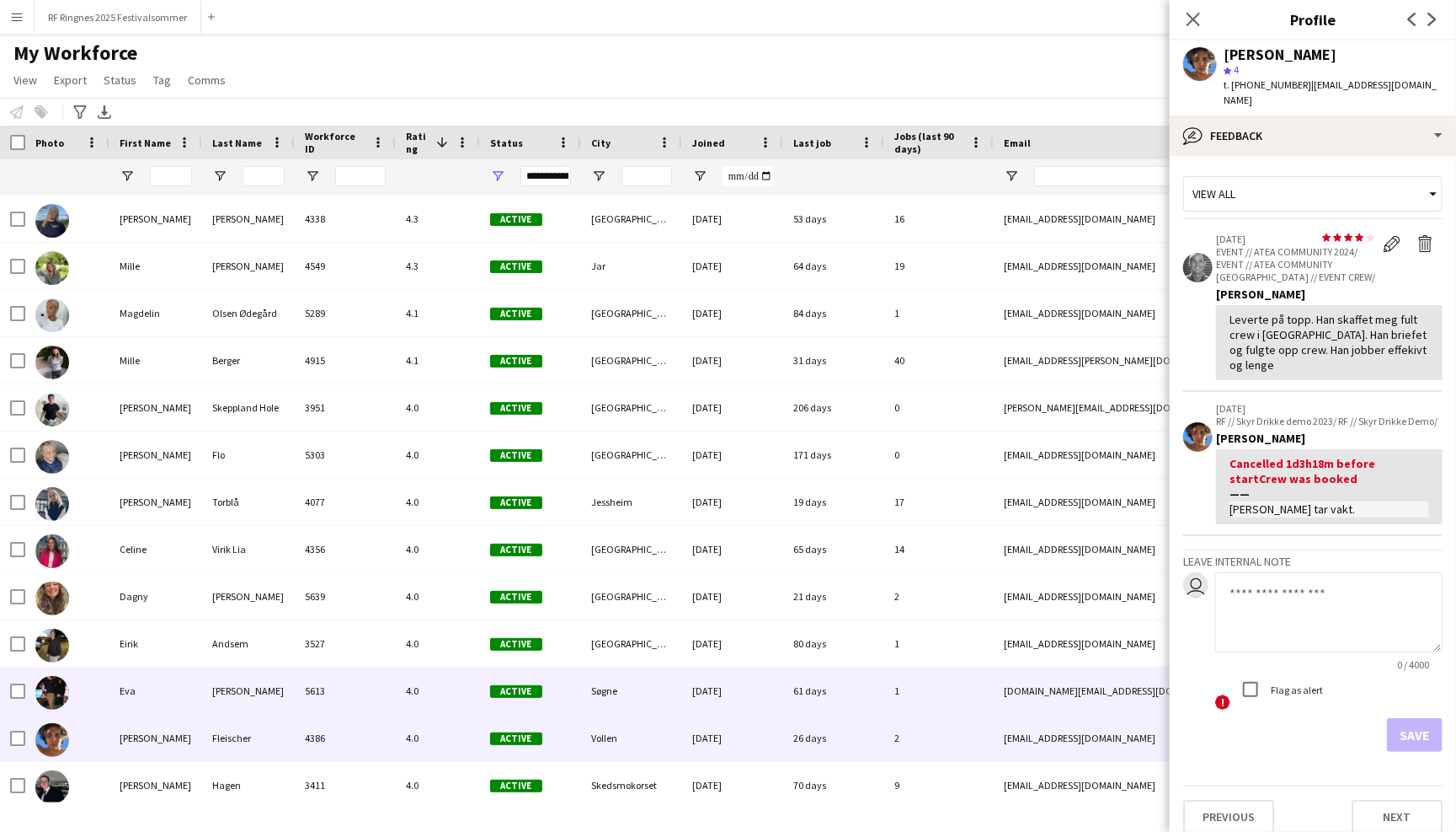
click at [721, 695] on div "03-07-2025" at bounding box center [732, 690] width 101 height 46
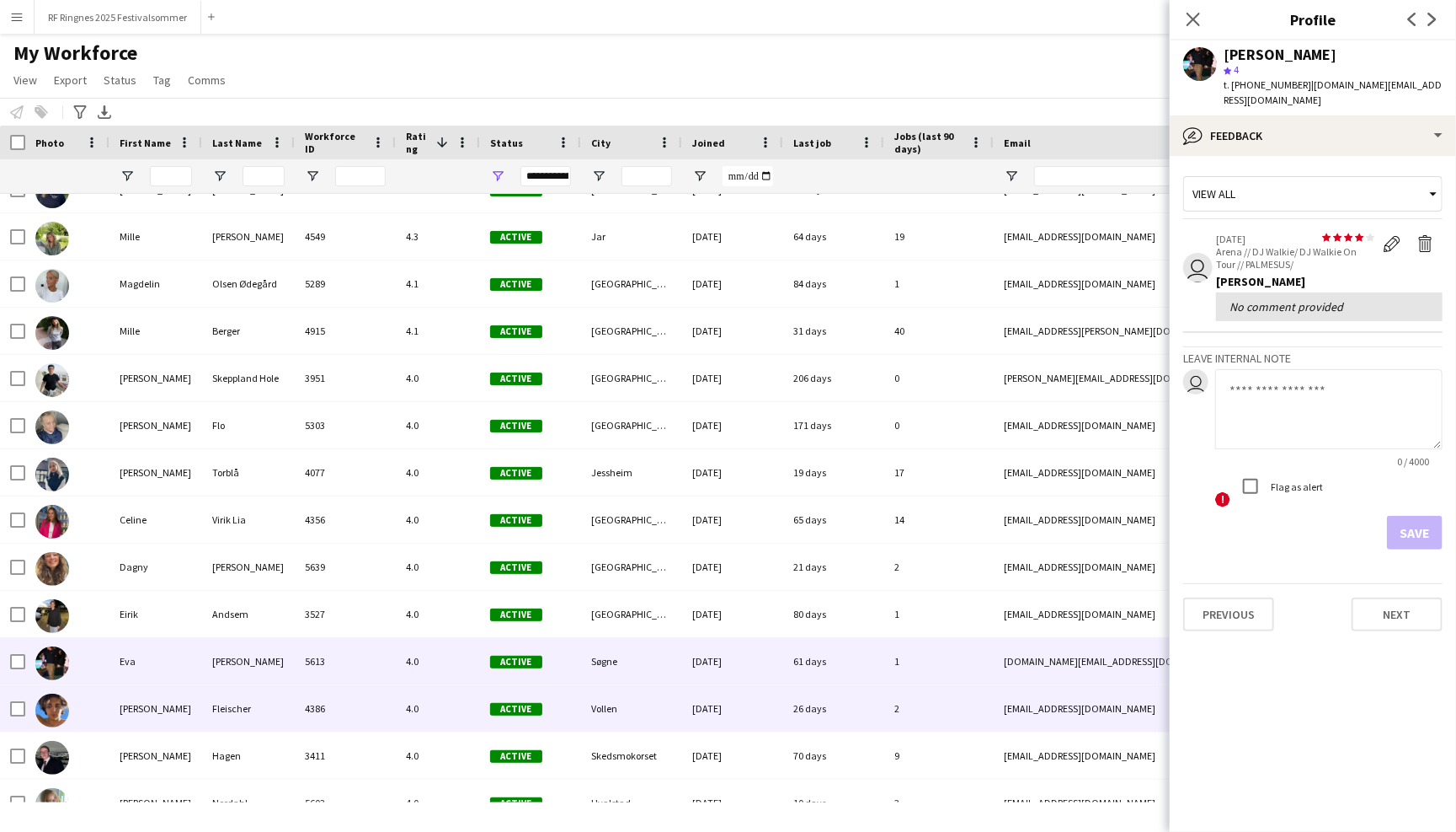
click at [721, 714] on div "22-03-2023" at bounding box center [732, 708] width 101 height 46
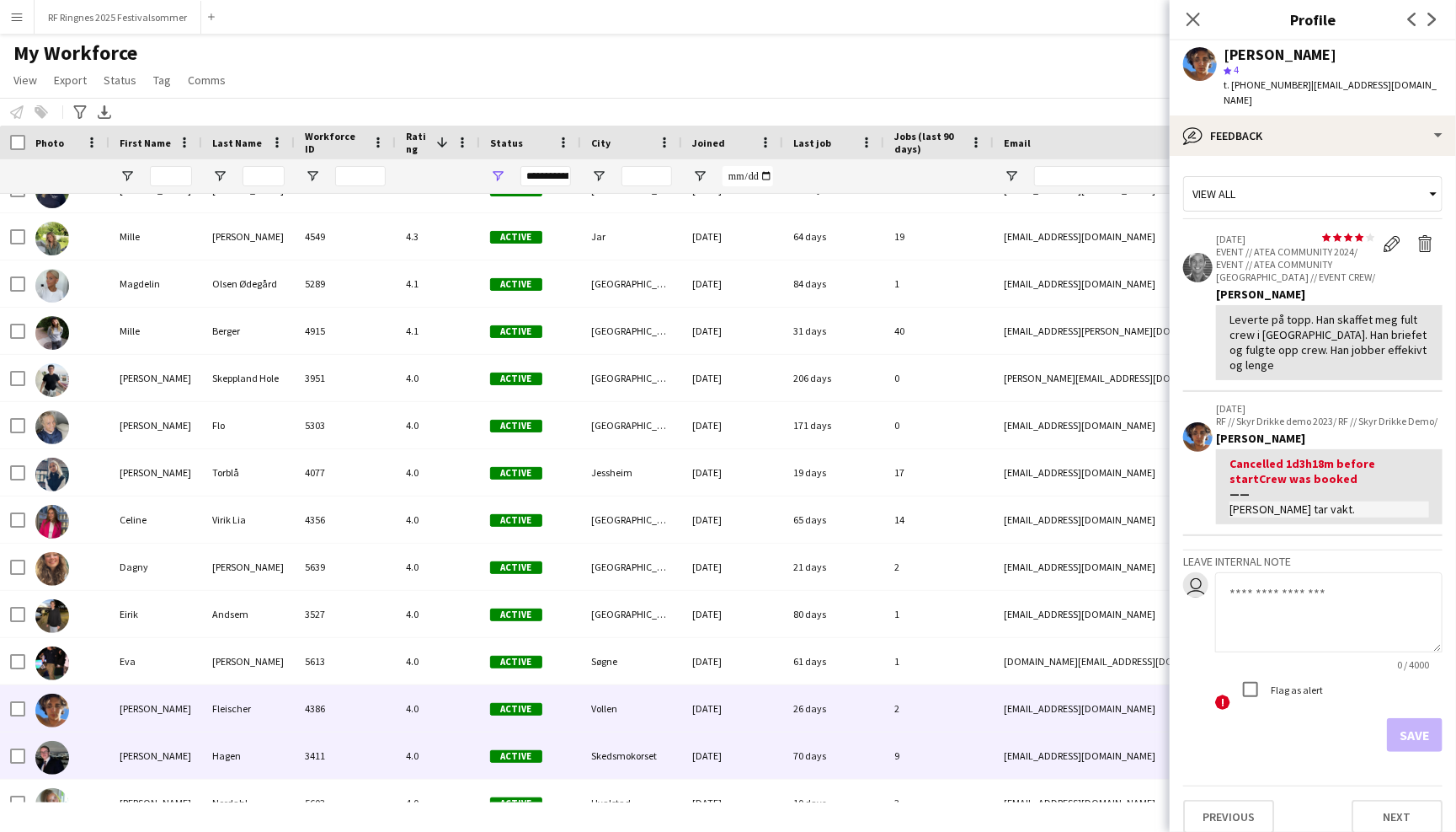
click at [721, 748] on div "21-10-2021" at bounding box center [732, 755] width 101 height 46
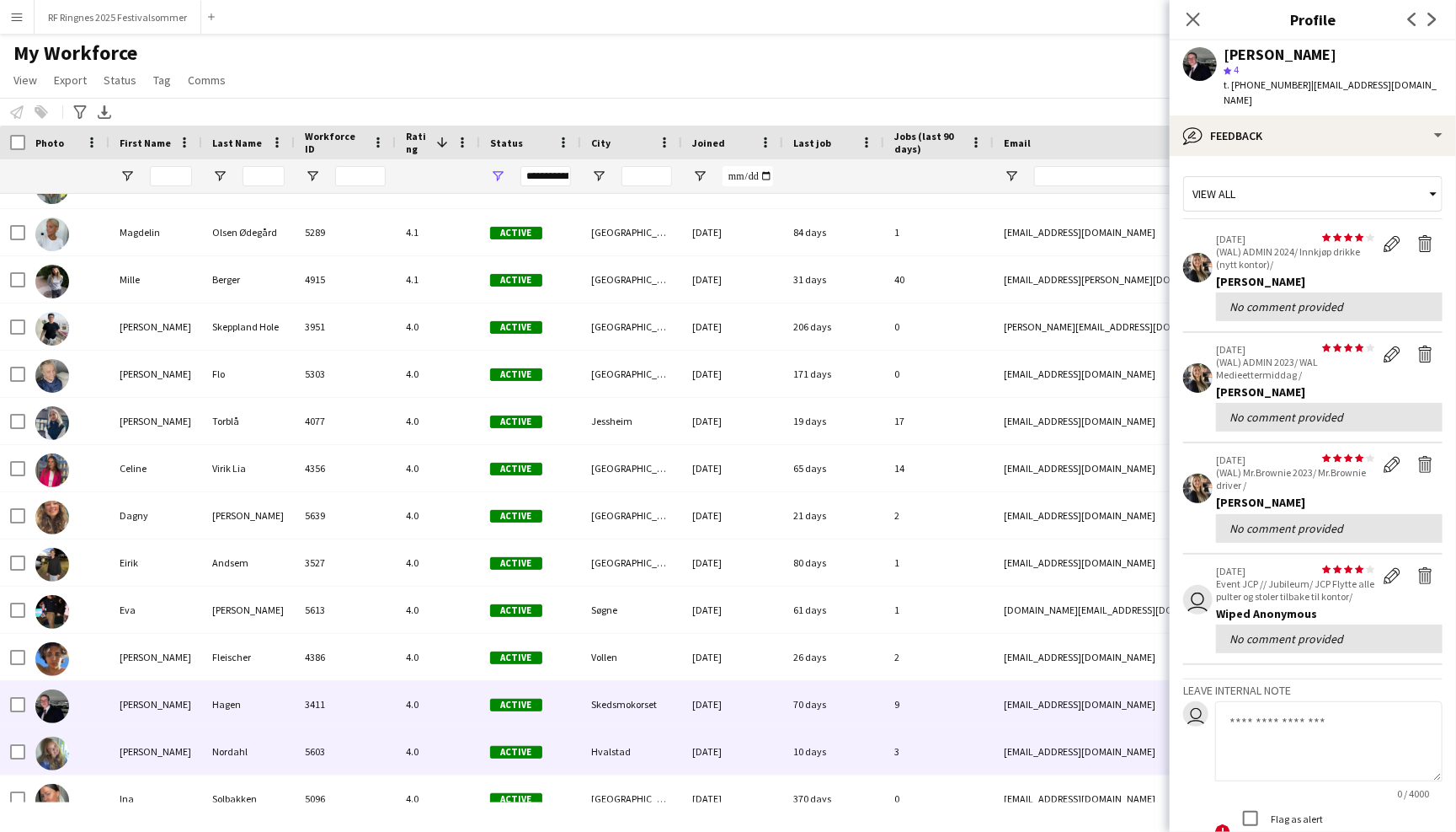
click at [721, 759] on div "30-06-2025" at bounding box center [732, 751] width 101 height 46
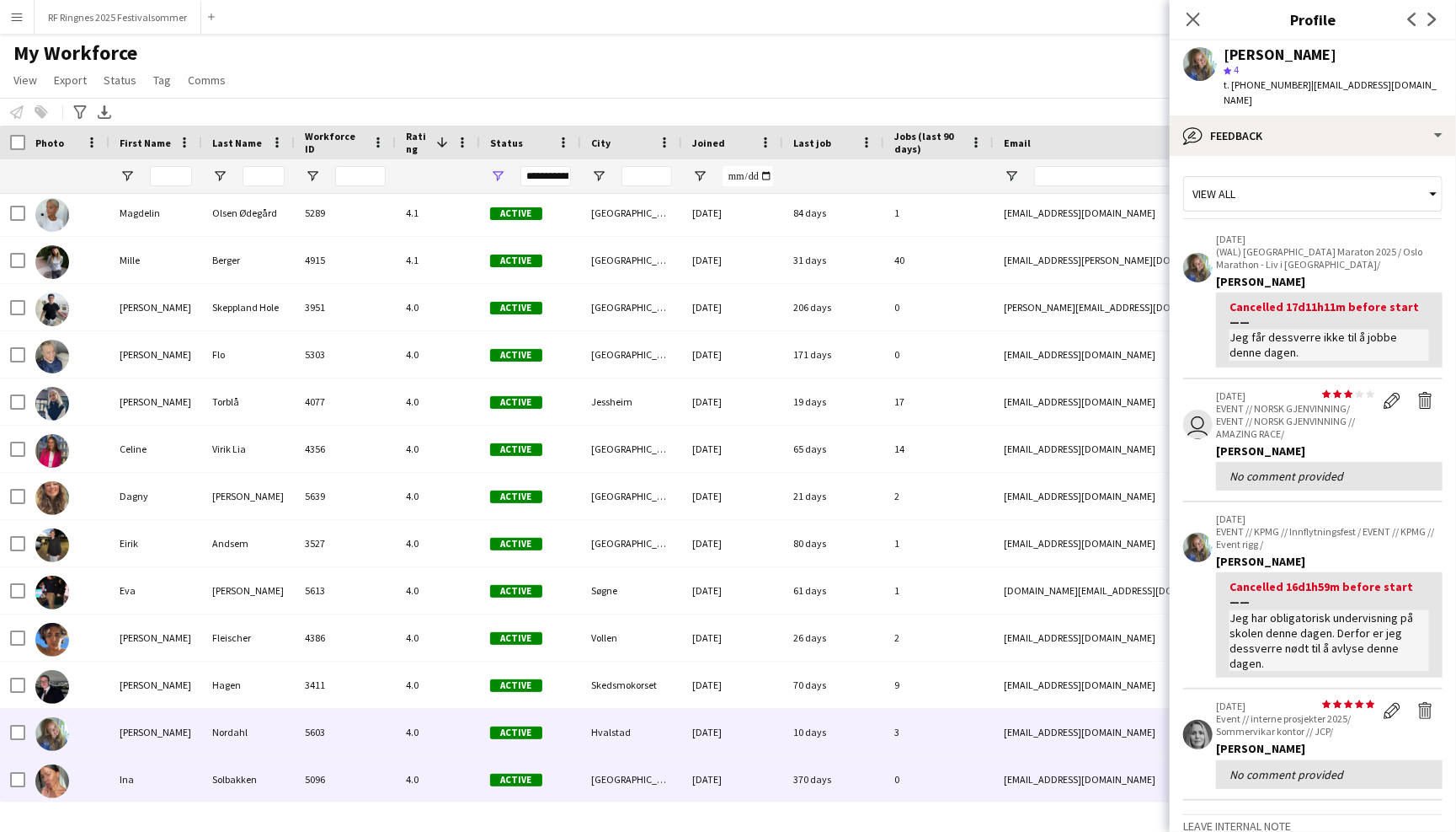
click at [721, 779] on div "12-06-2024" at bounding box center [732, 779] width 101 height 46
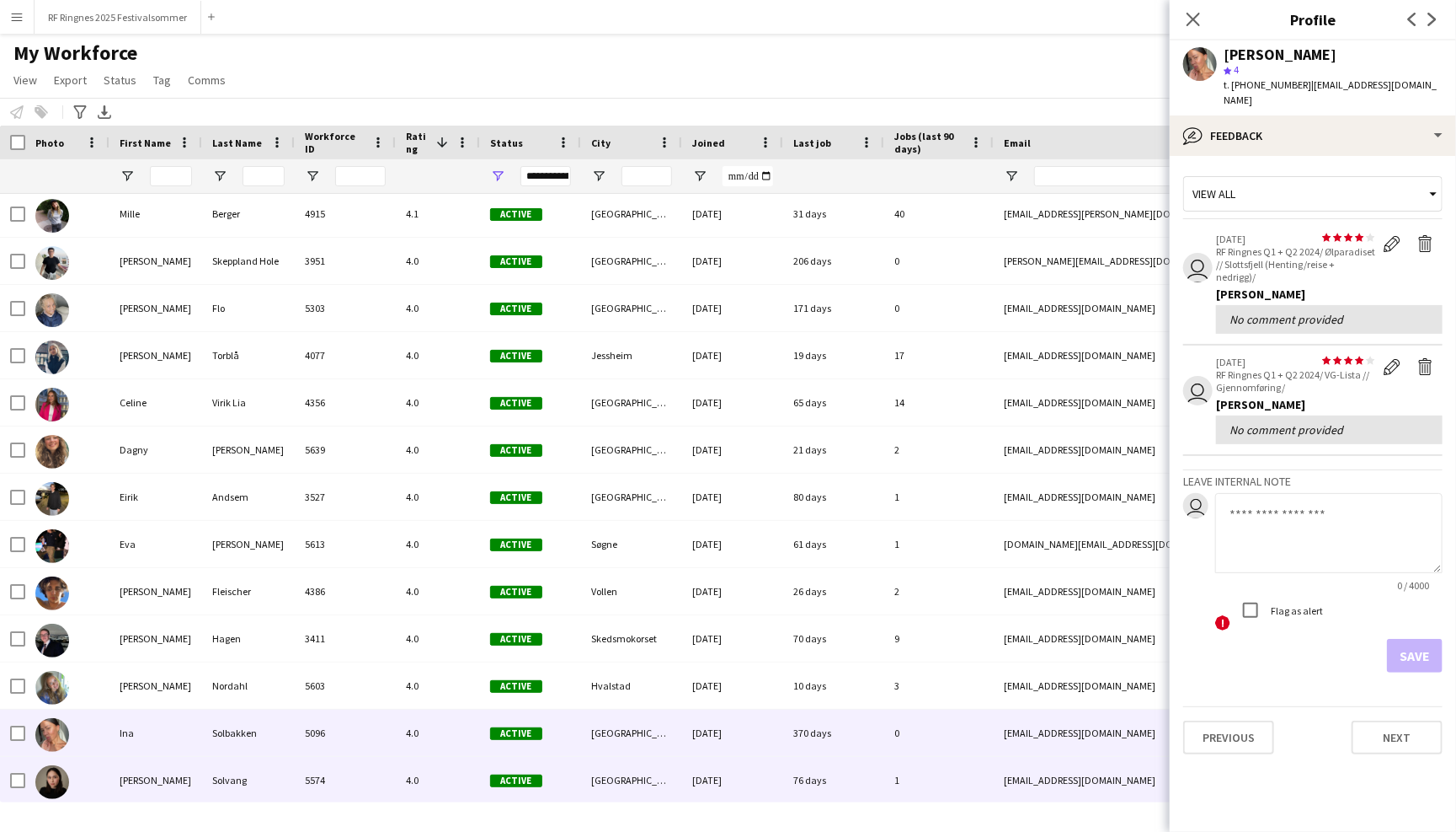
click at [721, 779] on div "17-06-2025" at bounding box center [732, 780] width 101 height 46
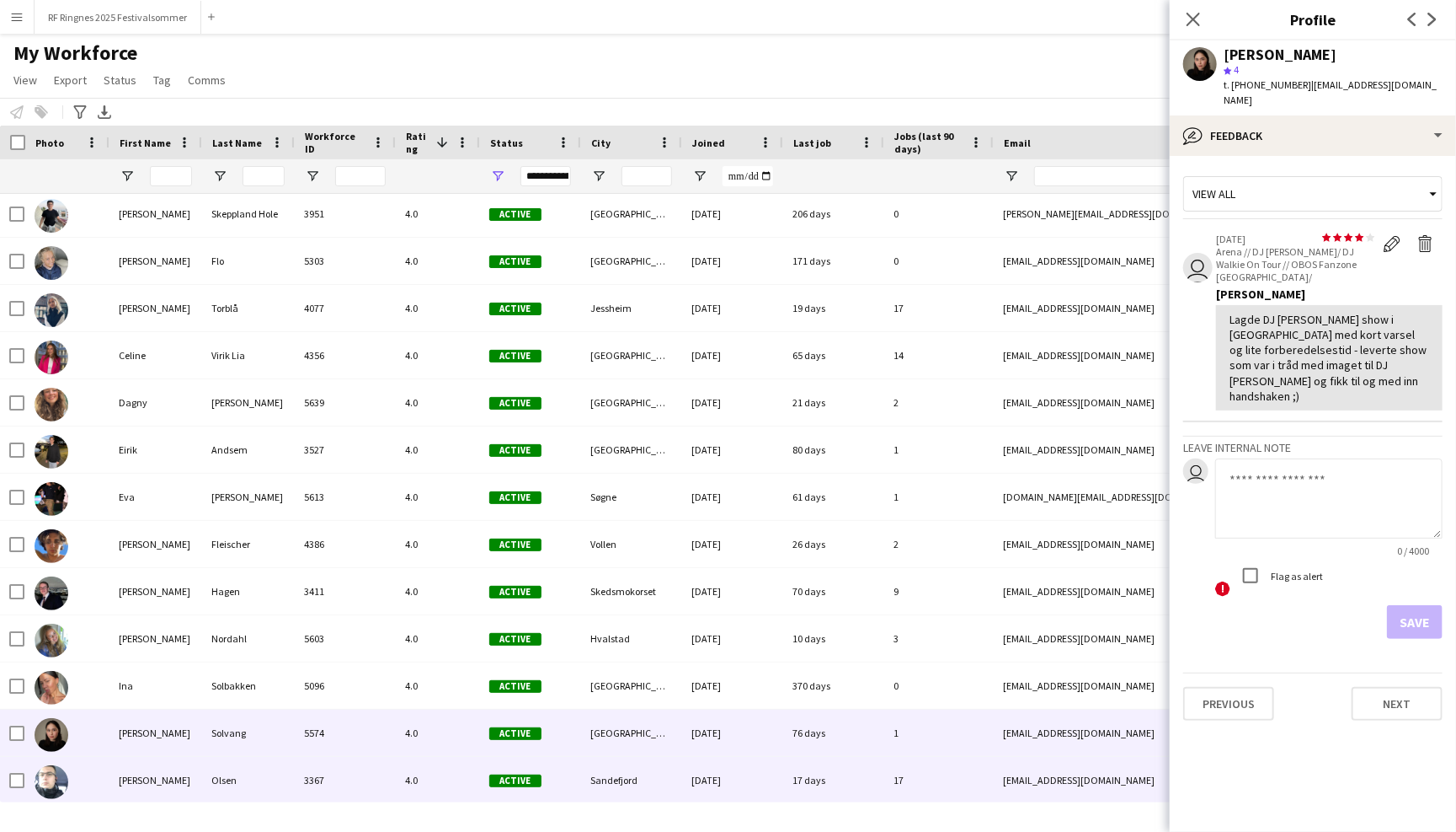
click at [721, 779] on div "16-09-2021" at bounding box center [731, 780] width 101 height 46
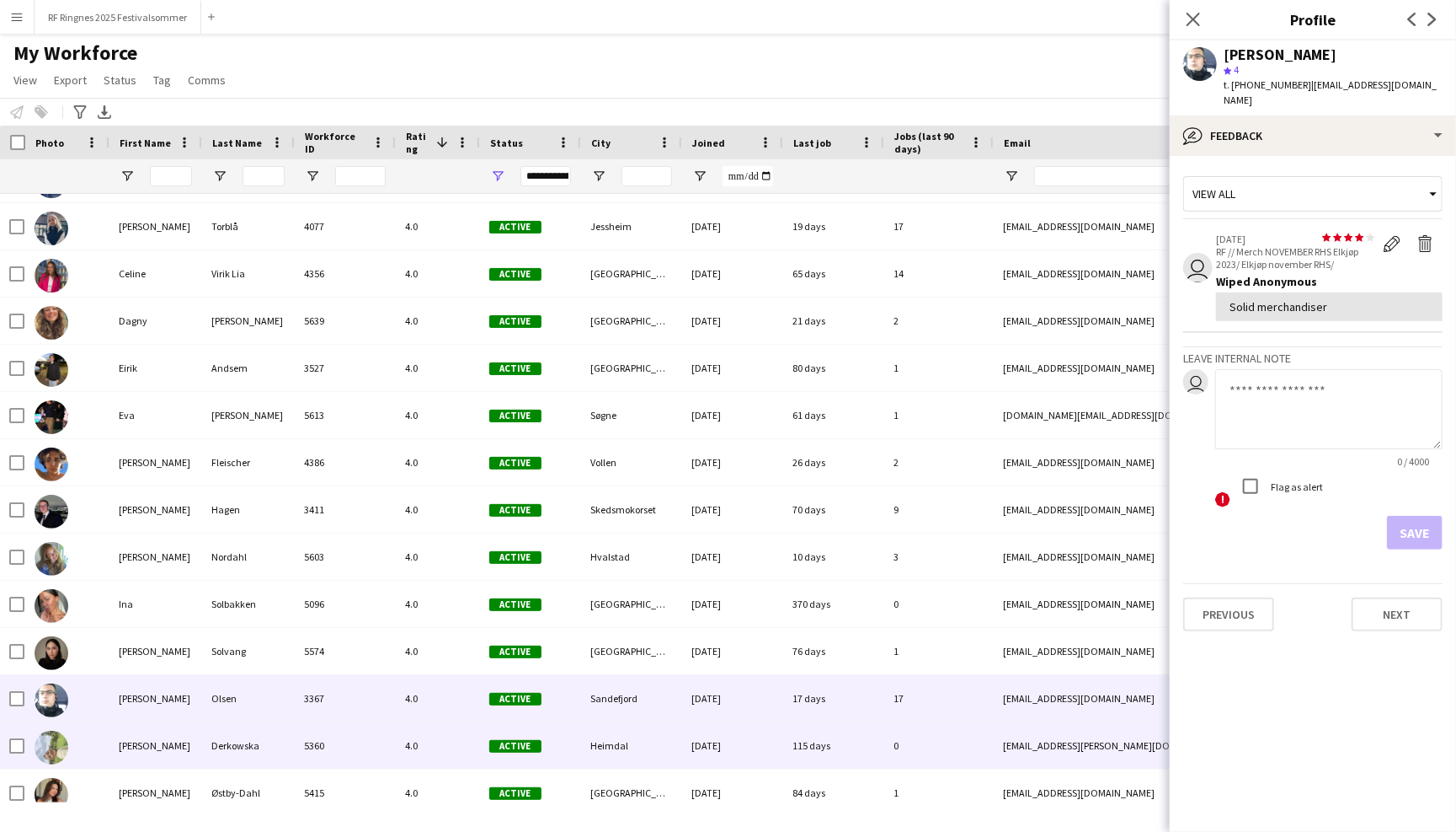
click at [721, 759] on div "02-12-2024" at bounding box center [731, 745] width 101 height 46
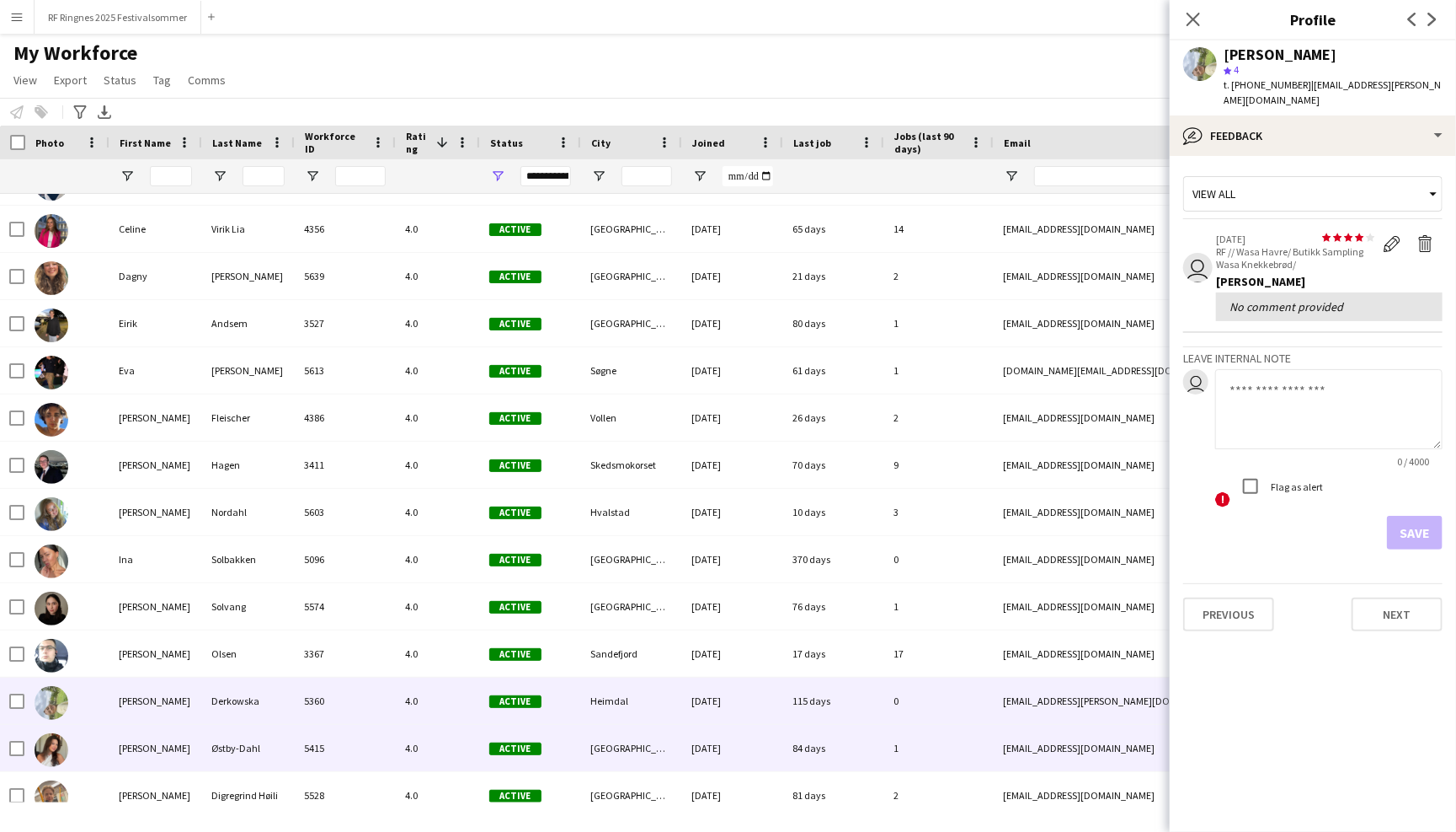
click at [721, 751] on div "07-02-2025" at bounding box center [731, 748] width 101 height 46
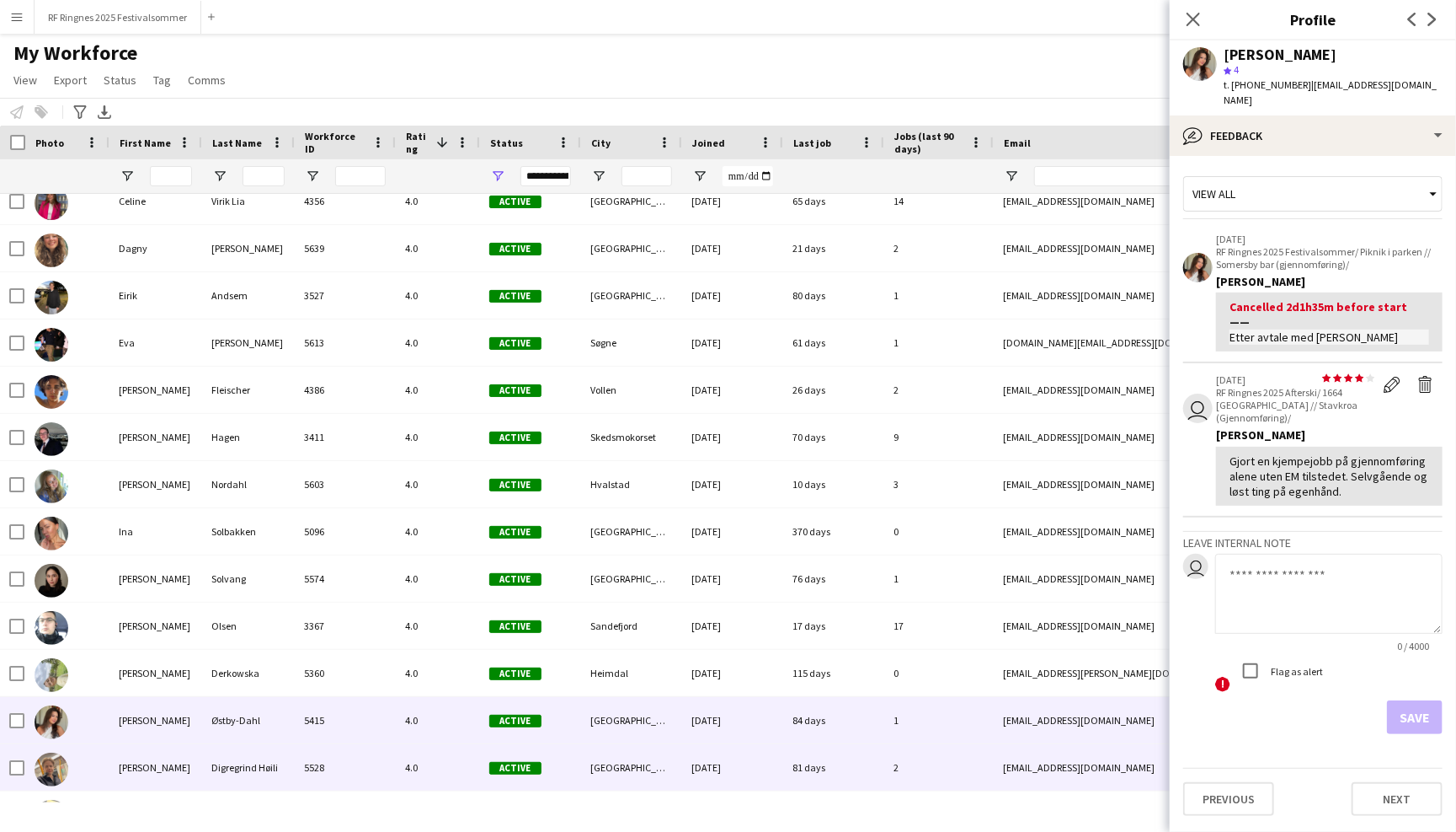
click at [721, 766] on div "28-05-2025" at bounding box center [731, 767] width 101 height 46
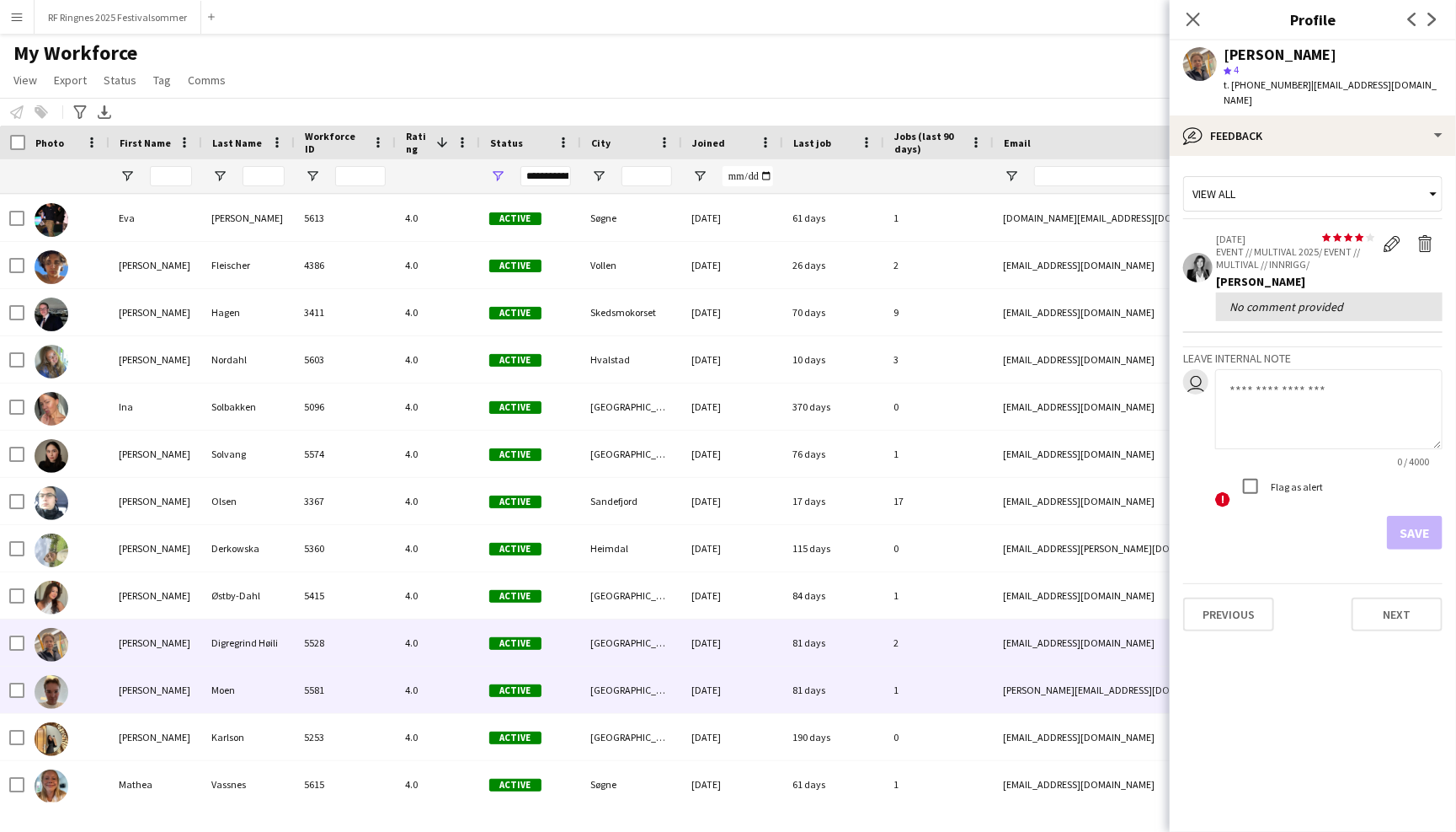
click at [721, 706] on div "20-06-2025" at bounding box center [731, 689] width 101 height 46
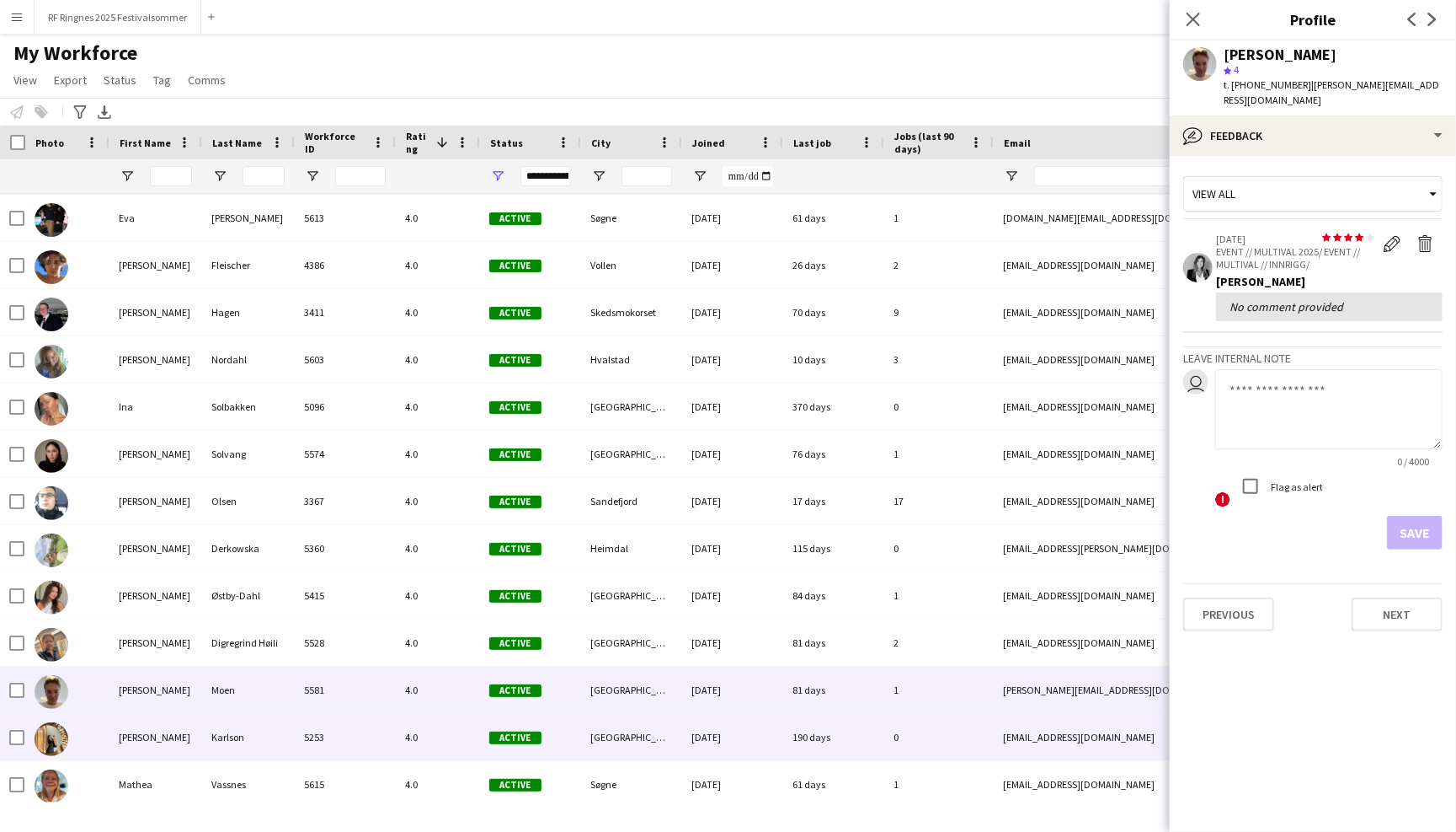
click at [721, 738] on div "17-09-2024" at bounding box center [731, 736] width 101 height 46
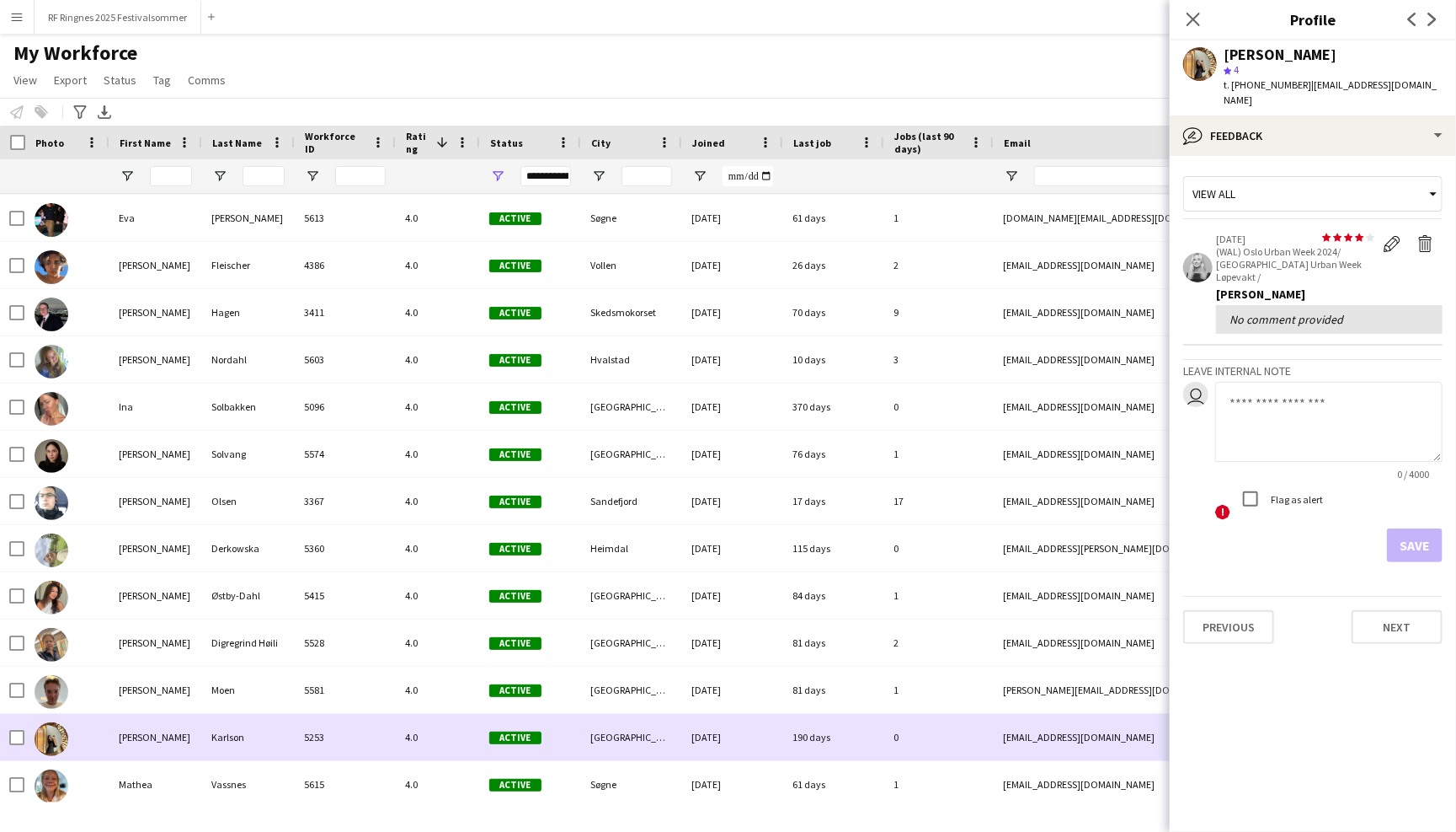
click at [721, 759] on div "Martine Cecilie Karlson 5253 4.0 Active Oslo 17-09-2024 190 days 0 martineck@li…" at bounding box center [912, 737] width 1826 height 47
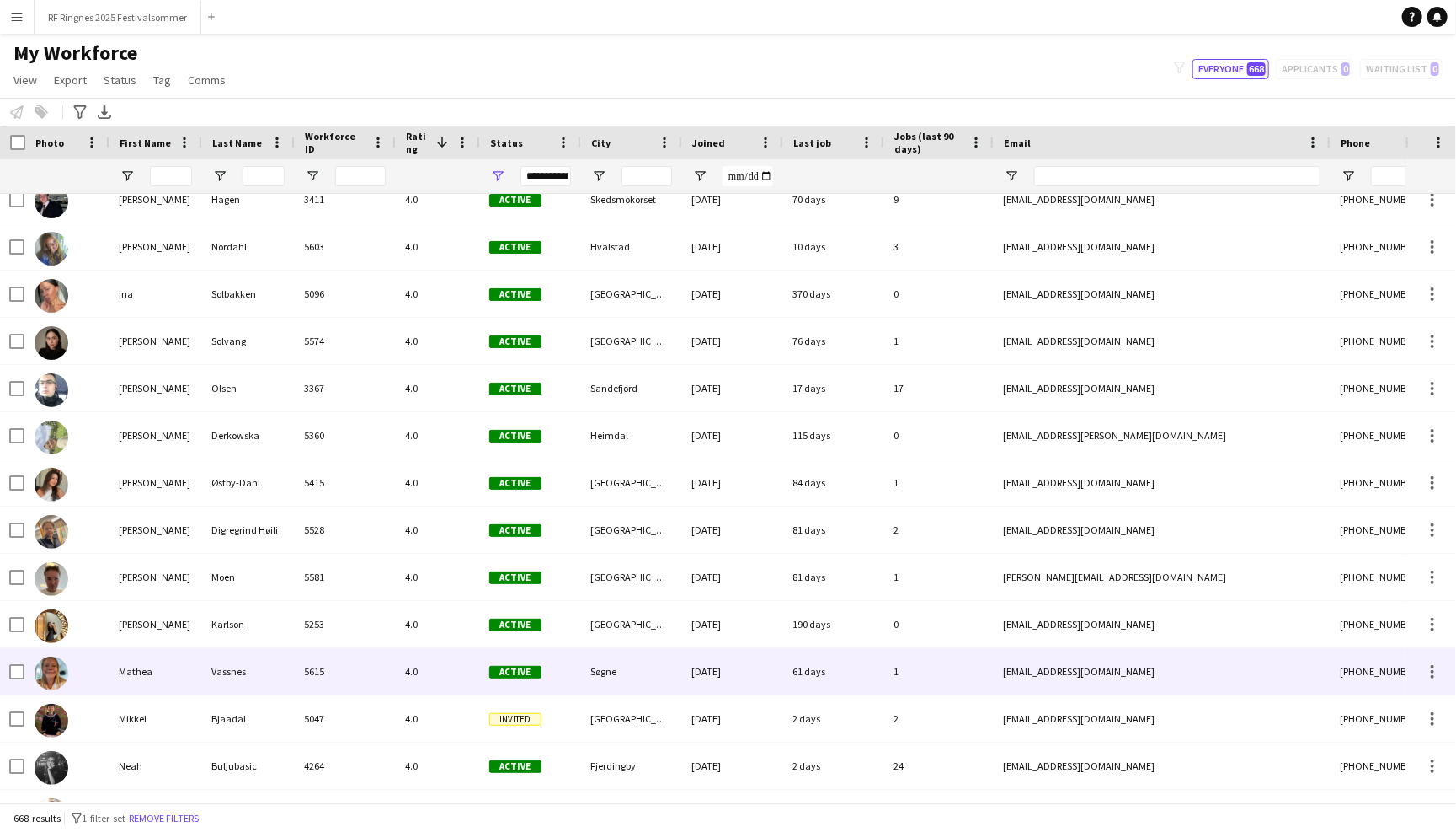
click at [705, 688] on div "03-07-2025" at bounding box center [731, 671] width 101 height 46
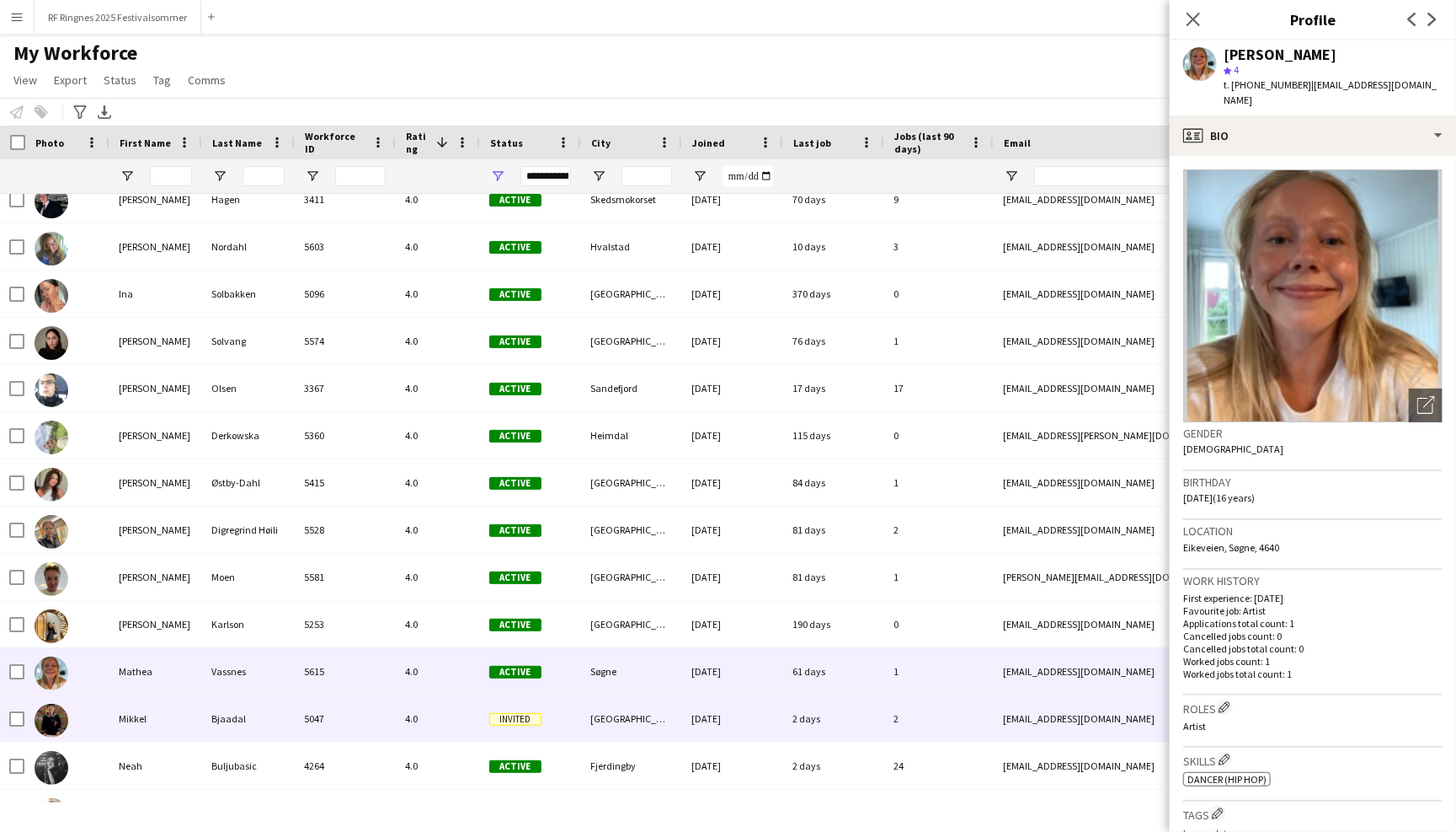
click at [705, 709] on div "28-05-2024" at bounding box center [731, 718] width 101 height 46
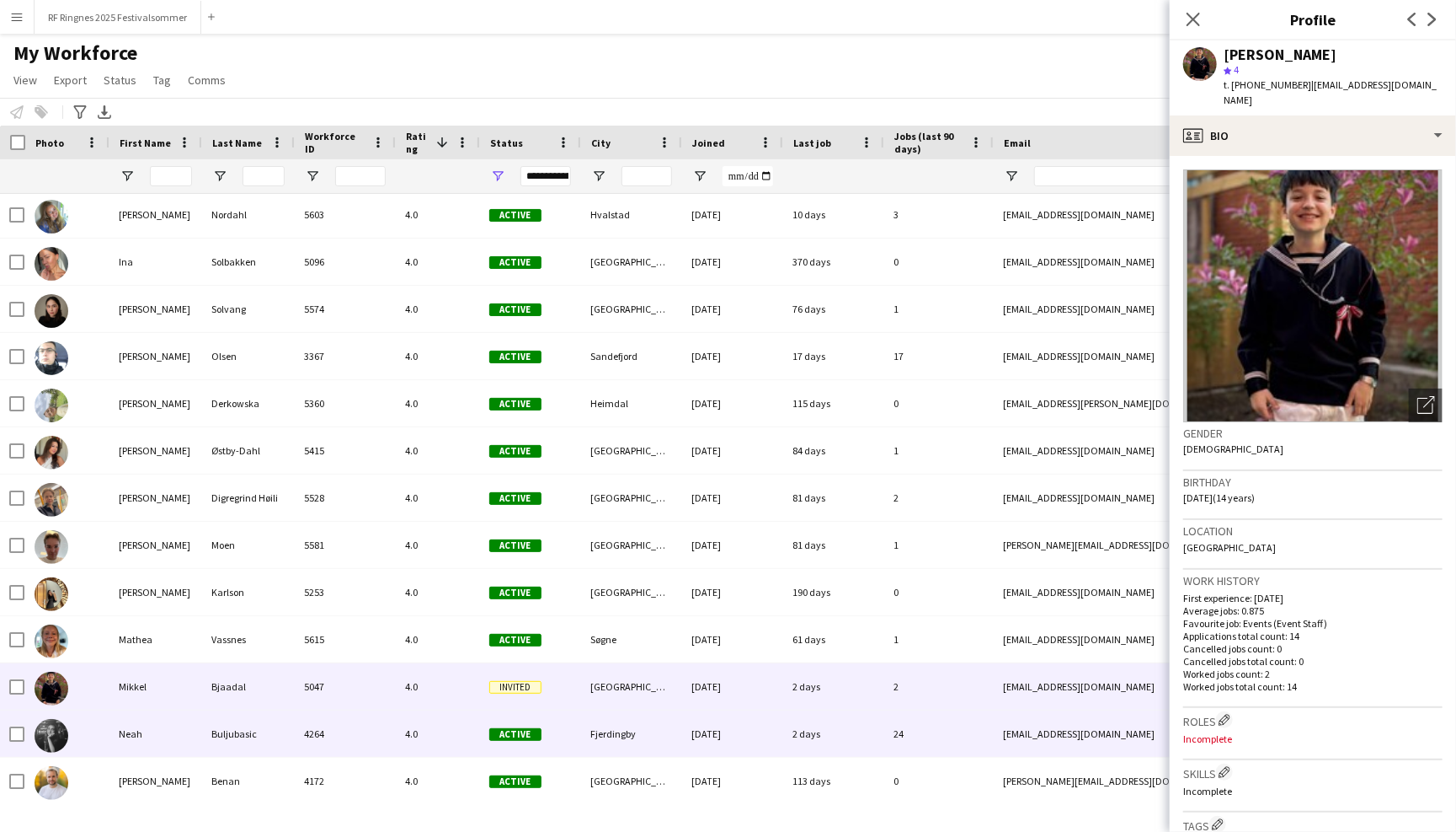
click at [711, 731] on div "27-11-2022" at bounding box center [731, 733] width 101 height 46
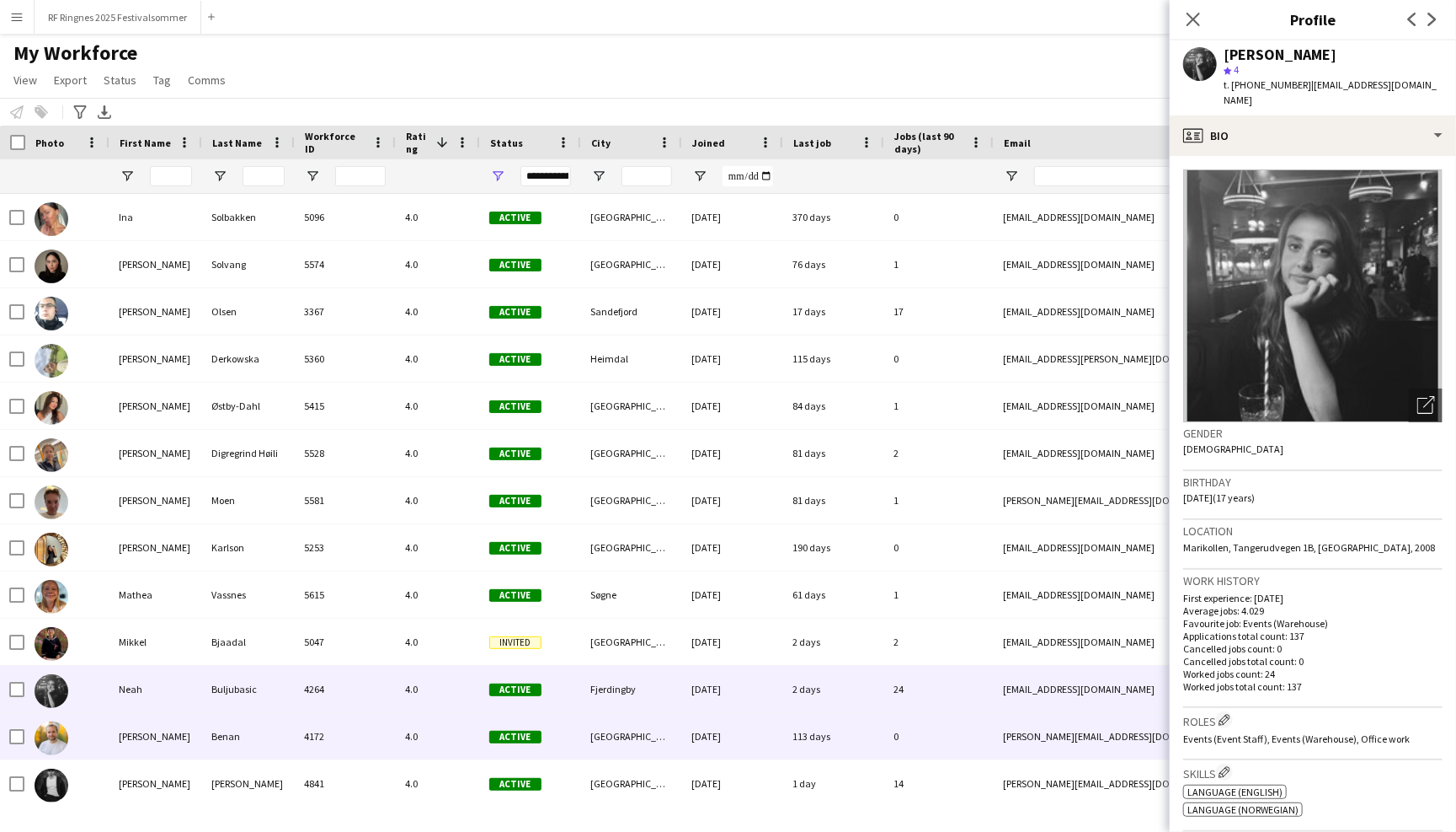
click at [713, 722] on div "10-10-2022" at bounding box center [731, 735] width 101 height 46
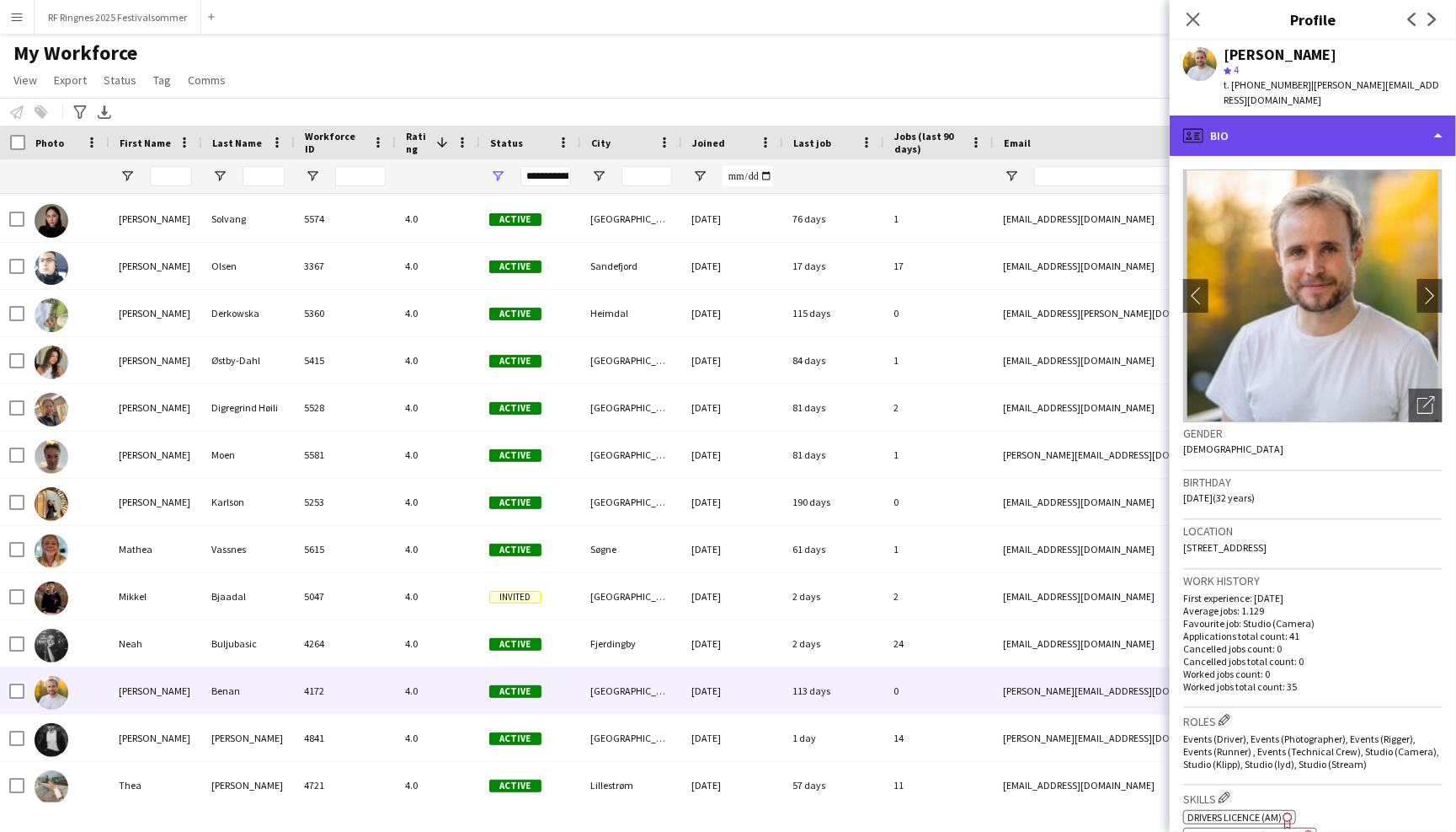
click at [721, 130] on div "profile Bio" at bounding box center [1312, 136] width 286 height 40
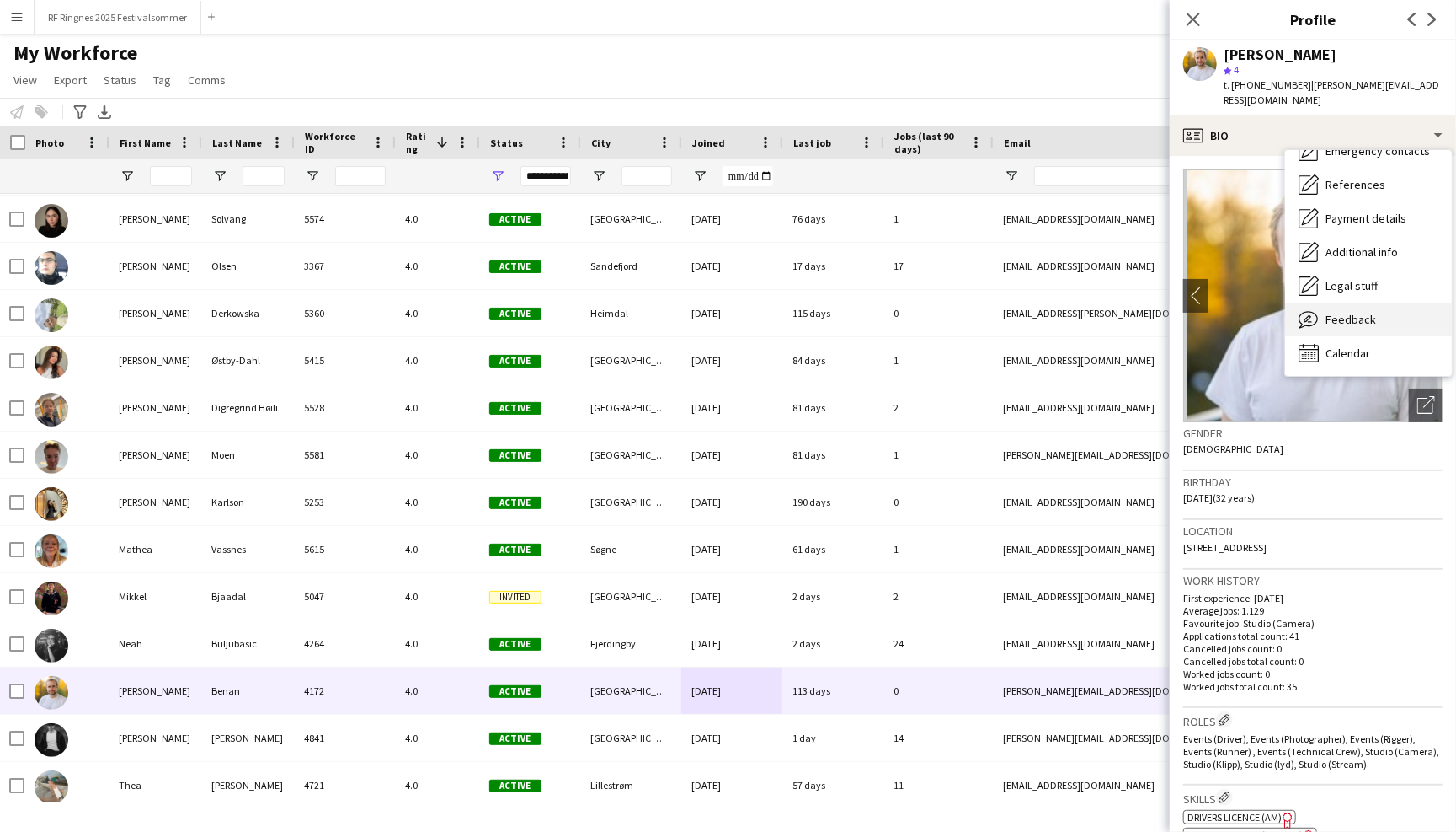
click at [721, 312] on span "Feedback" at bounding box center [1351, 319] width 50 height 15
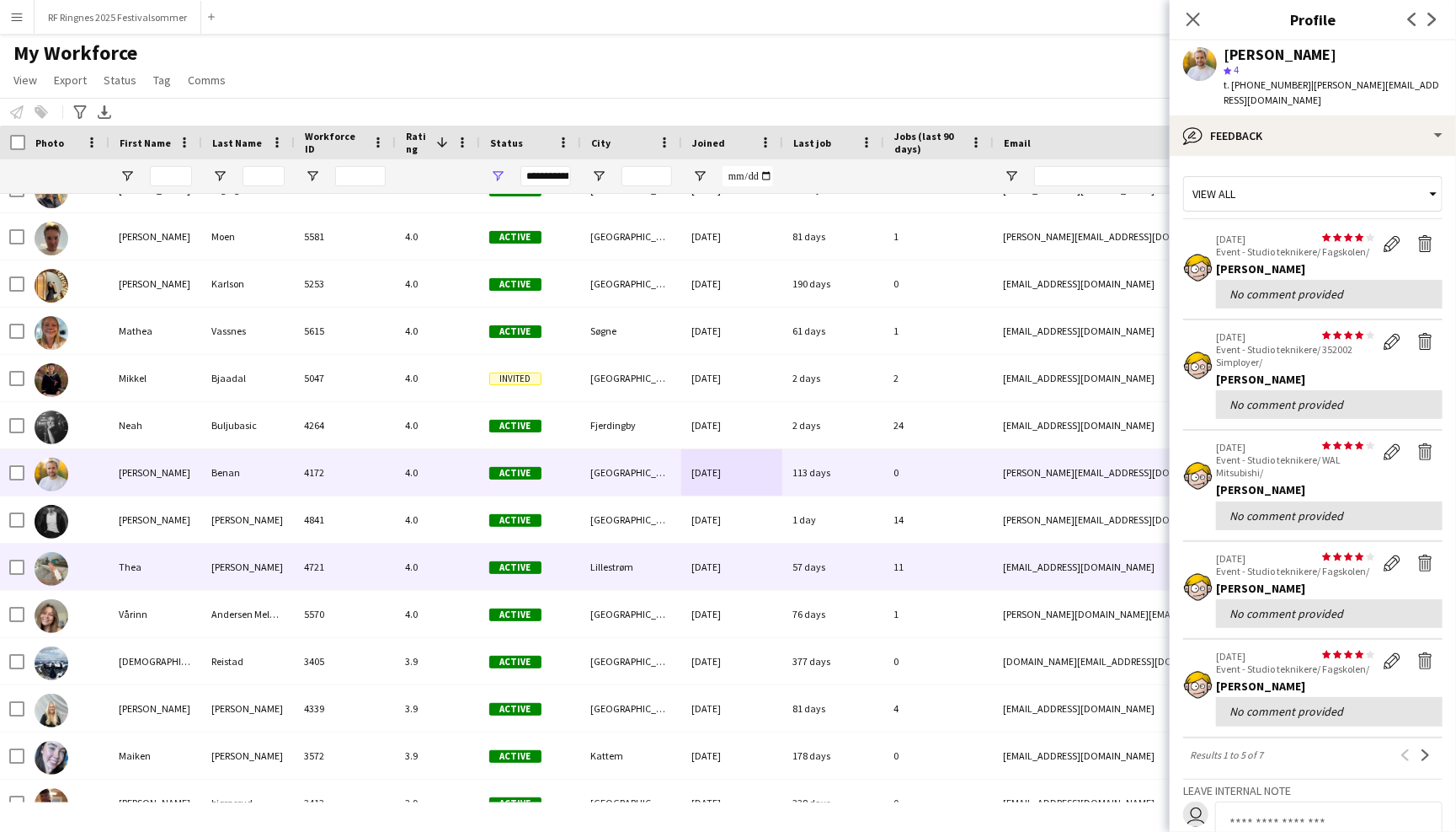
click at [721, 554] on div "11" at bounding box center [938, 567] width 110 height 46
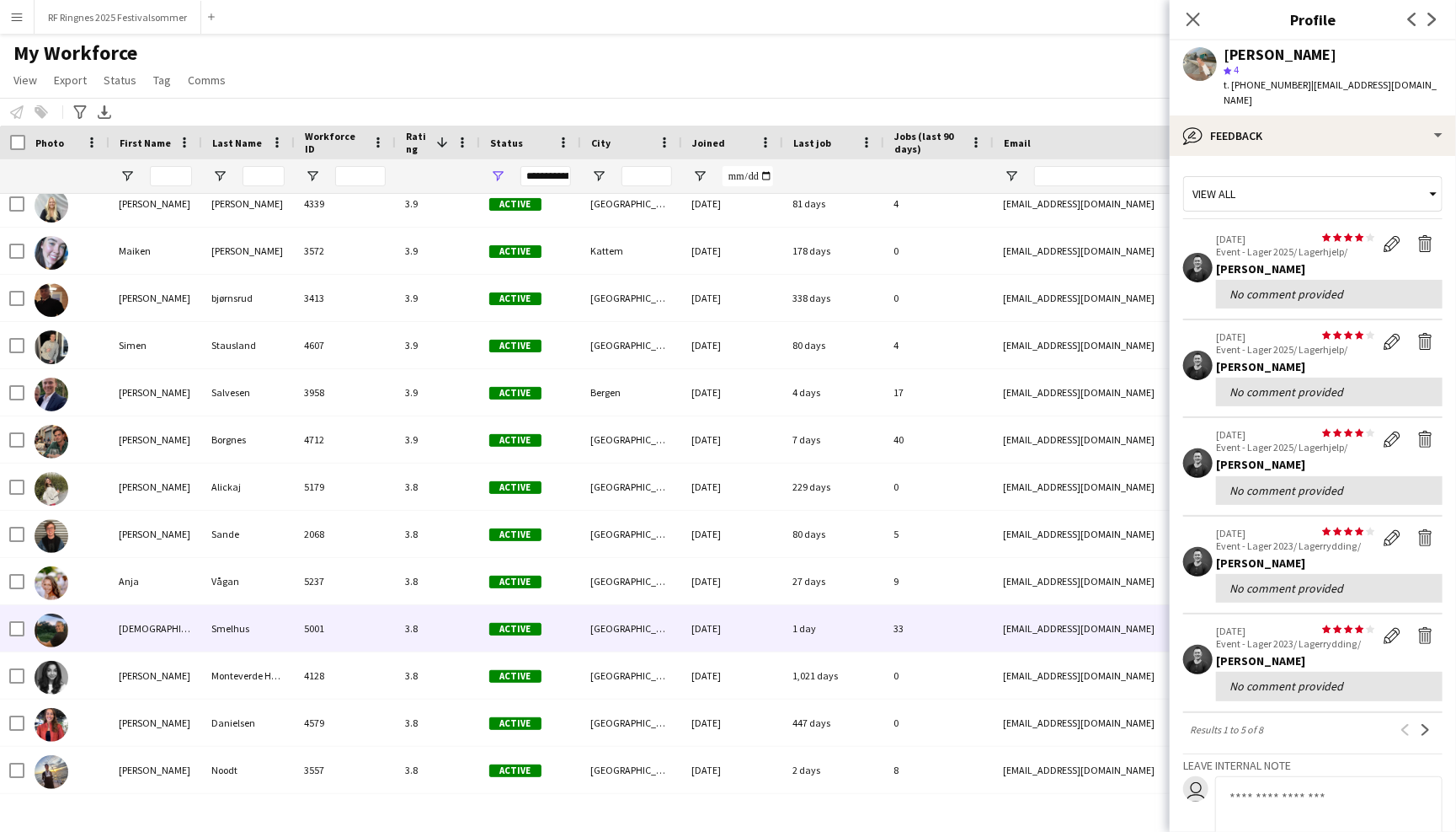
click at [721, 630] on div "1 day" at bounding box center [833, 627] width 101 height 46
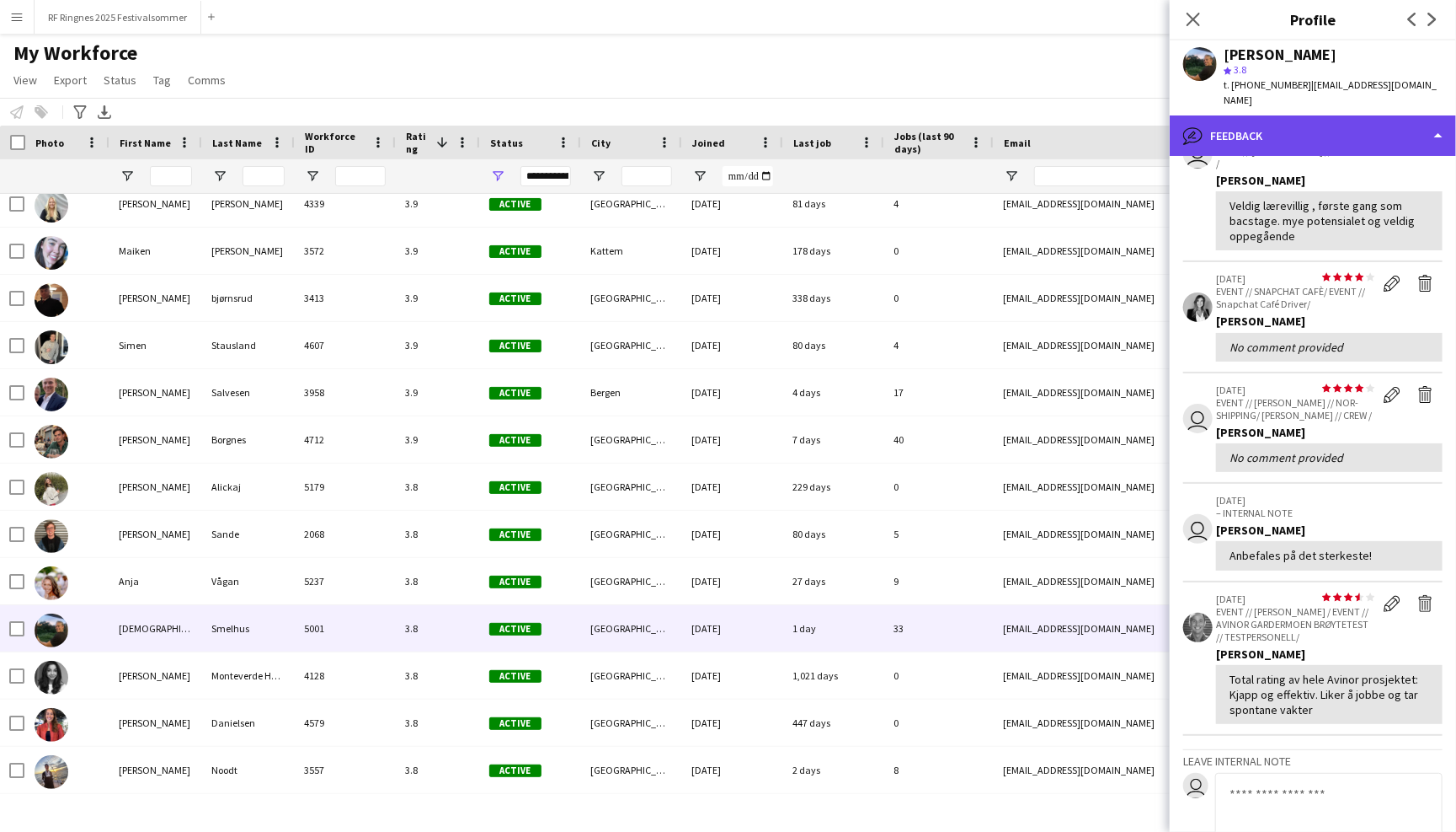
click at [721, 126] on div "bubble-pencil Feedback" at bounding box center [1312, 136] width 286 height 40
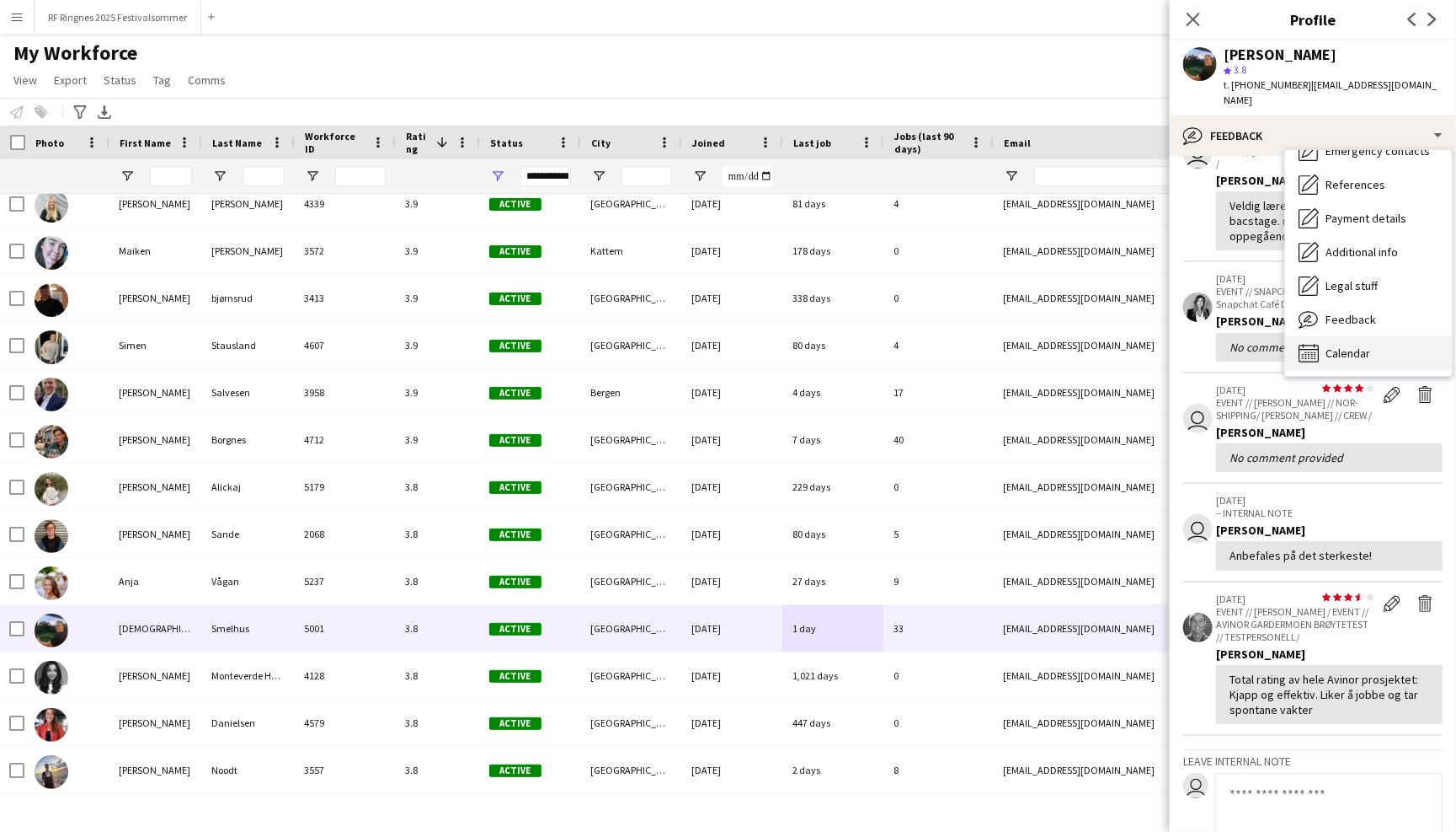
click at [721, 336] on div "Calendar Calendar" at bounding box center [1369, 352] width 167 height 34
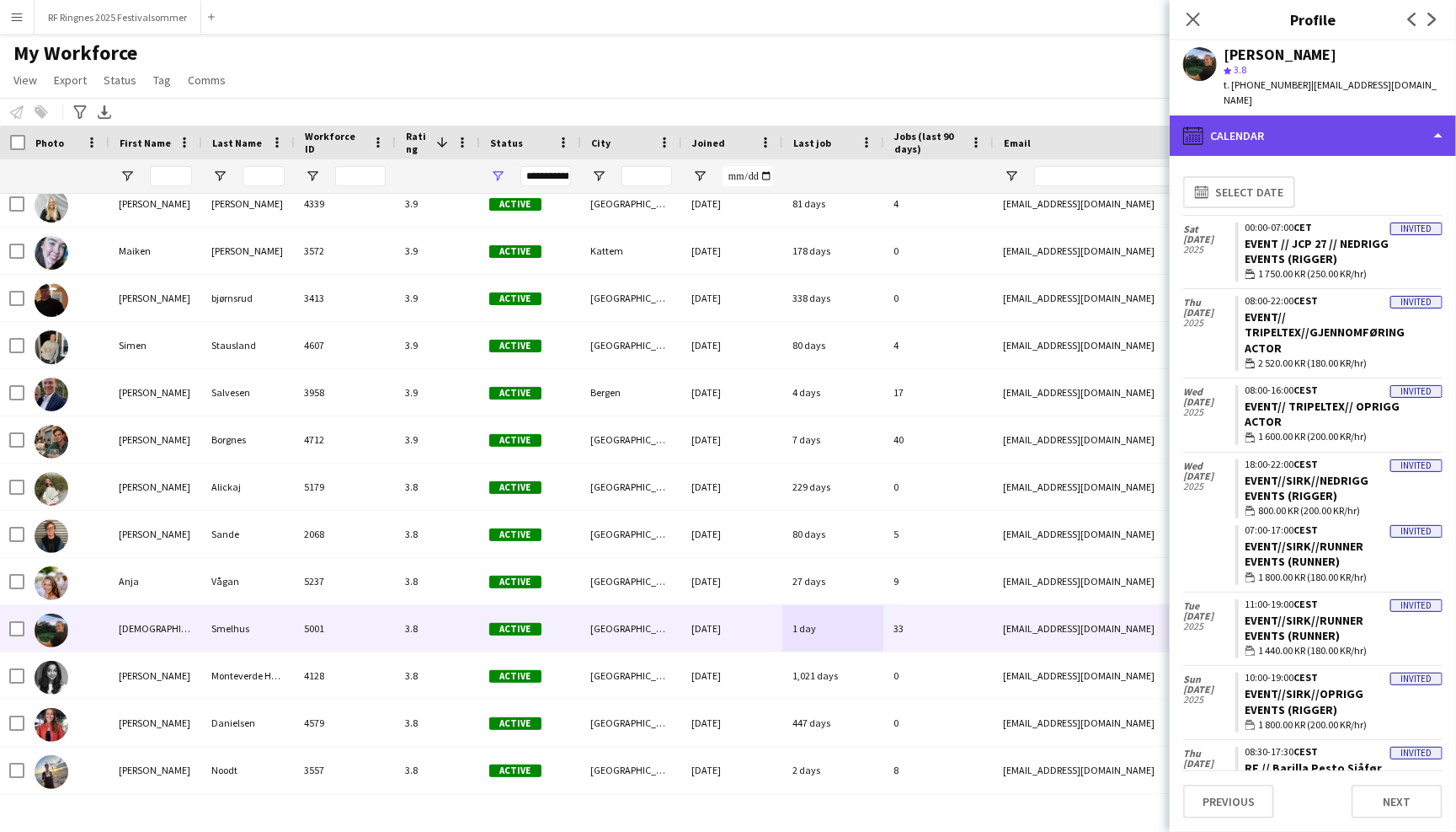
click at [721, 120] on div "calendar-full Calendar" at bounding box center [1312, 136] width 286 height 40
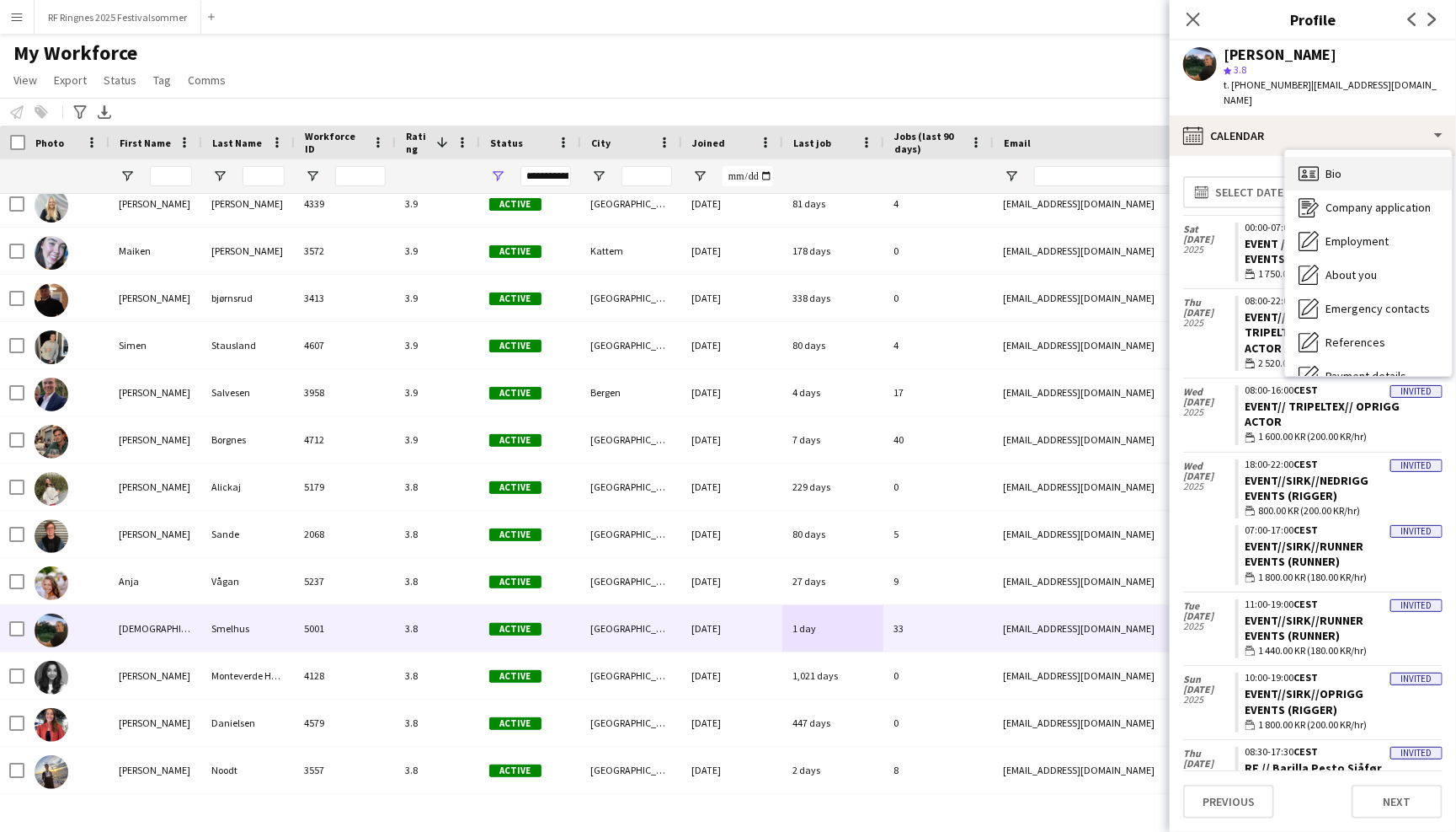
click at [721, 160] on div "Bio Bio" at bounding box center [1369, 173] width 167 height 34
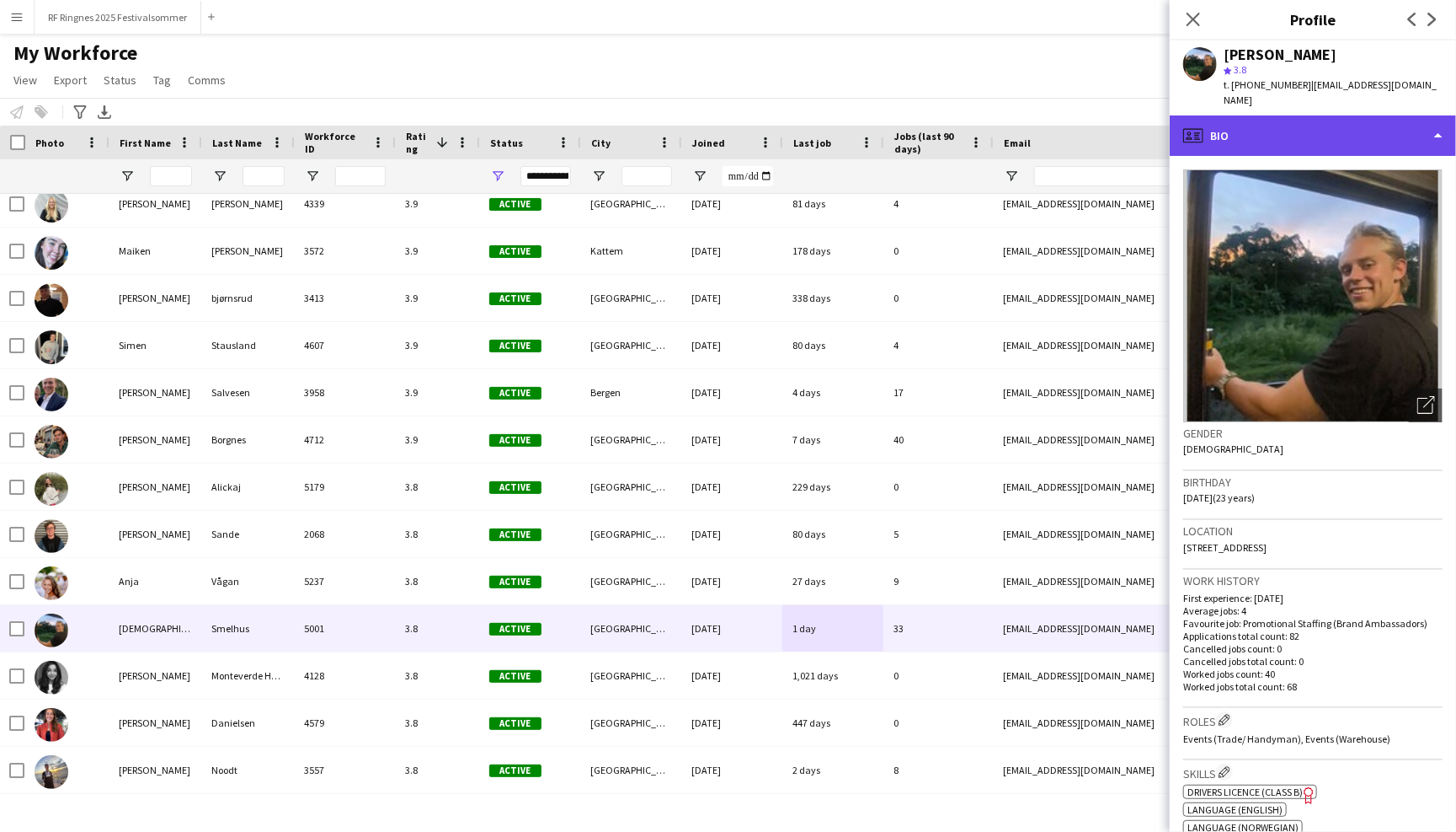
click at [721, 127] on div "profile Bio" at bounding box center [1312, 136] width 286 height 40
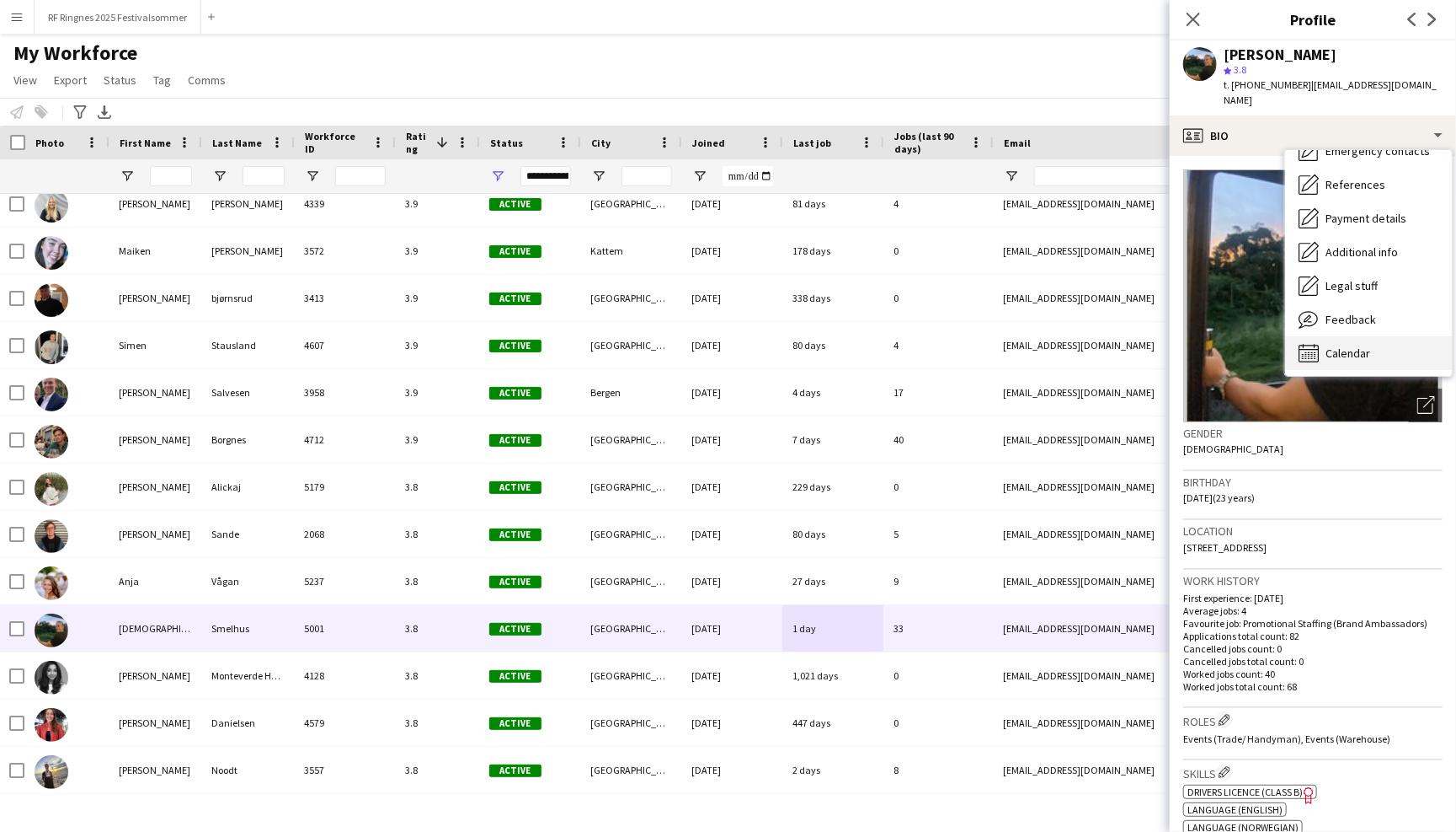
click at [721, 336] on div "Calendar Calendar" at bounding box center [1369, 352] width 167 height 34
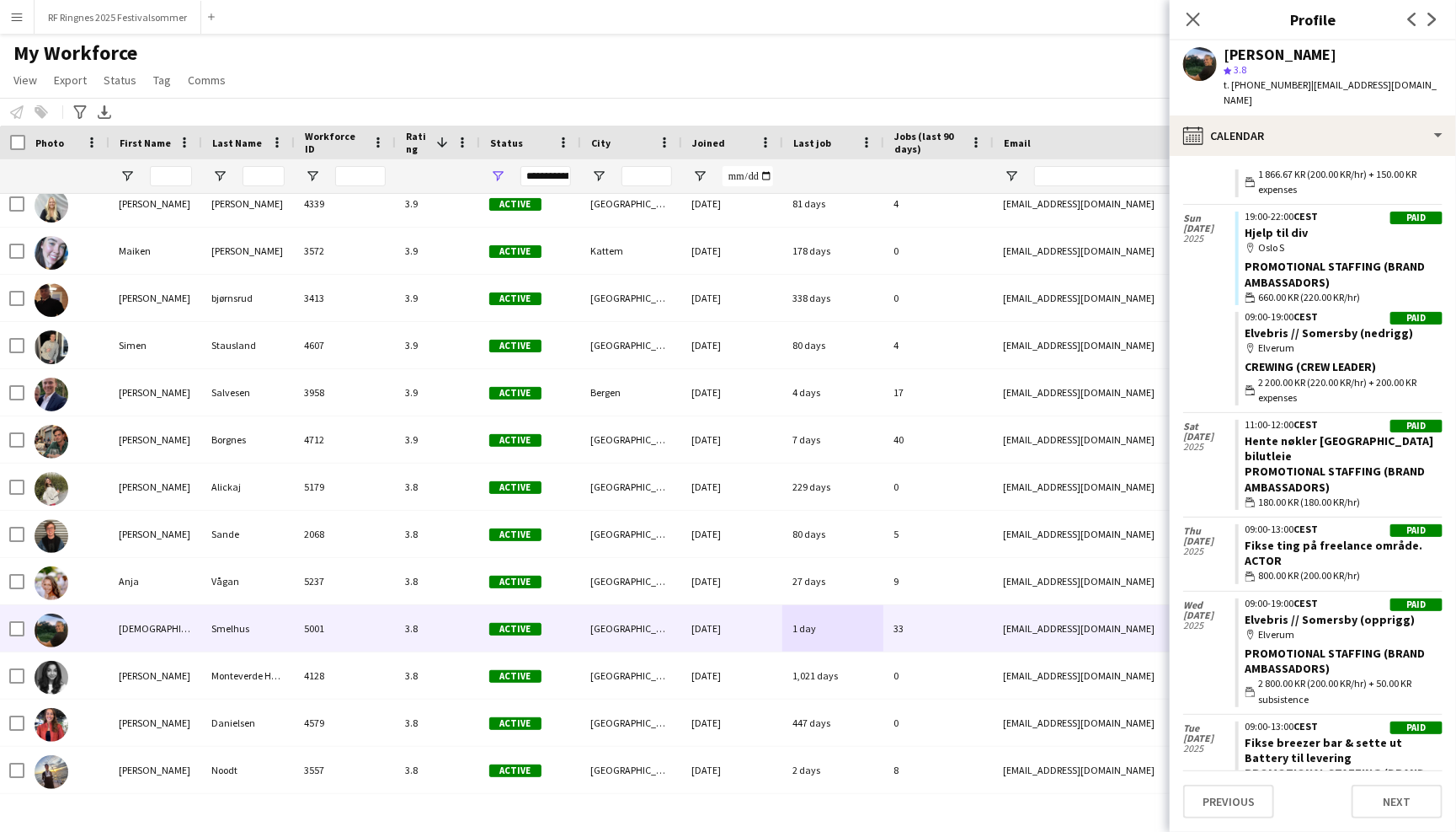
scroll to position [2304, 0]
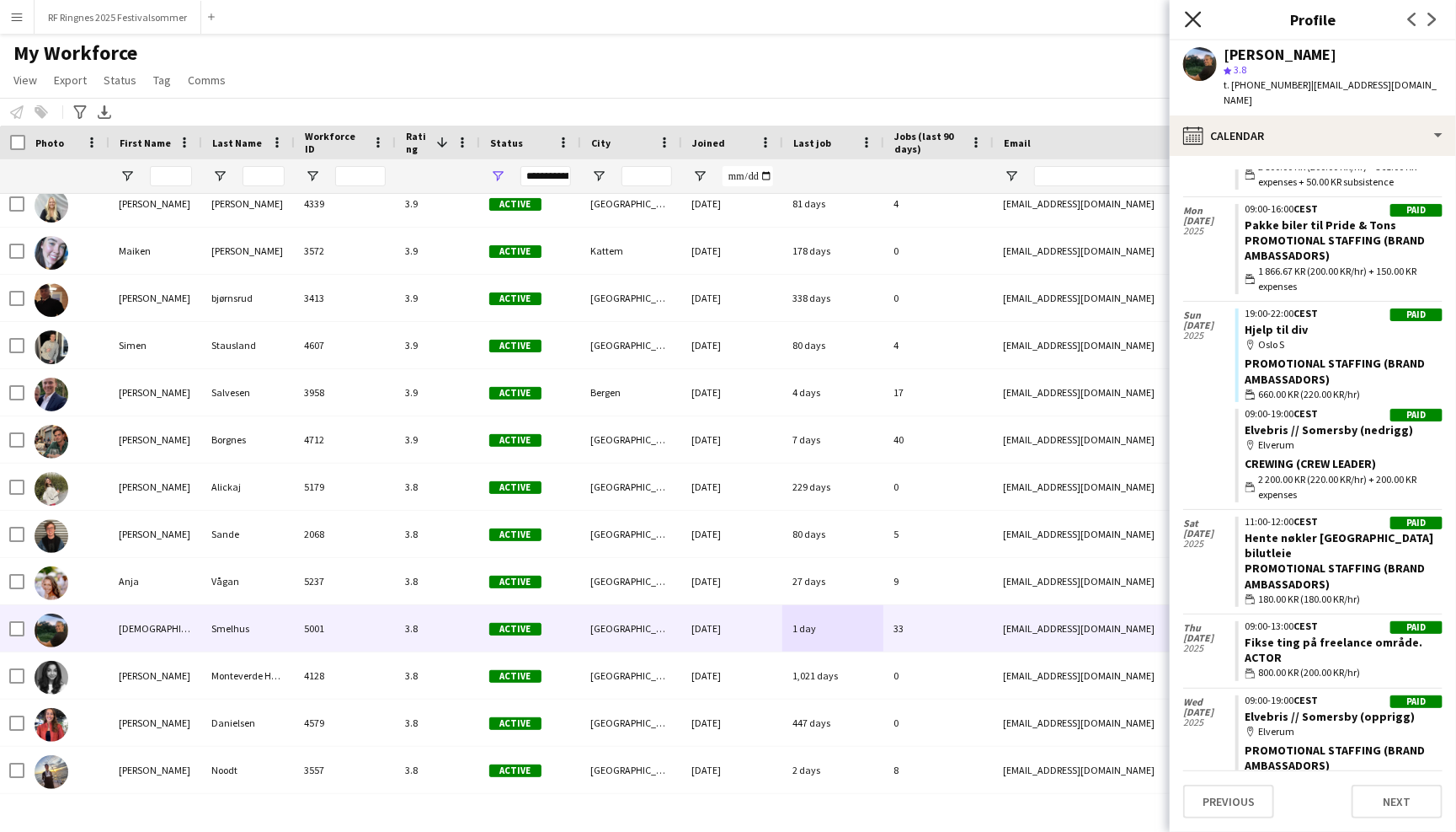
click at [721, 23] on icon "Close pop-in" at bounding box center [1192, 19] width 16 height 16
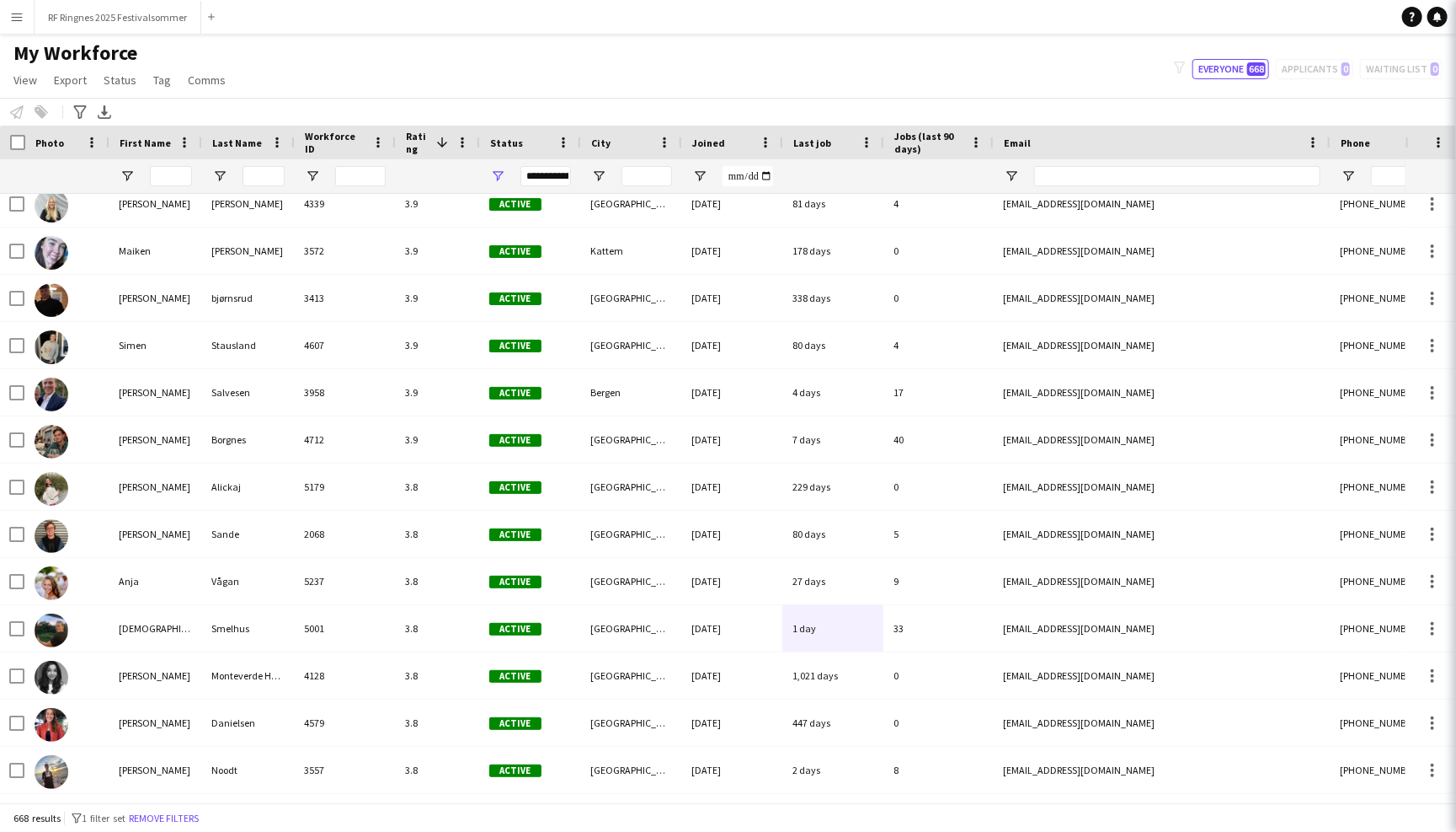
click at [721, 68] on div "My Workforce View Views Default view New view Update view Delete view Edit name…" at bounding box center [728, 69] width 1456 height 57
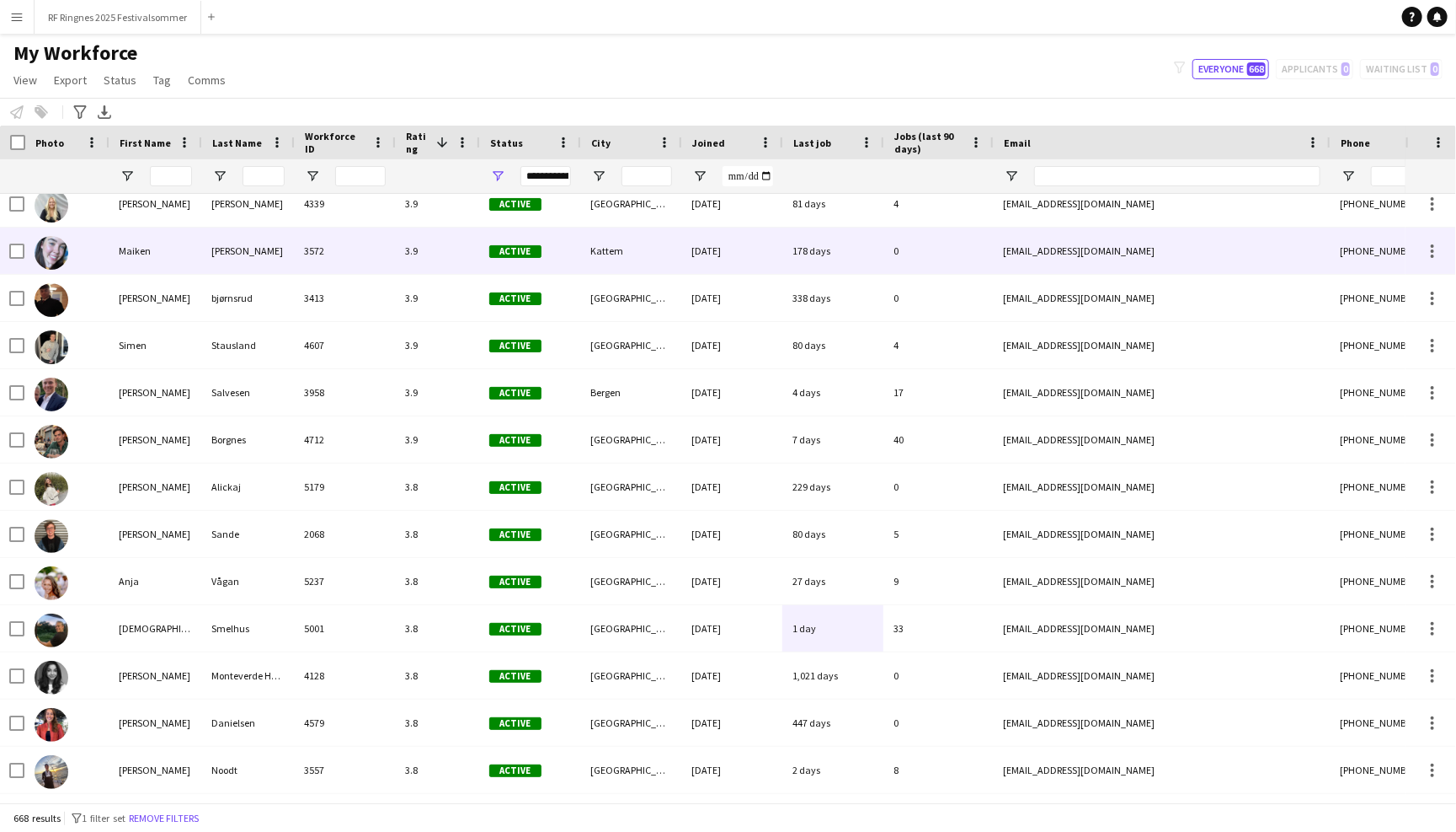
click at [359, 257] on div "3572" at bounding box center [344, 250] width 101 height 46
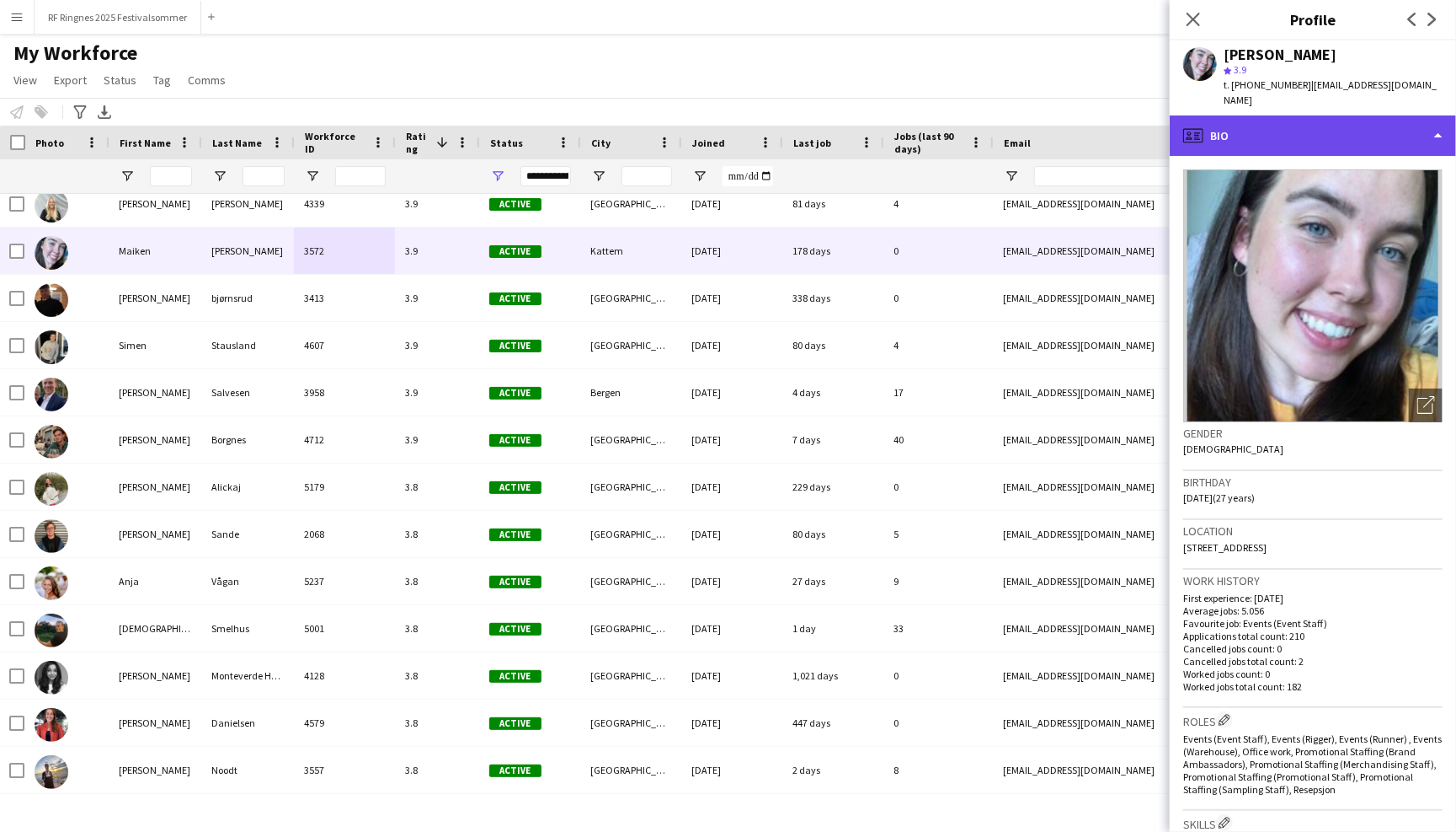
click at [721, 116] on div "profile Bio" at bounding box center [1312, 136] width 286 height 40
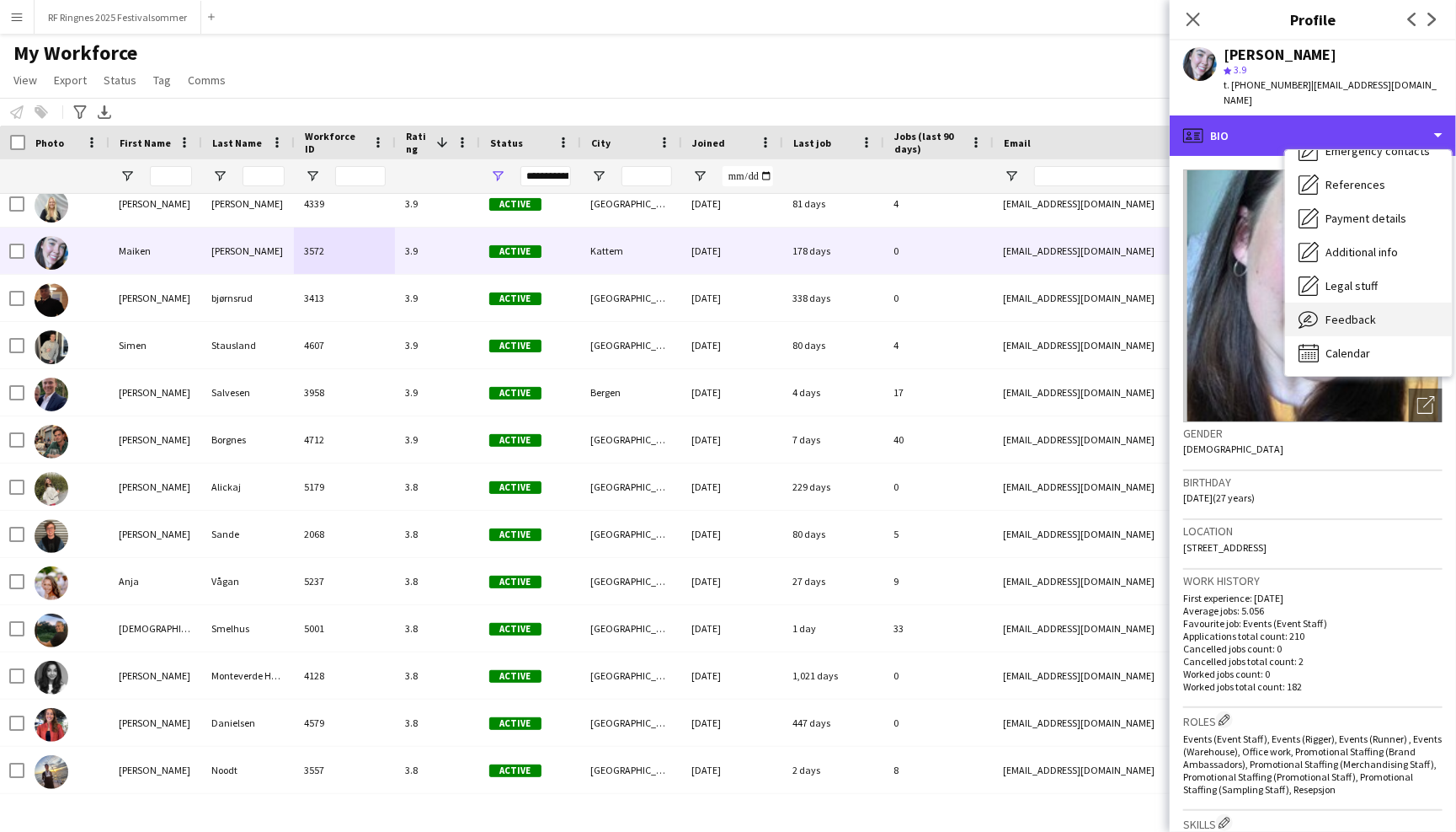
scroll to position [0, 0]
click at [721, 310] on div "Feedback Feedback" at bounding box center [1369, 319] width 167 height 34
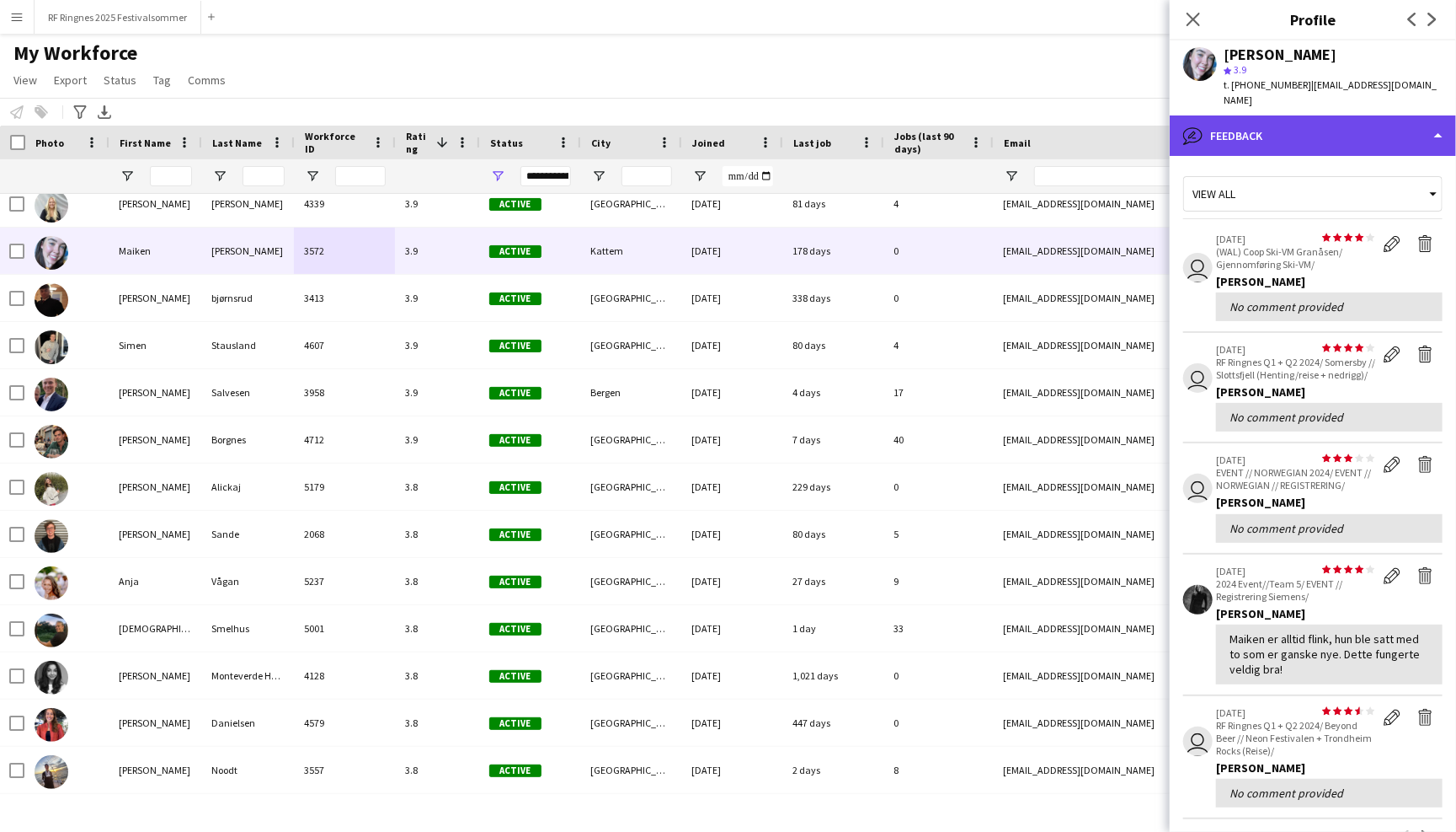
click at [721, 124] on div "bubble-pencil Feedback" at bounding box center [1312, 136] width 286 height 40
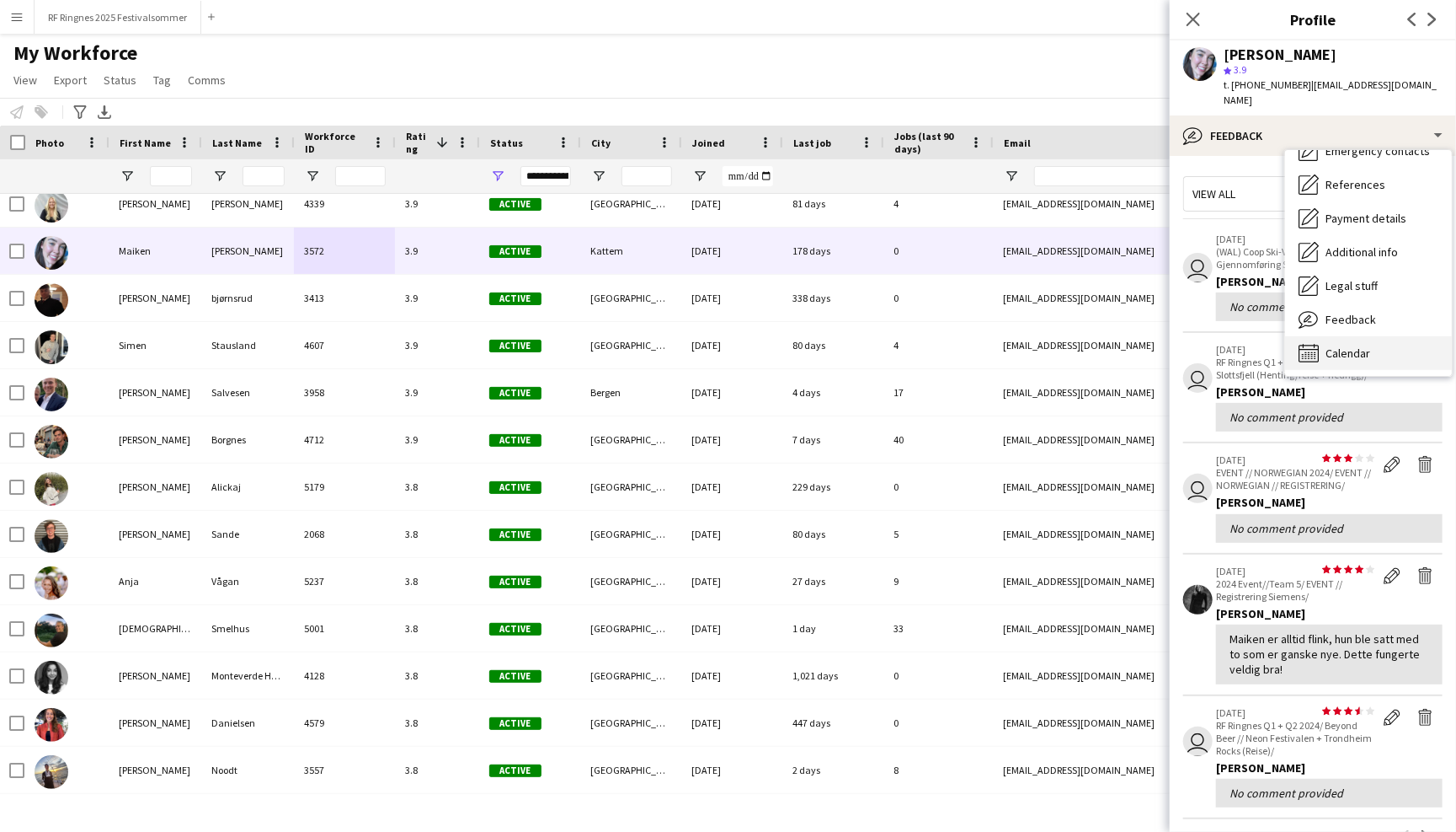
click at [721, 341] on div "Calendar Calendar" at bounding box center [1369, 352] width 167 height 34
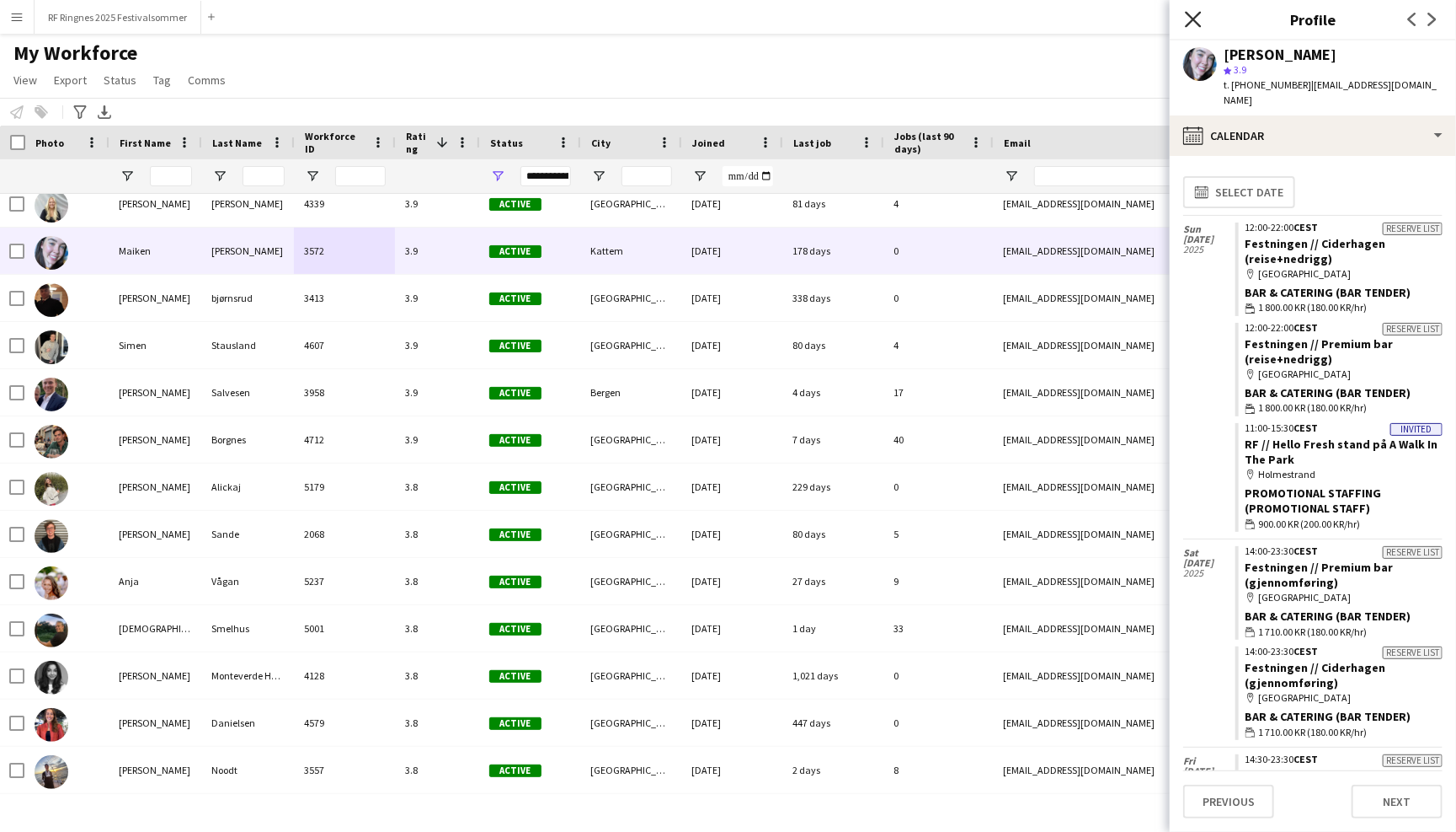
click at [721, 16] on icon at bounding box center [1192, 19] width 16 height 16
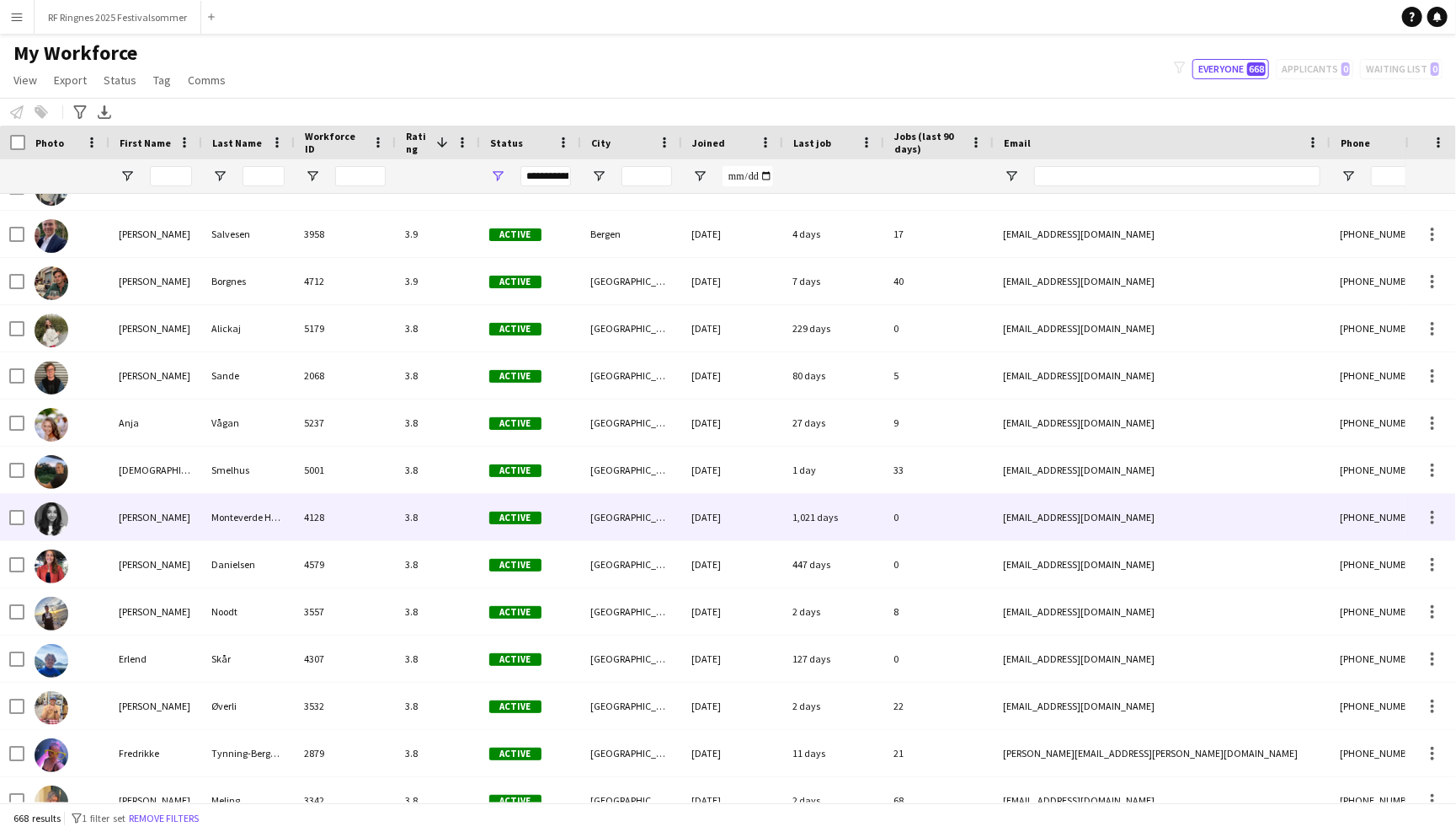
scroll to position [1797, 0]
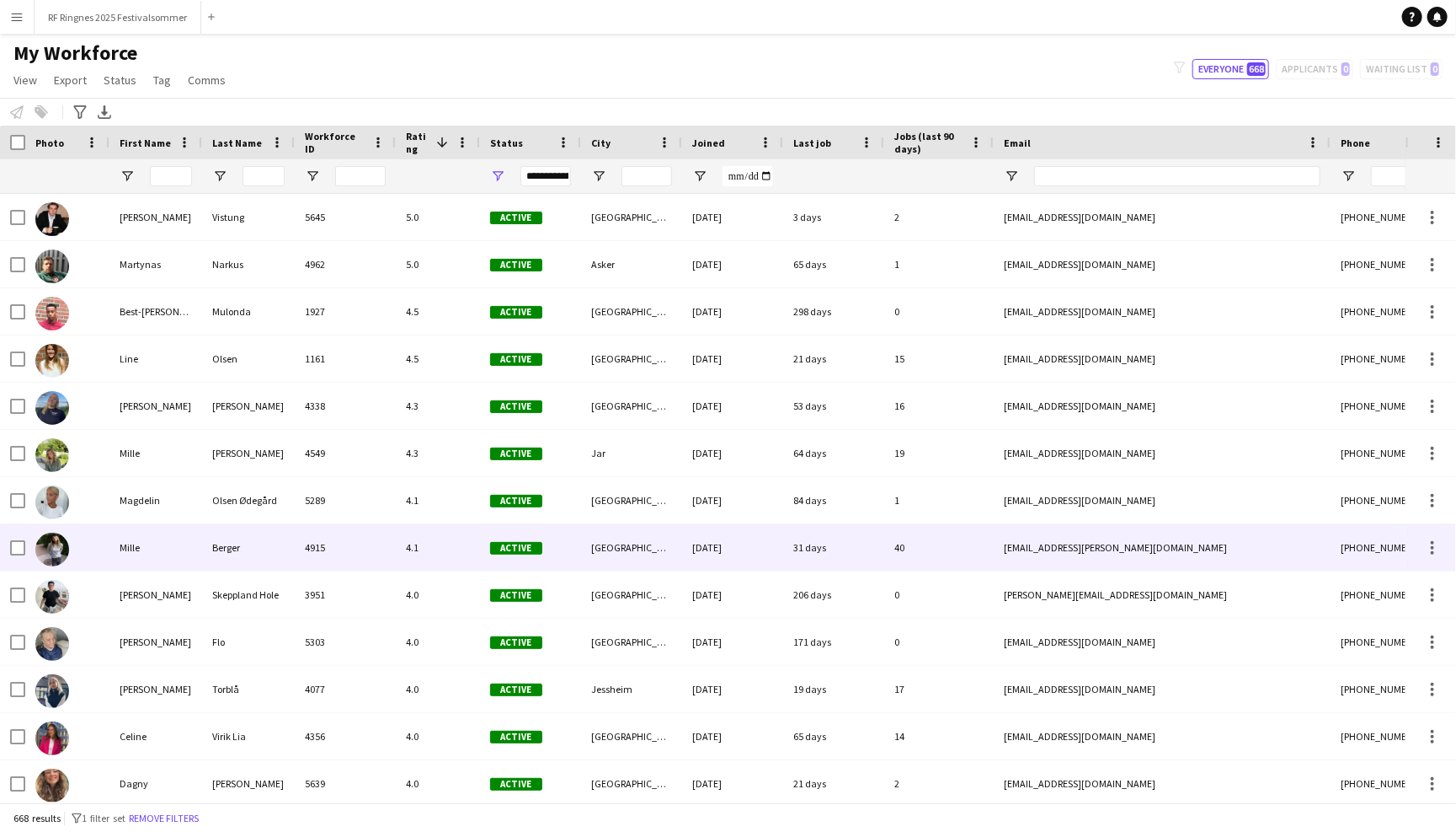
click at [389, 542] on div "4915" at bounding box center [345, 547] width 101 height 46
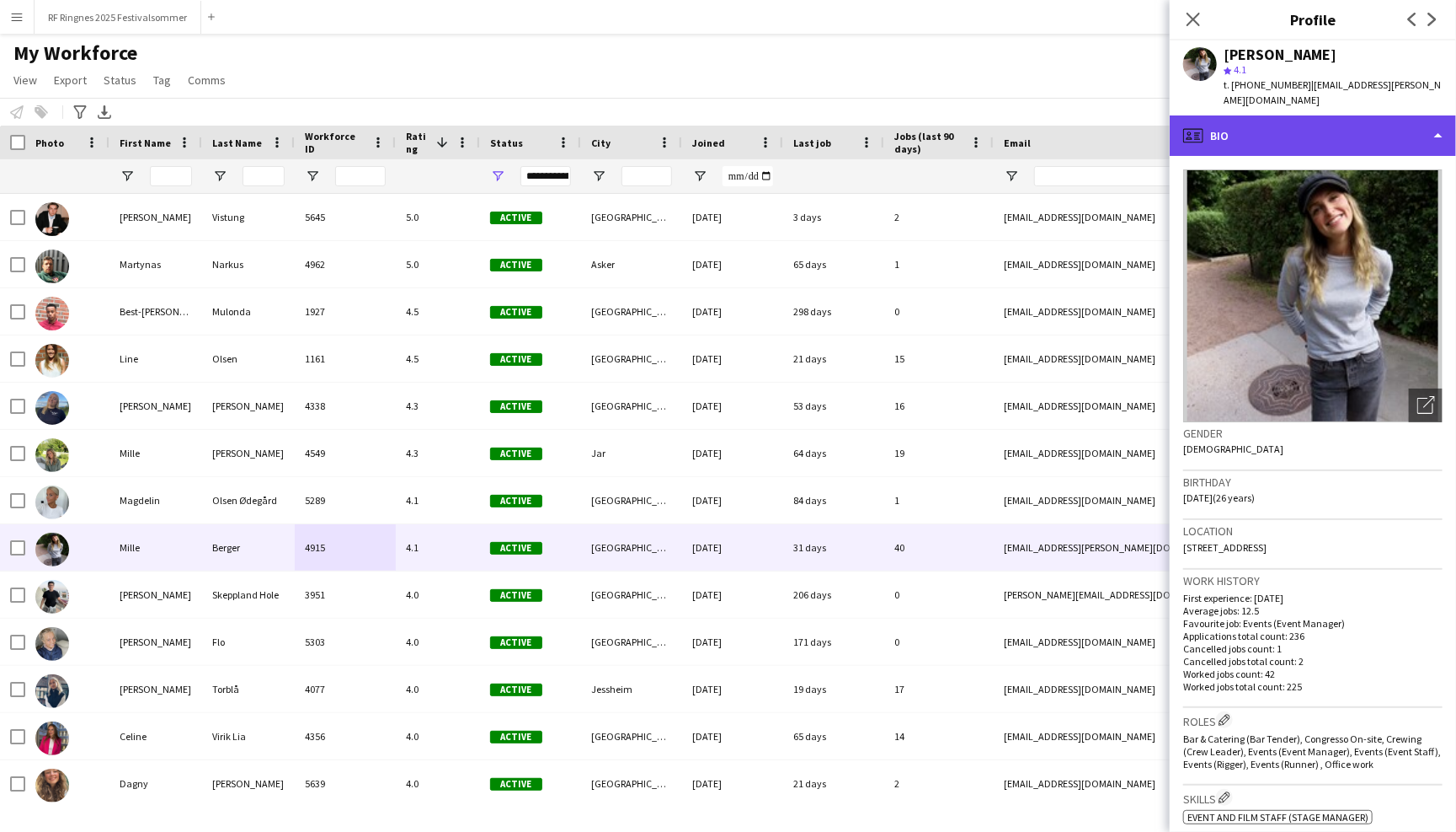
click at [721, 117] on div "profile Bio" at bounding box center [1312, 136] width 286 height 40
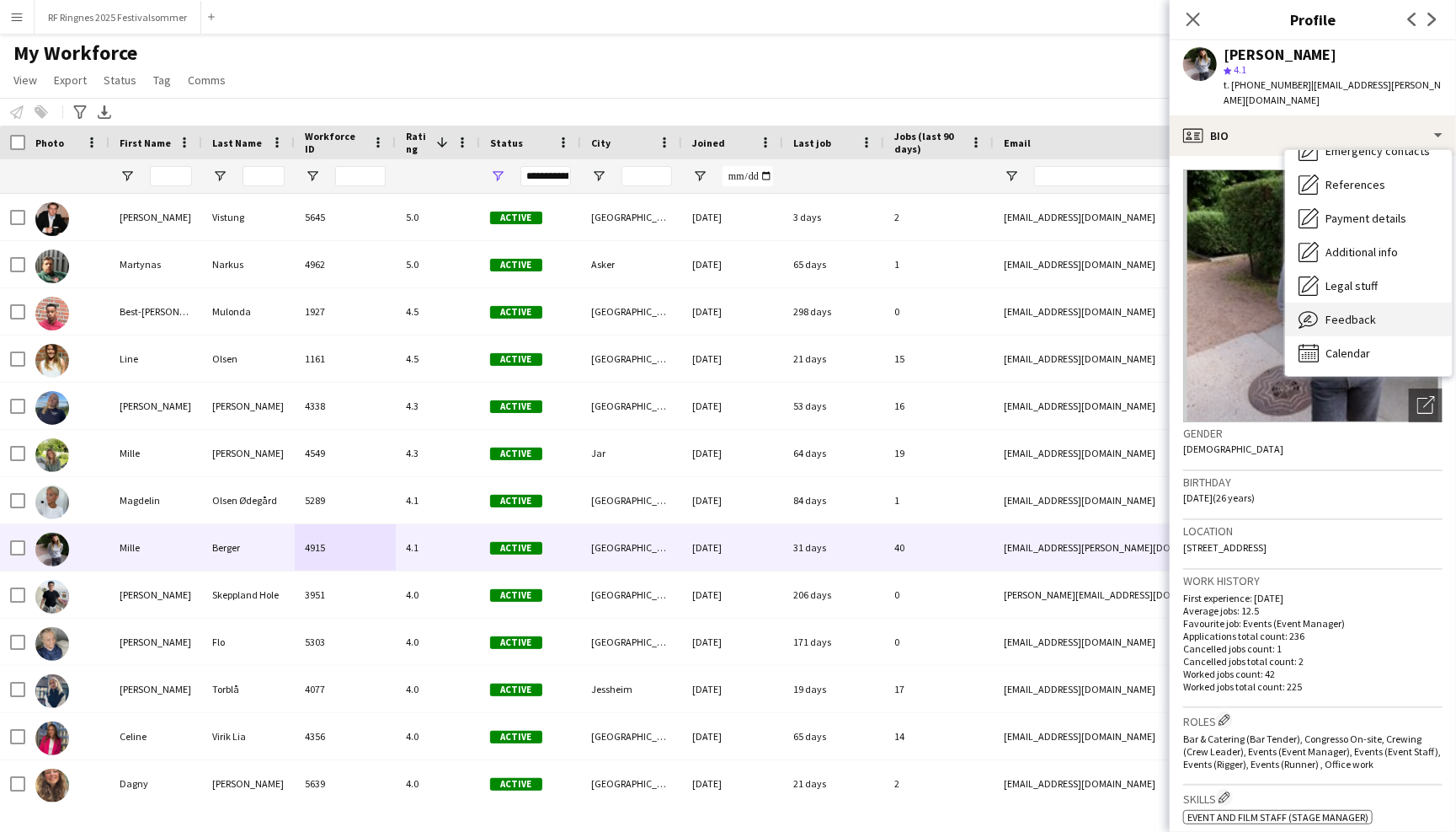
click at [721, 311] on div "Feedback Feedback" at bounding box center [1369, 319] width 167 height 34
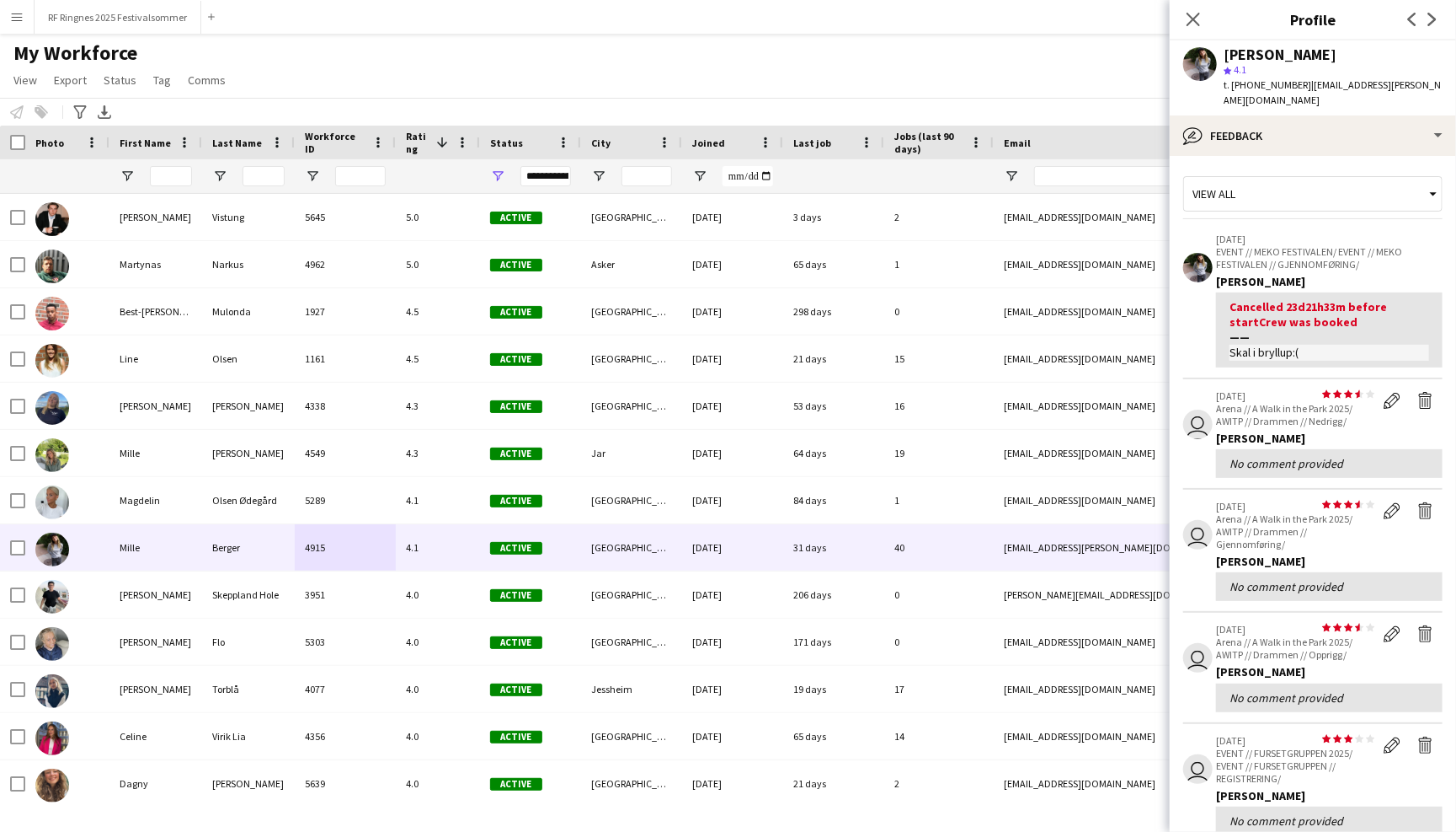
click at [721, 30] on div "Close pop-in" at bounding box center [1193, 19] width 47 height 39
click at [721, 26] on icon "Close pop-in" at bounding box center [1192, 19] width 16 height 16
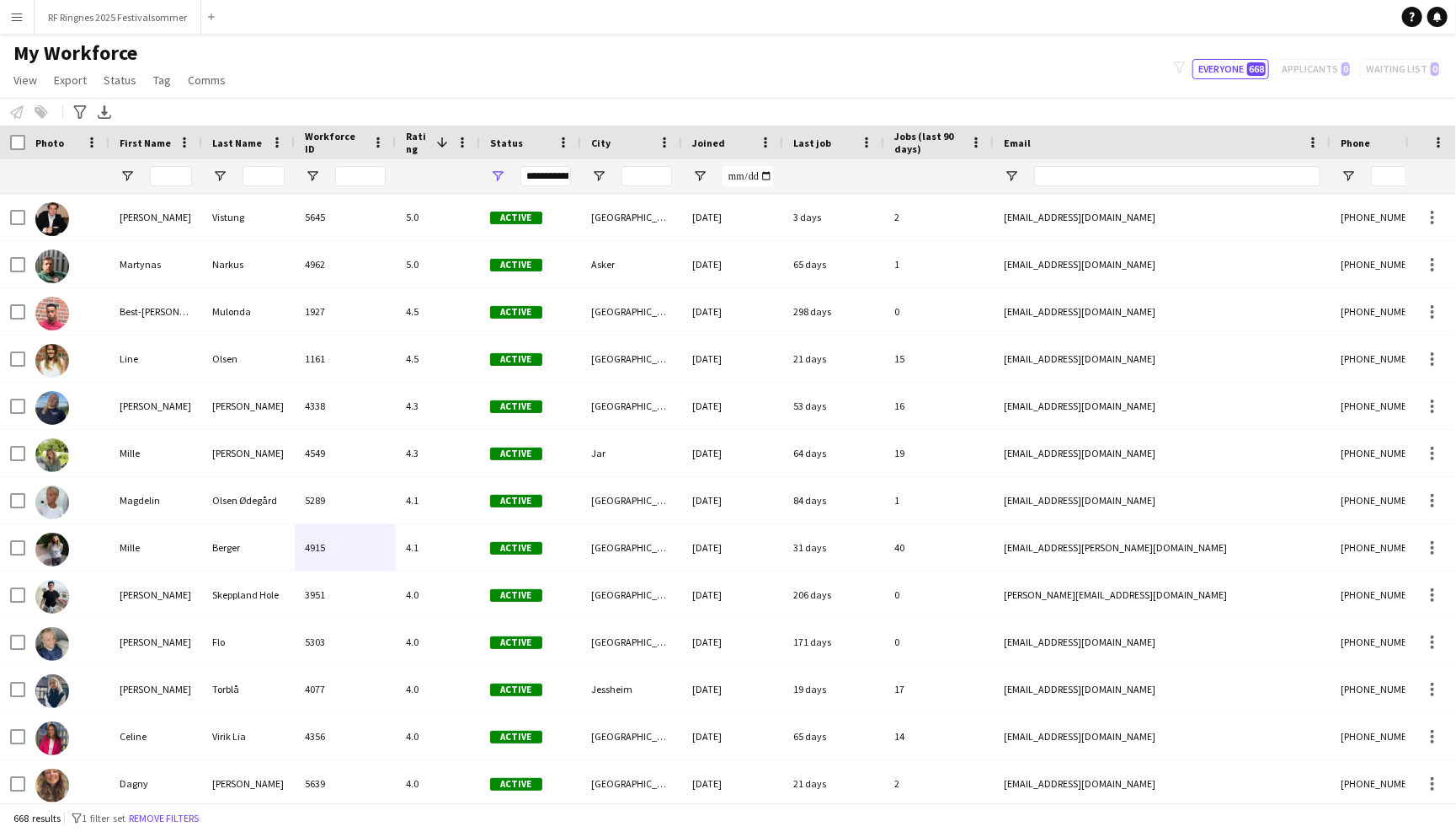
click at [721, 82] on div "My Workforce View Views Default view New view Update view Delete view Edit name…" at bounding box center [728, 69] width 1456 height 57
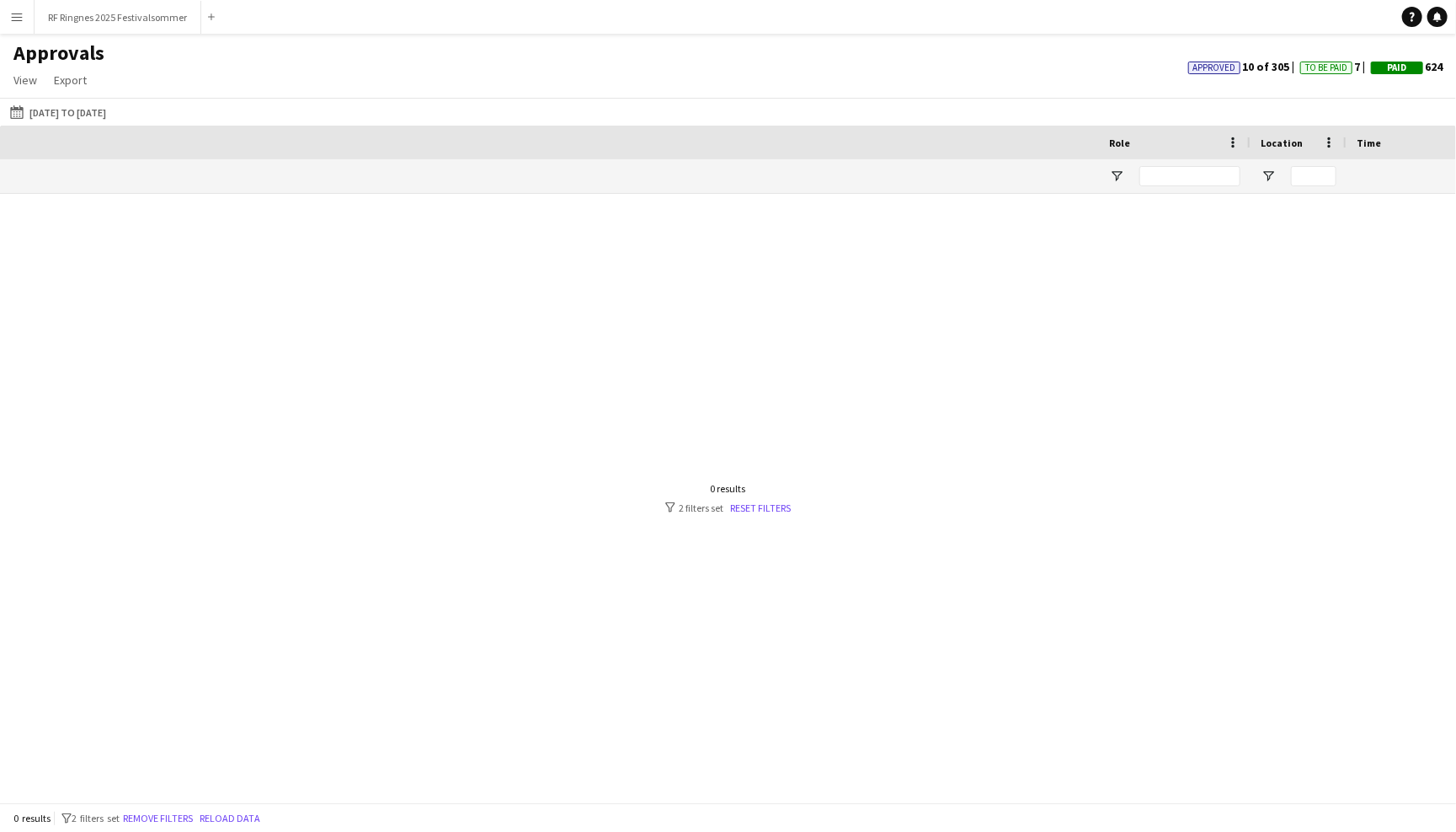
scroll to position [0, 1389]
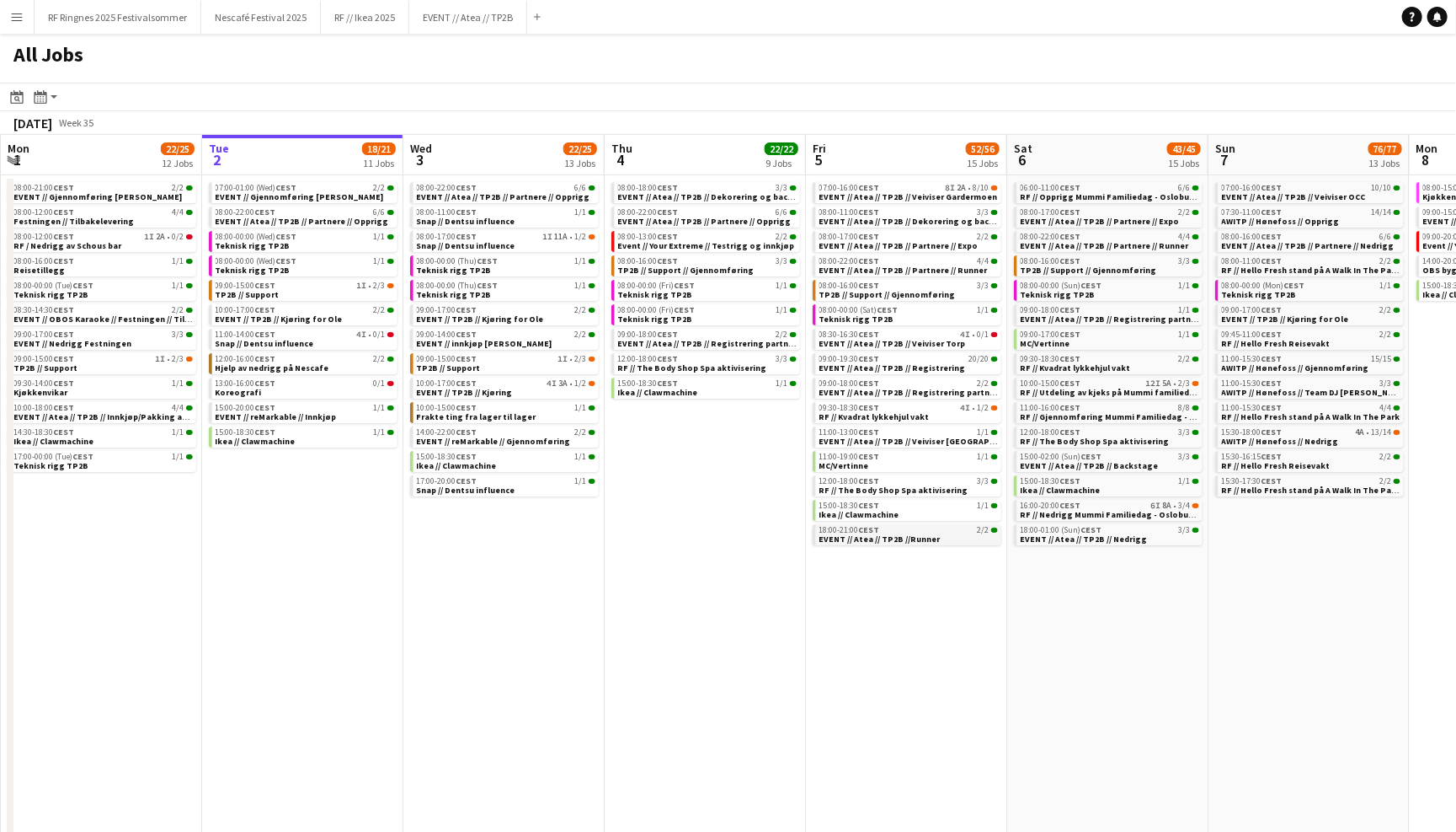
click at [861, 533] on span "EVENT // Atea // TP2B //Runner" at bounding box center [879, 539] width 121 height 11
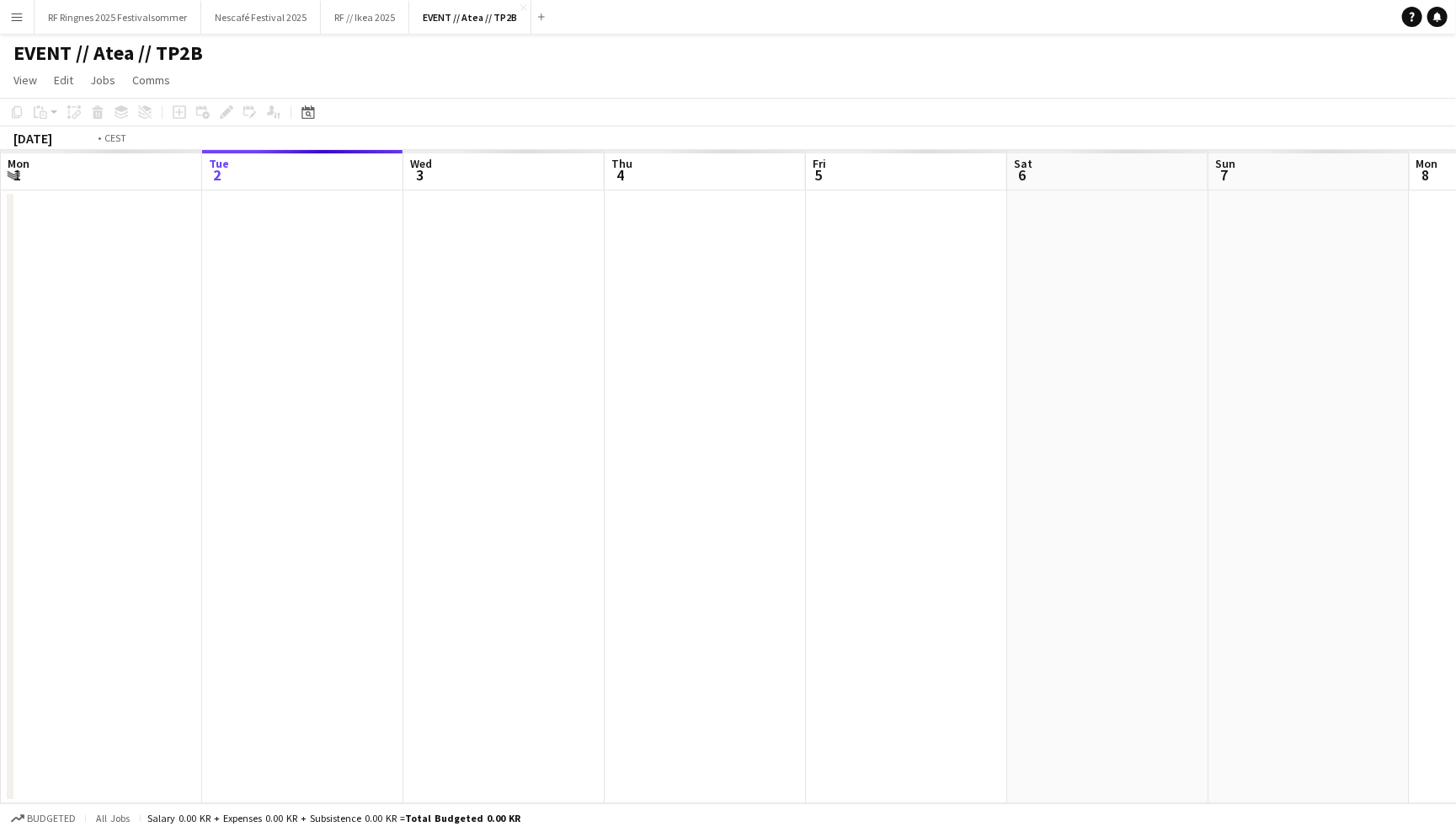
scroll to position [0, 577]
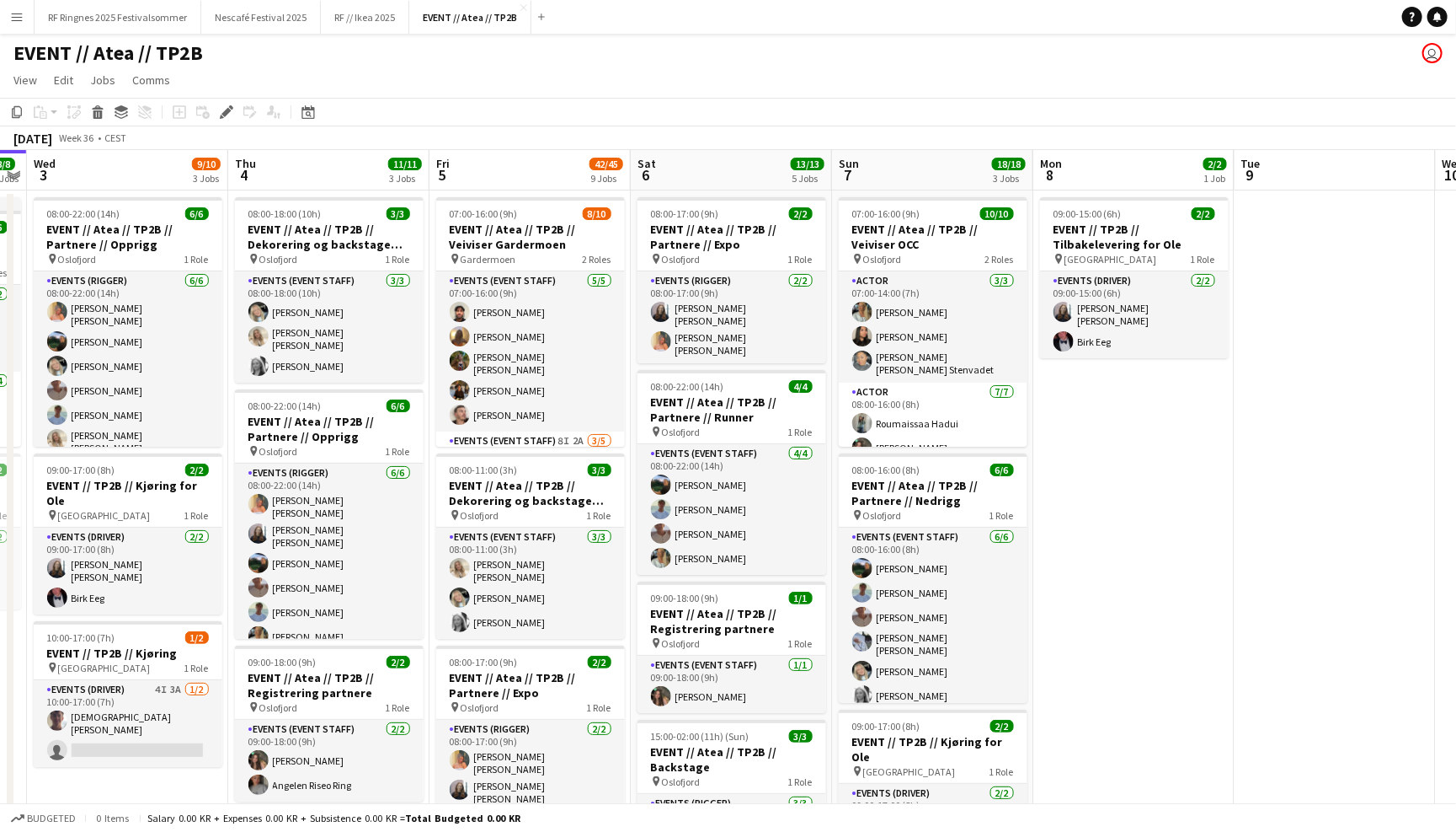
click at [1233, 98] on app-toolbar "Copy Paste Paste Command V Paste with crew Command Shift V Paste linked Job Del…" at bounding box center [728, 111] width 1456 height 29
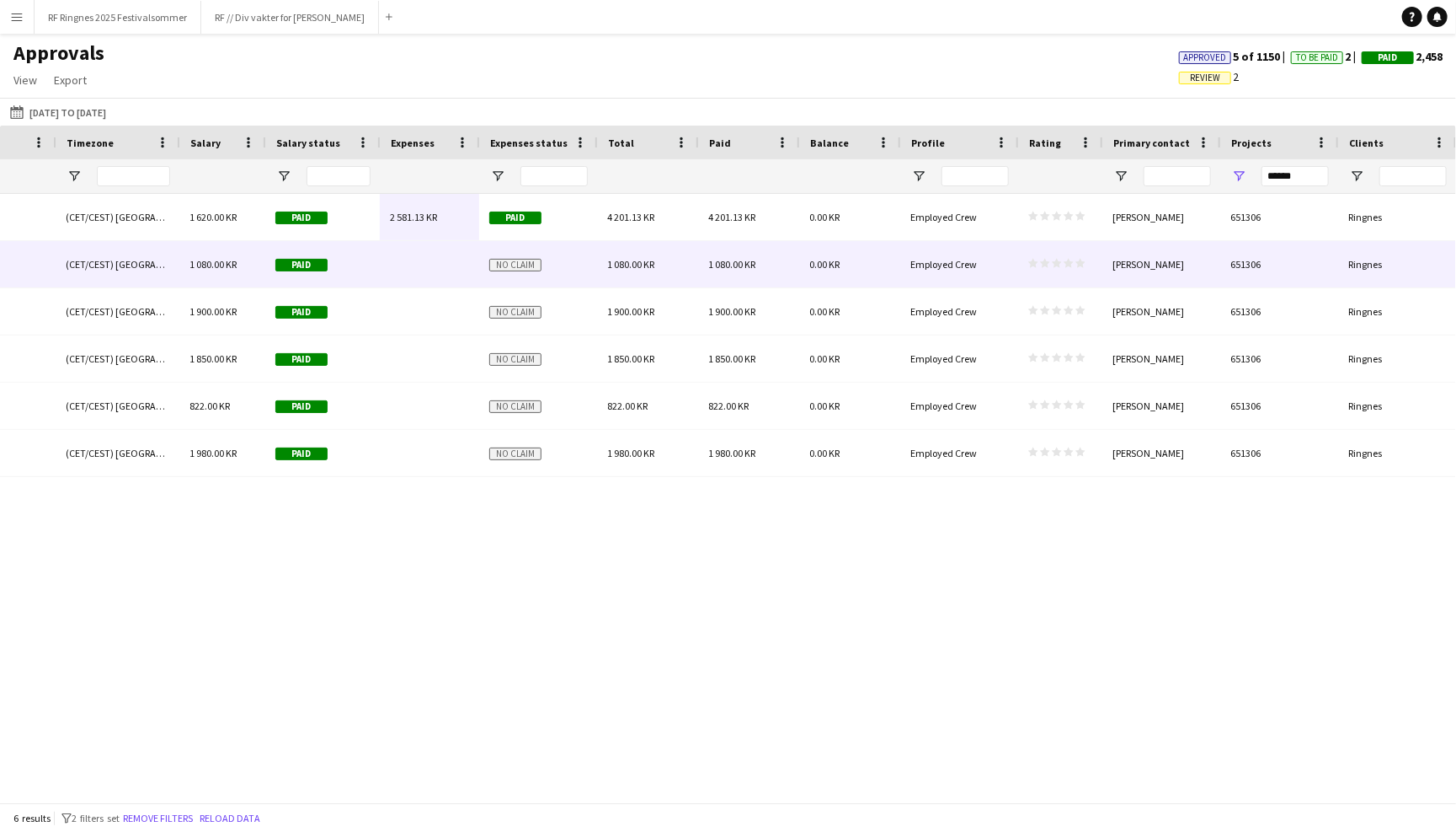
scroll to position [0, 1421]
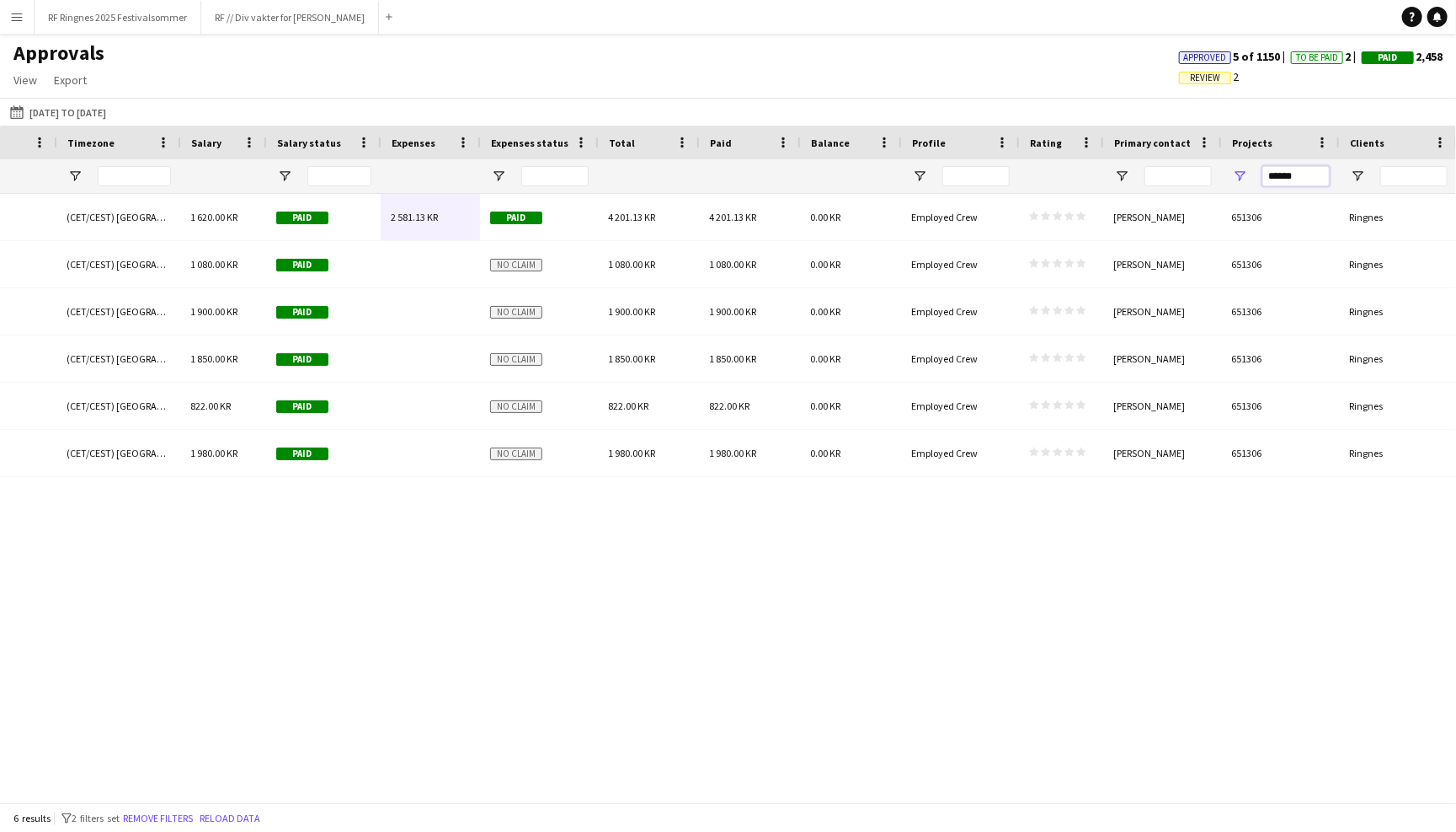
drag, startPoint x: 1312, startPoint y: 182, endPoint x: 1212, endPoint y: 182, distance: 100.0
click at [721, 182] on div at bounding box center [18, 176] width 2879 height 34
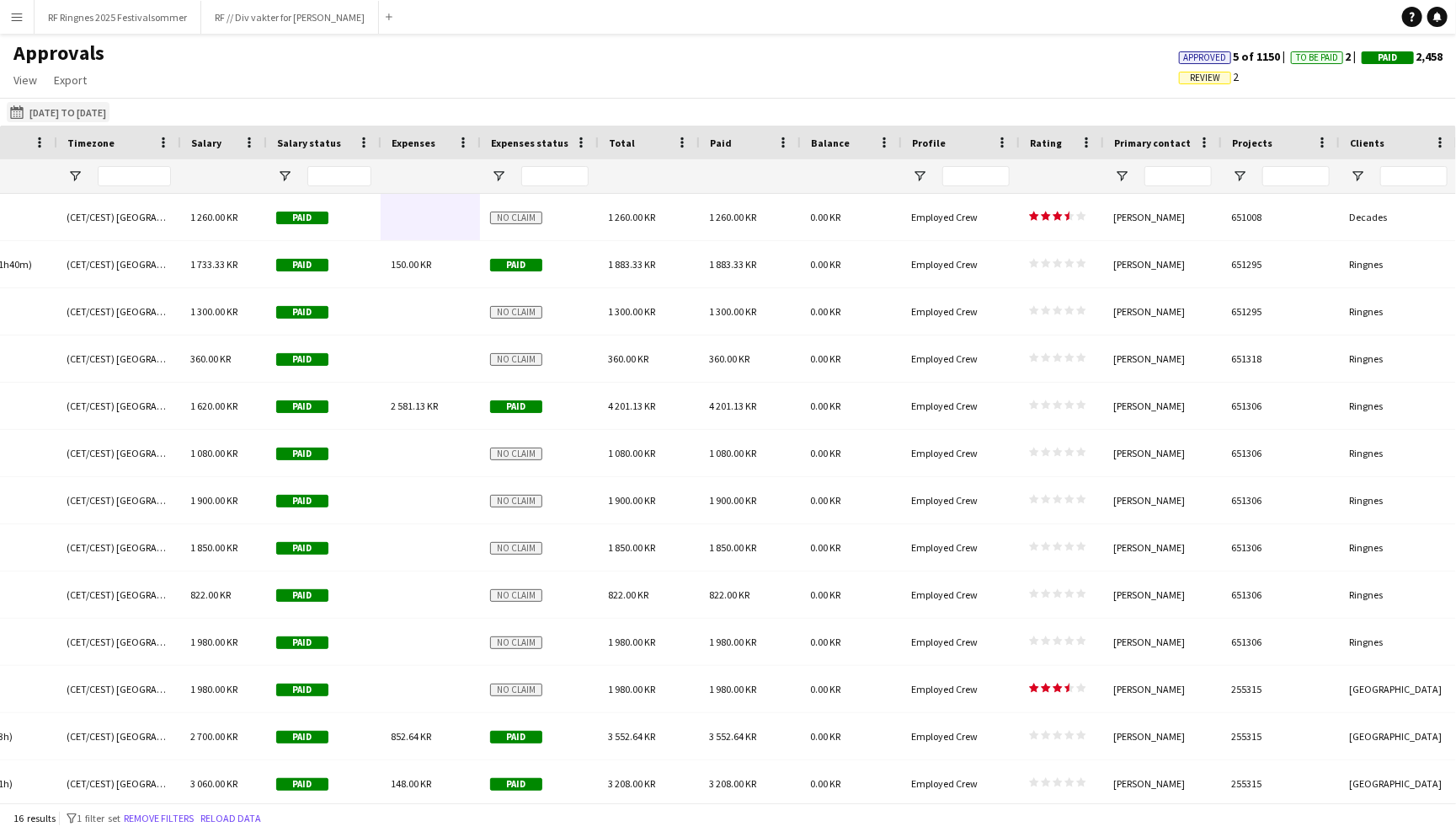
click at [17, 108] on app-icon "Last Month" at bounding box center [20, 111] width 19 height 13
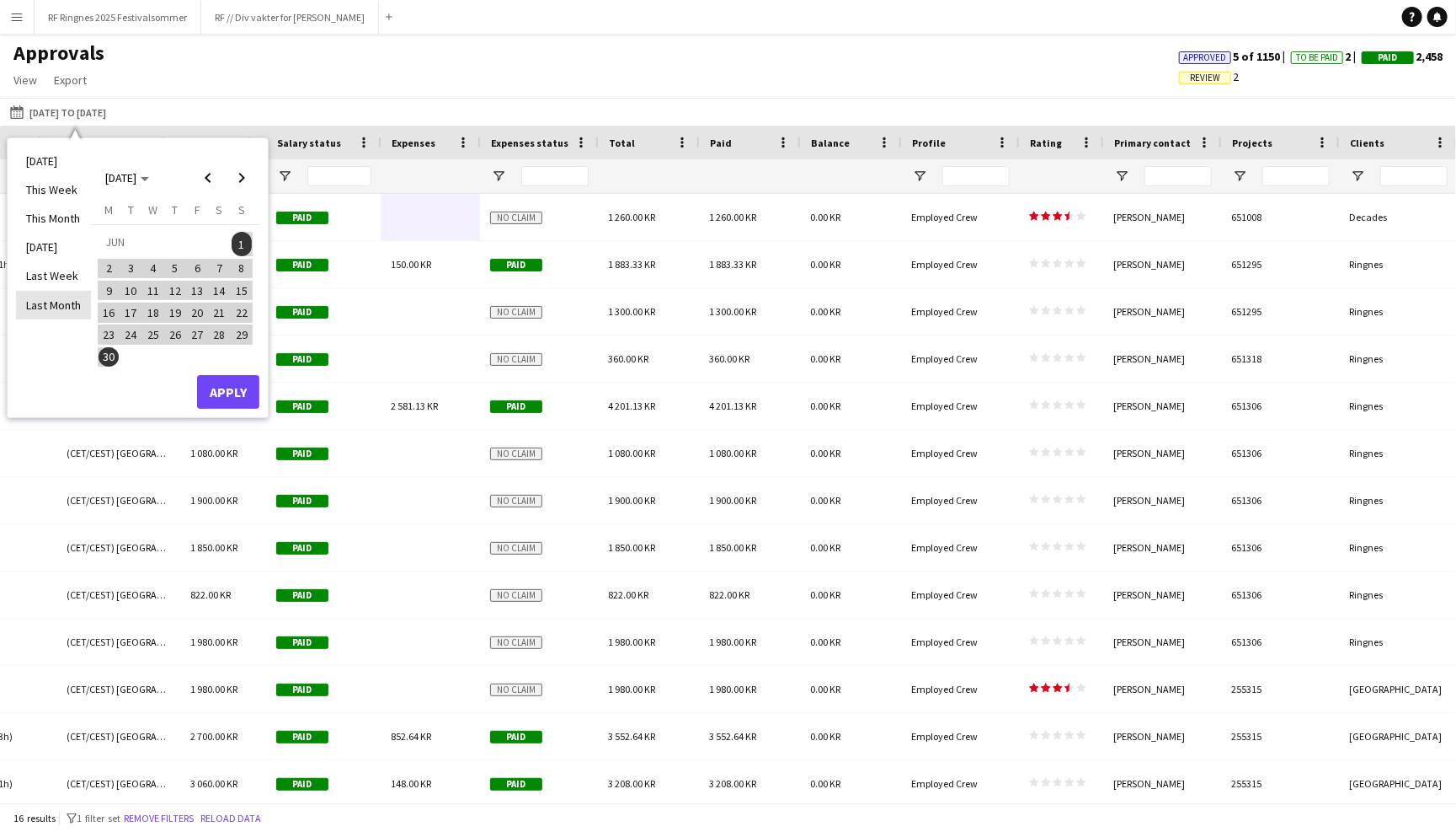
click at [52, 297] on li "Last Month" at bounding box center [53, 305] width 75 height 29
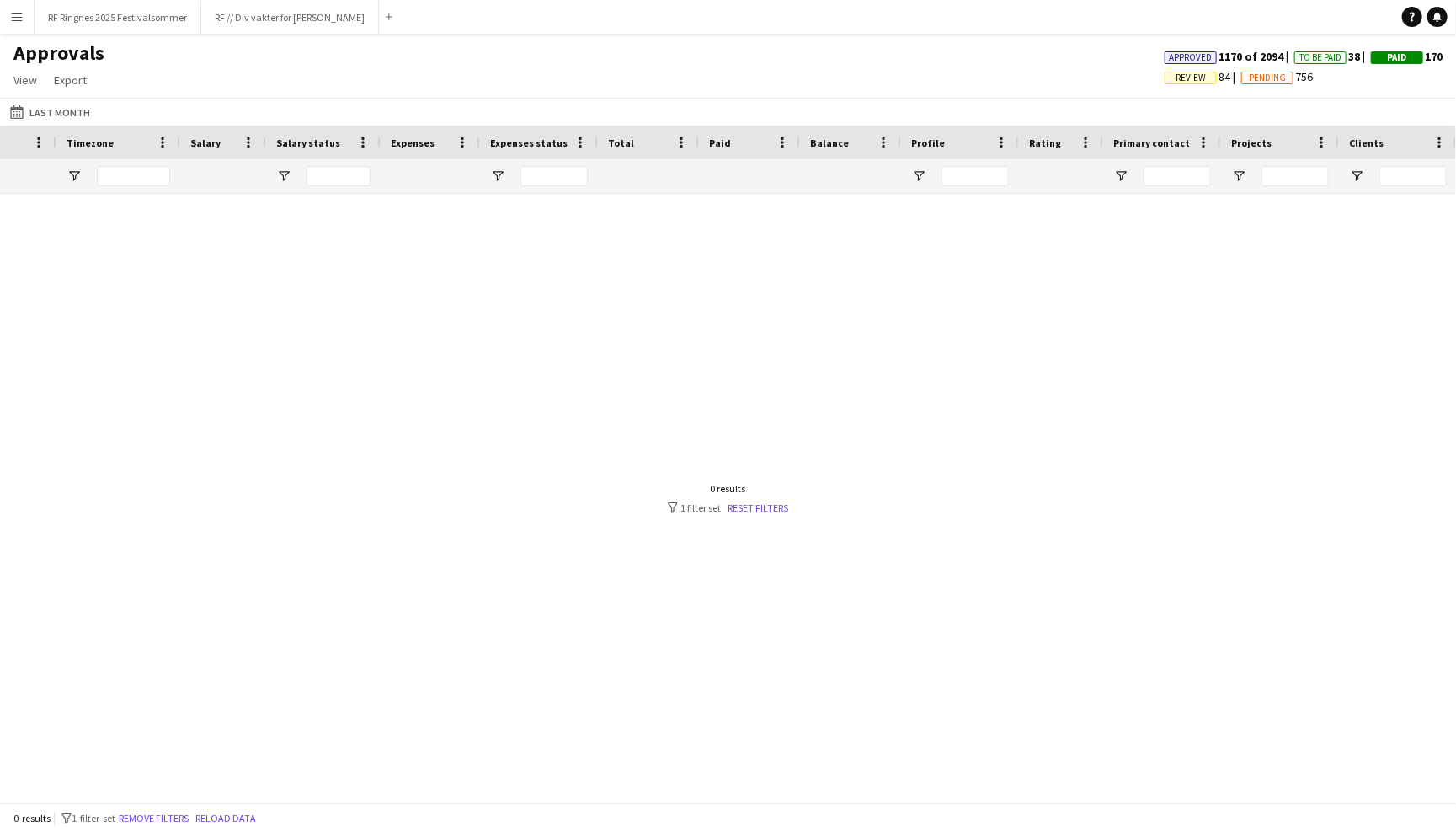
scroll to position [0, 1327]
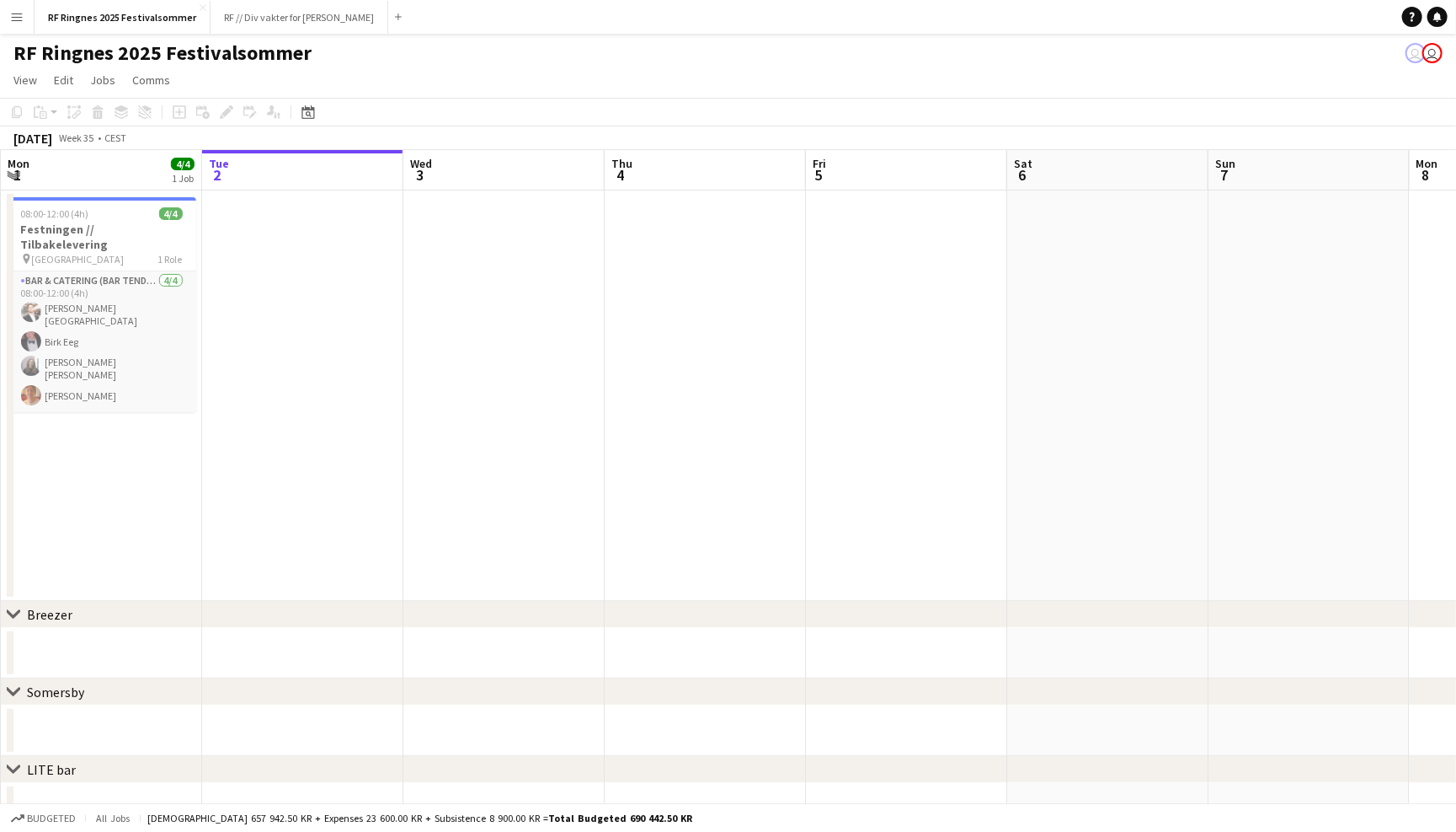
click at [16, 14] on app-icon "Menu" at bounding box center [17, 17] width 13 height 13
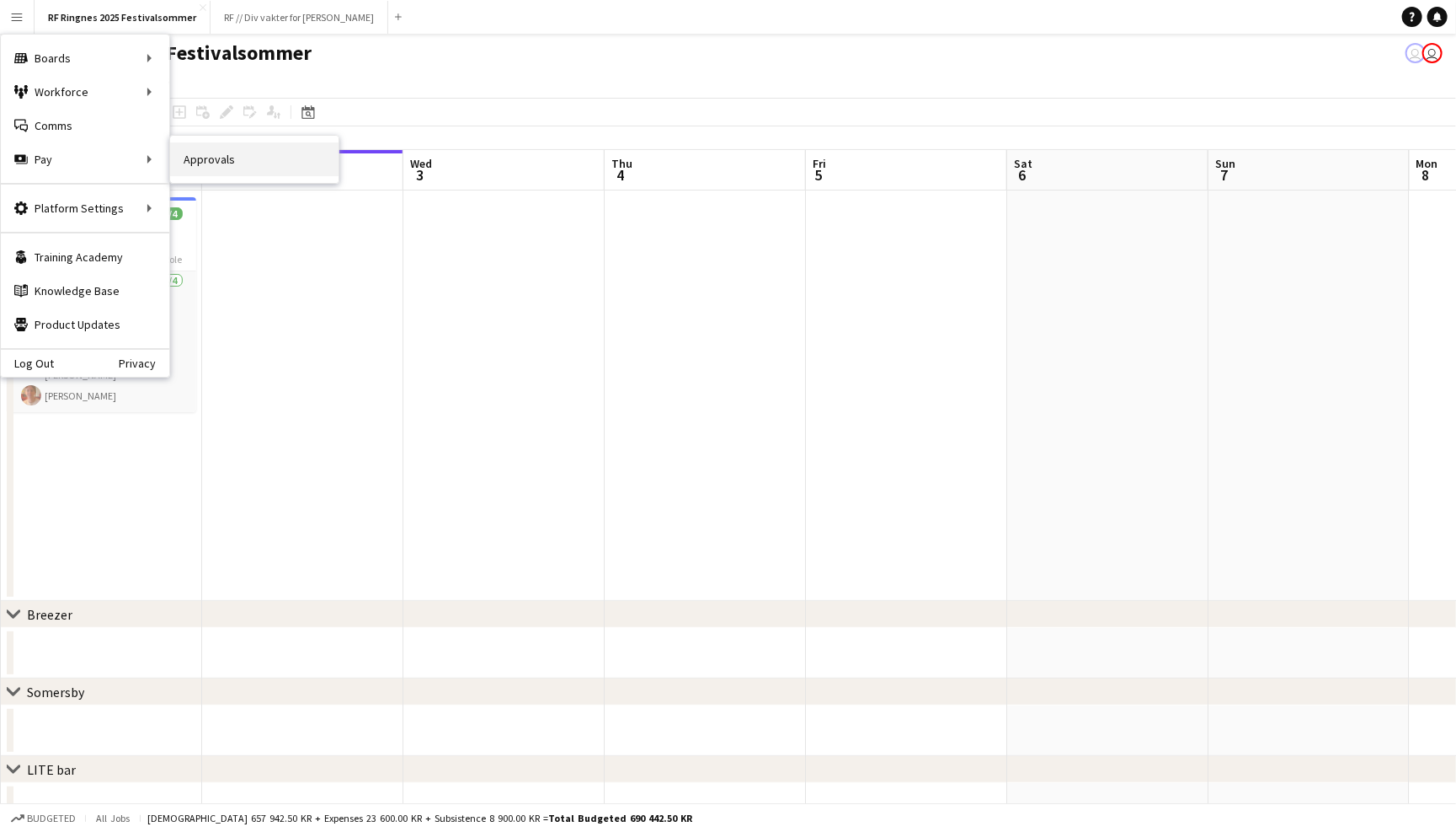
click at [244, 160] on link "Approvals" at bounding box center [255, 159] width 169 height 34
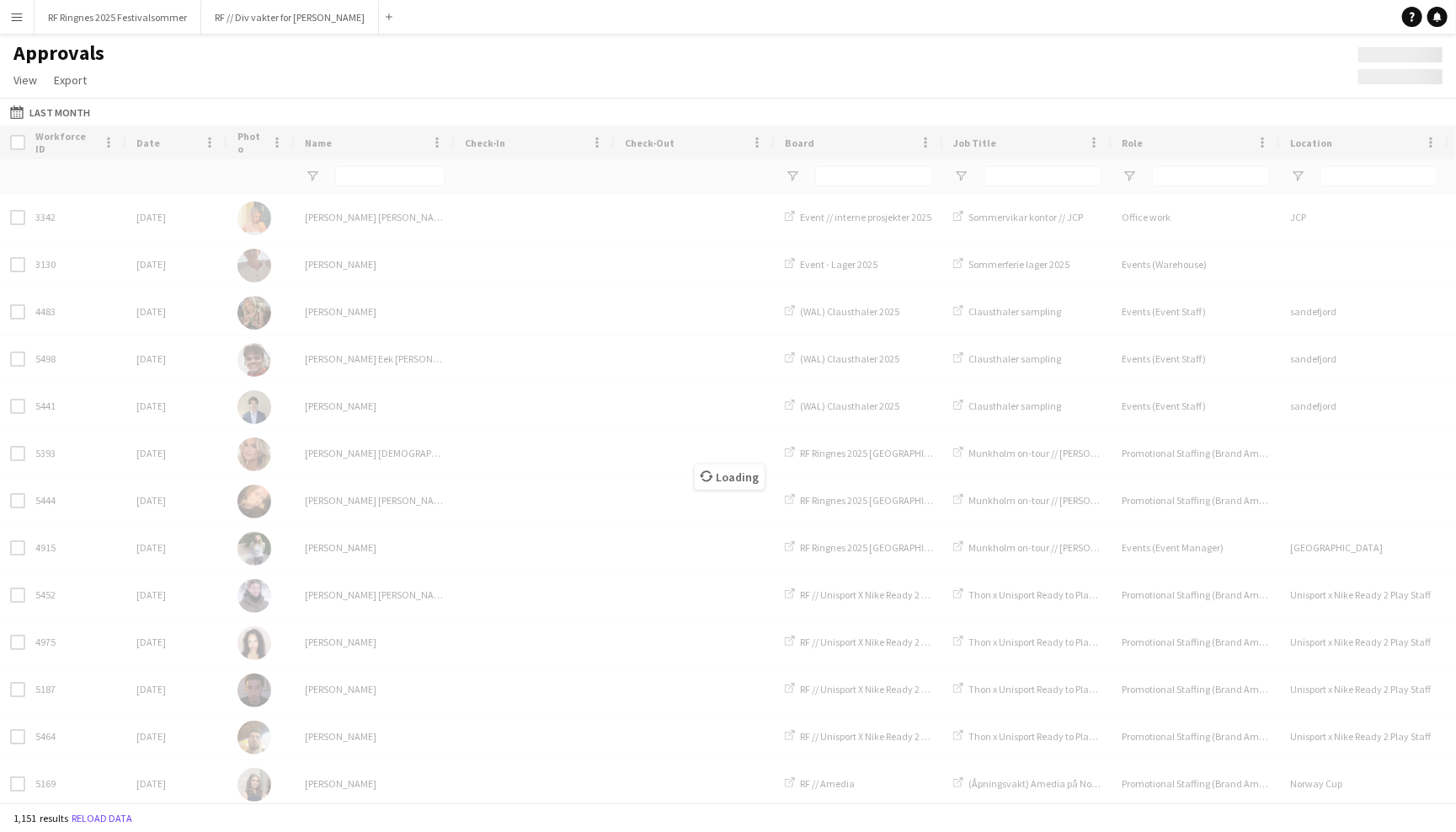
type input "***"
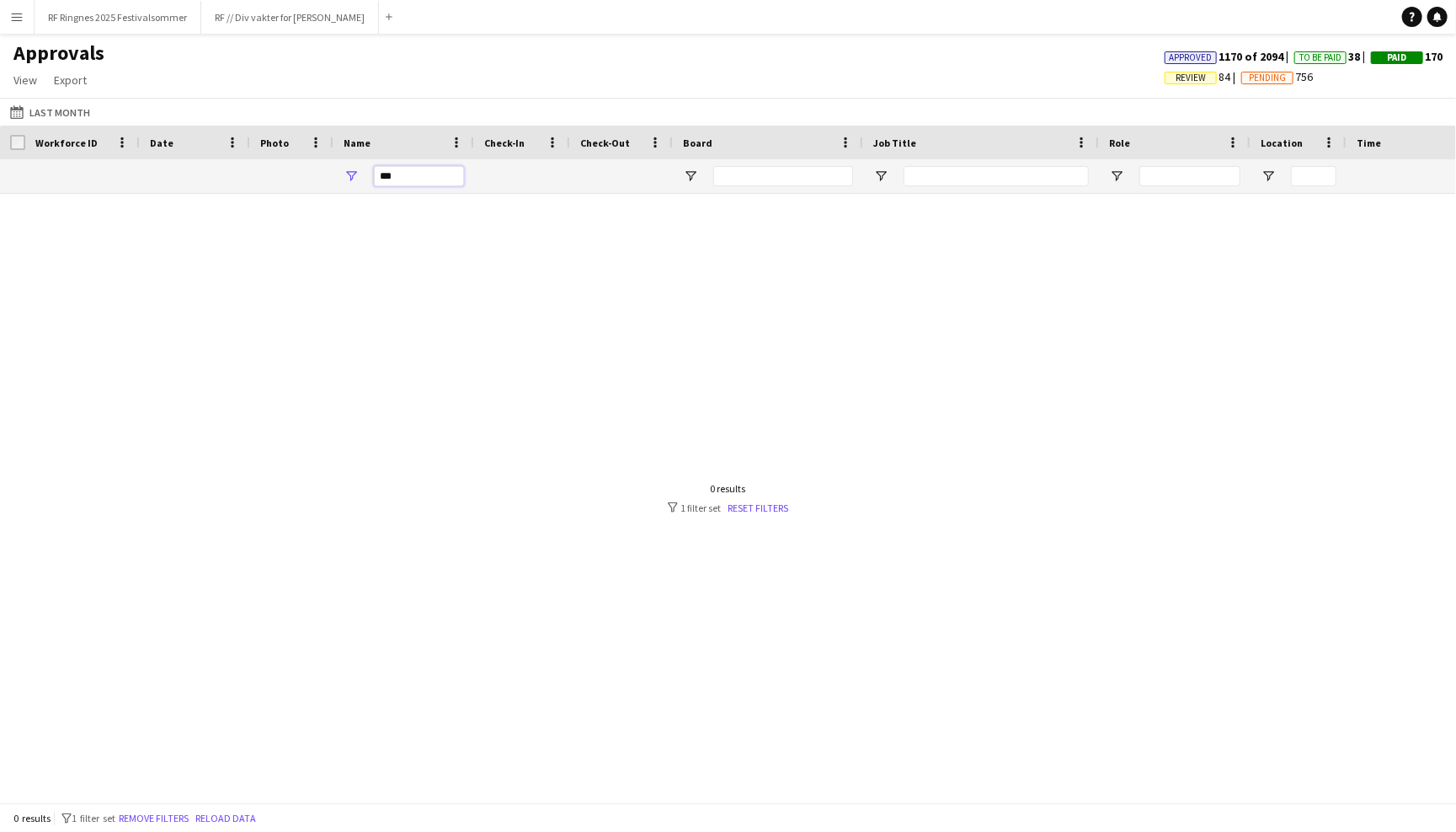
drag, startPoint x: 418, startPoint y: 176, endPoint x: 377, endPoint y: 176, distance: 41.0
click at [377, 176] on input "***" at bounding box center [419, 176] width 90 height 20
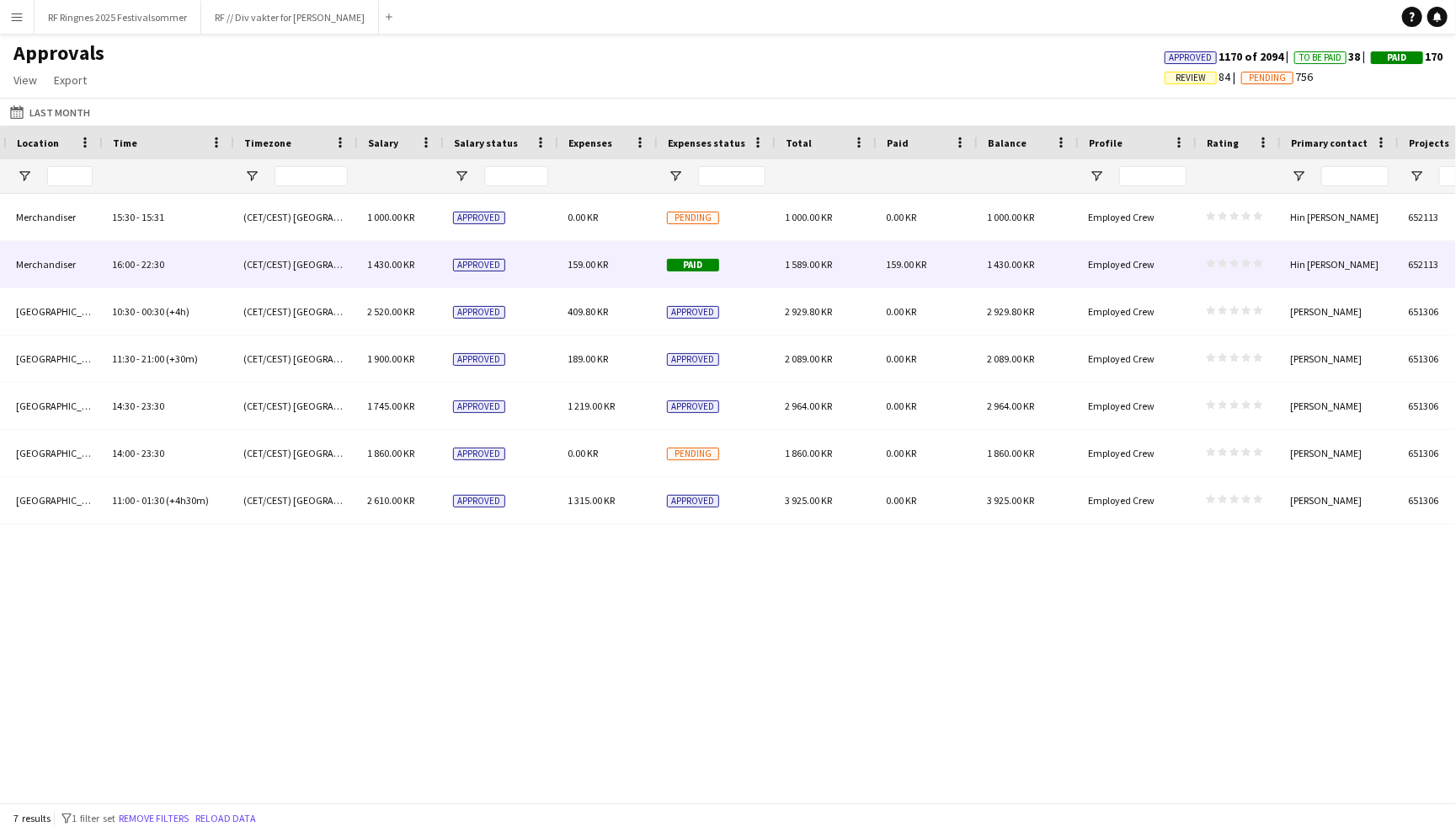
type input "****"
click at [633, 274] on div "159.00 KR" at bounding box center [607, 264] width 99 height 46
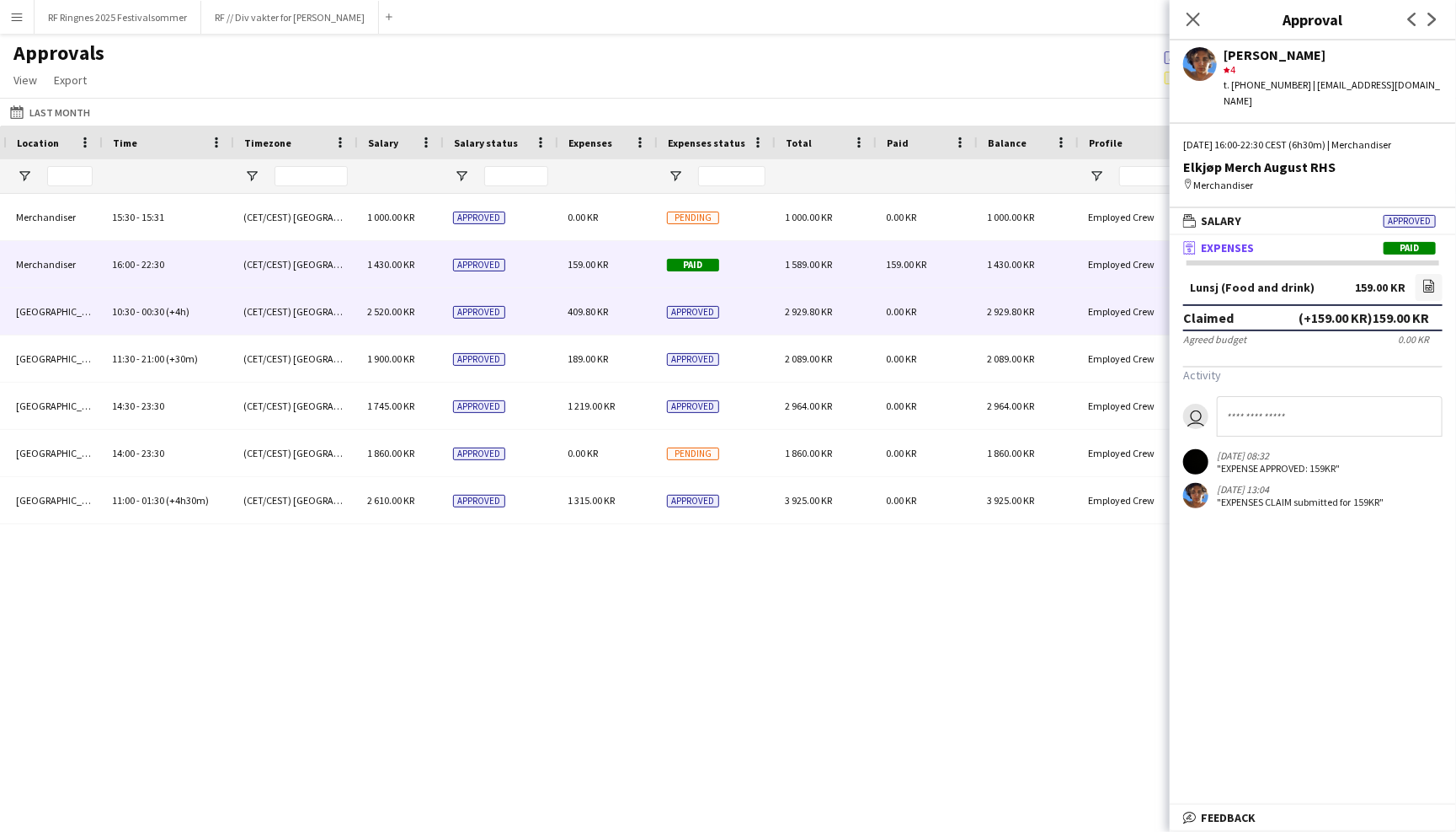
click at [625, 310] on div "409.80 KR" at bounding box center [607, 311] width 99 height 46
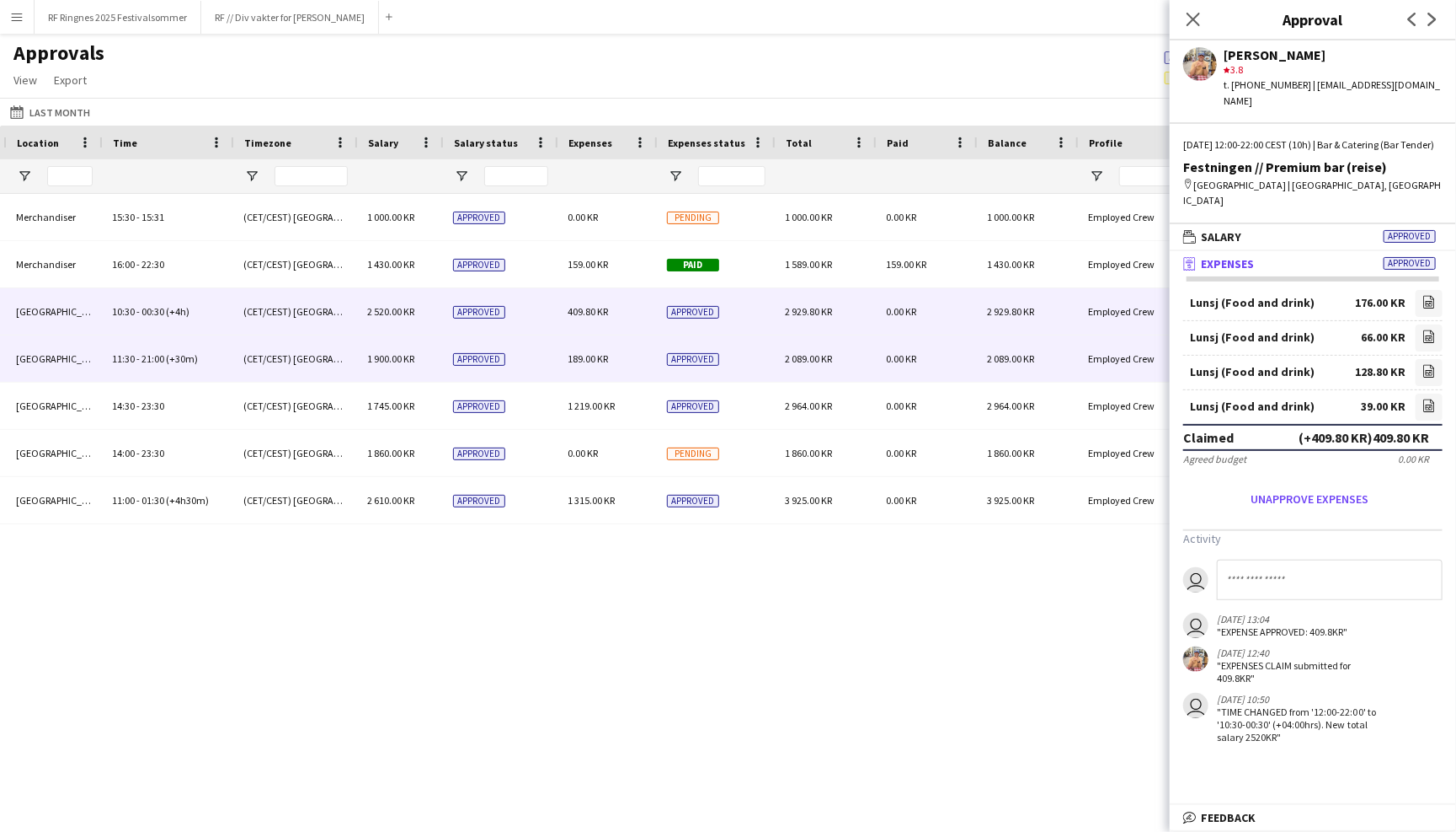
click at [626, 369] on div "189.00 KR" at bounding box center [607, 358] width 99 height 46
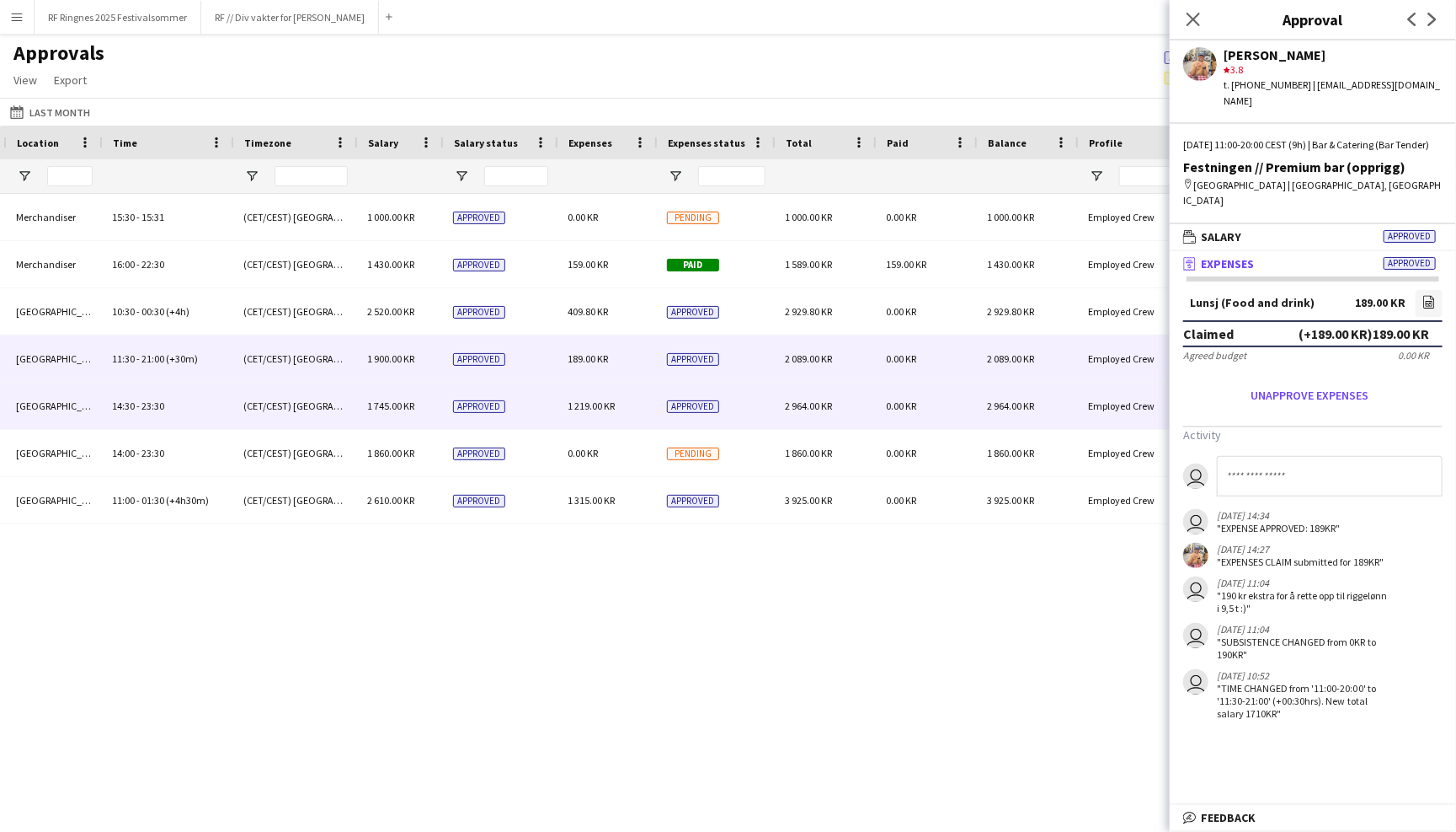
click at [627, 398] on div "1 219.00 KR" at bounding box center [607, 406] width 99 height 46
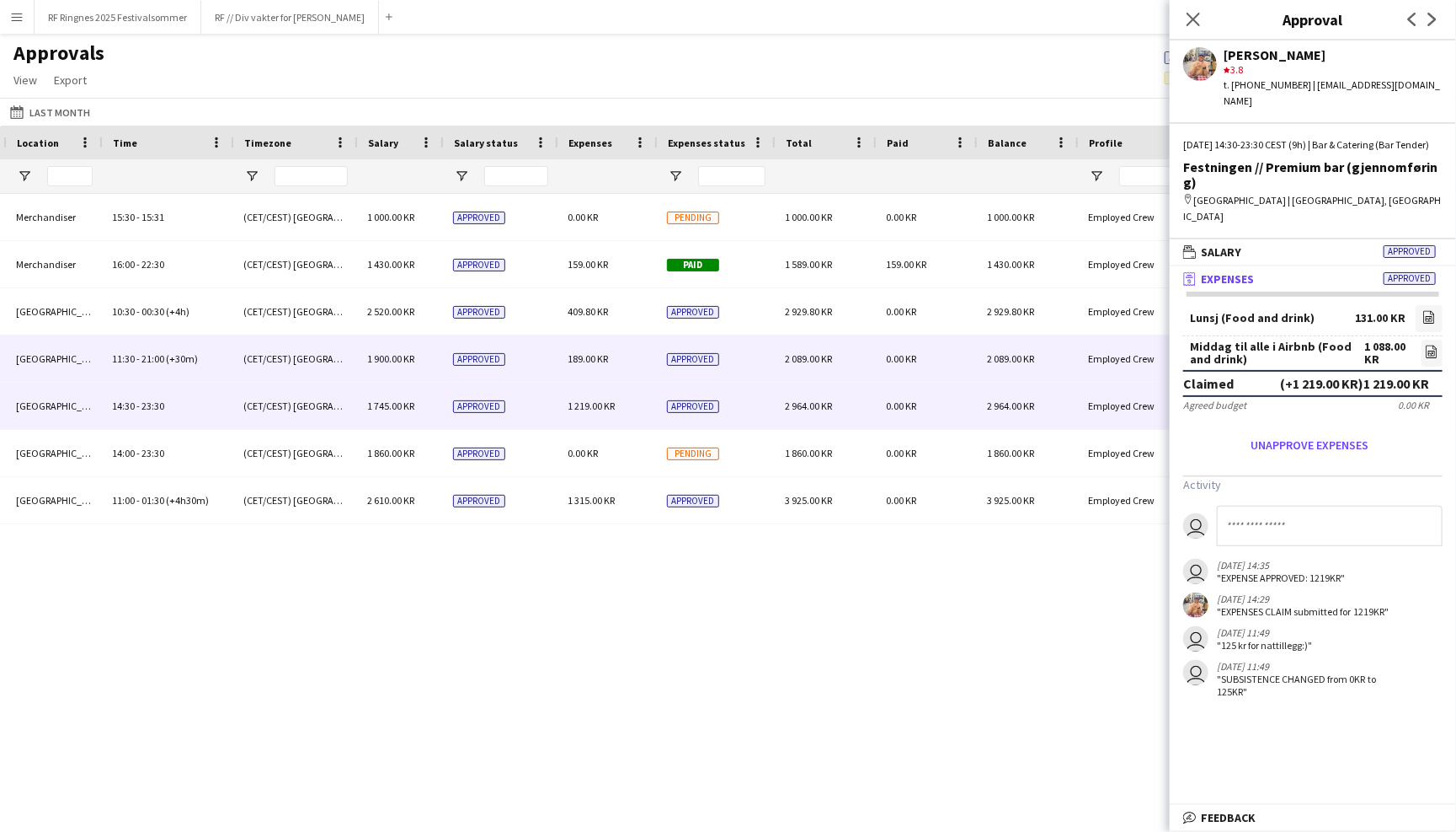
click at [615, 369] on div "189.00 KR" at bounding box center [607, 358] width 99 height 46
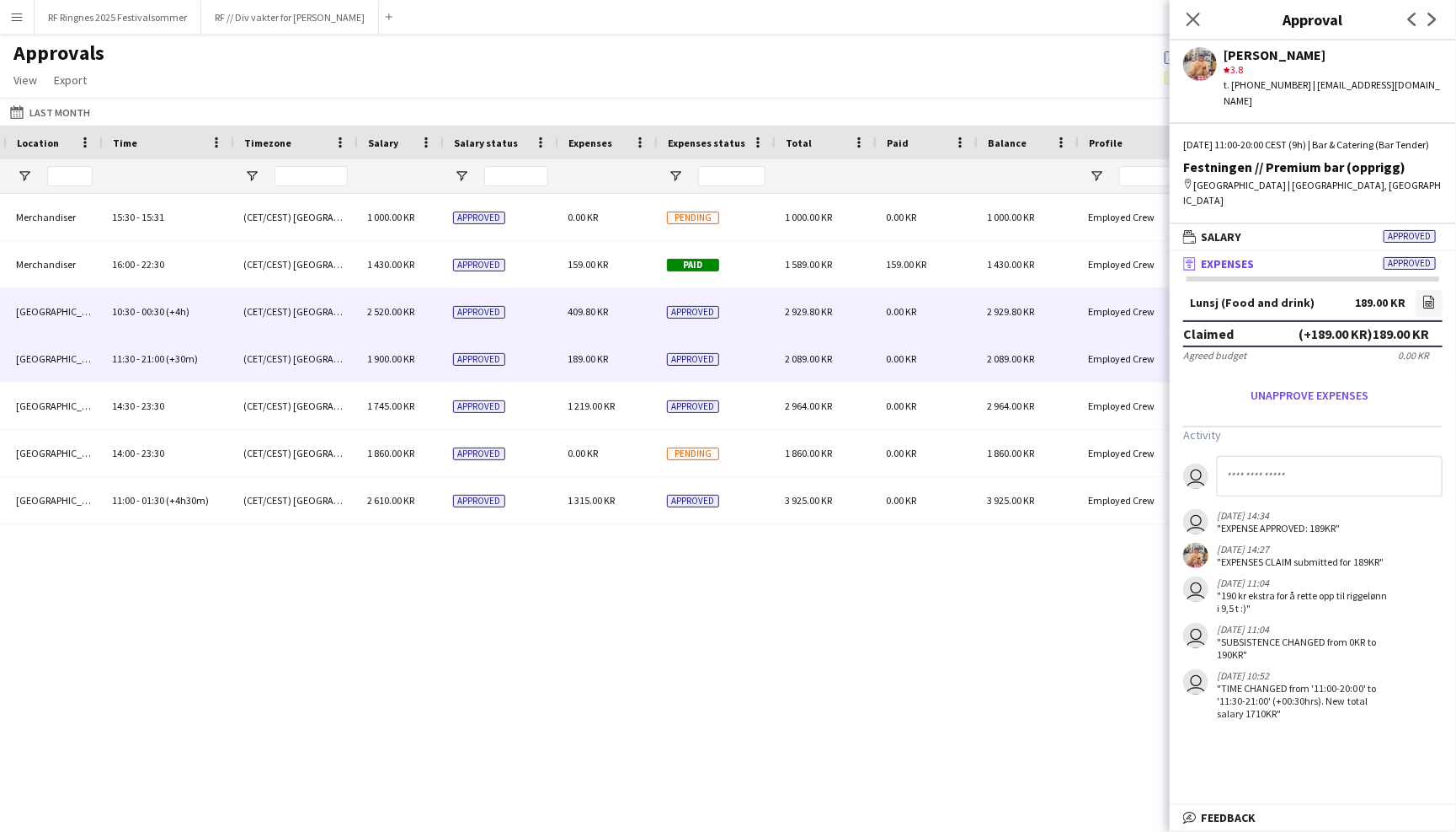
click at [618, 331] on div "409.80 KR" at bounding box center [607, 311] width 99 height 46
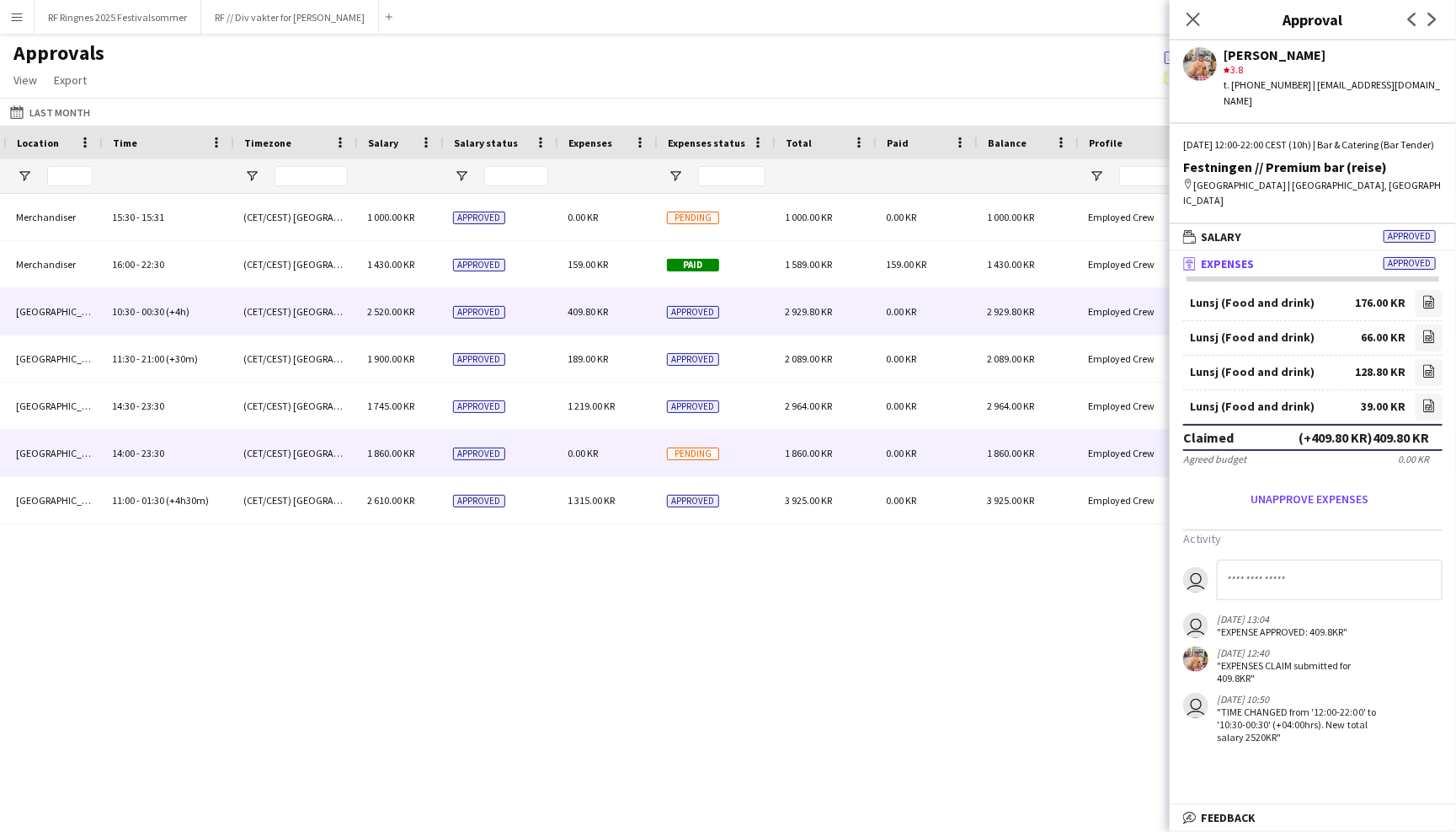
click at [619, 446] on div "0.00 KR" at bounding box center [607, 453] width 99 height 46
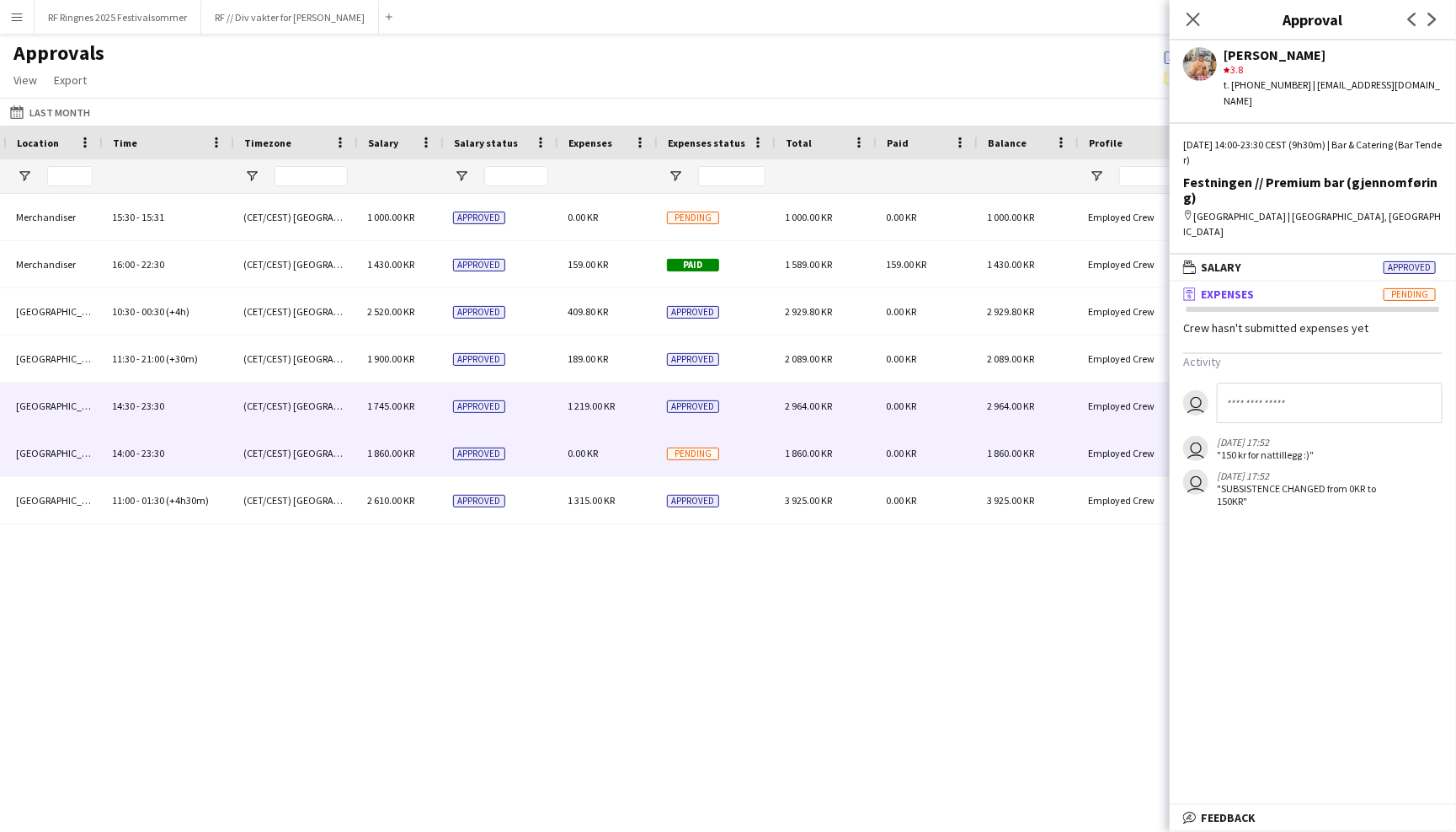
click at [616, 414] on div "1 219.00 KR" at bounding box center [607, 406] width 99 height 46
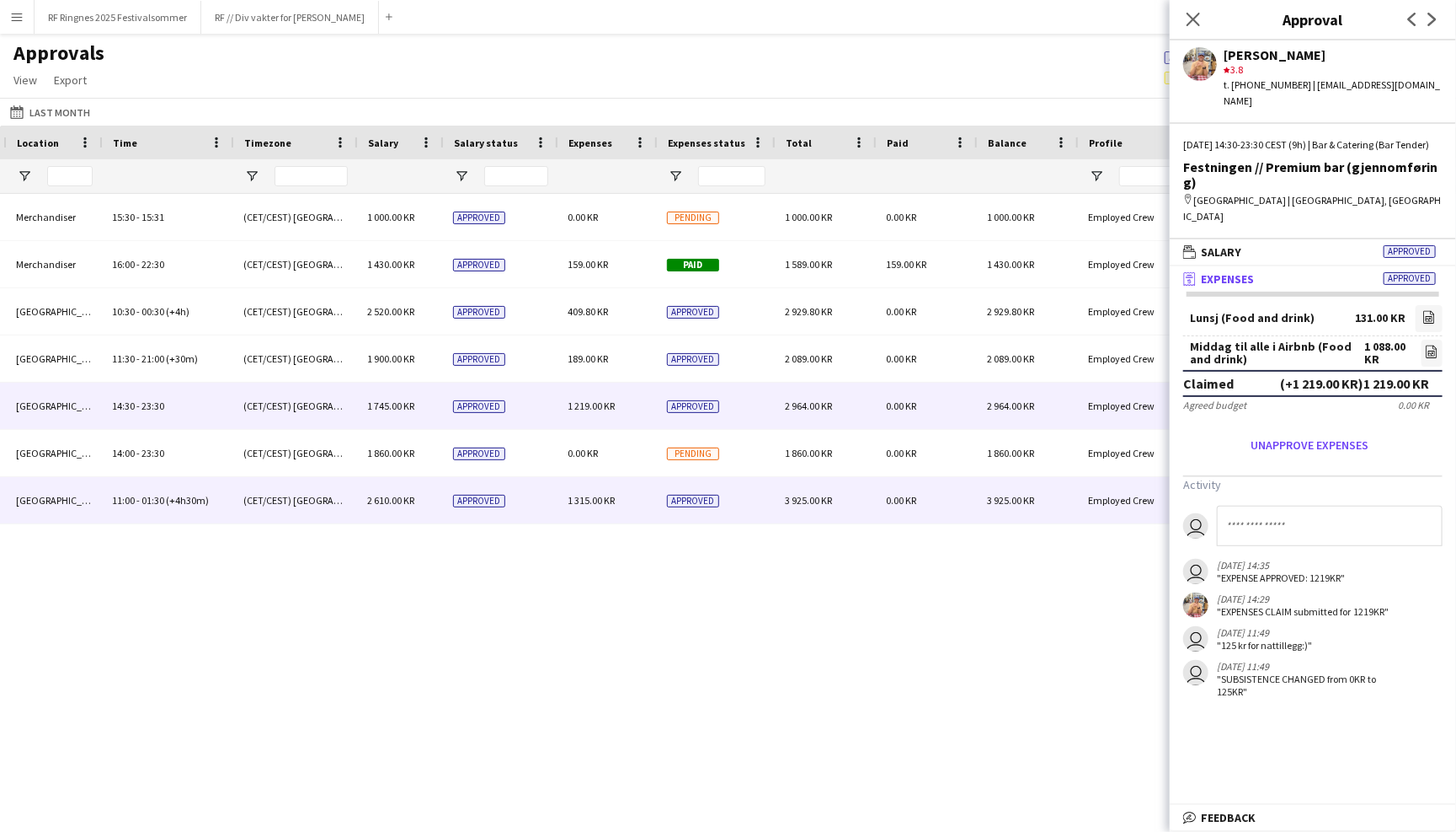
click at [618, 480] on div "1 315.00 KR" at bounding box center [607, 500] width 99 height 46
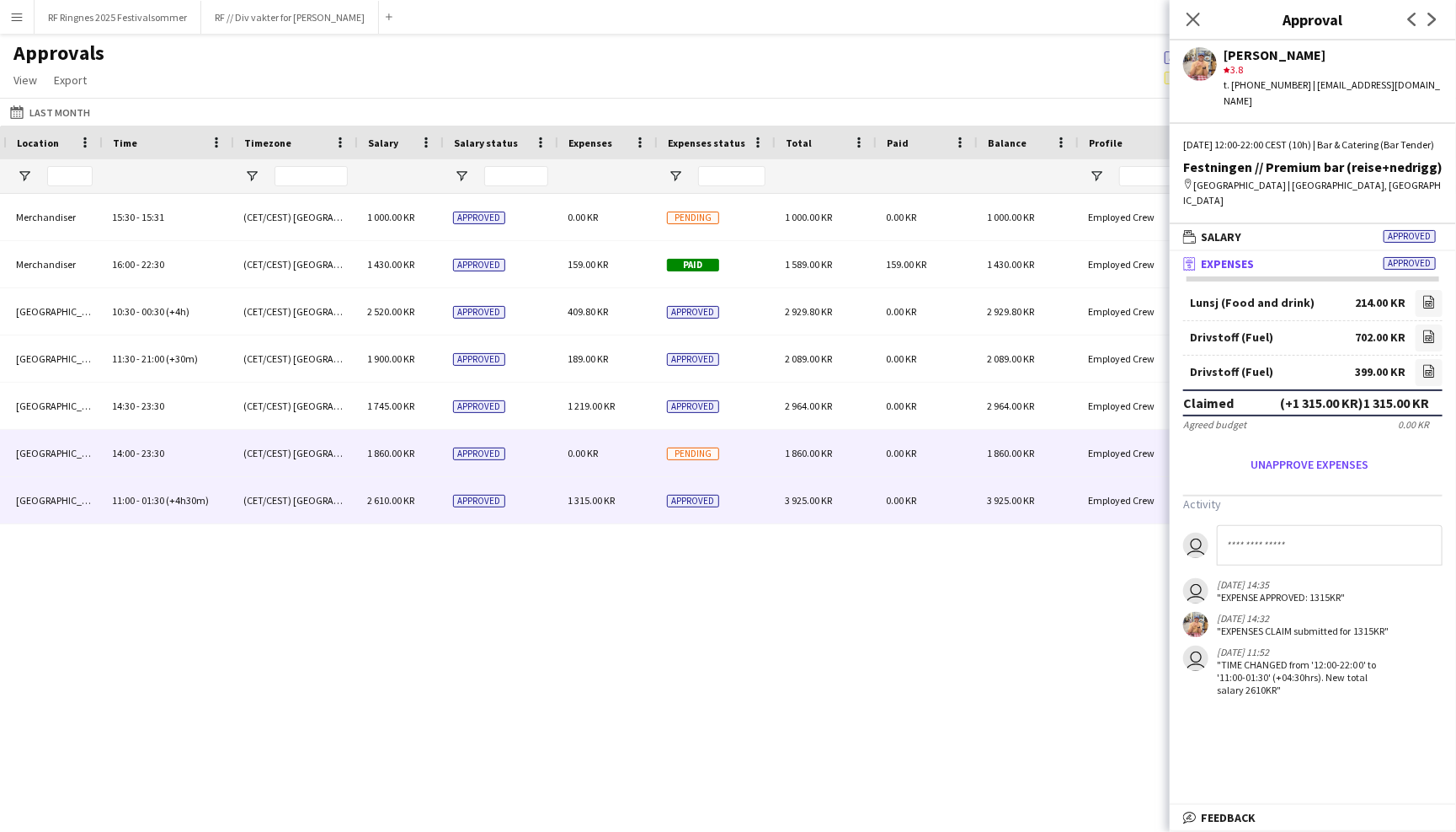
click at [613, 453] on div "0.00 KR" at bounding box center [607, 453] width 99 height 46
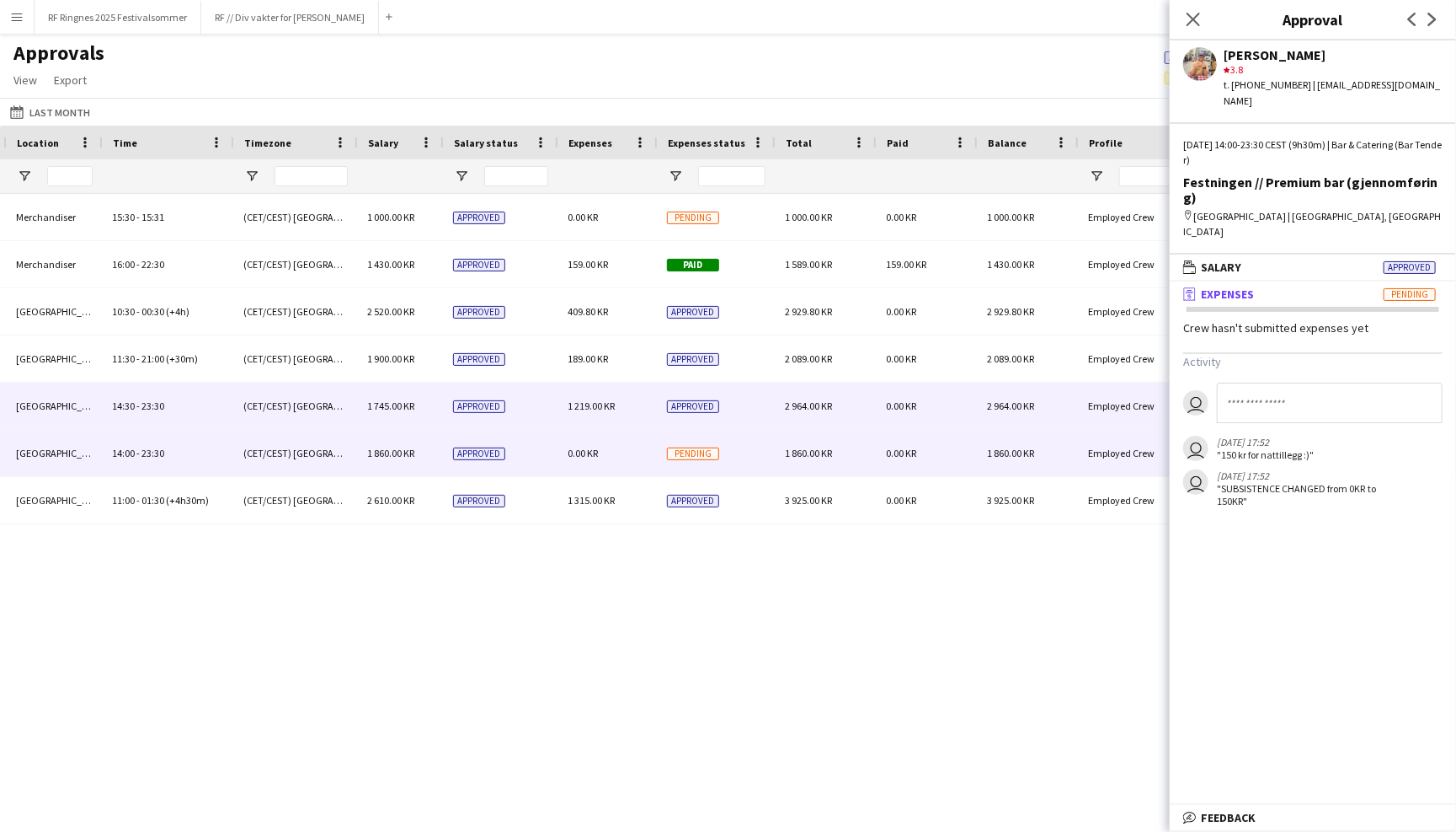
click at [610, 388] on div "1 219.00 KR" at bounding box center [607, 406] width 99 height 46
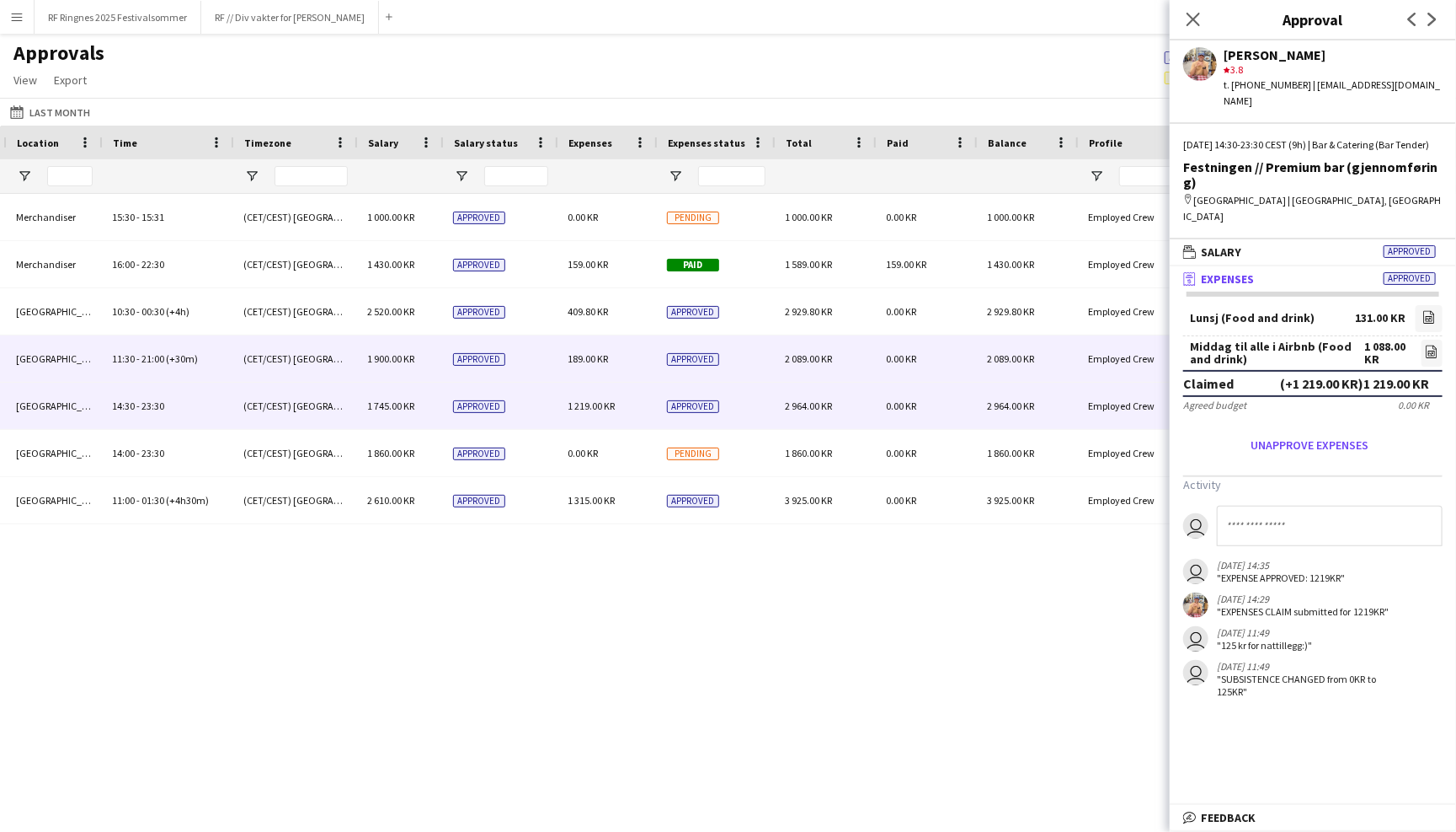
click at [610, 355] on div "189.00 KR" at bounding box center [607, 358] width 99 height 46
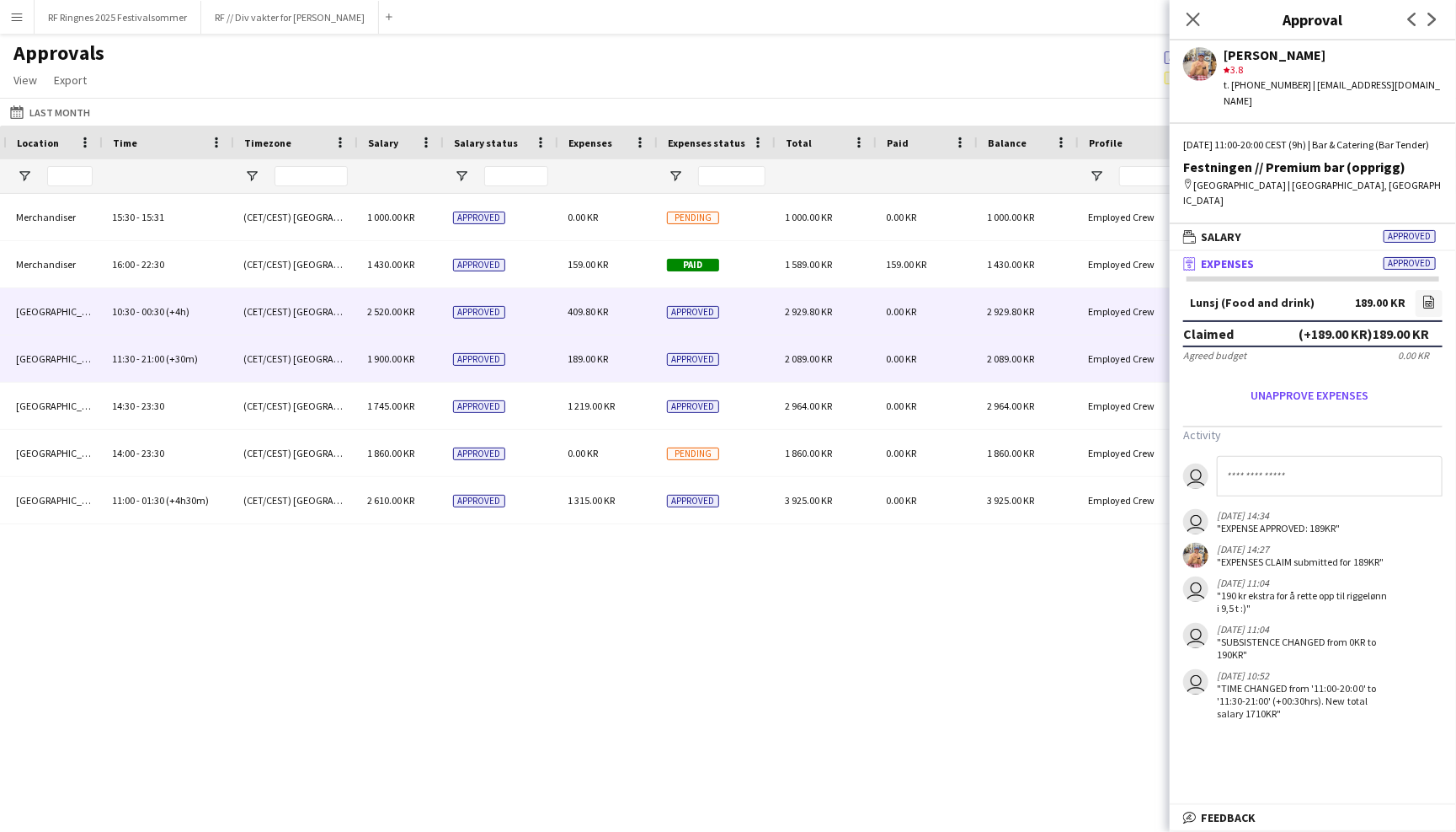
click at [605, 306] on span "409.80 KR" at bounding box center [588, 312] width 40 height 13
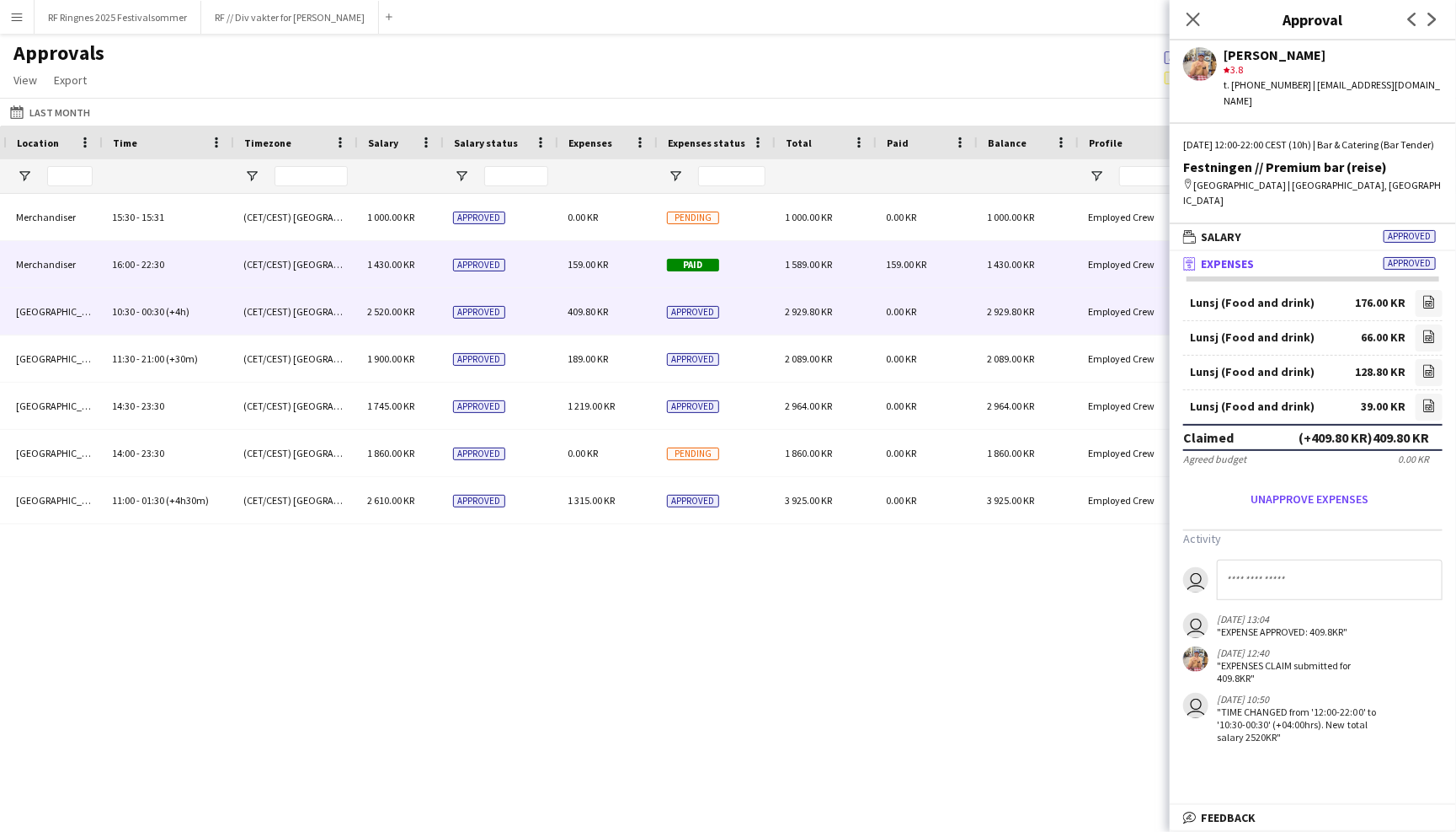
click at [604, 268] on span "159.00 KR" at bounding box center [588, 264] width 40 height 13
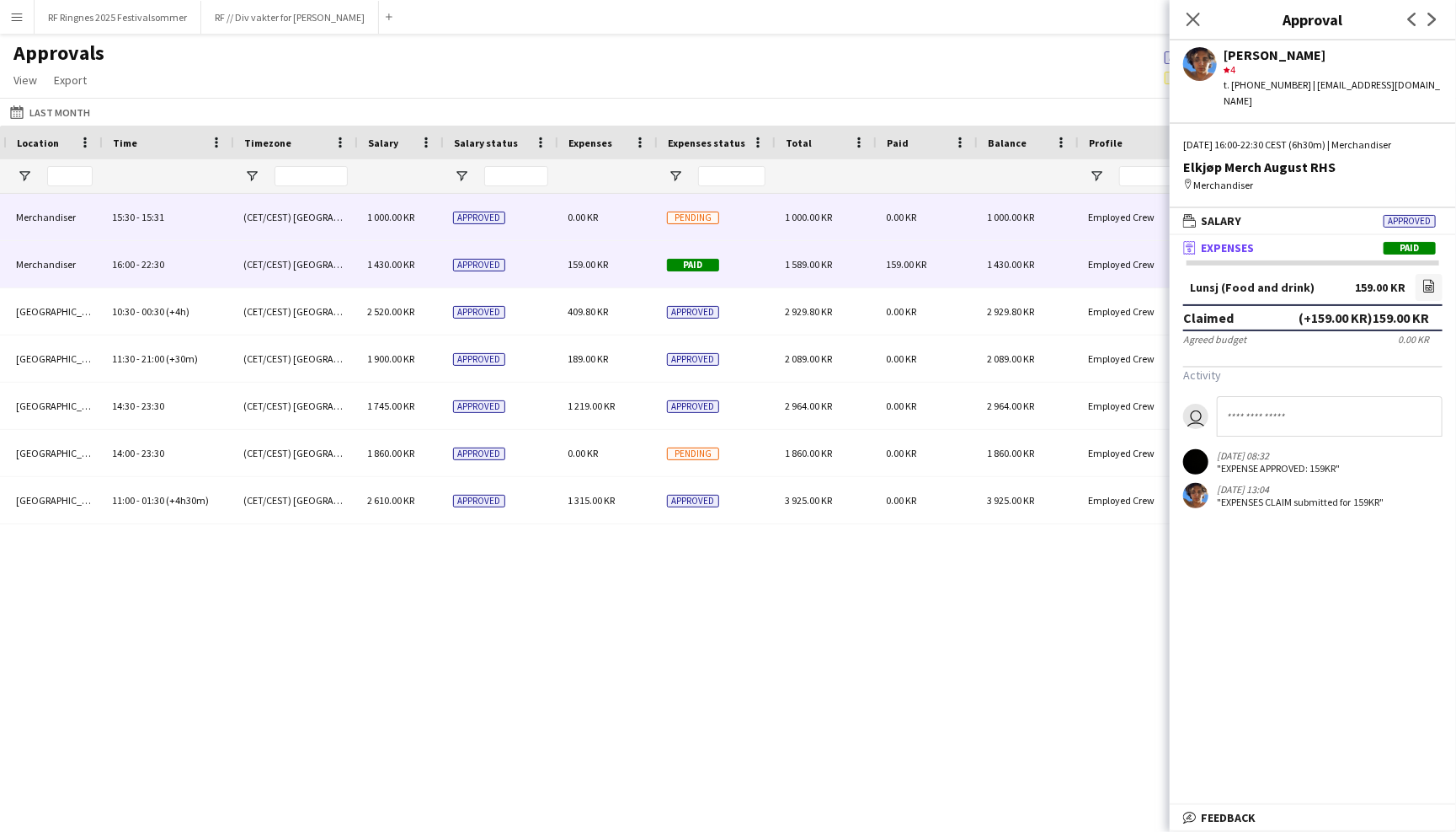
click at [602, 235] on div "0.00 KR" at bounding box center [607, 217] width 99 height 46
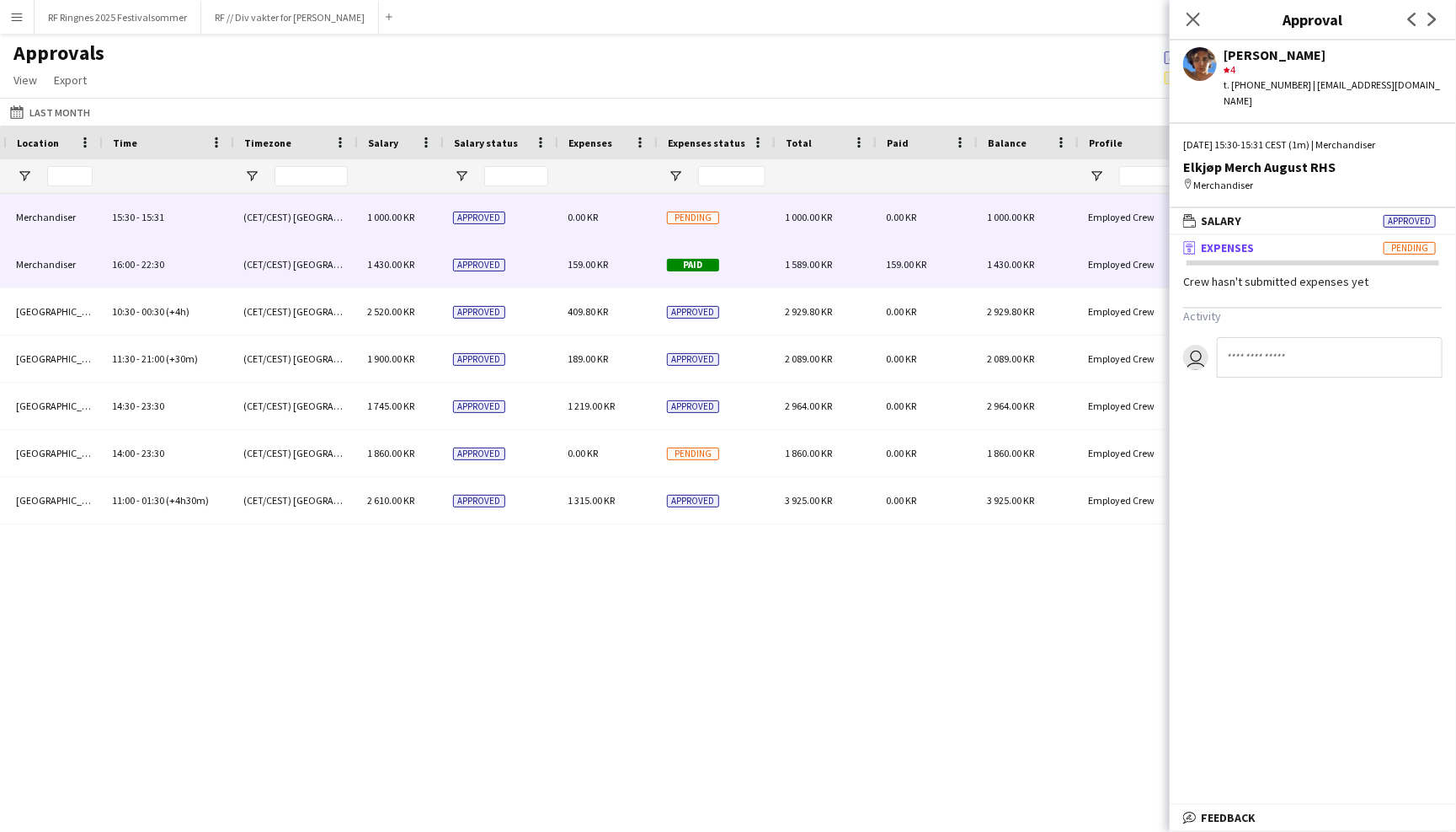
click at [607, 259] on span "159.00 KR" at bounding box center [588, 264] width 40 height 13
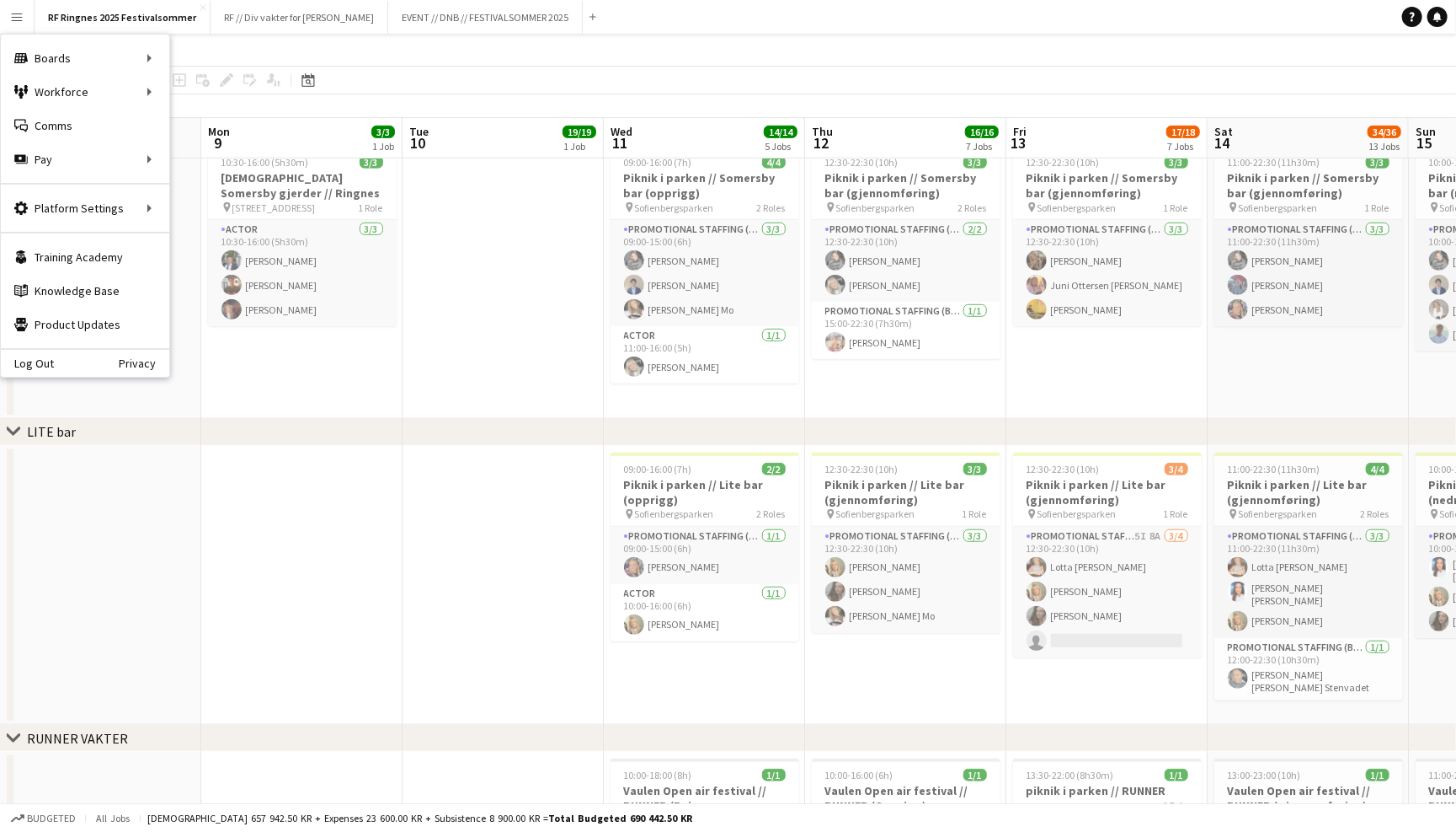
scroll to position [0, 472]
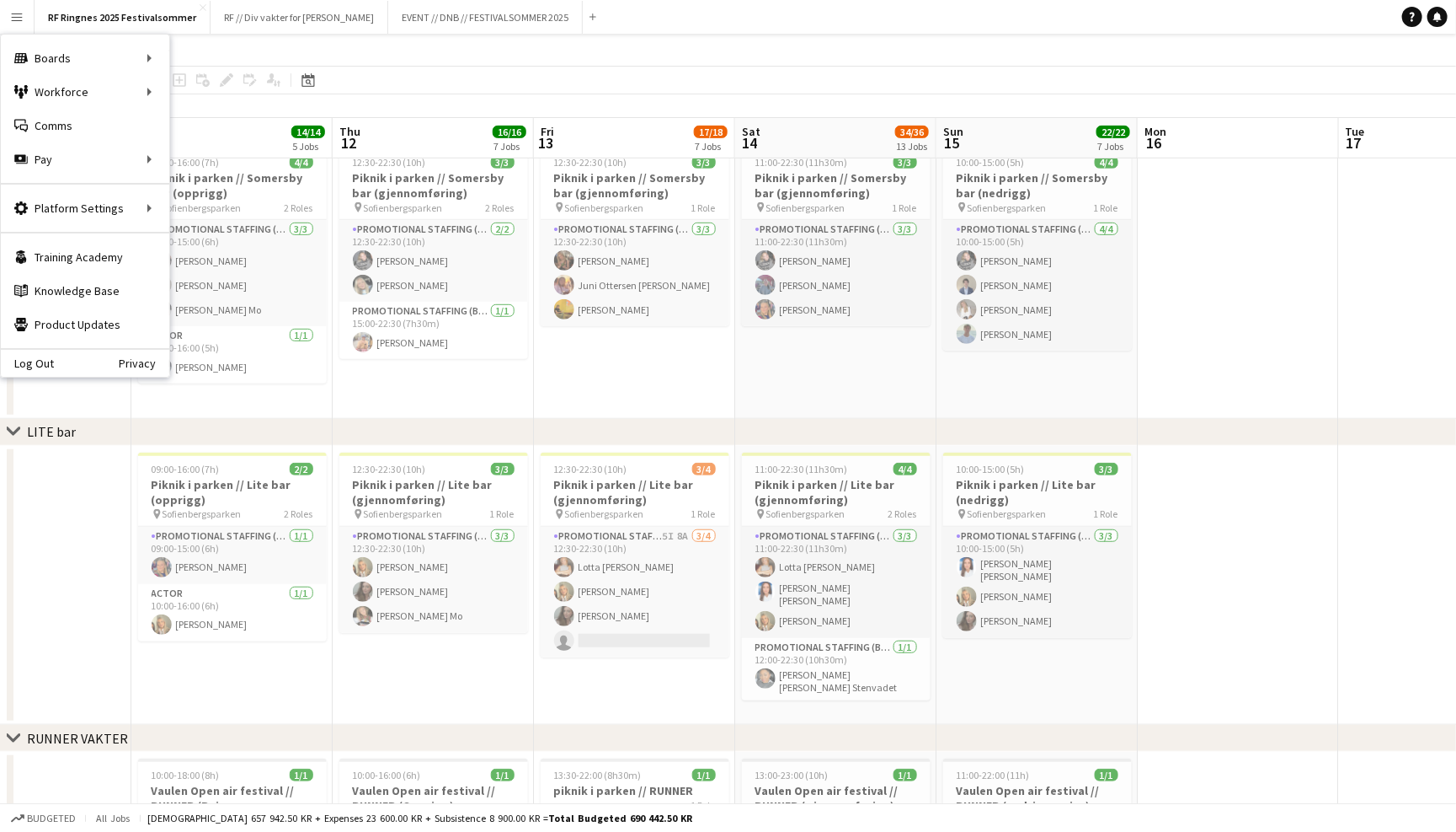
click at [1073, 40] on app-page-menu "View Day view expanded Day view collapsed Month view Date picker Jump to [DATE]…" at bounding box center [728, 50] width 1456 height 32
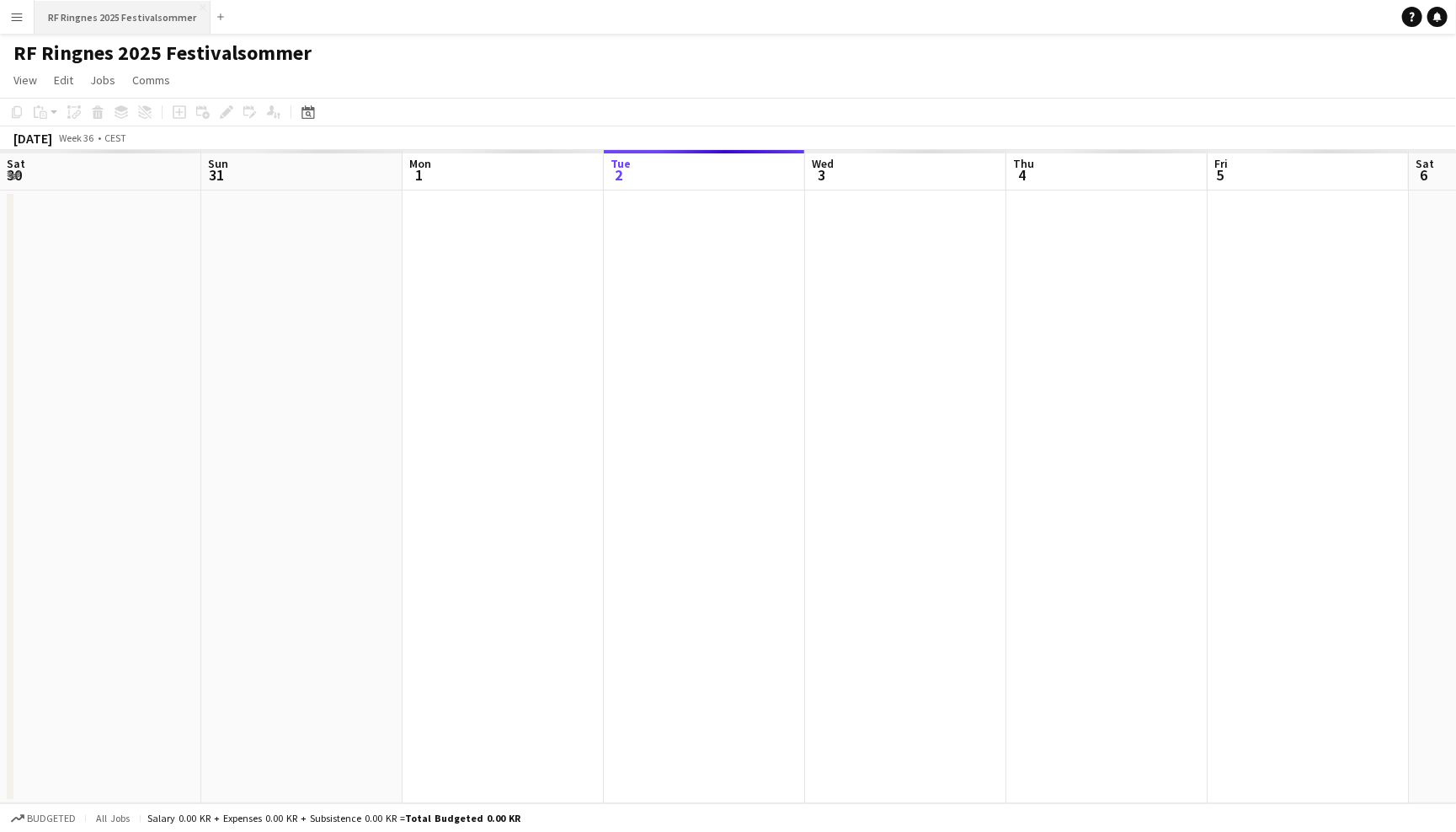
scroll to position [0, 402]
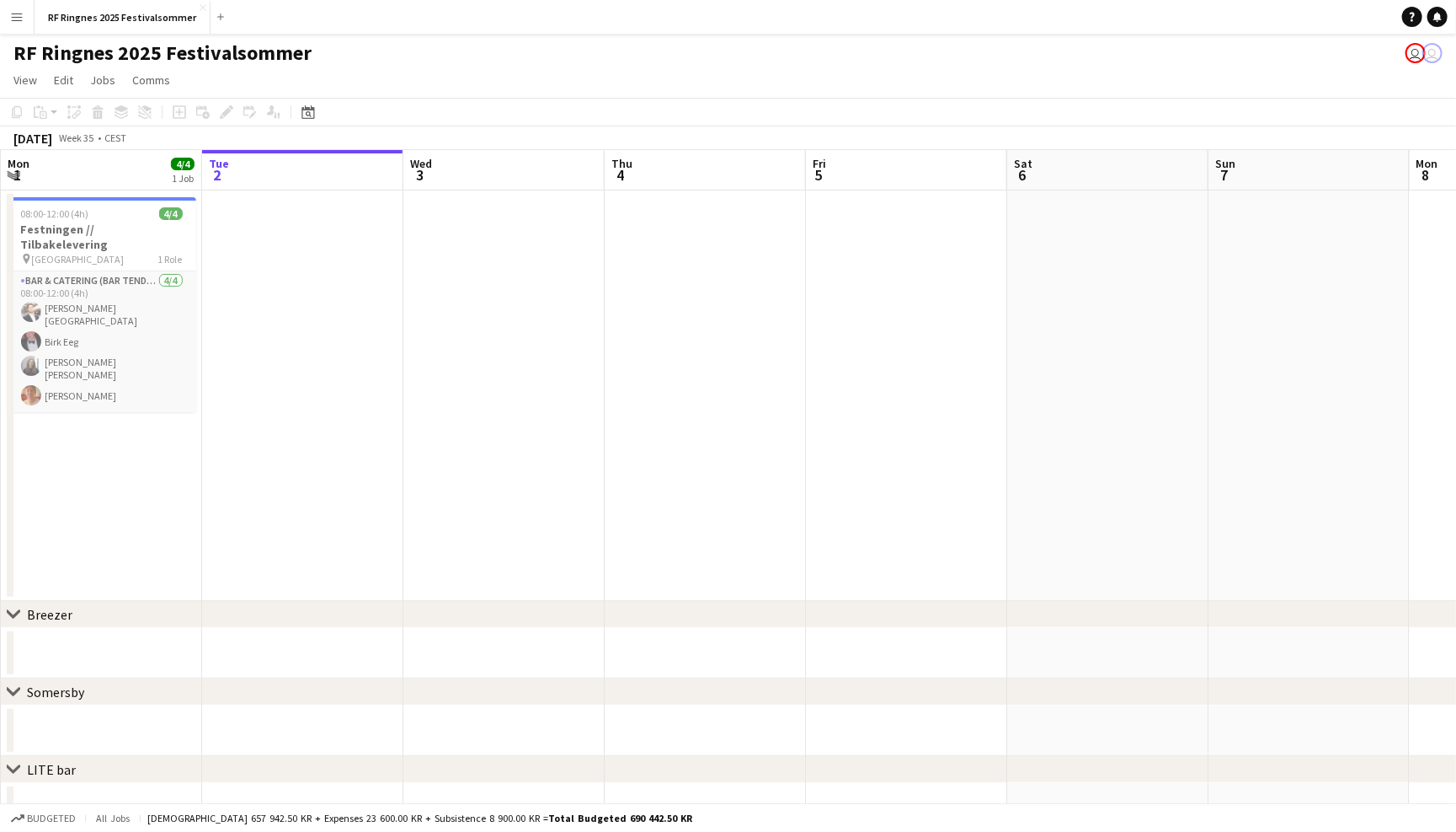
click at [21, 9] on button "Menu" at bounding box center [17, 17] width 34 height 34
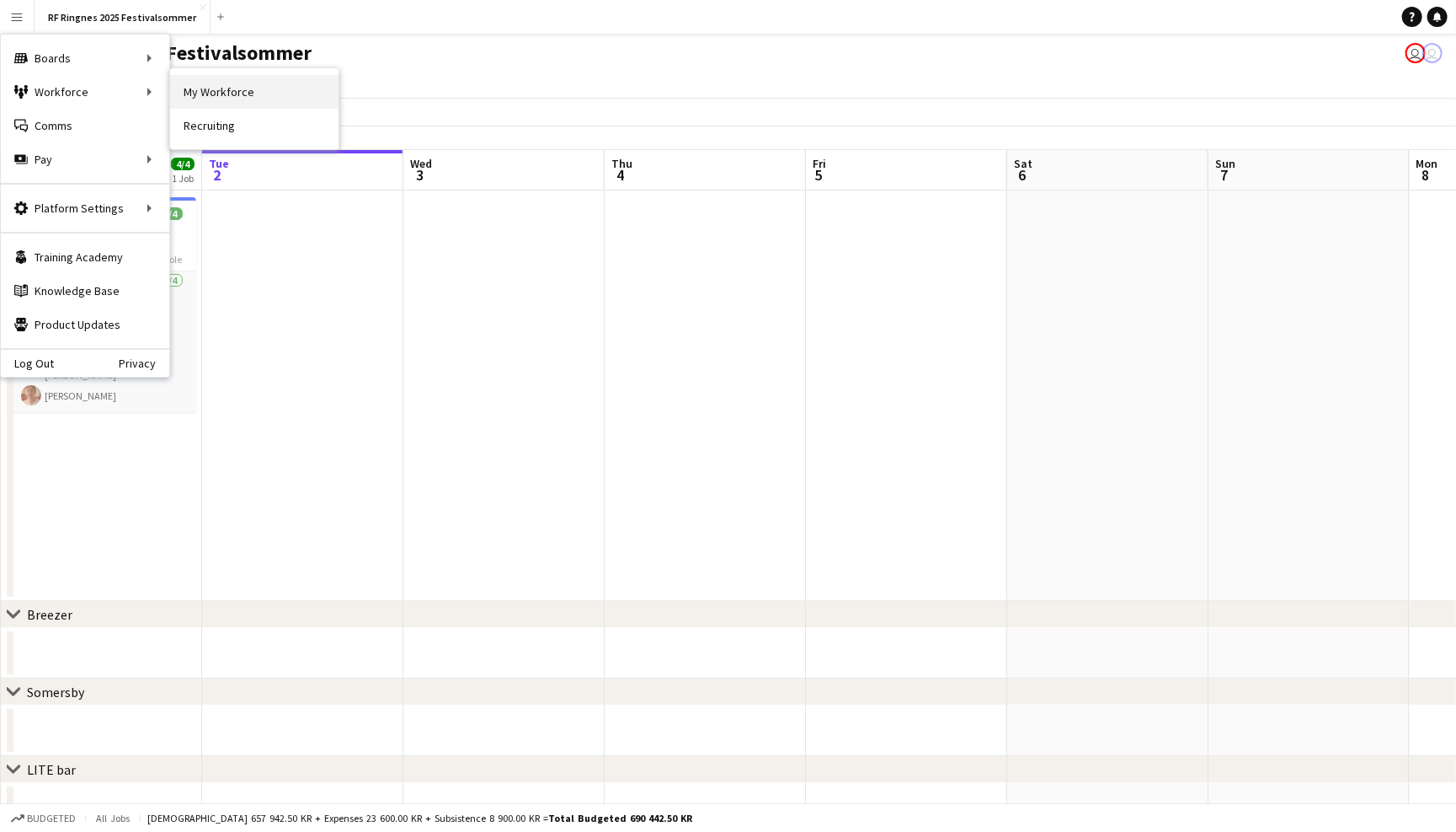
click at [239, 99] on link "My Workforce" at bounding box center [255, 91] width 169 height 34
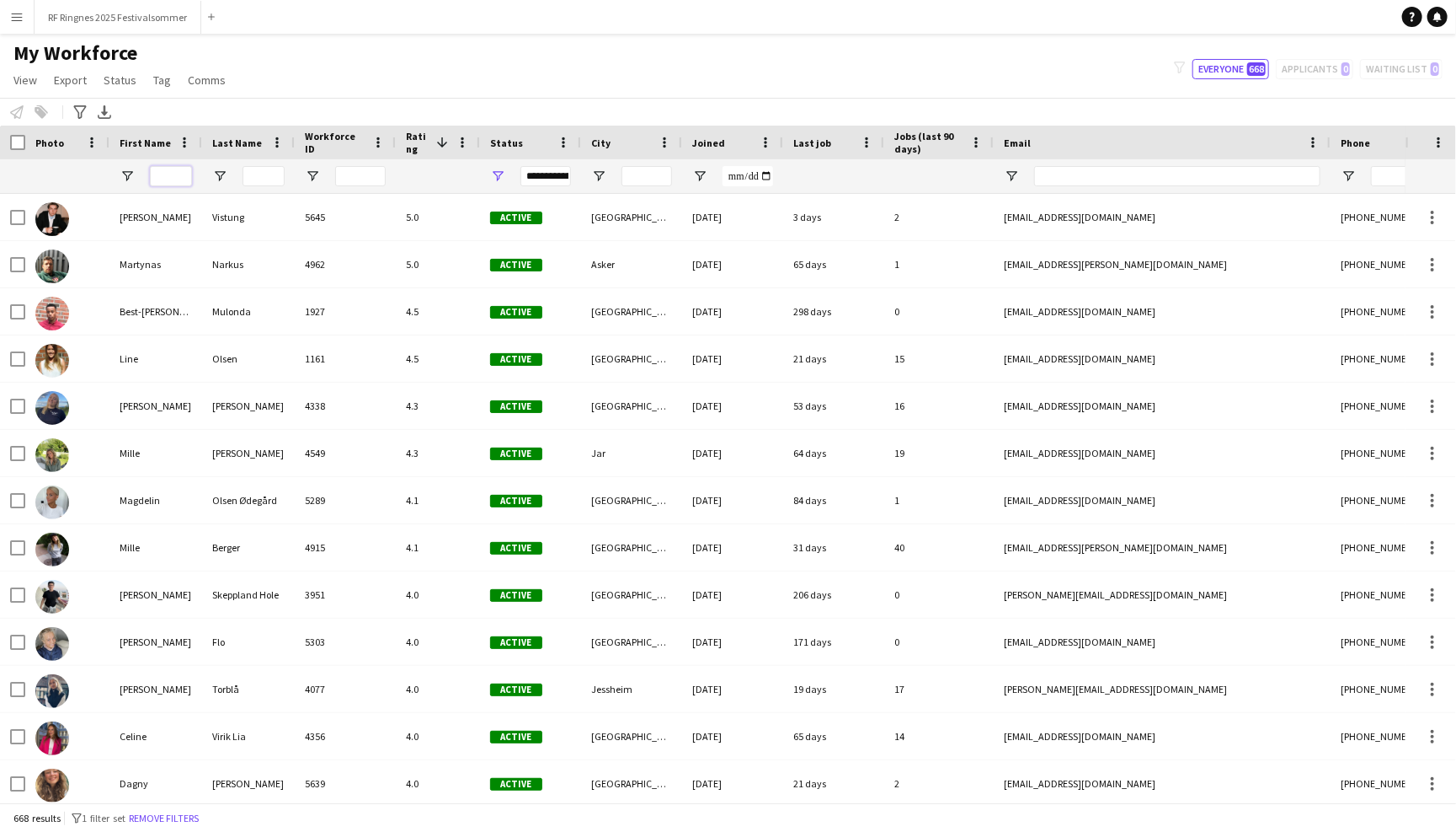
click at [175, 177] on input "First Name Filter Input" at bounding box center [170, 176] width 42 height 20
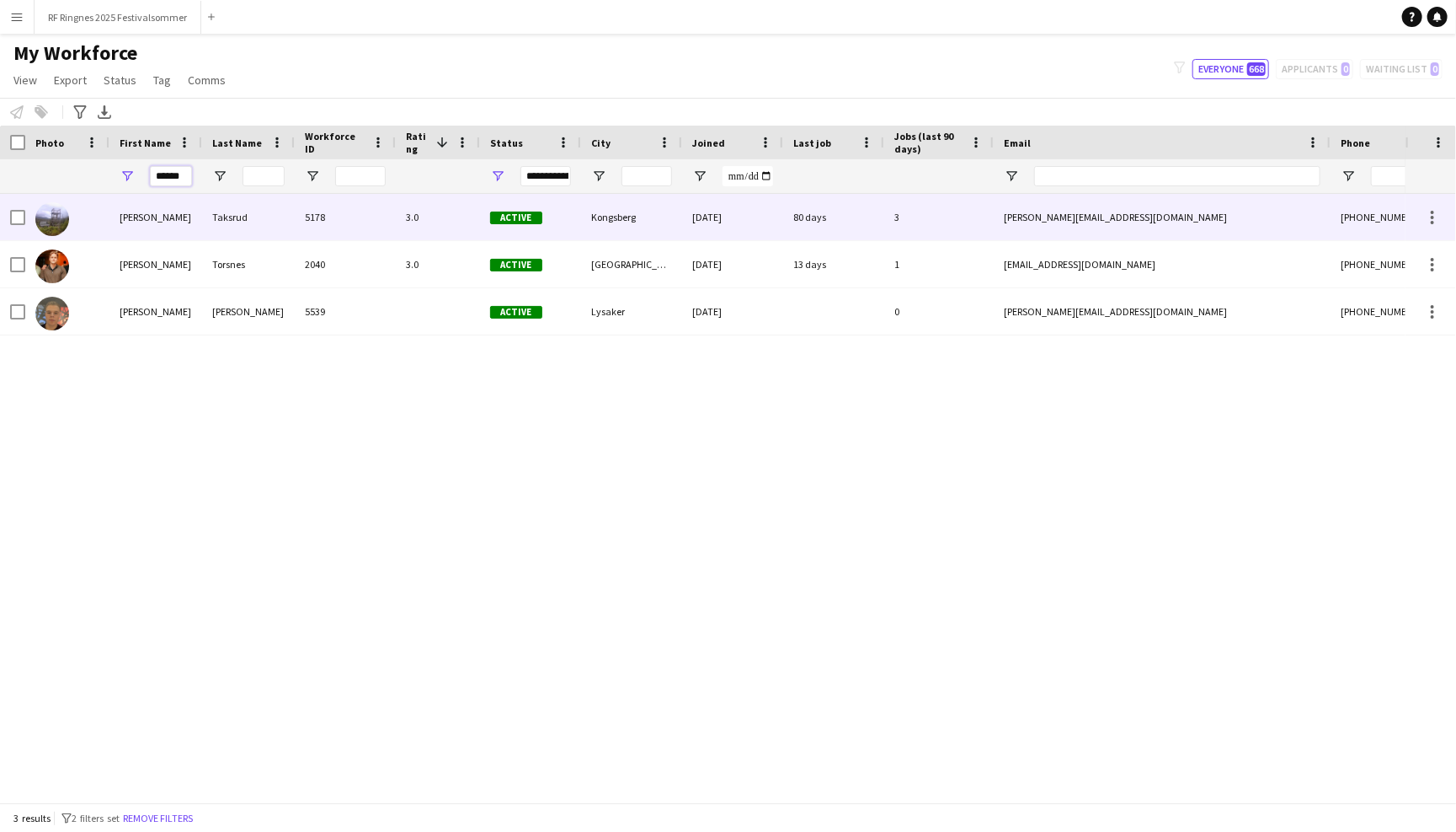
type input "******"
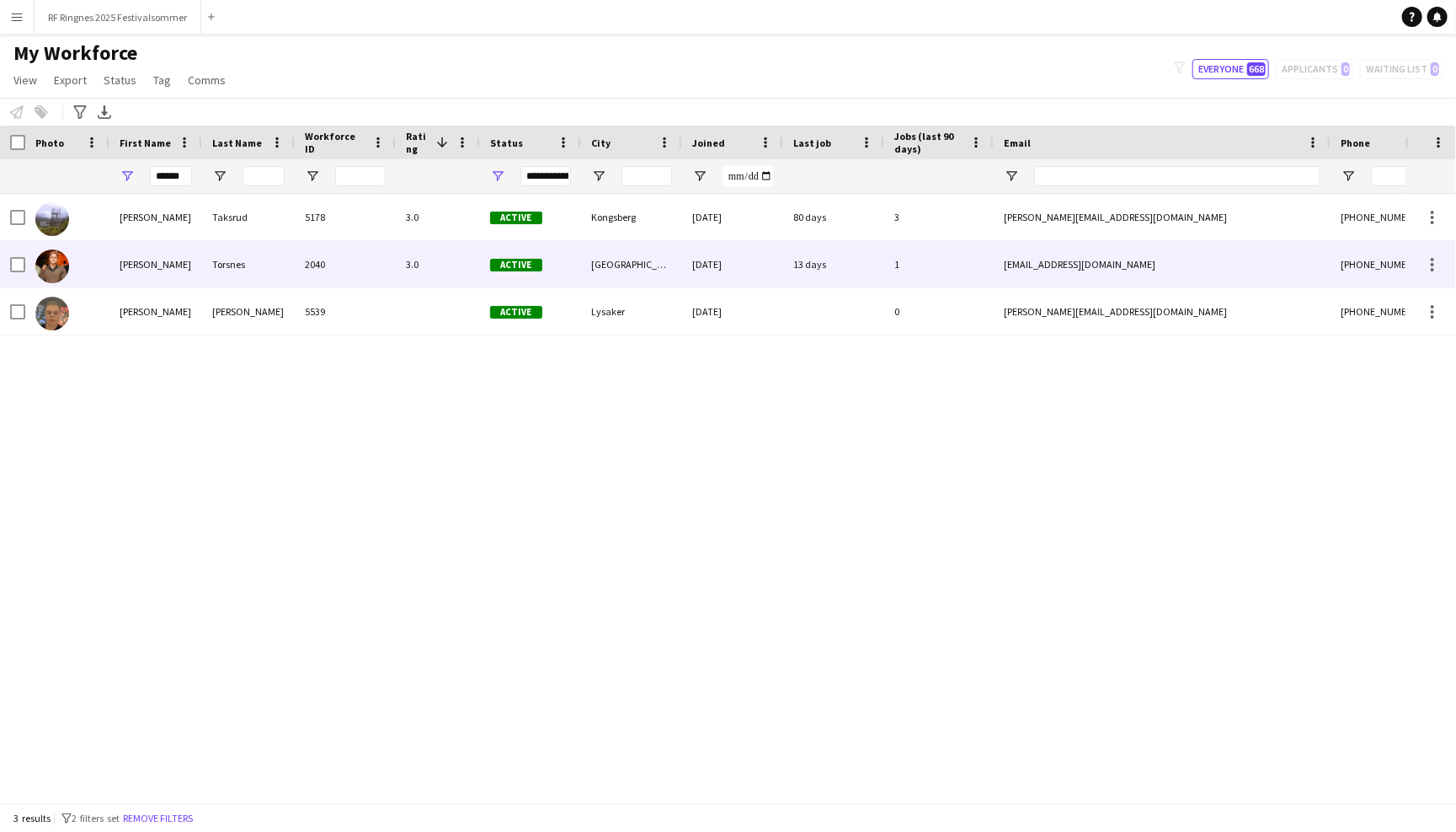
drag, startPoint x: 178, startPoint y: 205, endPoint x: 242, endPoint y: 271, distance: 91.9
click at [242, 271] on div "Torsnes" at bounding box center [248, 264] width 93 height 46
click at [751, 268] on div "[DATE]" at bounding box center [732, 264] width 101 height 46
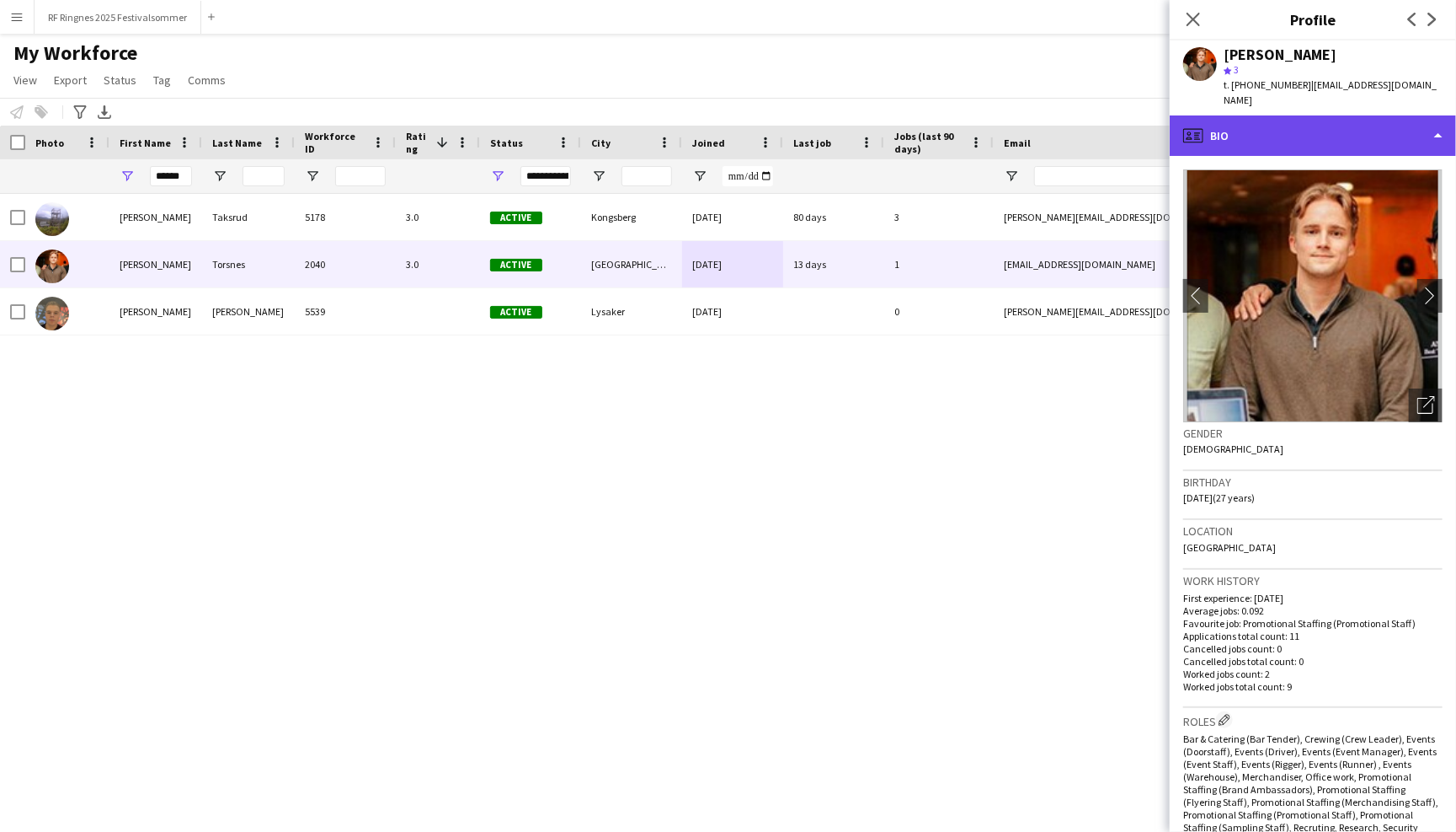
click at [1404, 116] on div "profile Bio" at bounding box center [1312, 136] width 286 height 40
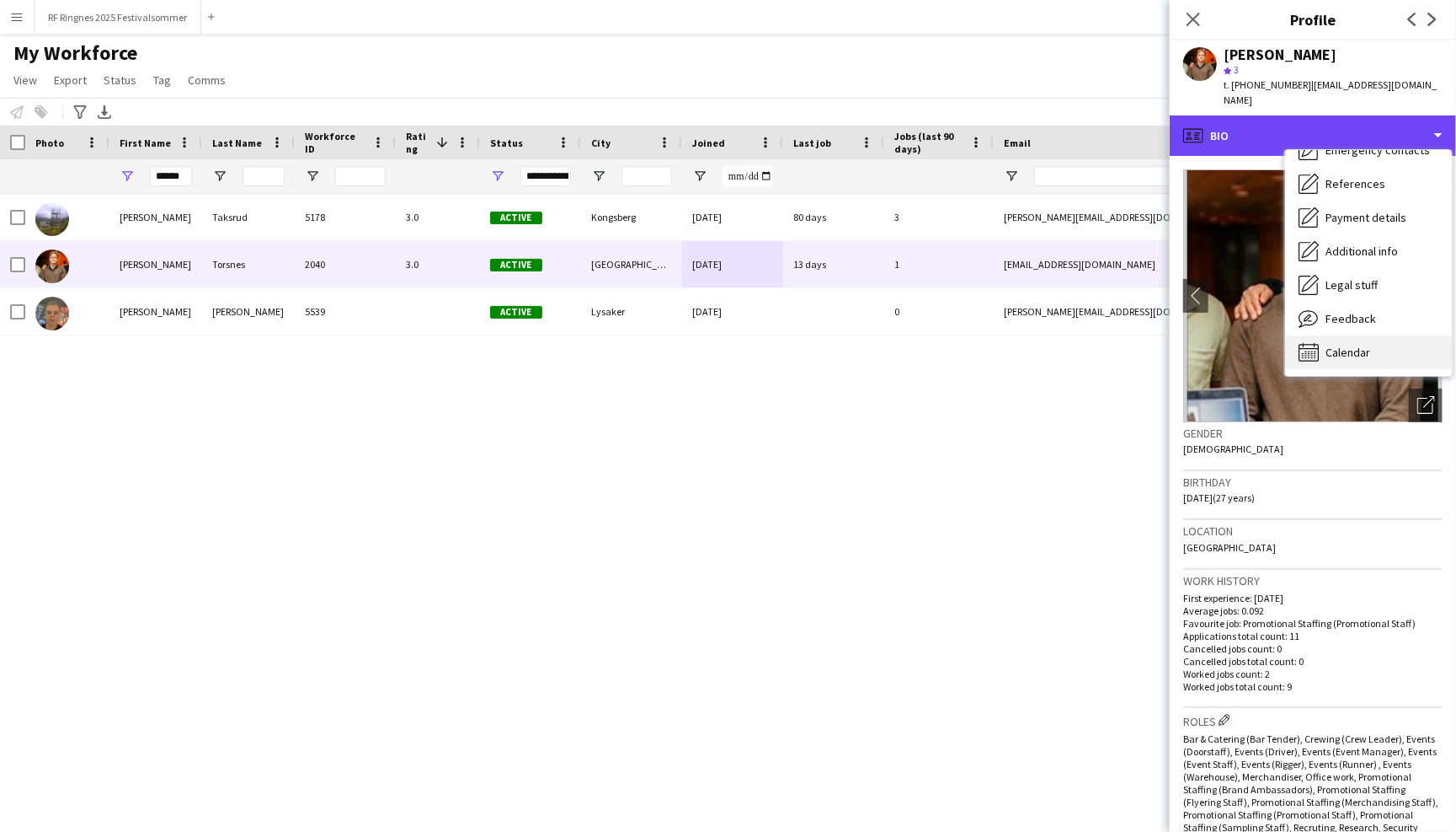
scroll to position [158, 0]
click at [1389, 341] on div "Calendar Calendar" at bounding box center [1369, 352] width 167 height 34
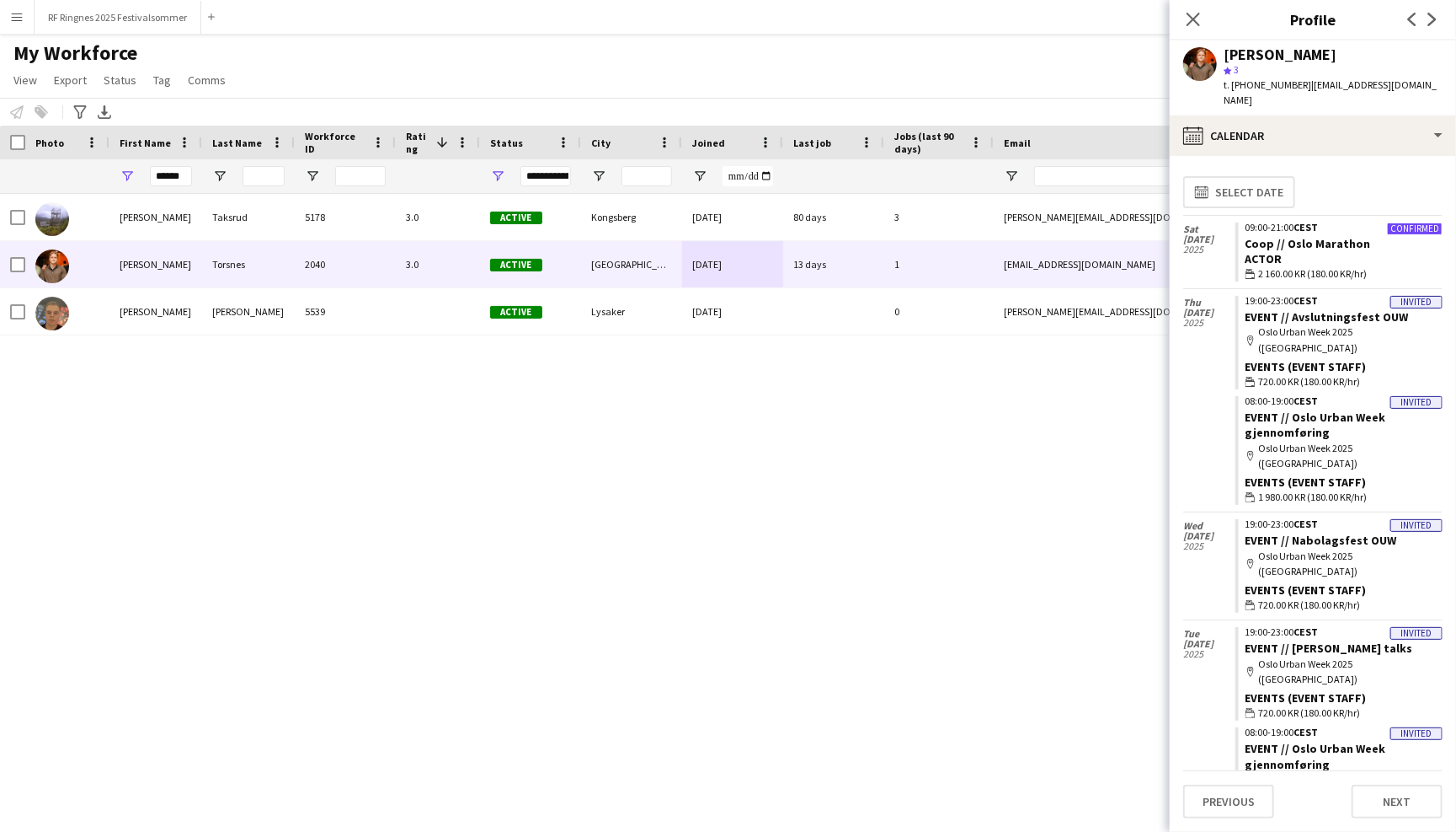
scroll to position [0, 0]
click at [1332, 236] on link "Coop // Oslo Marathon" at bounding box center [1308, 243] width 125 height 15
click at [872, 66] on div "My Workforce View Views Default view New view Update view Delete view Edit name…" at bounding box center [728, 69] width 1456 height 57
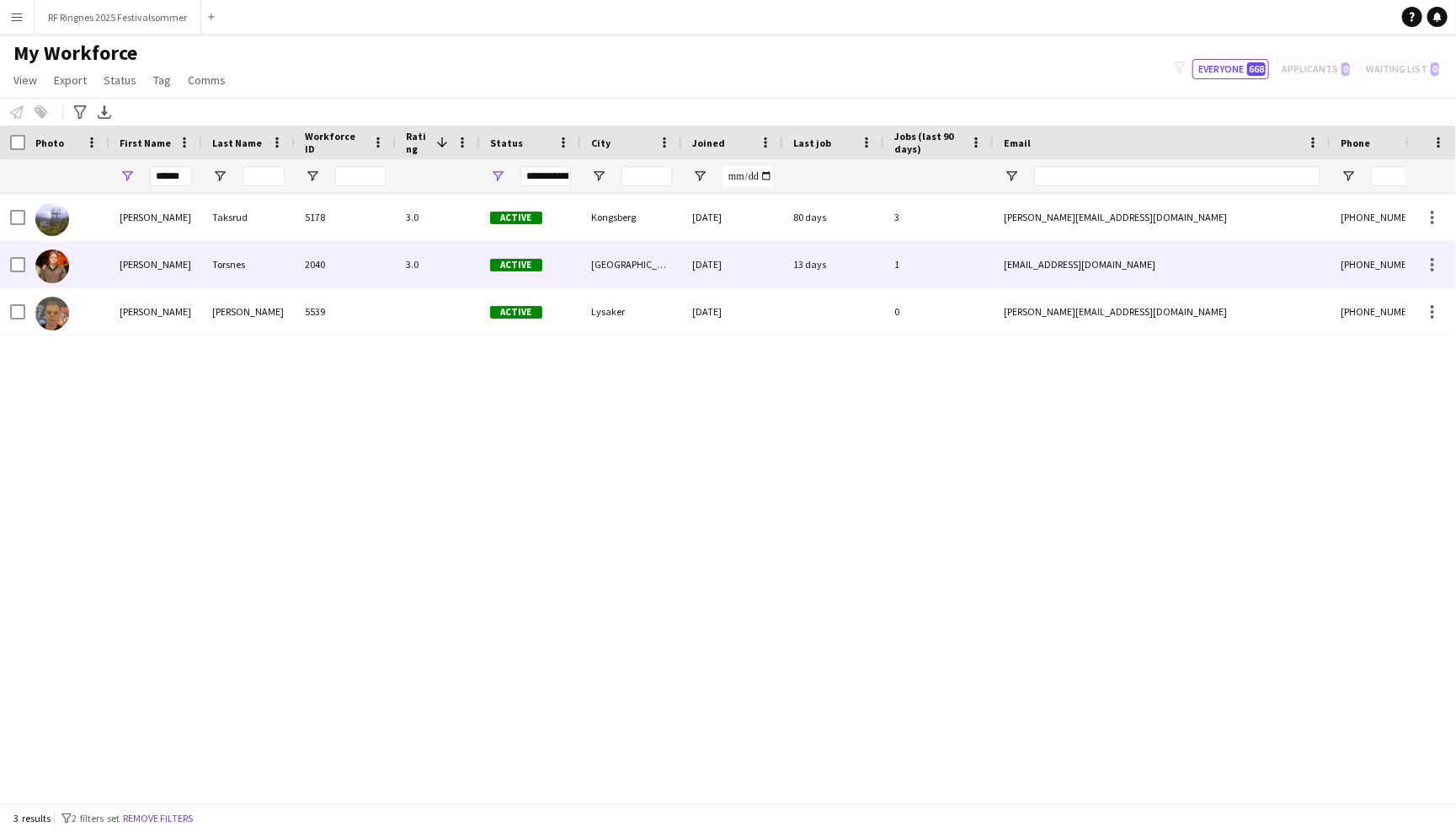
click at [654, 266] on div "[GEOGRAPHIC_DATA]" at bounding box center [631, 264] width 101 height 46
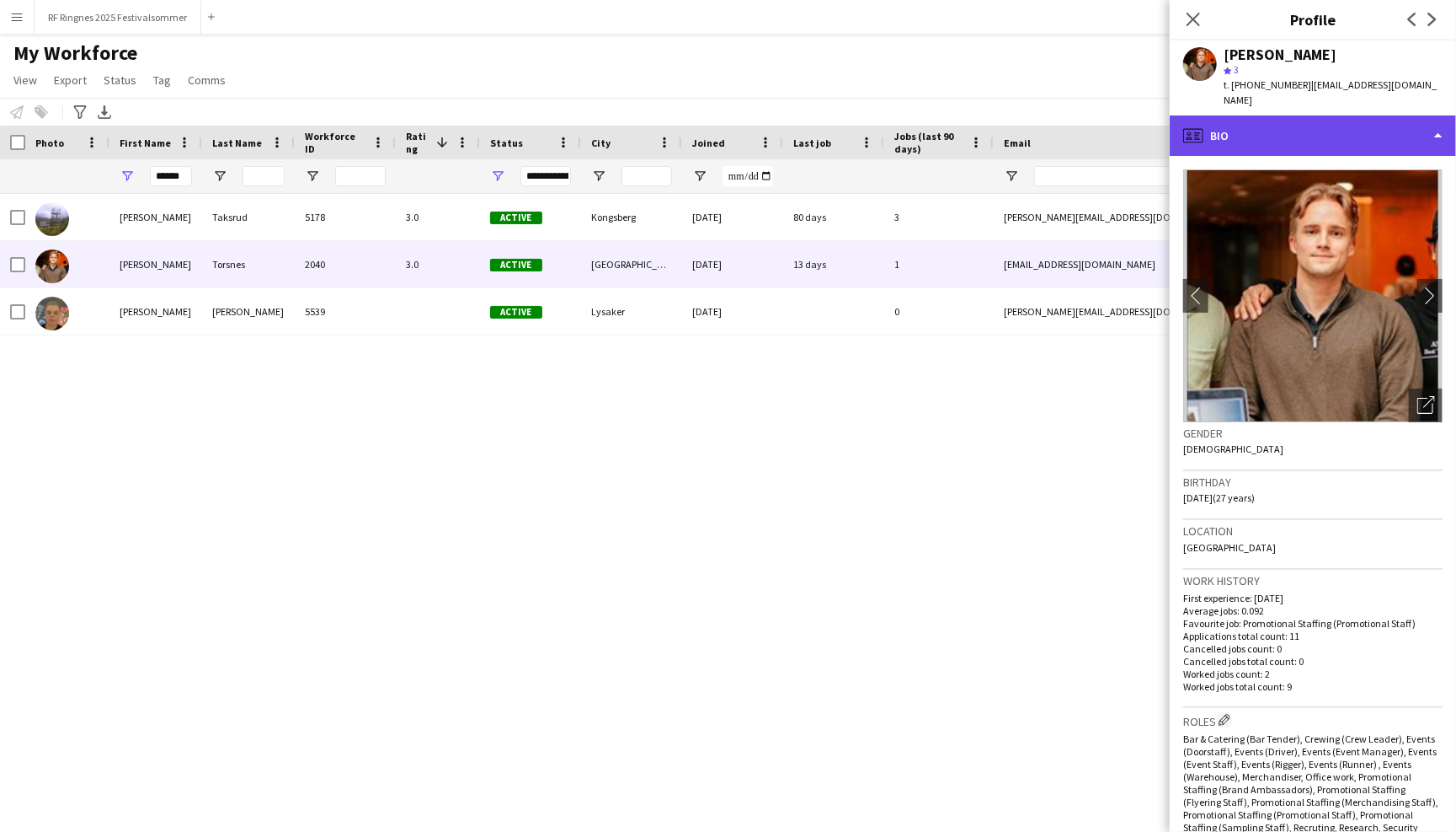
click at [1247, 116] on div "profile Bio" at bounding box center [1312, 136] width 286 height 40
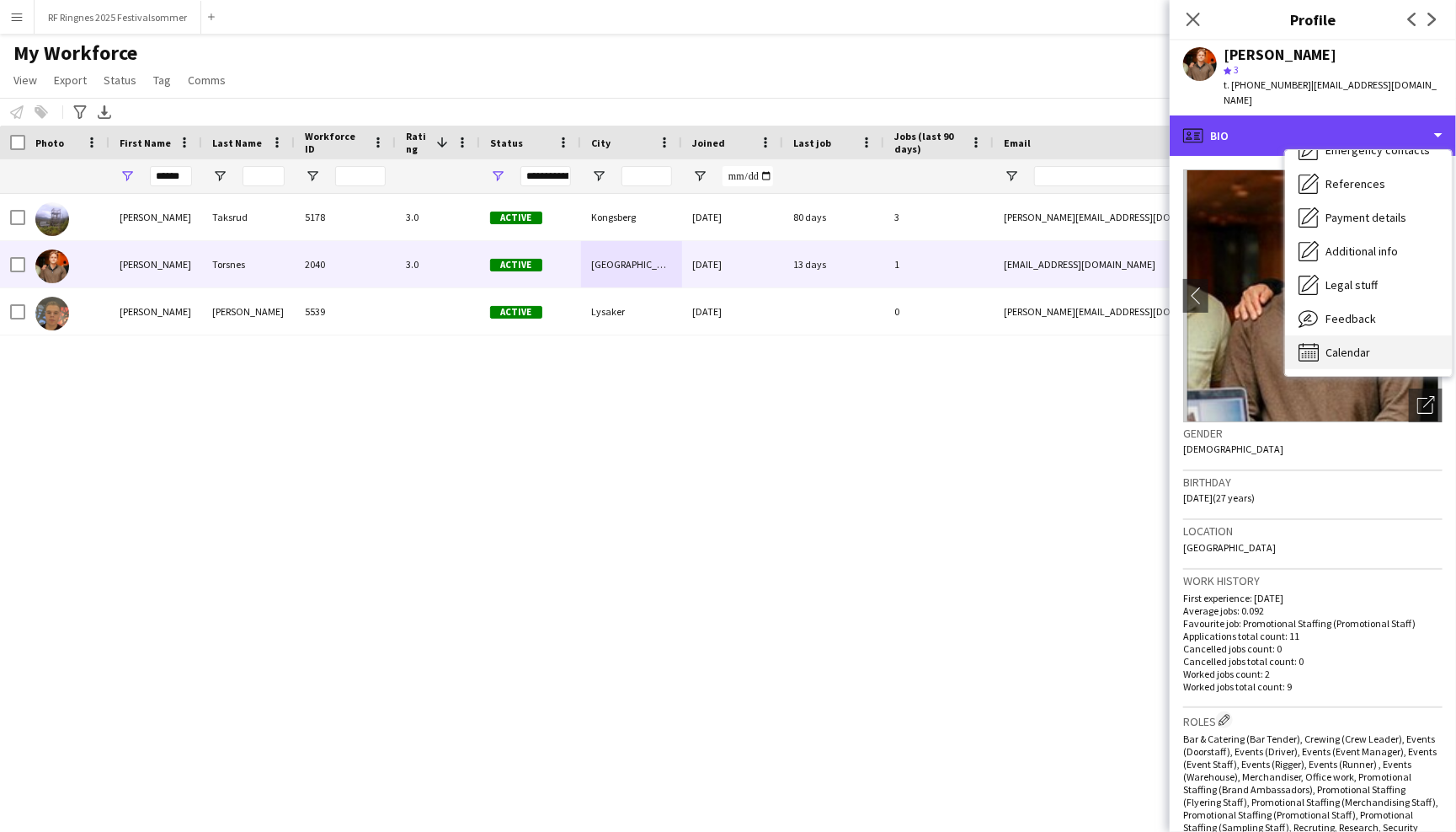
scroll to position [158, 0]
click at [1363, 346] on div "Calendar Calendar" at bounding box center [1369, 352] width 167 height 34
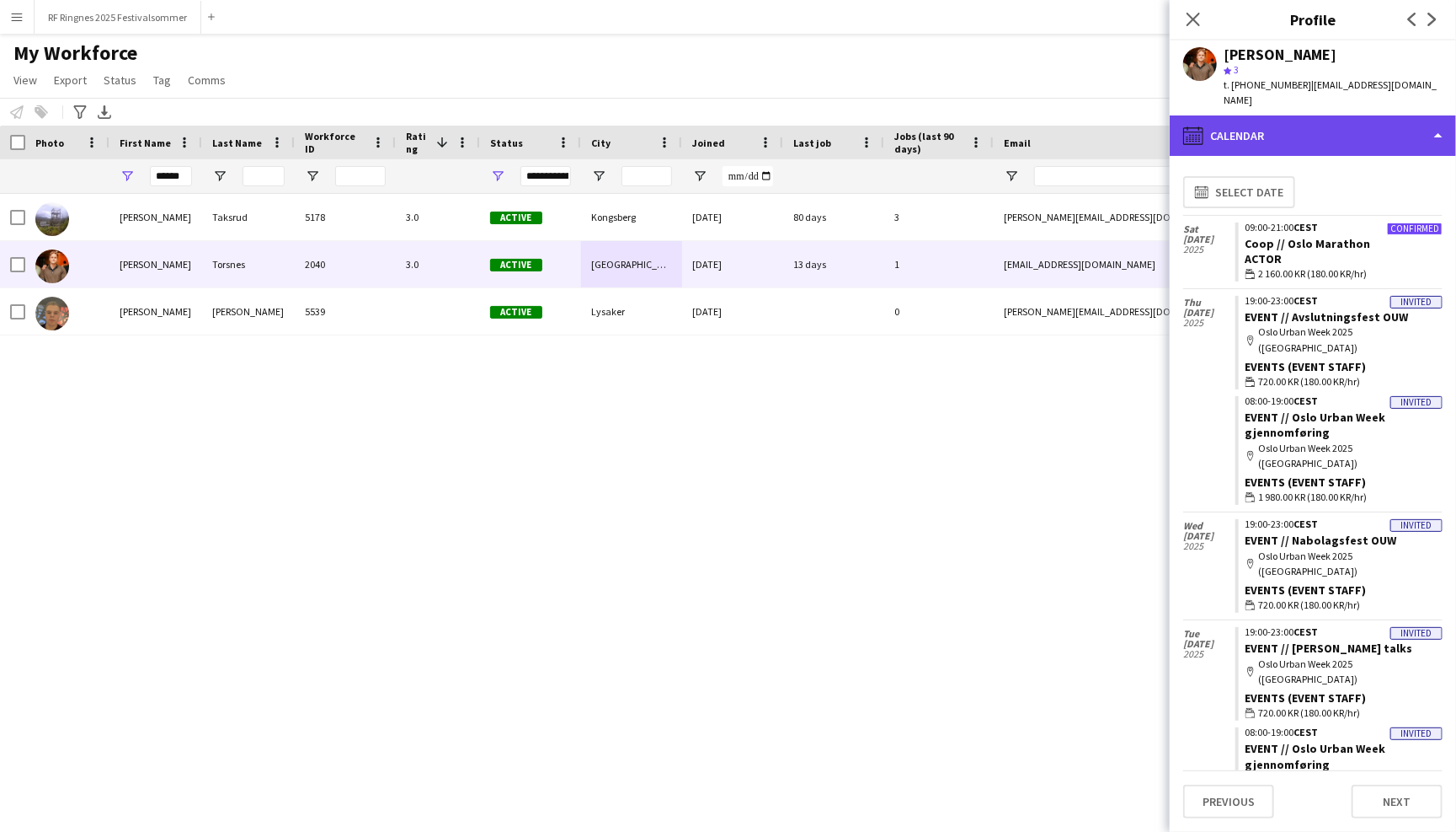
click at [1318, 124] on div "calendar-full Calendar" at bounding box center [1312, 136] width 286 height 40
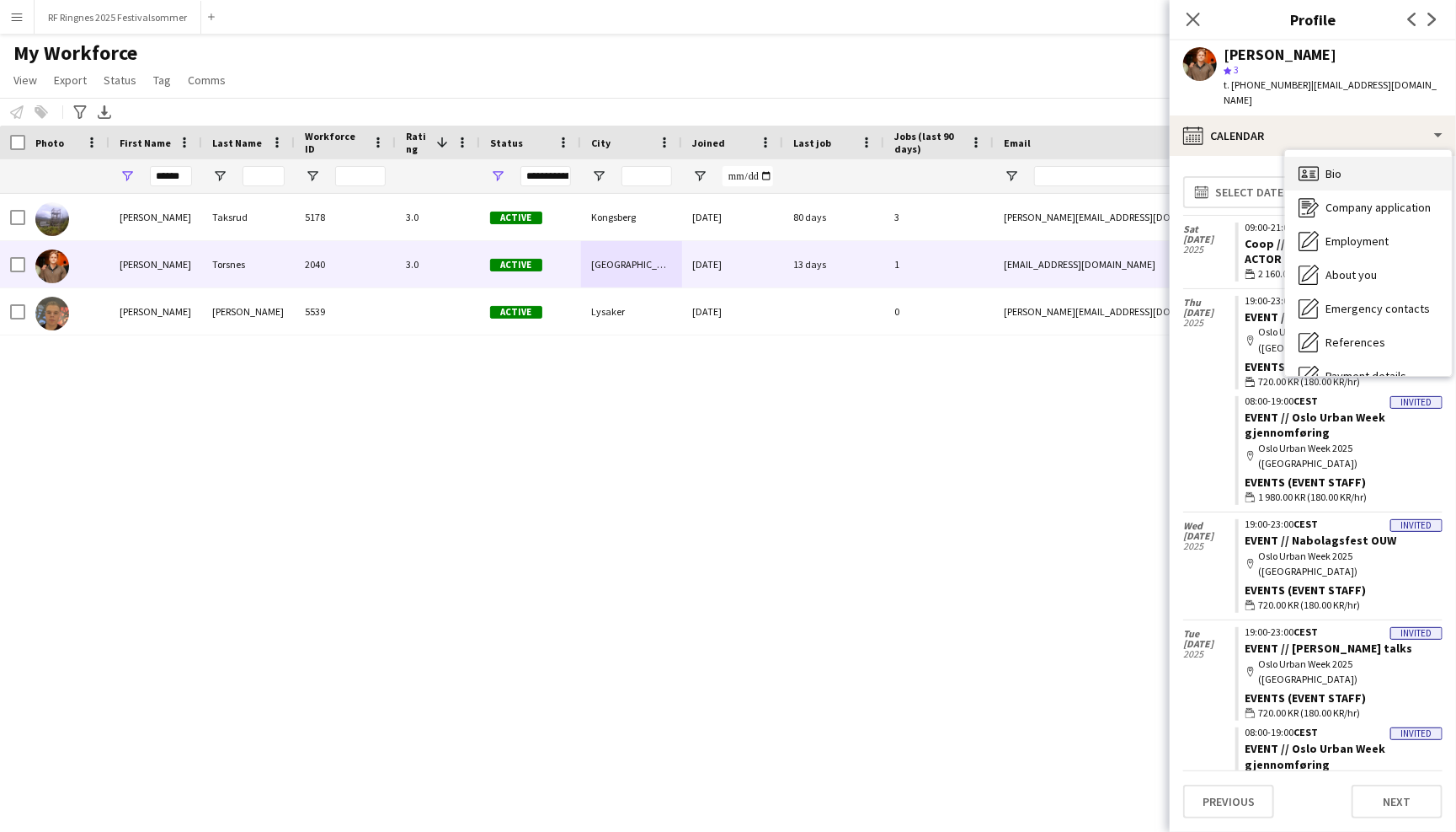
scroll to position [0, 0]
click at [1349, 164] on div "Bio Bio" at bounding box center [1369, 173] width 167 height 34
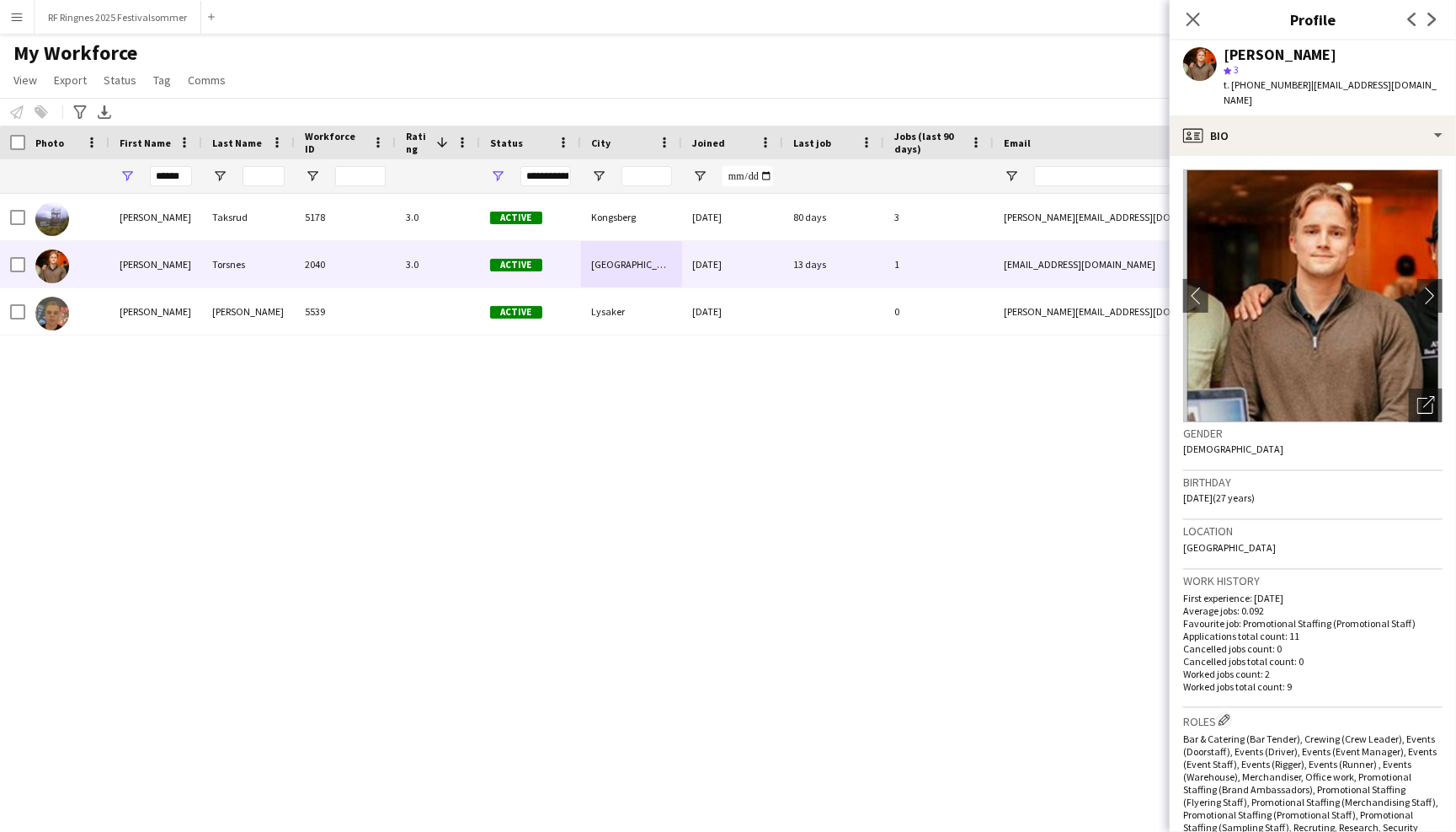
scroll to position [12, 0]
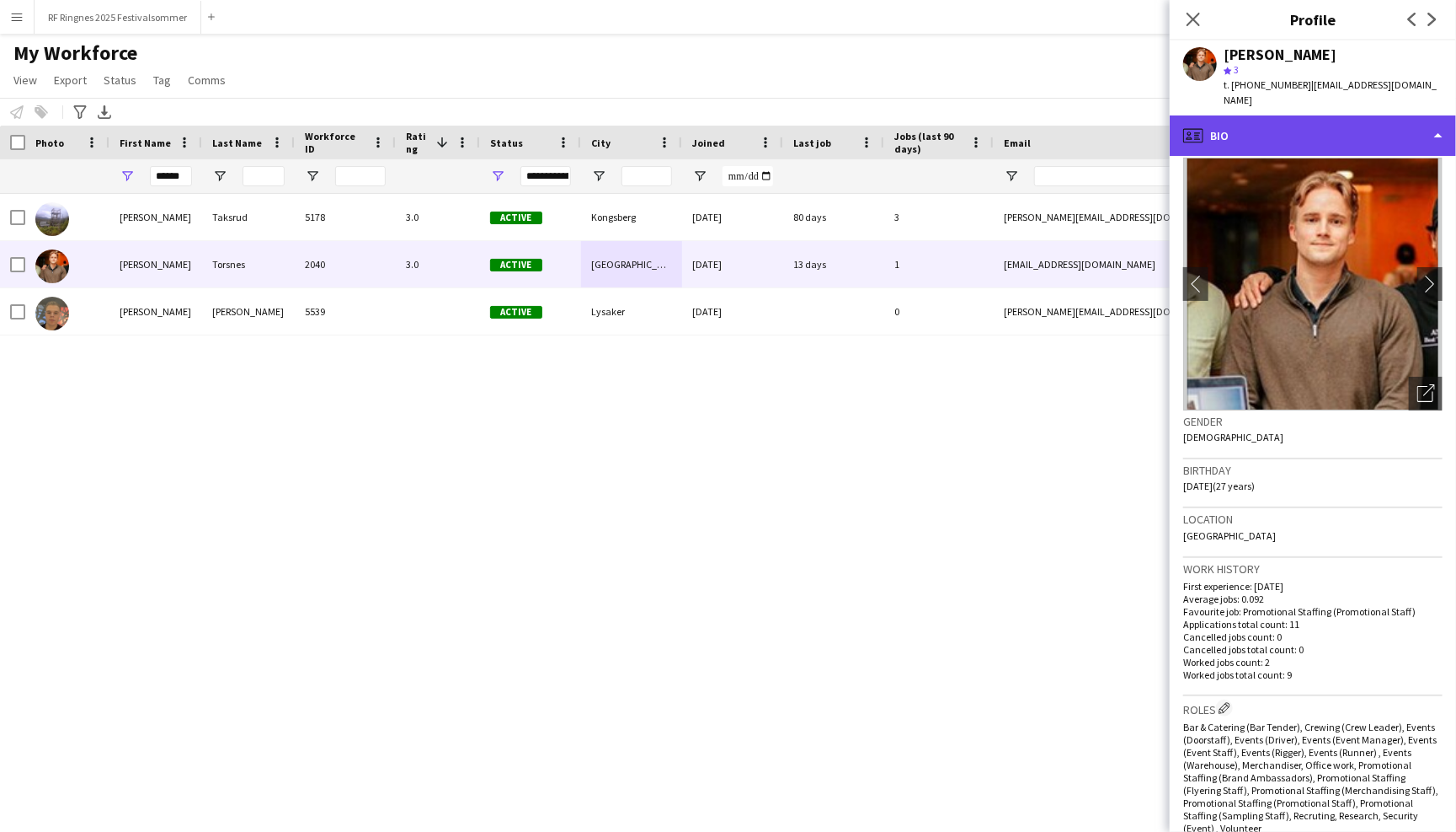
click at [1338, 124] on div "profile Bio" at bounding box center [1312, 136] width 286 height 40
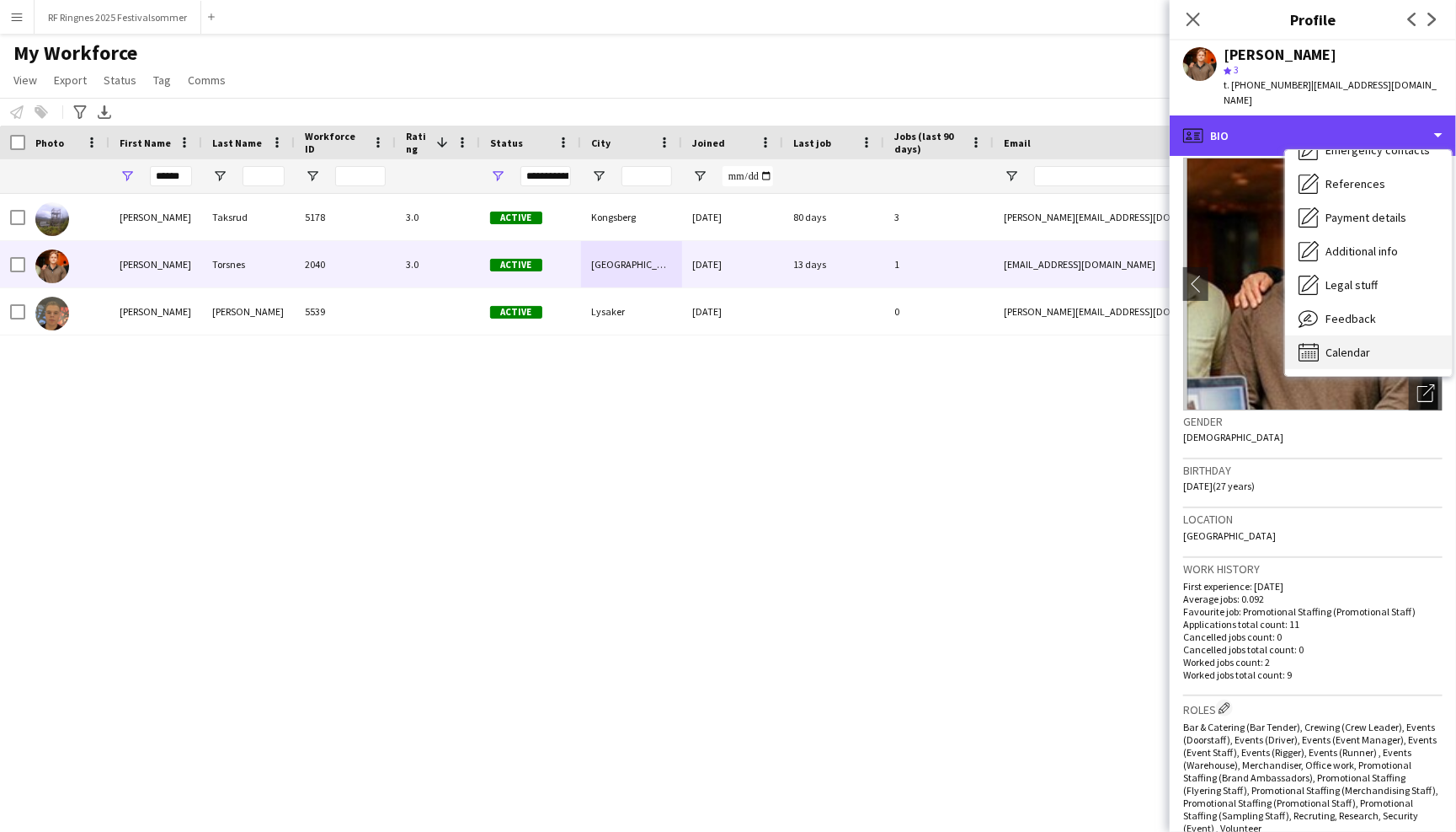
scroll to position [158, 0]
click at [1359, 345] on span "Calendar" at bounding box center [1347, 352] width 44 height 15
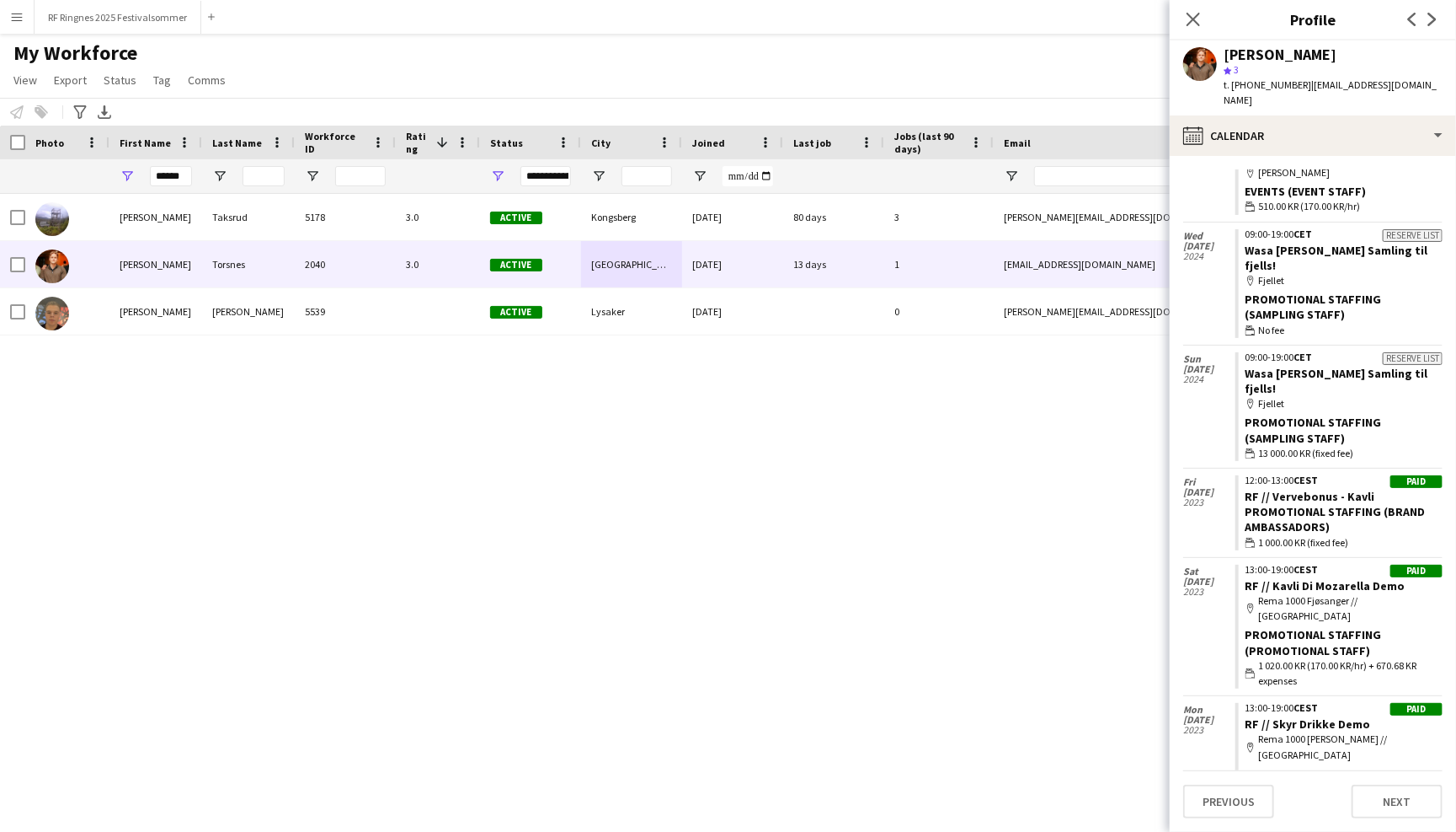
scroll to position [927, 0]
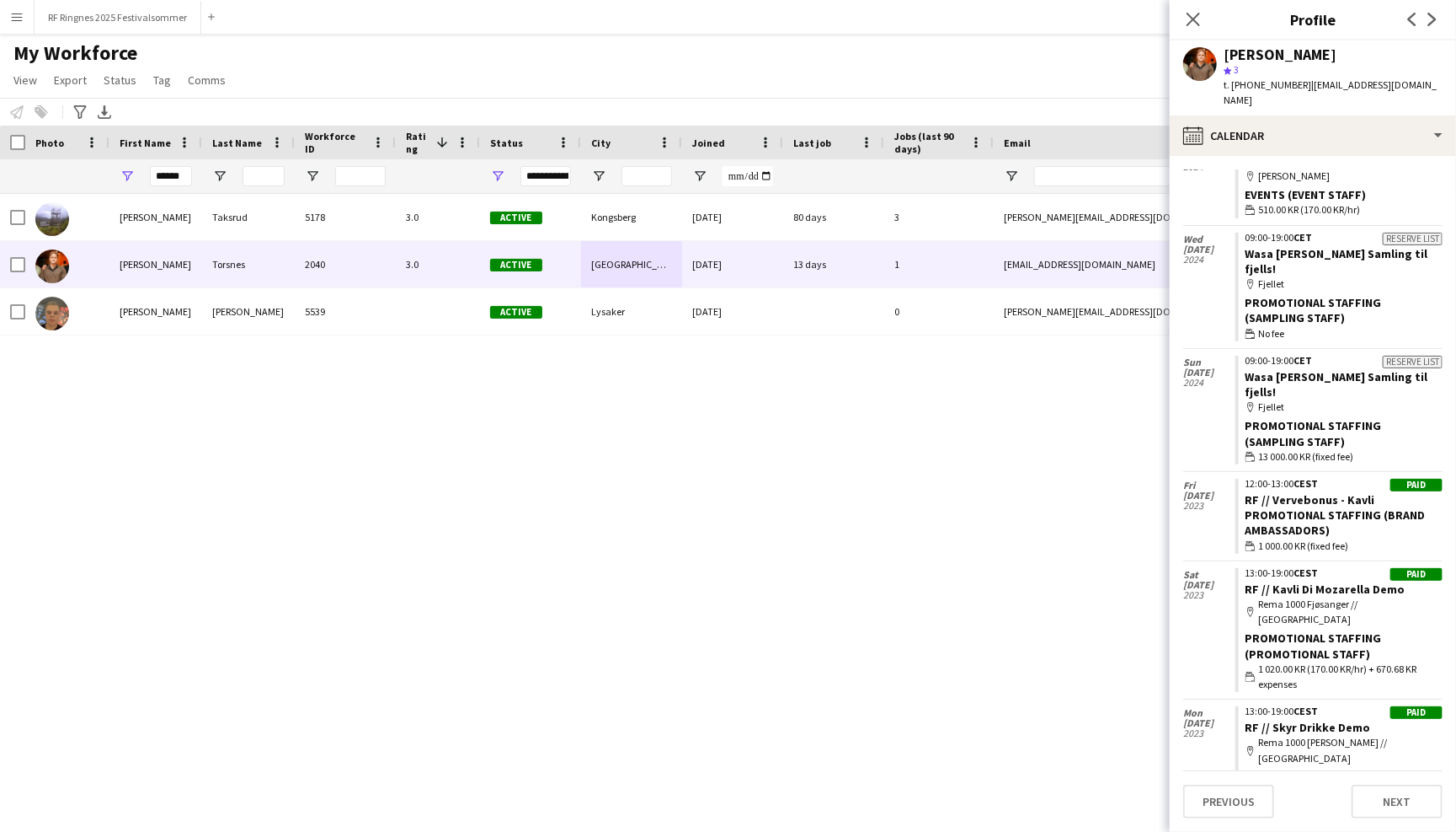
click at [1063, 526] on div "[PERSON_NAME] 5178 3.0 Active [GEOGRAPHIC_DATA] [DATE] 80 days 3 [PERSON_NAME][…" at bounding box center [703, 498] width 1406 height 608
click at [1194, 17] on icon at bounding box center [1192, 19] width 16 height 16
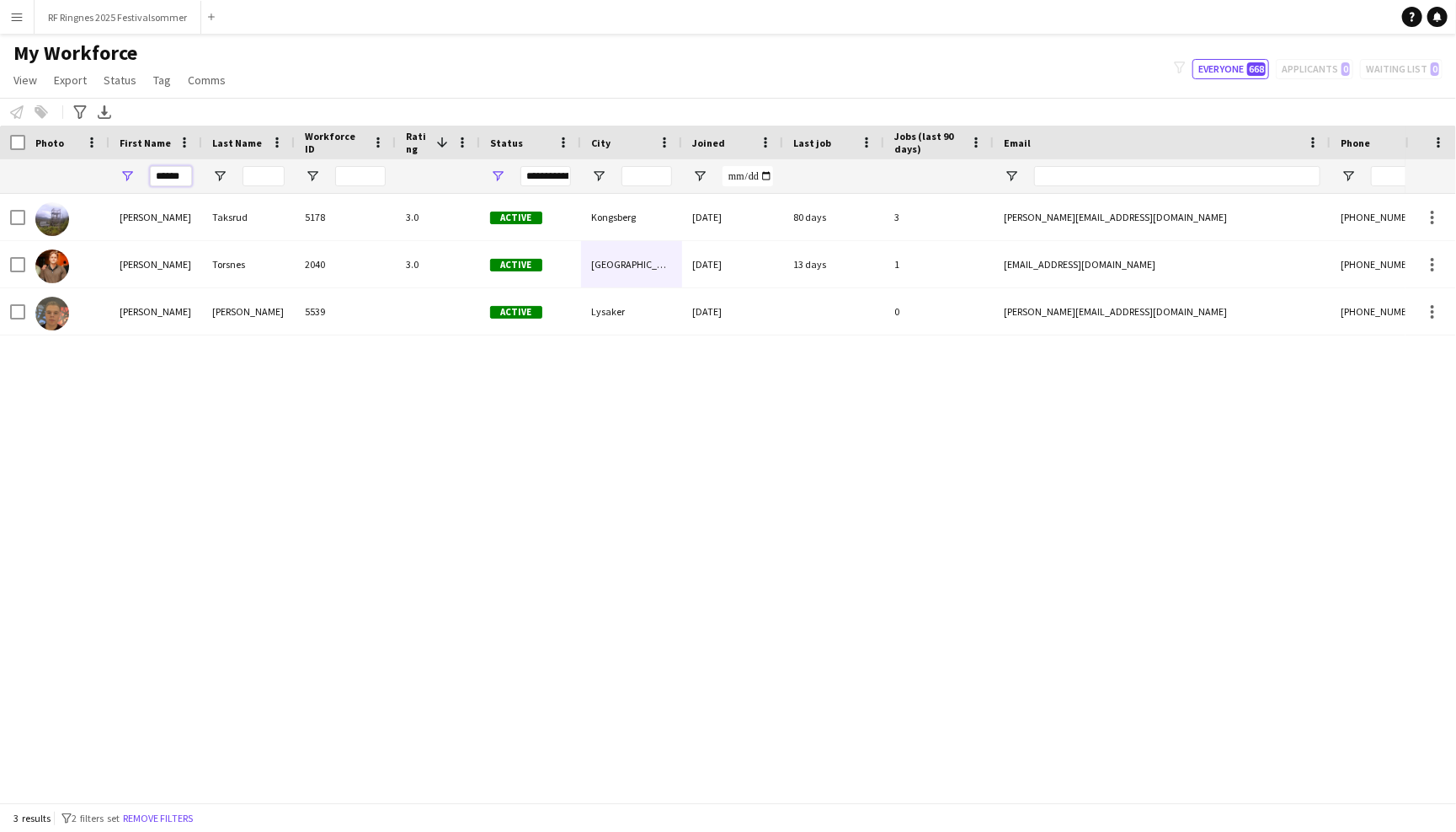
drag, startPoint x: 158, startPoint y: 177, endPoint x: 245, endPoint y: 182, distance: 87.1
click at [245, 183] on div "******" at bounding box center [912, 176] width 1826 height 34
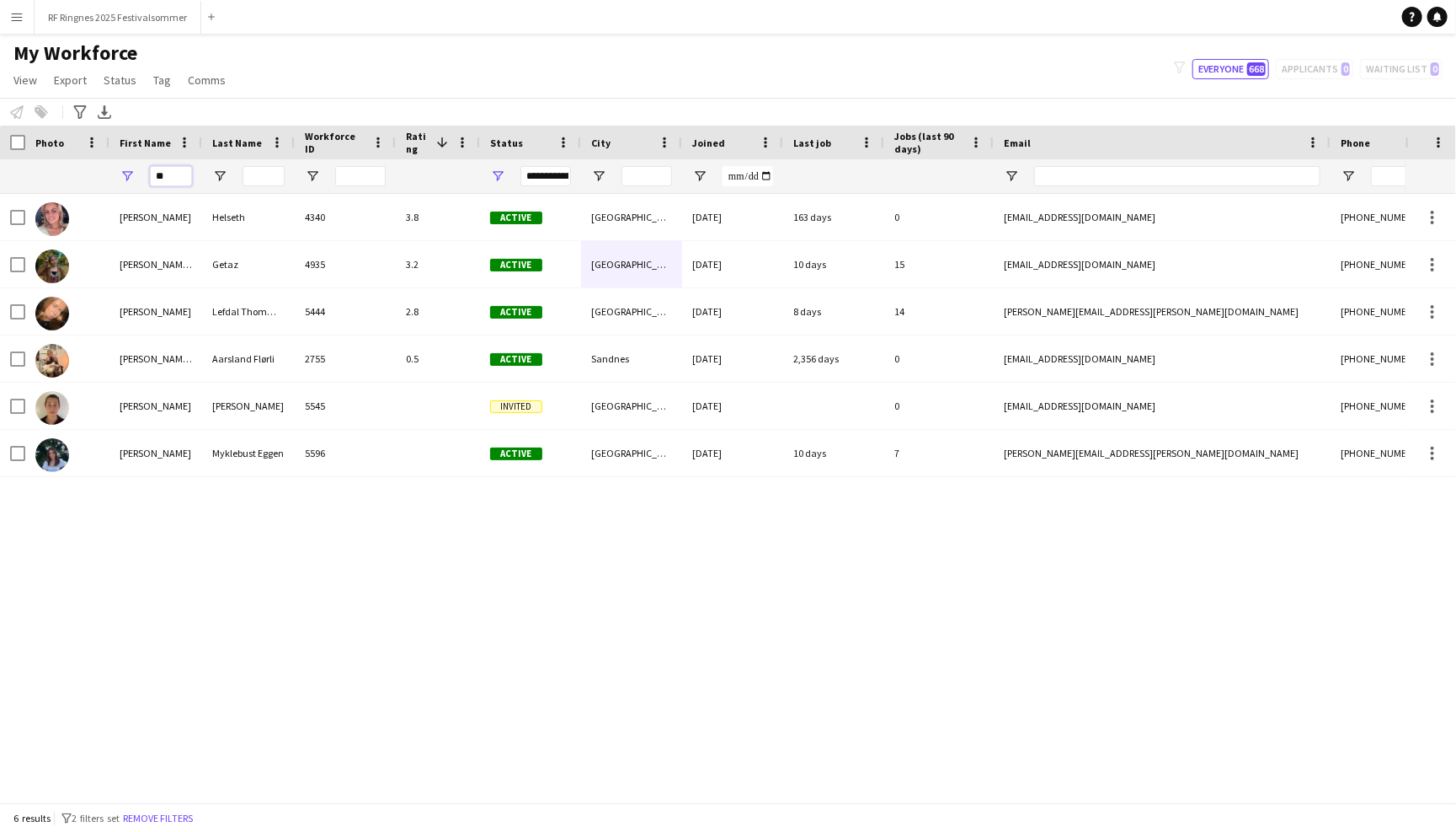
type input "*"
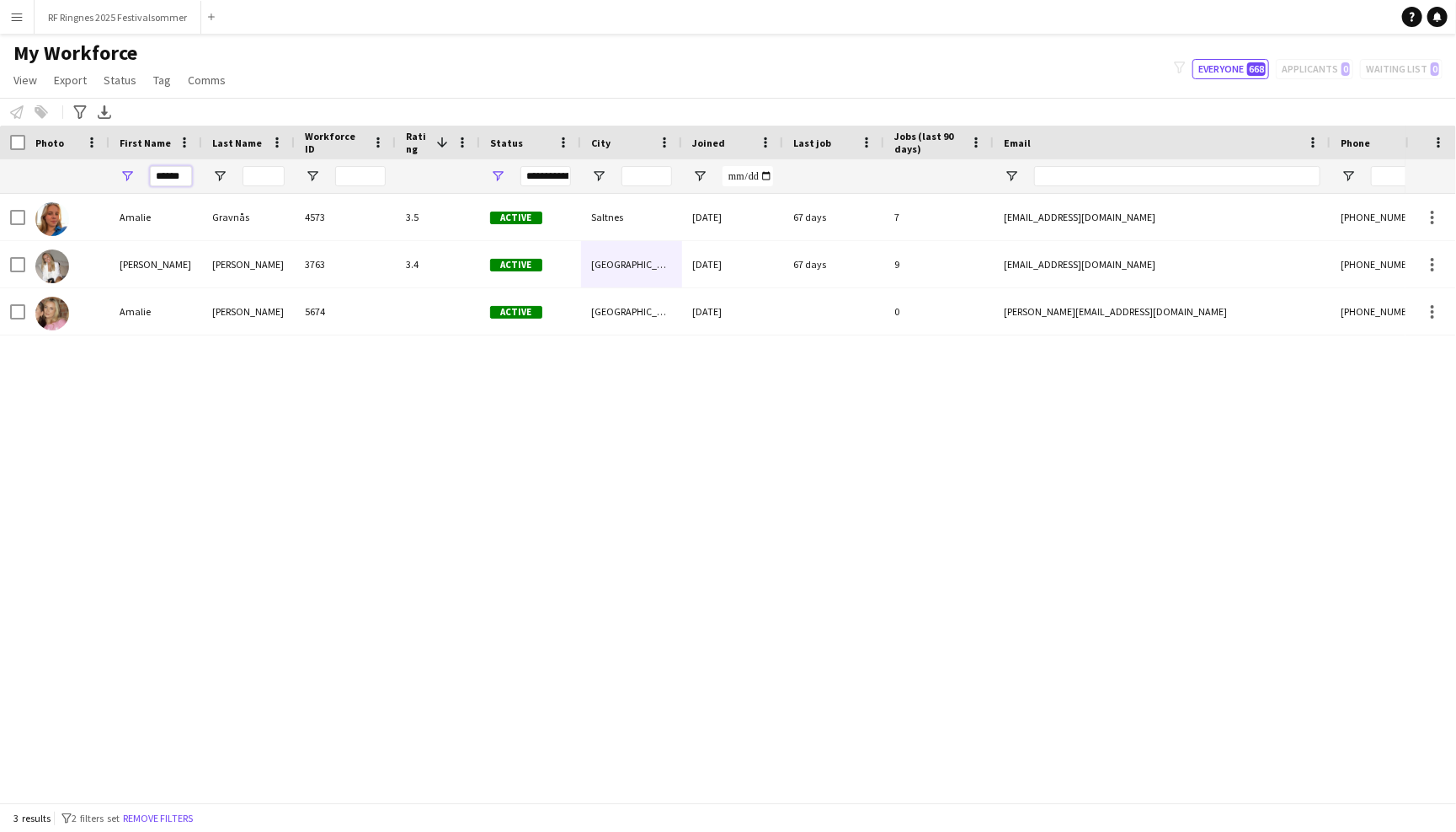
type input "******"
click at [124, 453] on div "Amalie Gravnås 4573 3.5 Active Saltnes 26-06-2023 67 days 7 amalie.gravnaas@gma…" at bounding box center [703, 498] width 1406 height 608
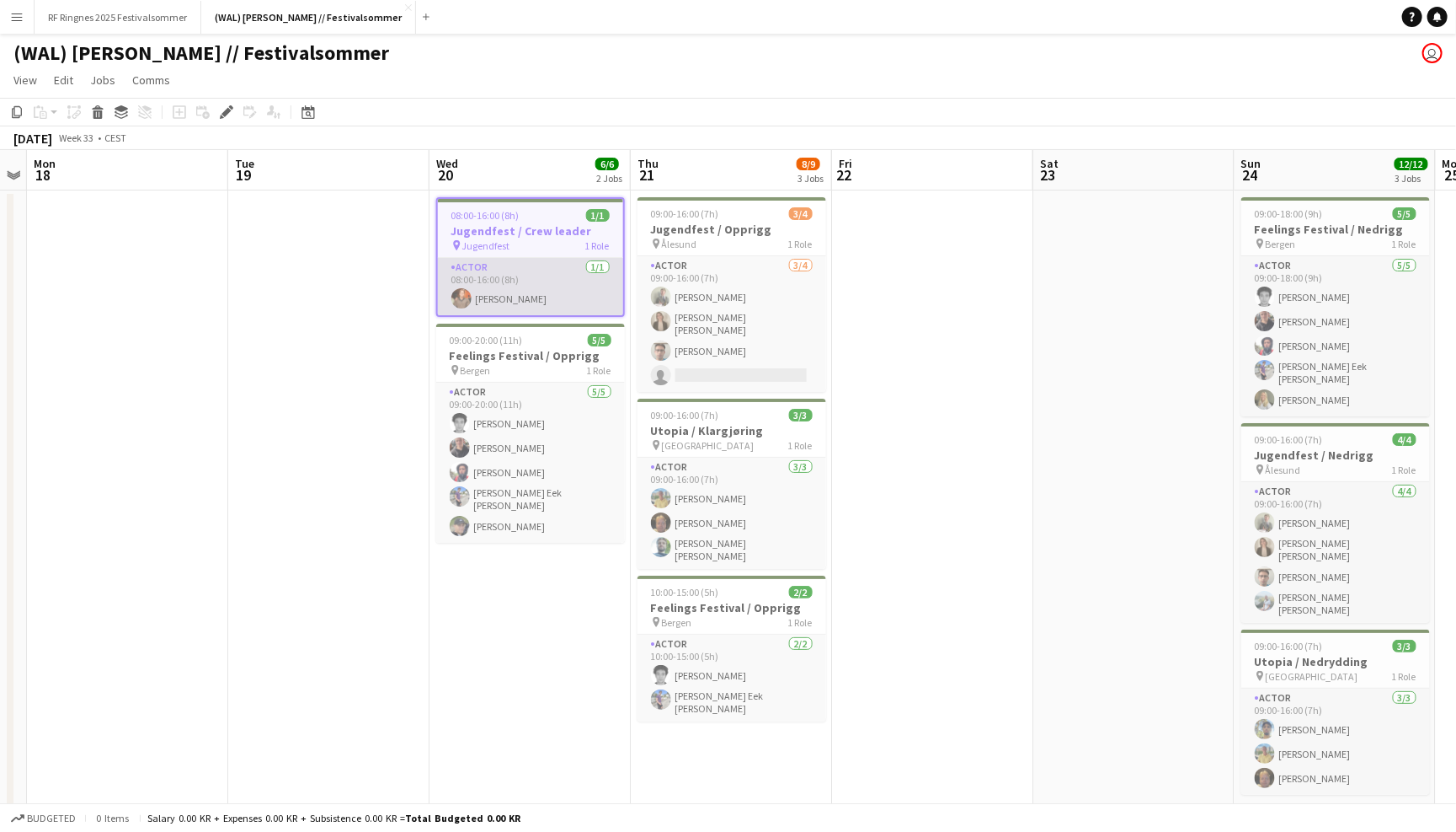
click at [525, 291] on app-card-role "Actor [DATE] 08:00-16:00 (8h) [PERSON_NAME]" at bounding box center [531, 286] width 185 height 57
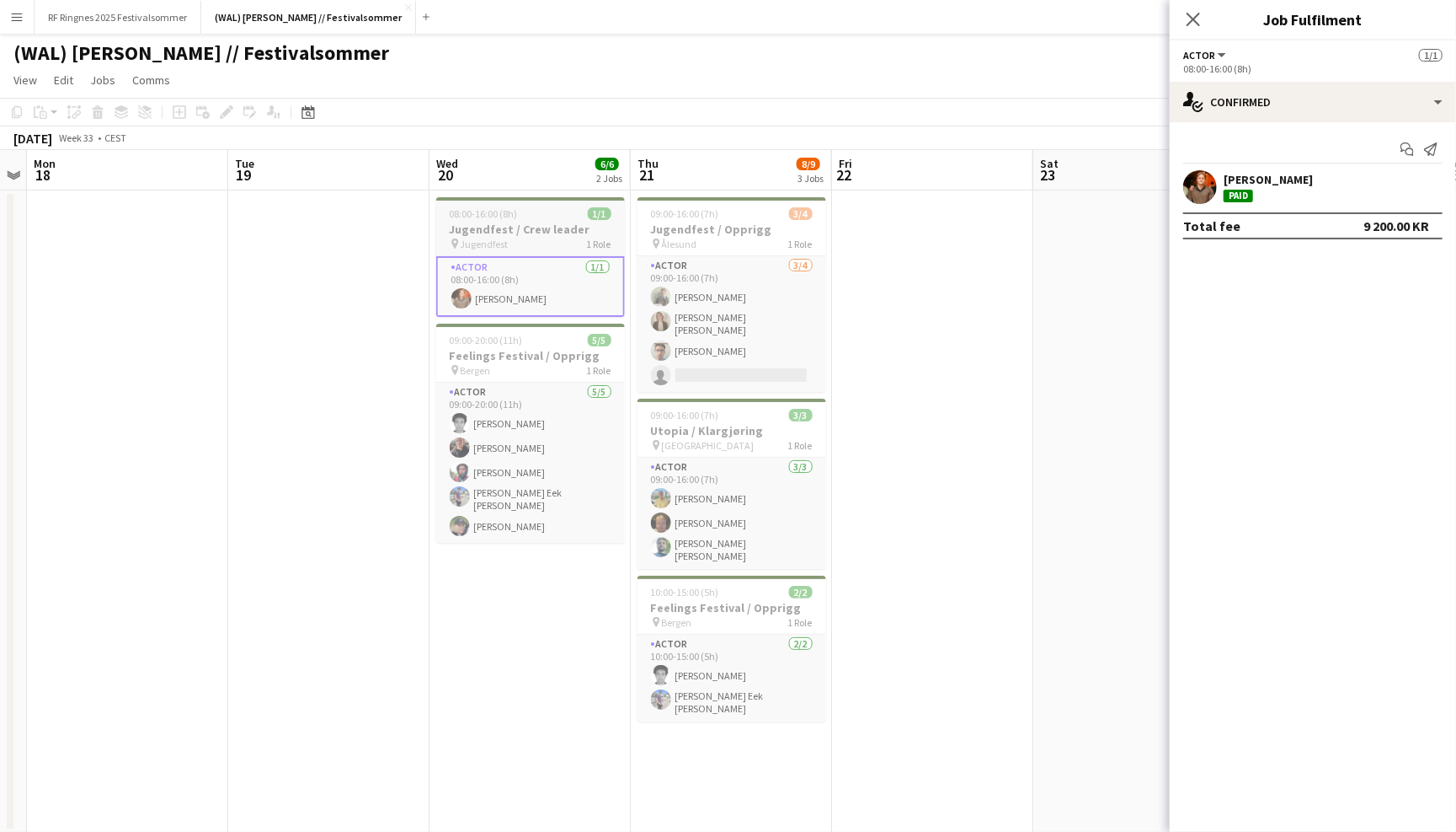
click at [525, 245] on div "pin Jugendfest 1 Role" at bounding box center [531, 243] width 189 height 13
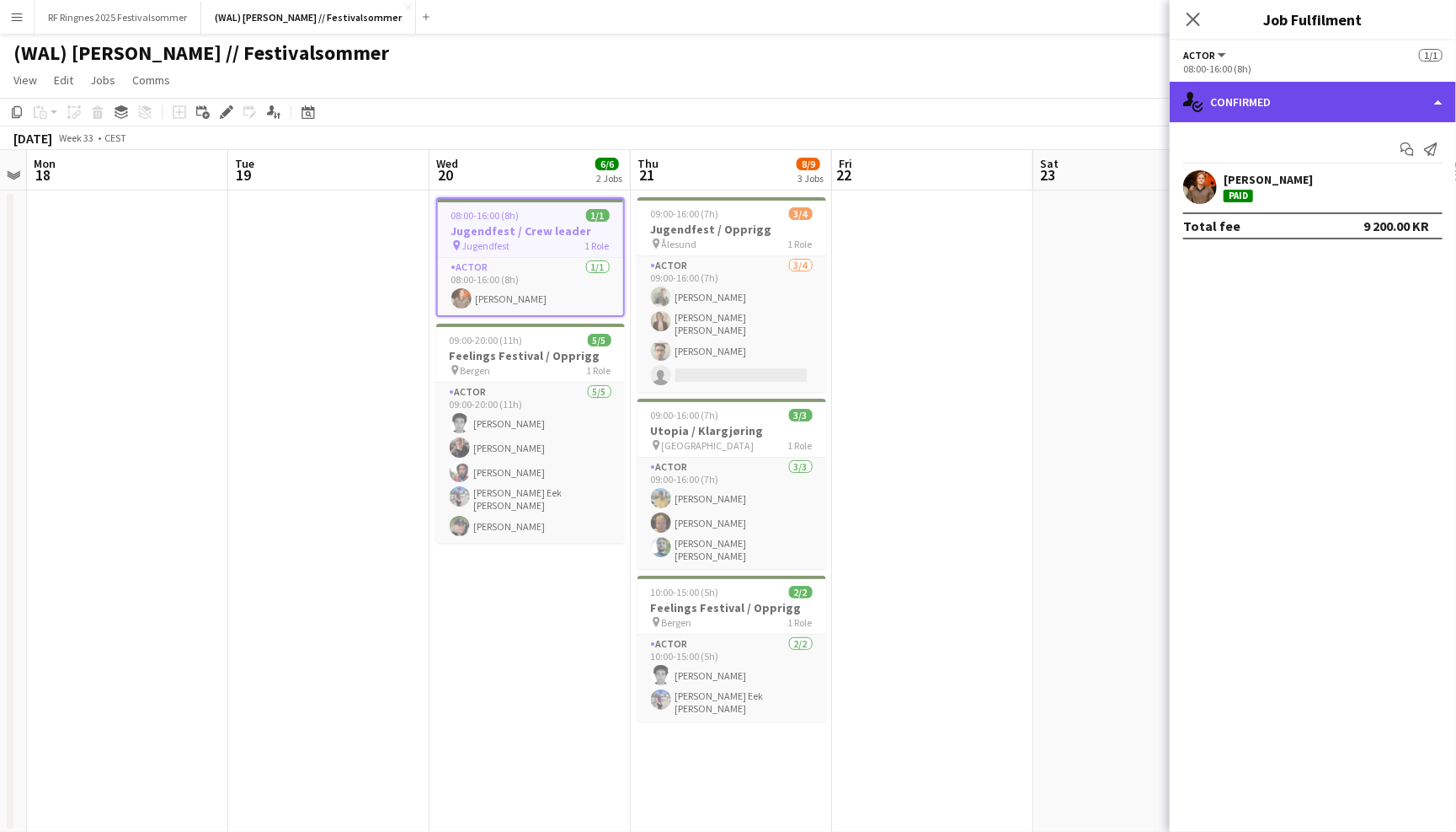
click at [1276, 92] on div "single-neutral-actions-check-2 Confirmed" at bounding box center [1312, 102] width 286 height 40
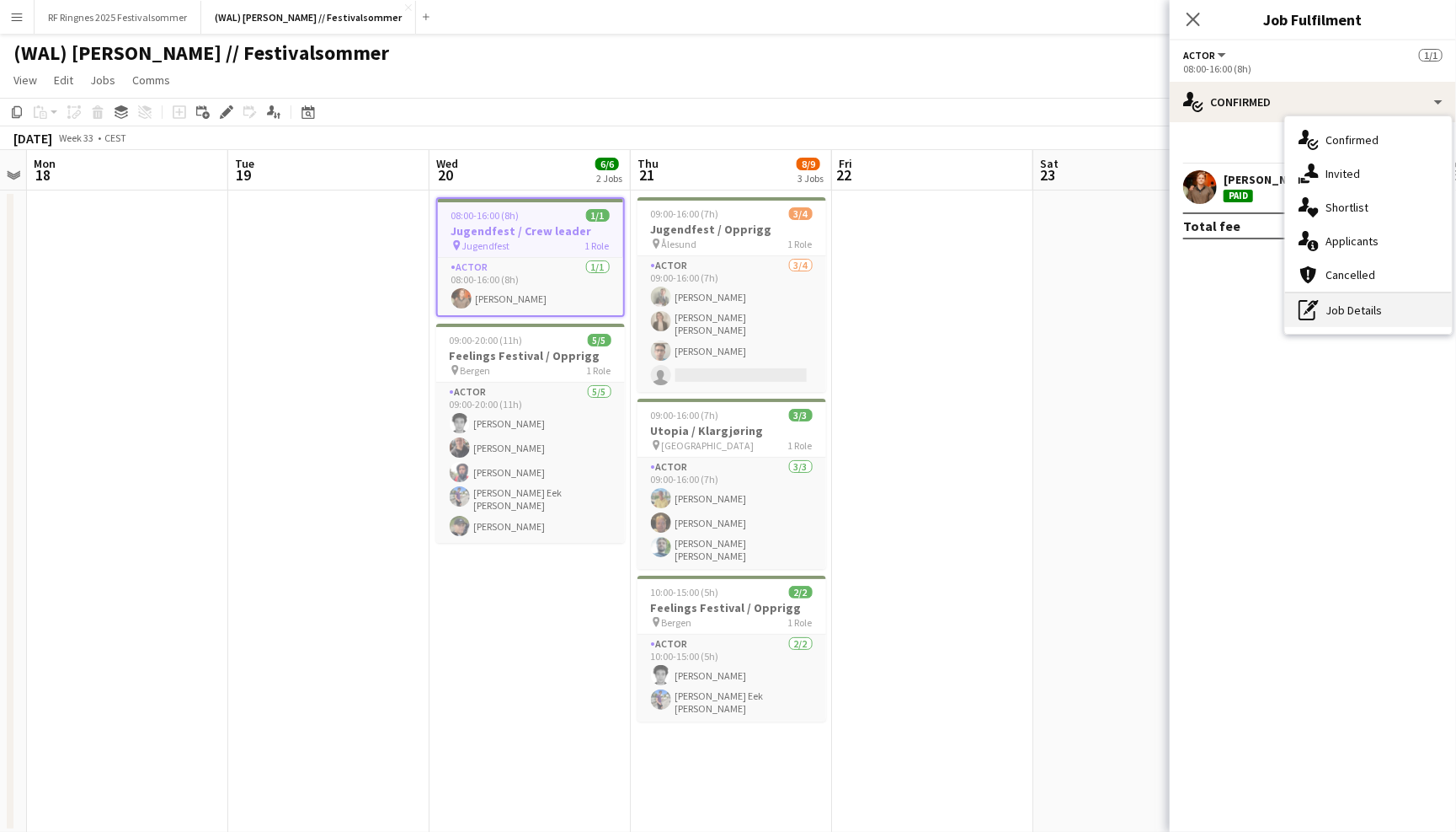
click at [1379, 305] on div "pen-write Job Details" at bounding box center [1369, 310] width 167 height 34
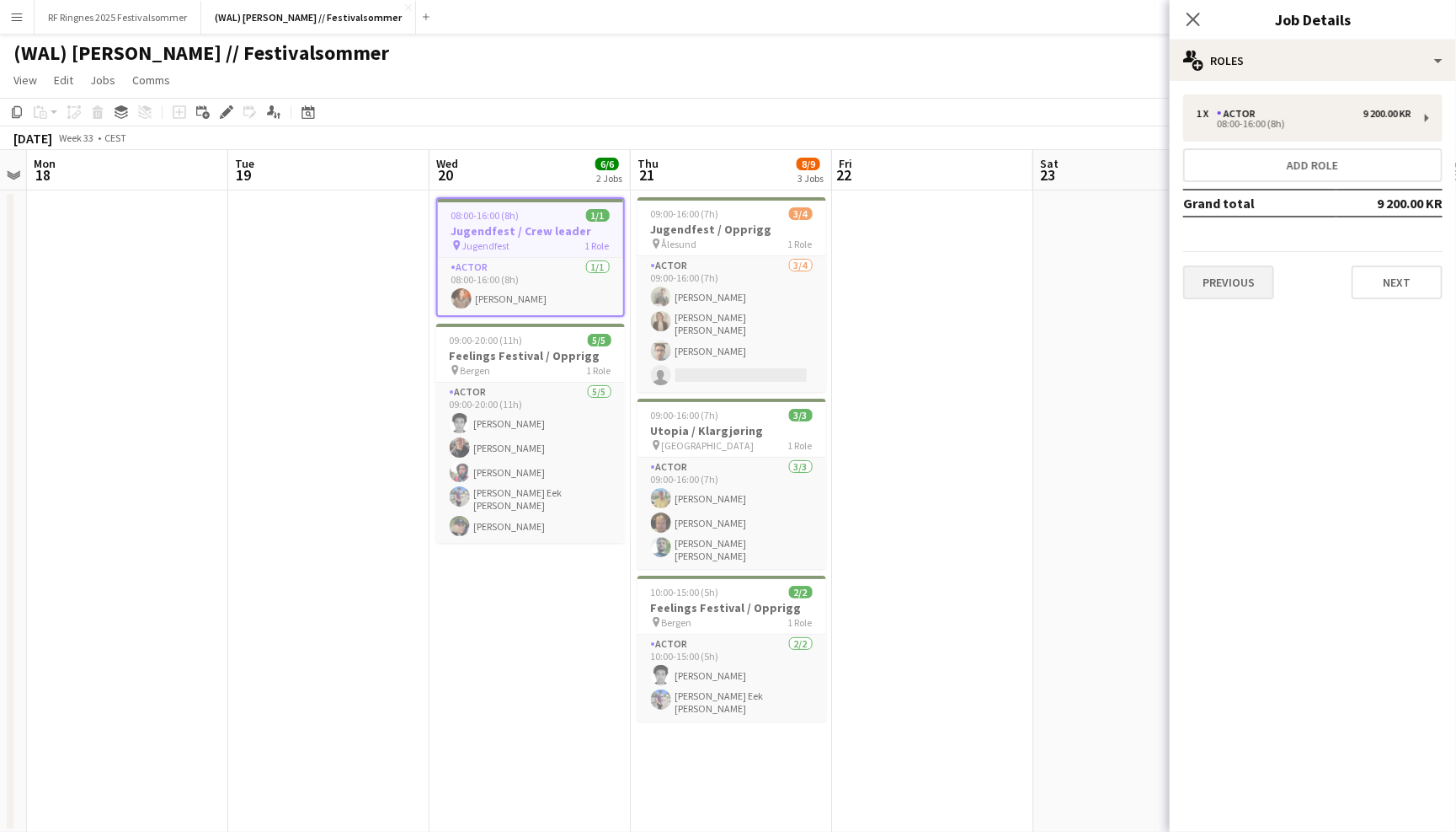
click at [1263, 284] on button "Previous" at bounding box center [1229, 282] width 91 height 34
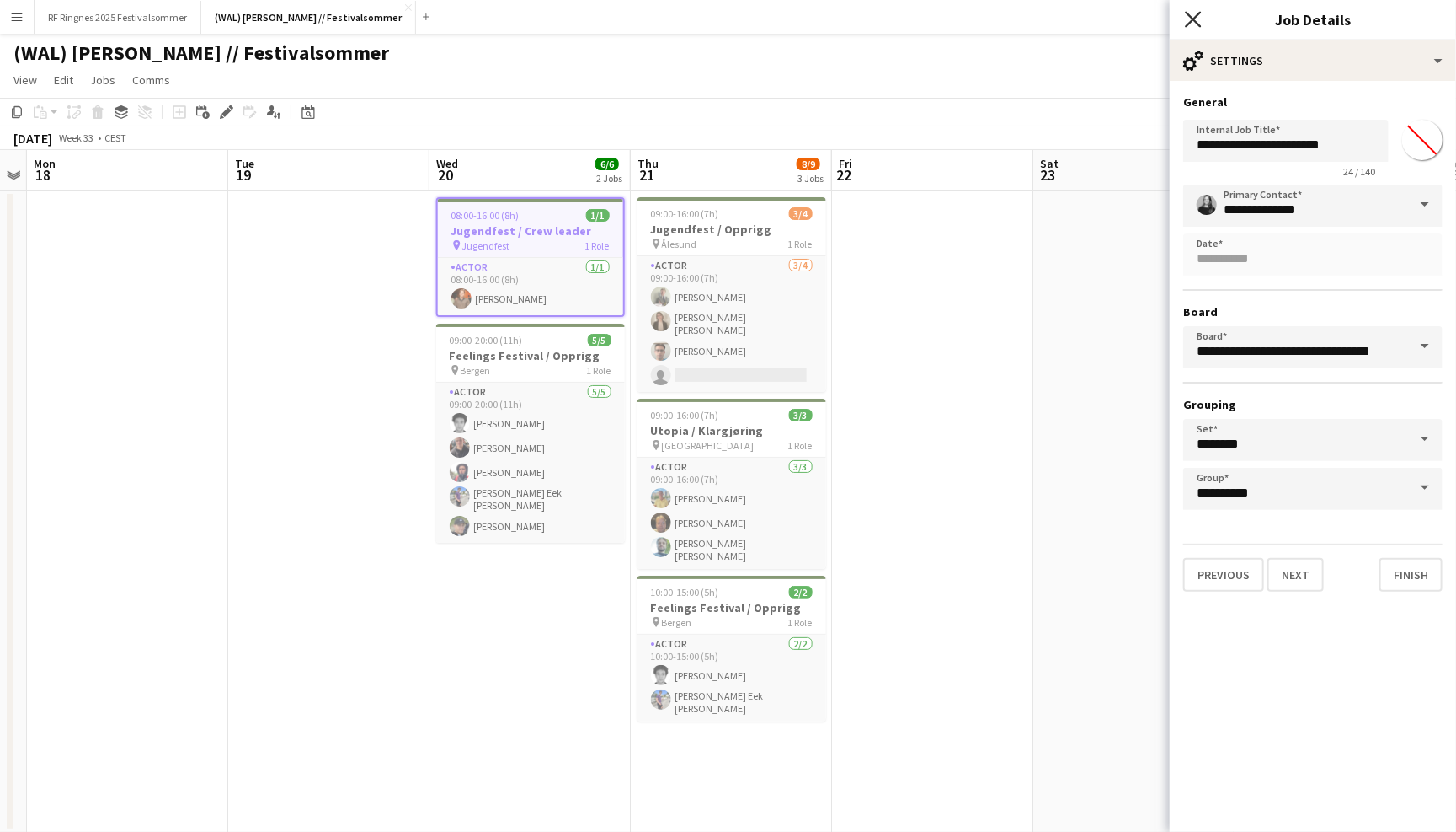
click at [1188, 16] on icon "Close pop-in" at bounding box center [1192, 19] width 16 height 16
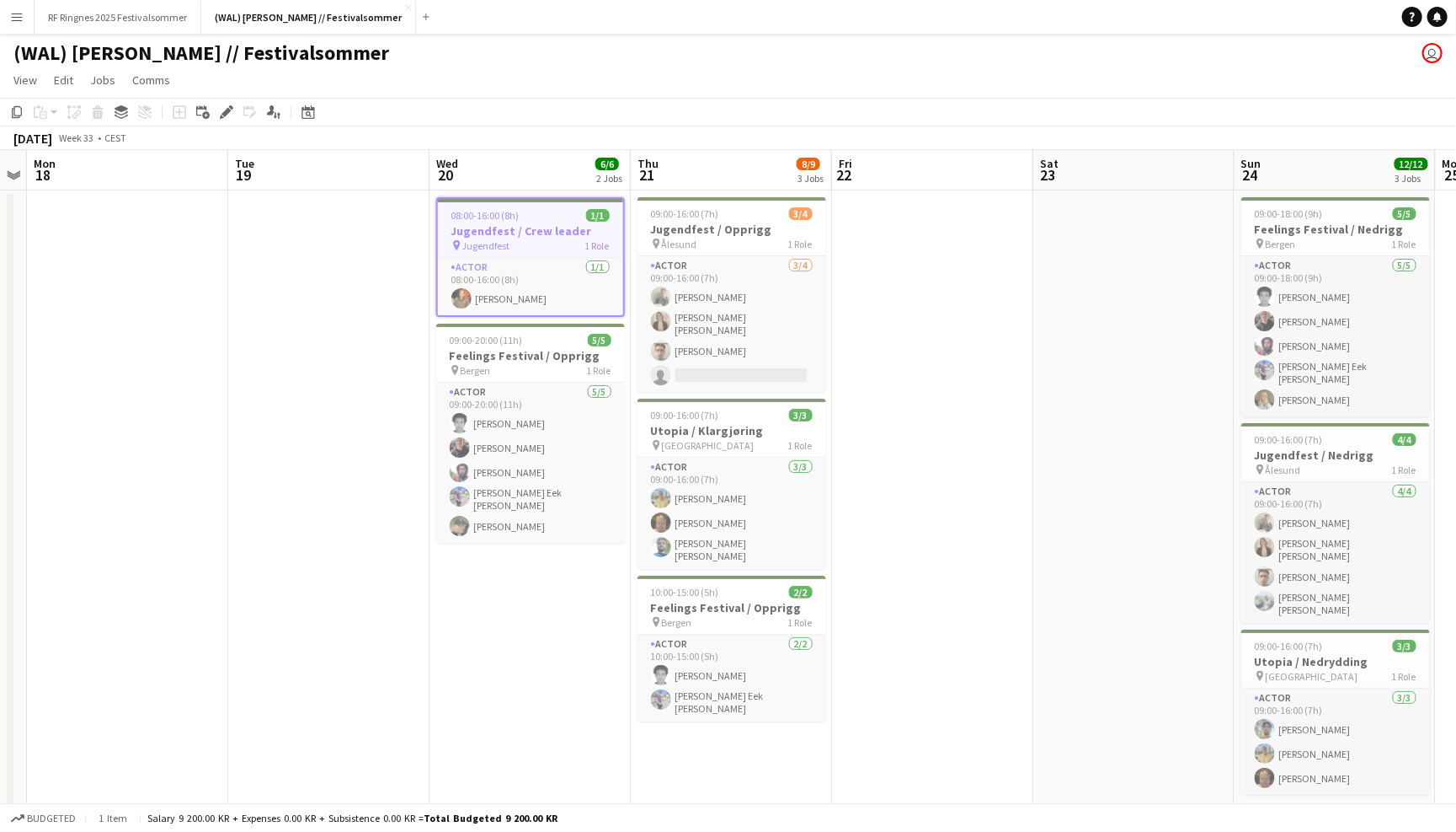
click at [1159, 64] on div "(WAL) Hansa Borg // Festivalsommer user" at bounding box center [728, 50] width 1456 height 32
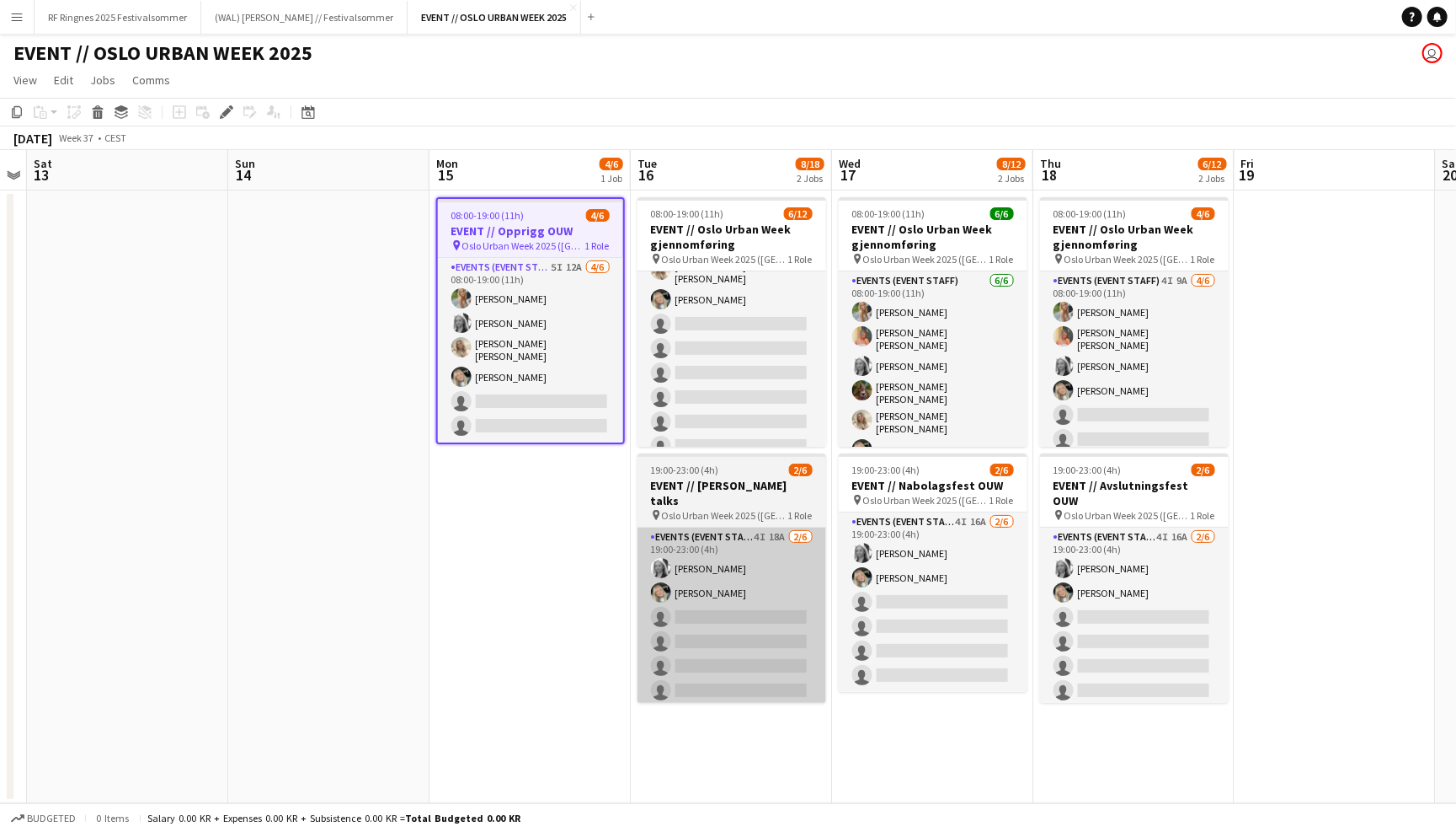
scroll to position [149, 0]
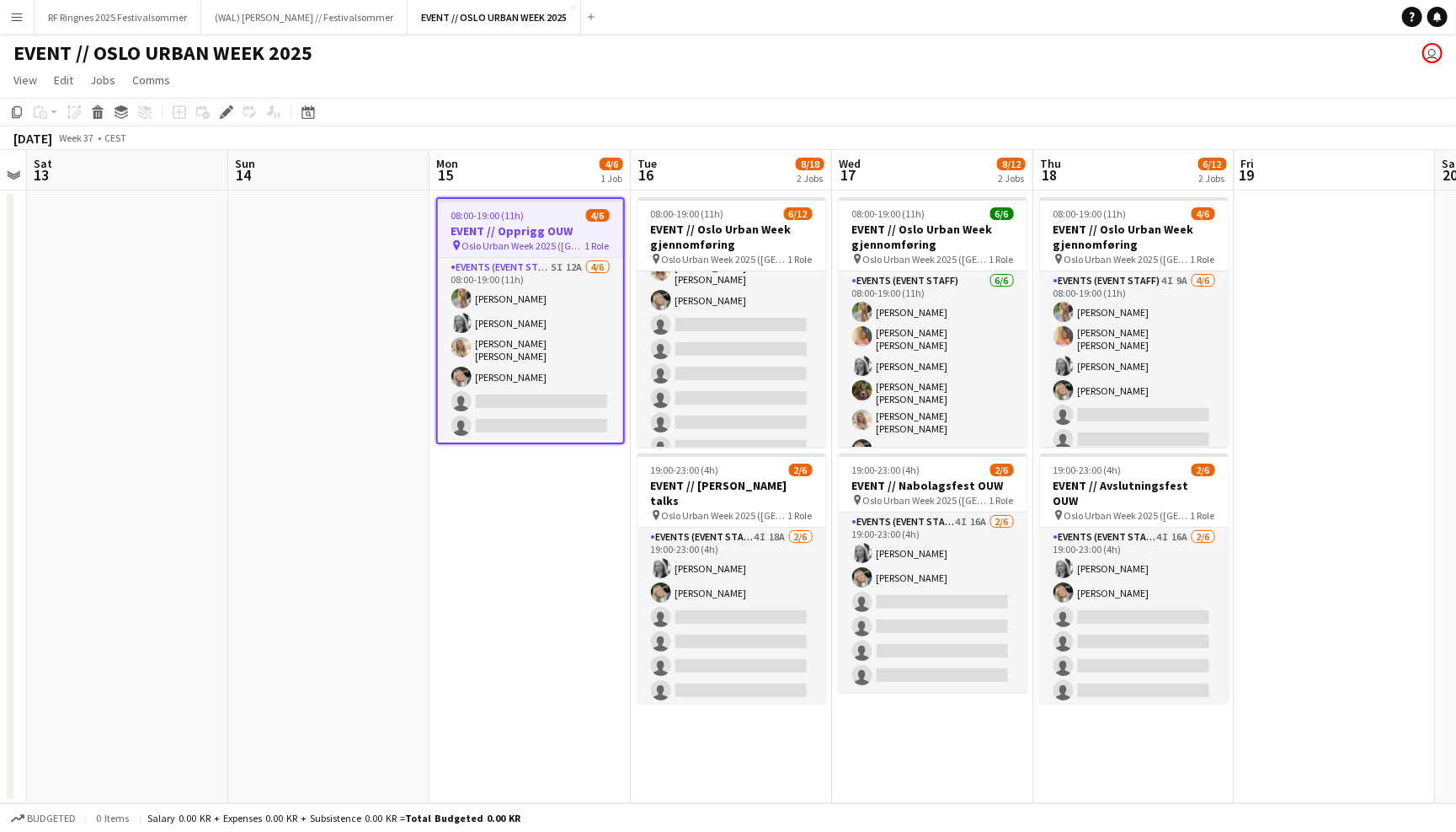
click at [551, 235] on h3 "EVENT // Opprigg OUW" at bounding box center [531, 231] width 185 height 15
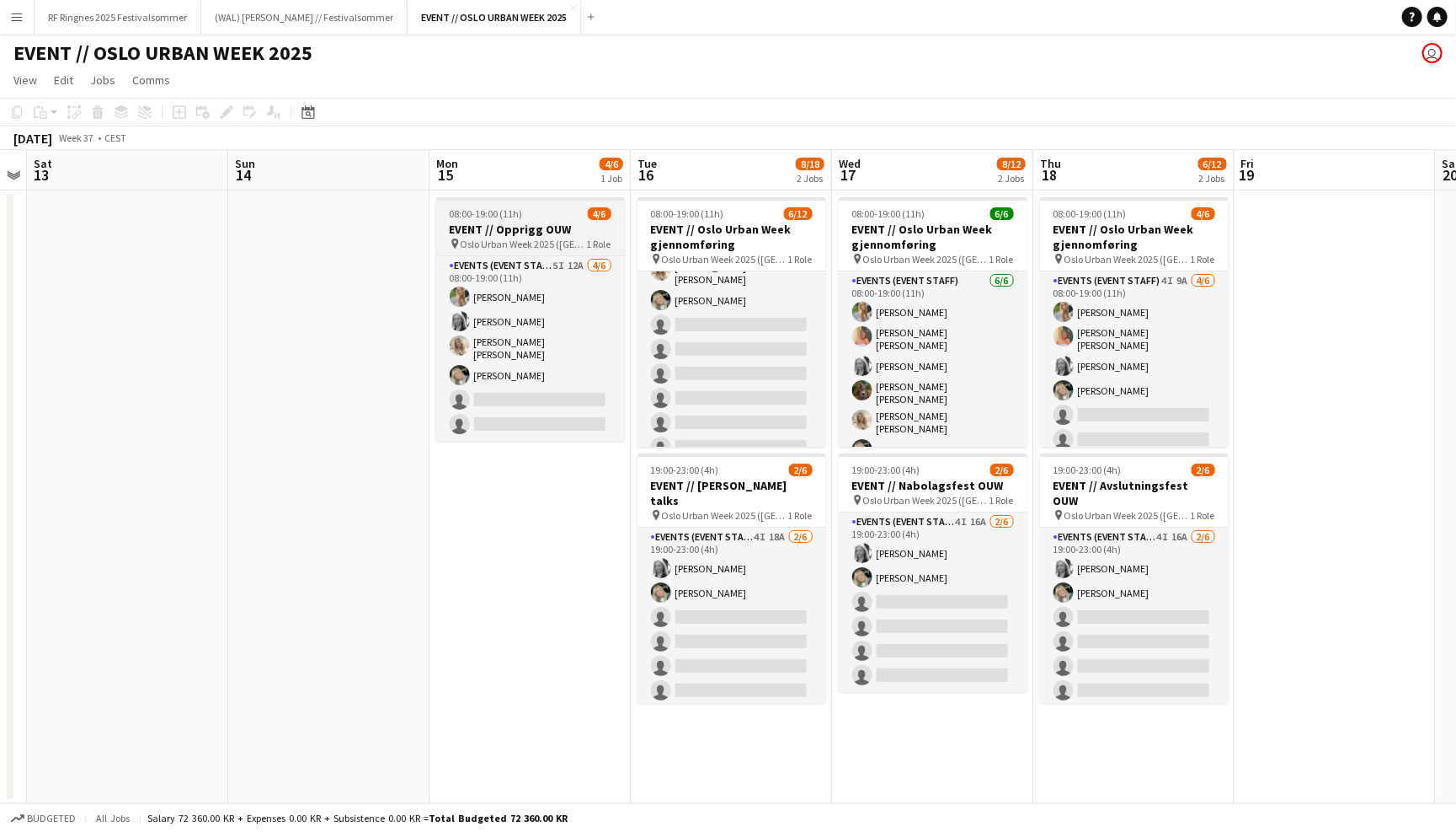
click at [551, 234] on h3 "EVENT // Opprigg OUW" at bounding box center [531, 229] width 189 height 15
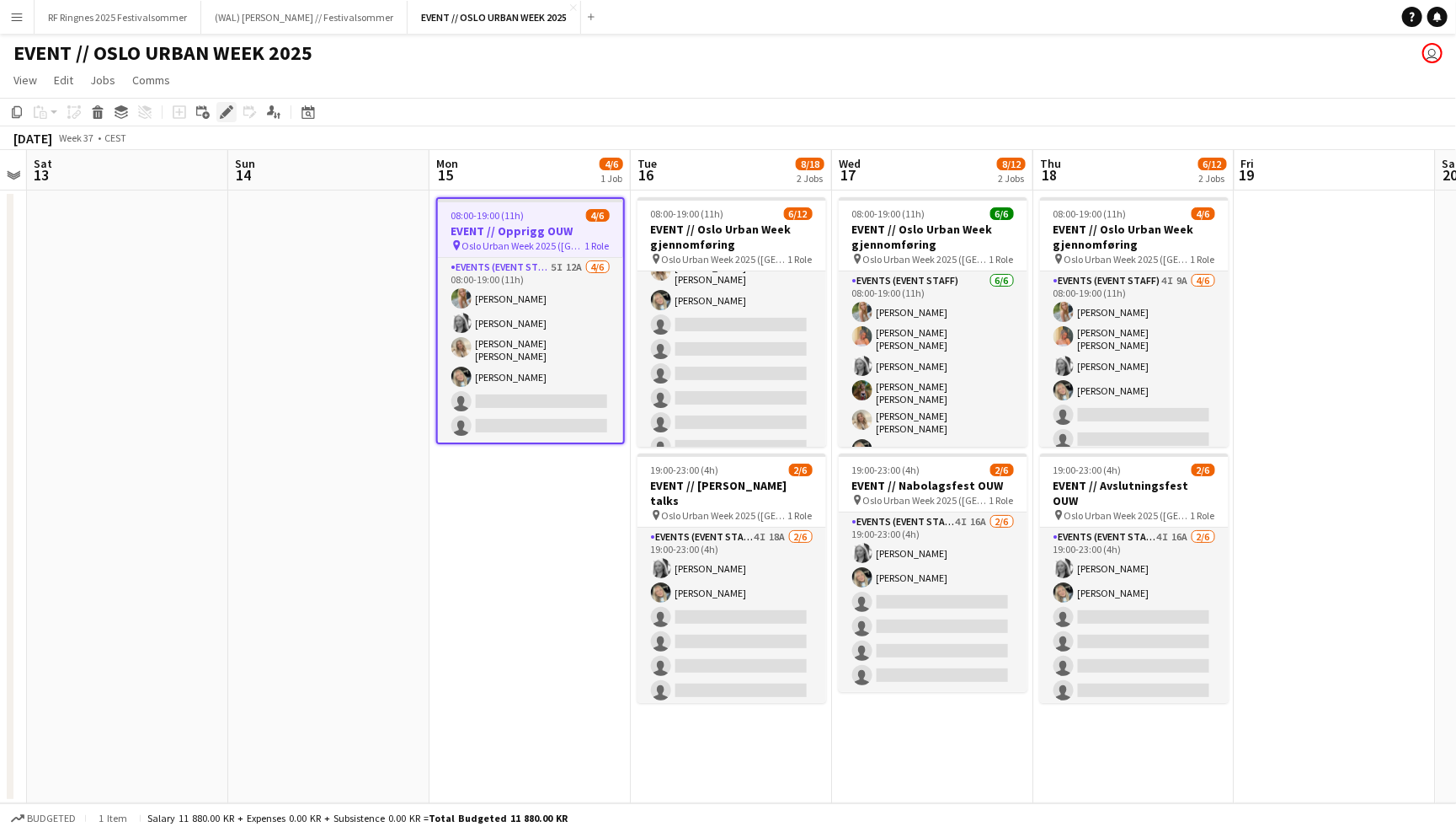
click at [227, 108] on icon at bounding box center [226, 112] width 10 height 10
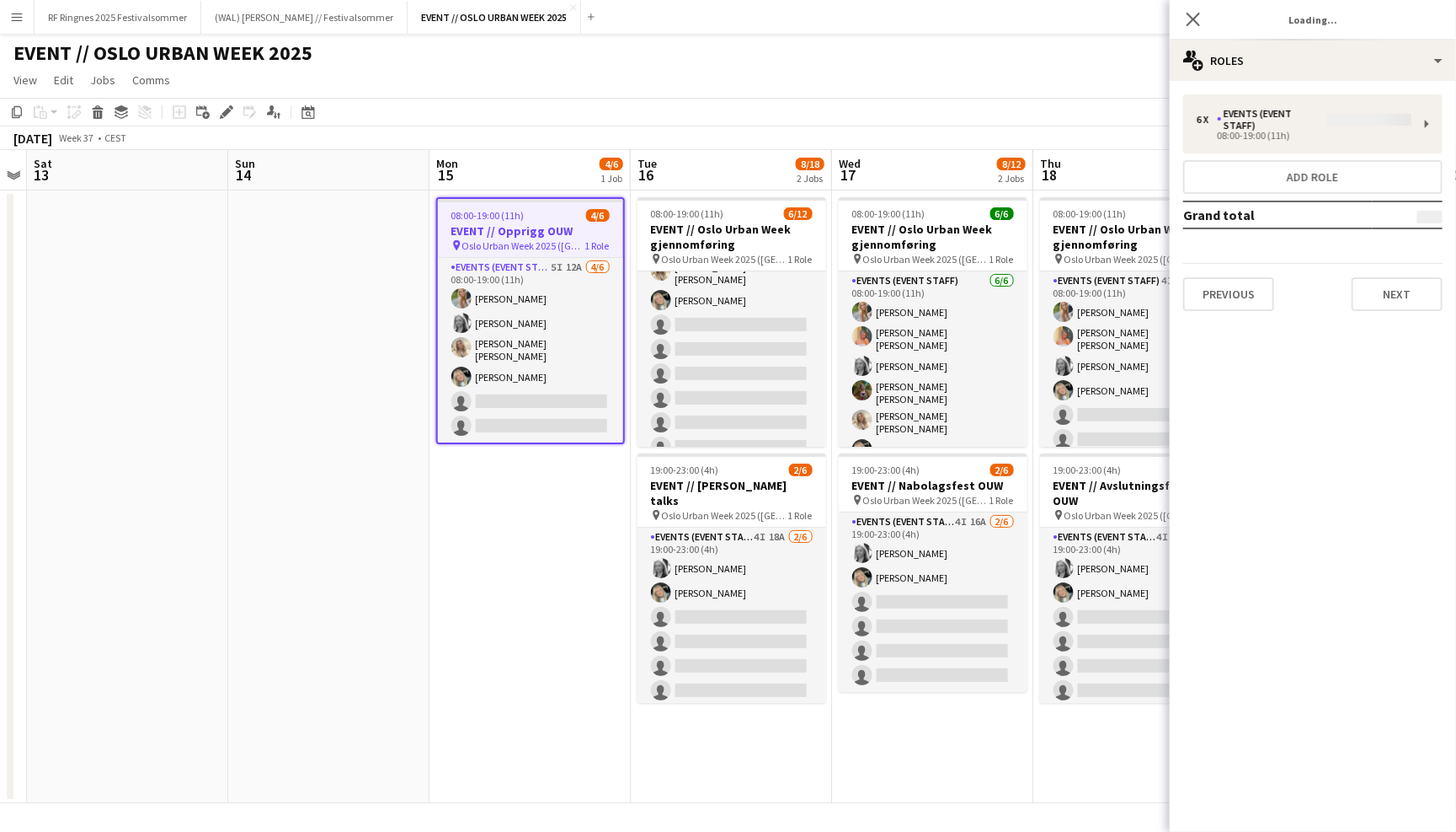
type input "*******"
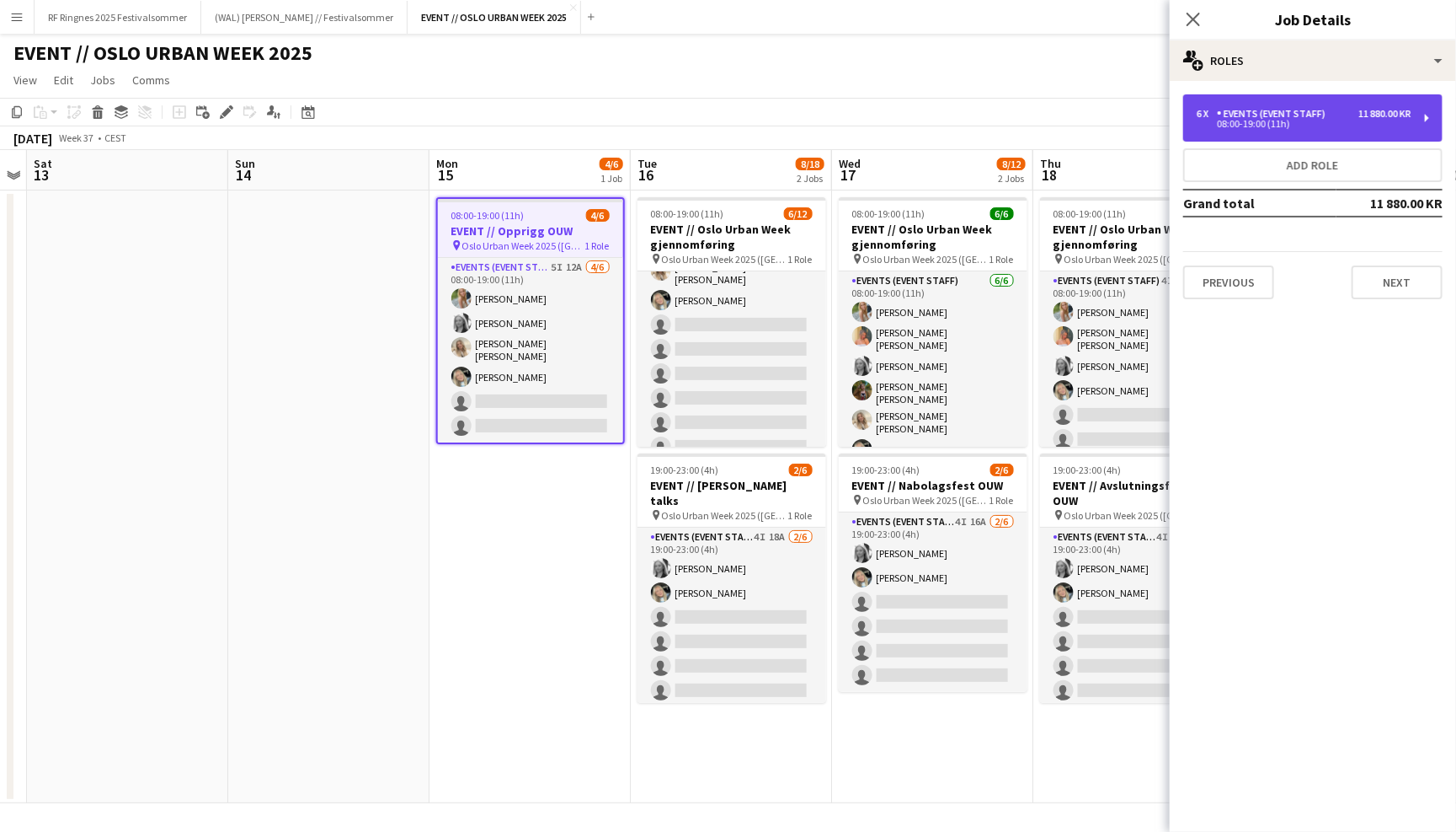
click at [1219, 110] on div "Events (Event Staff)" at bounding box center [1274, 114] width 116 height 12
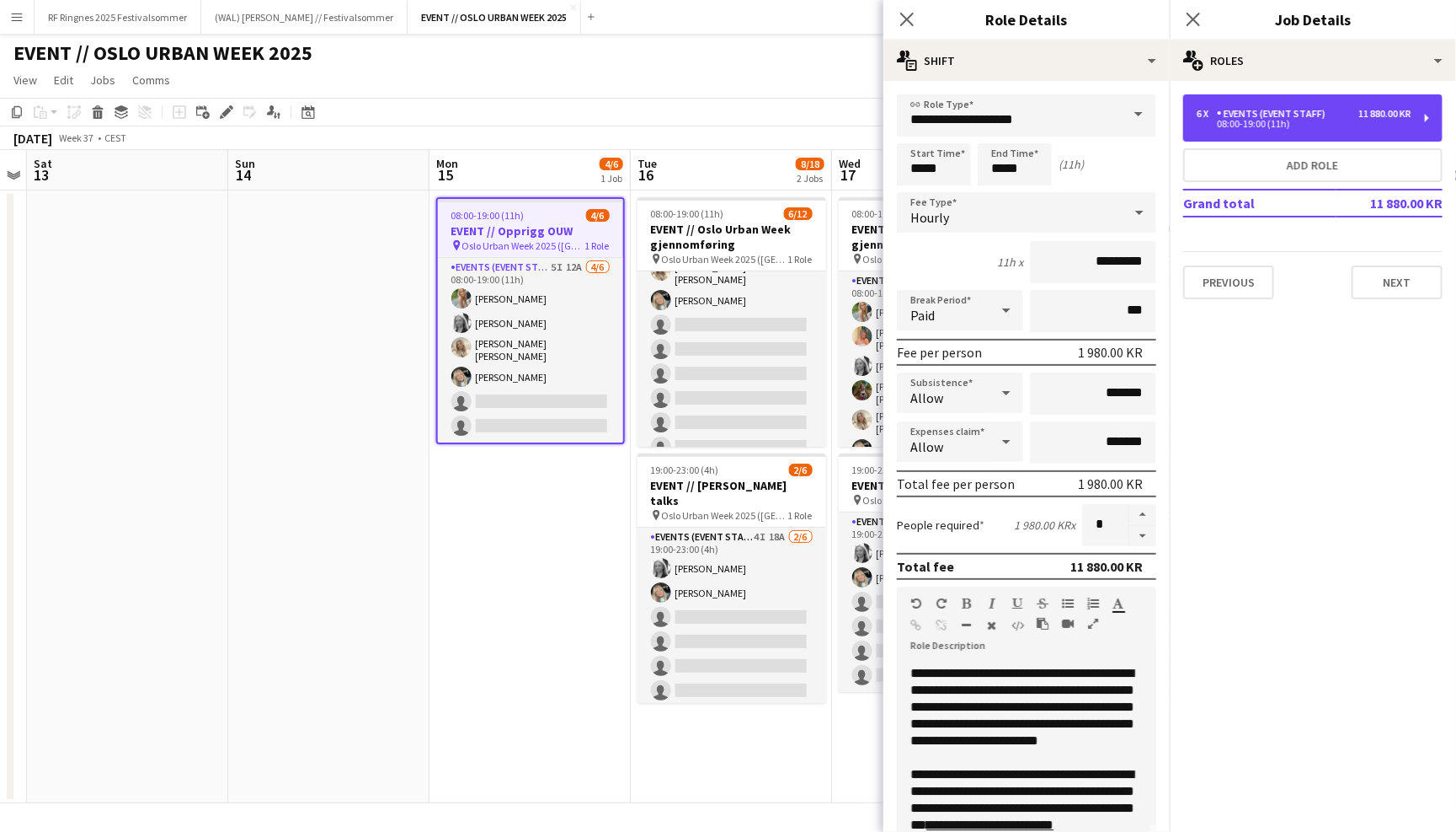
scroll to position [46, 0]
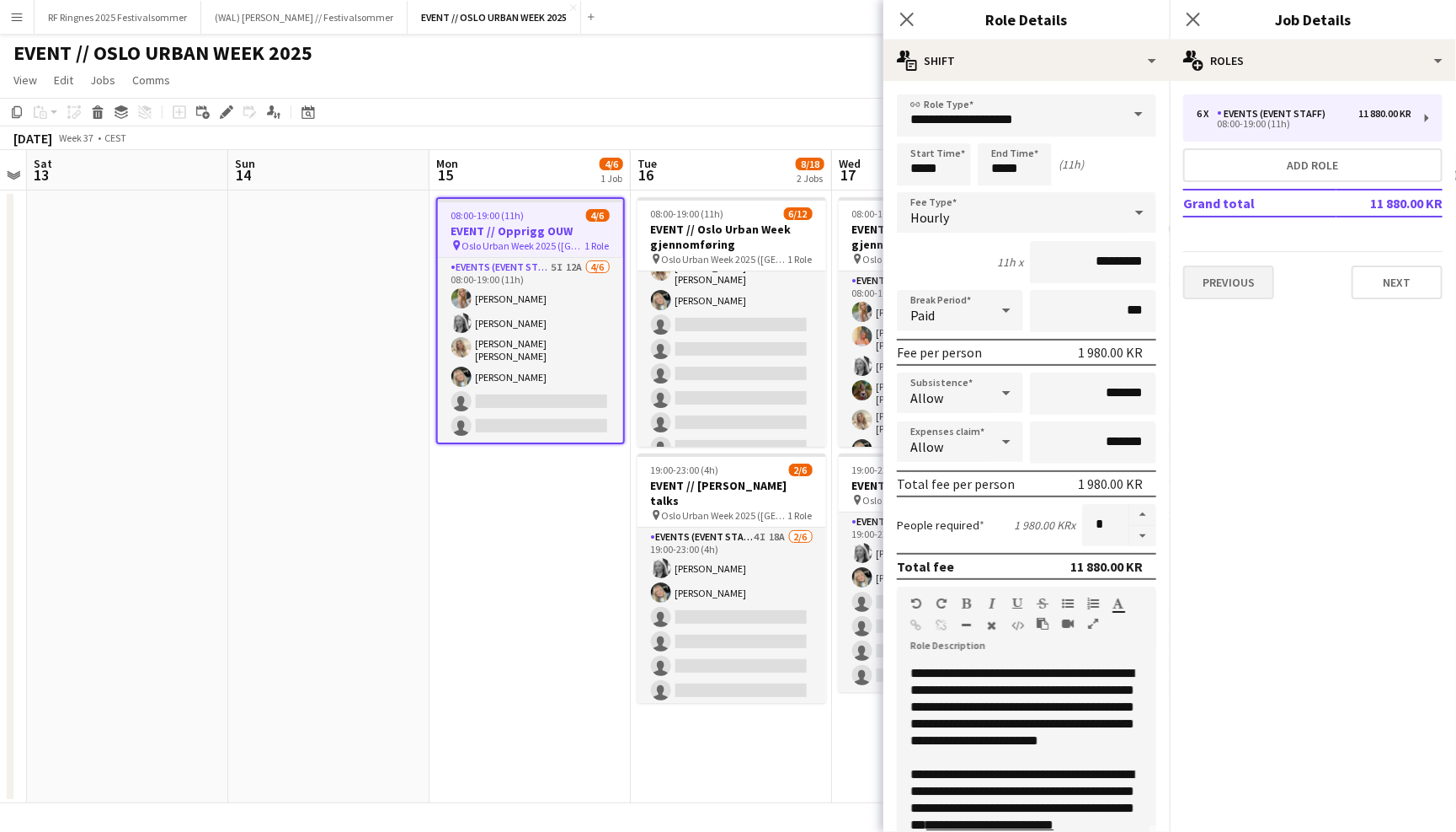
click at [1244, 279] on button "Previous" at bounding box center [1229, 282] width 91 height 34
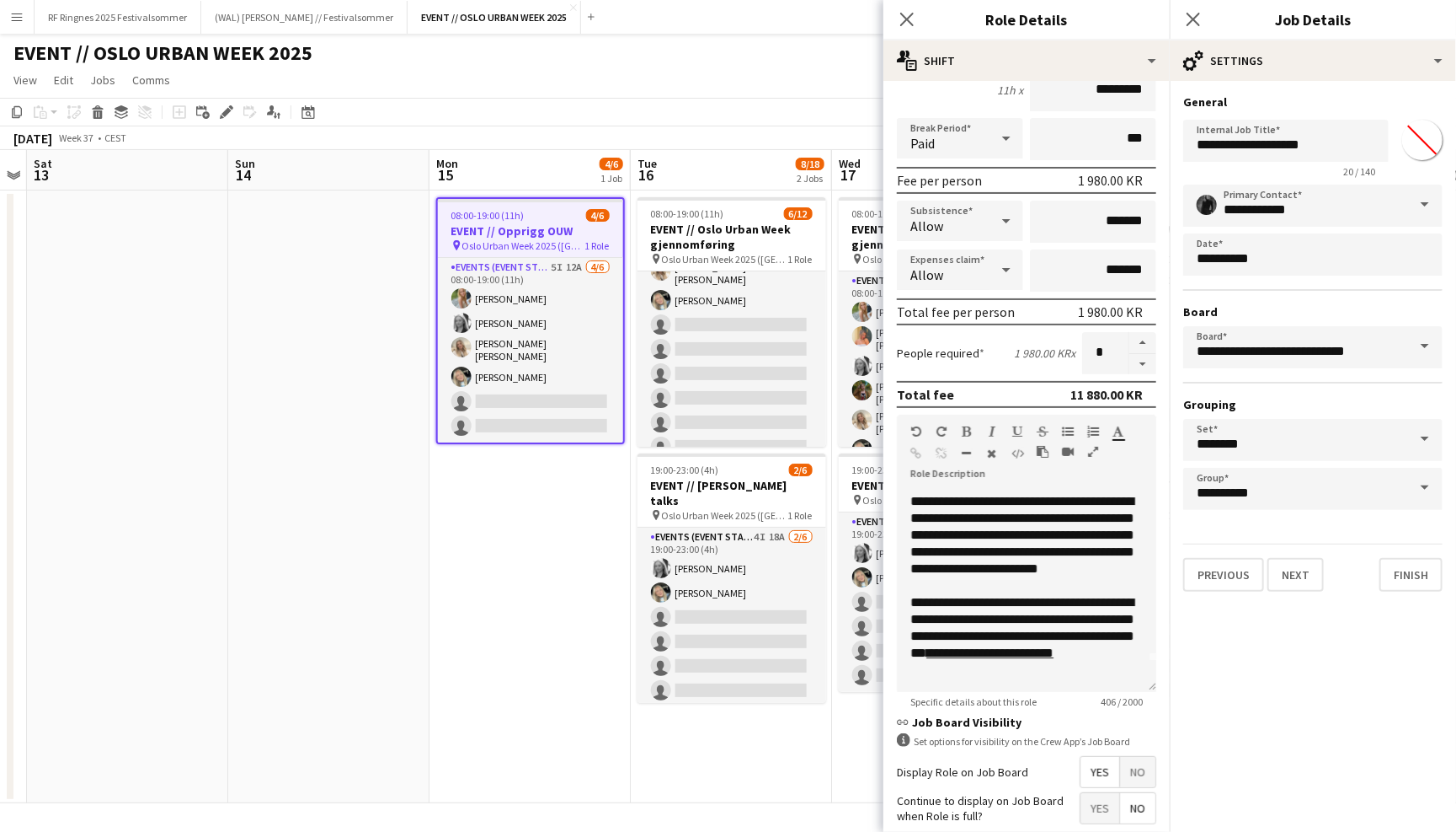
scroll to position [174, 0]
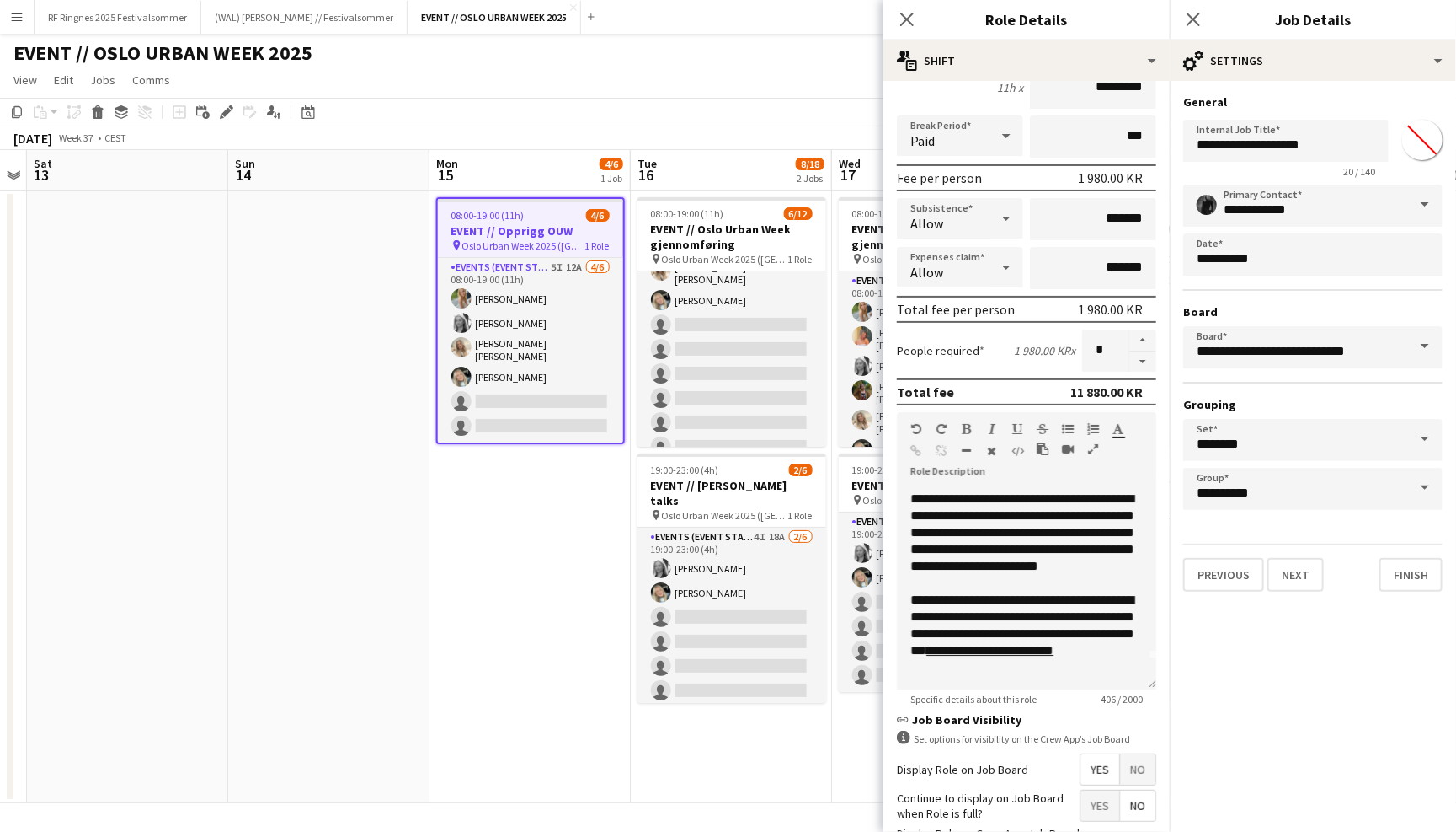
click at [737, 58] on div "EVENT // OSLO URBAN WEEK 2025 user" at bounding box center [728, 50] width 1456 height 32
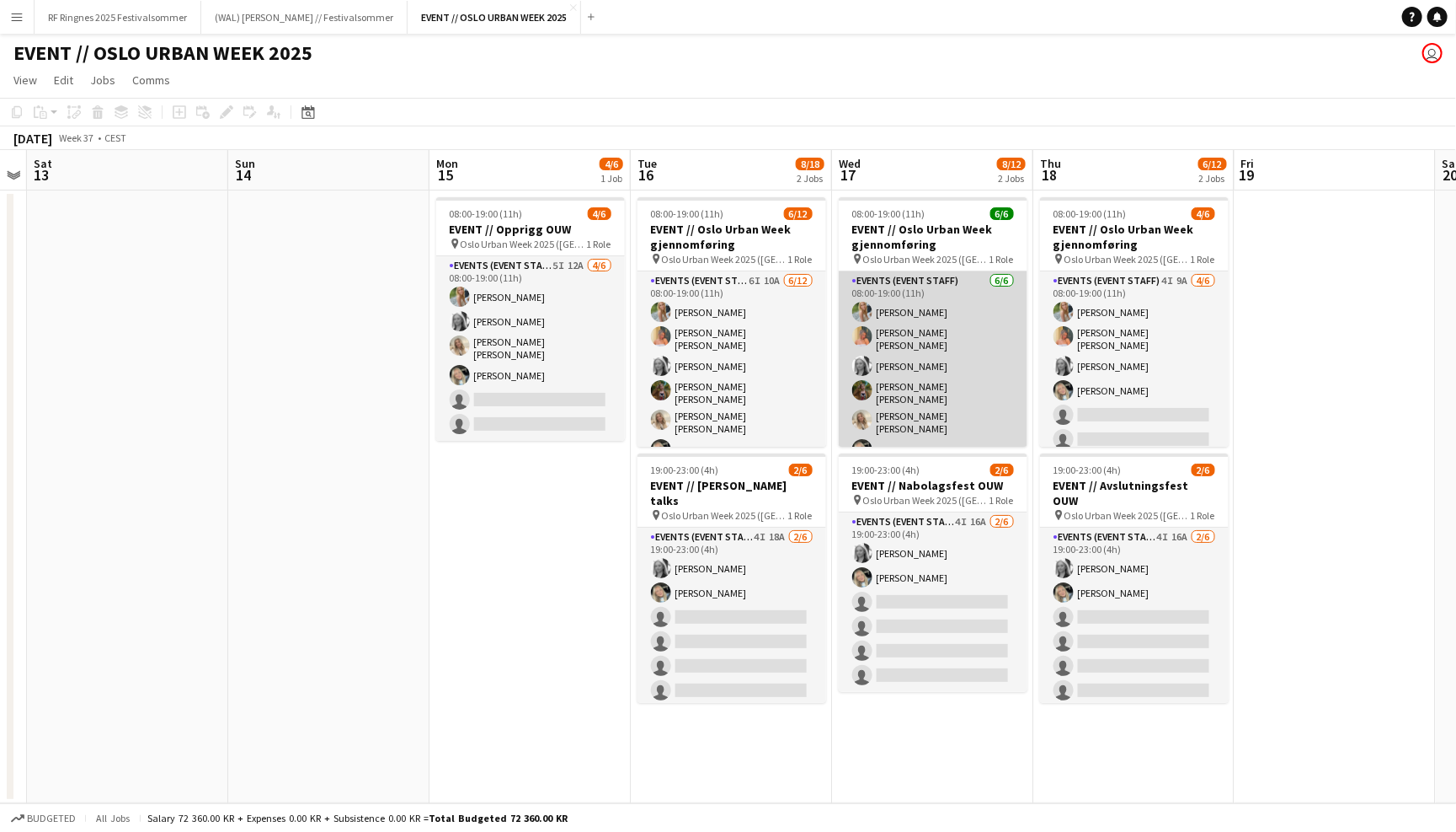
scroll to position [0, 0]
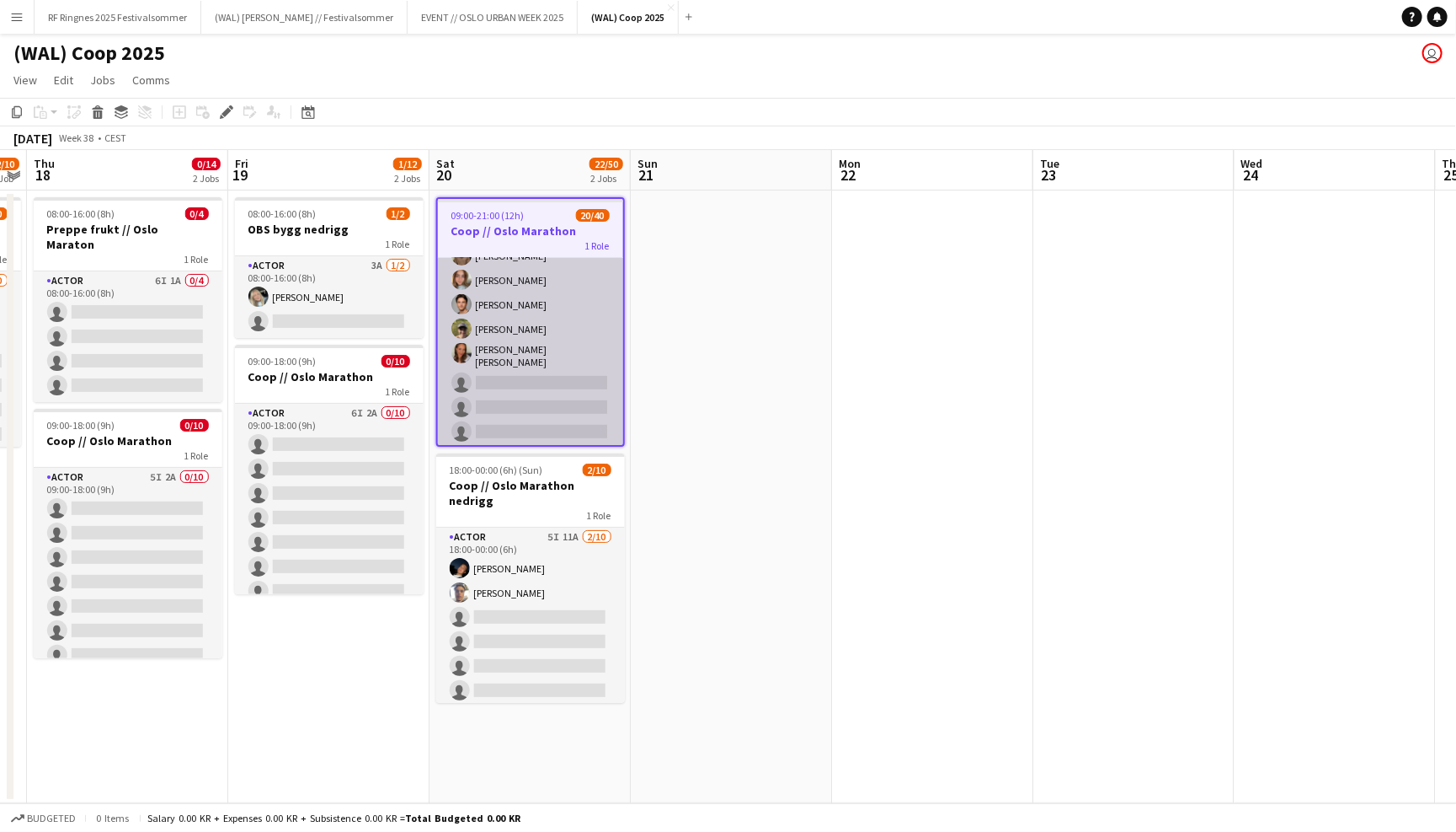
scroll to position [417, 0]
click at [553, 310] on app-card-role "Actor 6I 9A 20/40 09:00-21:00 (12h) [PERSON_NAME] [PERSON_NAME] [PERSON_NAME] […" at bounding box center [531, 351] width 185 height 1021
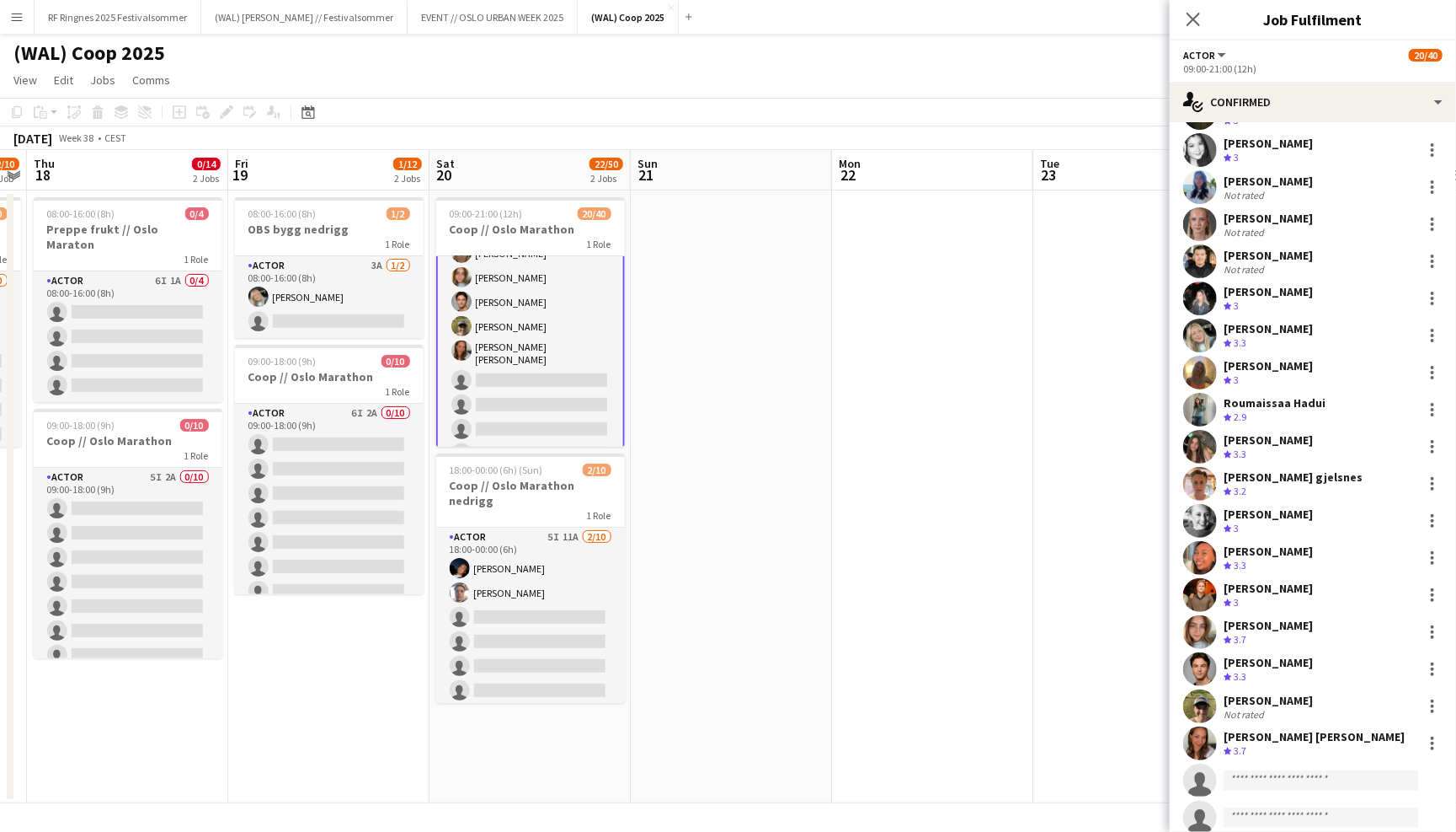
scroll to position [208, 0]
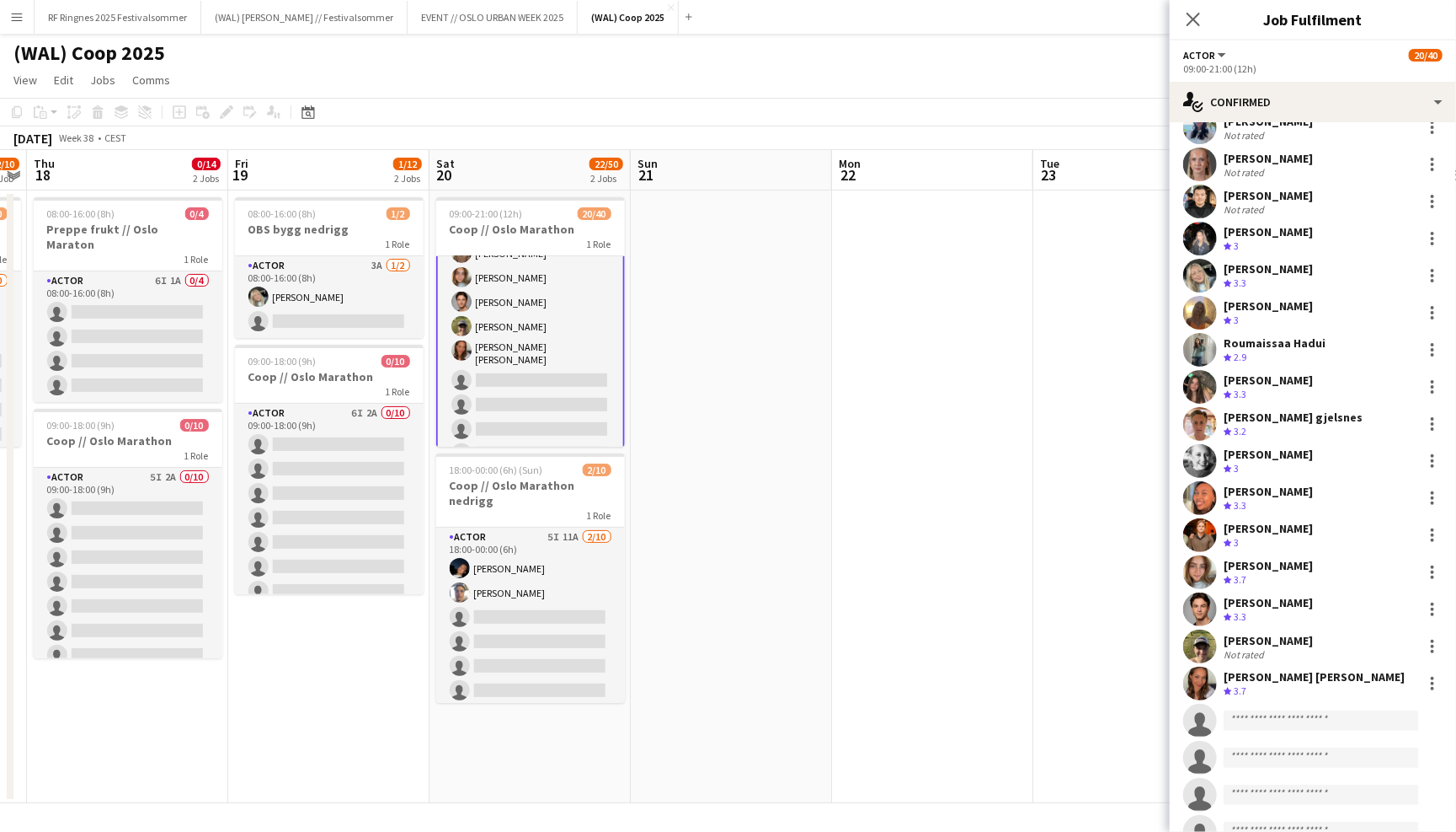
click at [1206, 678] on app-user-avatar at bounding box center [1200, 683] width 34 height 34
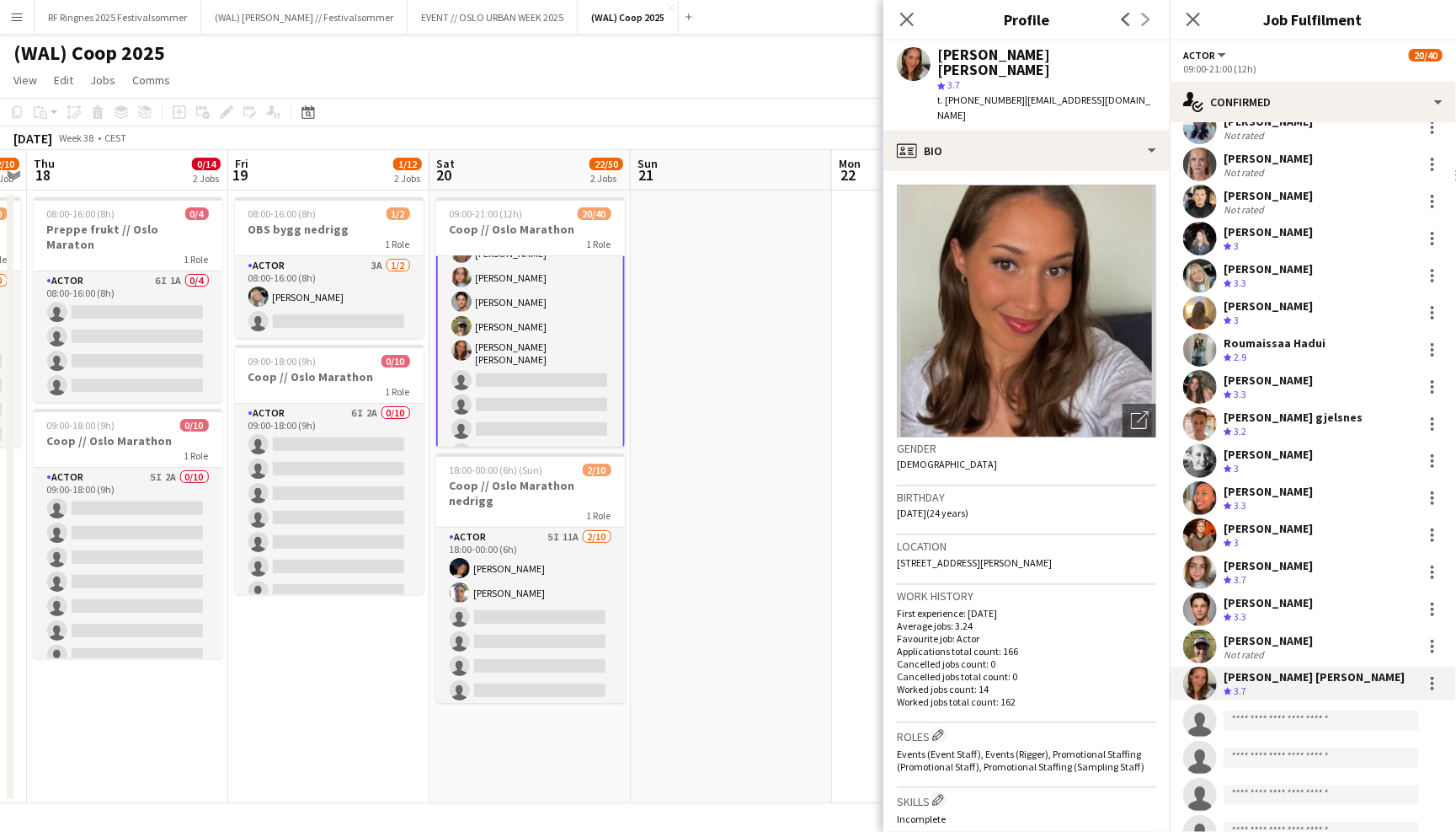
click at [1204, 645] on app-user-avatar at bounding box center [1200, 646] width 34 height 34
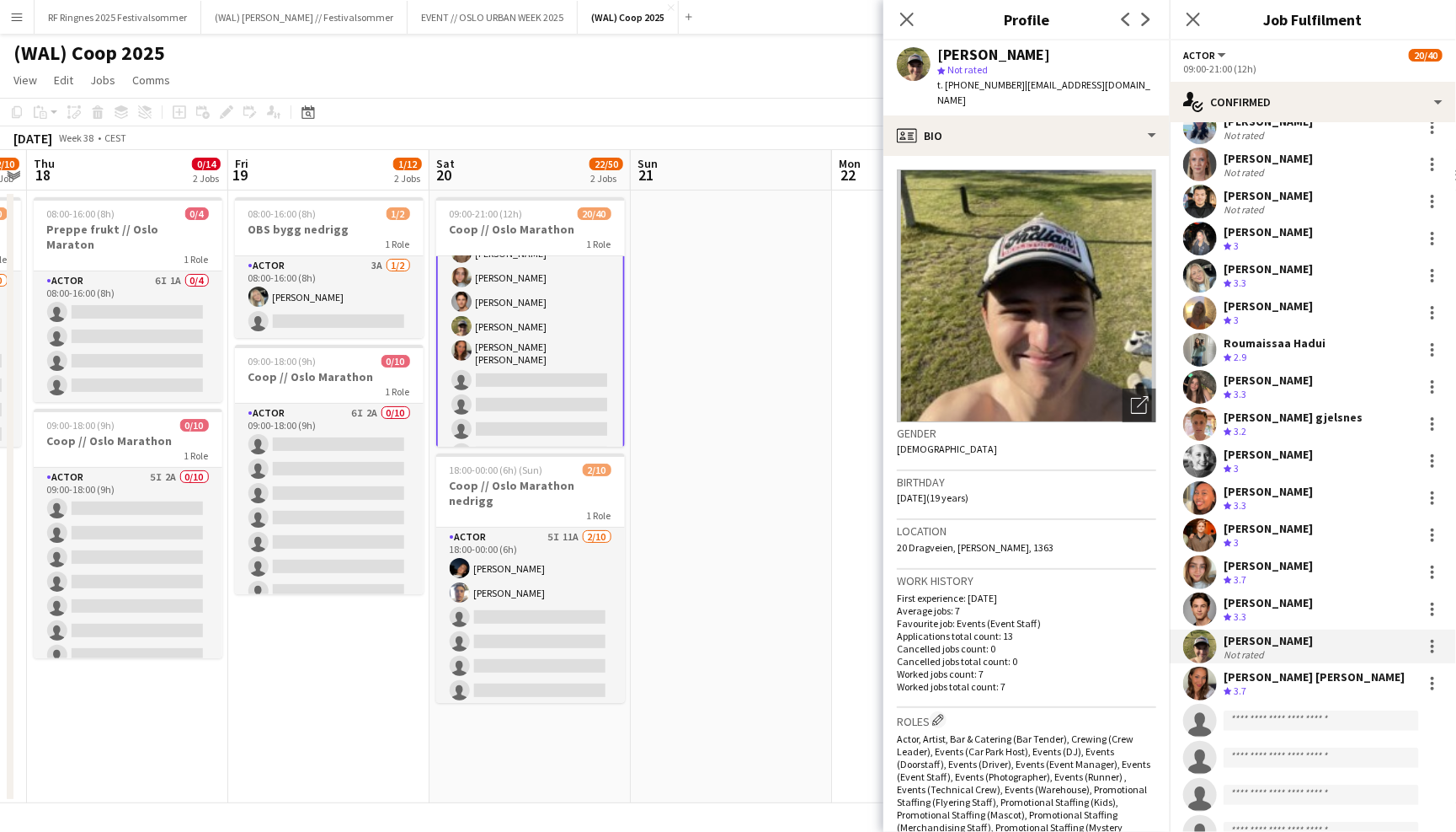
click at [1202, 602] on app-user-avatar at bounding box center [1200, 609] width 34 height 34
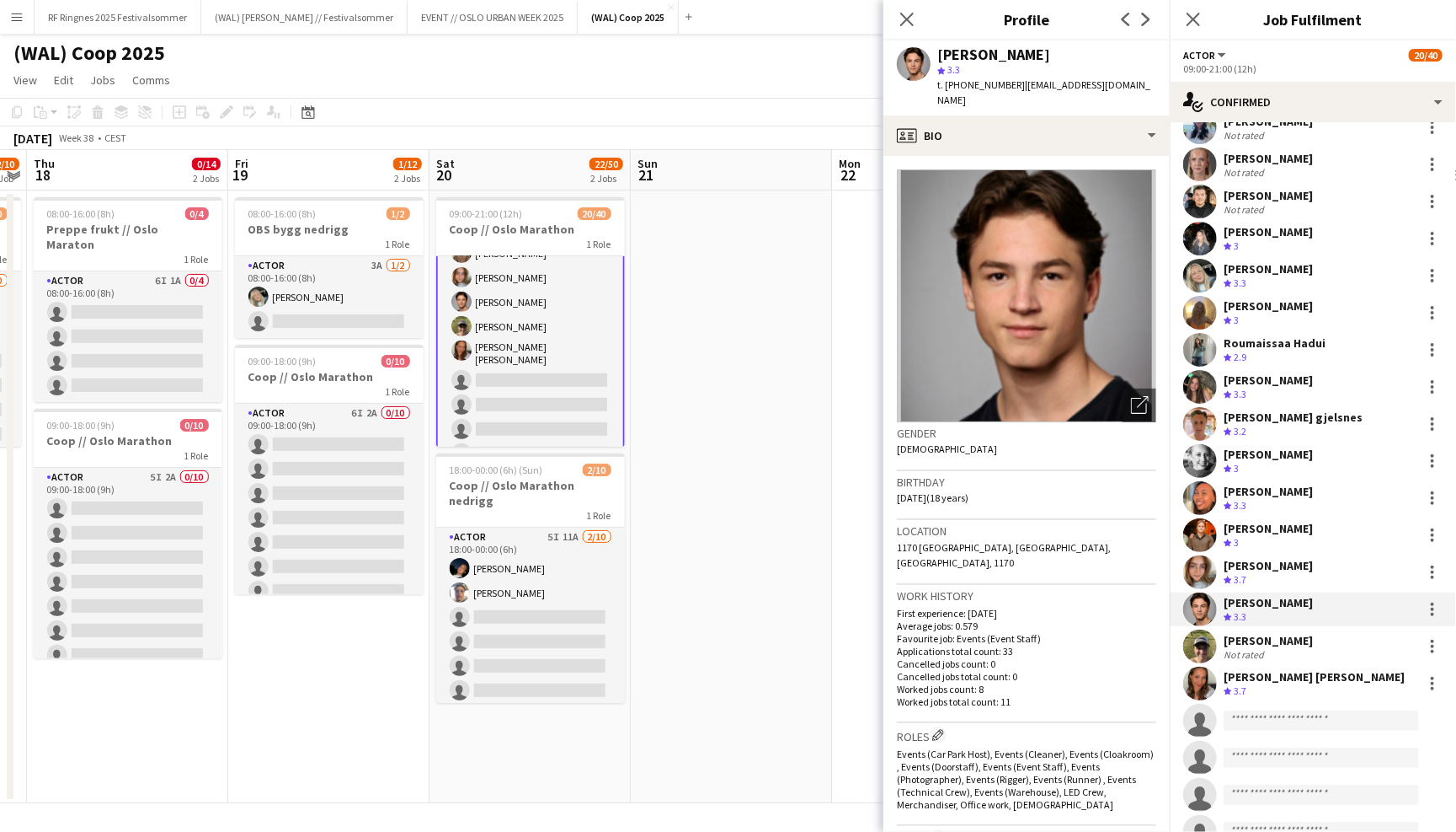
click at [1202, 558] on app-user-avatar at bounding box center [1200, 572] width 34 height 34
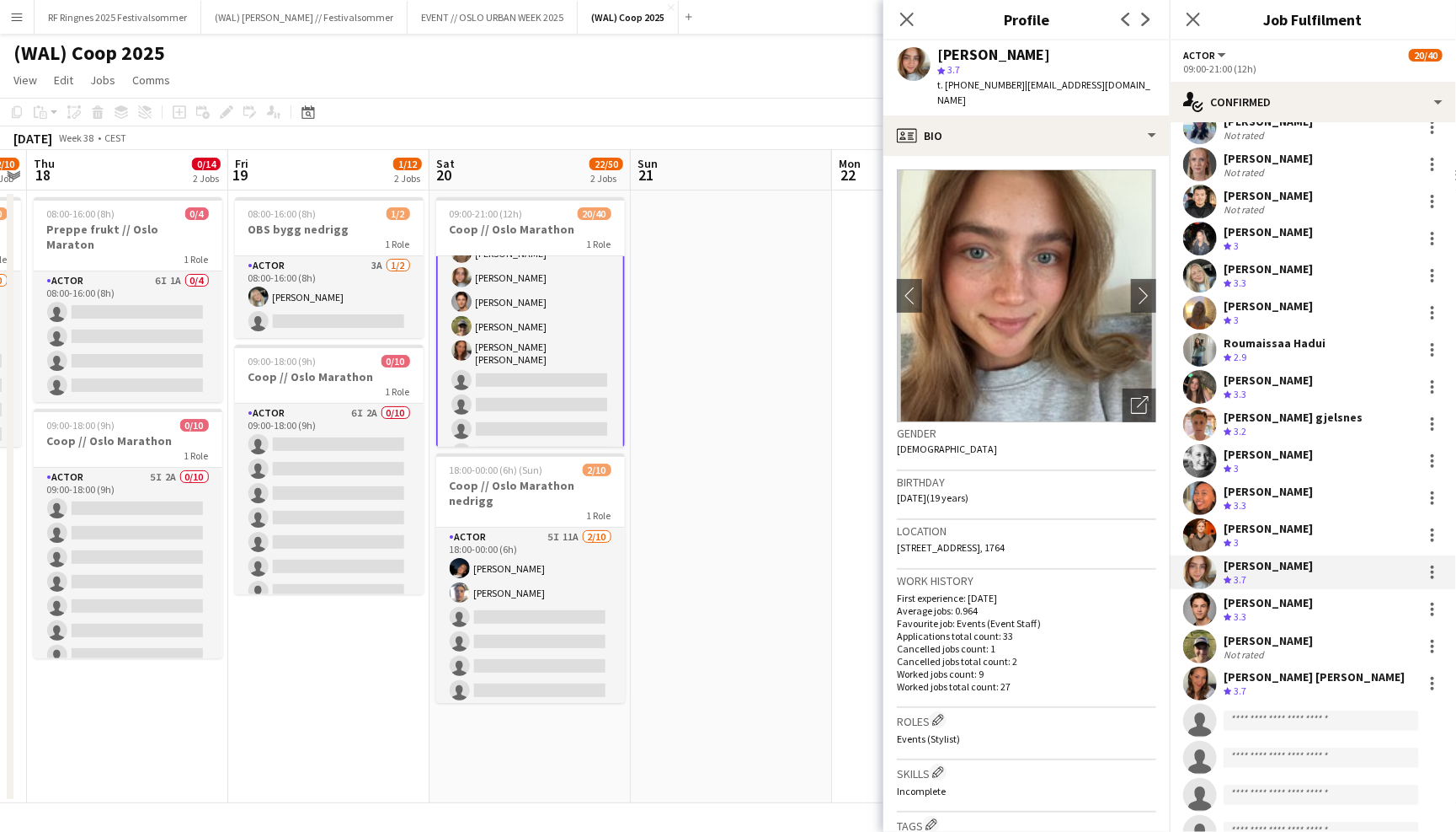
click at [1202, 527] on app-user-avatar at bounding box center [1200, 535] width 34 height 34
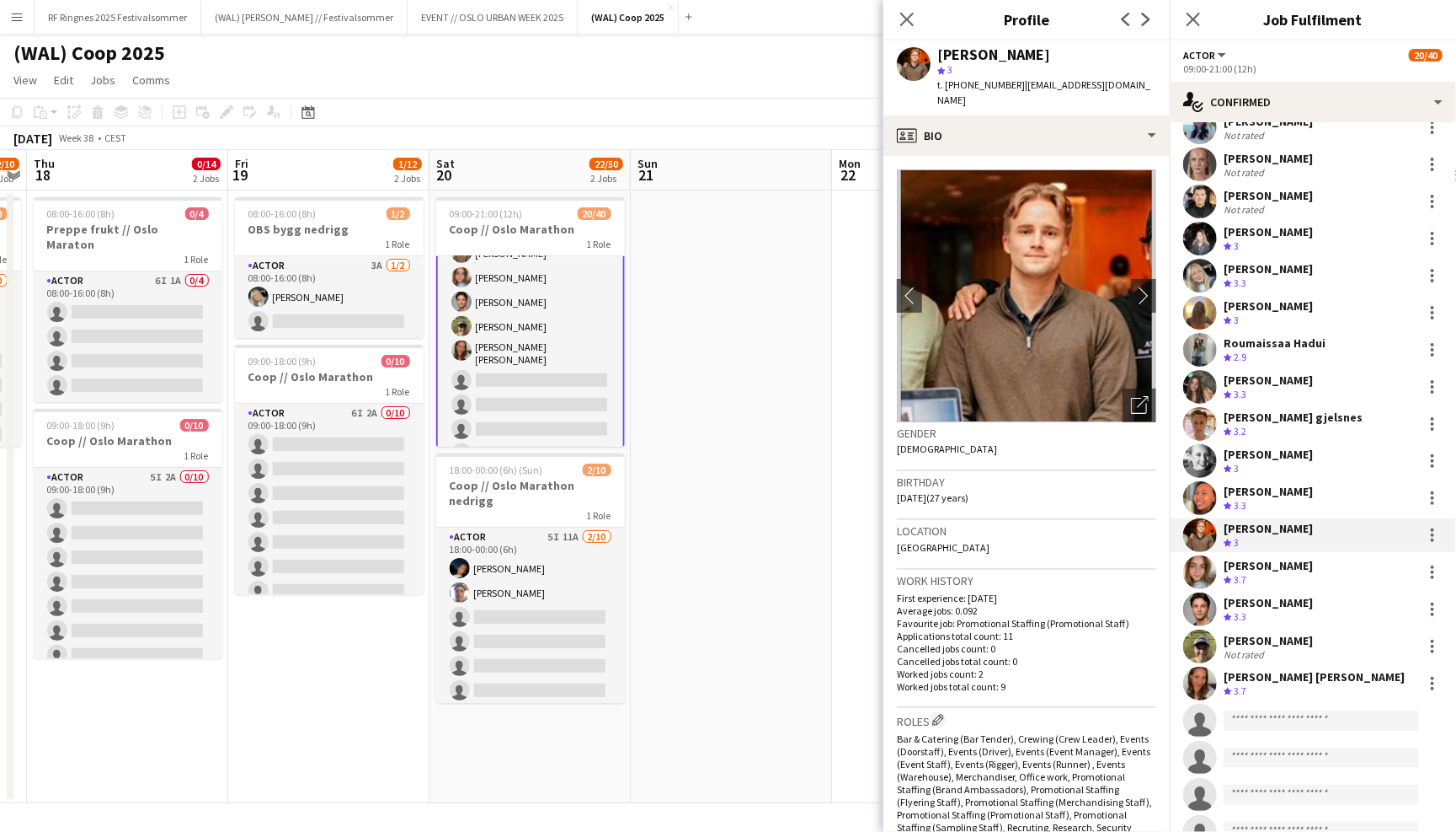
click at [1202, 491] on app-user-avatar at bounding box center [1200, 498] width 34 height 34
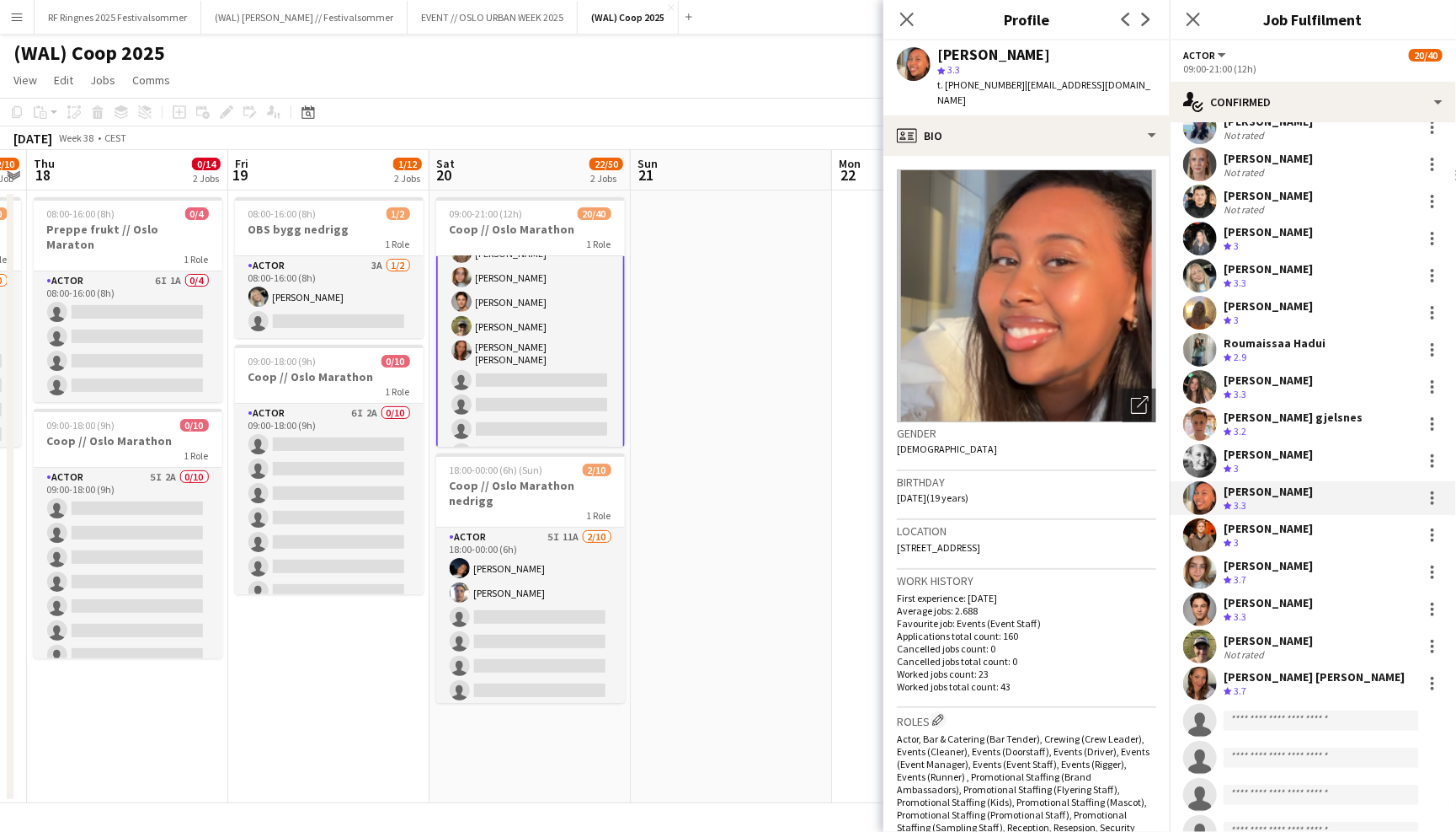
click at [1200, 450] on app-user-avatar at bounding box center [1200, 460] width 34 height 34
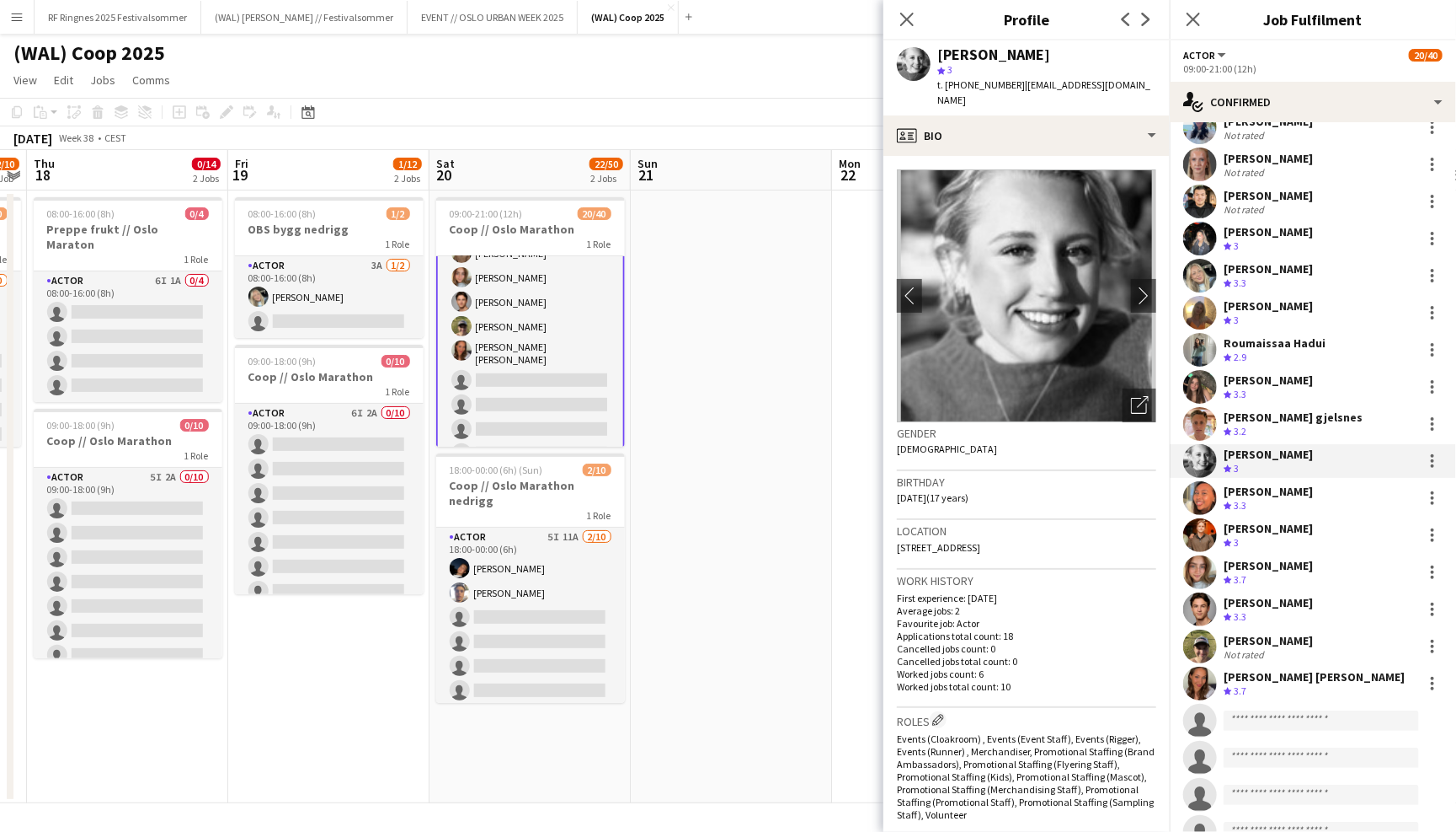
click at [1202, 419] on app-user-avatar at bounding box center [1200, 424] width 34 height 34
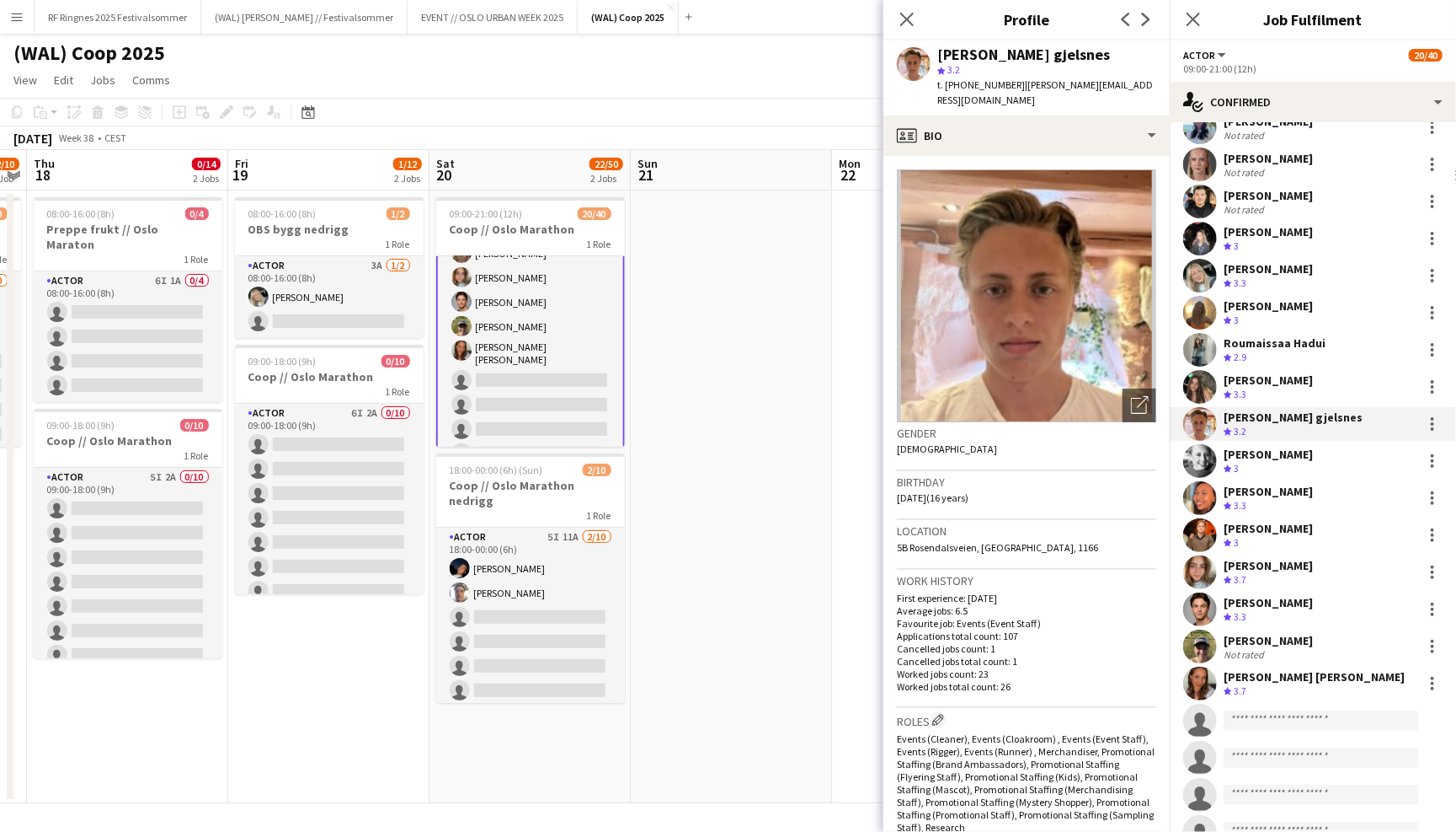
click at [1192, 395] on app-user-avatar at bounding box center [1200, 386] width 34 height 34
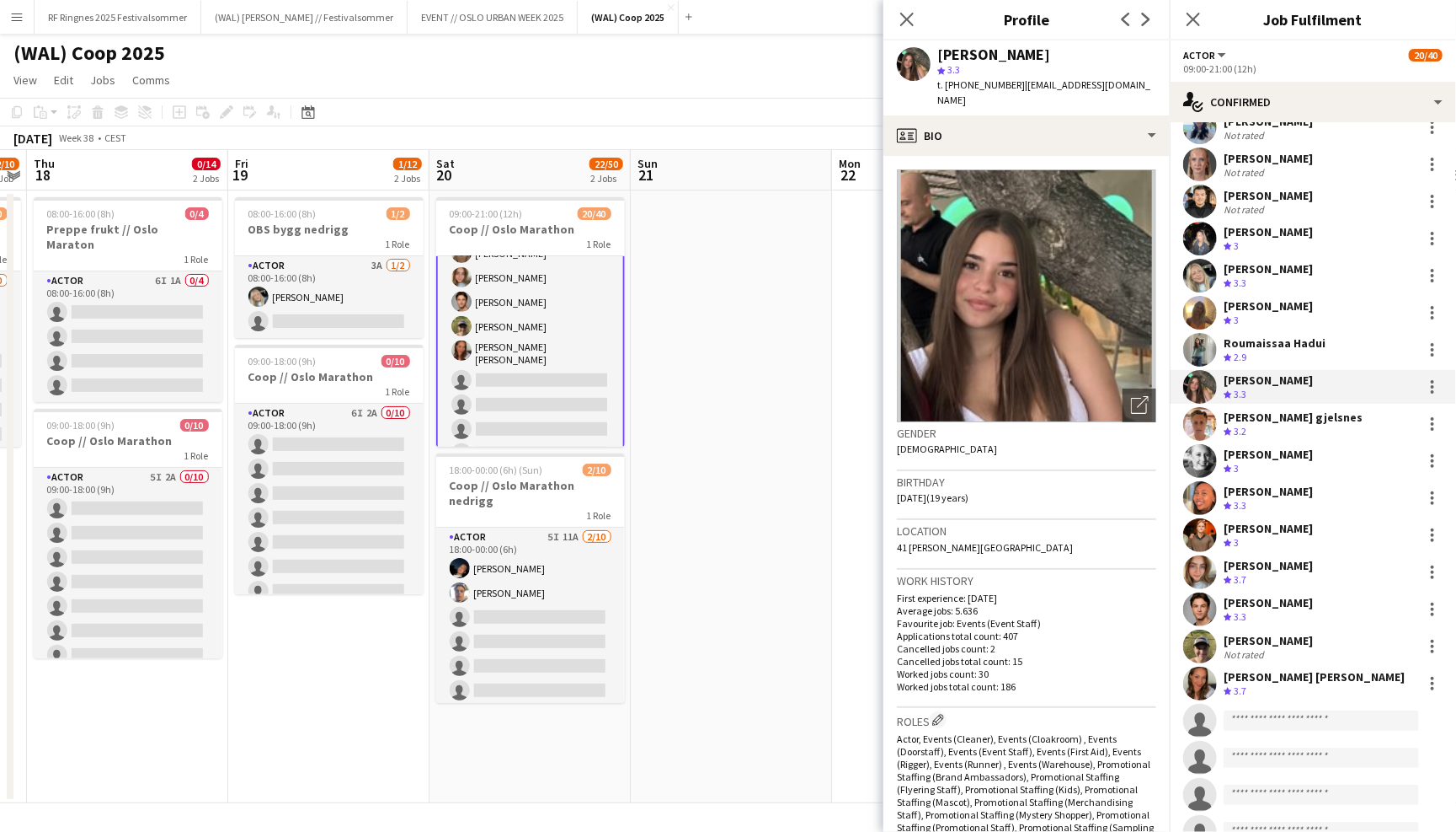
click at [1194, 352] on app-user-avatar at bounding box center [1200, 349] width 34 height 34
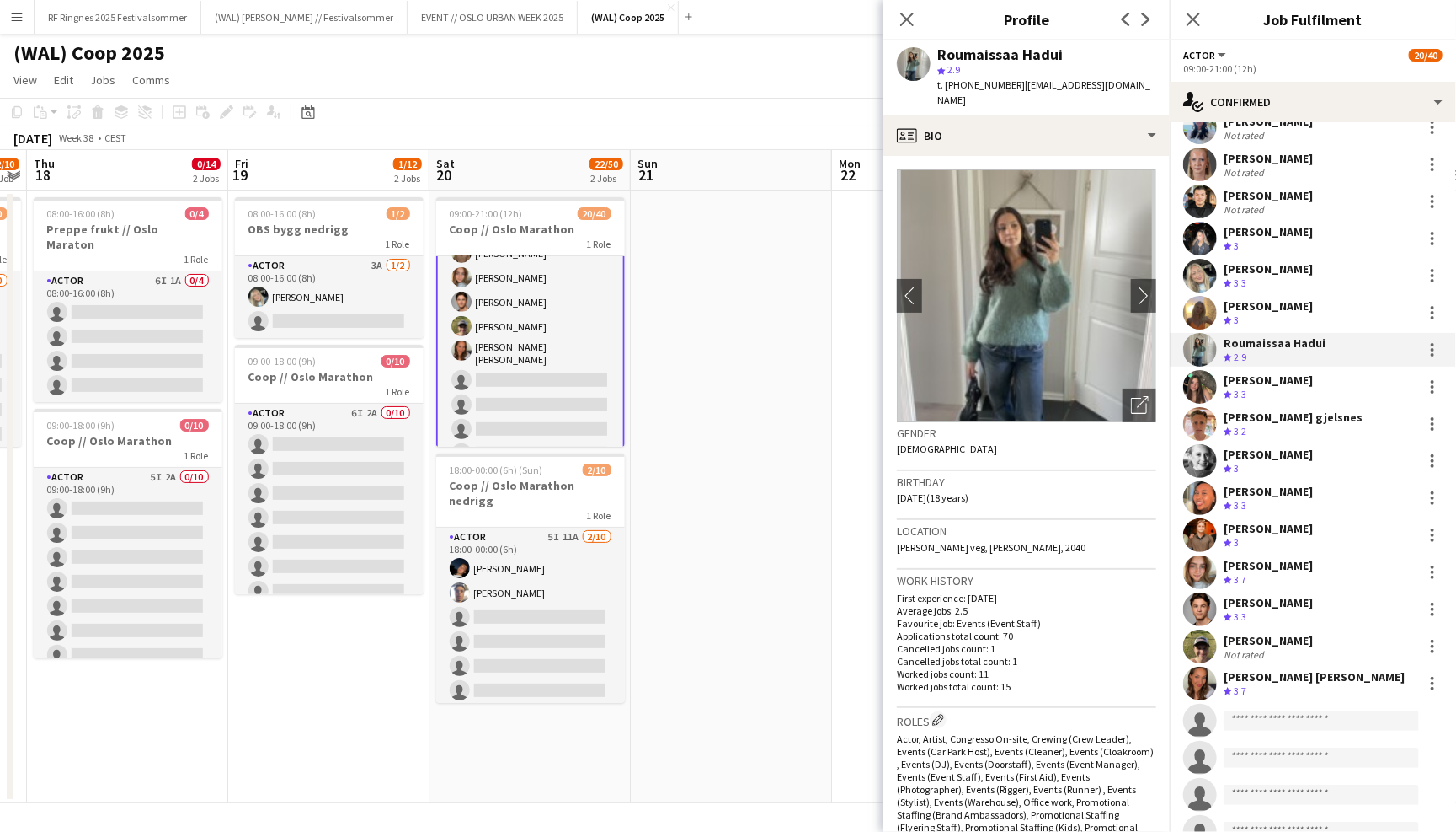
click at [1194, 303] on app-user-avatar at bounding box center [1200, 312] width 34 height 34
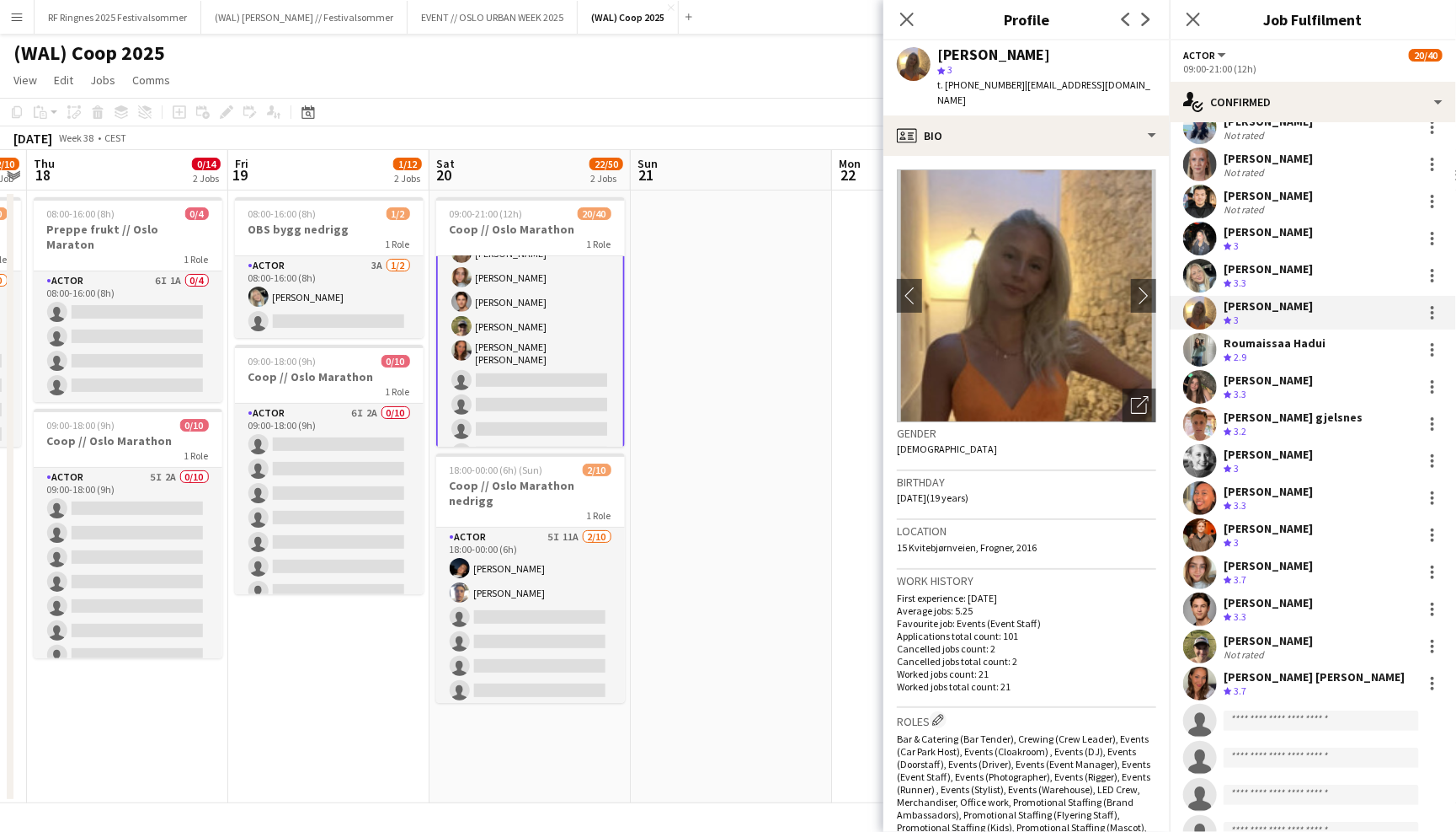
click at [1193, 269] on app-user-avatar at bounding box center [1200, 275] width 34 height 34
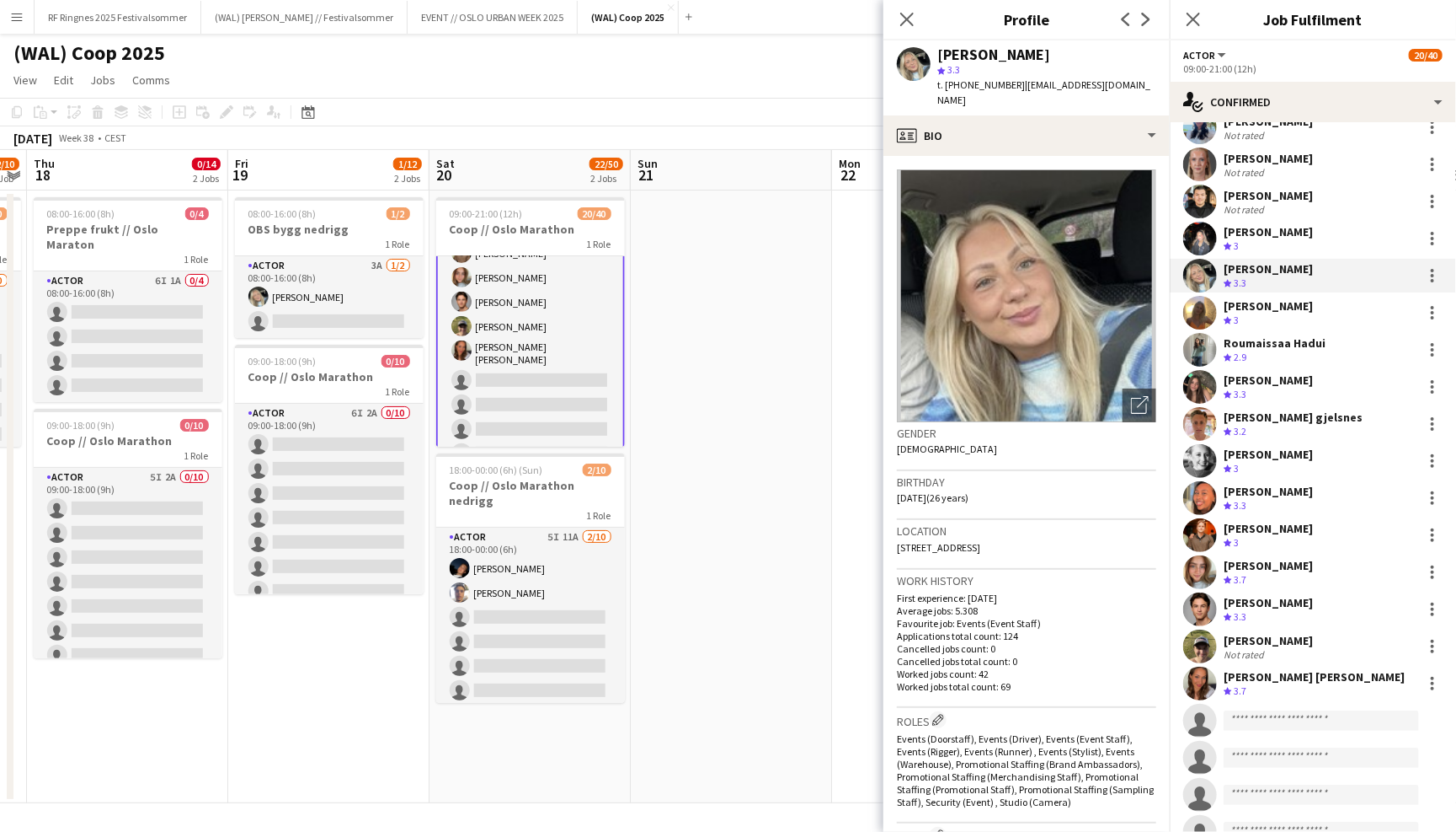
click at [1195, 235] on app-user-avatar at bounding box center [1200, 238] width 34 height 34
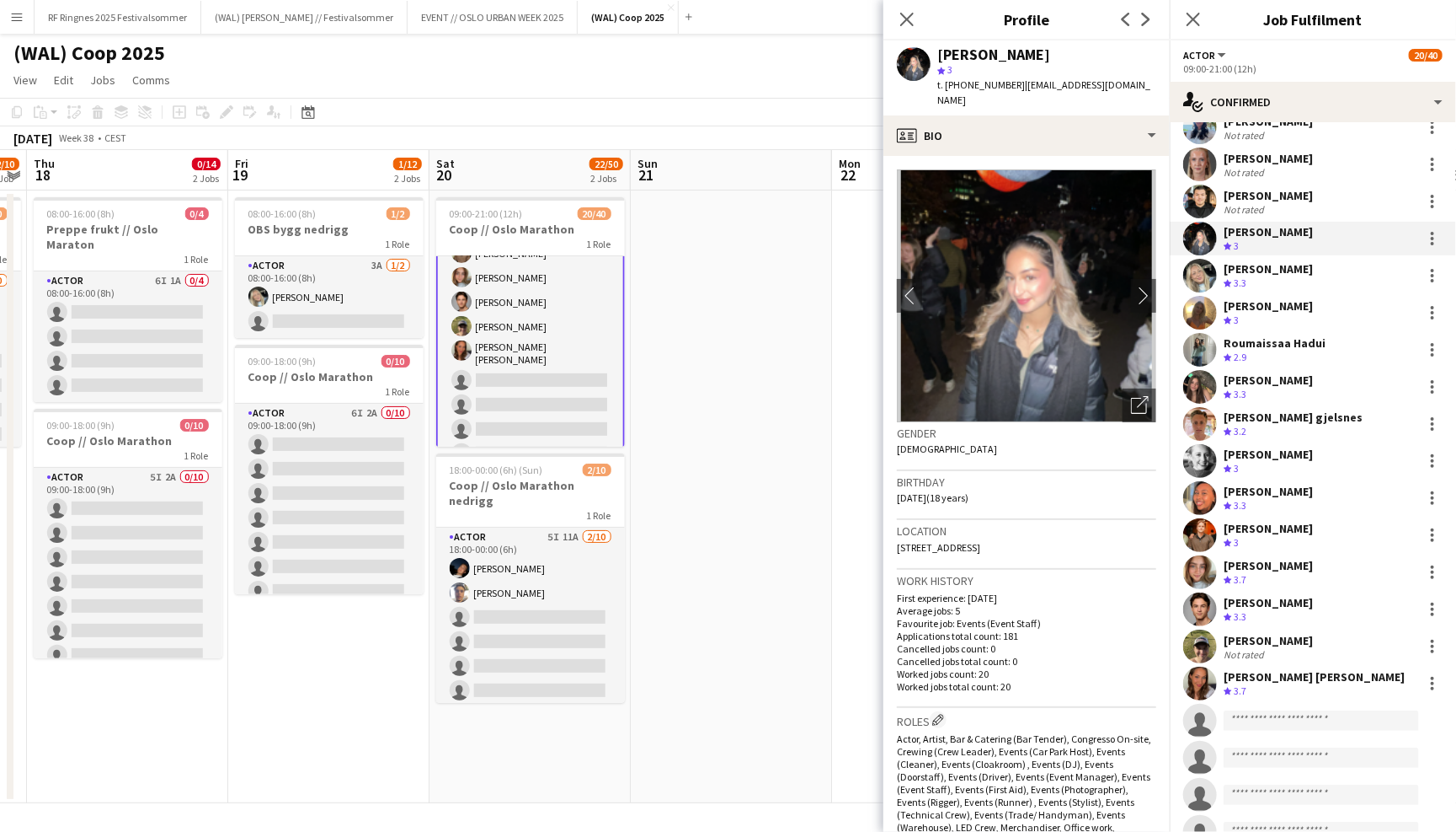
click at [1195, 190] on app-user-avatar at bounding box center [1200, 201] width 34 height 34
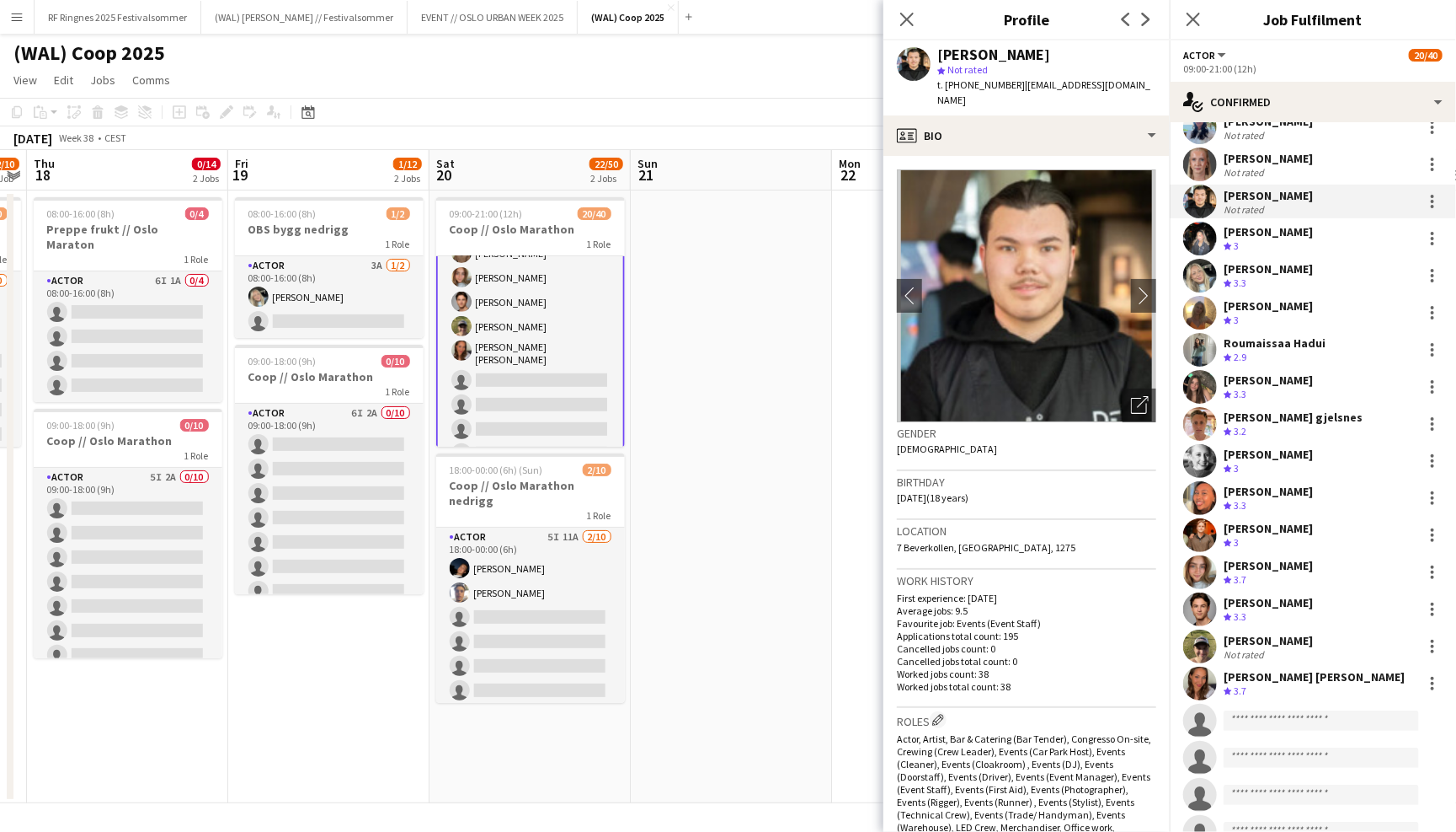
click at [1200, 144] on div "[PERSON_NAME] [PERSON_NAME] Crew rating 3.8 [PERSON_NAME] Crew rating 3.5 Malk …" at bounding box center [1312, 701] width 286 height 1479
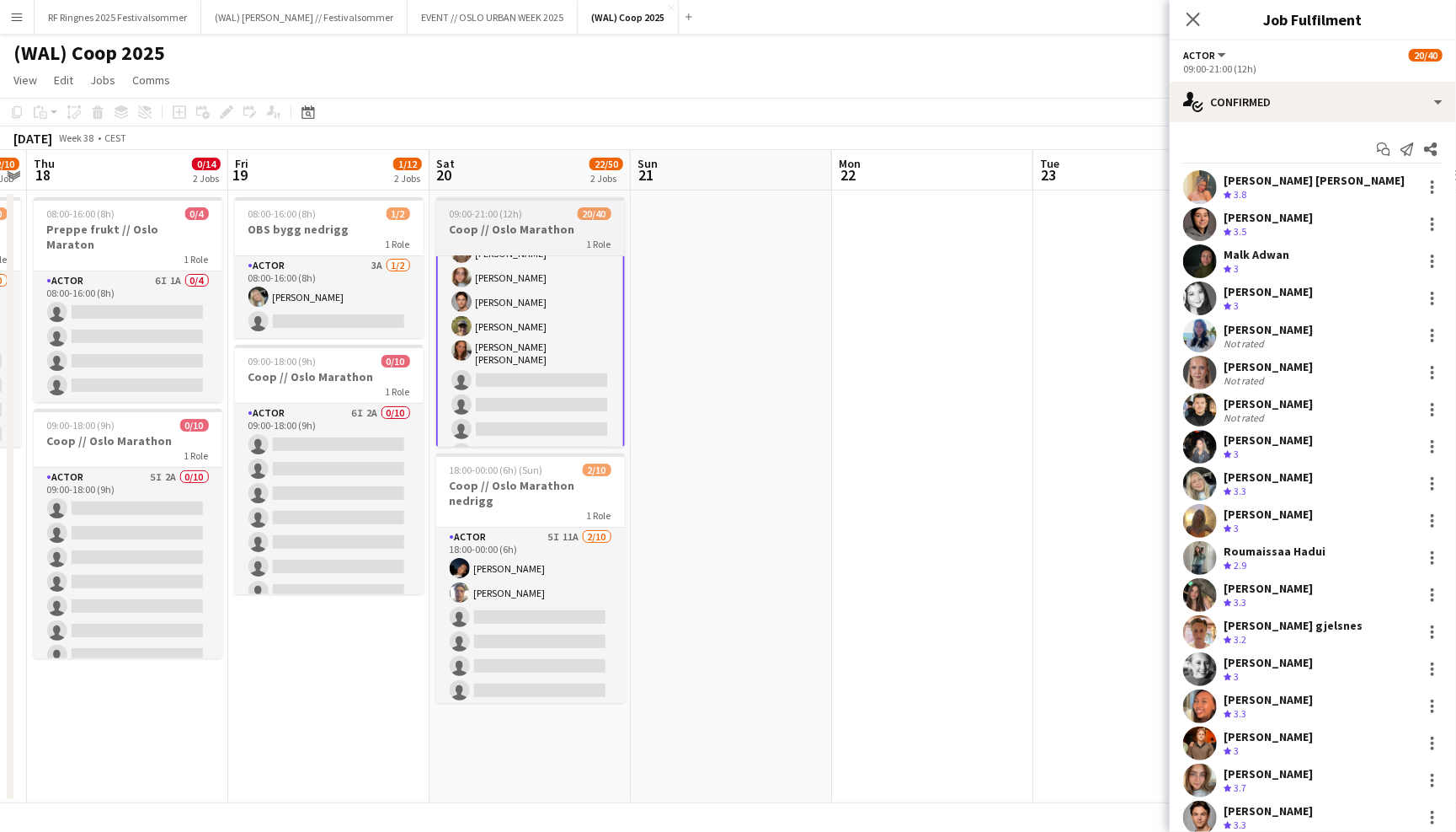
scroll to position [0, 0]
click at [549, 224] on h3 "Coop // Oslo Marathon" at bounding box center [531, 229] width 189 height 15
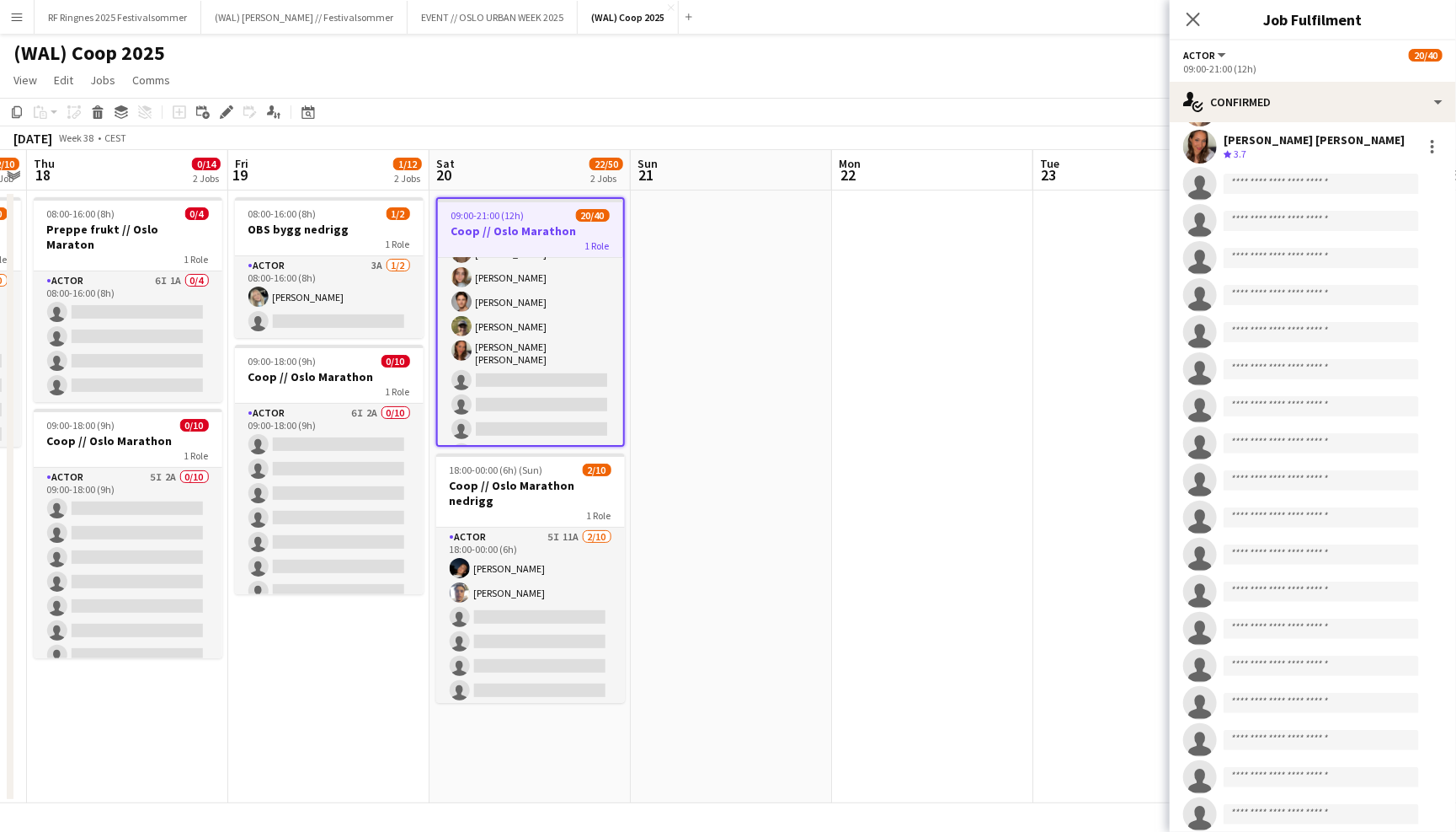
scroll to position [768, 0]
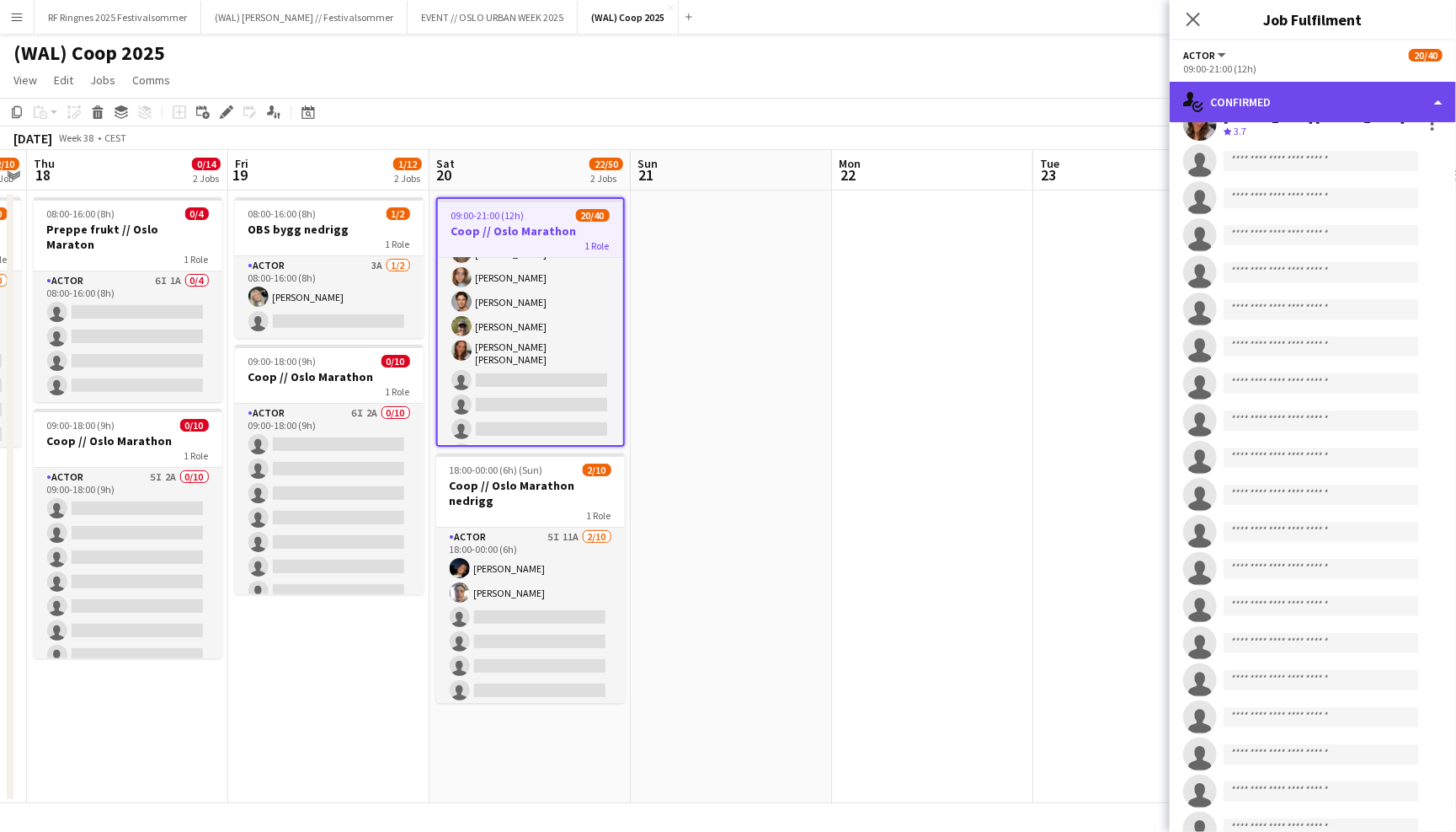
click at [1295, 96] on div "single-neutral-actions-check-2 Confirmed" at bounding box center [1312, 102] width 286 height 40
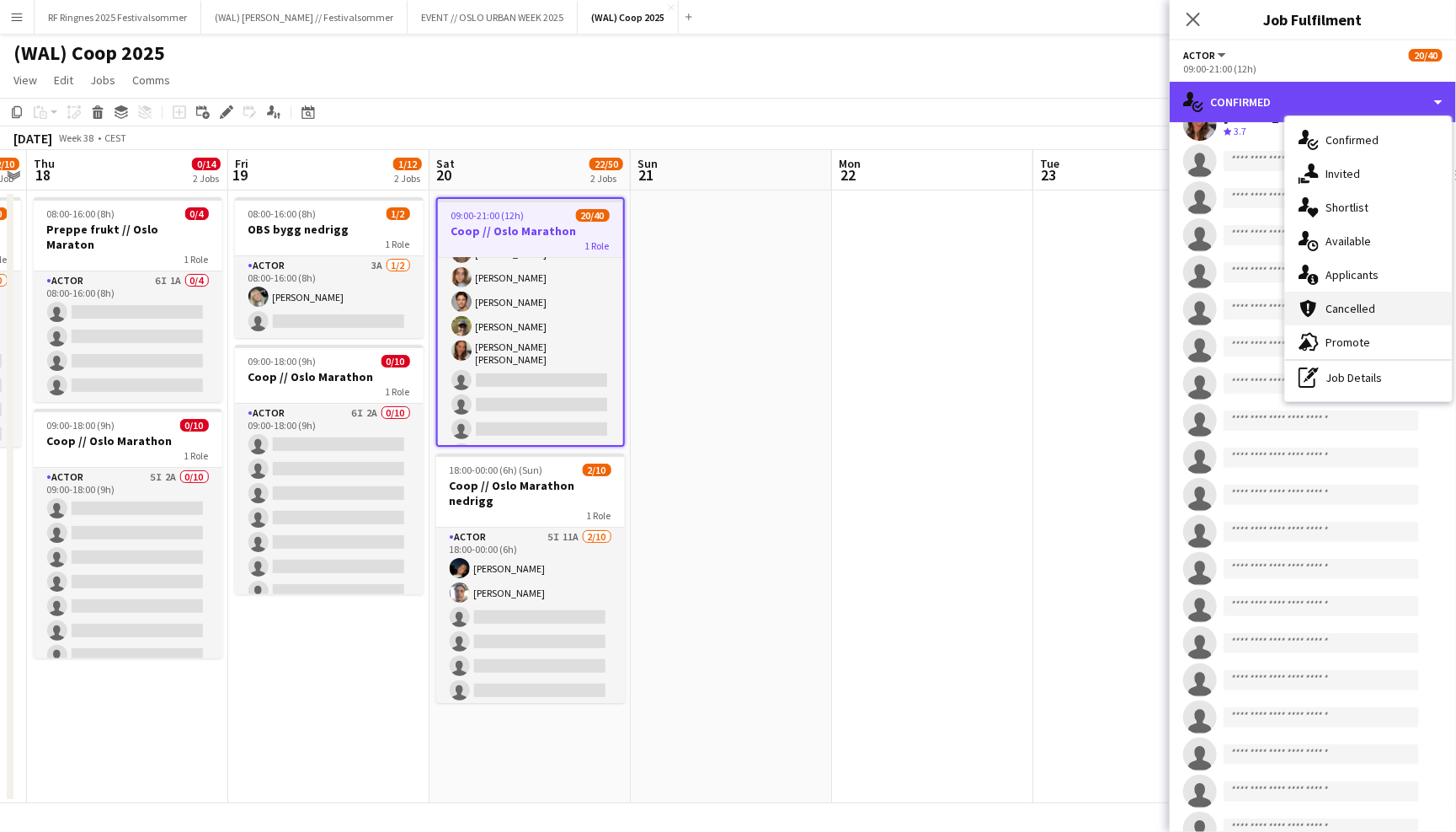
scroll to position [0, 0]
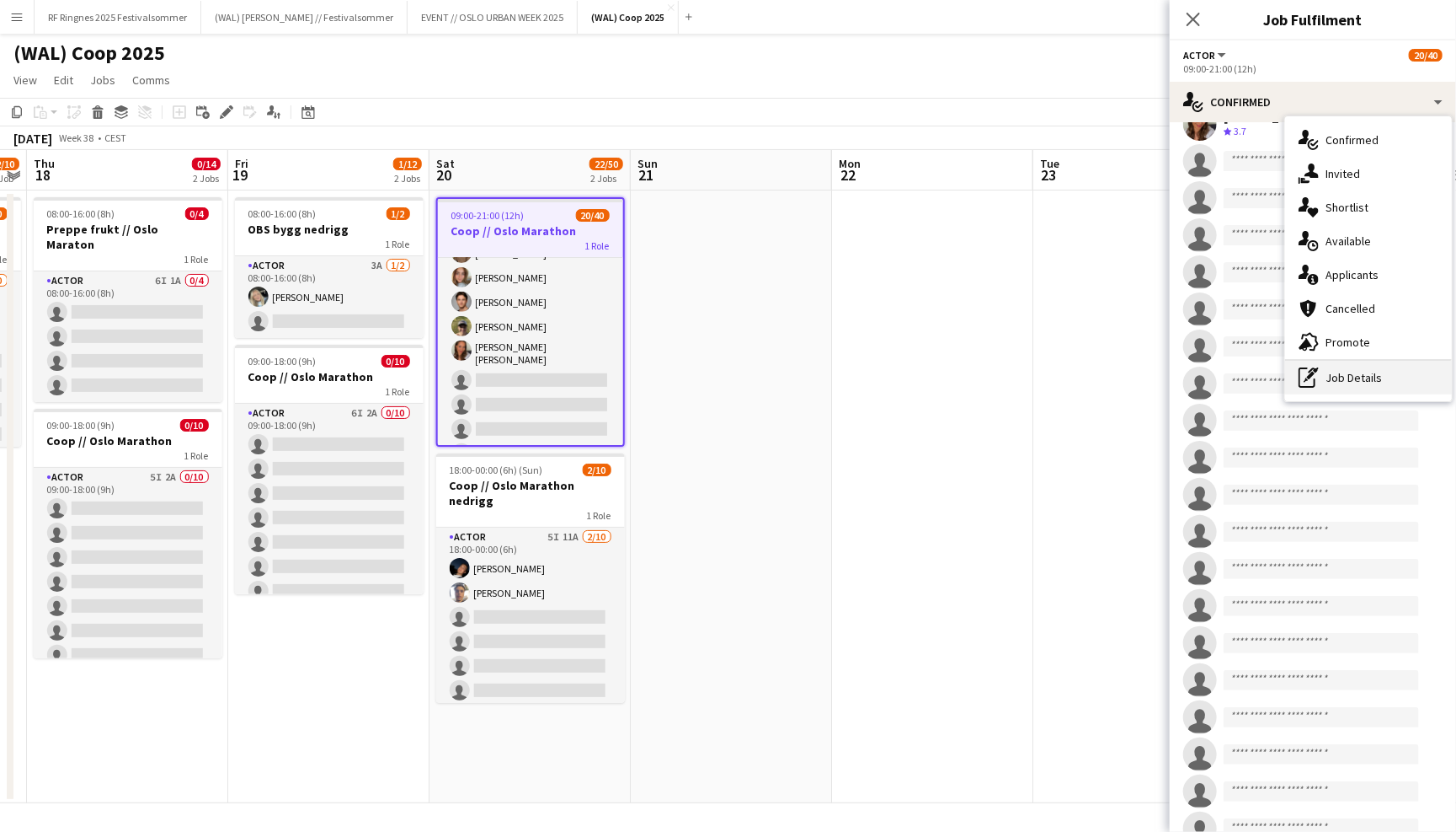
click at [1355, 364] on div "pen-write Job Details" at bounding box center [1369, 377] width 167 height 34
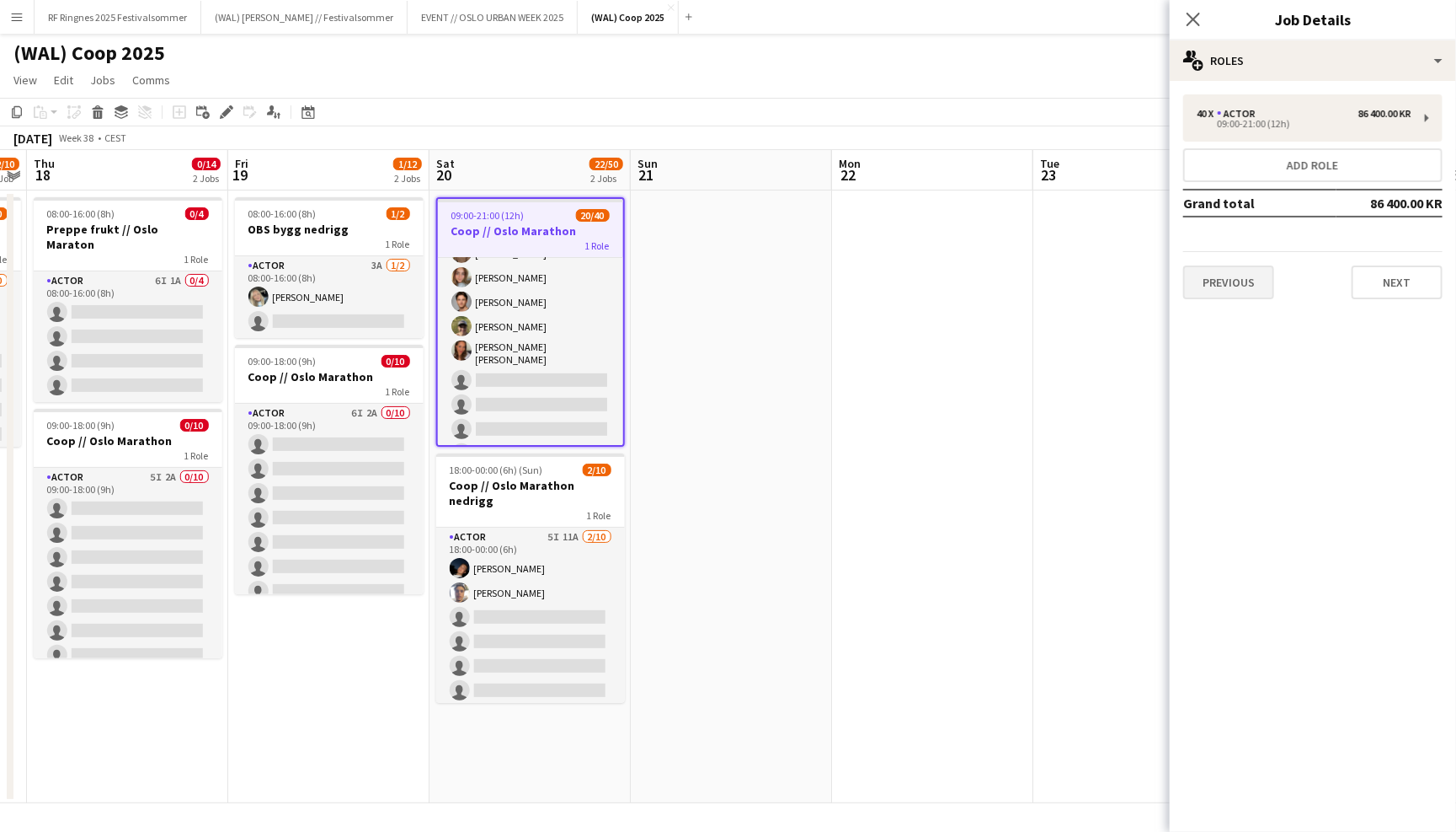
click at [1250, 279] on button "Previous" at bounding box center [1229, 282] width 91 height 34
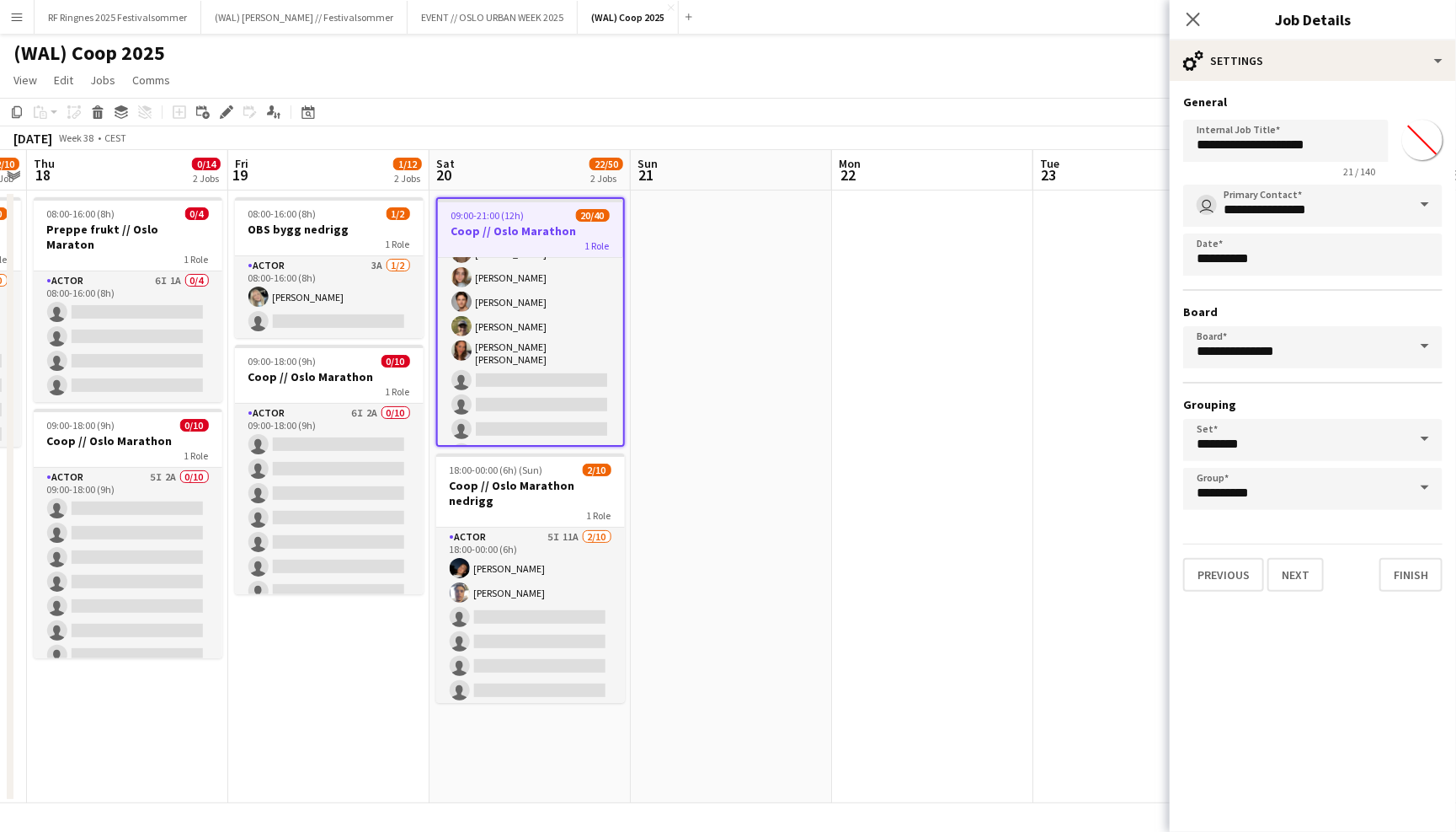
click at [1052, 66] on app-page-menu "View Day view expanded Day view collapsed Month view Date picker Jump to [DATE]…" at bounding box center [728, 82] width 1456 height 32
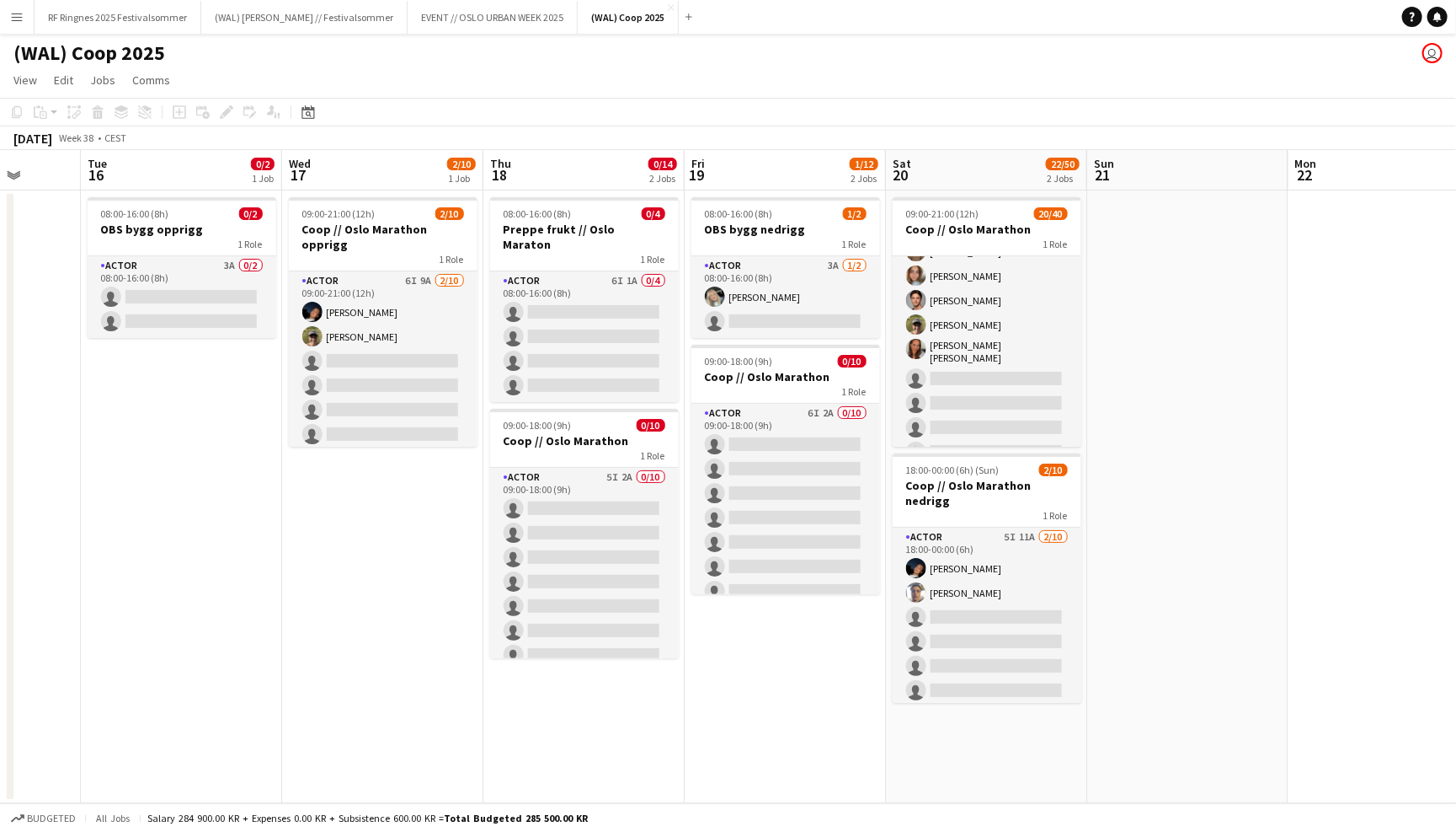
scroll to position [0, 516]
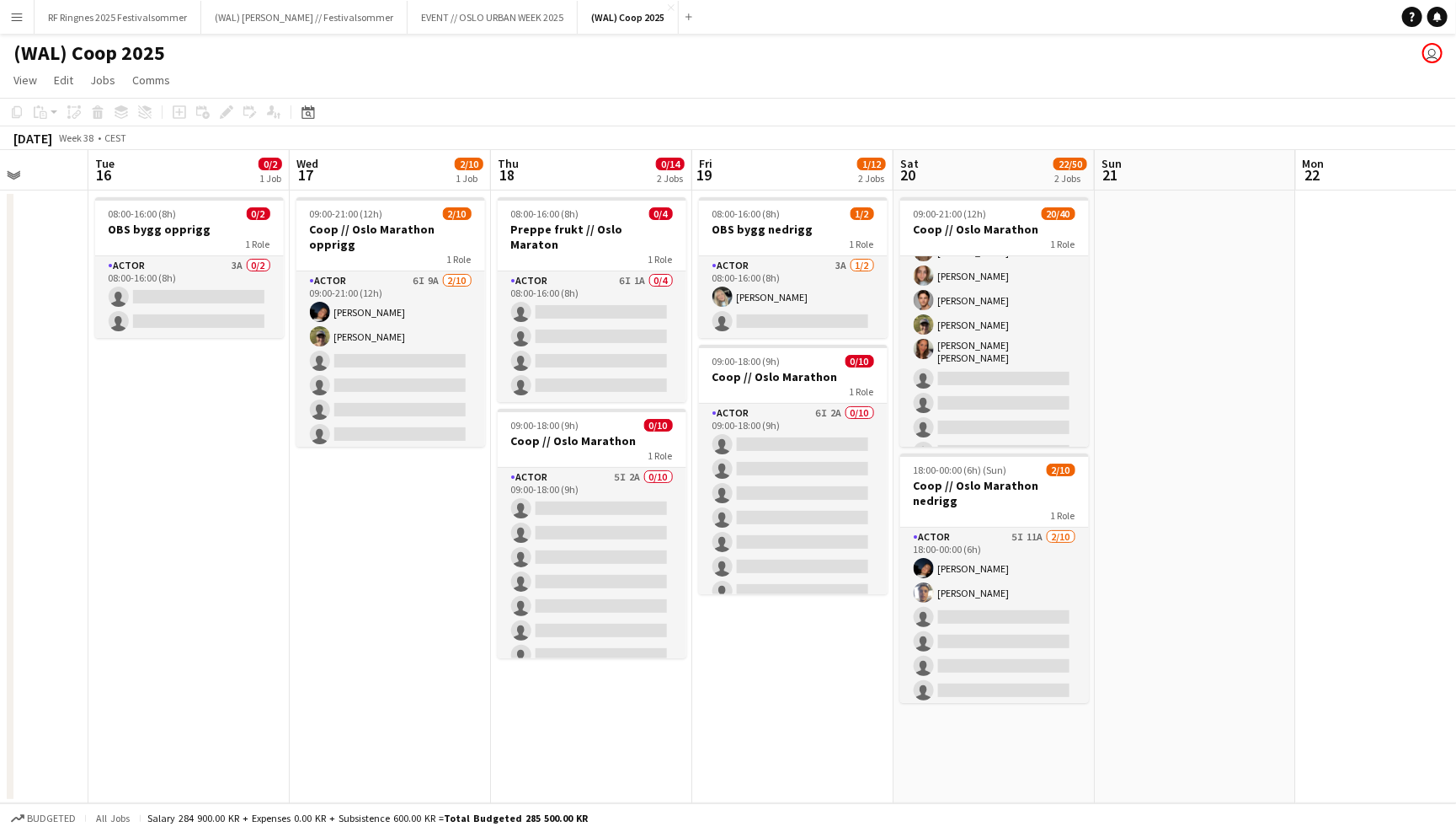
click at [835, 57] on div "(WAL) Coop 2025 user" at bounding box center [728, 50] width 1456 height 32
